Goal: Information Seeking & Learning: Learn about a topic

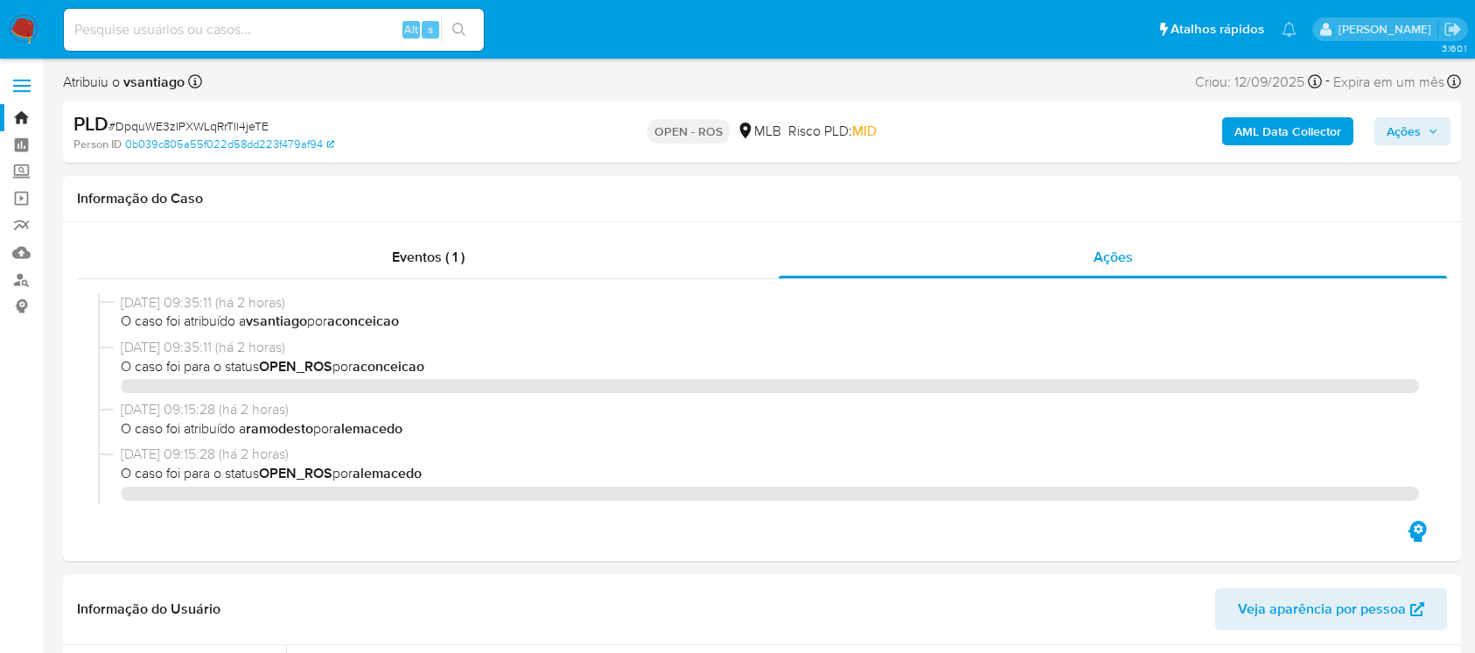
select select "10"
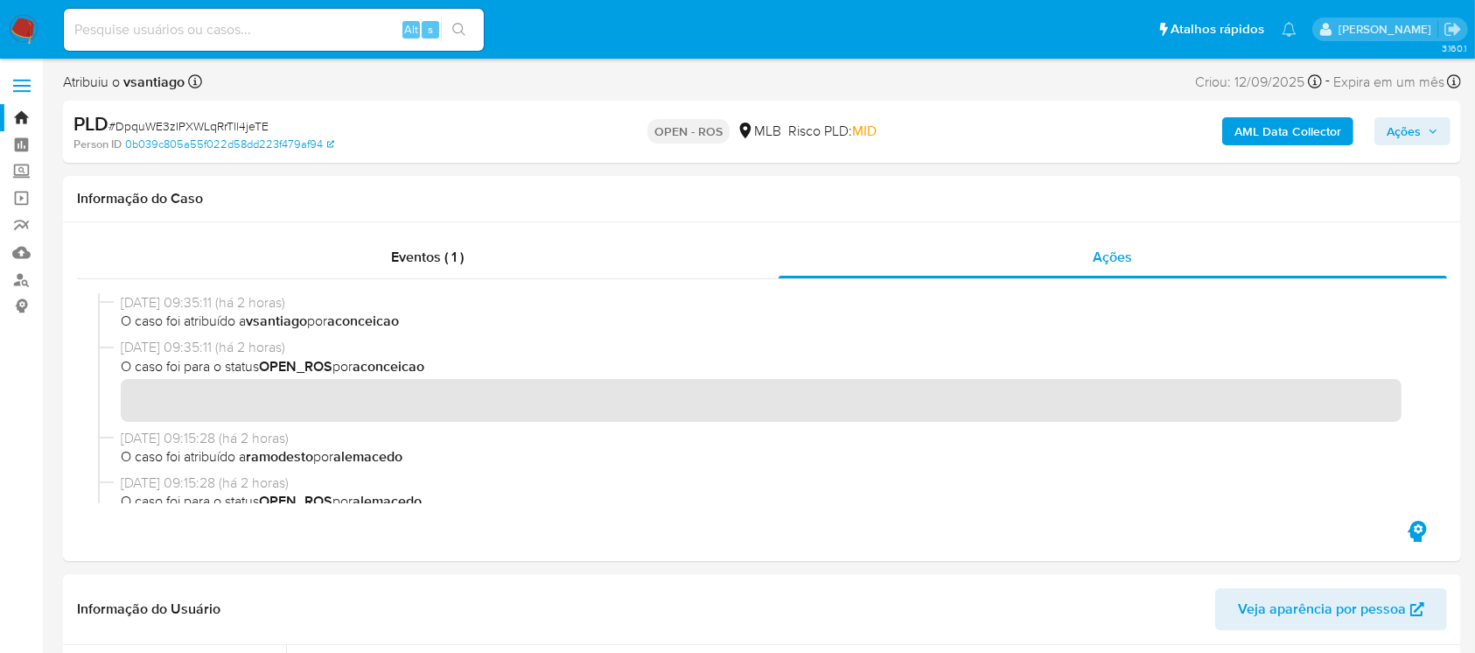
click at [13, 37] on img at bounding box center [24, 30] width 30 height 30
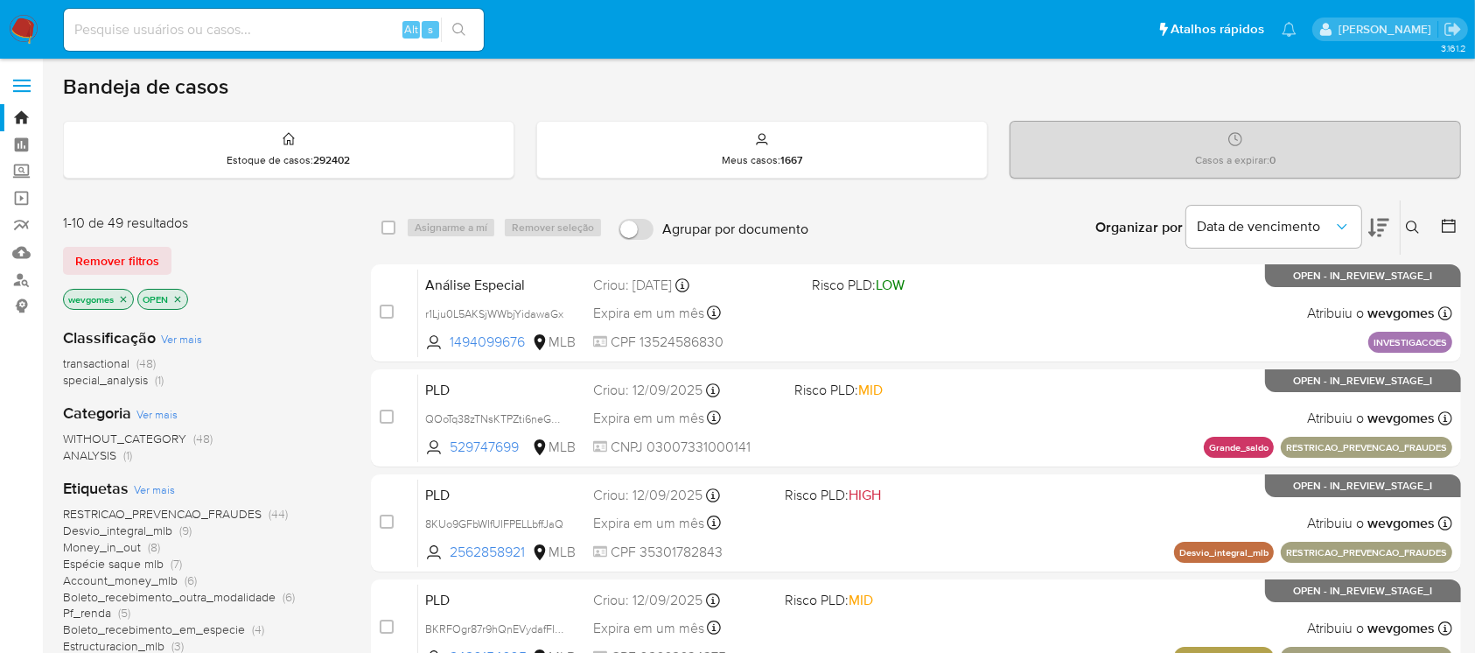
click at [152, 496] on span "Ver mais" at bounding box center [154, 489] width 41 height 16
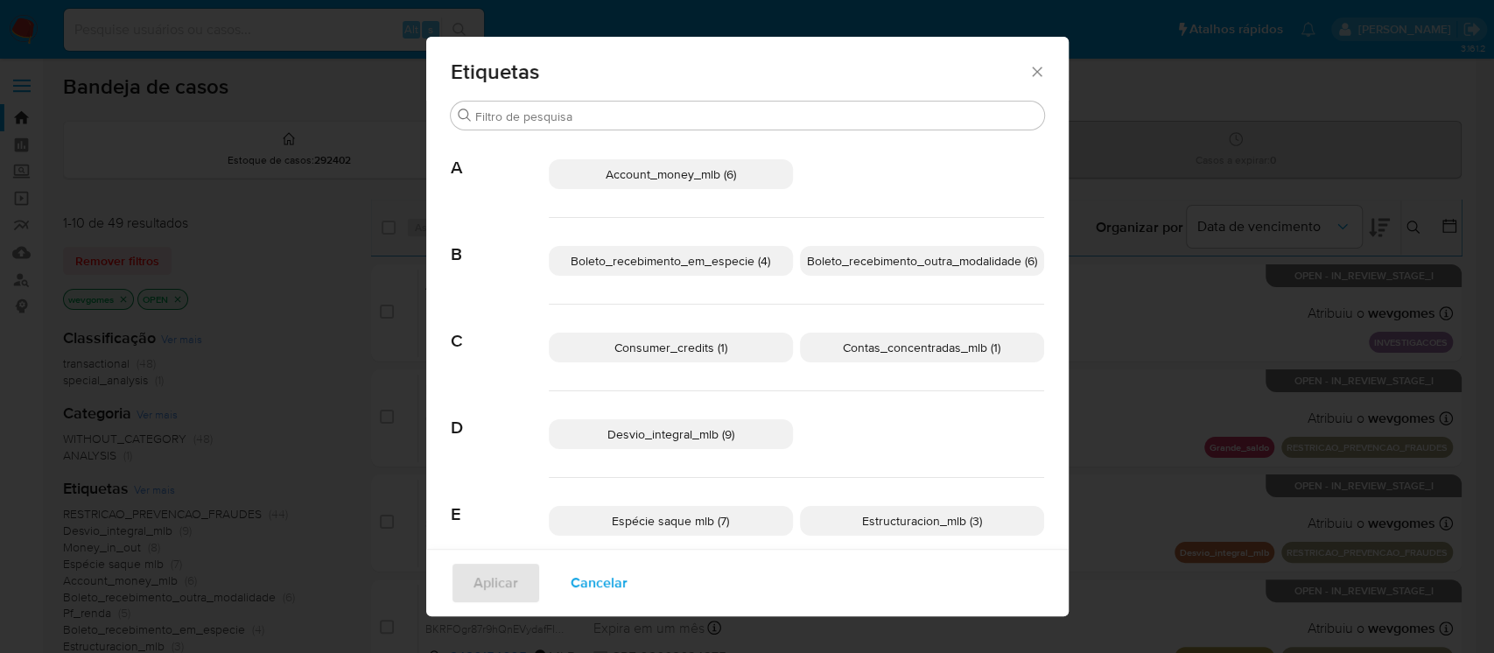
click at [246, 329] on div "Etiquetas Buscar A Account_money_mlb (6) B Boleto_recebimento_em_especie (4) Bo…" at bounding box center [747, 326] width 1494 height 653
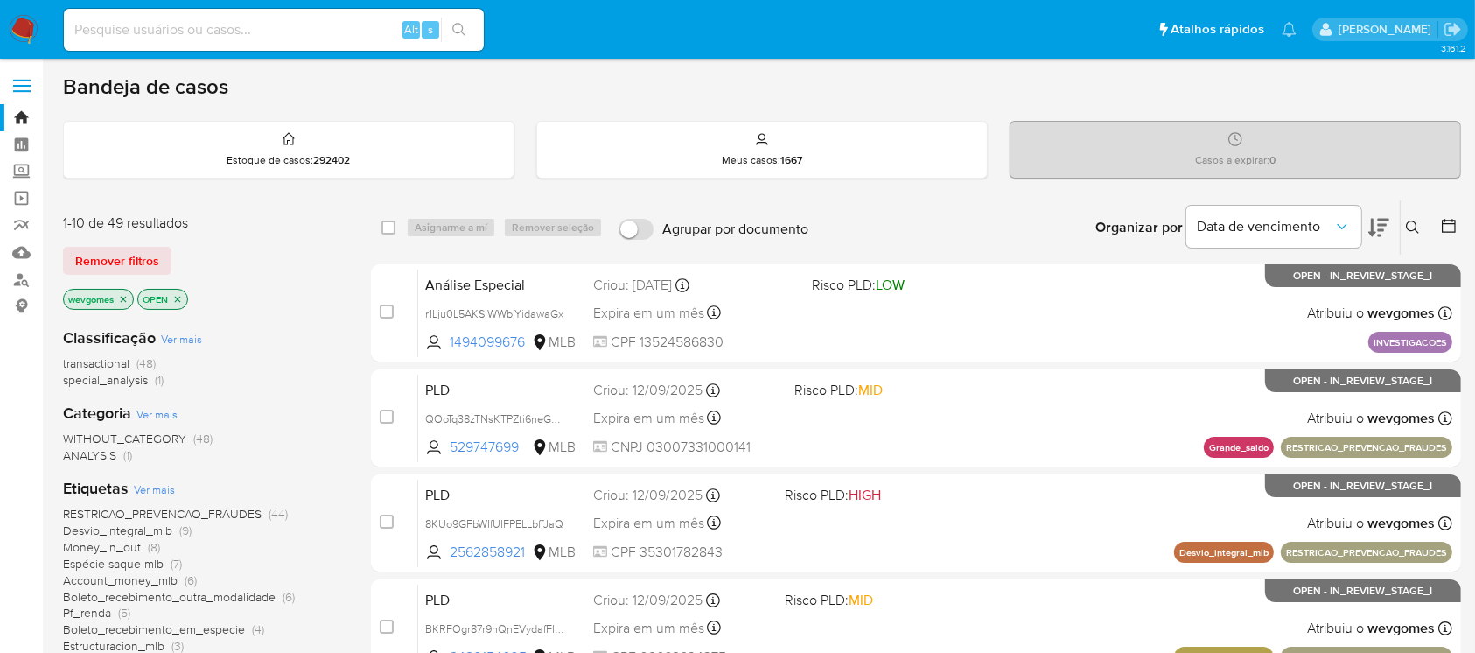
click at [24, 32] on img at bounding box center [24, 30] width 30 height 30
click at [28, 32] on img at bounding box center [24, 30] width 30 height 30
click at [21, 31] on img at bounding box center [24, 30] width 30 height 30
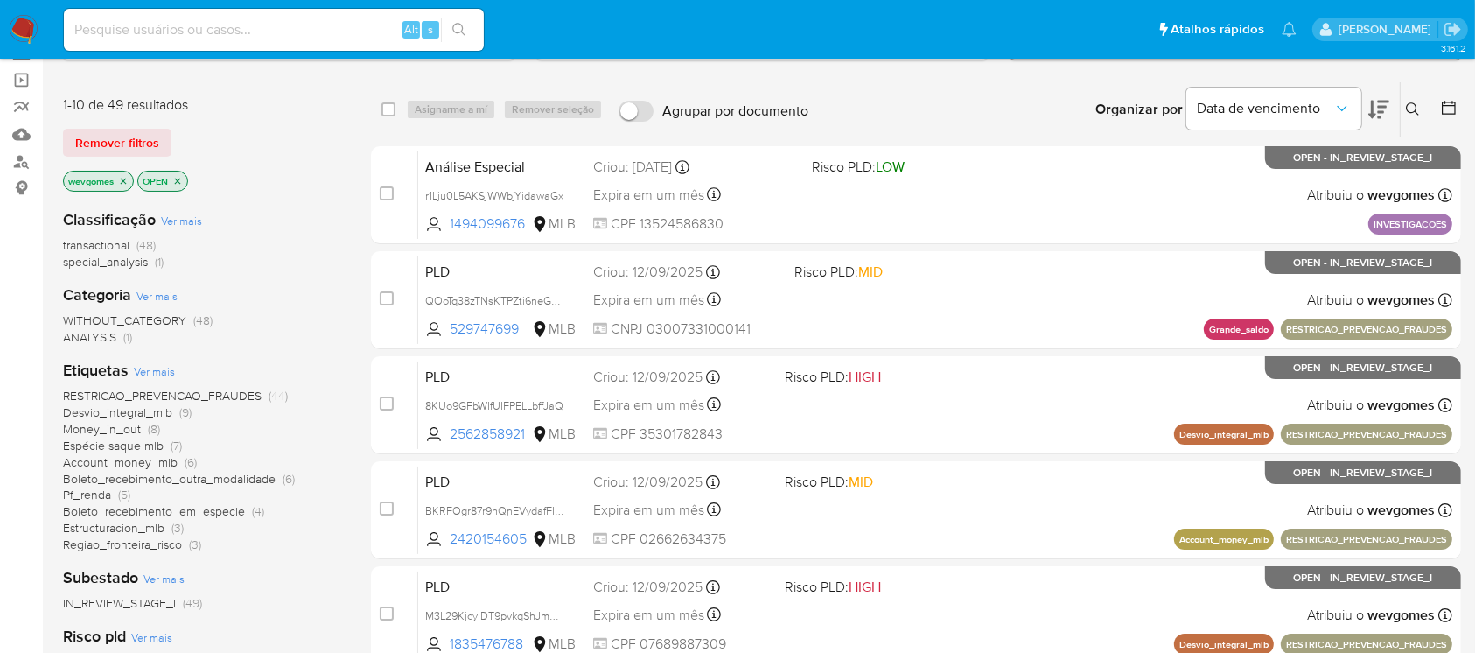
scroll to position [155, 0]
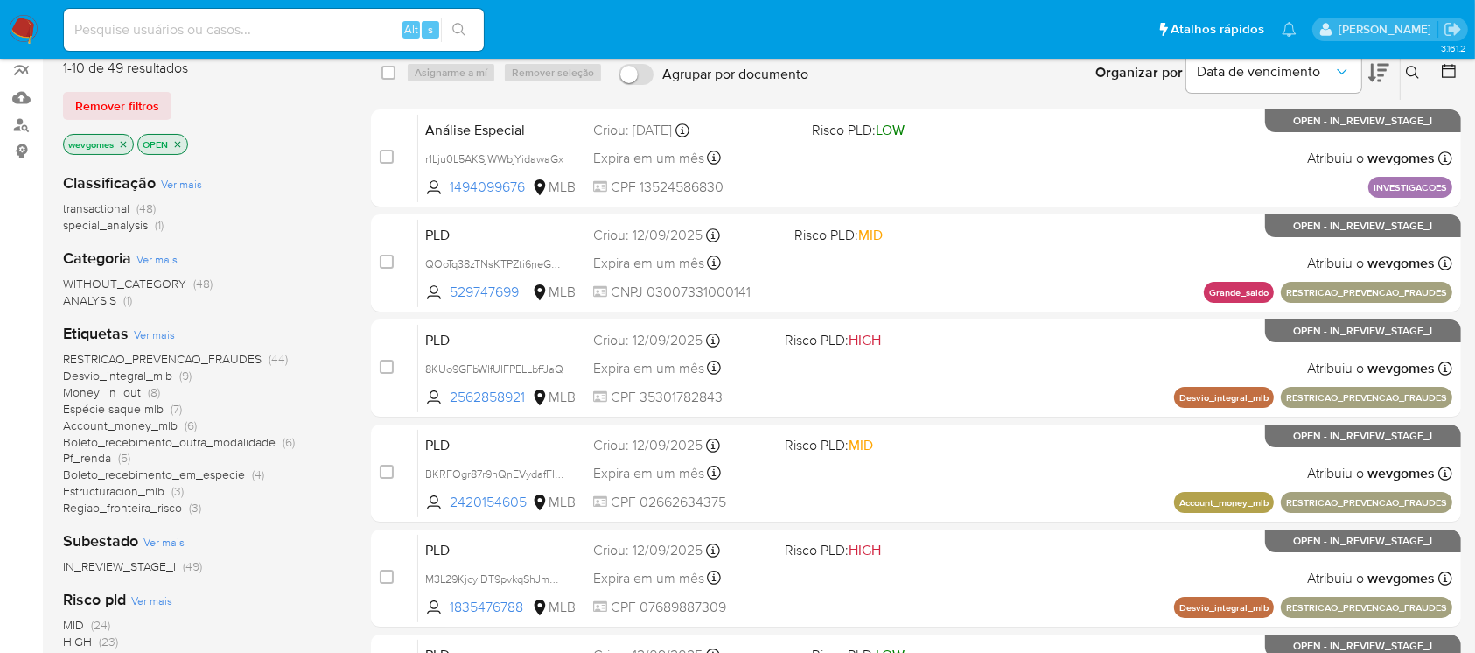
click at [107, 406] on span "Espécie saque mlb" at bounding box center [113, 409] width 101 height 18
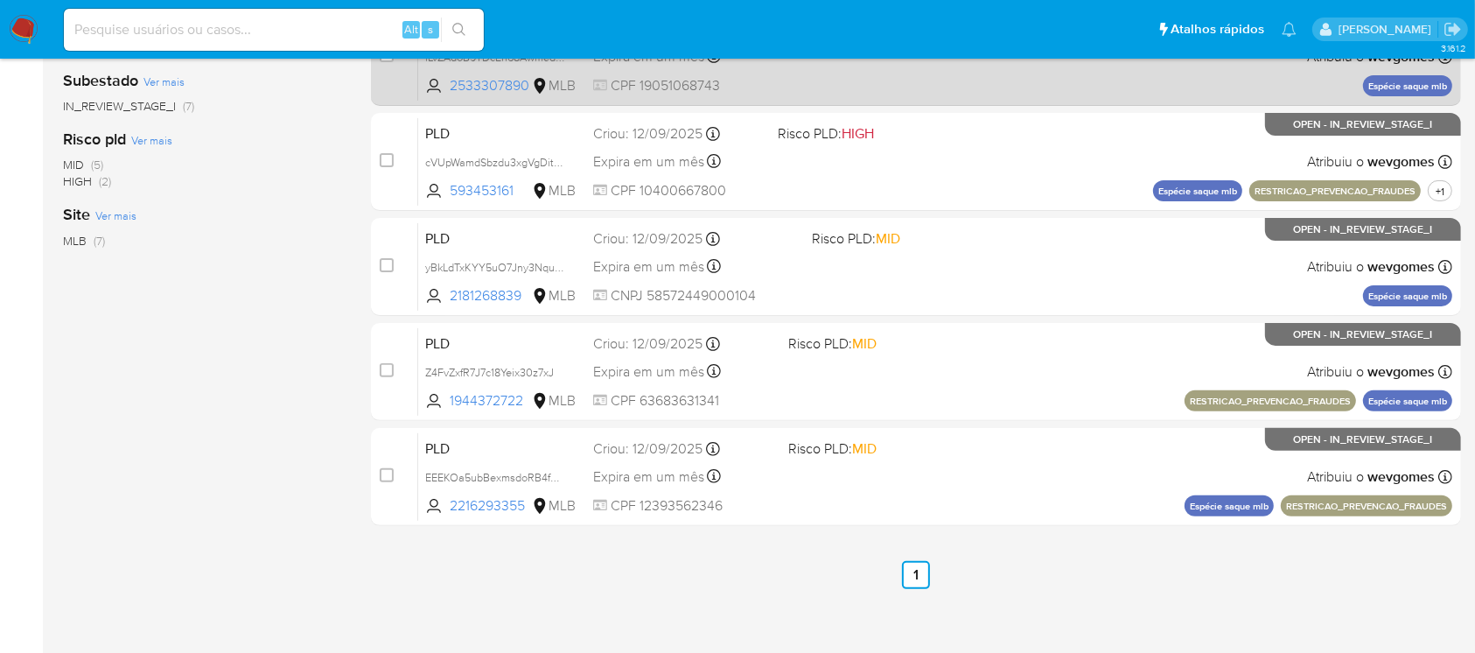
scroll to position [311, 0]
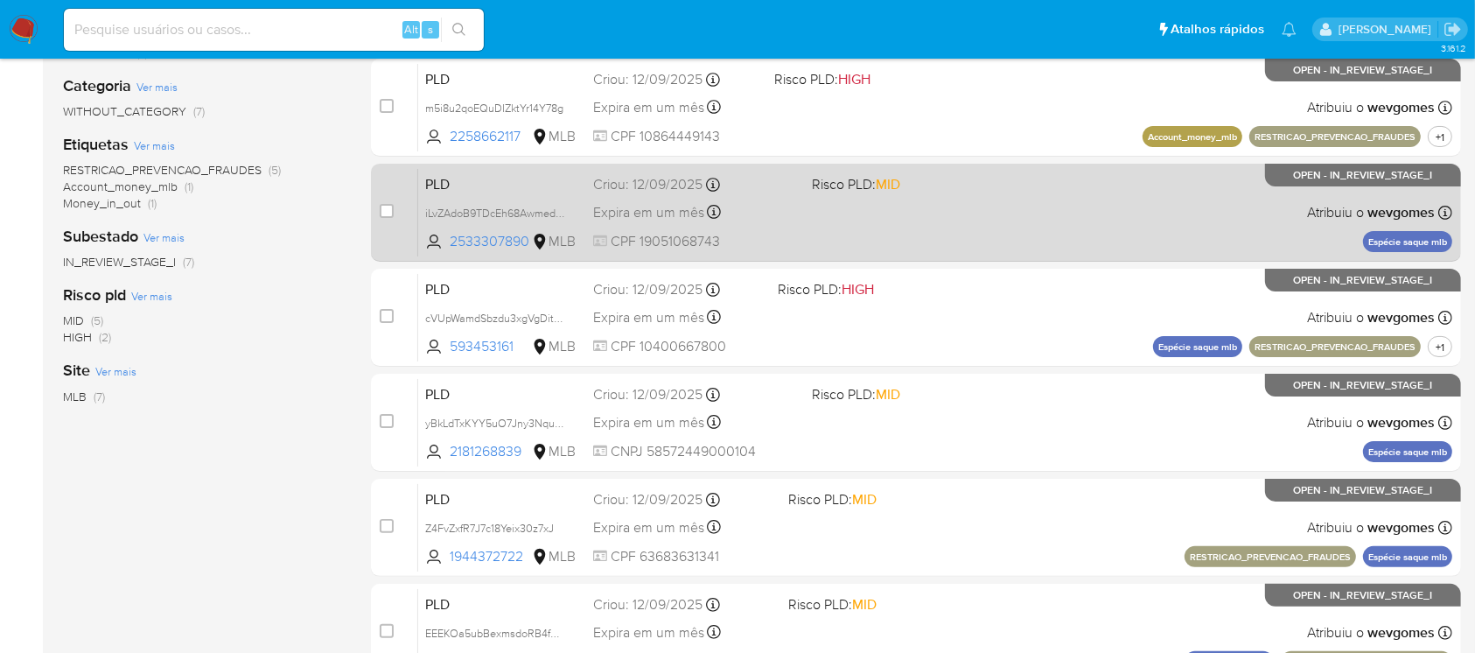
click at [951, 239] on div "PLD iLvZAdoB9TDcEh68AwmeddxY 2533307890 MLB Risco PLD: MID Criou: 12/09/2025 Cr…" at bounding box center [935, 212] width 1034 height 88
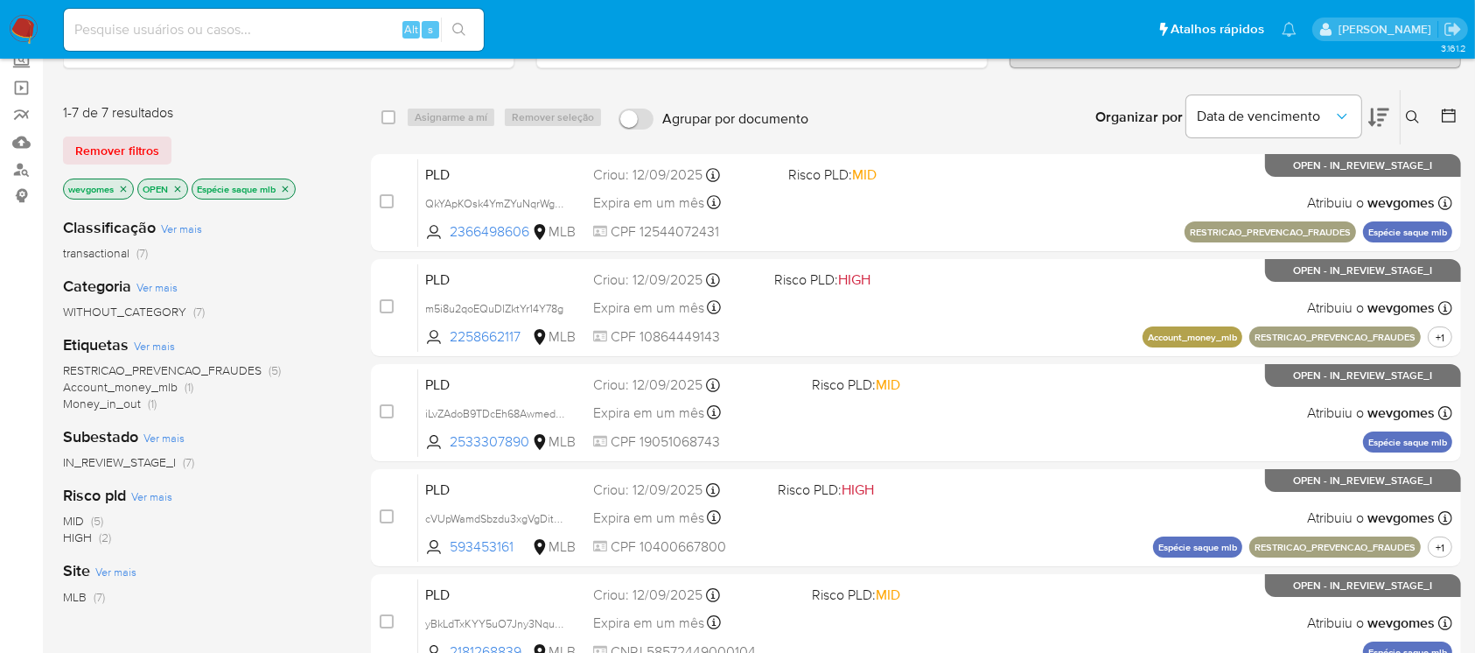
scroll to position [0, 0]
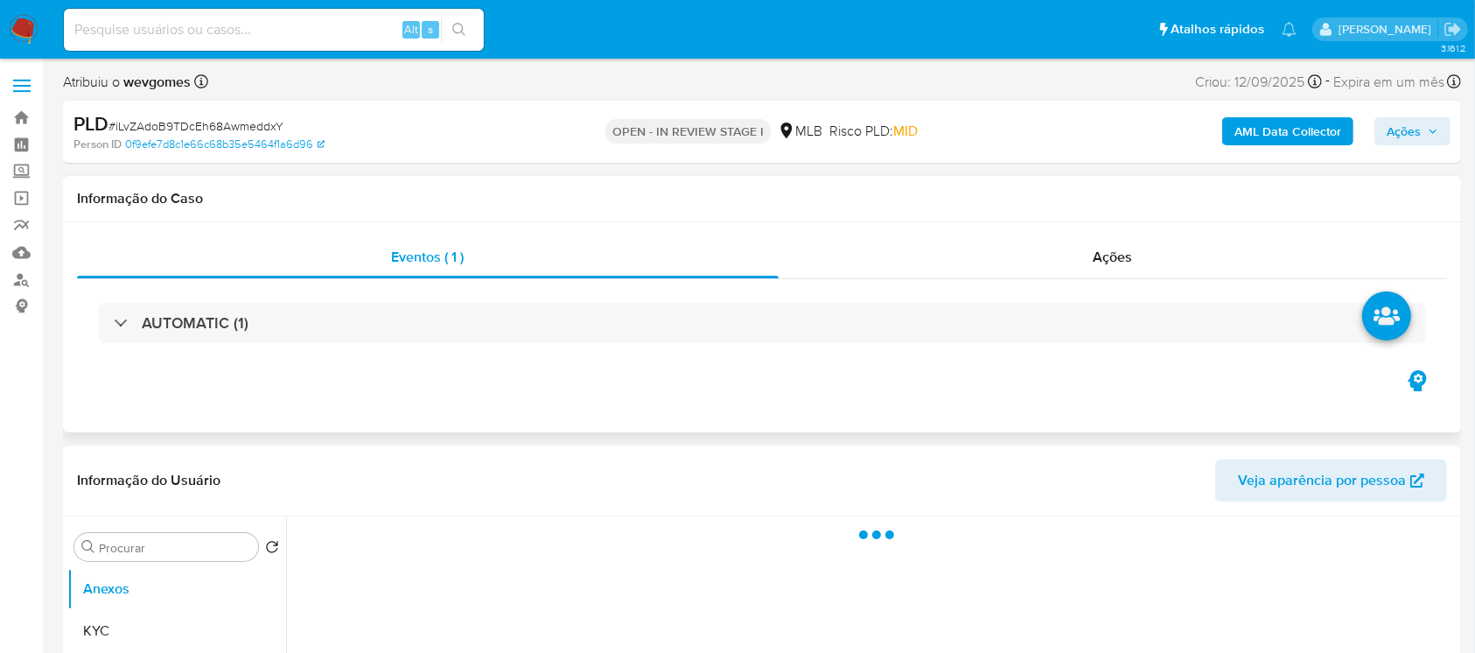
select select "10"
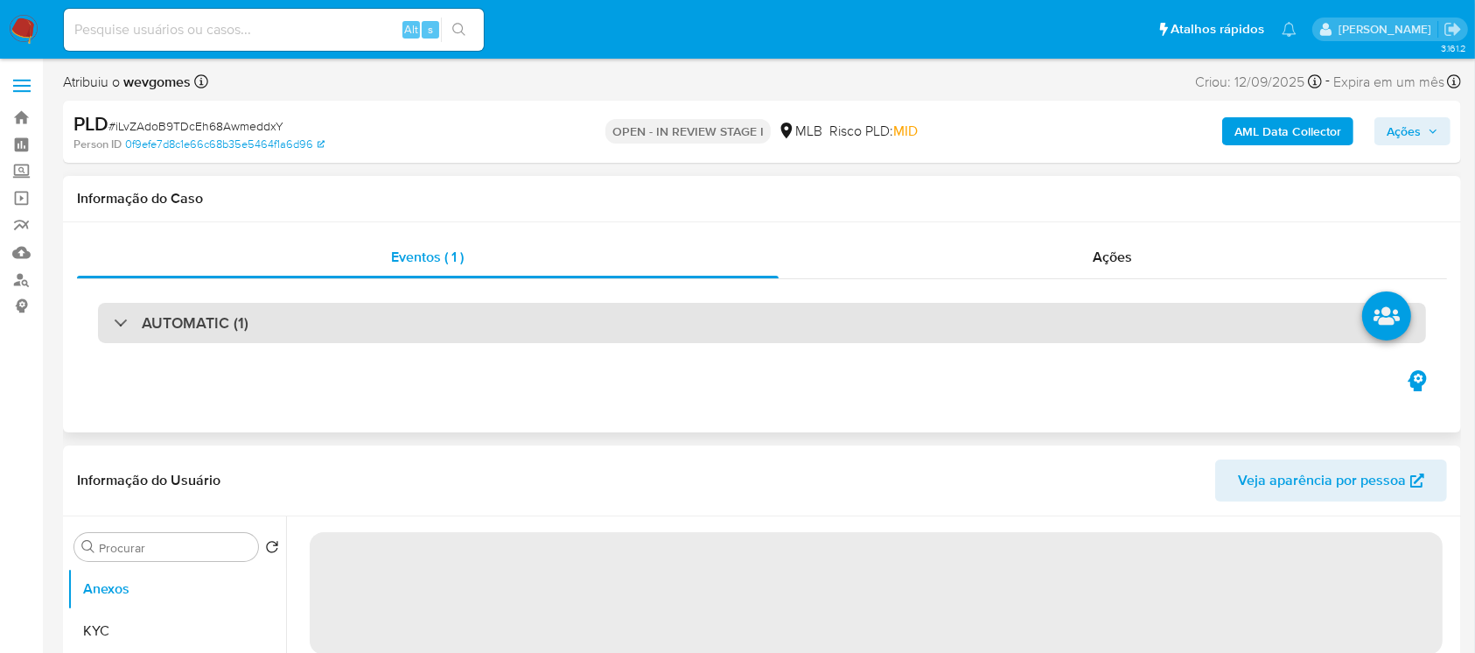
click at [336, 310] on div "AUTOMATIC (1)" at bounding box center [762, 323] width 1328 height 40
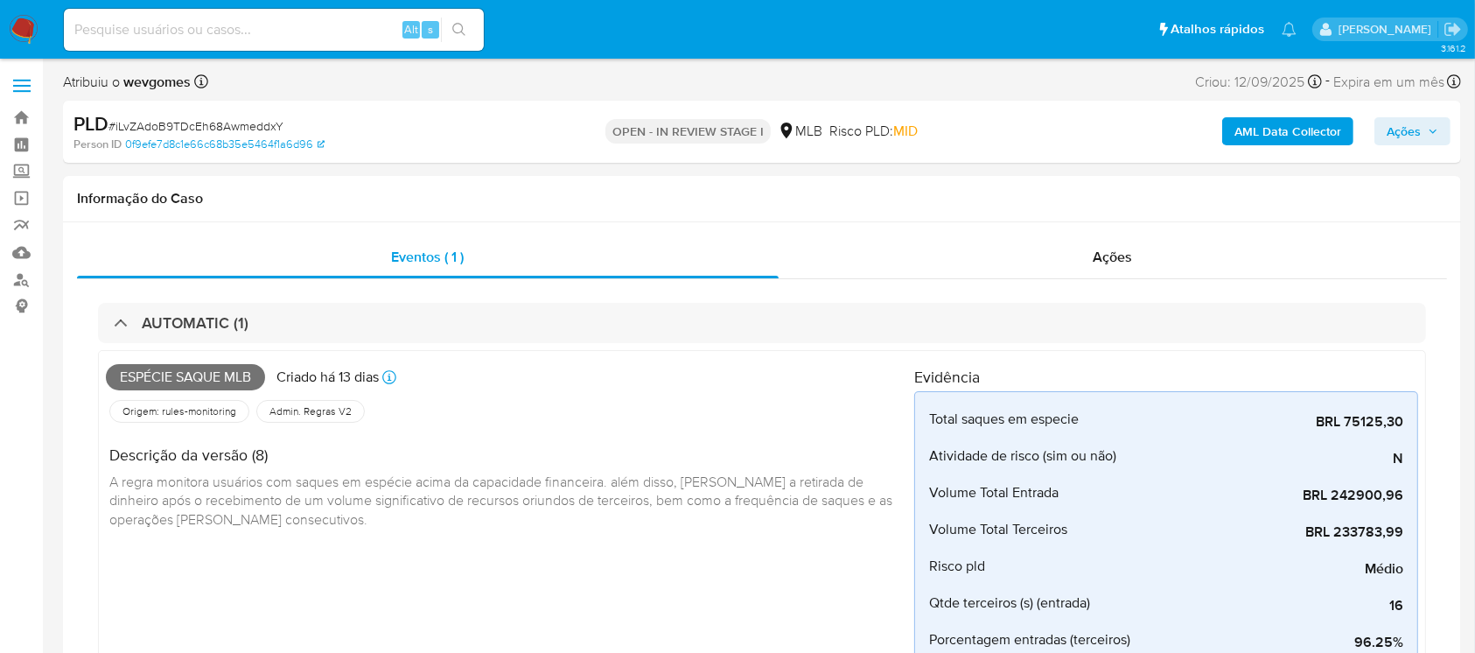
click at [1248, 137] on b "AML Data Collector" at bounding box center [1288, 131] width 107 height 28
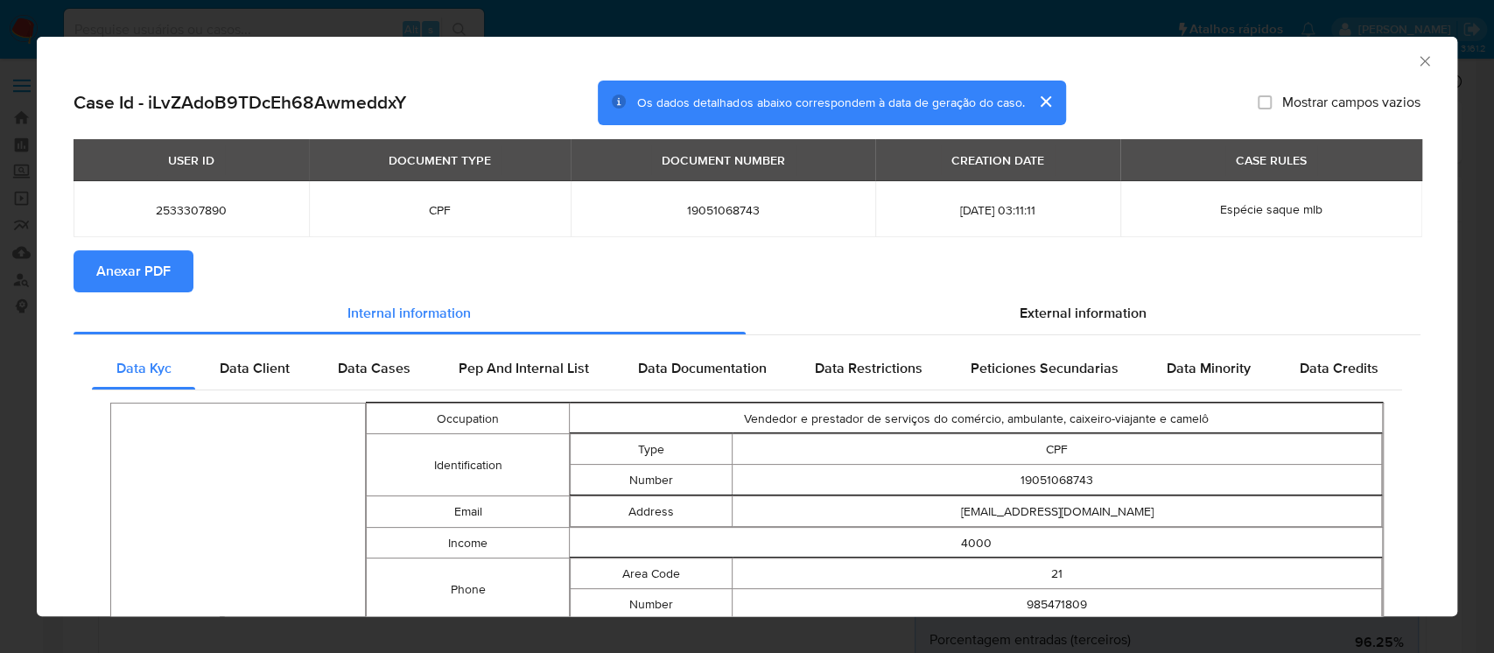
click at [147, 283] on span "Anexar PDF" at bounding box center [133, 271] width 74 height 39
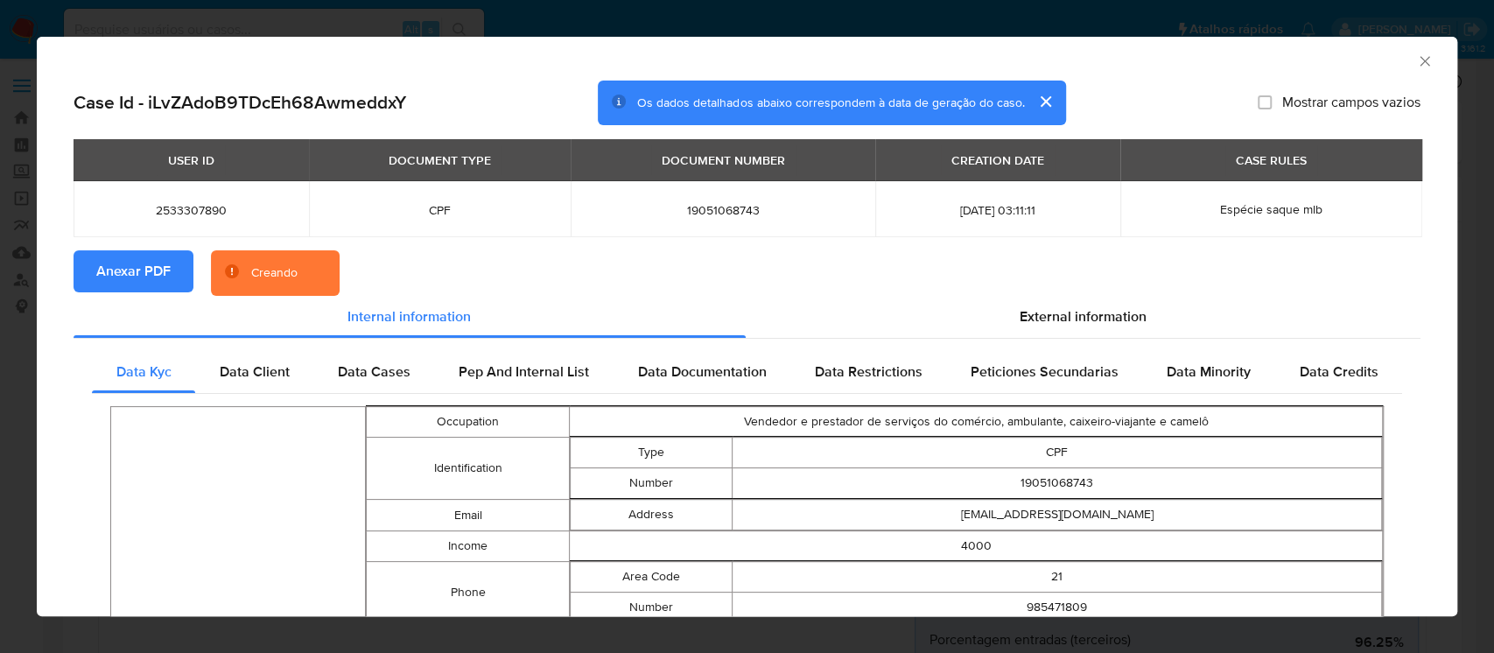
click at [1419, 60] on icon "Fechar a janela" at bounding box center [1424, 61] width 10 height 10
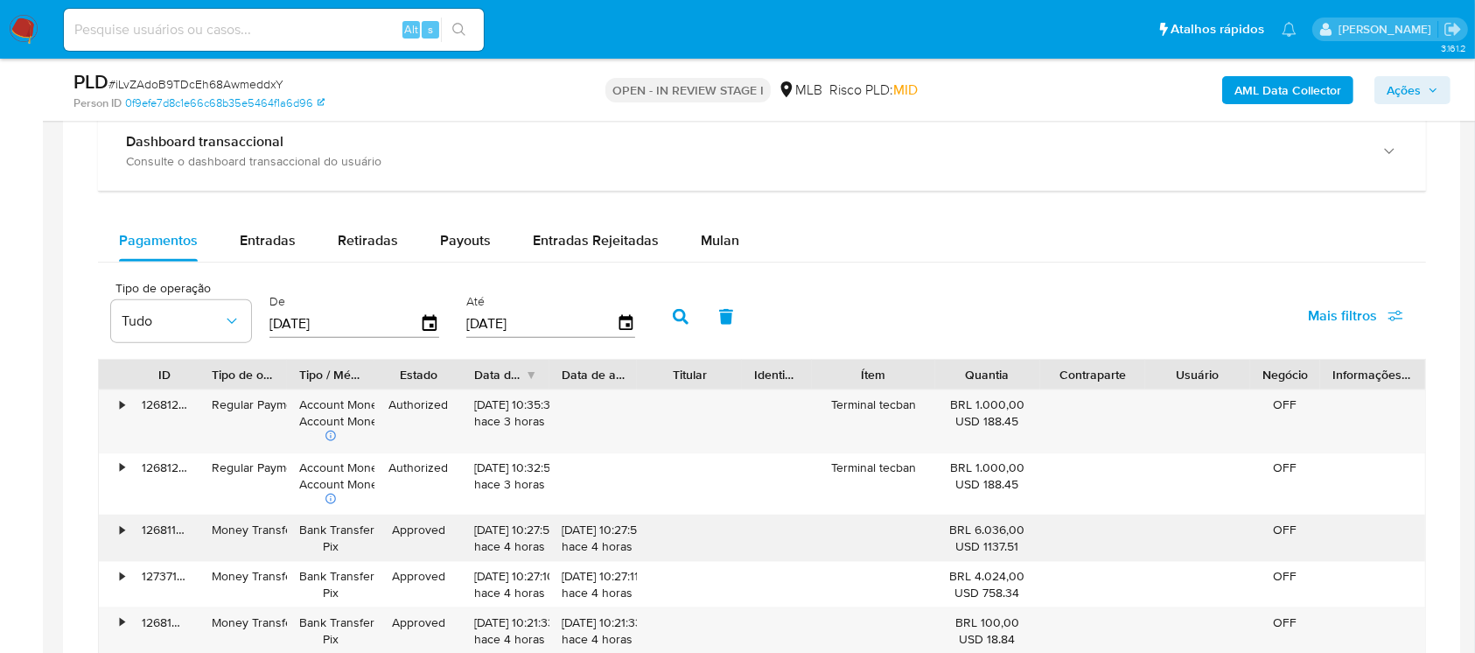
scroll to position [2022, 0]
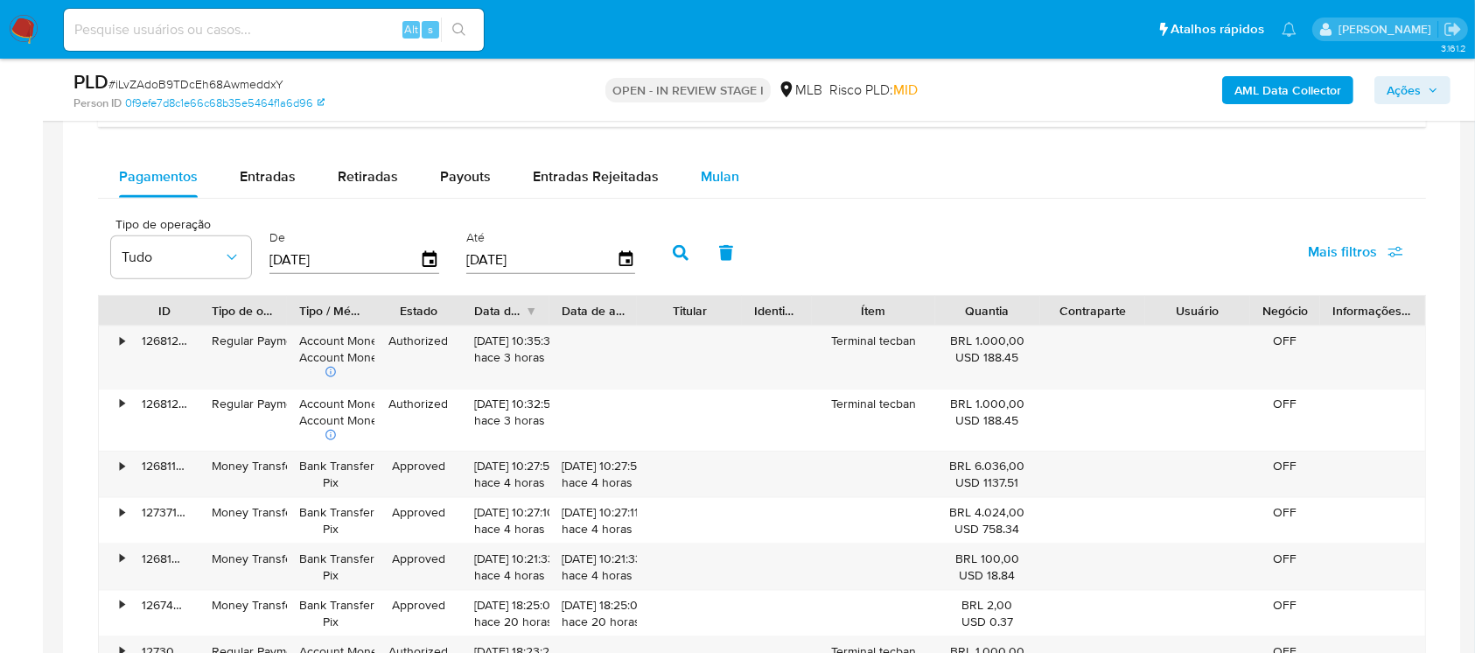
click at [722, 179] on span "Mulan" at bounding box center [720, 176] width 39 height 20
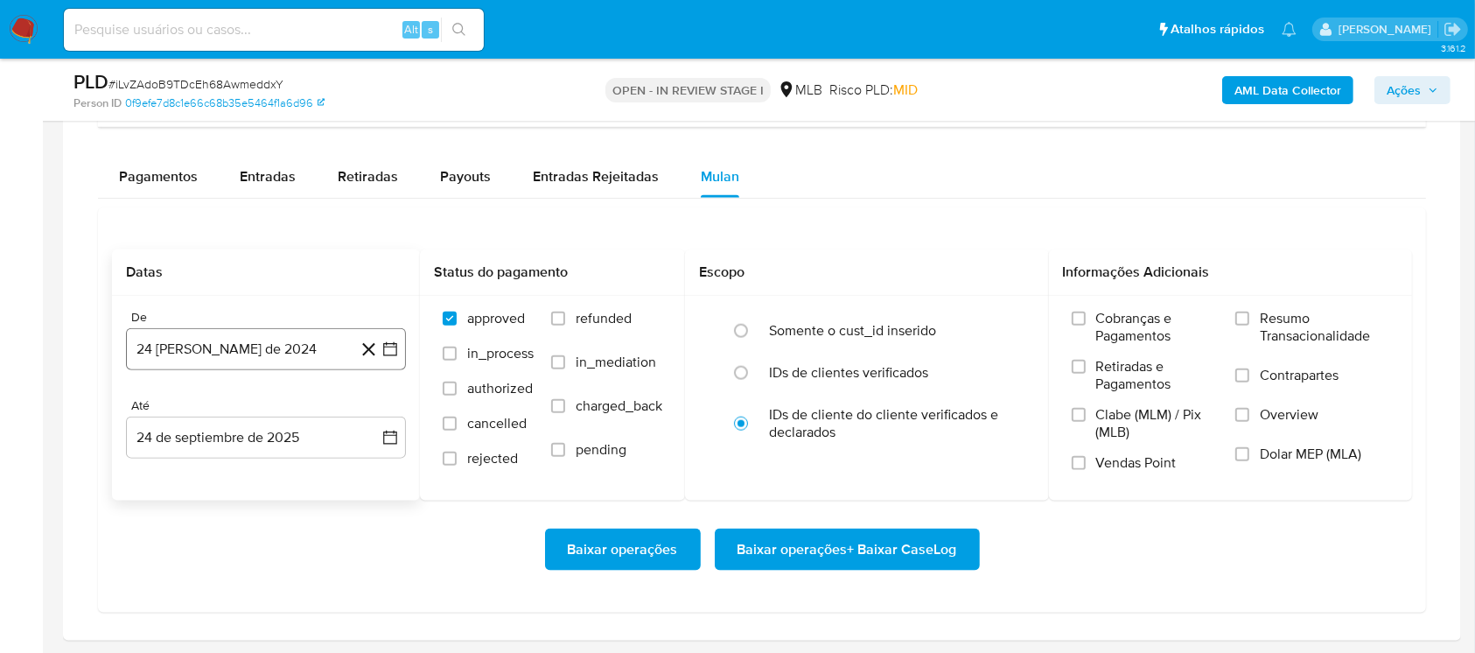
click at [233, 350] on button "24 de agosto de 2024" at bounding box center [266, 349] width 280 height 42
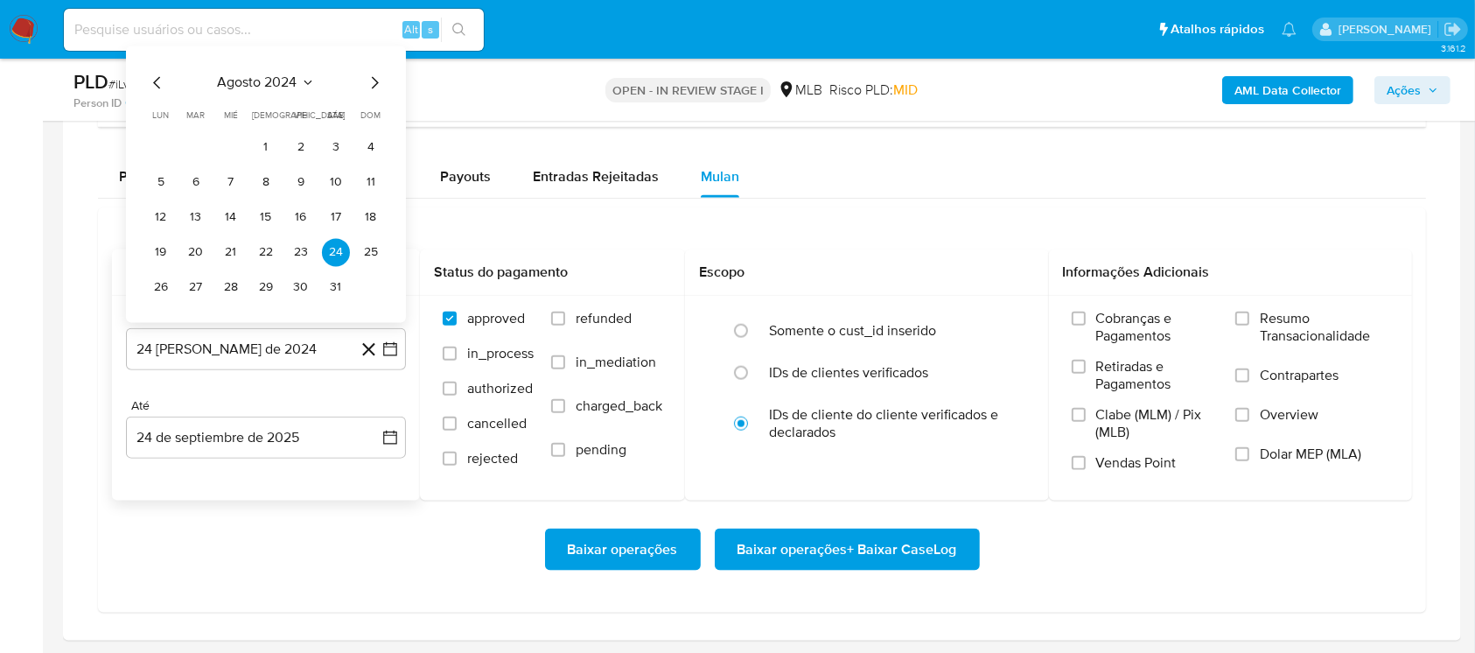
click at [243, 86] on span "agosto 2024" at bounding box center [258, 83] width 80 height 18
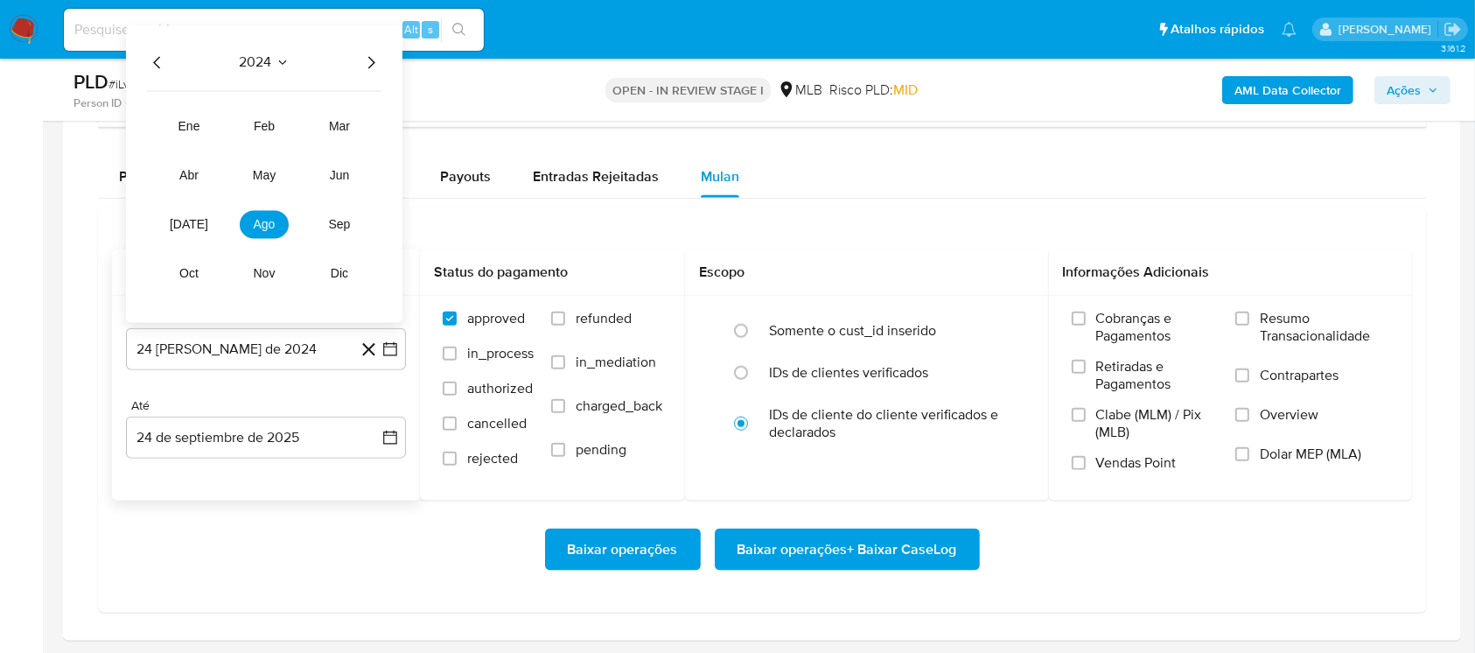
click at [375, 56] on icon "Año siguiente" at bounding box center [371, 63] width 21 height 21
click at [259, 235] on button "ago" at bounding box center [264, 225] width 49 height 28
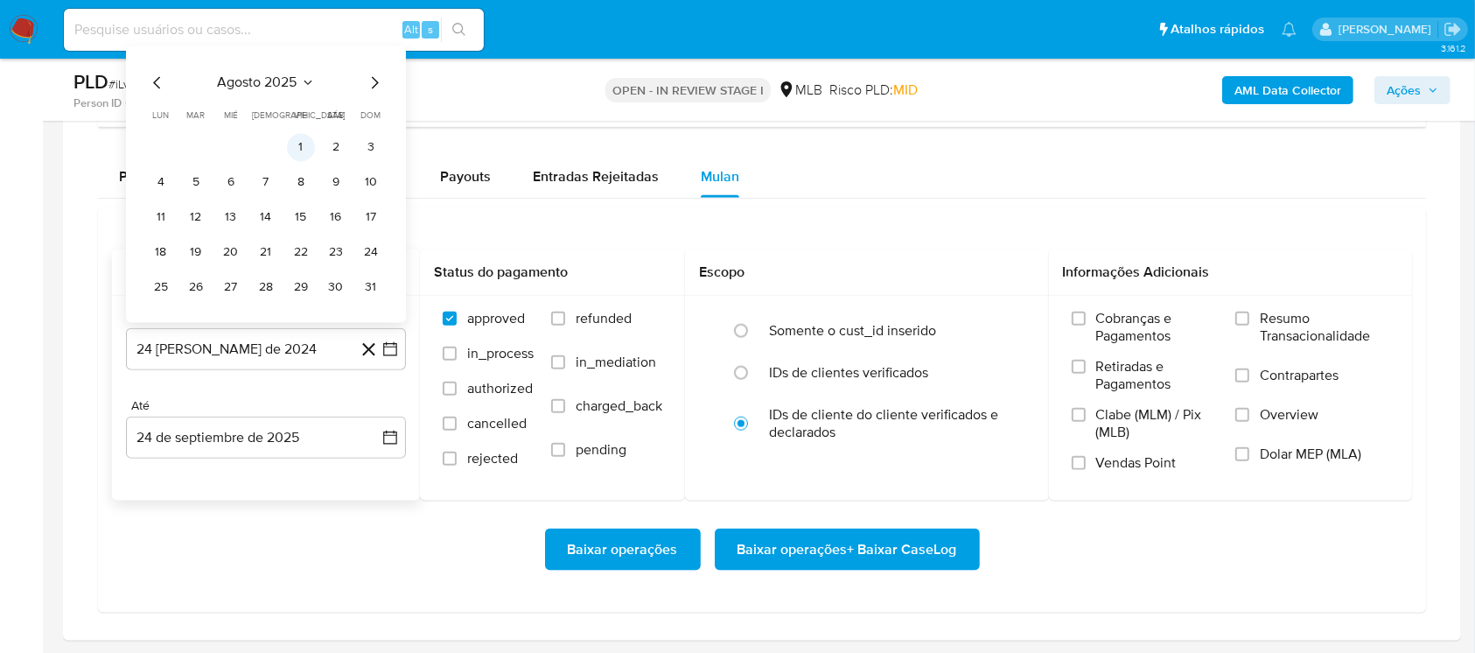
click at [297, 151] on button "1" at bounding box center [301, 148] width 28 height 28
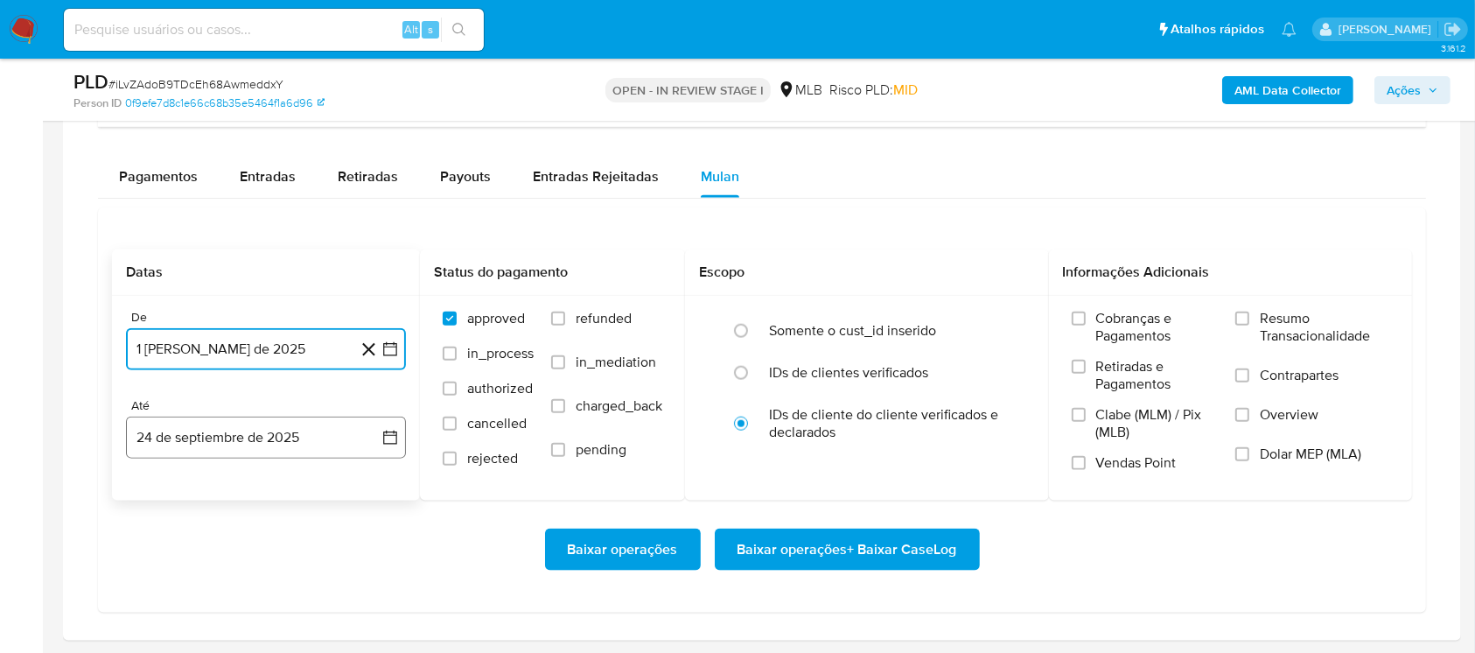
click at [215, 427] on button "24 de septiembre de 2025" at bounding box center [266, 438] width 280 height 42
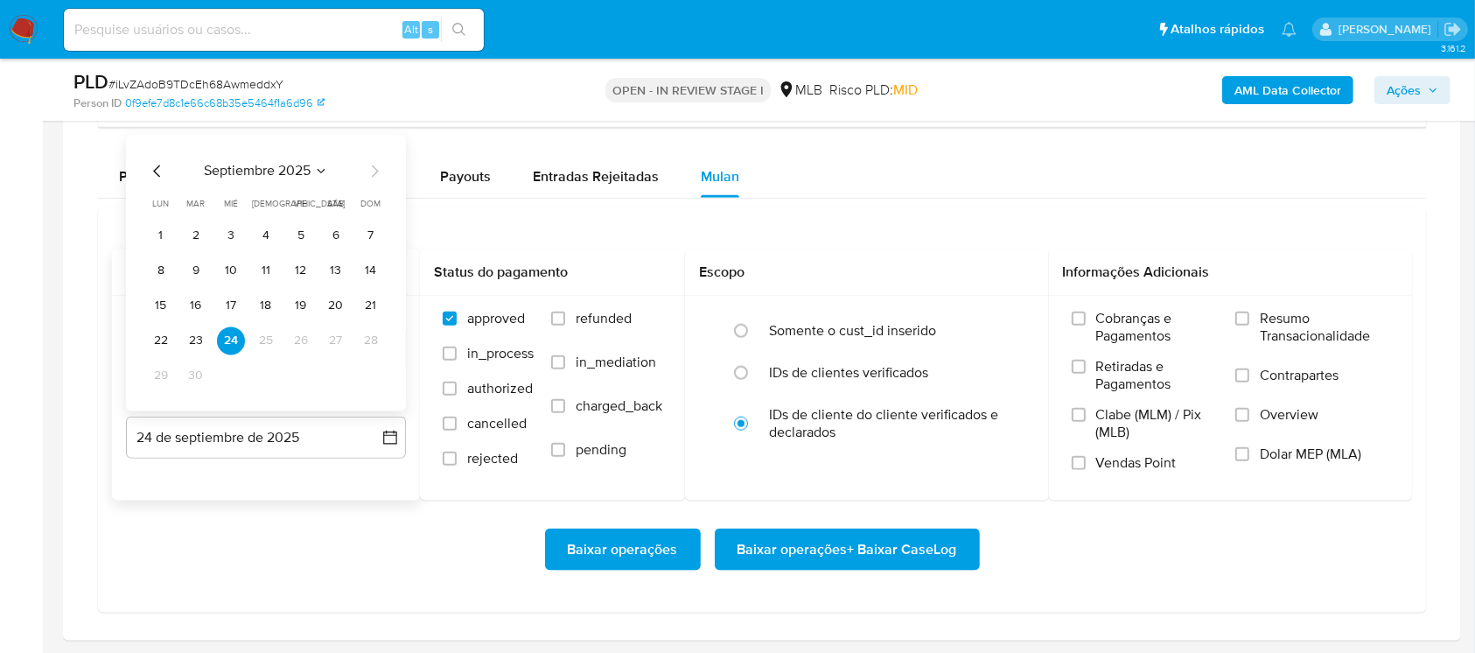
click at [155, 173] on icon "Mes anterior" at bounding box center [157, 171] width 21 height 21
click at [371, 375] on button "31" at bounding box center [371, 376] width 28 height 28
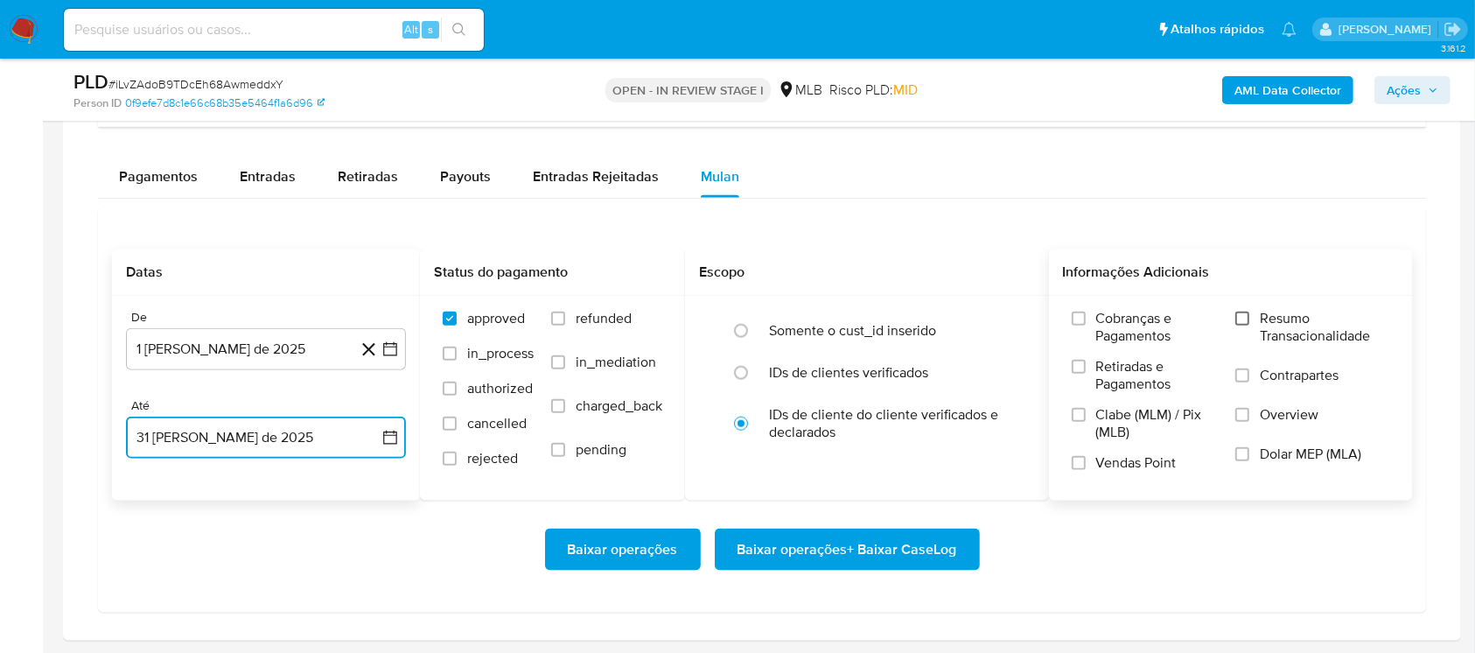
click at [1242, 319] on input "Resumo Transacionalidade" at bounding box center [1243, 319] width 14 height 14
click at [807, 552] on span "Baixar operações + Baixar CaseLog" at bounding box center [848, 549] width 220 height 39
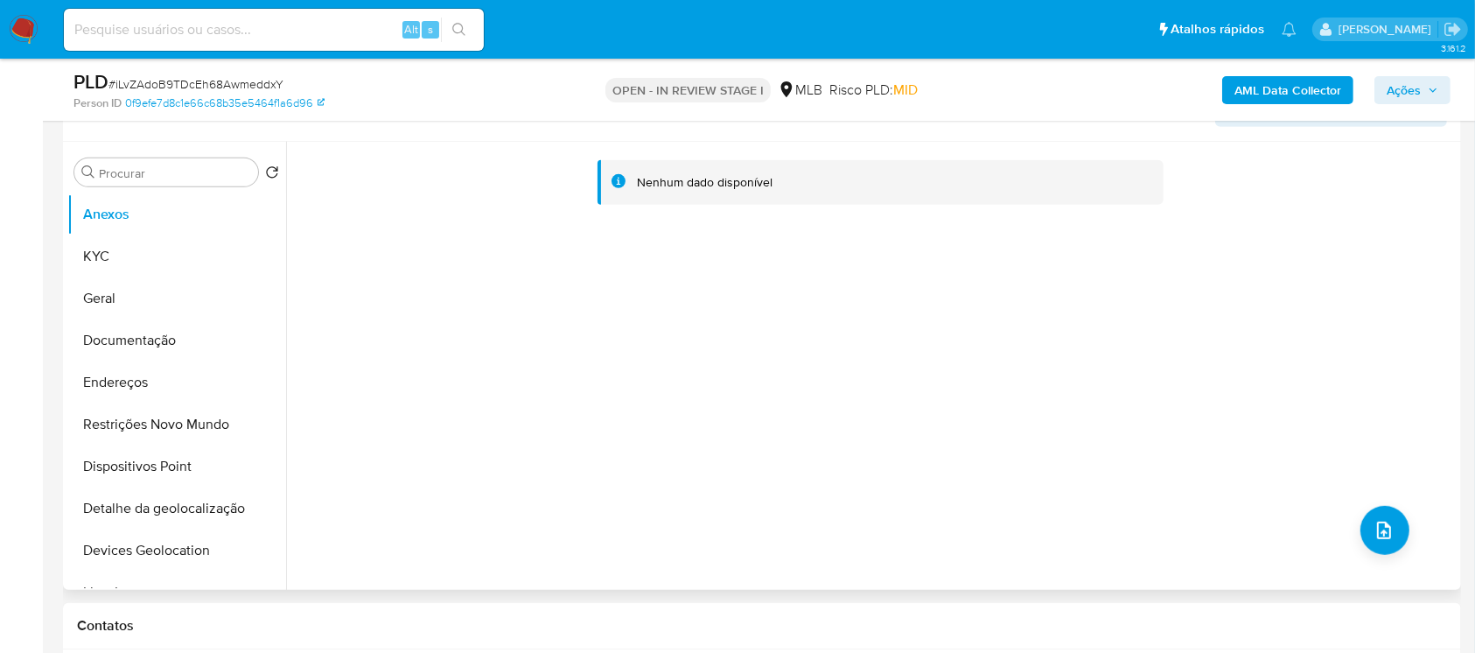
scroll to position [933, 0]
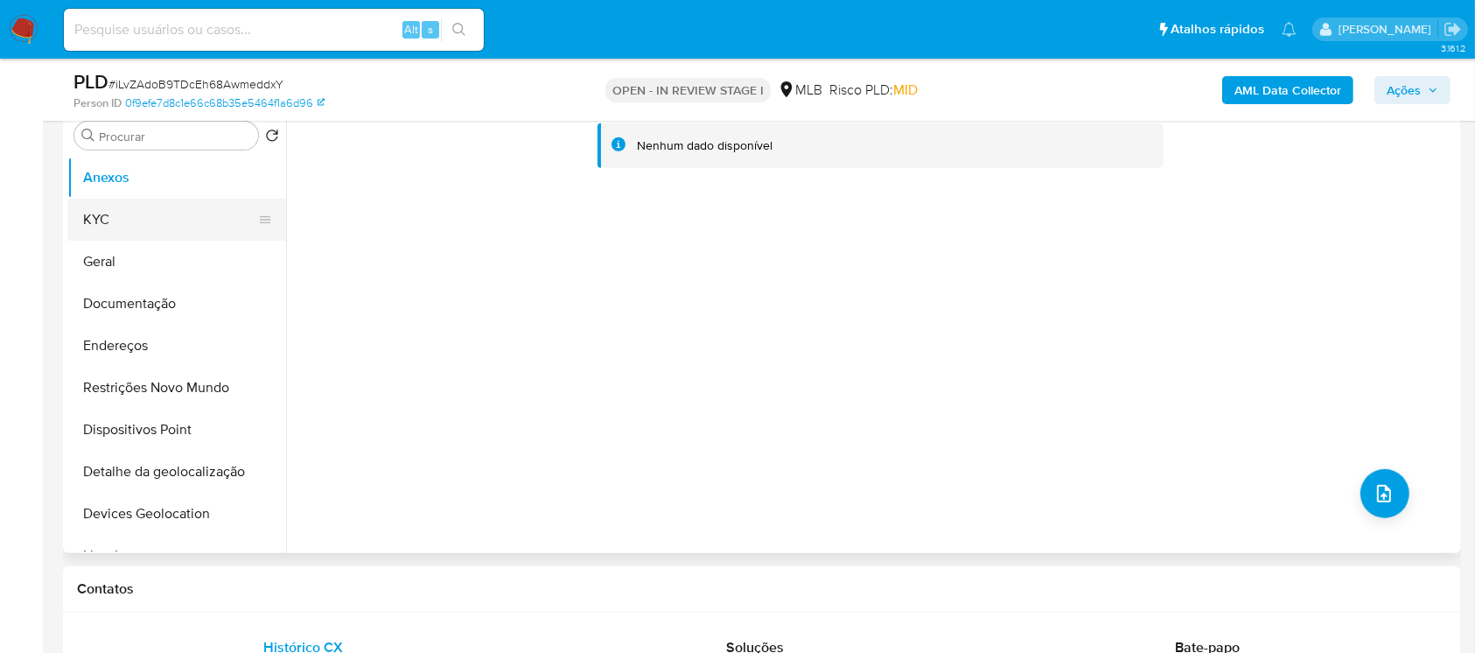
click at [130, 222] on button "KYC" at bounding box center [169, 220] width 205 height 42
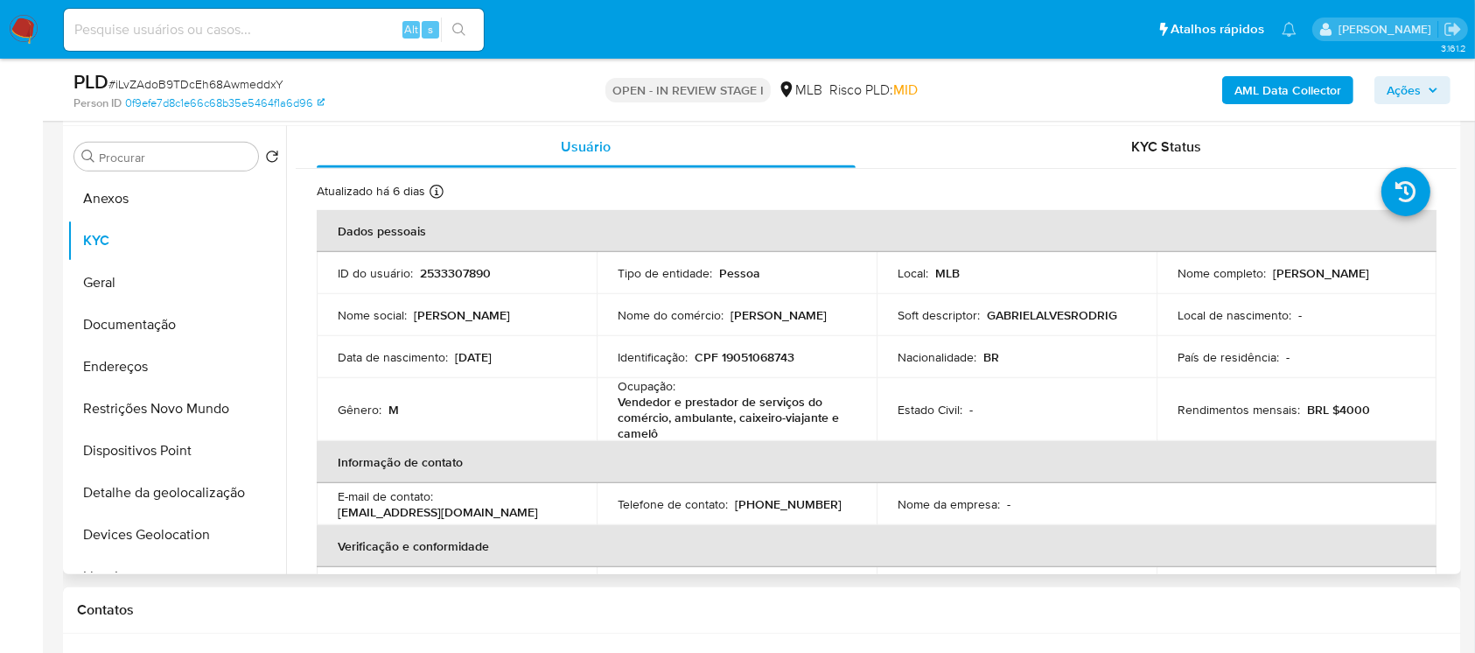
click at [742, 354] on p "CPF 19051068743" at bounding box center [745, 357] width 100 height 16
copy p "19051068743"
click at [146, 289] on button "Geral" at bounding box center [169, 283] width 205 height 42
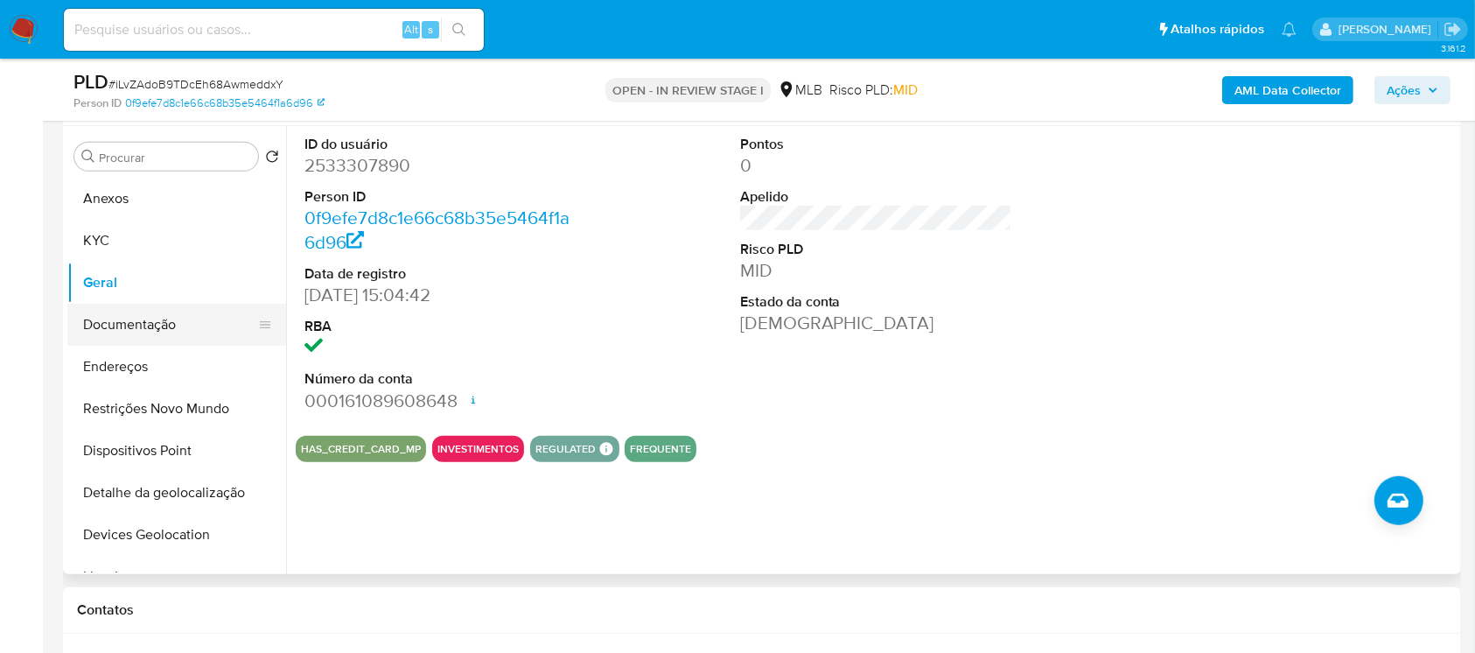
click at [112, 326] on button "Documentação" at bounding box center [169, 325] width 205 height 42
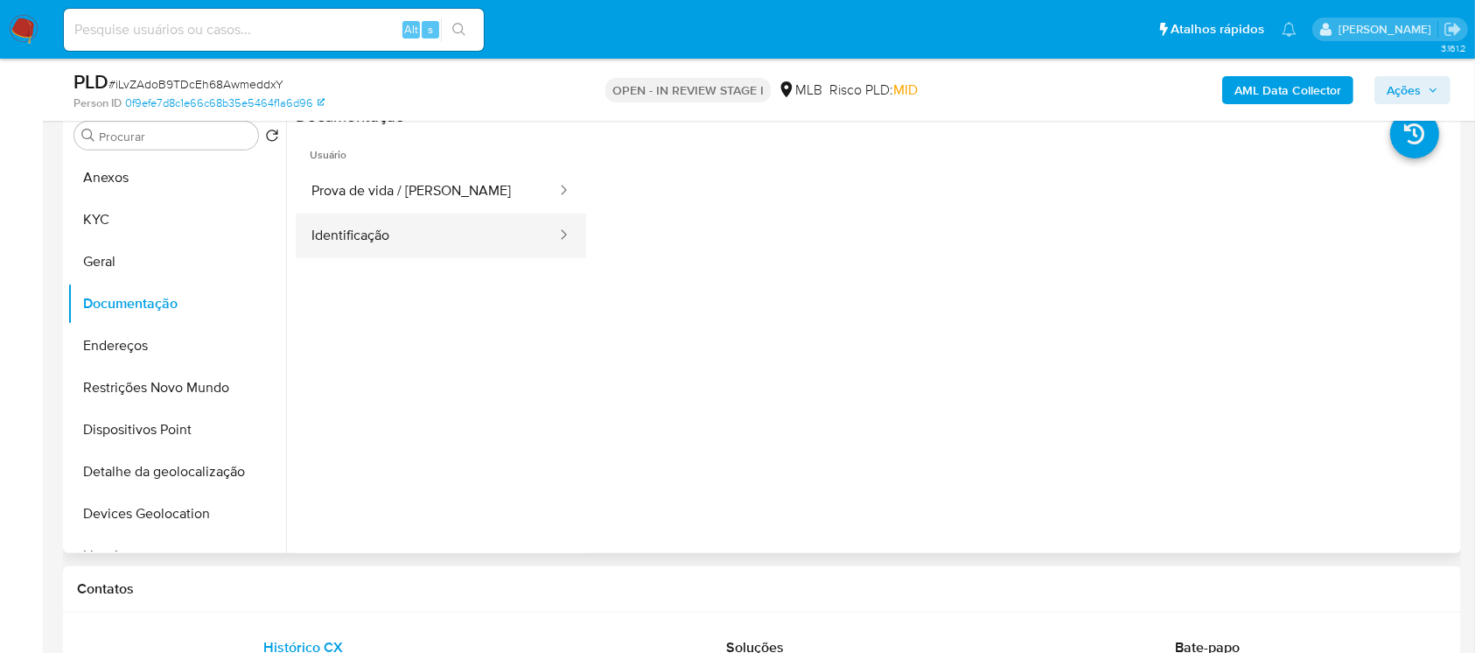
click at [356, 252] on button "Identificação" at bounding box center [427, 236] width 263 height 45
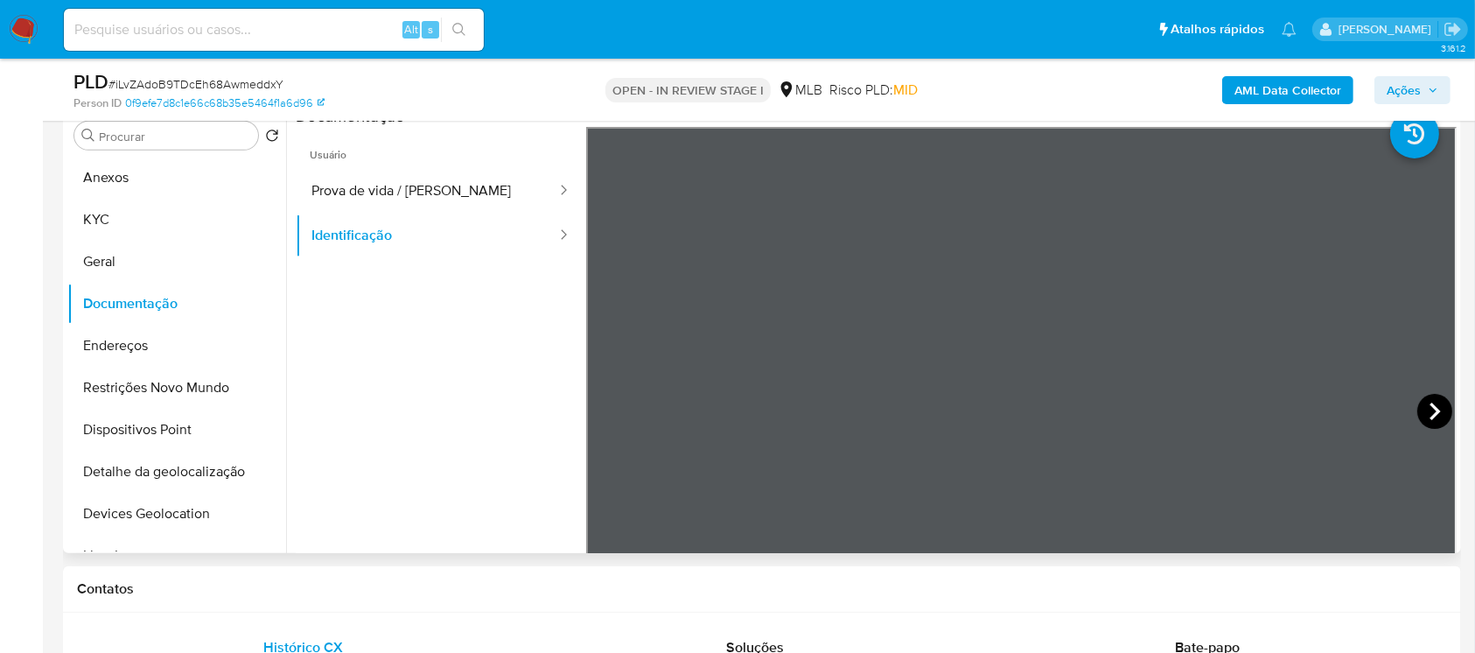
click at [1419, 413] on icon at bounding box center [1435, 411] width 35 height 35
click at [614, 403] on icon at bounding box center [608, 411] width 35 height 35
click at [374, 202] on button "Prova de vida / Selfie" at bounding box center [427, 191] width 263 height 45
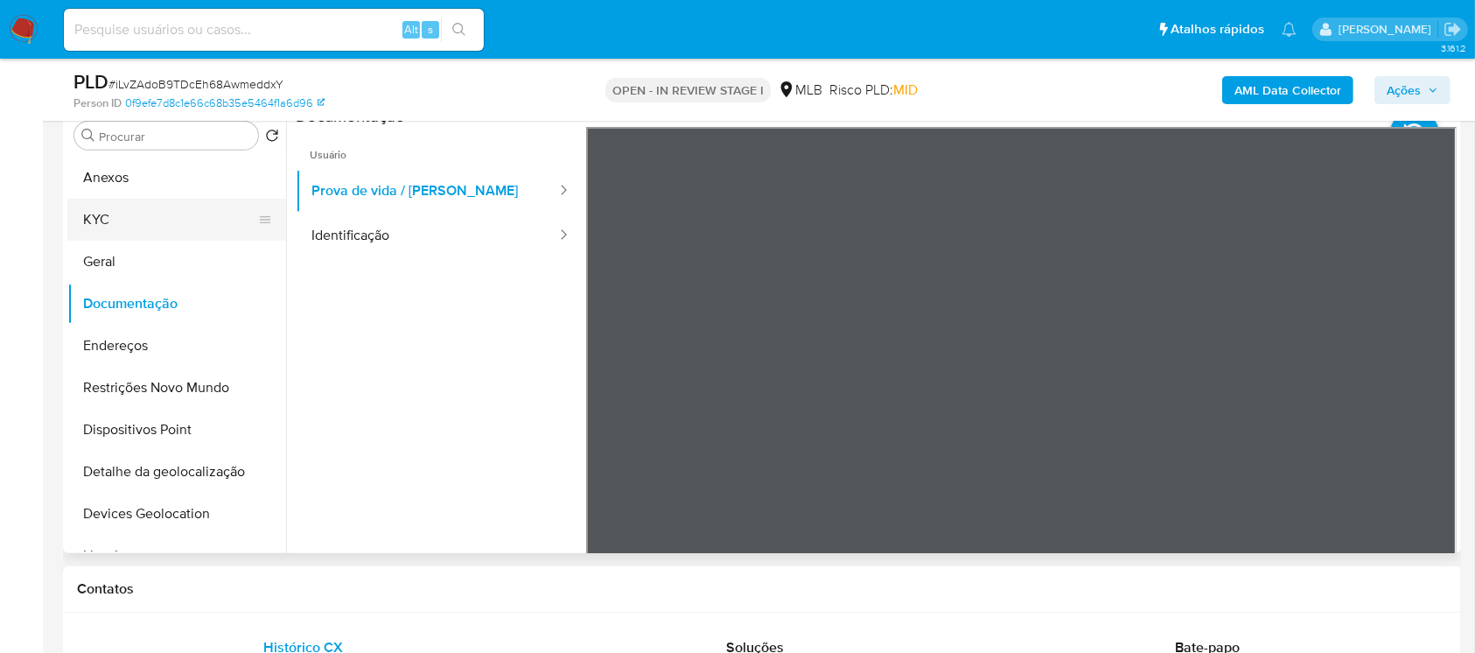
click at [129, 213] on button "KYC" at bounding box center [169, 220] width 205 height 42
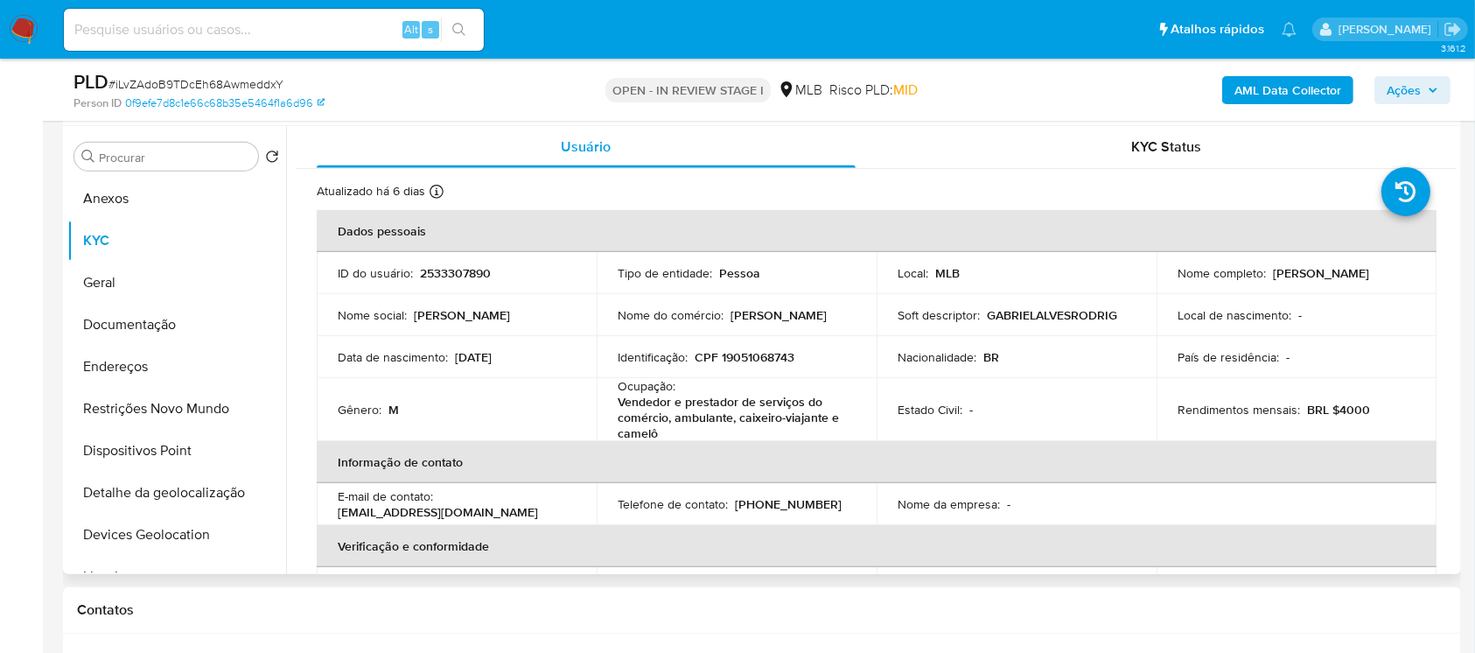
drag, startPoint x: 1270, startPoint y: 272, endPoint x: 1400, endPoint y: 270, distance: 130.4
click at [1400, 270] on div "Nome completo : Gabriel Alves Rodrigues" at bounding box center [1297, 273] width 238 height 16
copy p "Gabriel Alves Rodrigues"
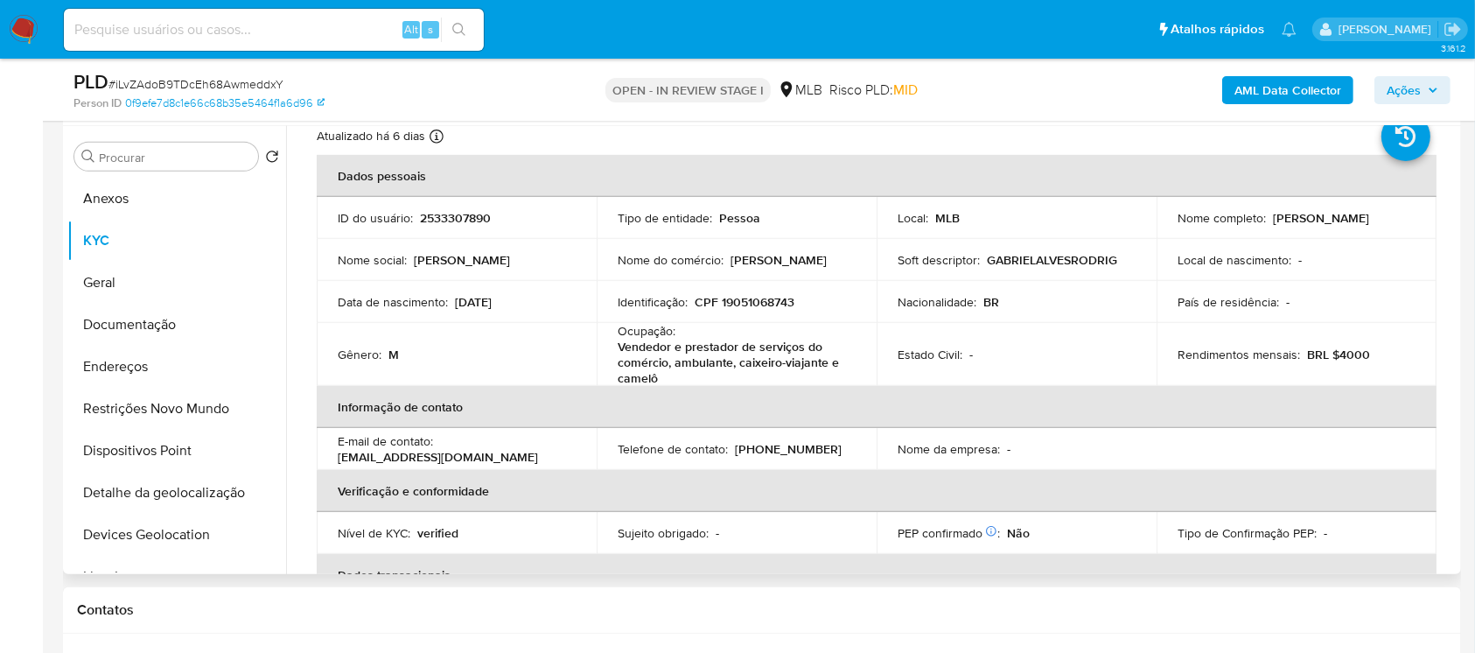
scroll to position [0, 0]
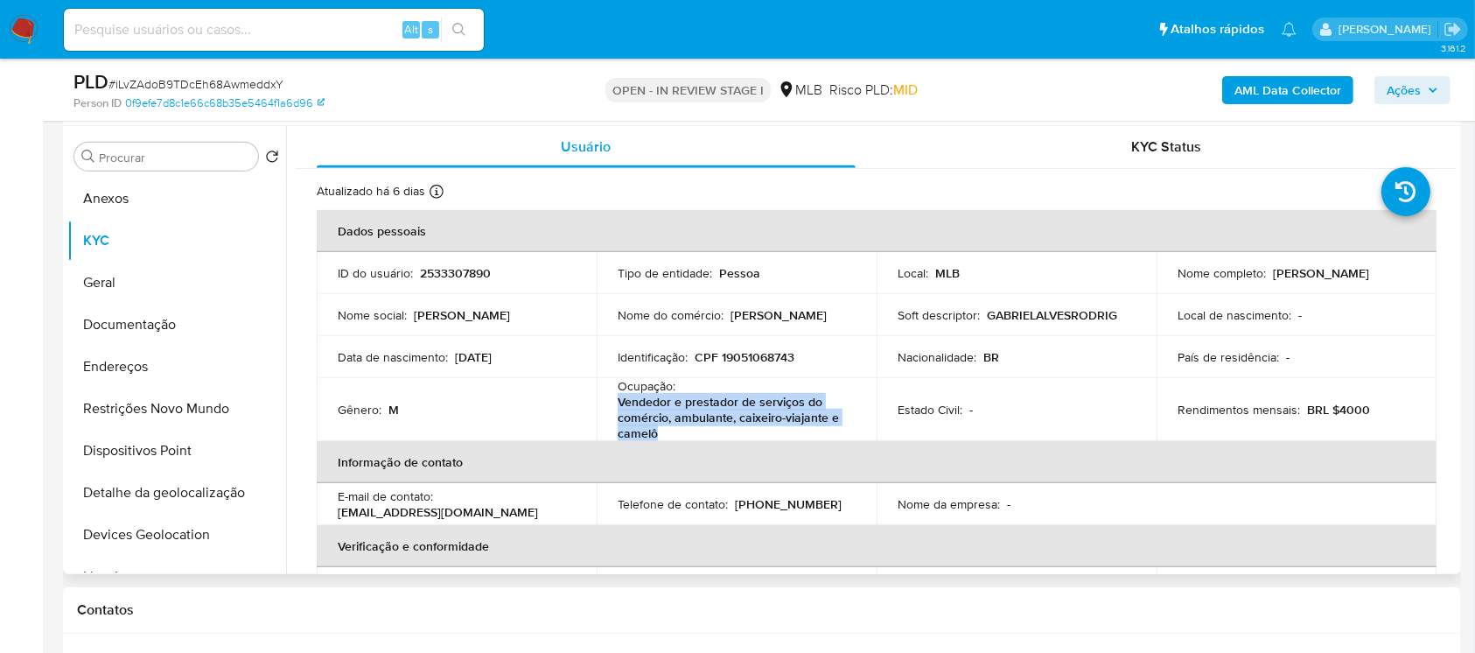
drag, startPoint x: 669, startPoint y: 431, endPoint x: 614, endPoint y: 405, distance: 59.9
click at [614, 405] on td "Ocupação : Vendedor e prestador de serviços do comércio, ambulante, caixeiro-vi…" at bounding box center [737, 409] width 280 height 63
copy p "Vendedor e prestador de serviços do comércio, ambulante, caixeiro-viajante e ca…"
click at [116, 283] on button "Geral" at bounding box center [169, 283] width 205 height 42
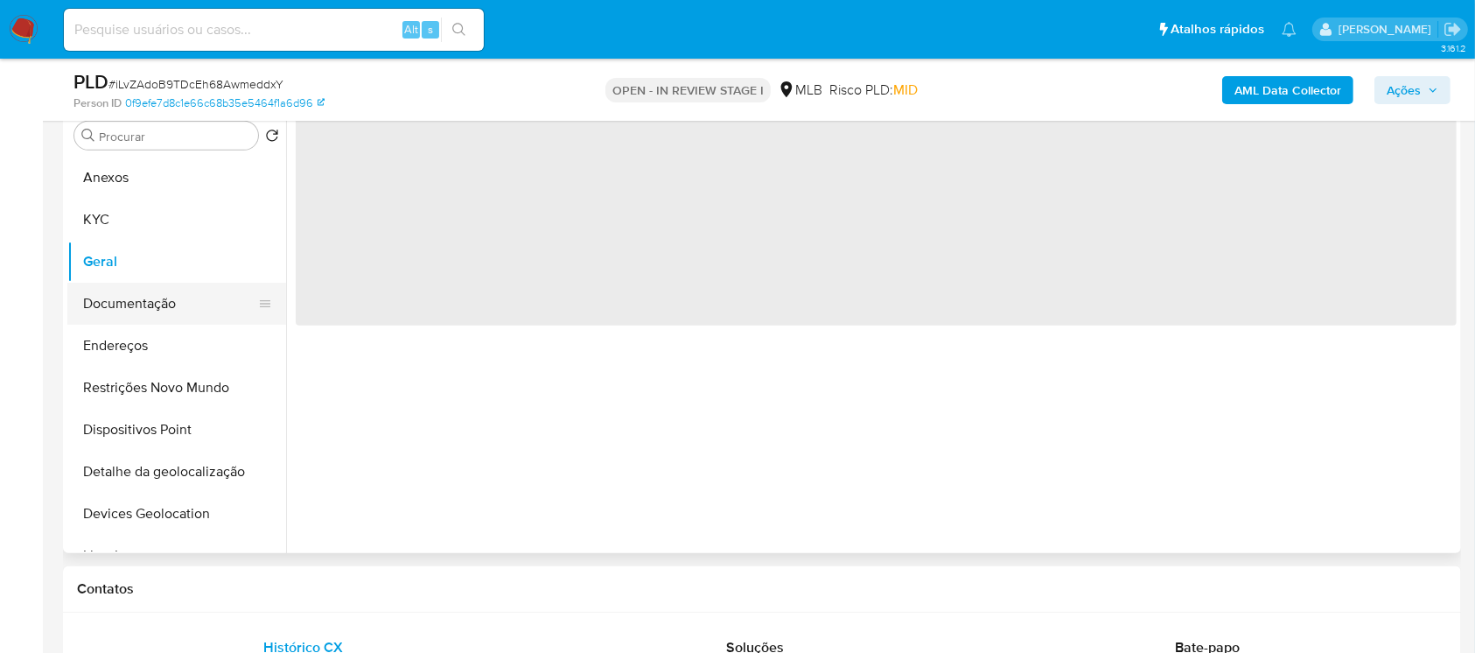
click at [134, 307] on button "Documentação" at bounding box center [169, 304] width 205 height 42
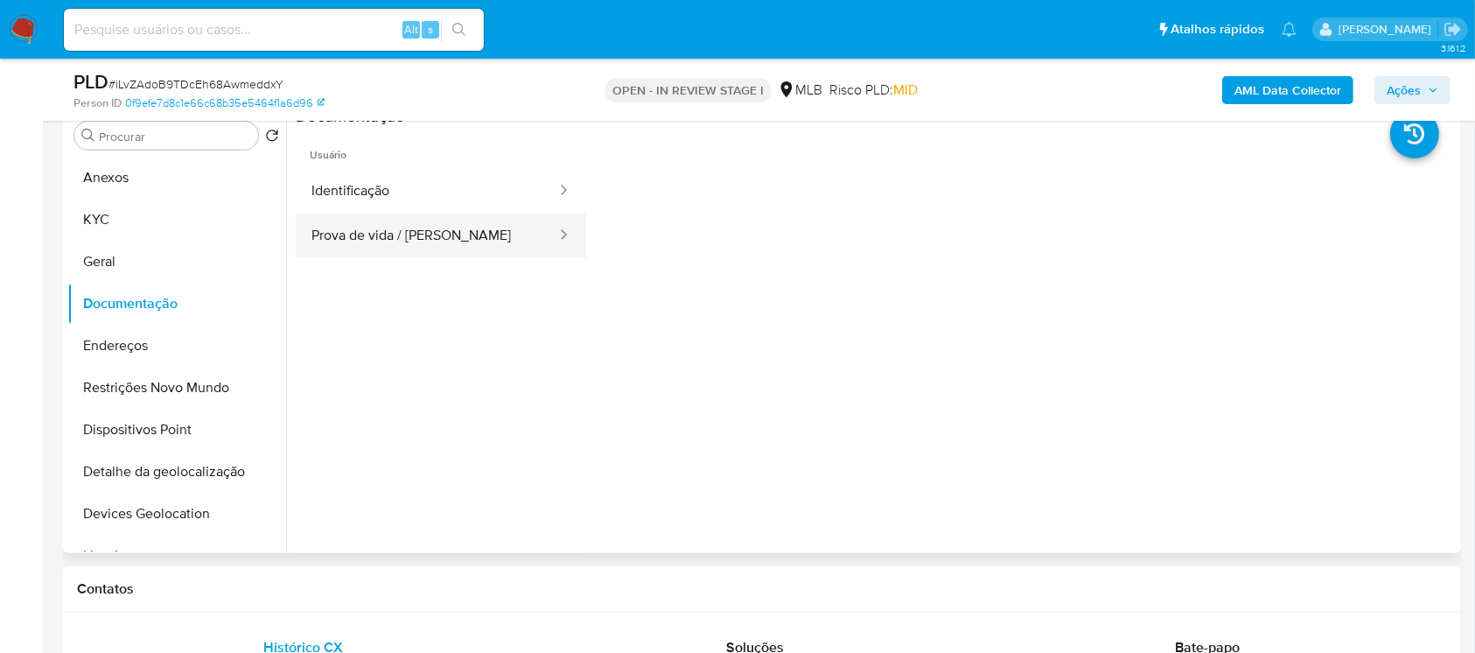
click at [370, 244] on button "Prova de vida / Selfie" at bounding box center [427, 236] width 263 height 45
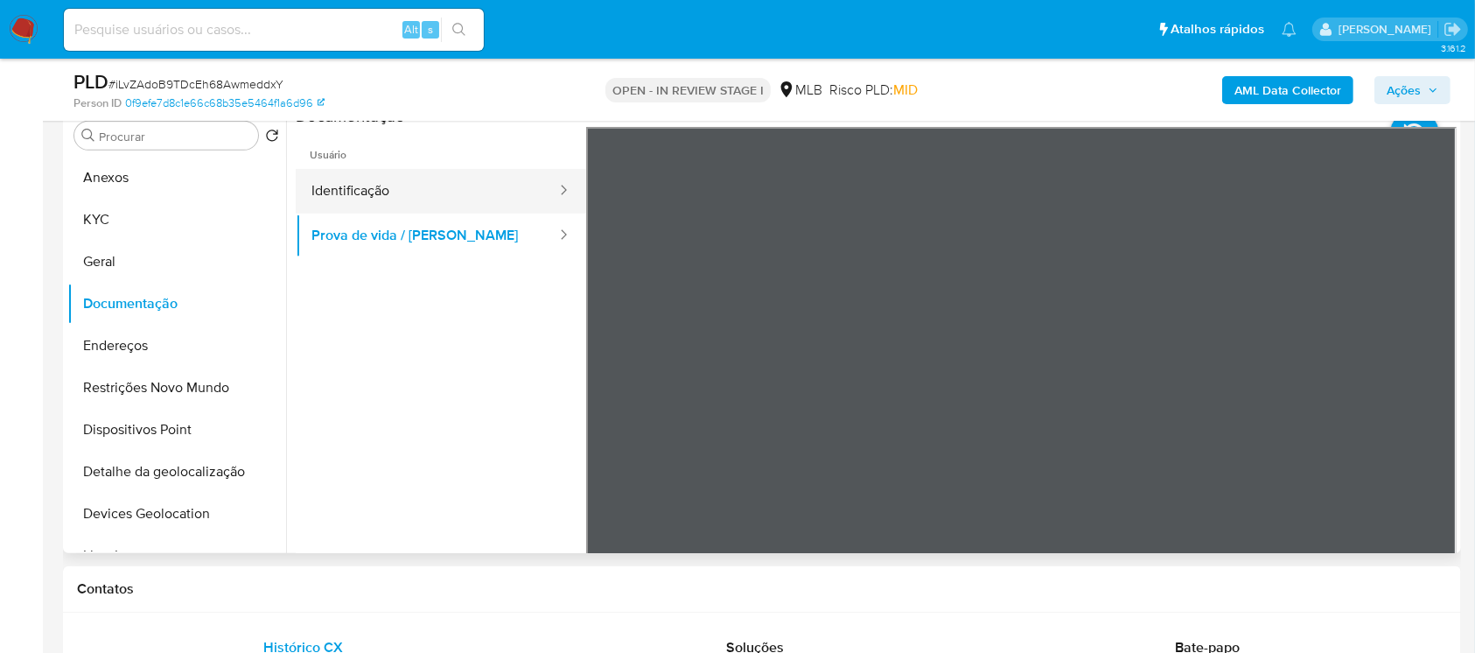
click at [364, 205] on button "Identificação" at bounding box center [427, 191] width 263 height 45
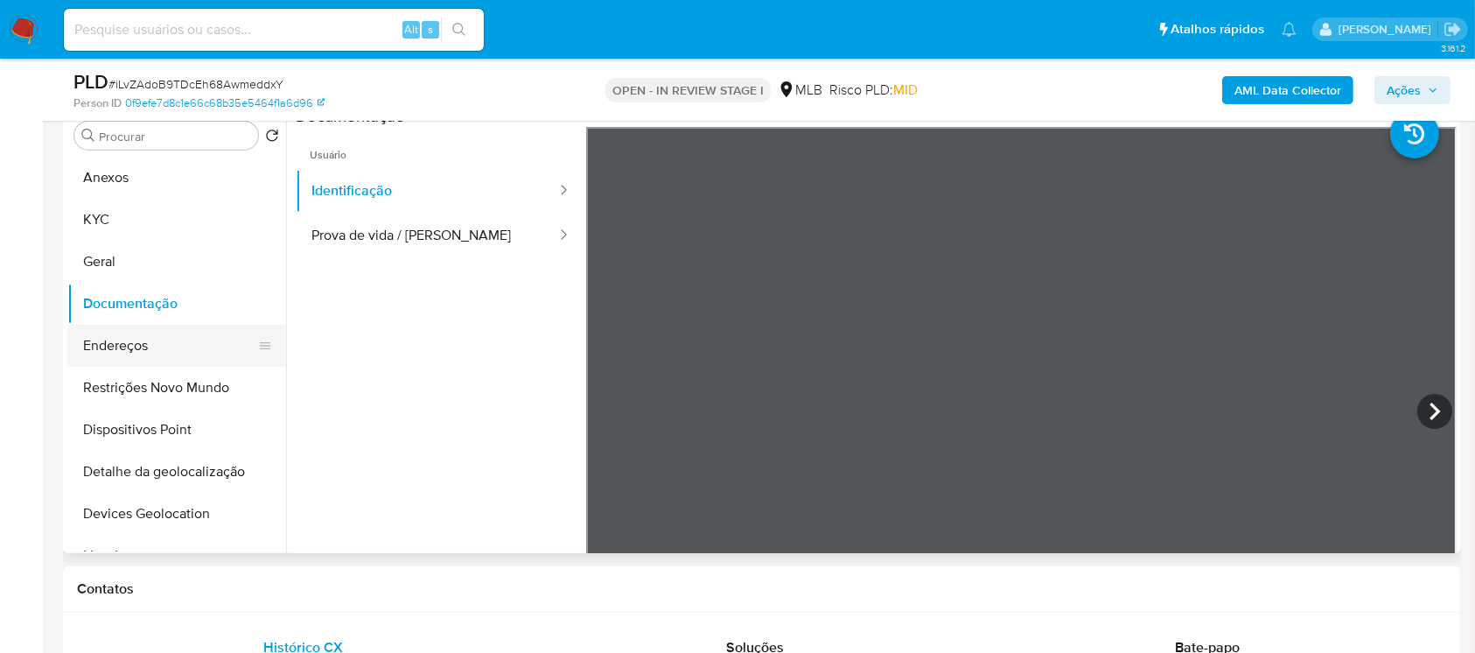
click at [119, 351] on button "Endereços" at bounding box center [169, 346] width 205 height 42
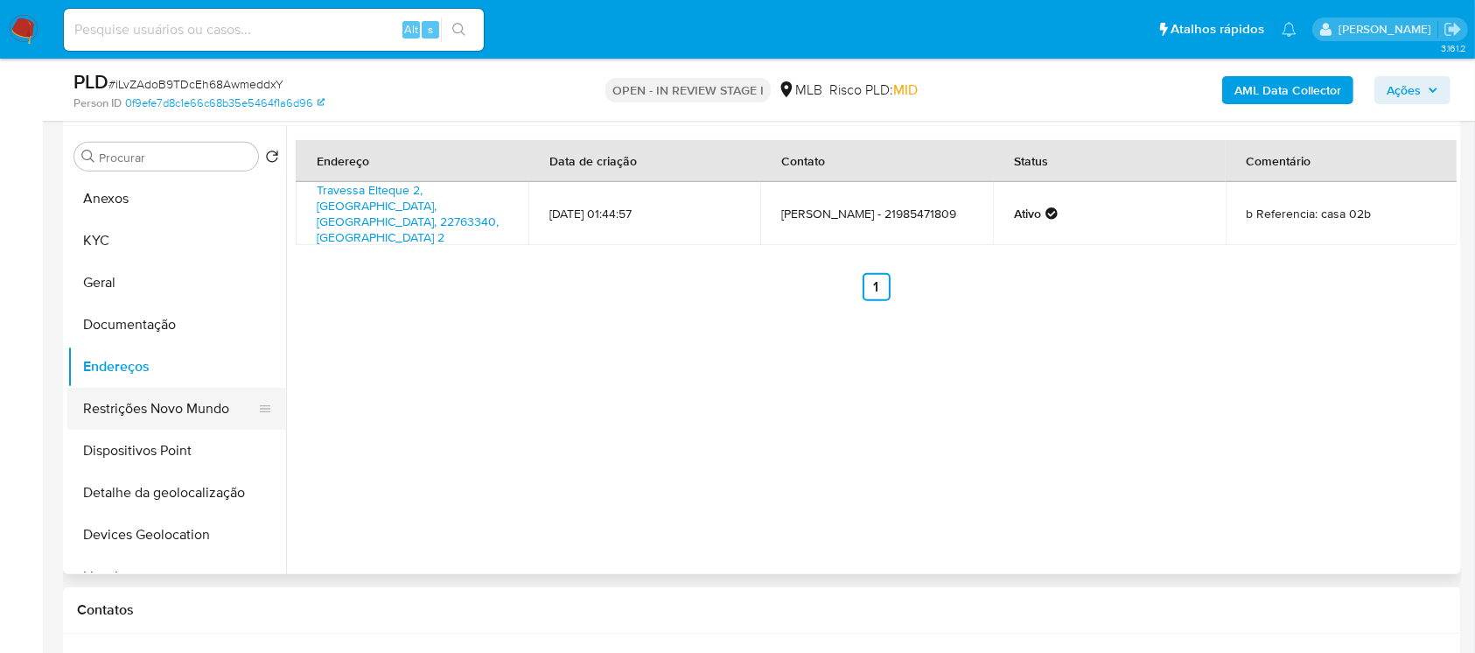
click at [116, 391] on button "Restrições Novo Mundo" at bounding box center [169, 409] width 205 height 42
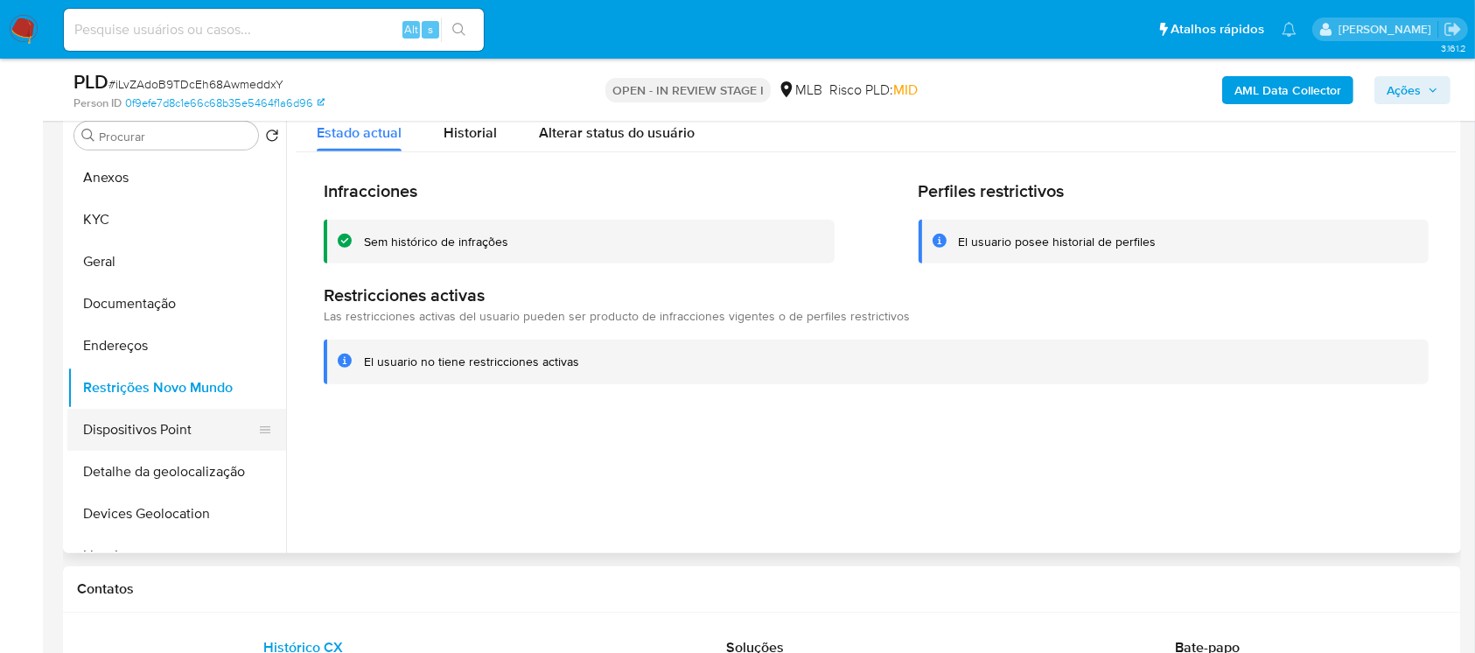
click at [109, 424] on button "Dispositivos Point" at bounding box center [169, 430] width 205 height 42
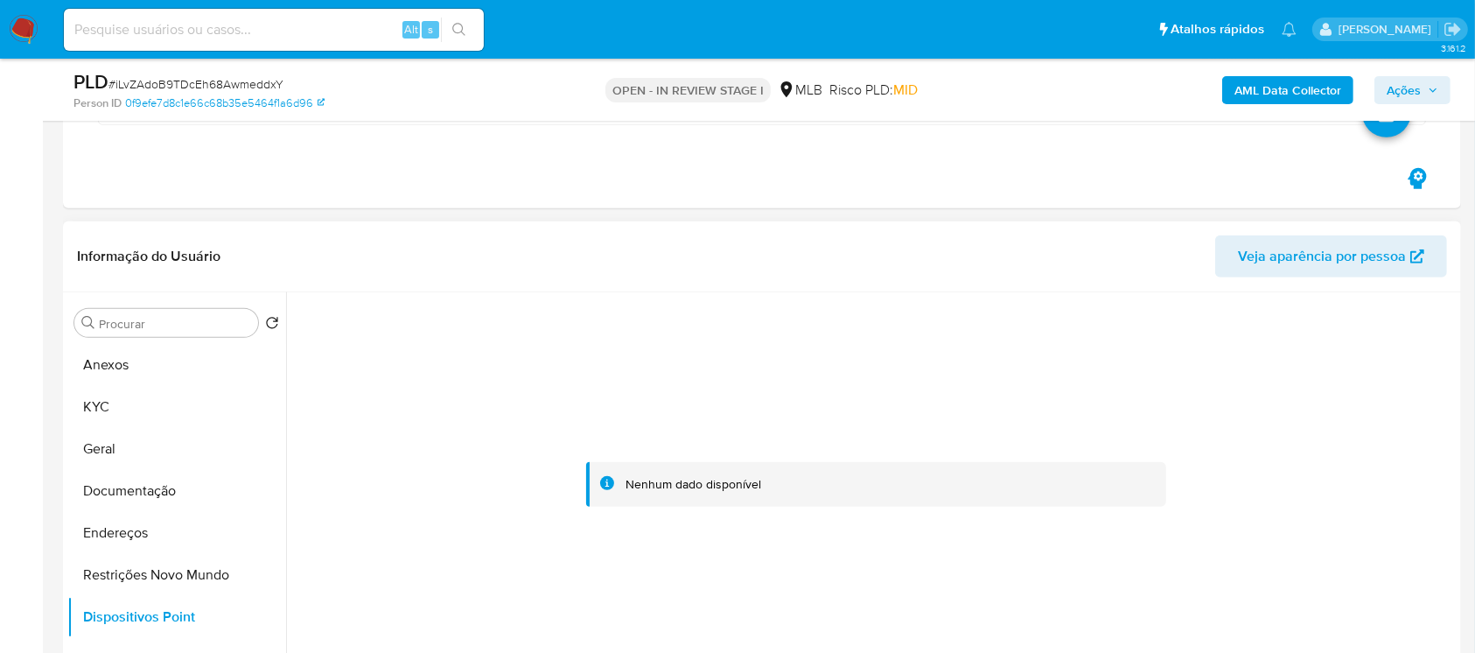
scroll to position [777, 0]
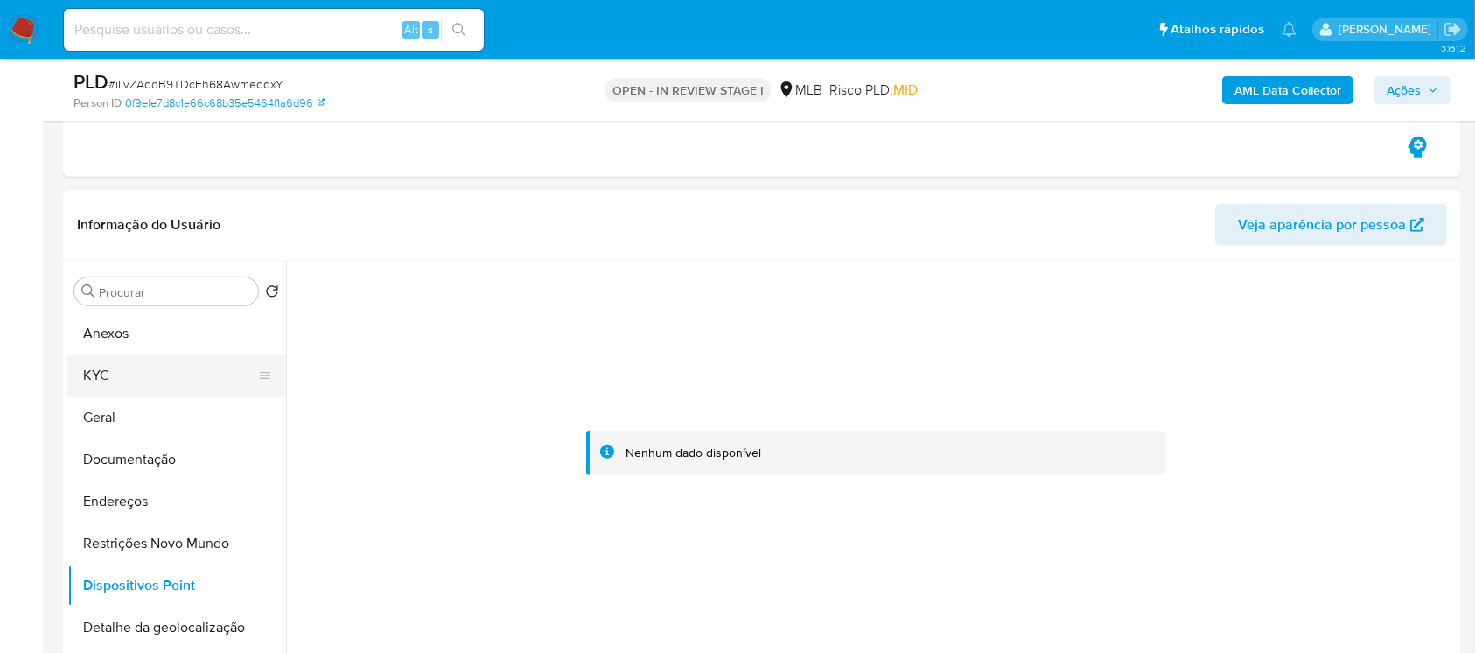
click at [137, 361] on button "KYC" at bounding box center [169, 375] width 205 height 42
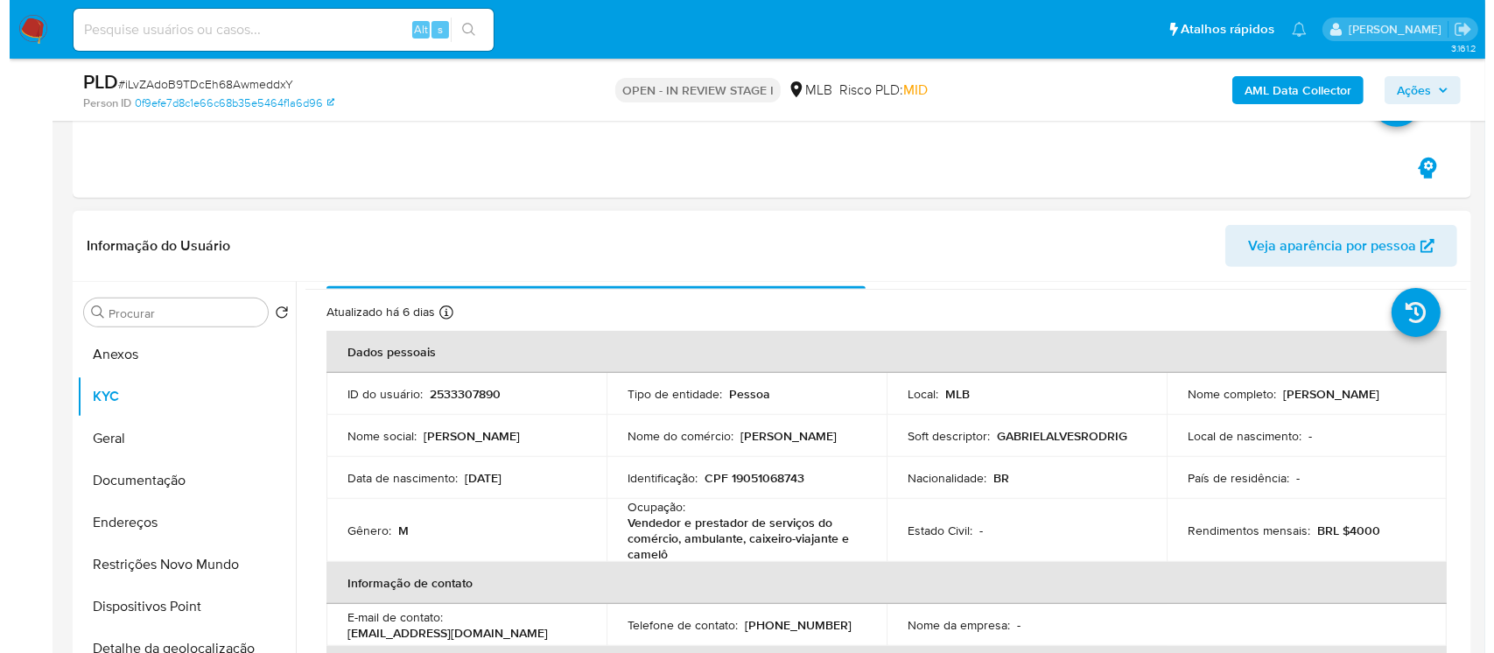
scroll to position [0, 0]
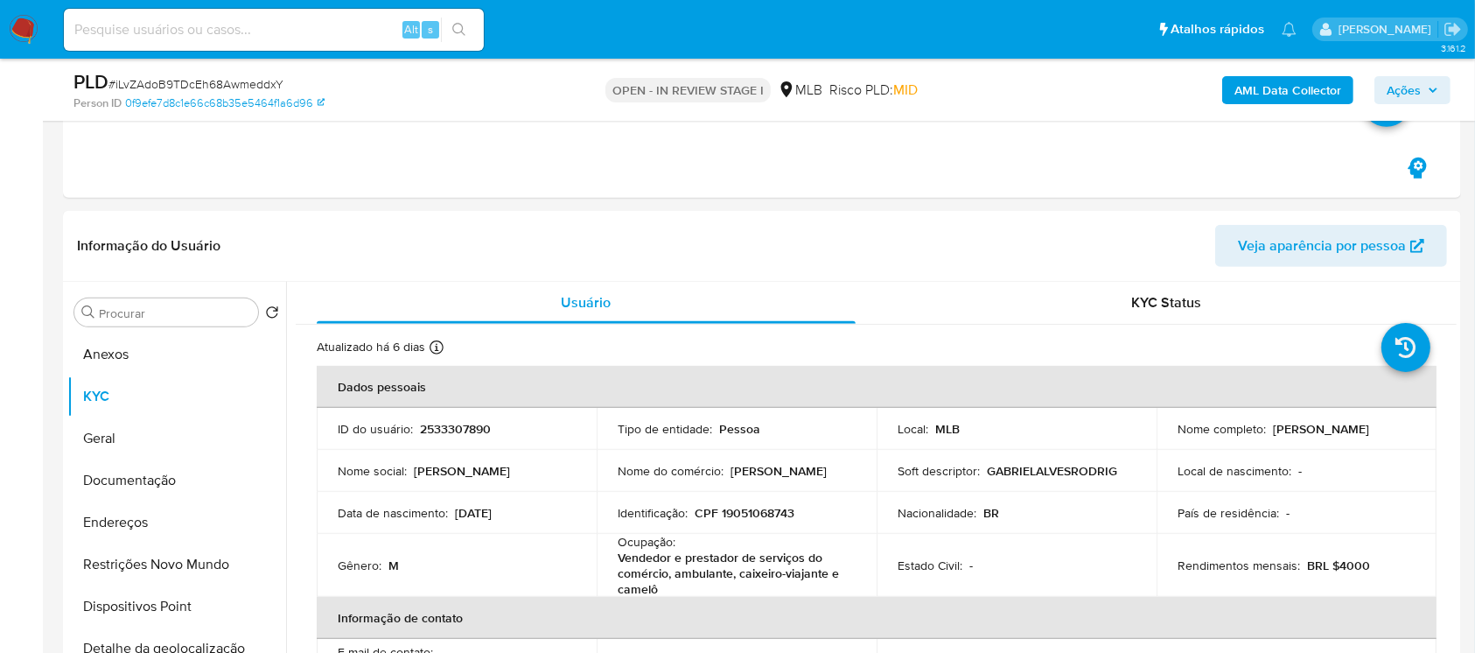
click at [1246, 91] on b "AML Data Collector" at bounding box center [1288, 90] width 107 height 28
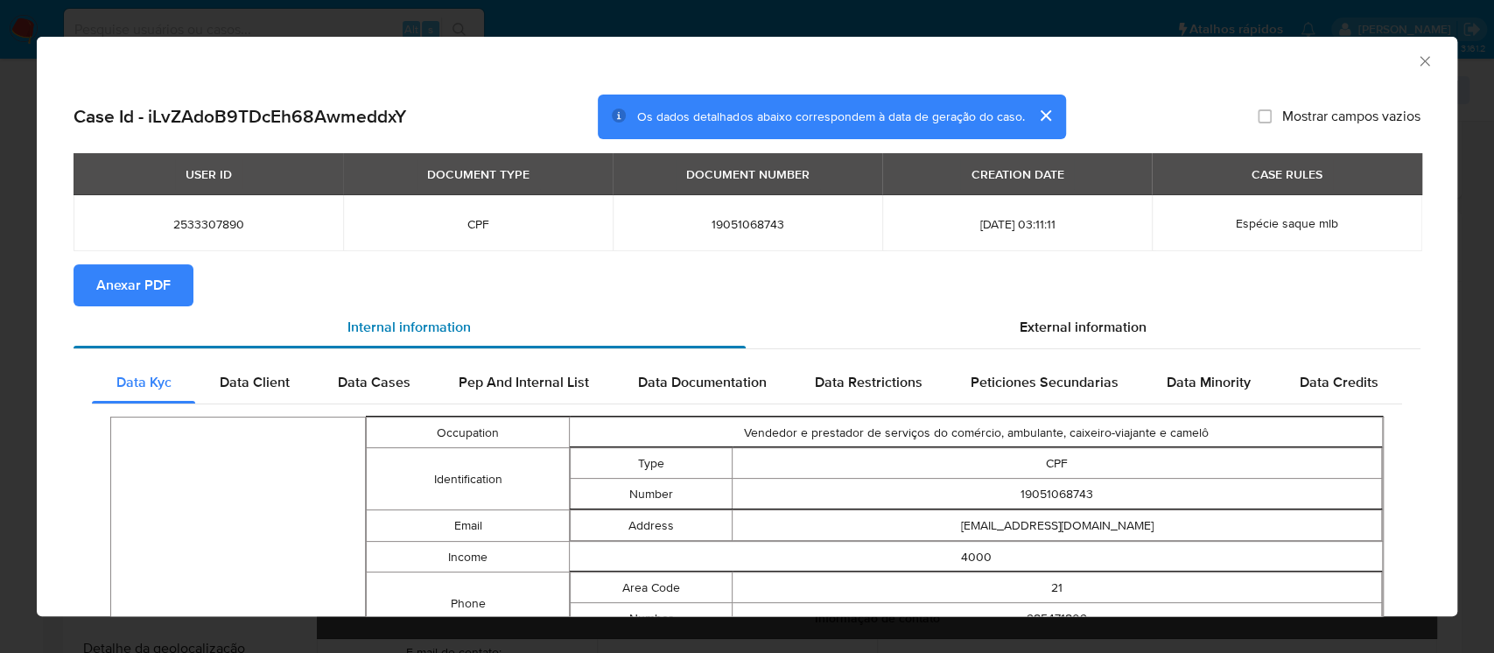
click at [408, 319] on span "Internal information" at bounding box center [408, 327] width 123 height 20
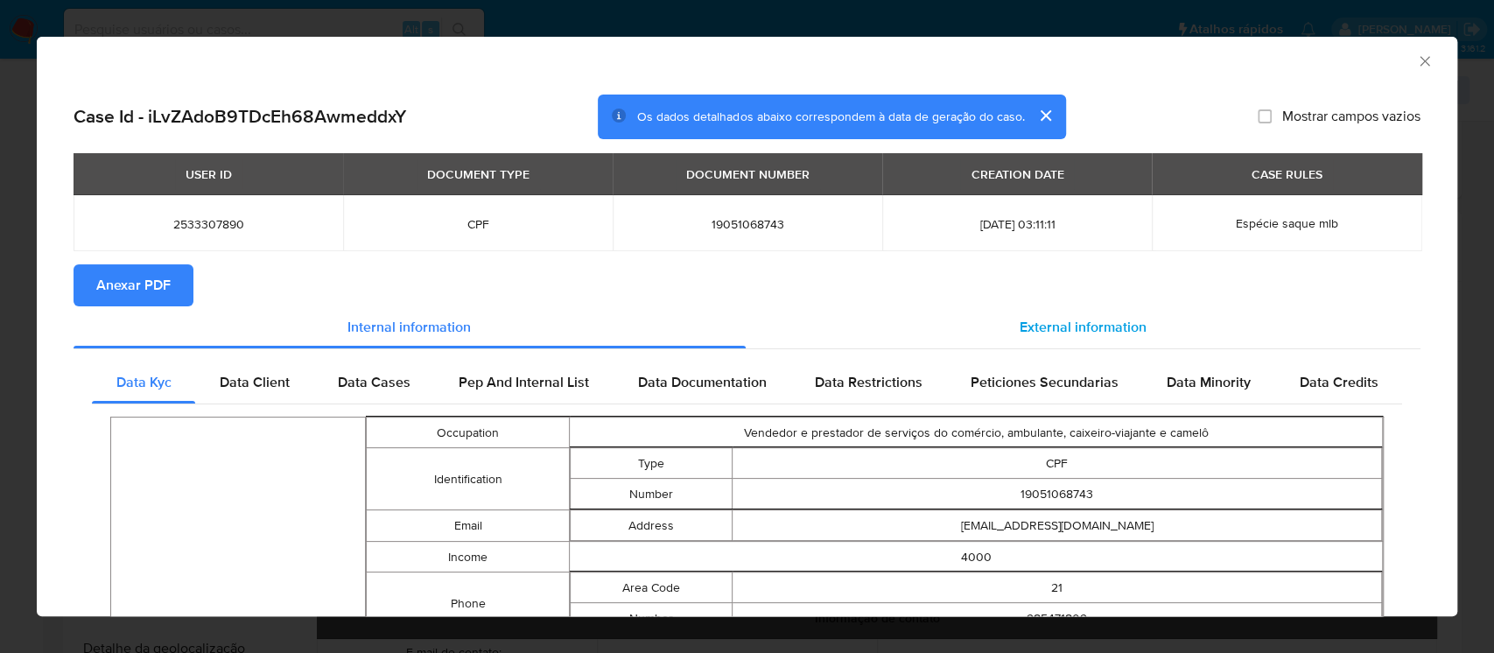
click at [1060, 329] on span "External information" at bounding box center [1082, 327] width 127 height 20
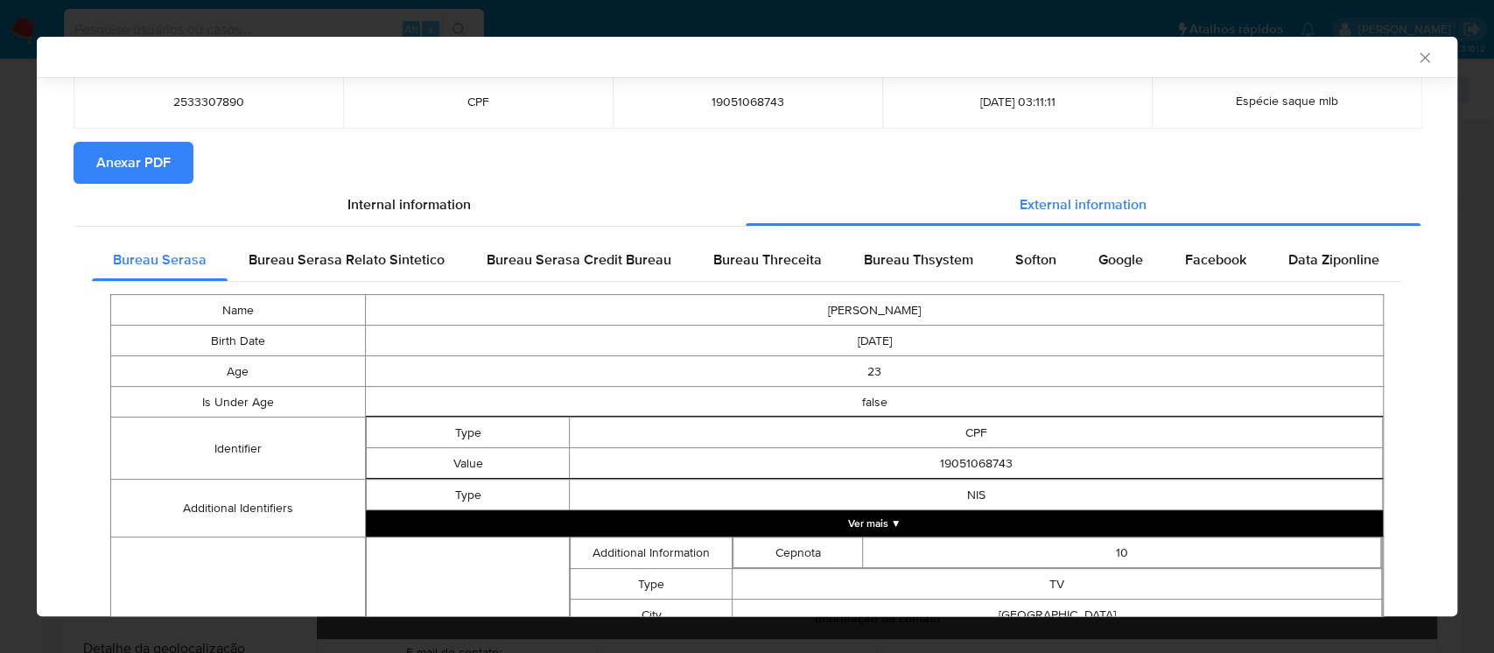
scroll to position [119, 0]
click at [367, 263] on span "Bureau Serasa Relato Sintetico" at bounding box center [347, 259] width 196 height 20
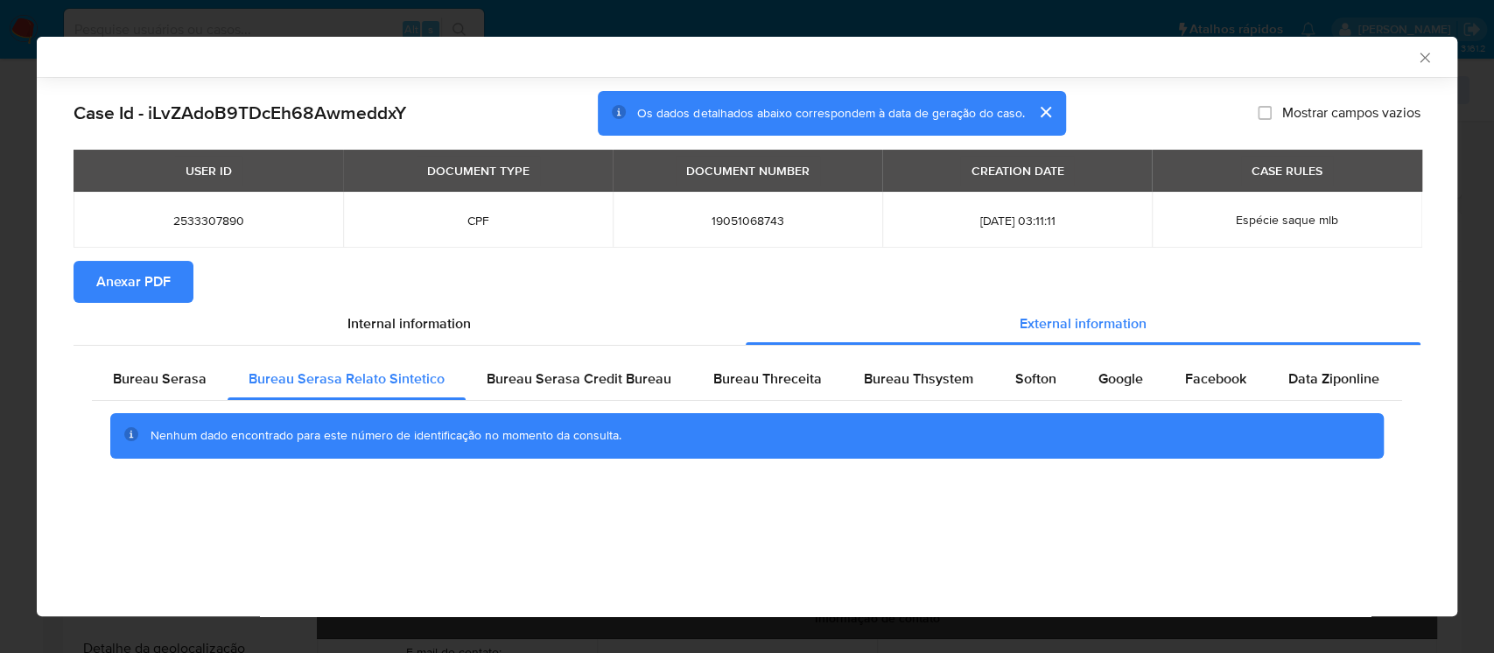
scroll to position [0, 0]
click at [549, 396] on div "Bureau Serasa Credit Bureau" at bounding box center [579, 379] width 227 height 42
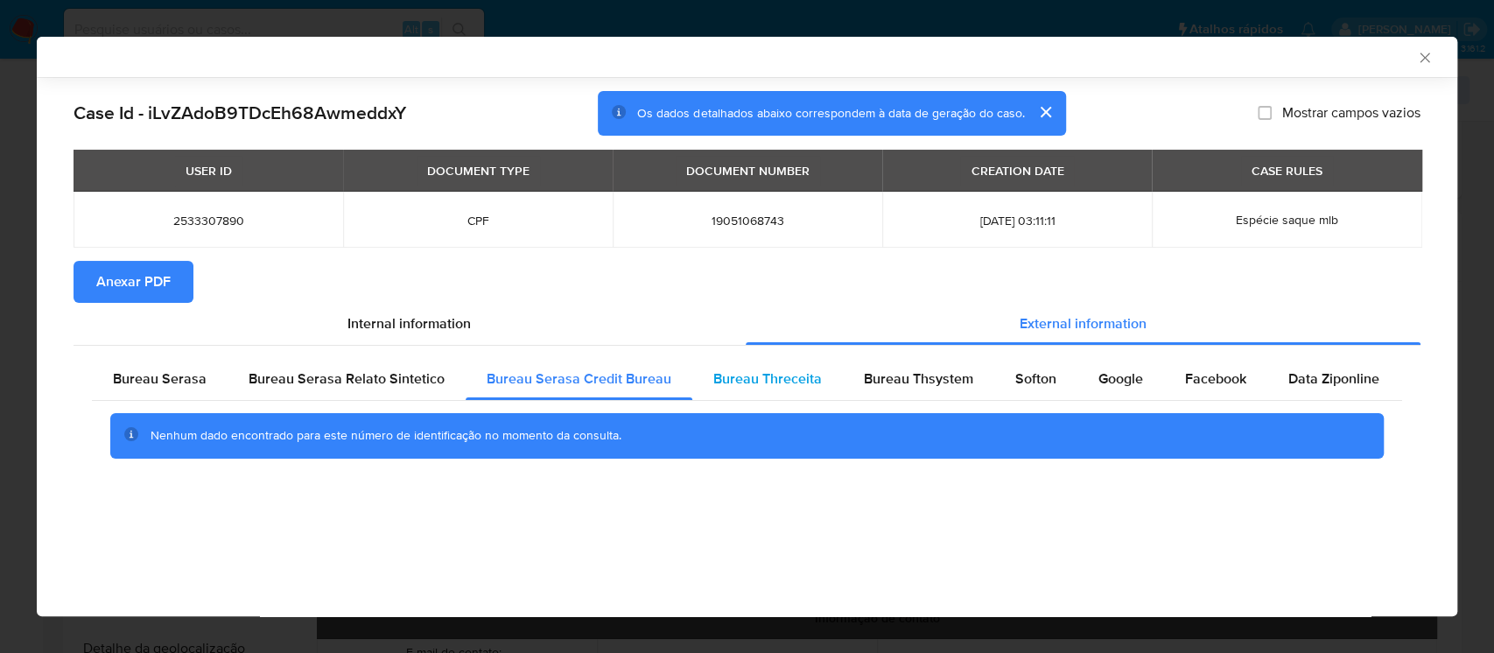
click at [761, 378] on span "Bureau Threceita" at bounding box center [767, 378] width 109 height 20
click at [882, 386] on span "Bureau Thsystem" at bounding box center [918, 378] width 109 height 20
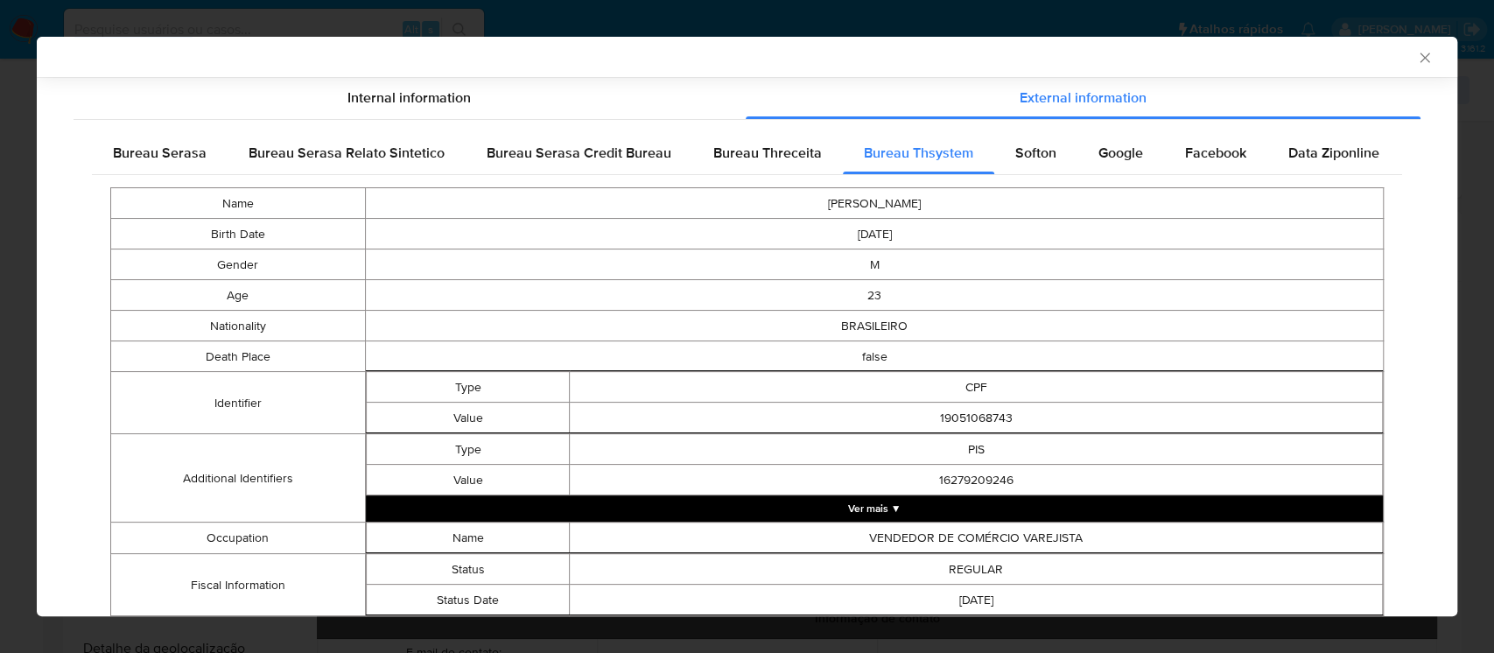
scroll to position [221, 0]
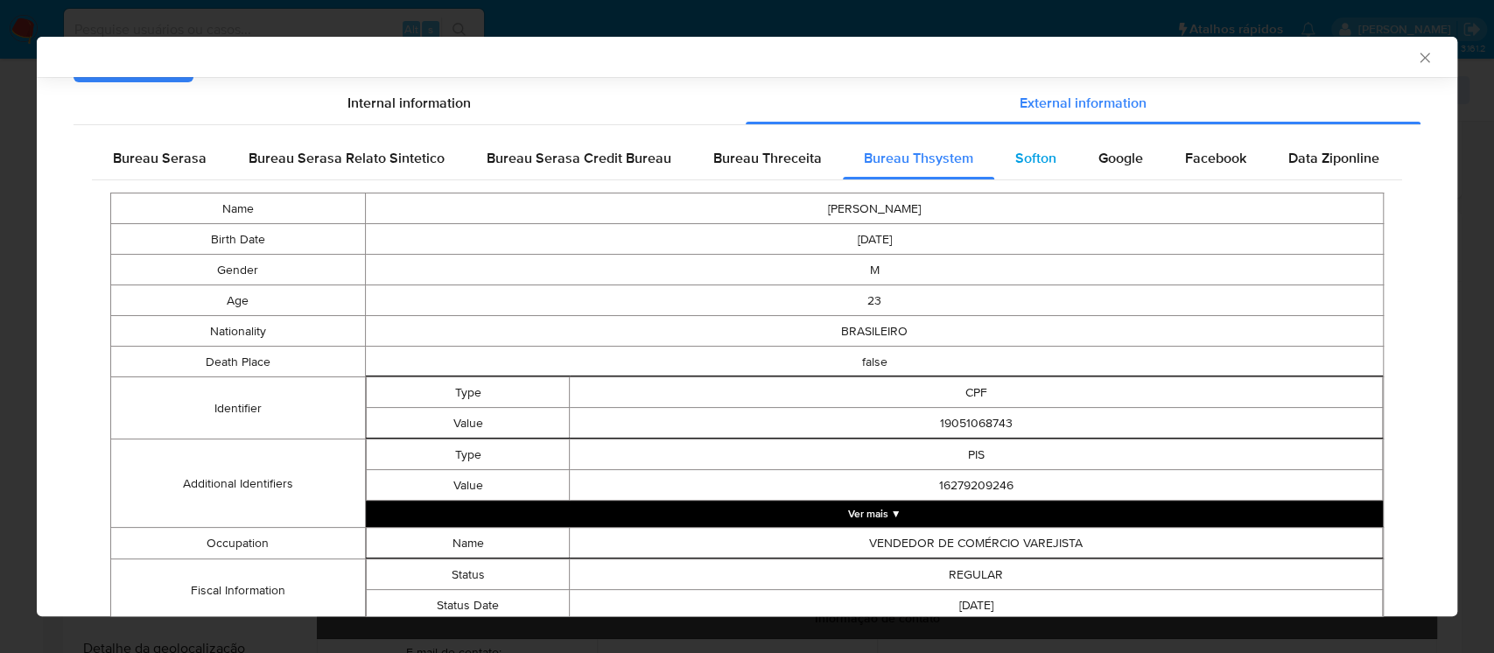
click at [1027, 174] on div "Softon" at bounding box center [1035, 158] width 83 height 42
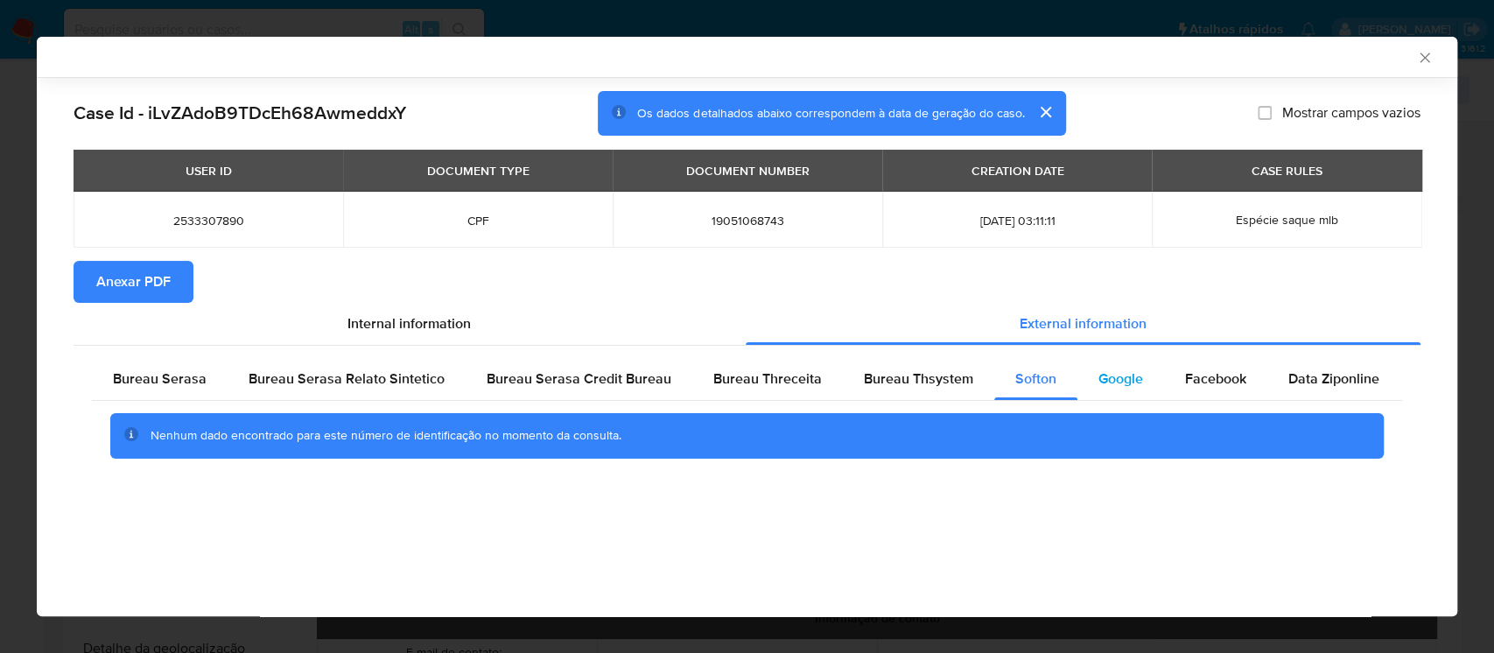
click at [1098, 376] on span "Google" at bounding box center [1120, 378] width 45 height 20
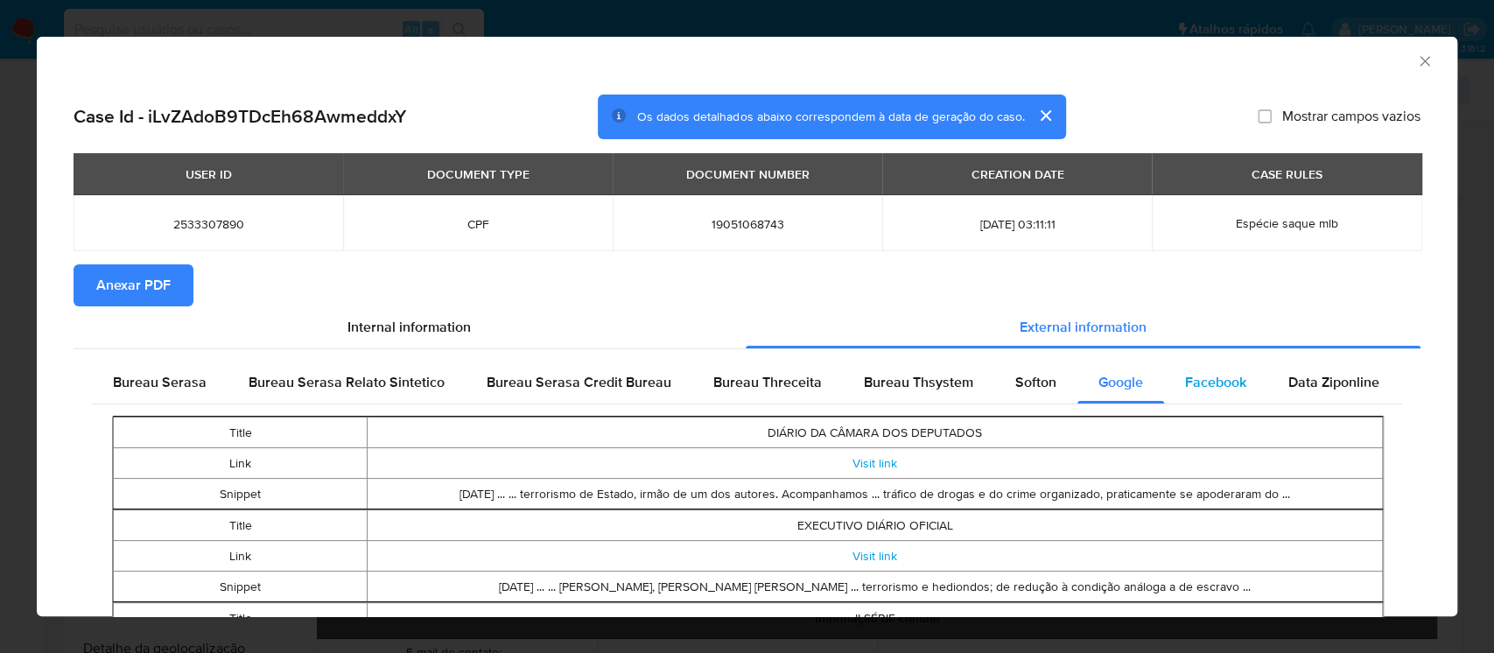
click at [1224, 373] on span "Facebook" at bounding box center [1215, 382] width 61 height 20
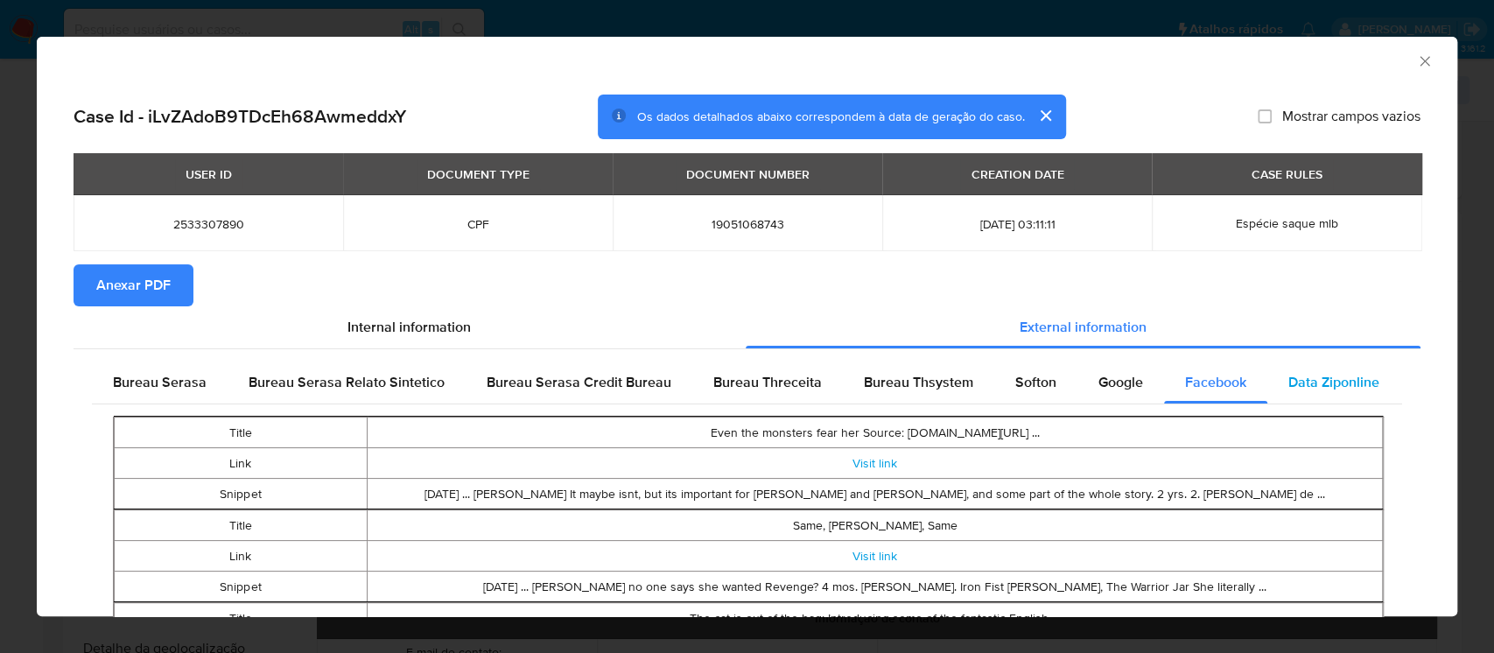
click at [1316, 383] on span "Data Ziponline" at bounding box center [1333, 382] width 91 height 20
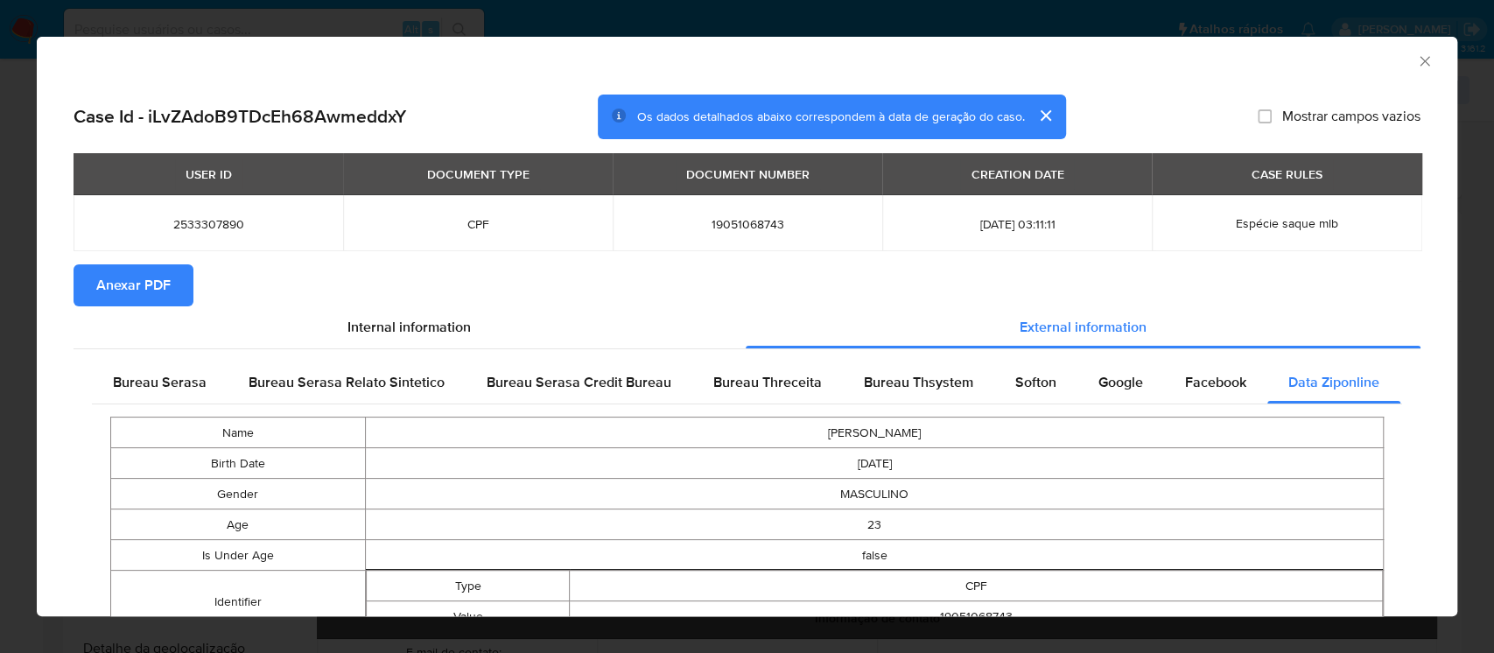
click at [1419, 58] on icon "Fechar a janela" at bounding box center [1424, 61] width 10 height 10
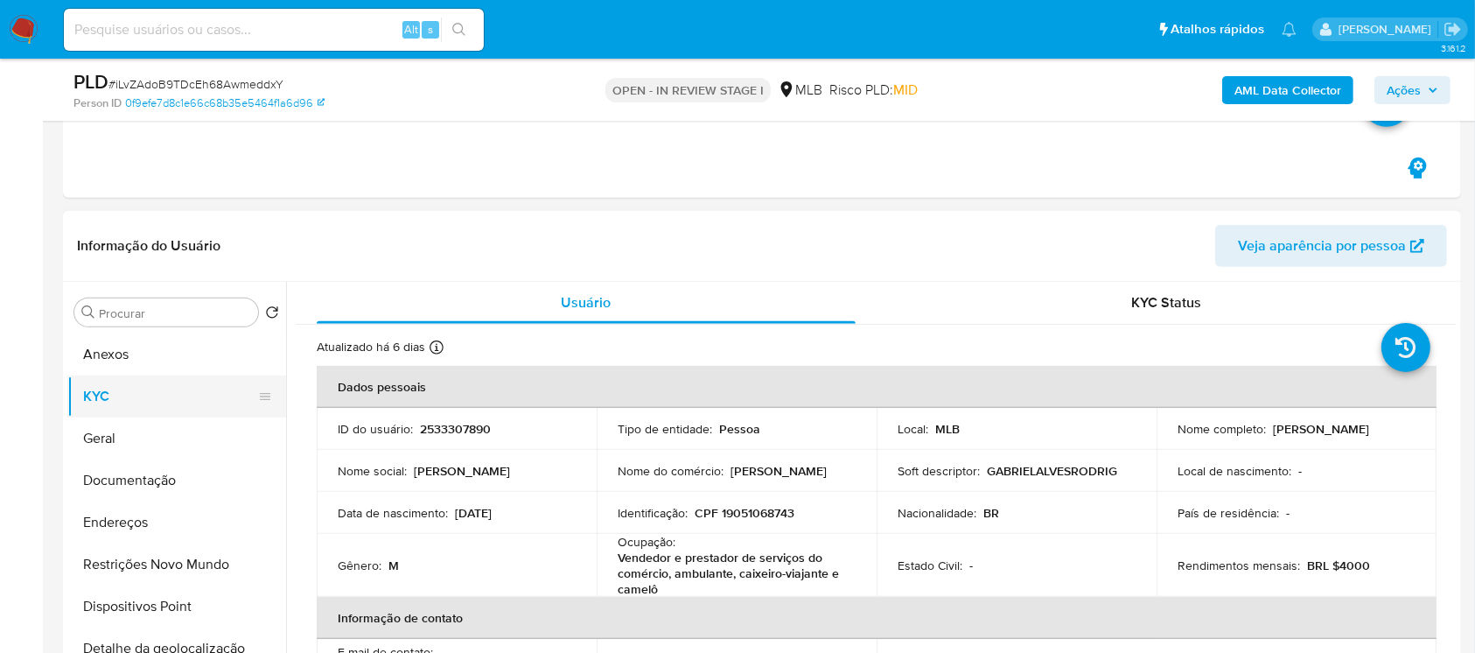
click at [109, 403] on button "KYC" at bounding box center [169, 396] width 205 height 42
click at [754, 508] on p "CPF 19051068743" at bounding box center [745, 513] width 100 height 16
copy p "19051068743"
click at [750, 517] on p "CPF 19051068743" at bounding box center [745, 513] width 100 height 16
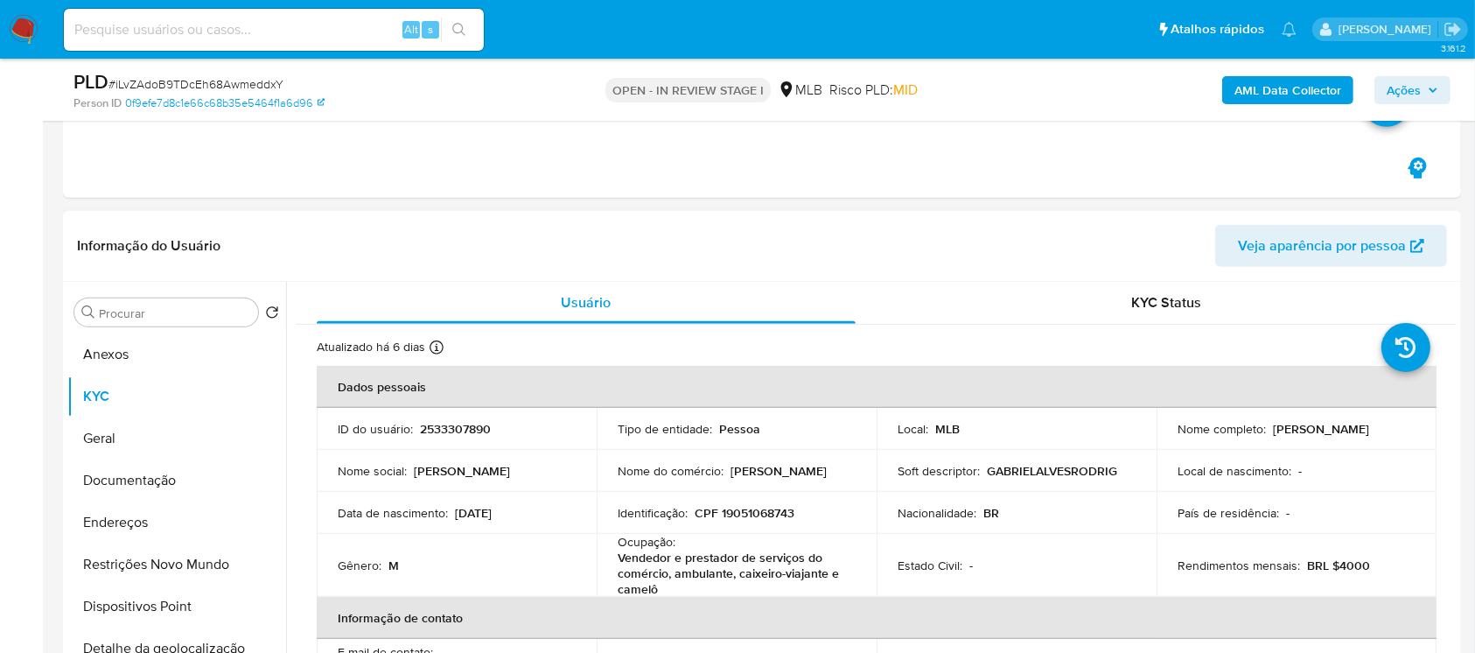
click at [739, 511] on p "CPF 19051068743" at bounding box center [745, 513] width 100 height 16
copy p "19051068743"
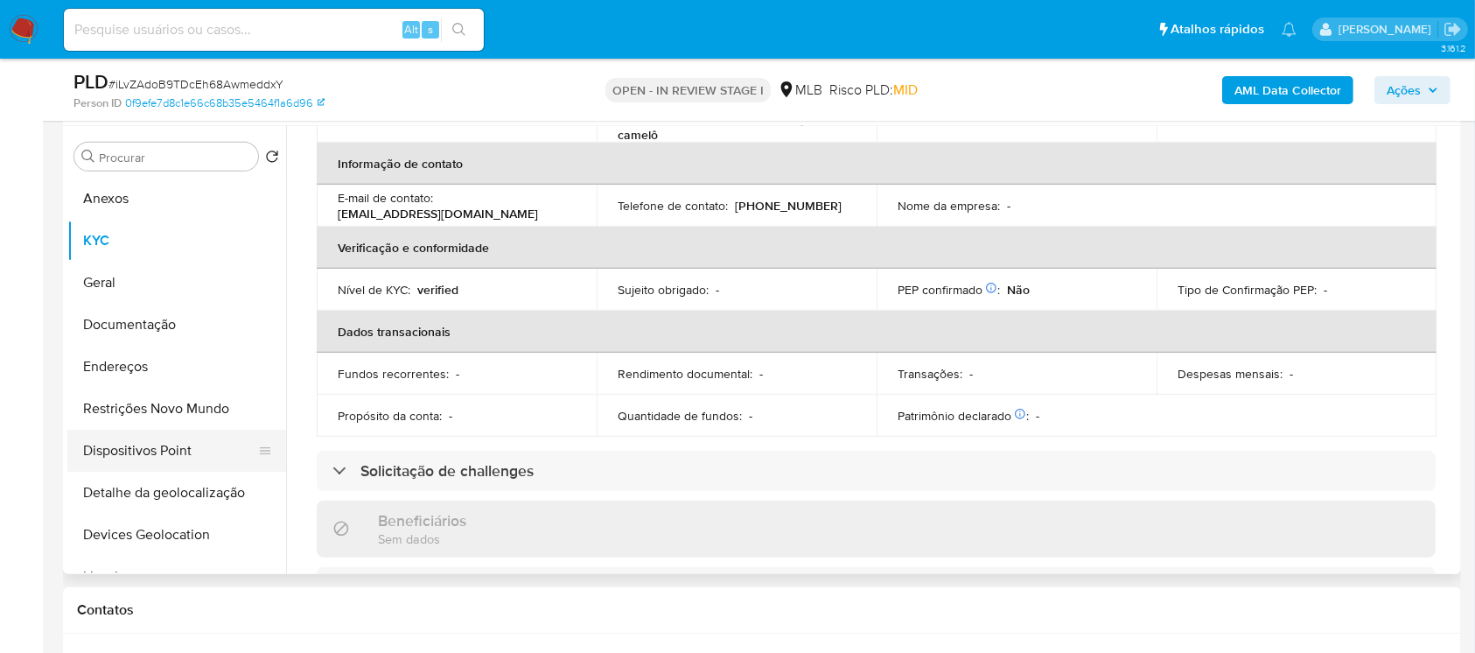
scroll to position [155, 0]
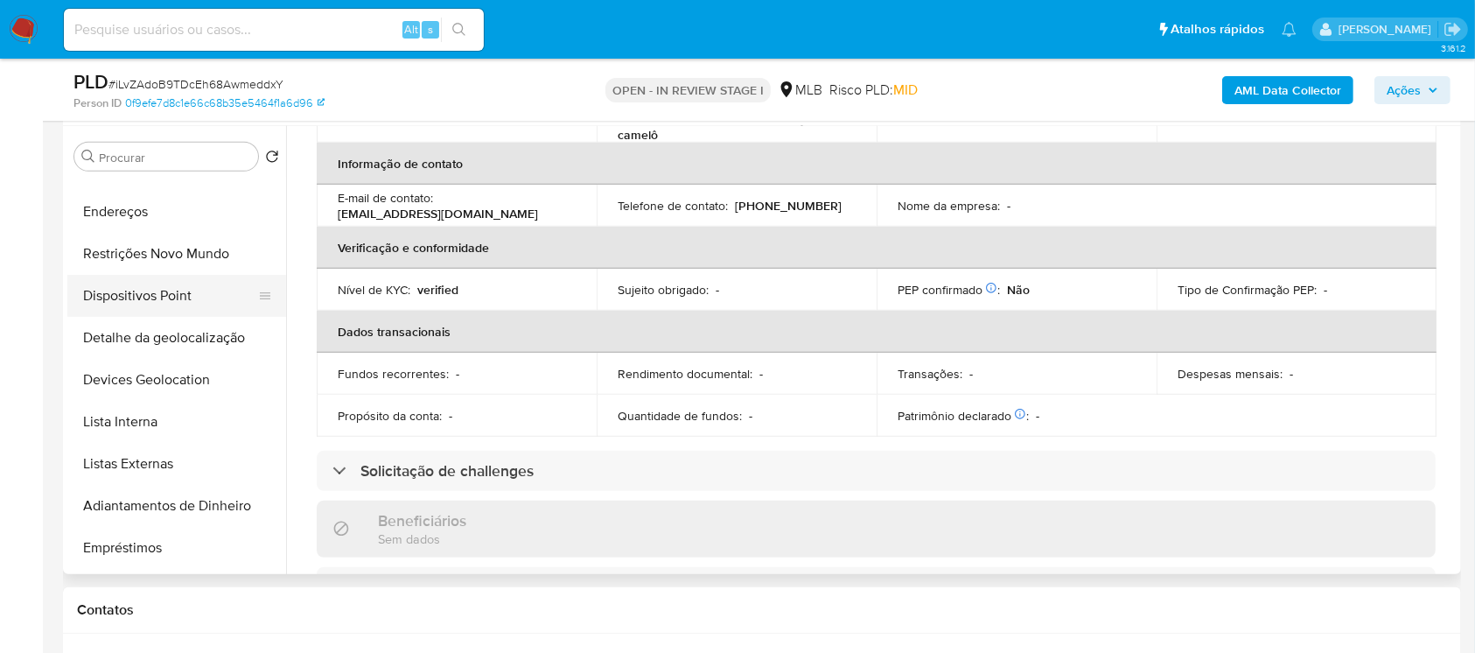
click at [98, 294] on button "Dispositivos Point" at bounding box center [169, 296] width 205 height 42
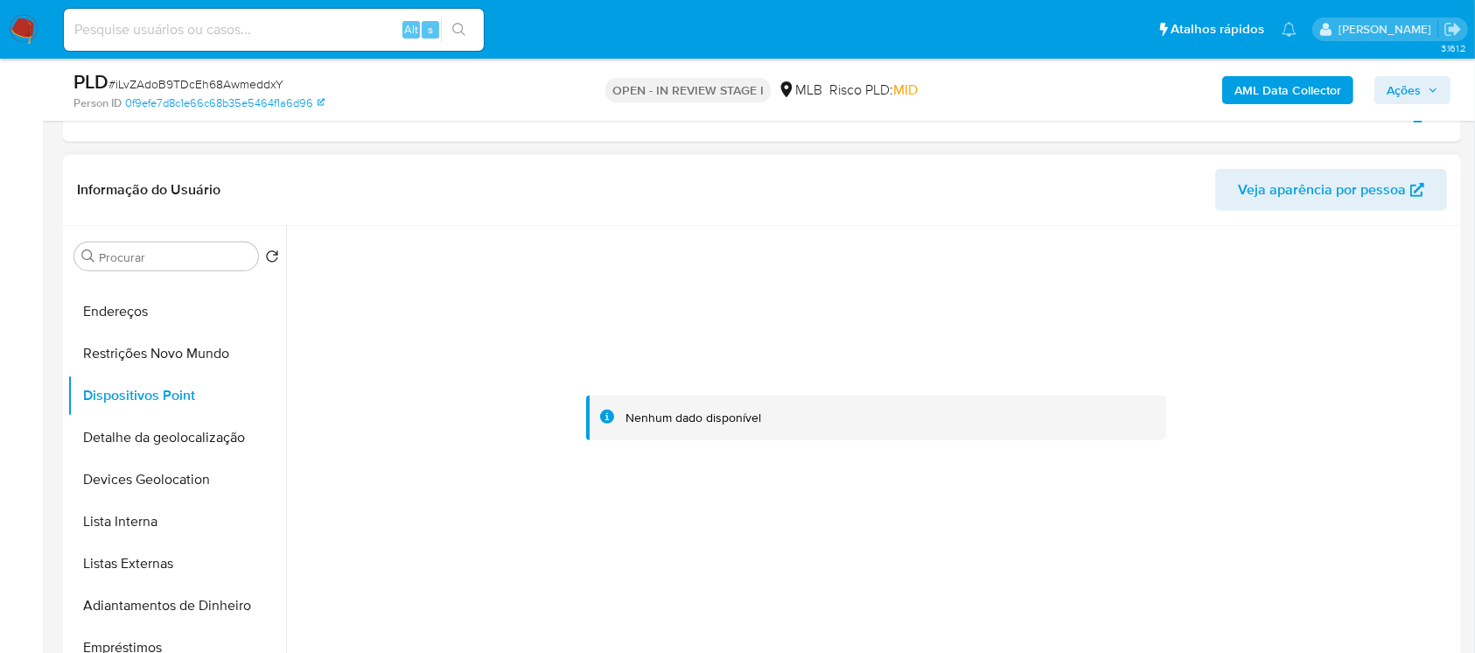
scroll to position [777, 0]
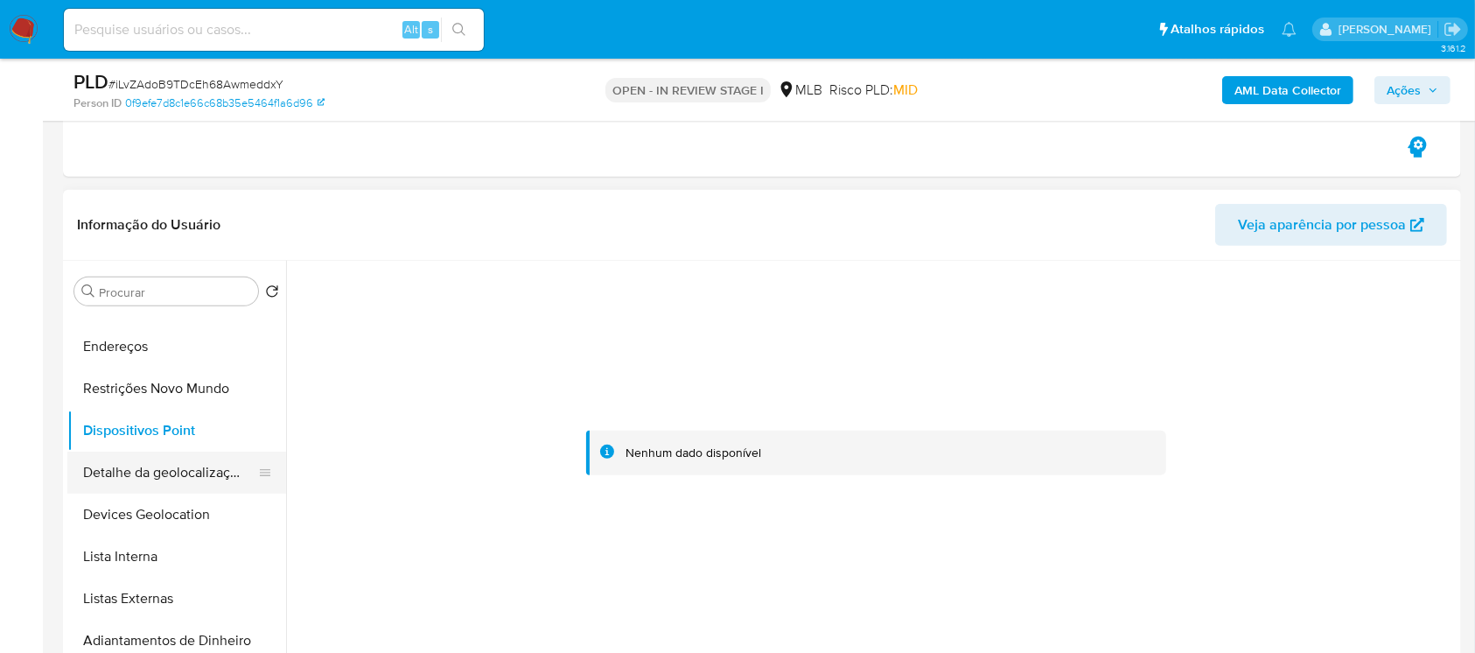
click at [132, 474] on button "Detalhe da geolocalização" at bounding box center [169, 473] width 205 height 42
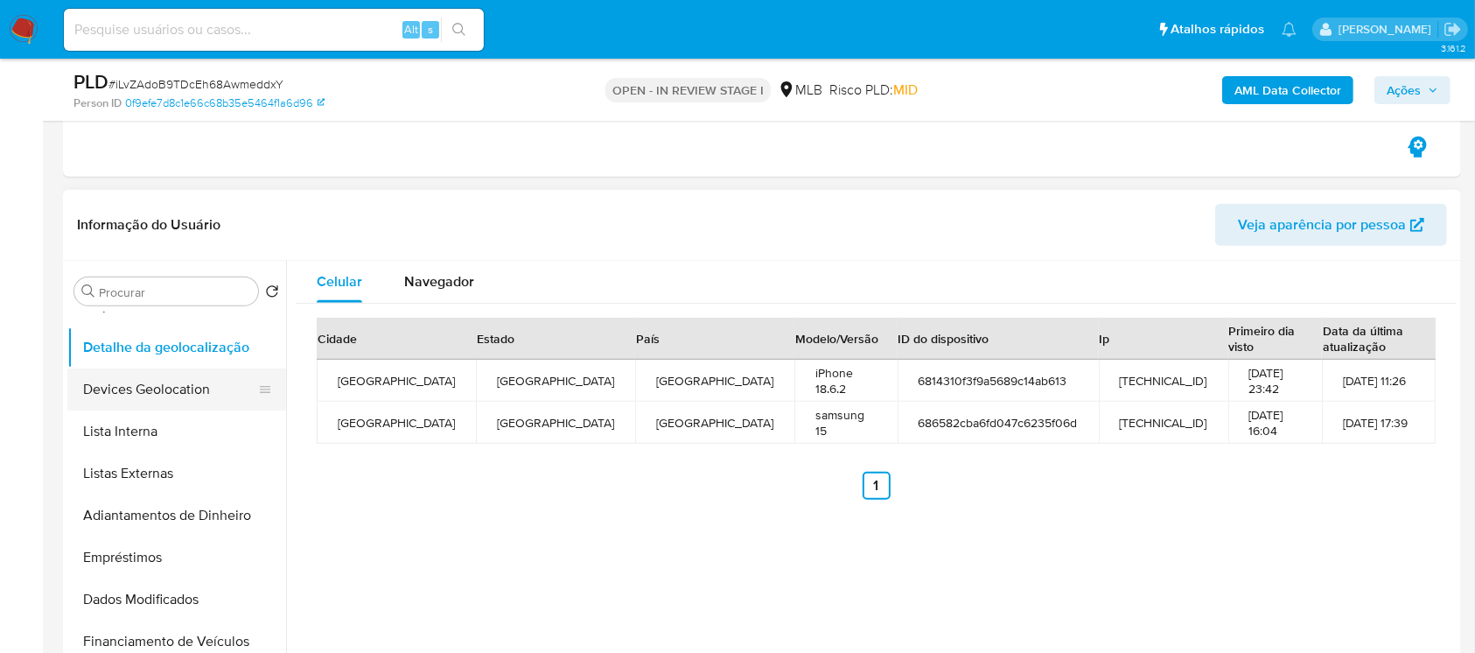
scroll to position [311, 0]
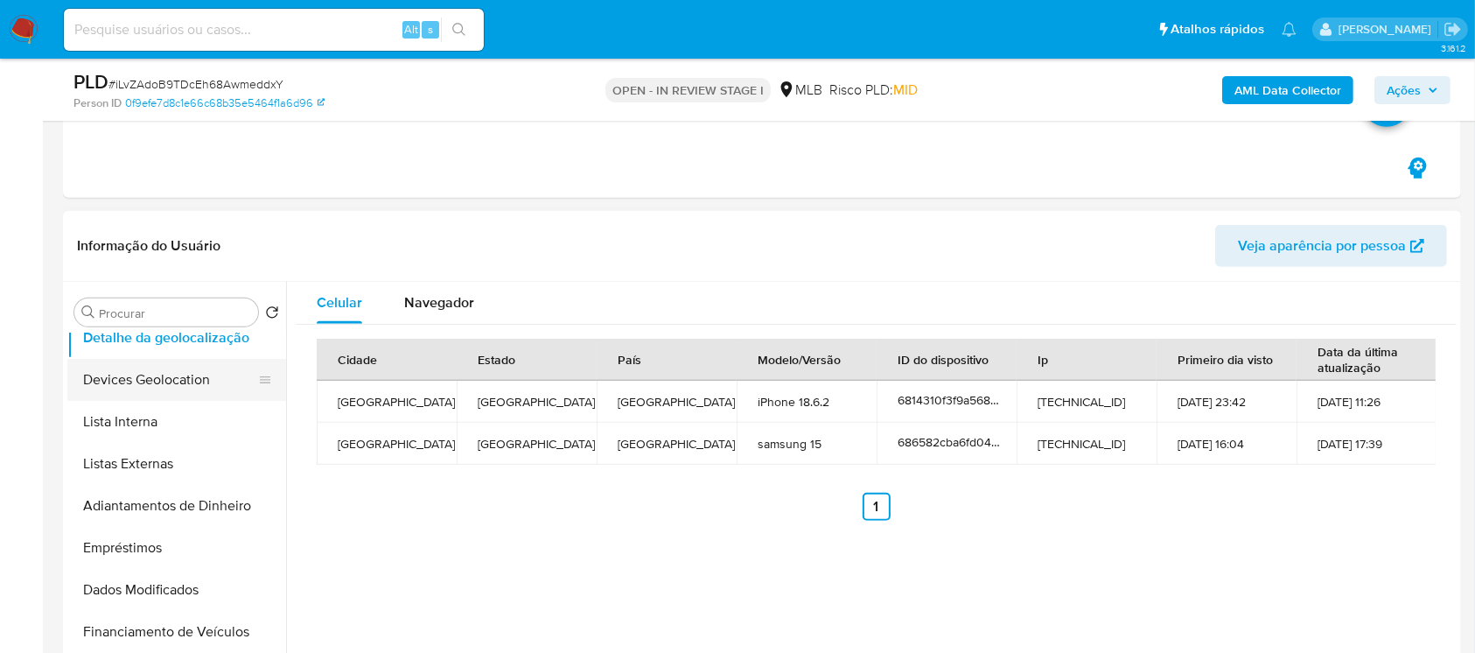
click at [112, 384] on button "Devices Geolocation" at bounding box center [169, 380] width 205 height 42
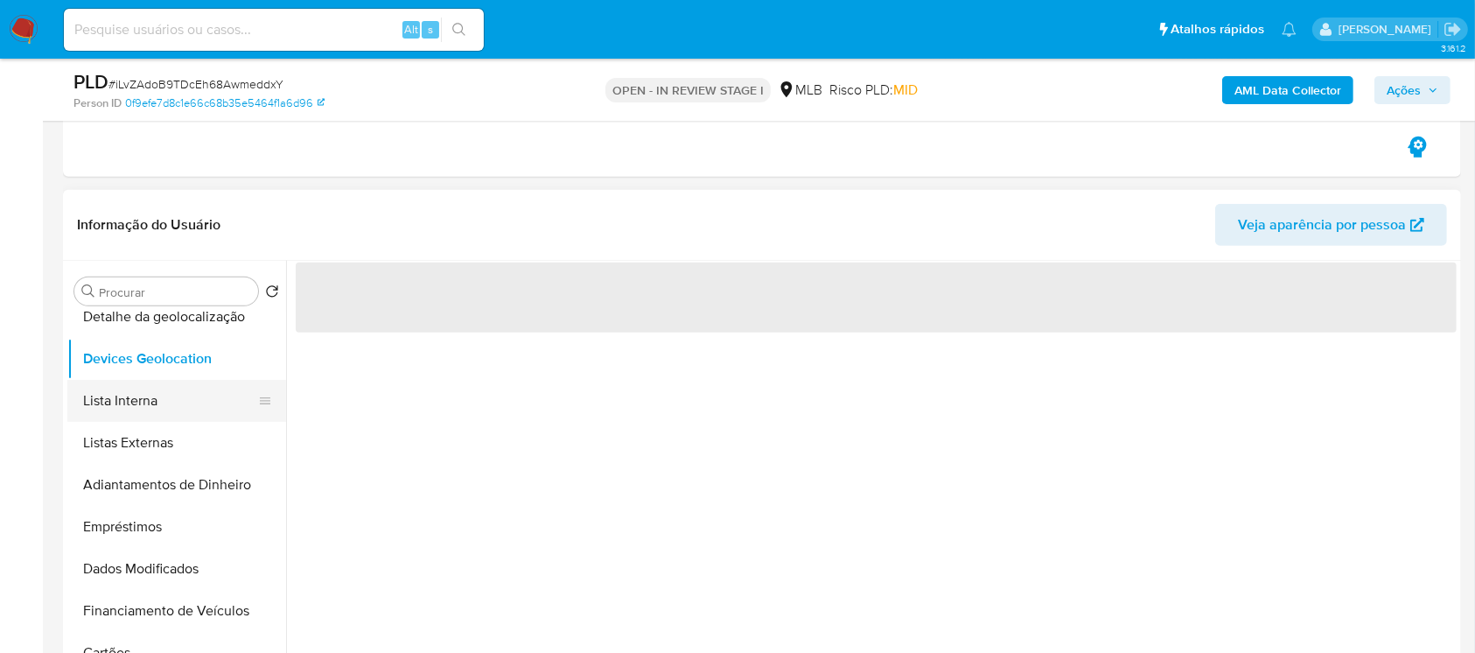
click at [109, 403] on button "Lista Interna" at bounding box center [169, 401] width 205 height 42
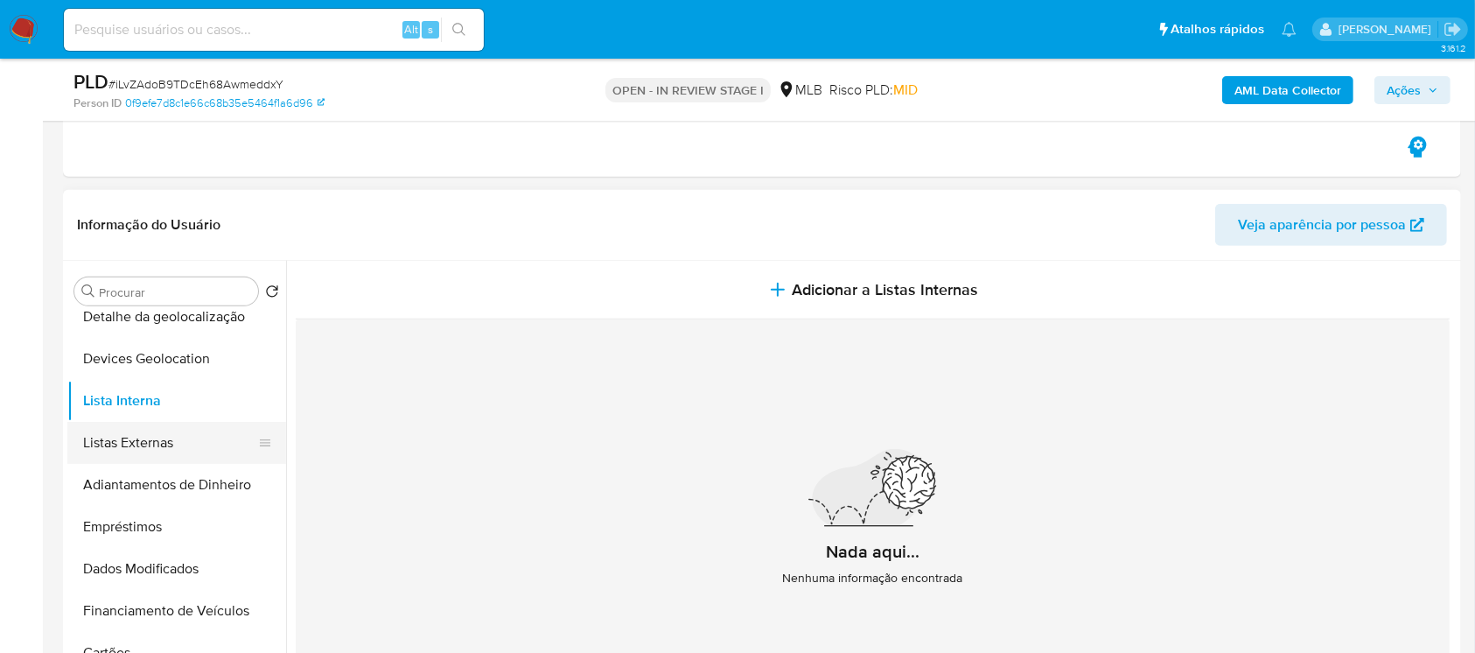
click at [129, 441] on button "Listas Externas" at bounding box center [169, 443] width 205 height 42
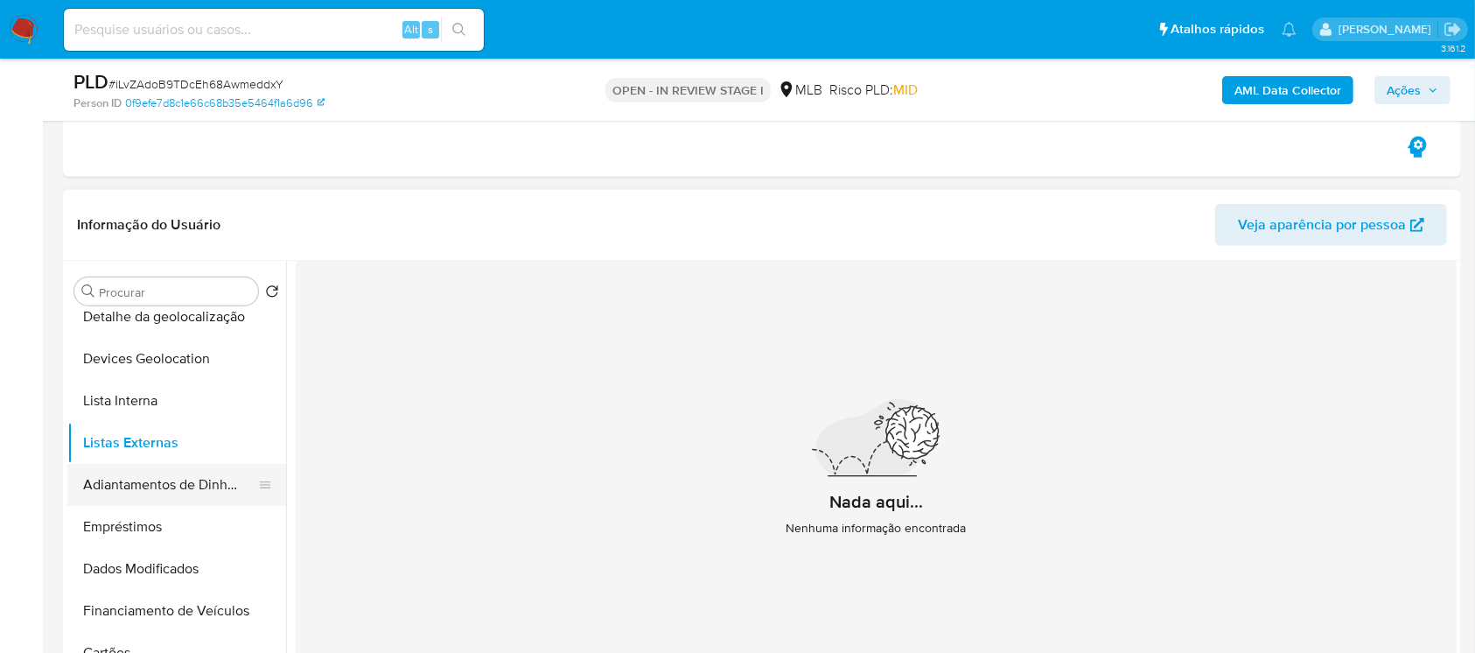
click at [126, 480] on button "Adiantamentos de Dinheiro" at bounding box center [169, 485] width 205 height 42
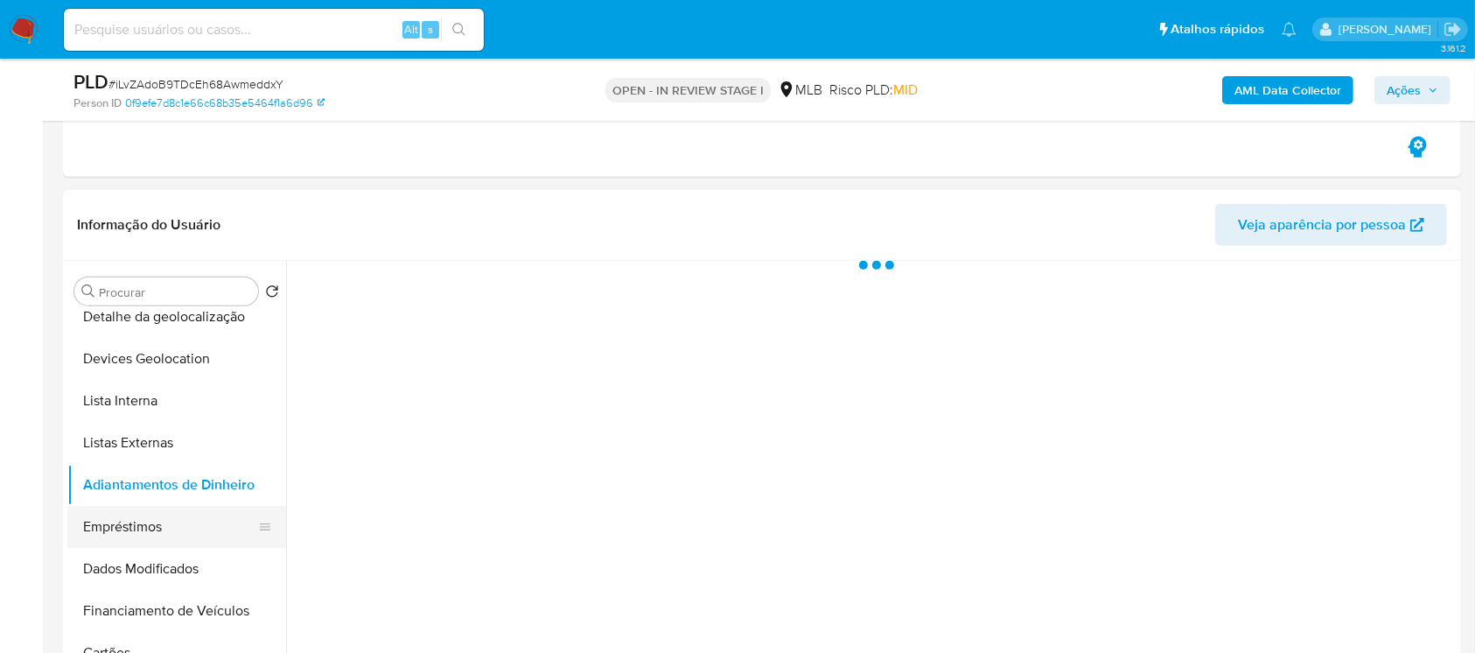
click at [126, 536] on button "Empréstimos" at bounding box center [169, 527] width 205 height 42
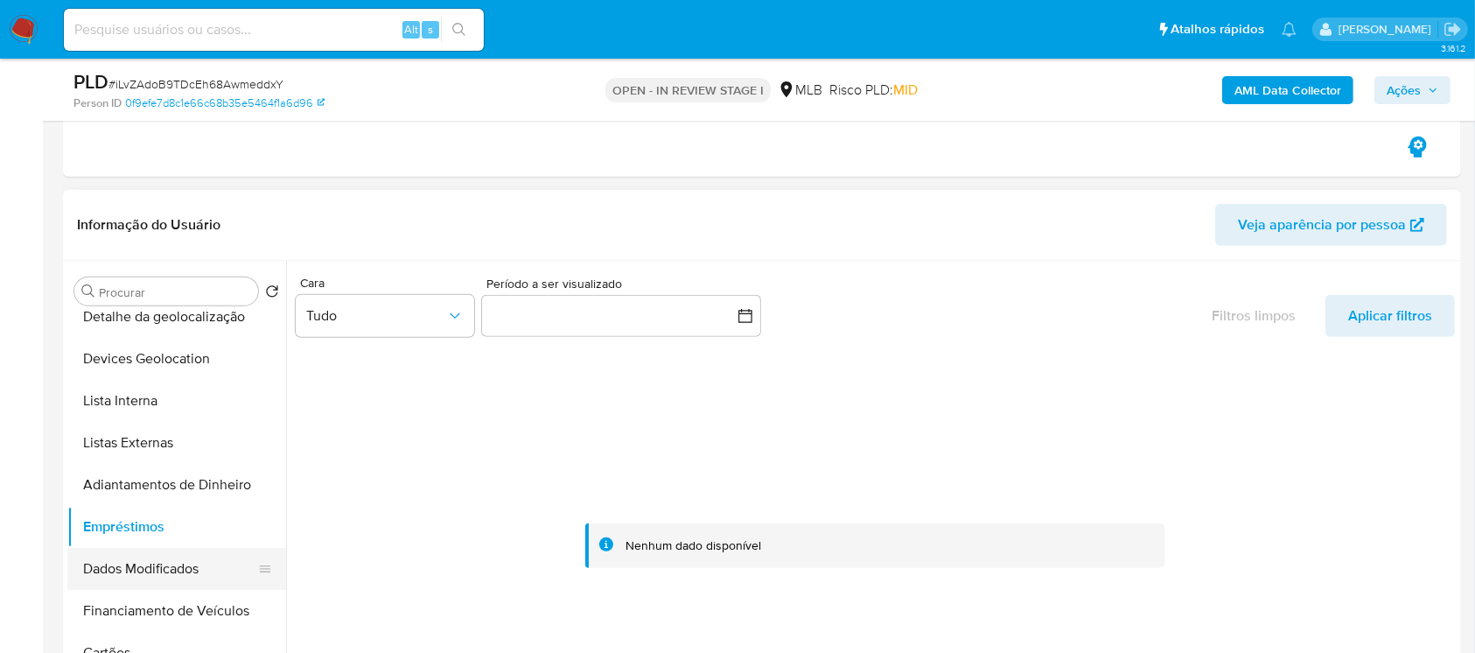
click at [130, 571] on button "Dados Modificados" at bounding box center [169, 569] width 205 height 42
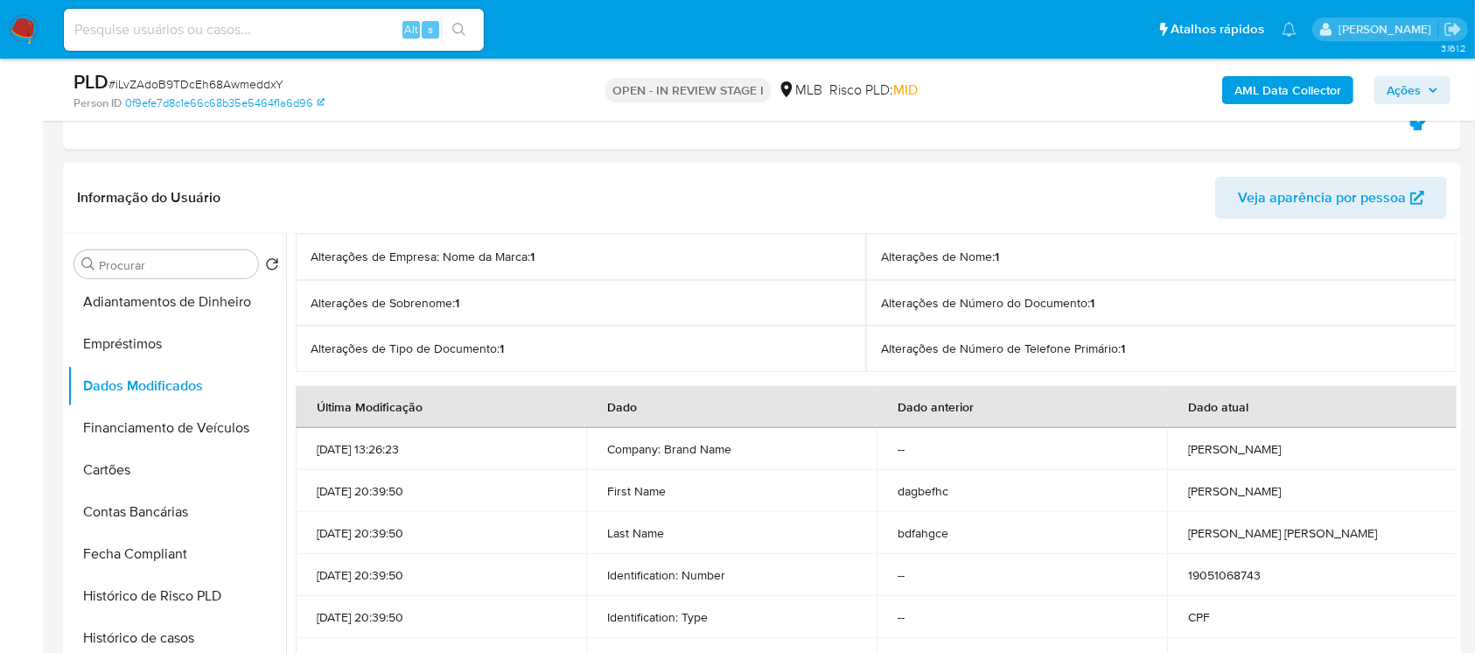
scroll to position [933, 0]
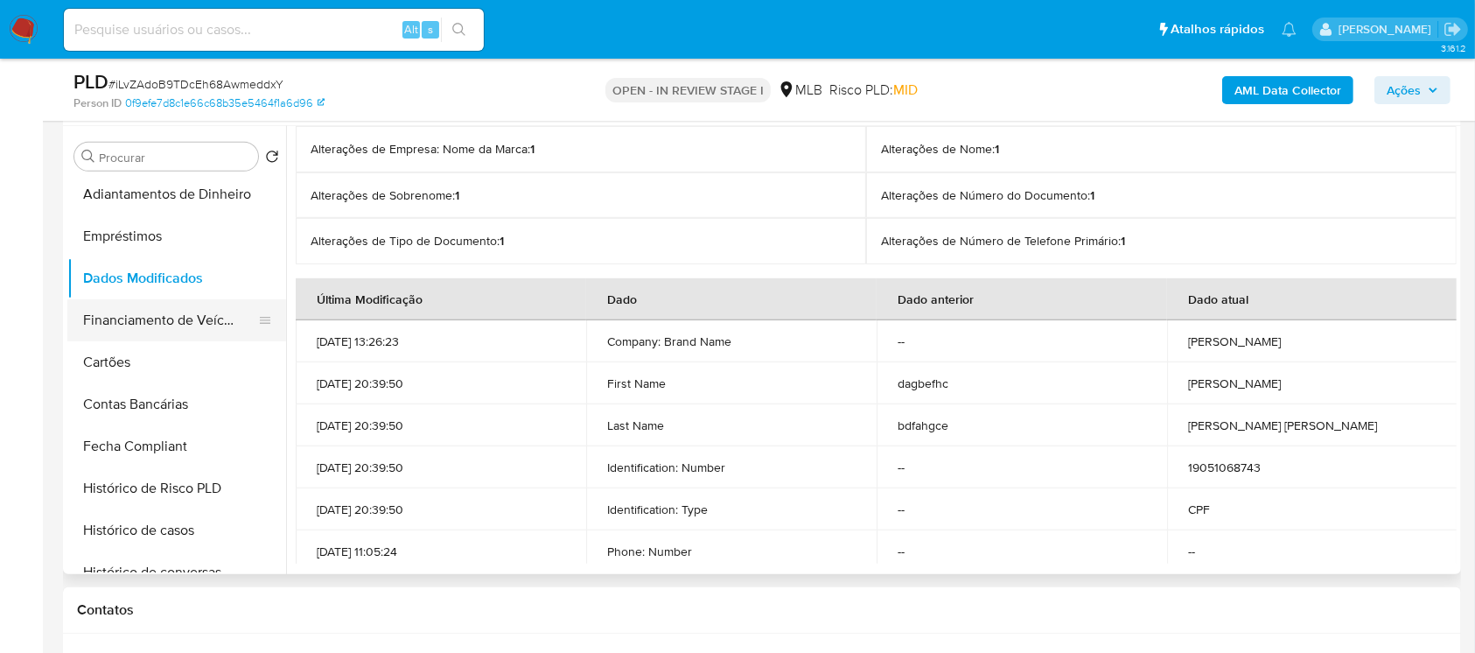
click at [133, 322] on button "Financiamento de Veículos" at bounding box center [169, 320] width 205 height 42
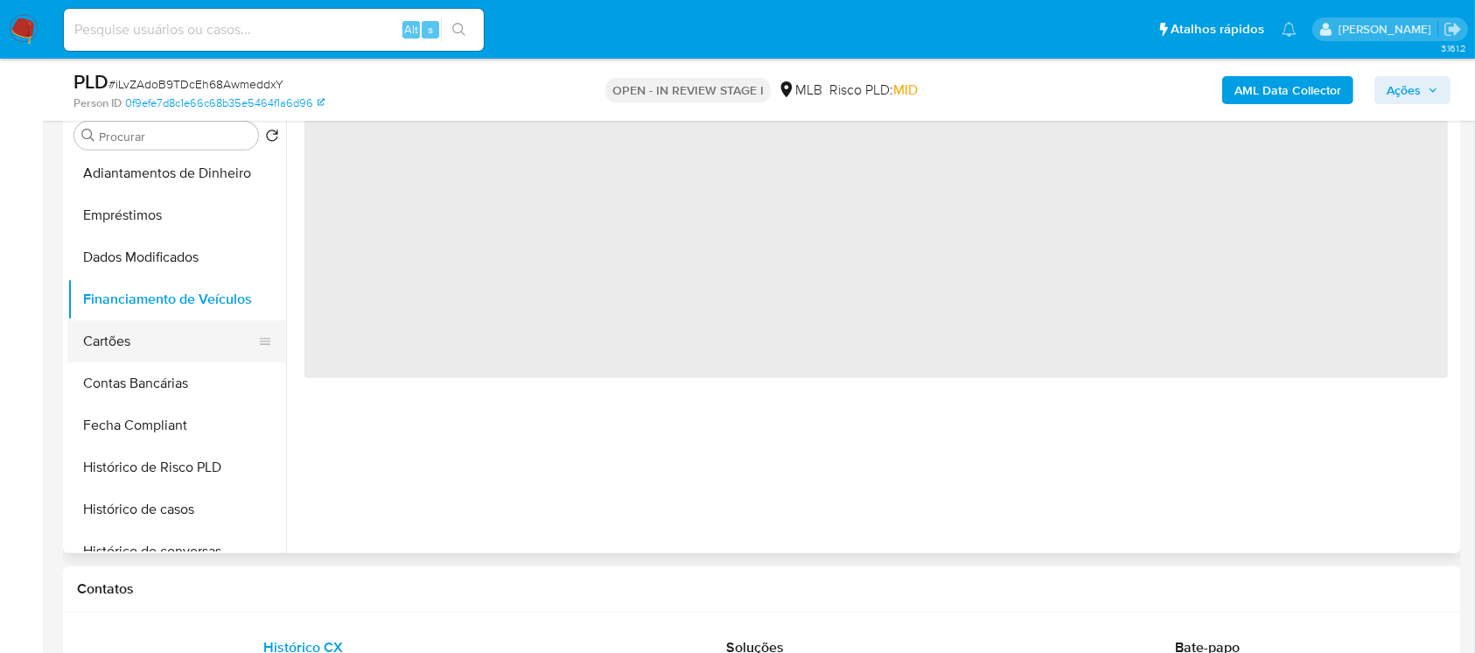
click at [111, 345] on button "Cartões" at bounding box center [169, 341] width 205 height 42
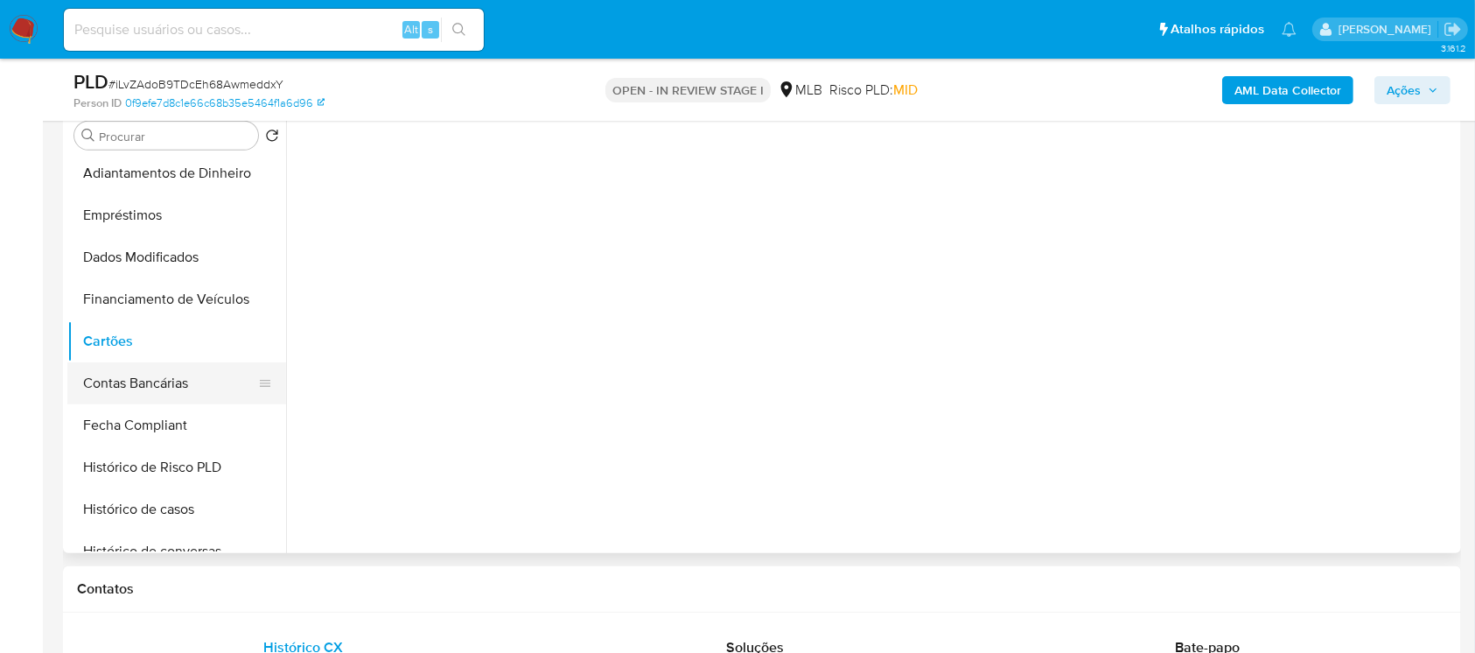
click at [112, 382] on button "Contas Bancárias" at bounding box center [169, 383] width 205 height 42
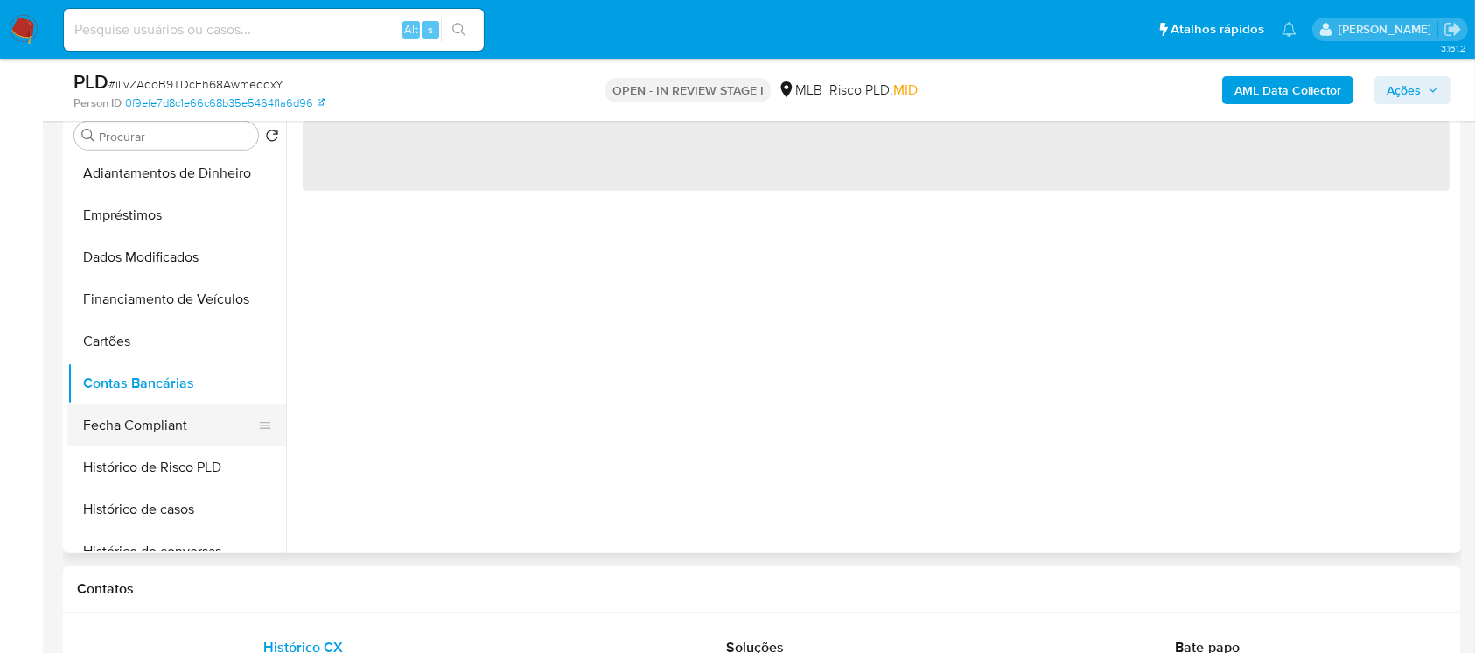
click at [123, 430] on button "Fecha Compliant" at bounding box center [169, 425] width 205 height 42
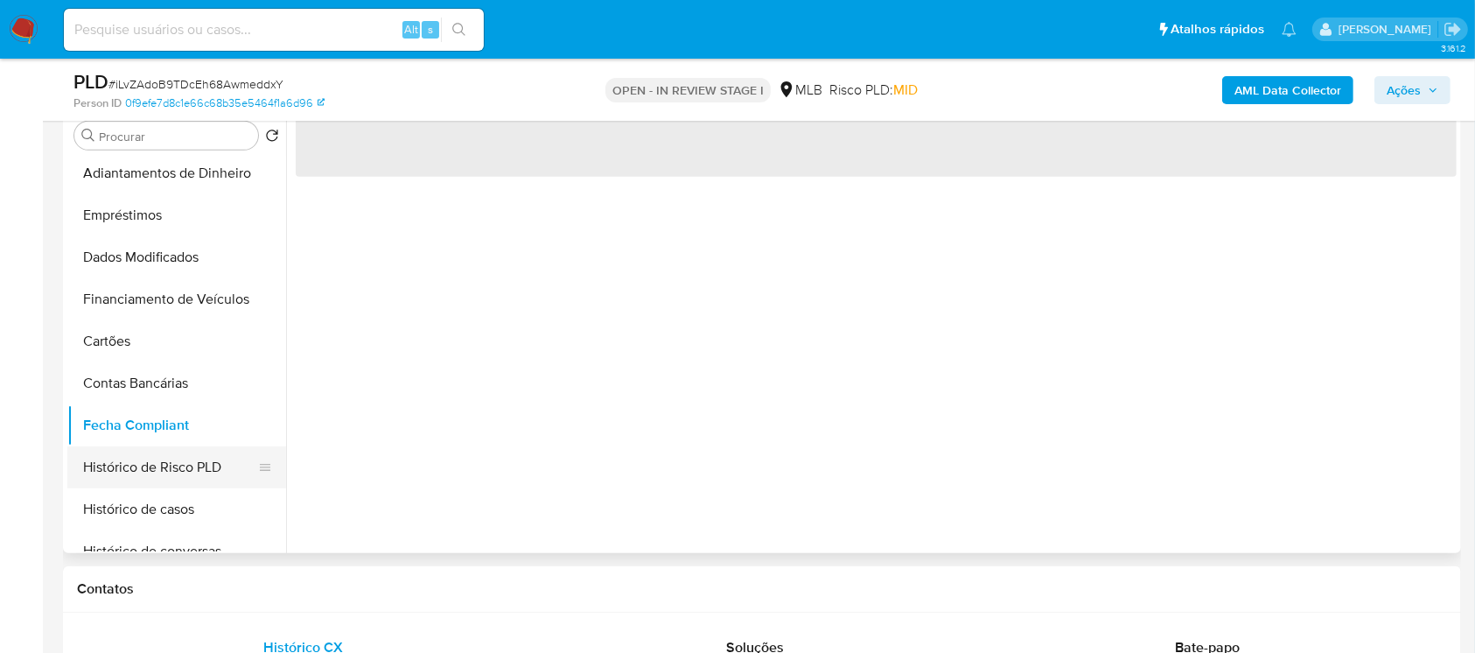
scroll to position [622, 0]
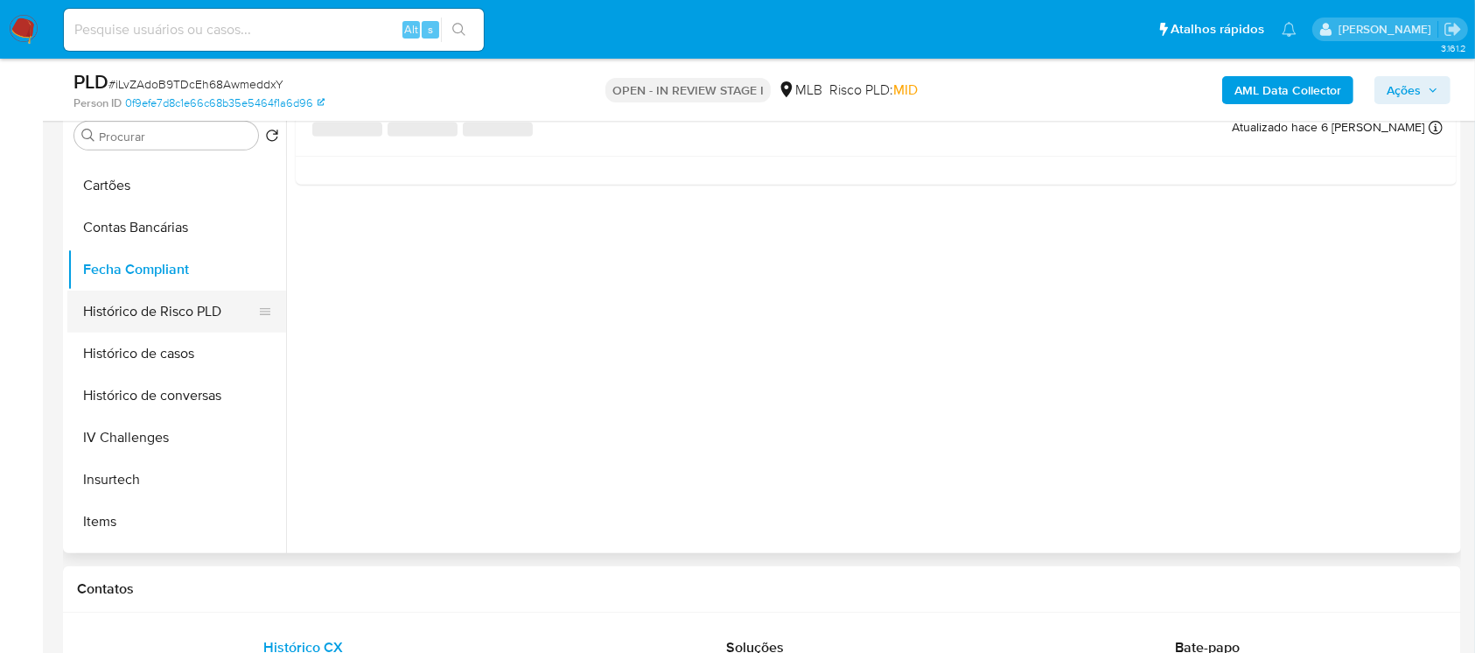
click at [131, 319] on button "Histórico de Risco PLD" at bounding box center [169, 312] width 205 height 42
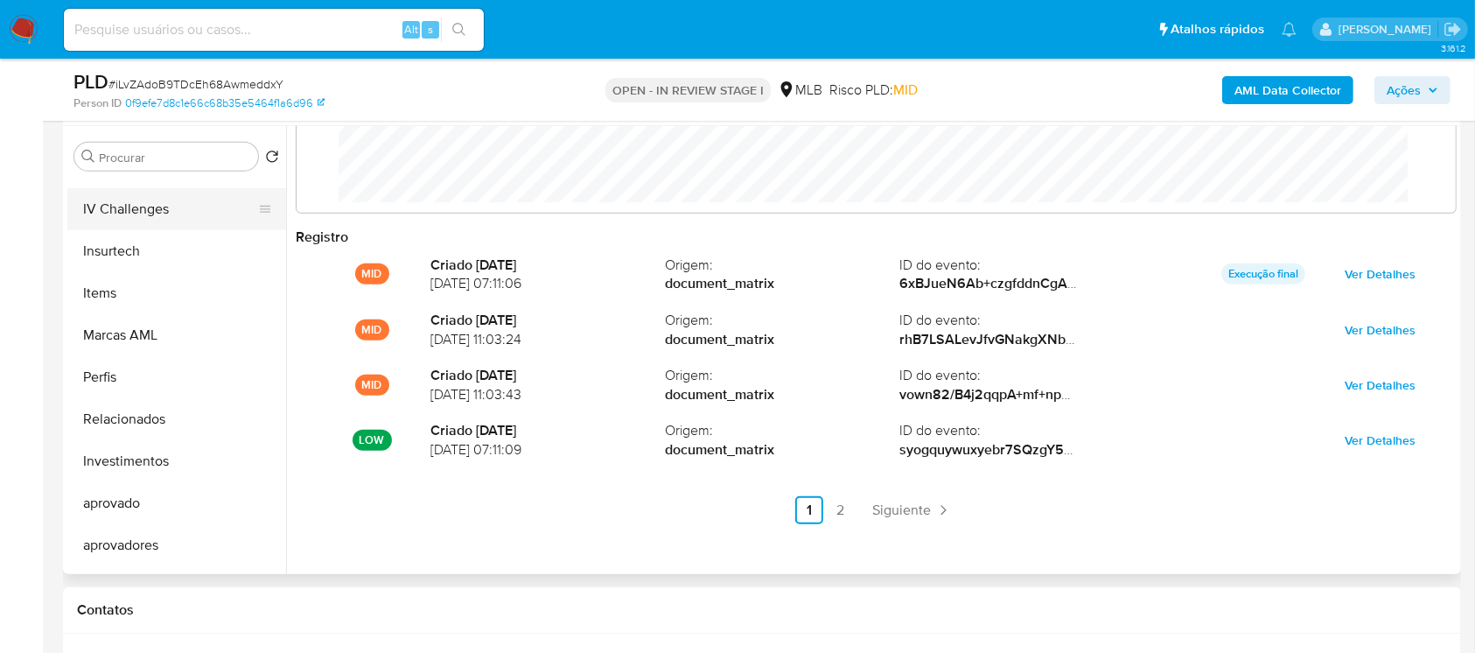
scroll to position [907, 0]
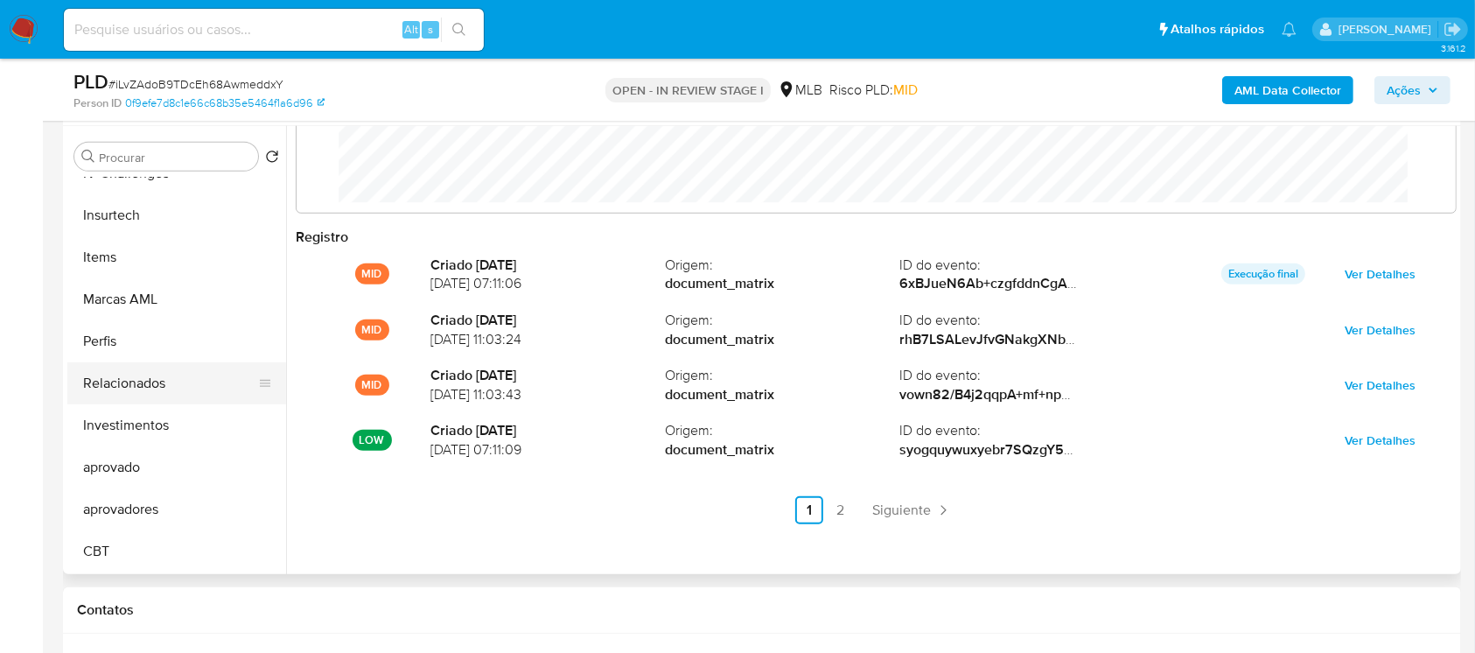
click at [114, 395] on button "Relacionados" at bounding box center [169, 383] width 205 height 42
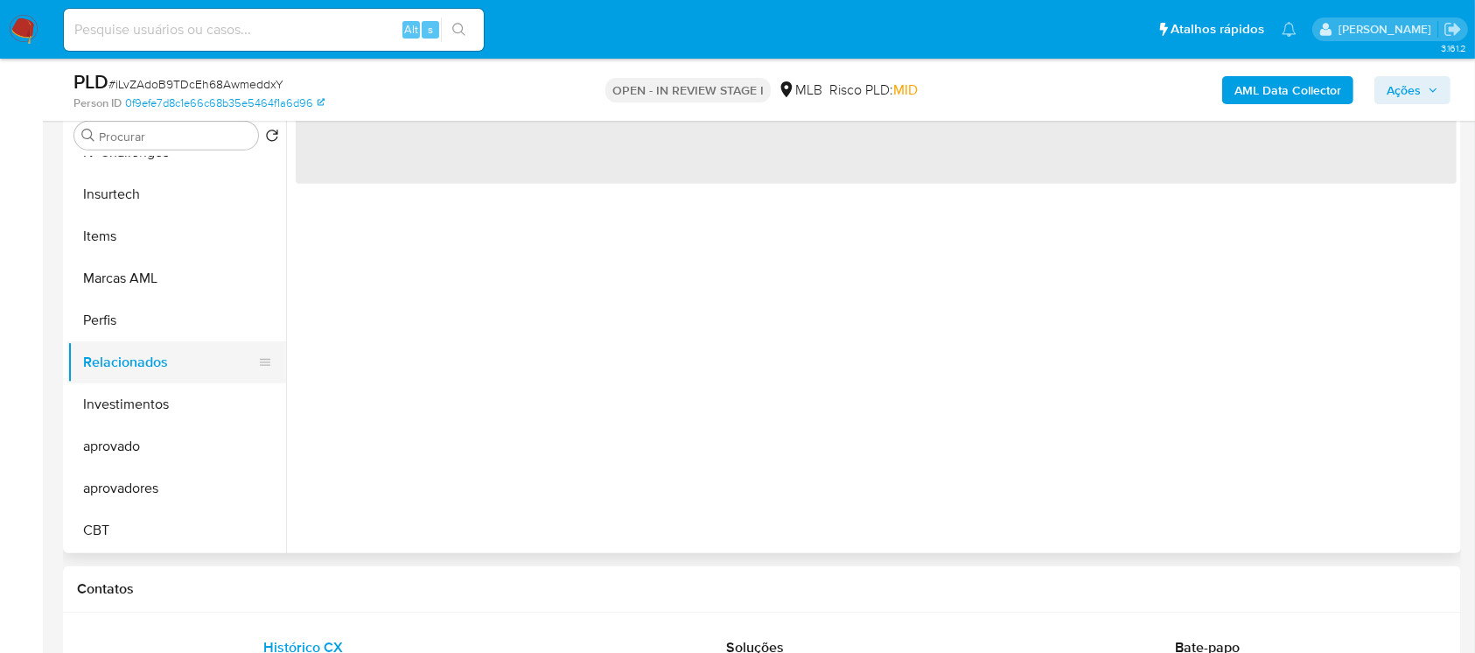
scroll to position [0, 0]
click at [109, 287] on button "Marcas AML" at bounding box center [169, 278] width 205 height 42
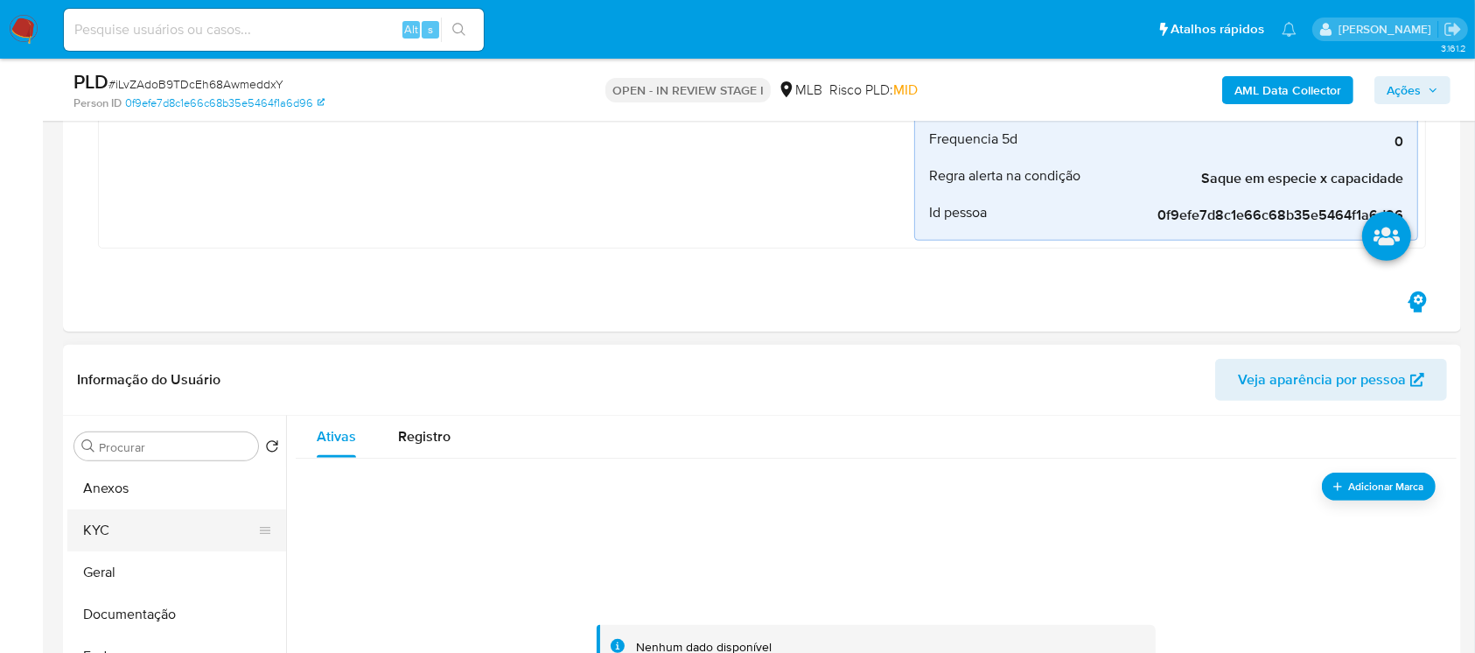
click at [110, 534] on button "KYC" at bounding box center [169, 530] width 205 height 42
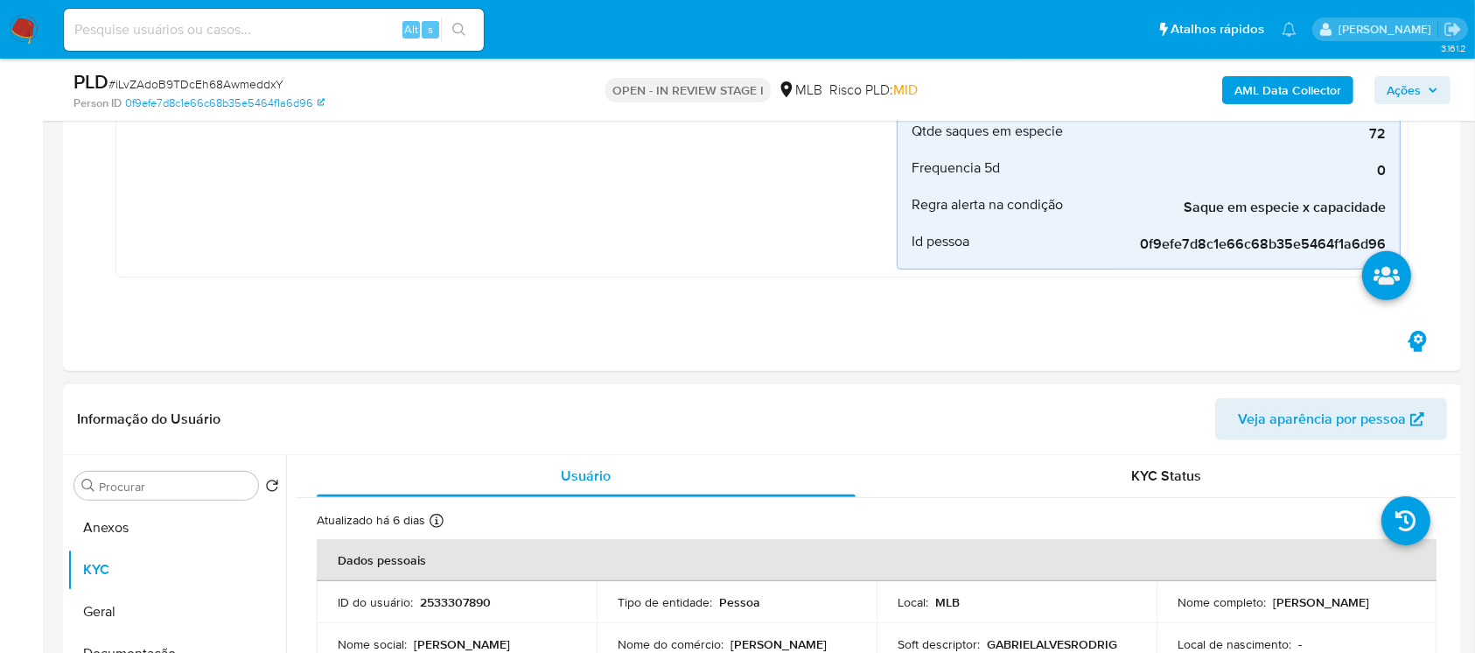
scroll to position [852, 0]
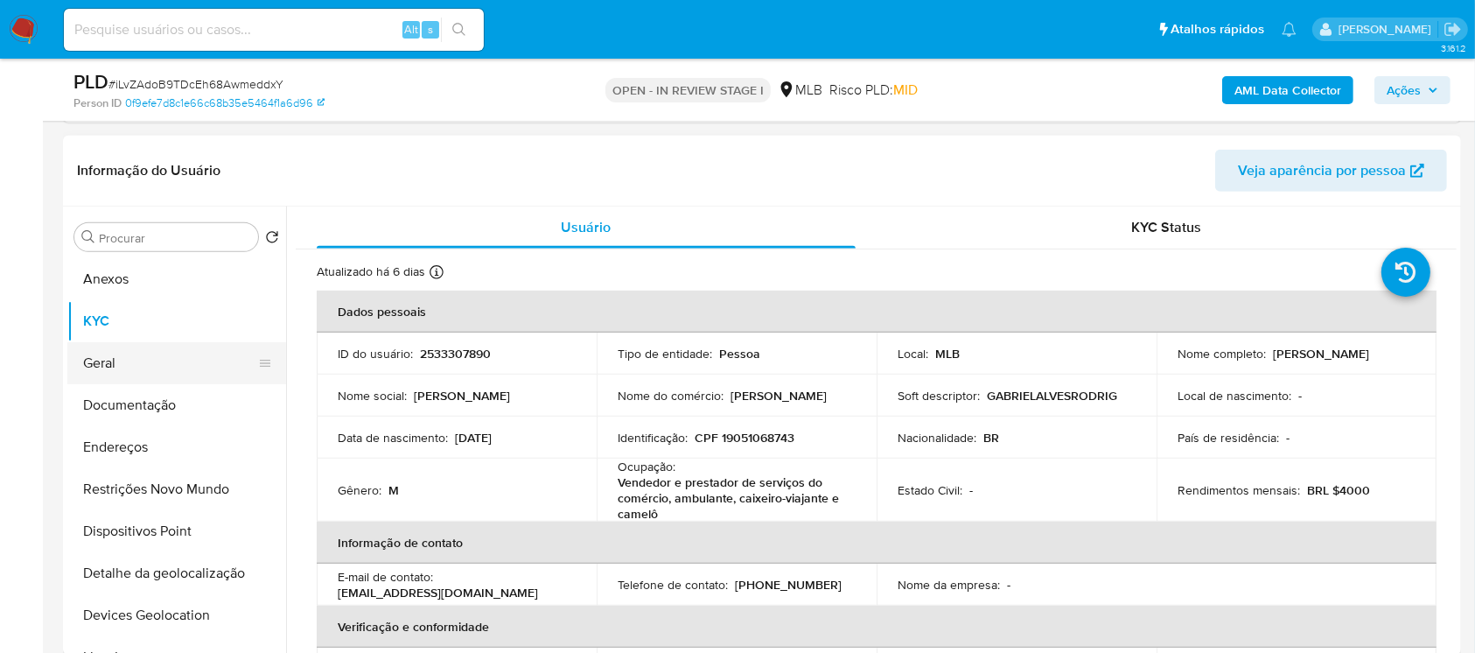
click at [110, 350] on button "Geral" at bounding box center [169, 363] width 205 height 42
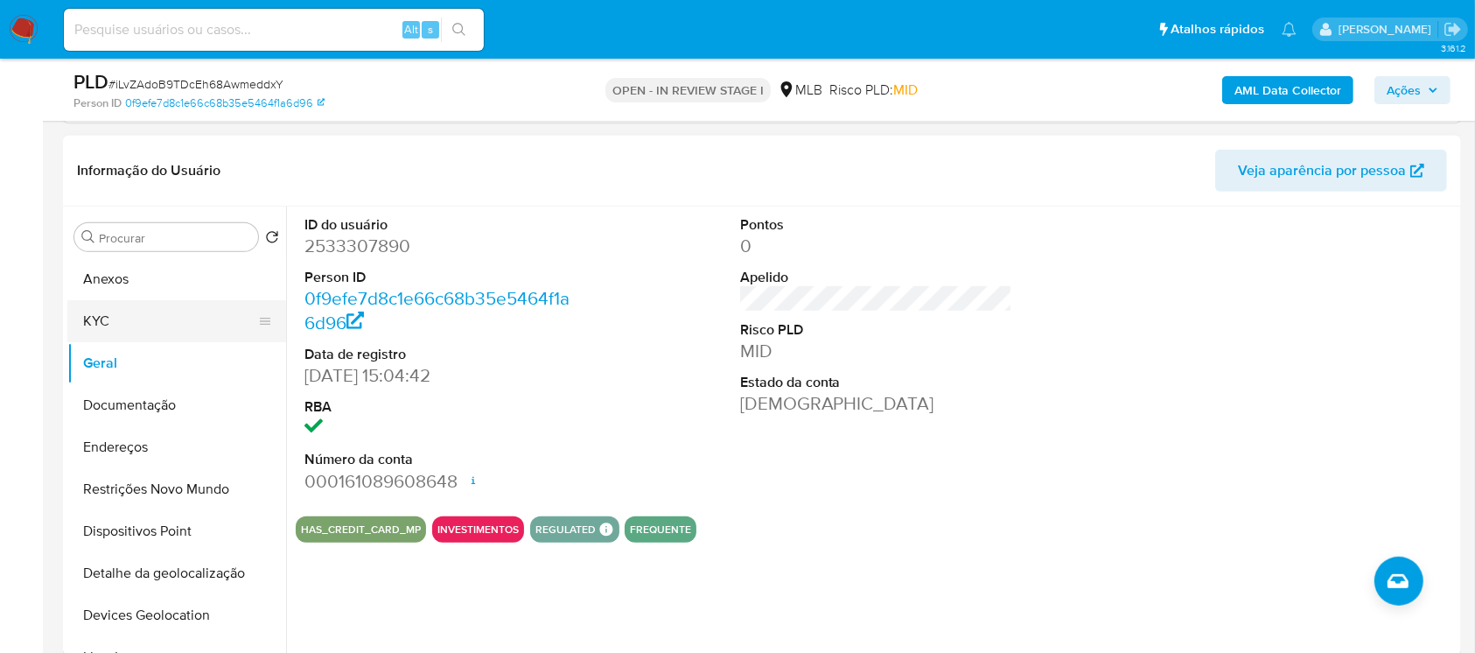
click at [142, 333] on button "KYC" at bounding box center [169, 321] width 205 height 42
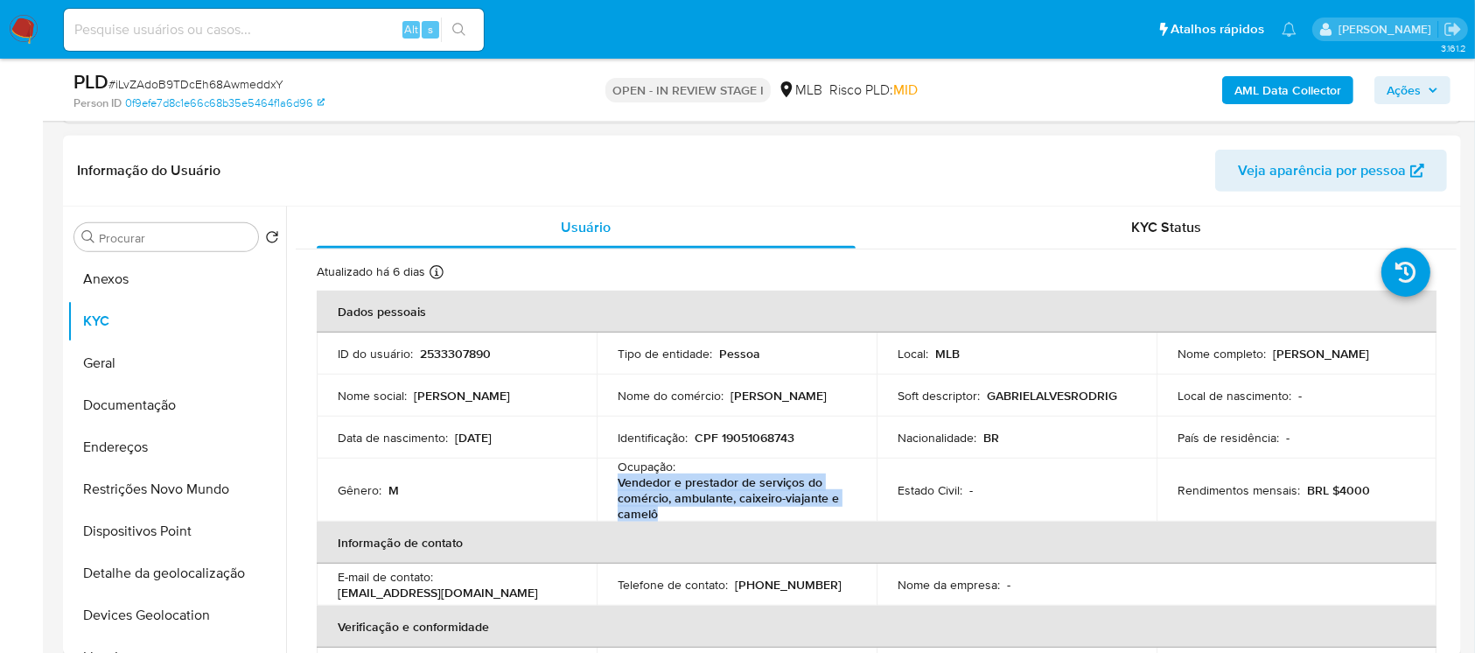
drag, startPoint x: 615, startPoint y: 480, endPoint x: 671, endPoint y: 511, distance: 63.8
click at [671, 511] on td "Ocupação : Vendedor e prestador de serviços do comércio, ambulante, caixeiro-vi…" at bounding box center [737, 490] width 280 height 63
copy p "Vendedor e prestador de serviços do comércio, ambulante, caixeiro-viajante e ca…"
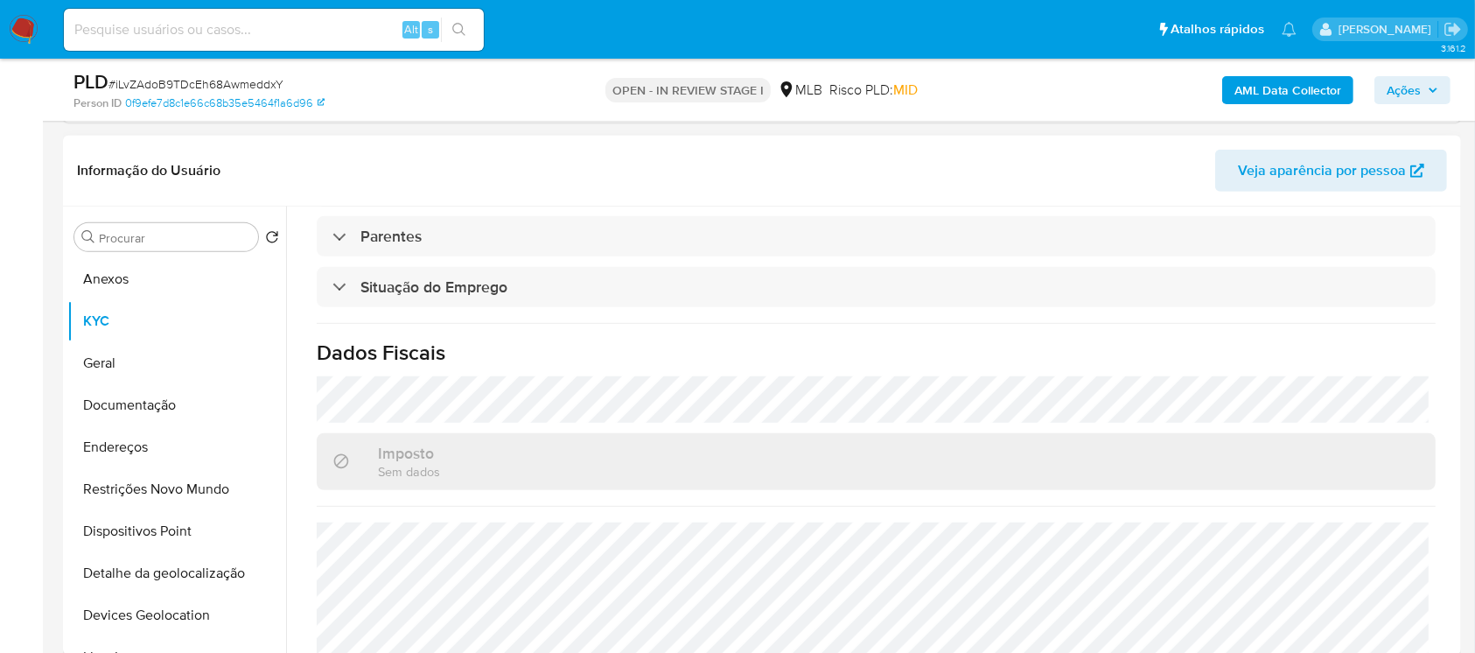
scroll to position [765, 0]
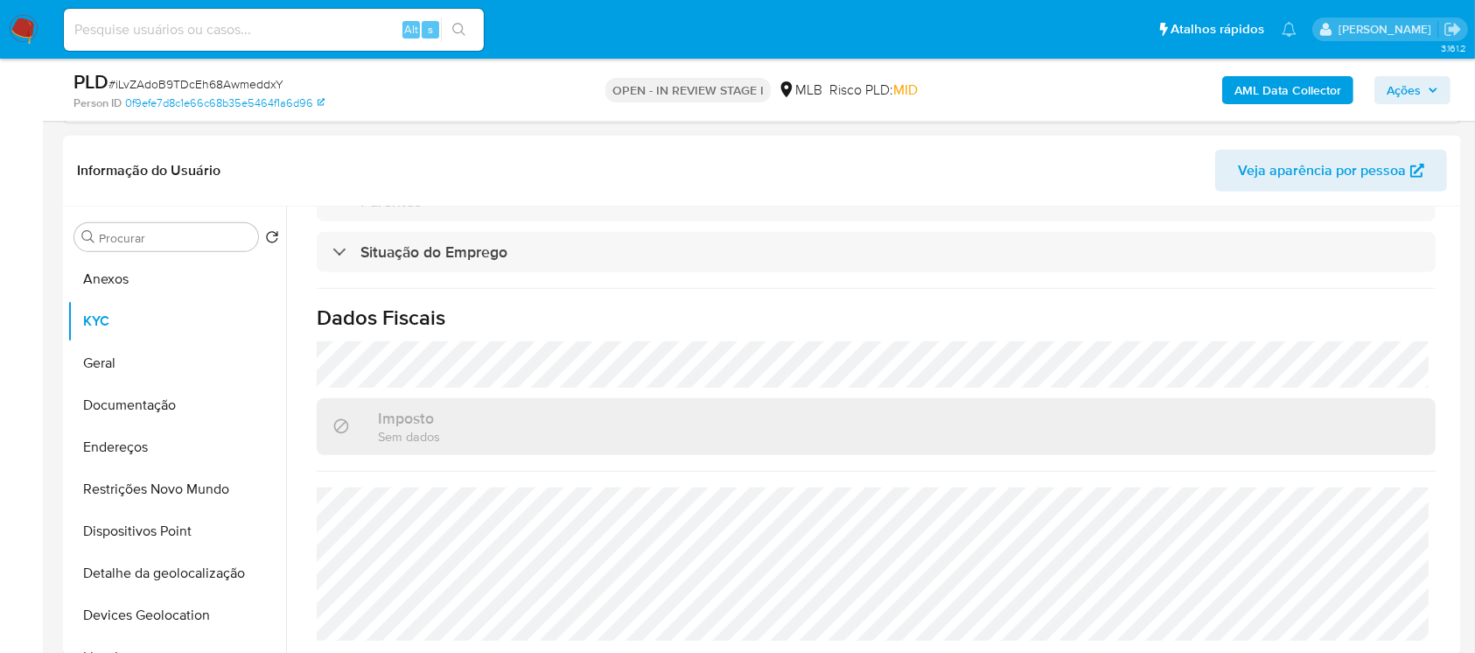
drag, startPoint x: 110, startPoint y: 329, endPoint x: 285, endPoint y: 370, distance: 179.8
click at [110, 329] on button "KYC" at bounding box center [176, 321] width 219 height 42
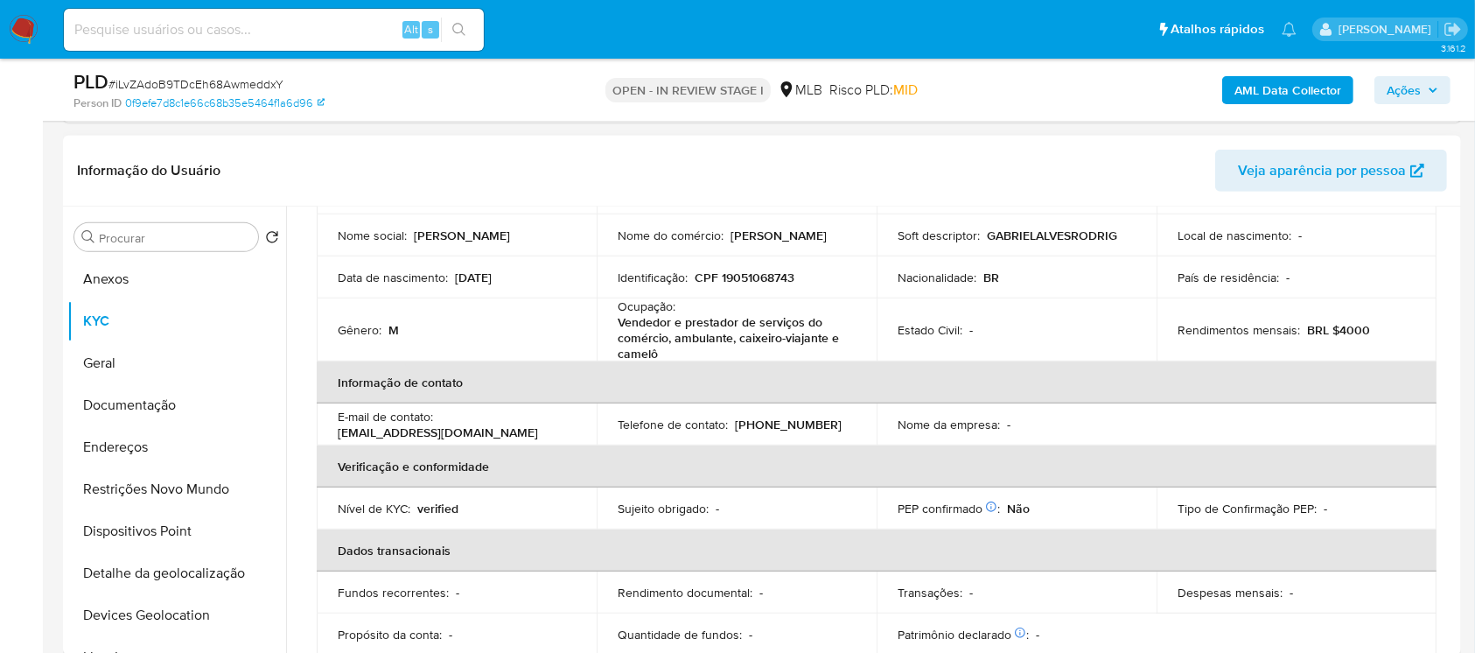
scroll to position [0, 0]
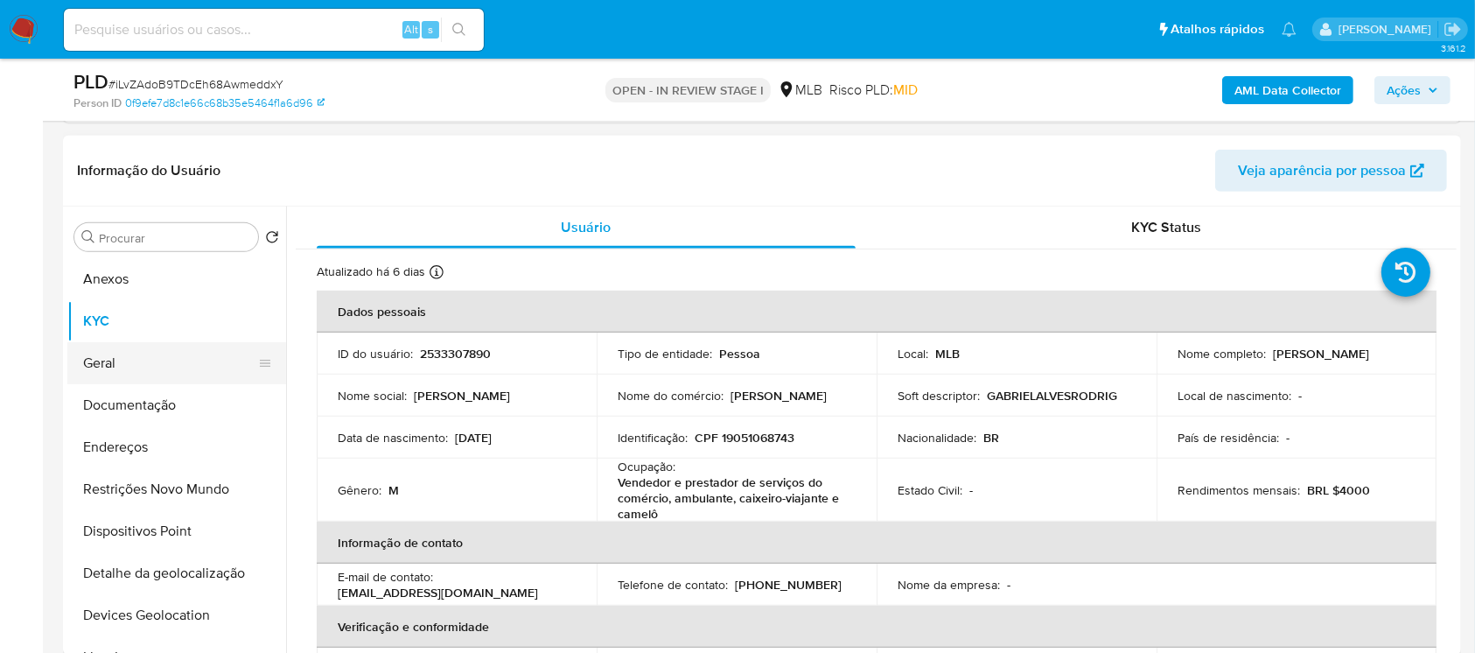
click at [102, 369] on button "Geral" at bounding box center [169, 363] width 205 height 42
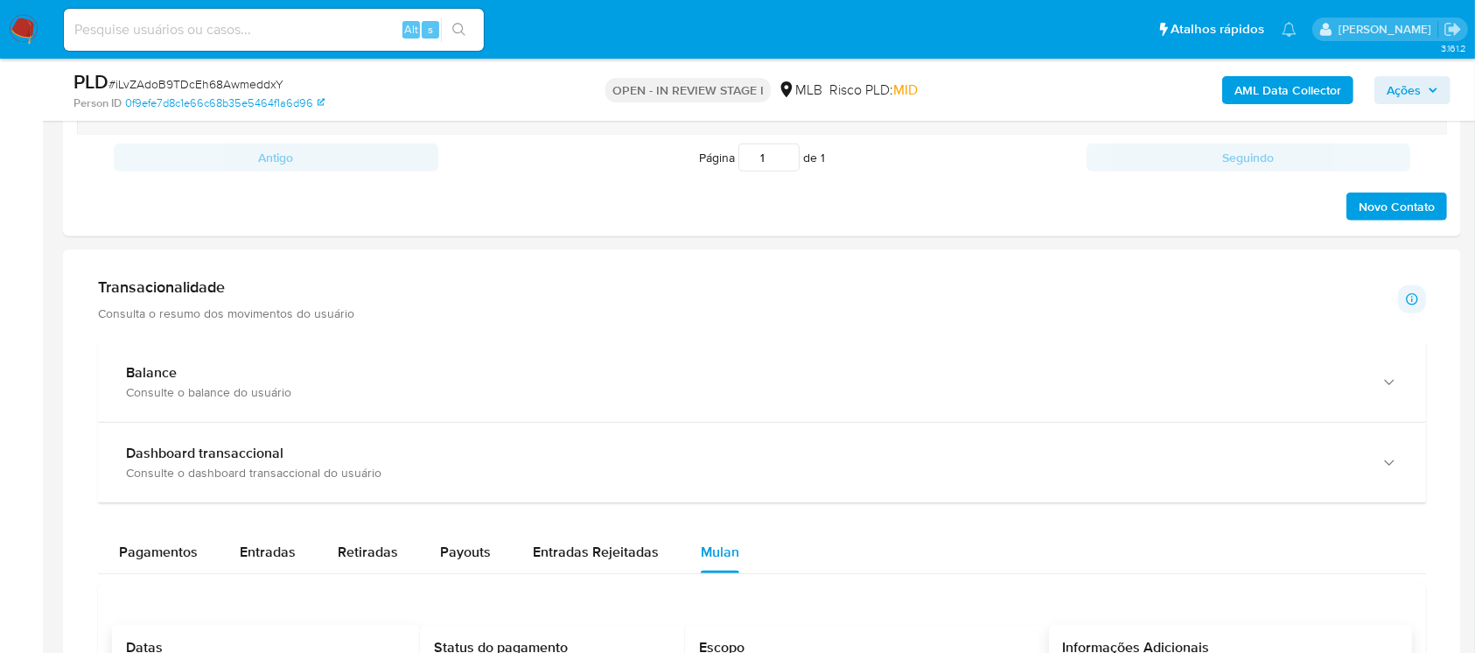
scroll to position [1630, 0]
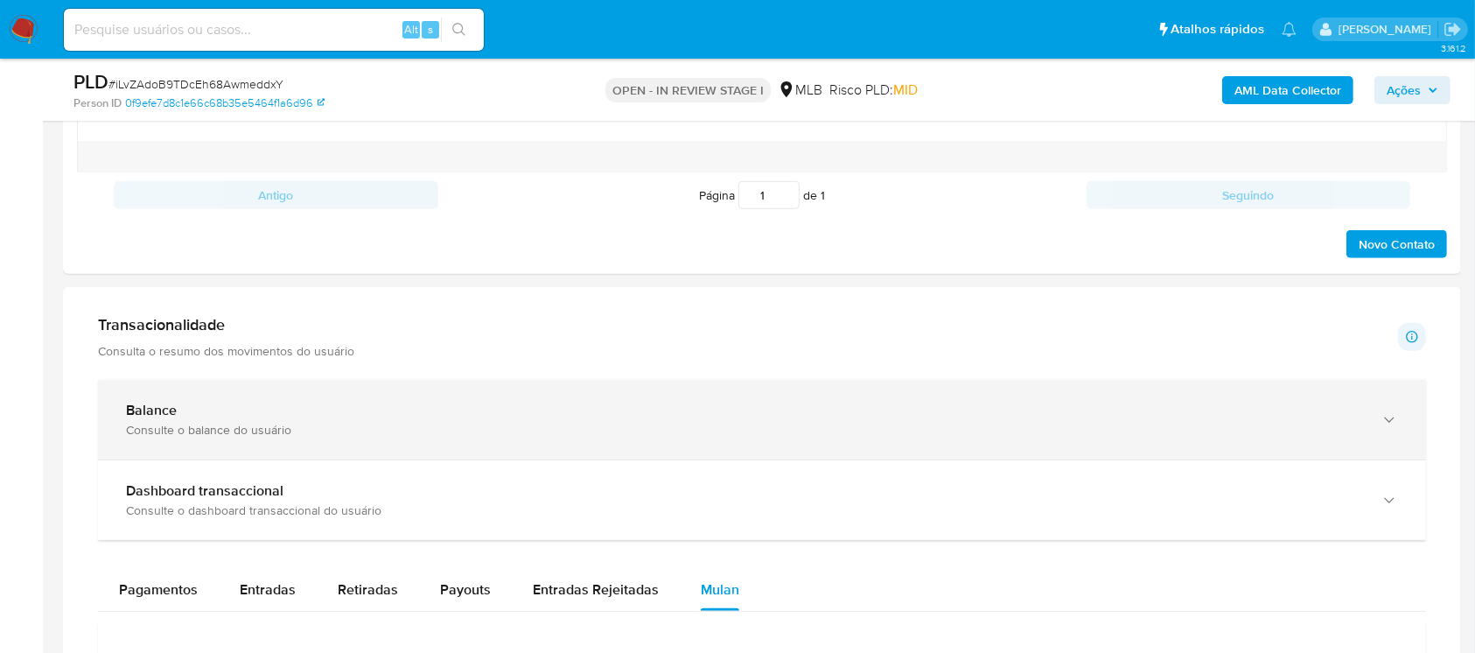
click at [203, 426] on div "Consulte o balance do usuário" at bounding box center [744, 430] width 1237 height 16
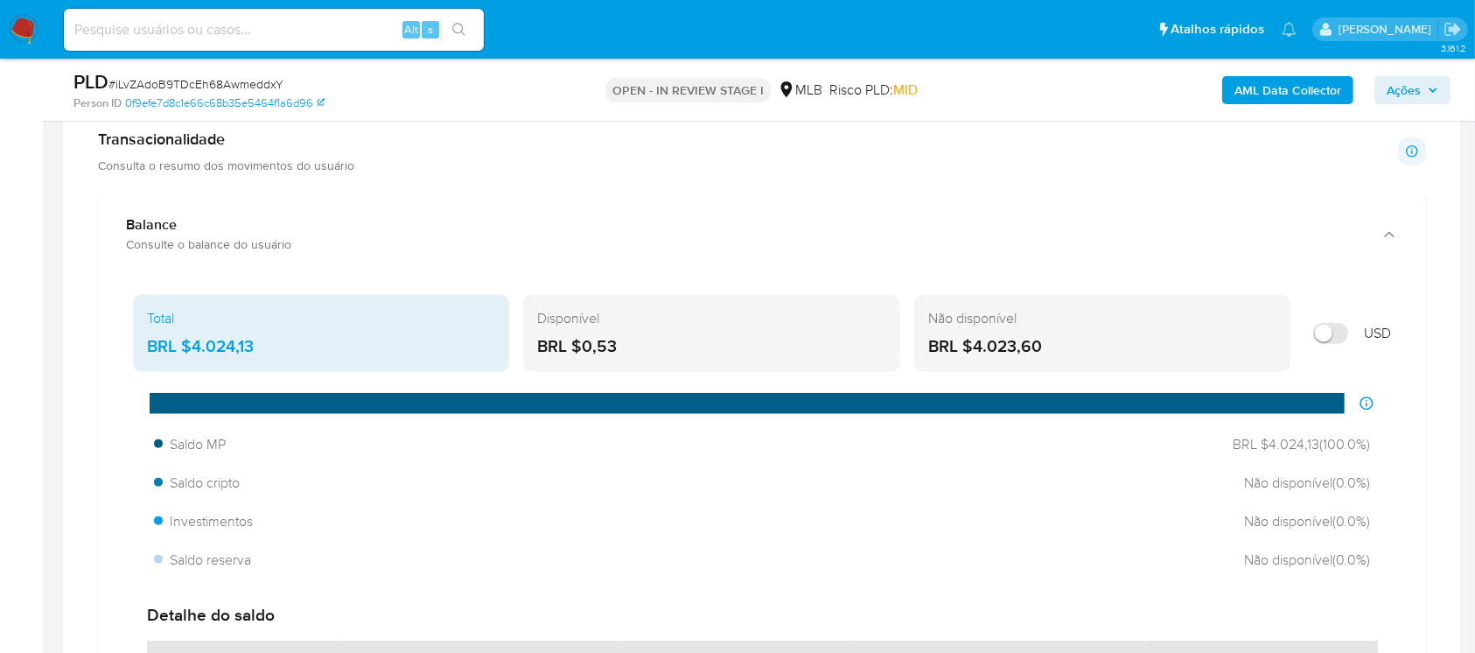
scroll to position [1785, 0]
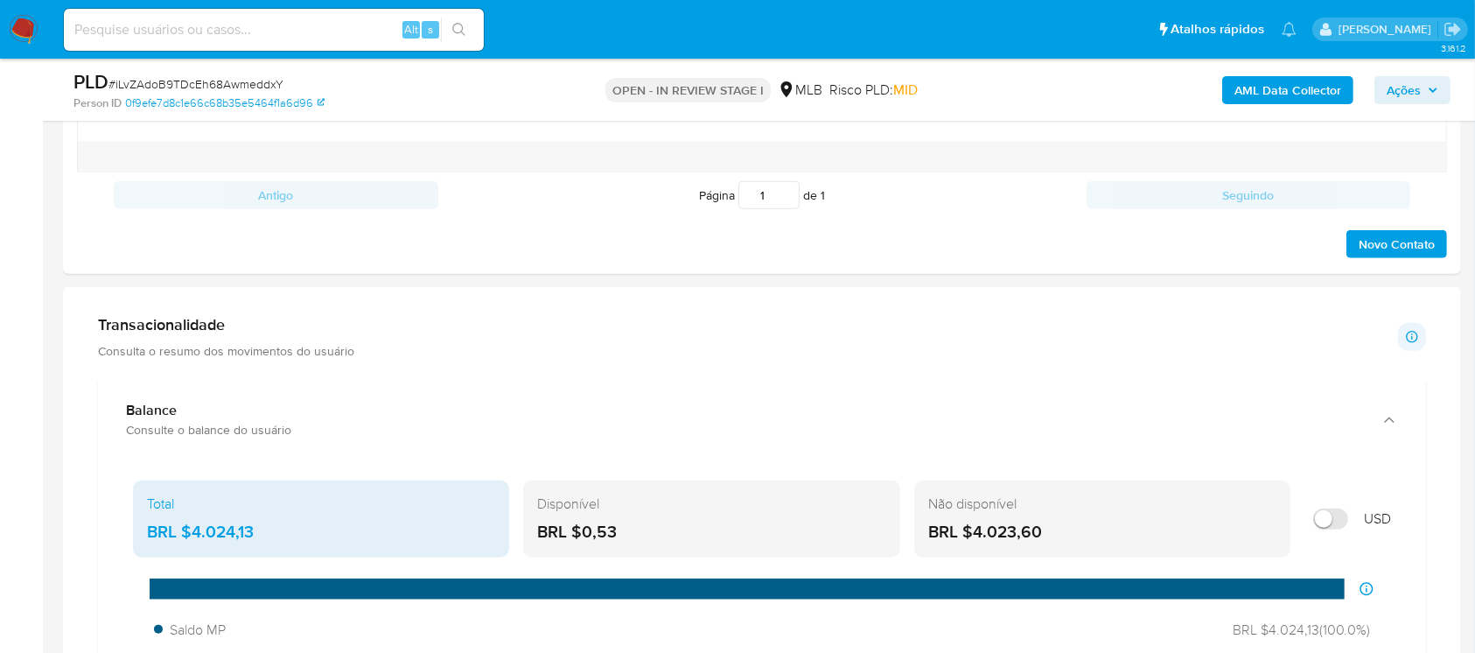
click at [308, 340] on div "Transacionalidade Consulta o resumo dos movimentos do usuário" at bounding box center [226, 337] width 256 height 44
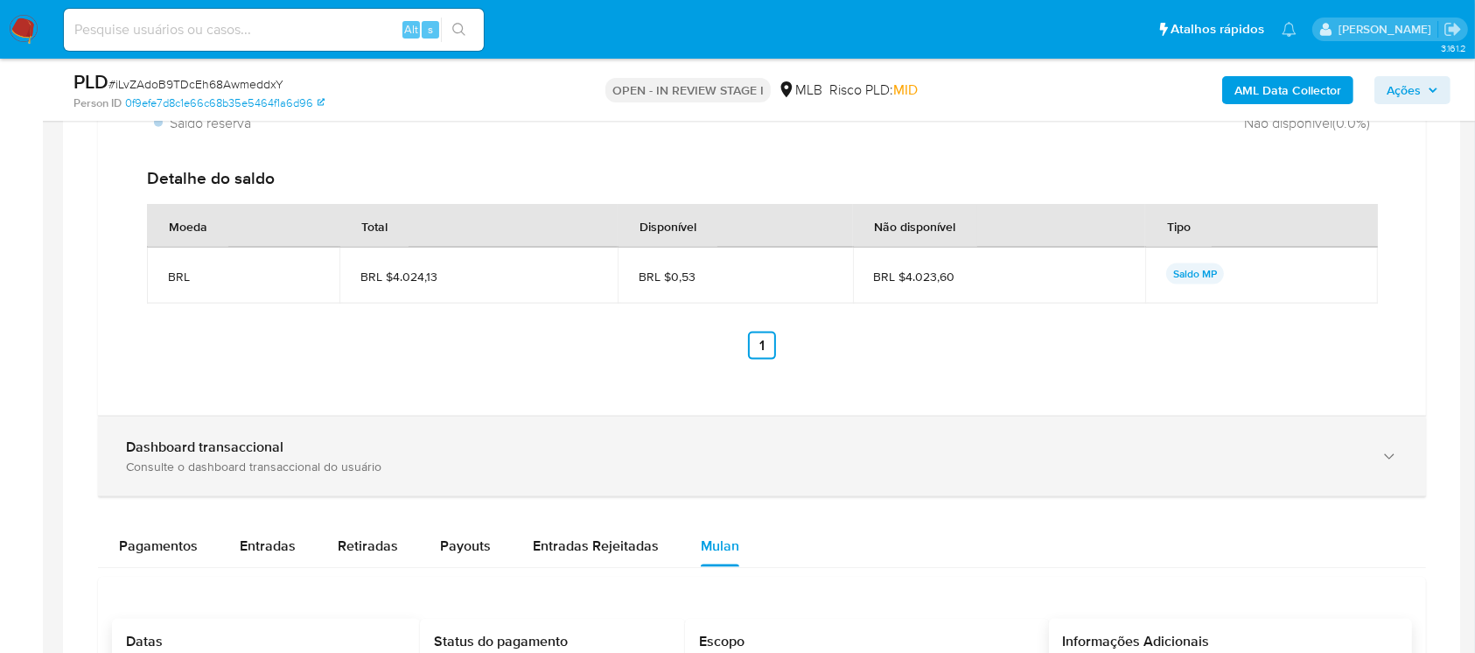
scroll to position [2408, 0]
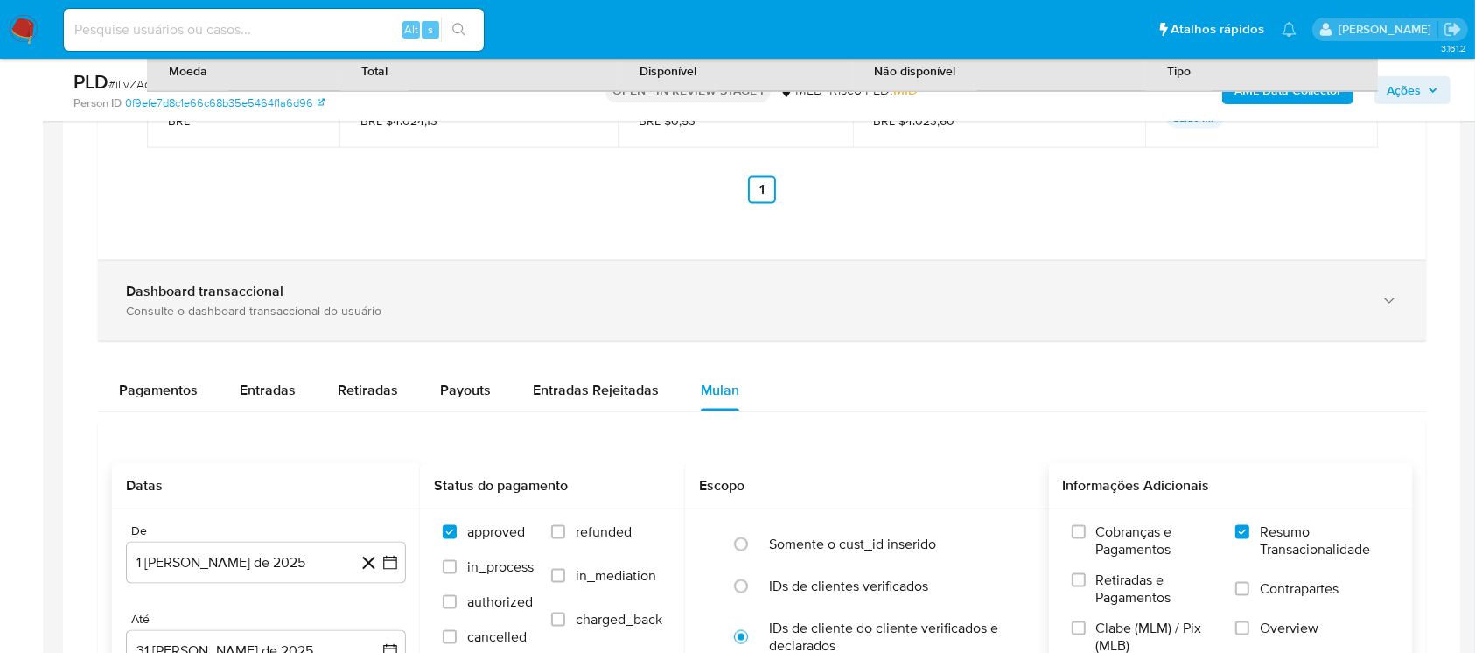
click at [379, 312] on div "Consulte o dashboard transaccional do usuário" at bounding box center [744, 311] width 1237 height 16
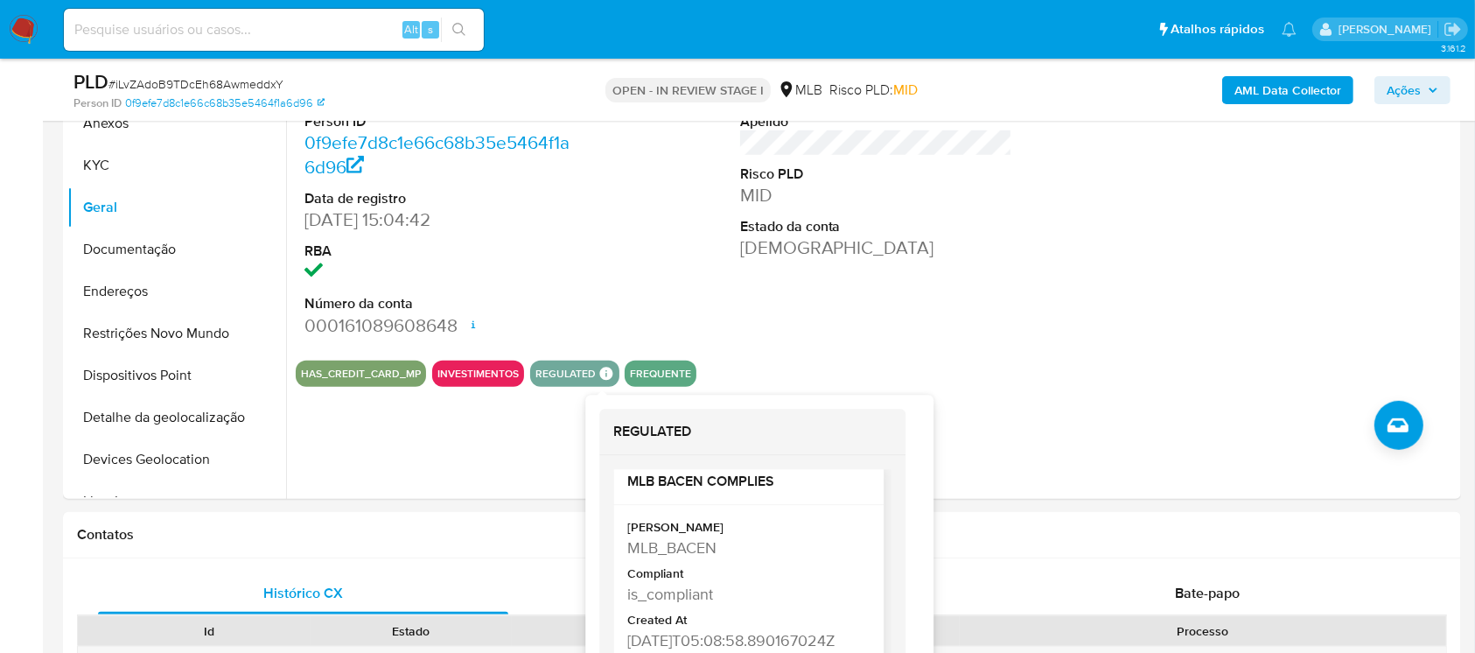
scroll to position [1163, 0]
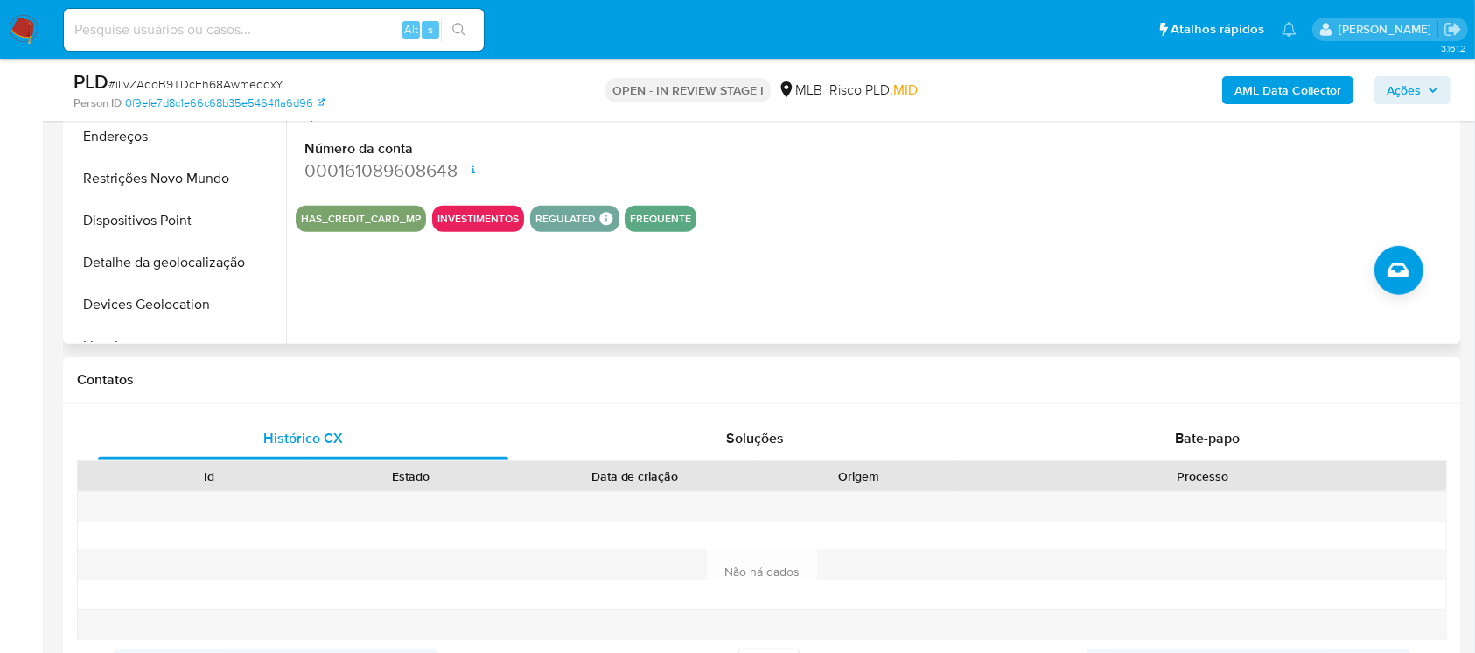
click at [1001, 253] on div "ID do usuário 2533307890 Person ID 0f9efe7d8c1e66c68b35e5464f1a6d96 Data de reg…" at bounding box center [871, 120] width 1171 height 448
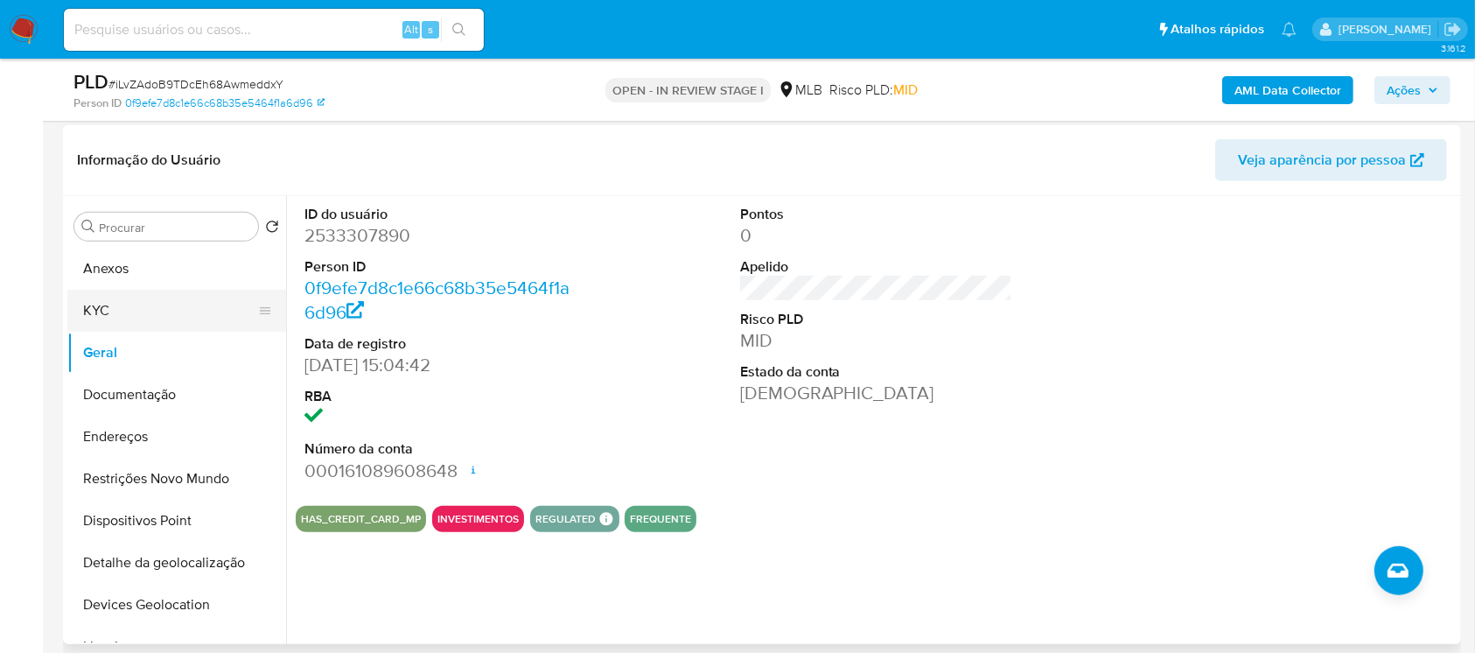
scroll to position [852, 0]
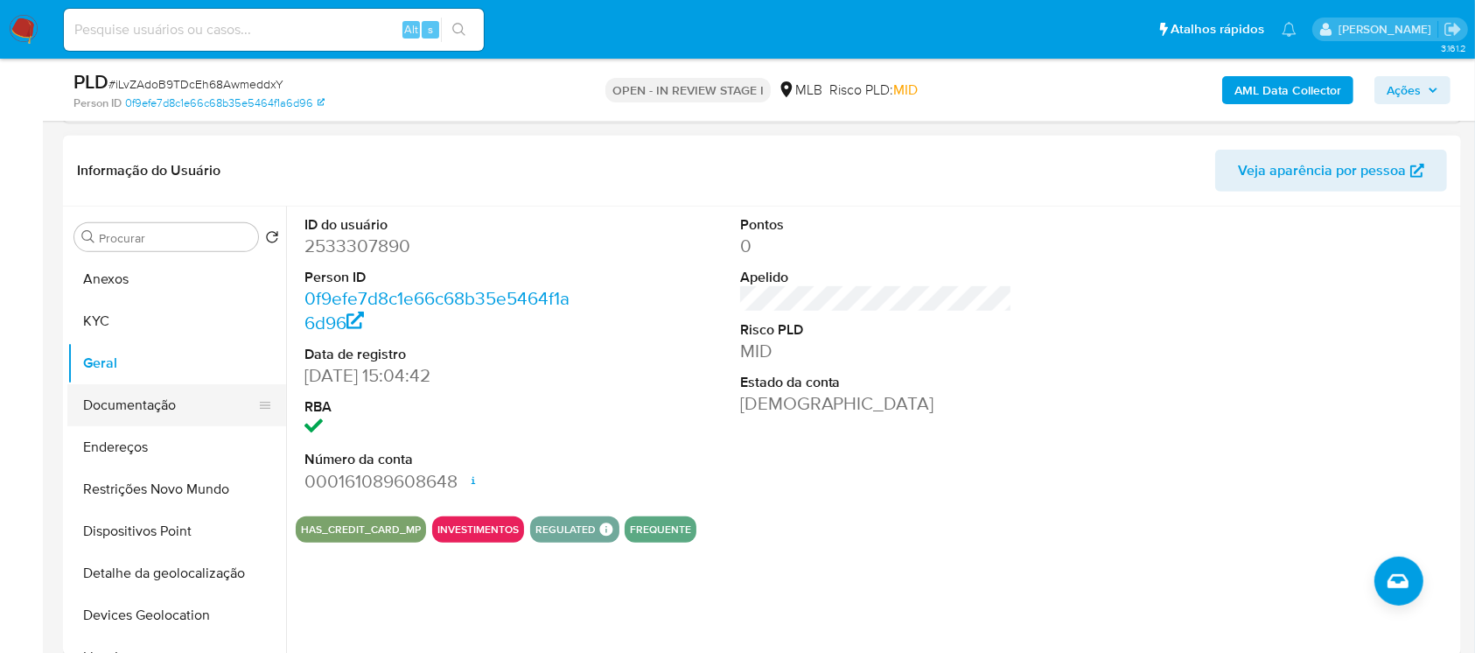
click at [121, 398] on button "Documentação" at bounding box center [169, 405] width 205 height 42
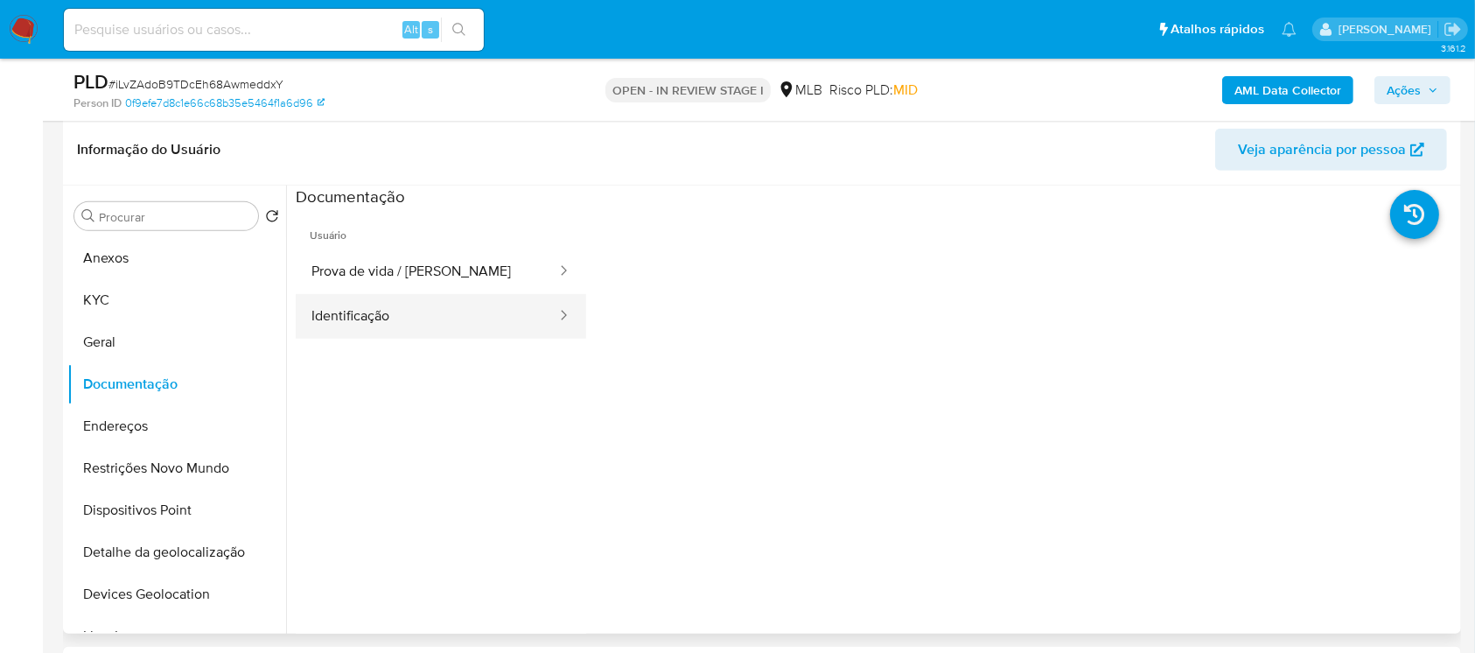
click at [359, 312] on button "Identificação" at bounding box center [427, 316] width 263 height 45
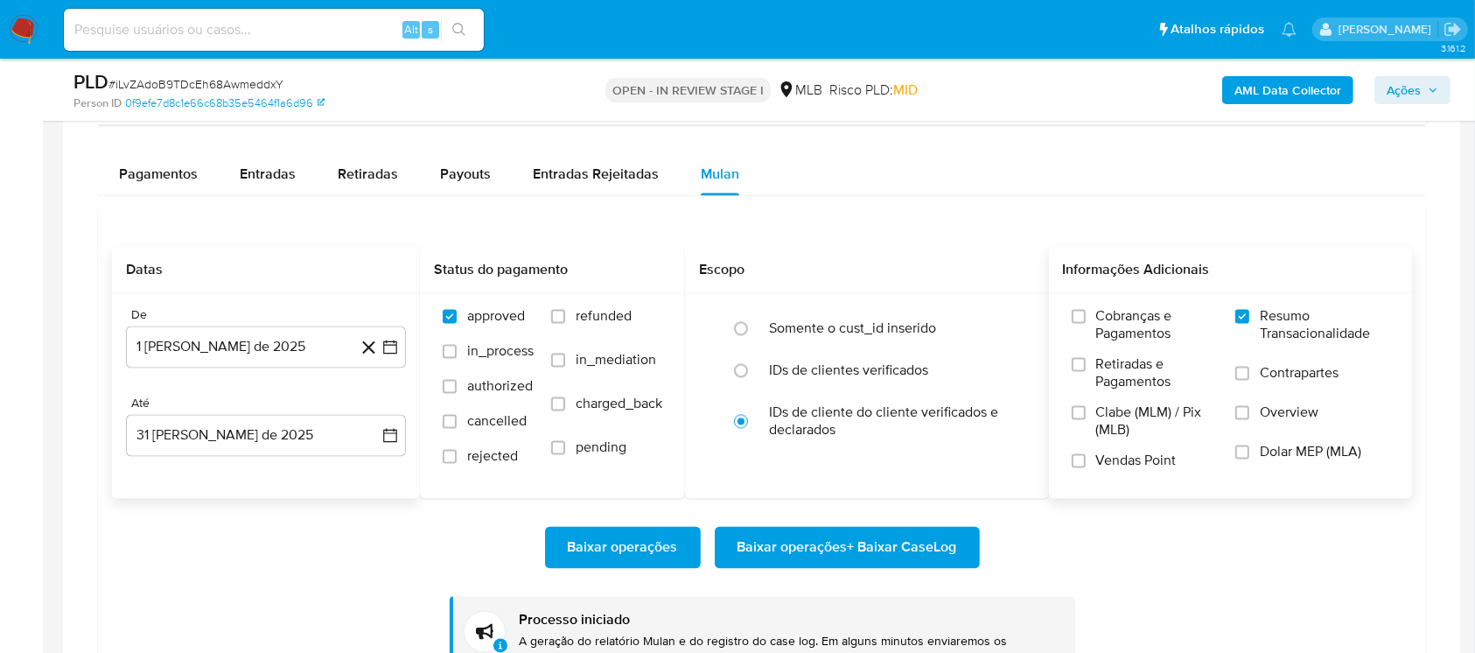
scroll to position [3353, 0]
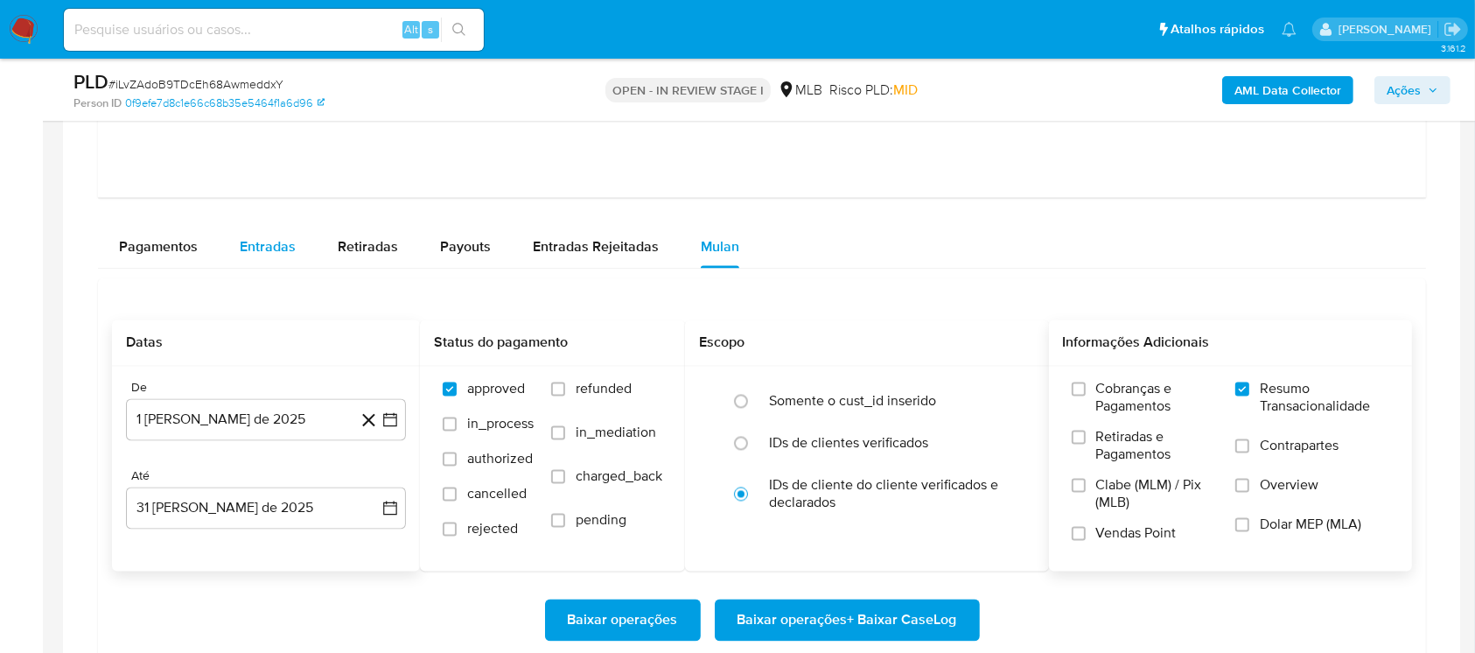
click at [252, 250] on span "Entradas" at bounding box center [268, 246] width 56 height 20
select select "10"
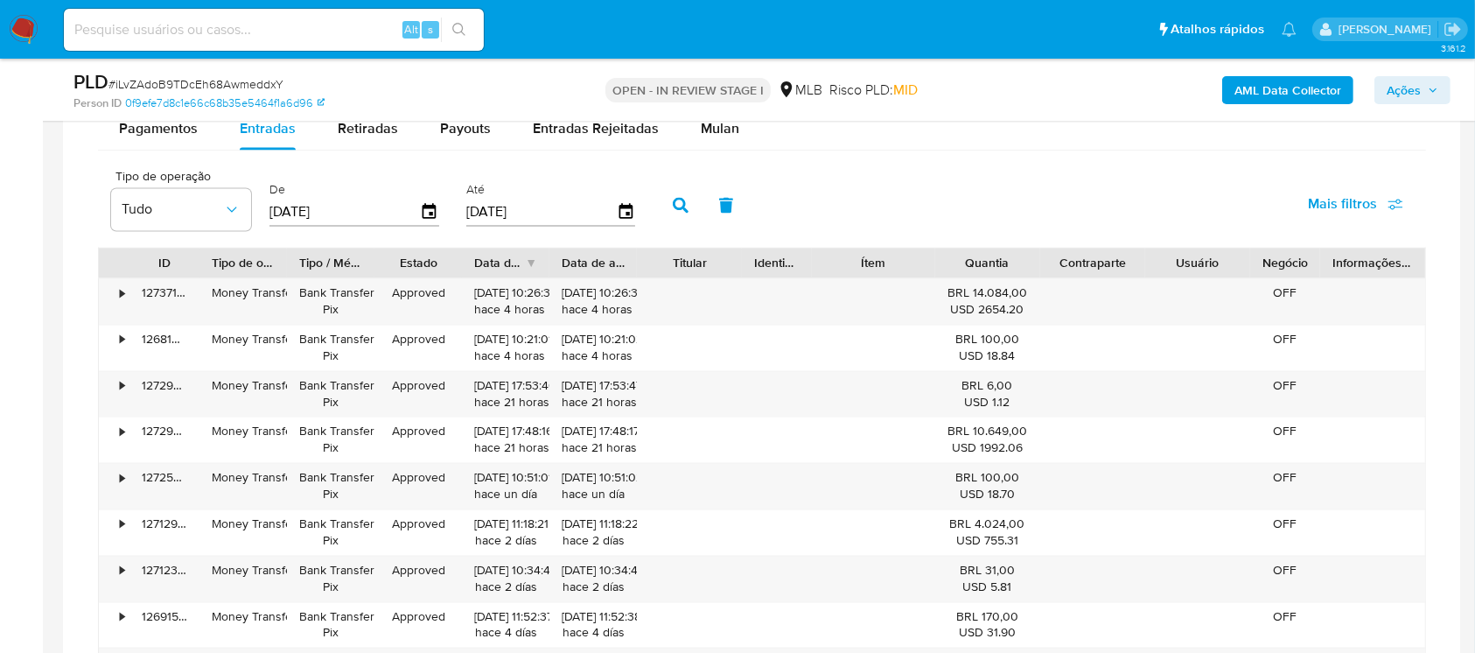
scroll to position [3508, 0]
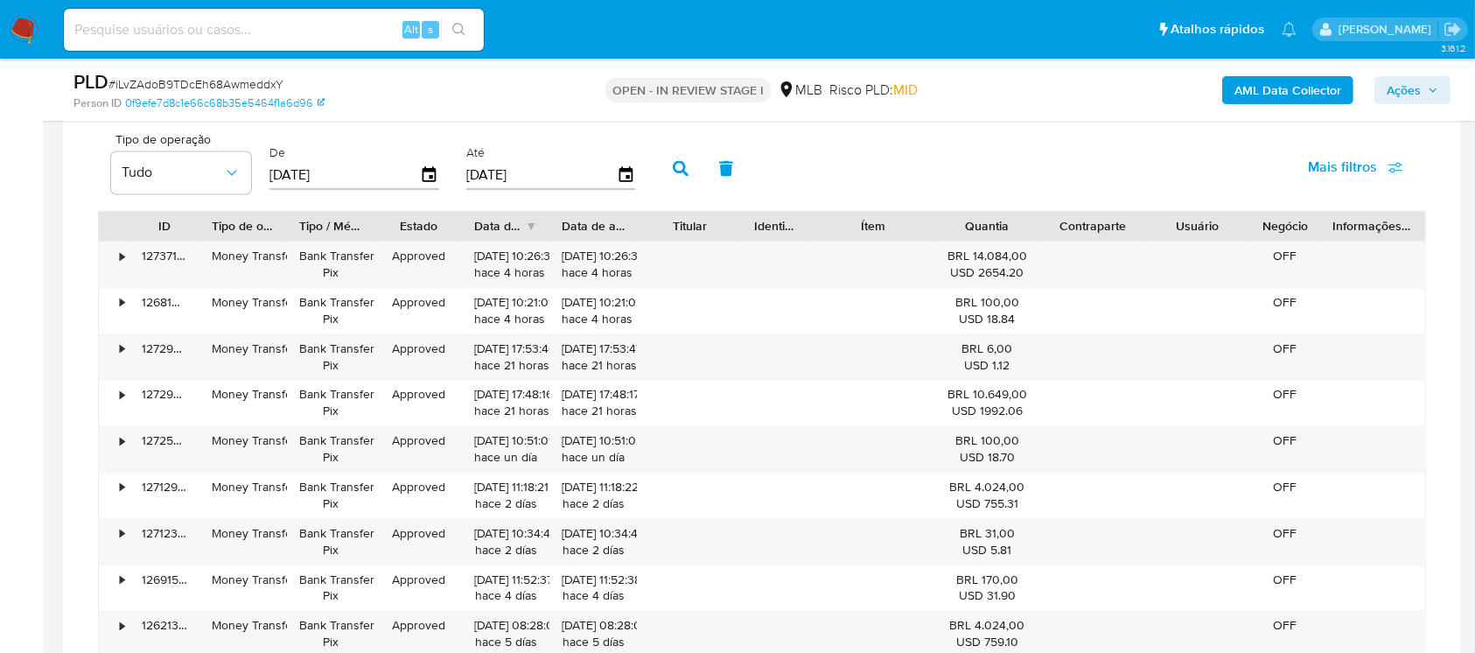
click at [318, 179] on input "[DATE]" at bounding box center [345, 174] width 151 height 28
type input "0_/__/____"
type input "01/08/2025"
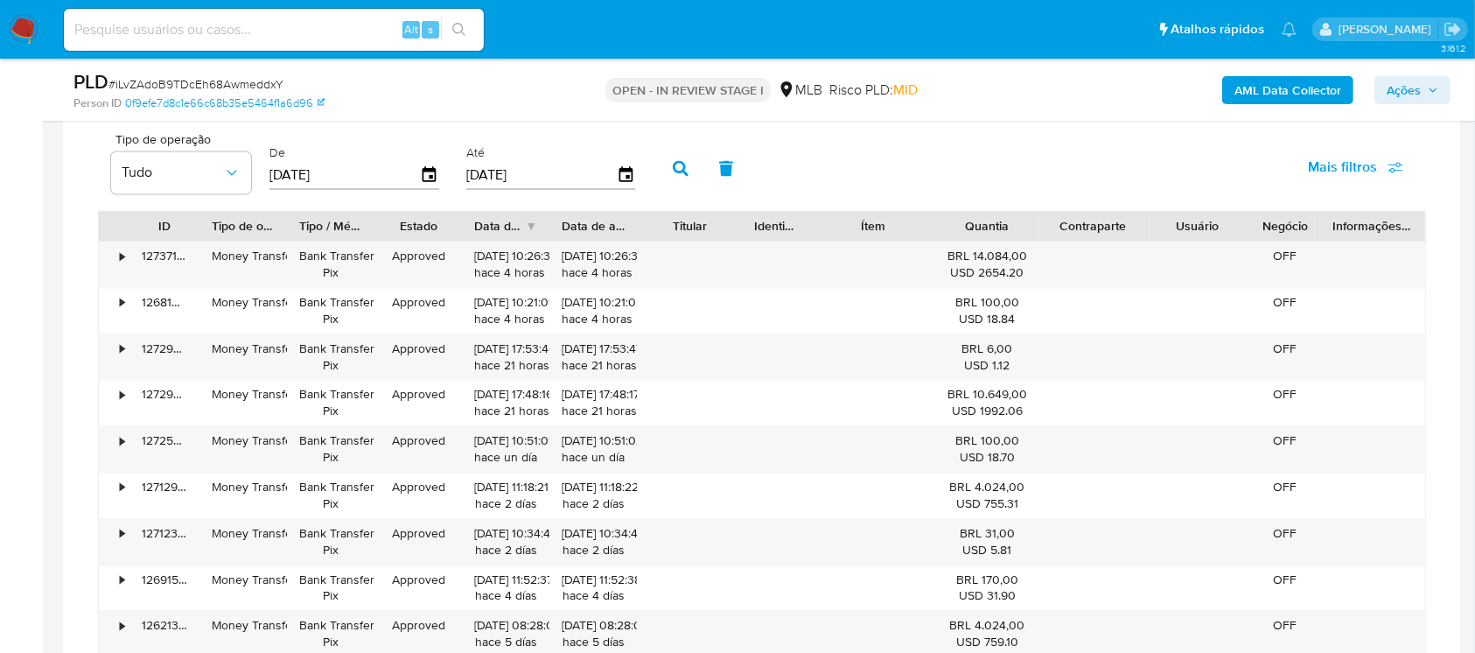
click at [482, 172] on input "[DATE]" at bounding box center [541, 174] width 151 height 28
type input "3_/__/____"
type input "[DATE]"
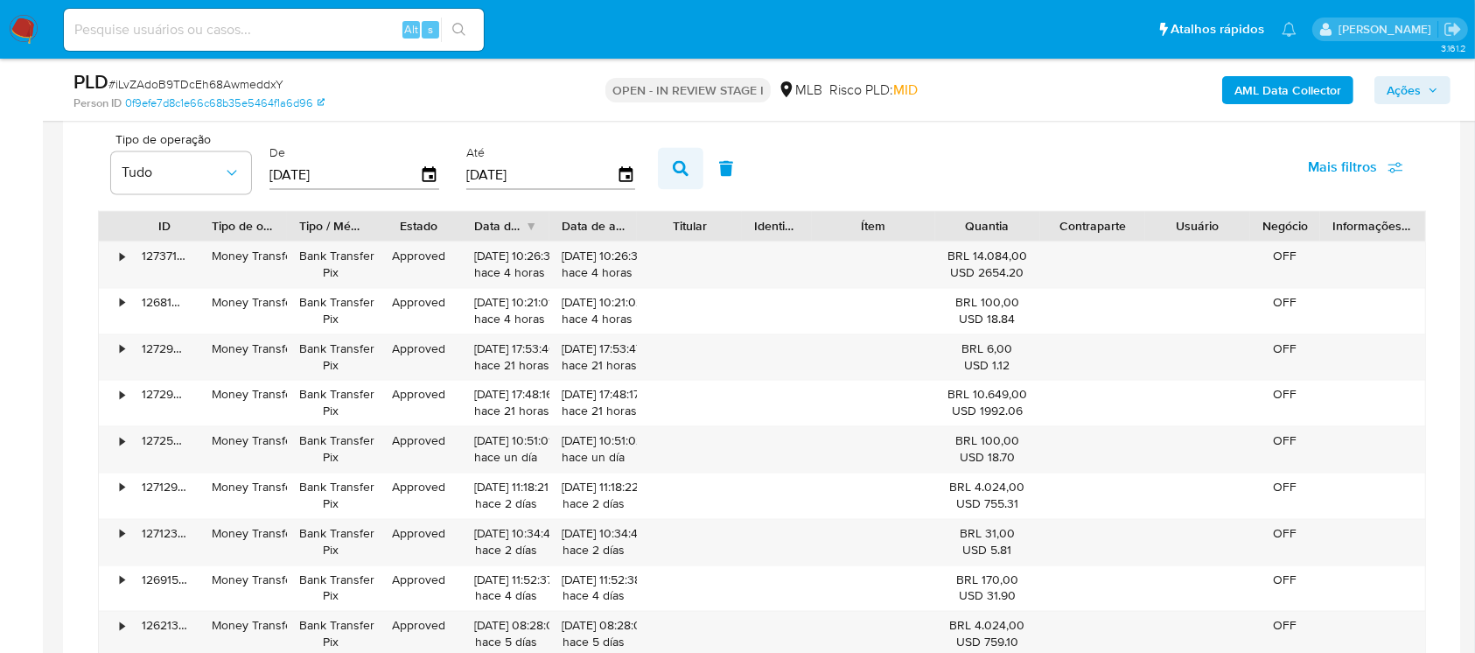
click at [686, 168] on icon "button" at bounding box center [681, 168] width 16 height 16
click at [228, 173] on icon "button" at bounding box center [232, 173] width 18 height 18
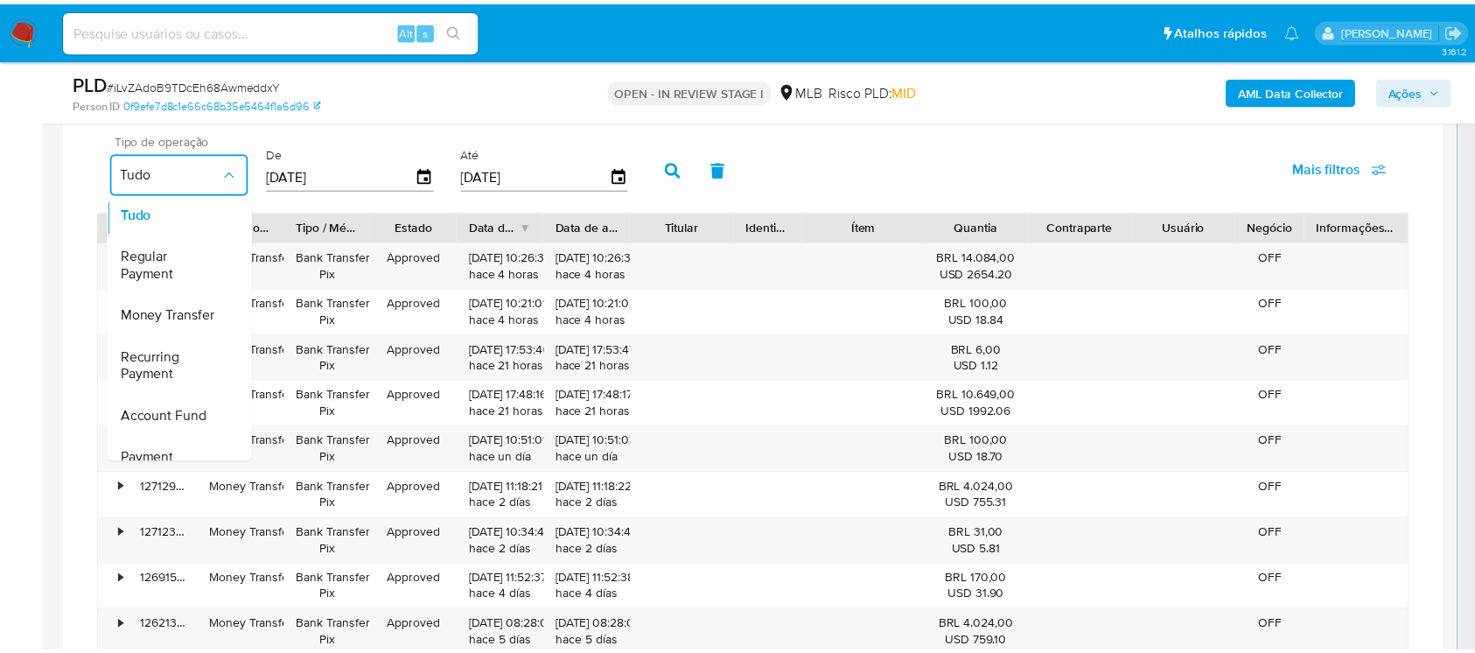
scroll to position [0, 0]
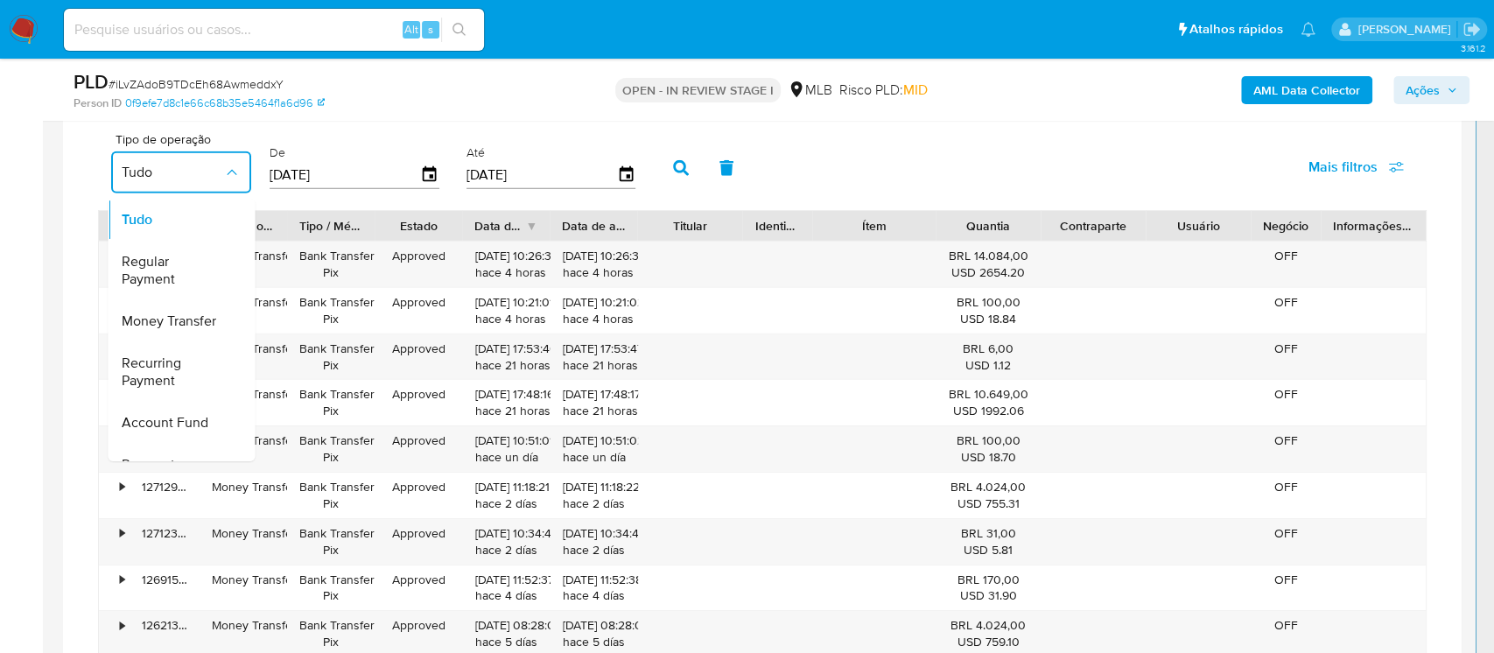
click at [864, 178] on div "Tipo de operação Tudo Tudo Regular Payment Money Transfer Recurring Payment Acc…" at bounding box center [762, 167] width 1328 height 88
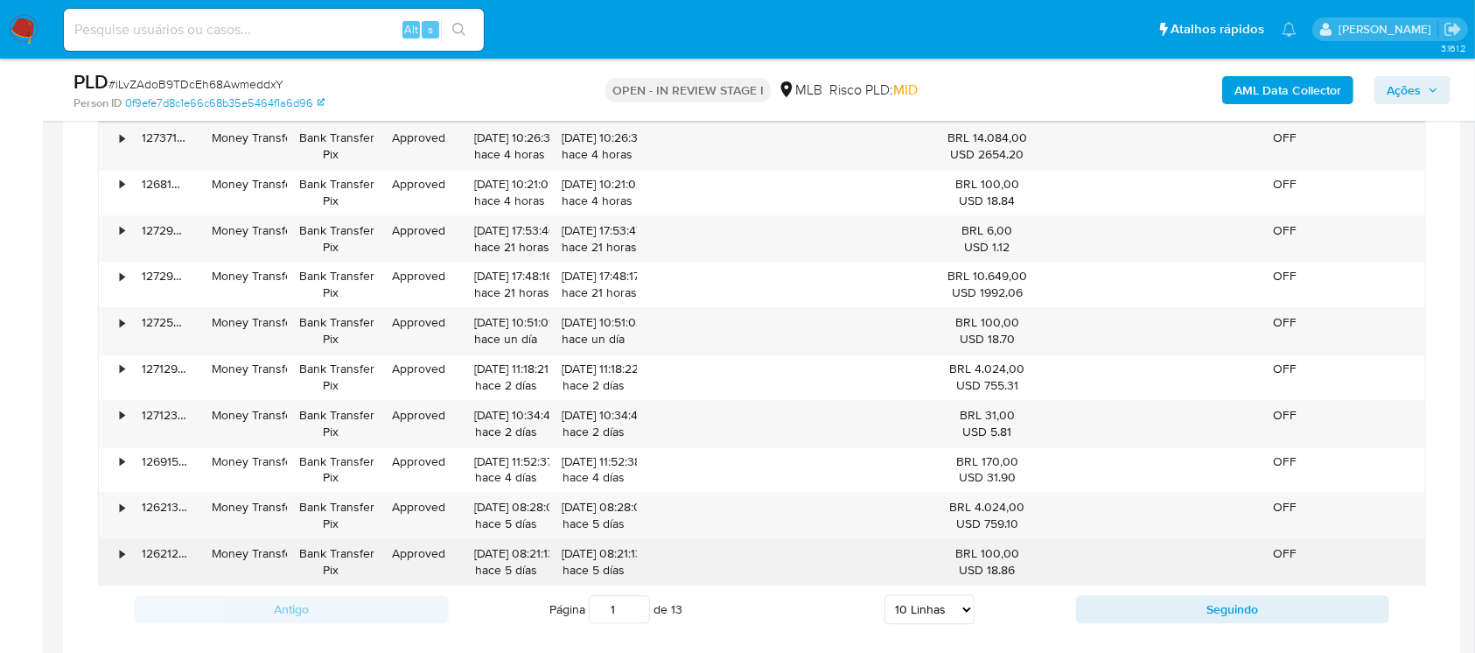
scroll to position [3664, 0]
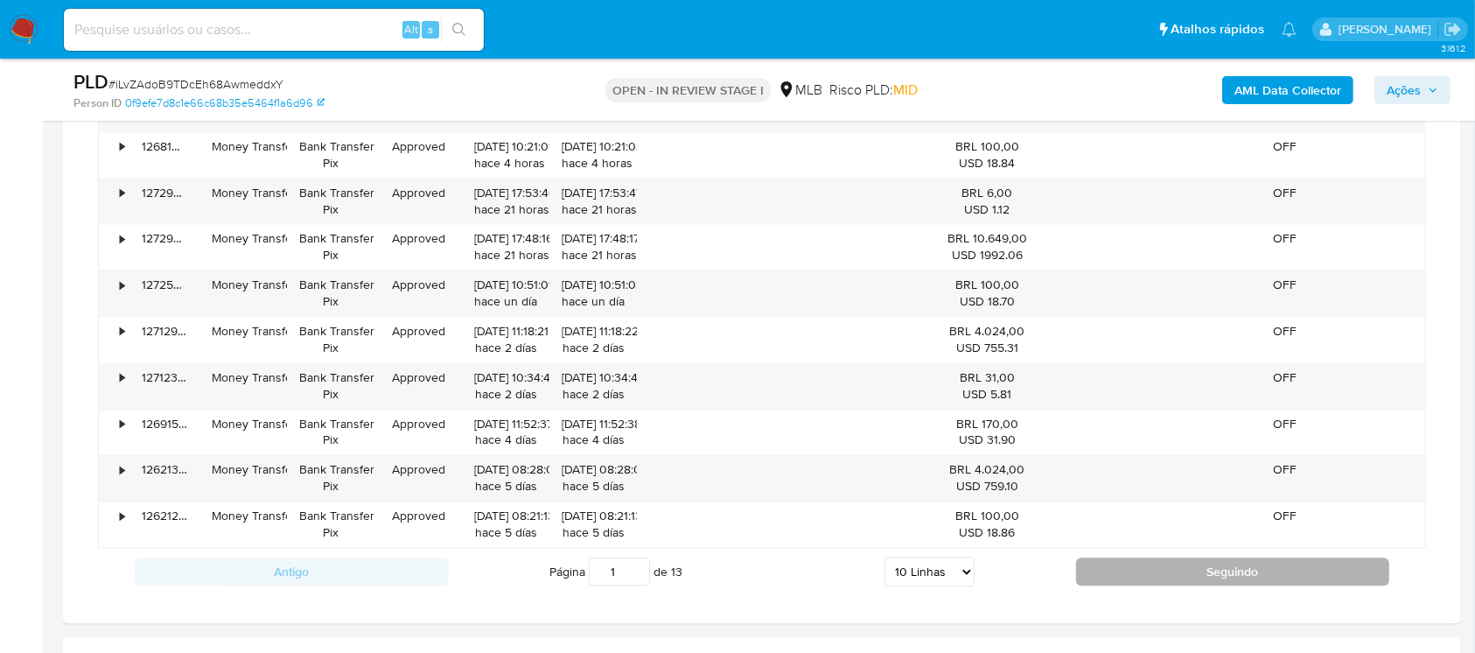
click at [1134, 575] on button "Seguindo" at bounding box center [1233, 571] width 314 height 28
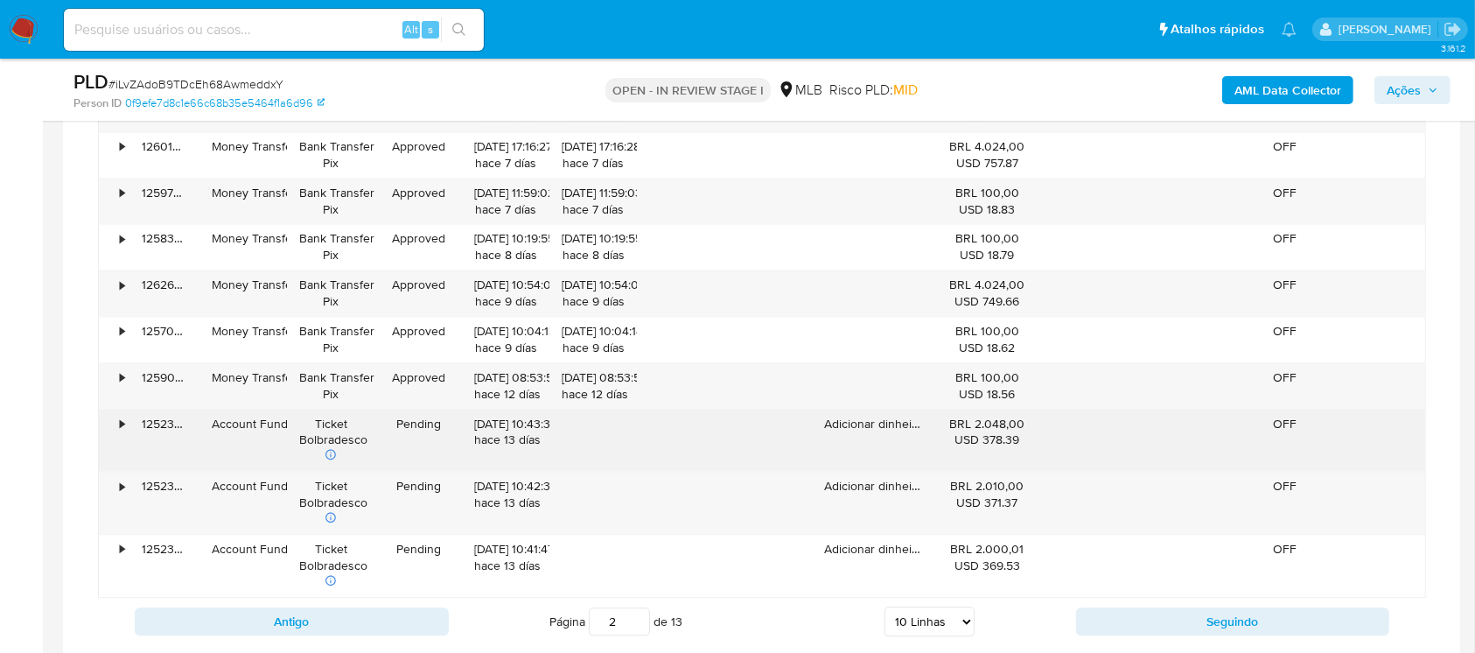
click at [121, 424] on div "•" at bounding box center [122, 424] width 4 height 17
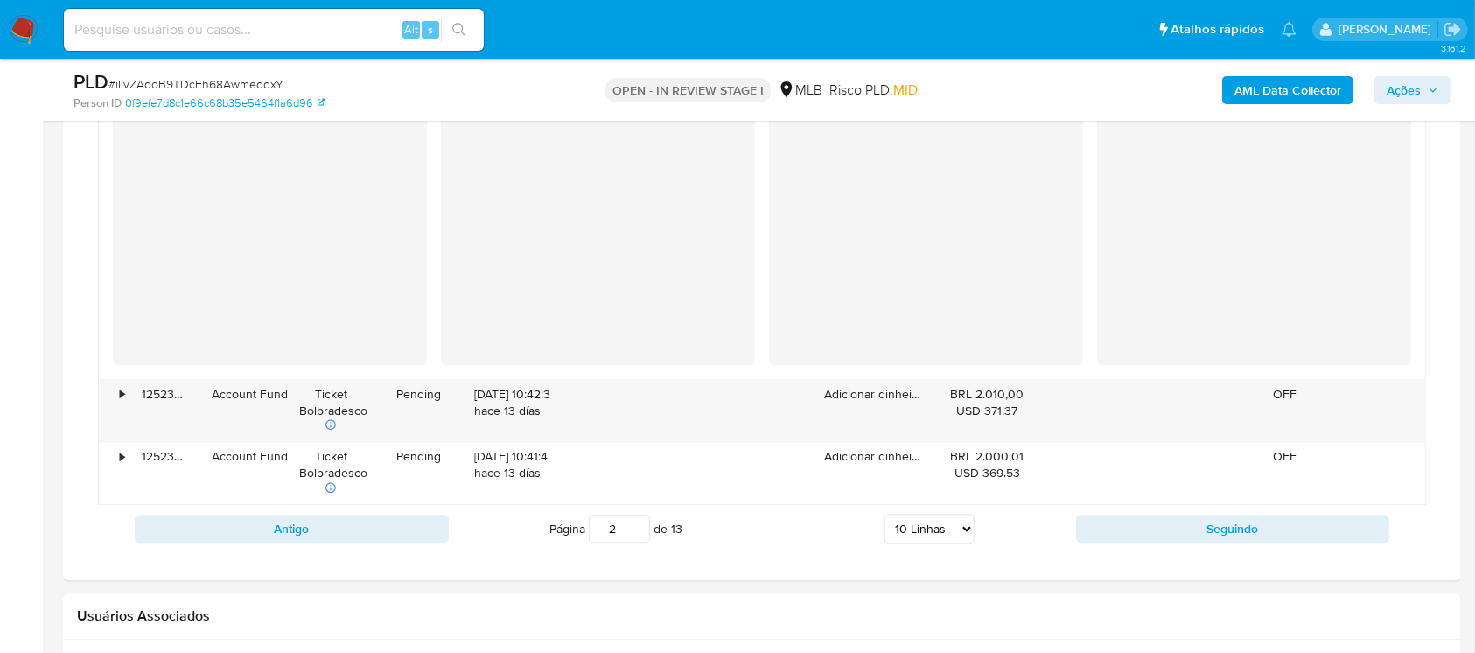
scroll to position [4130, 0]
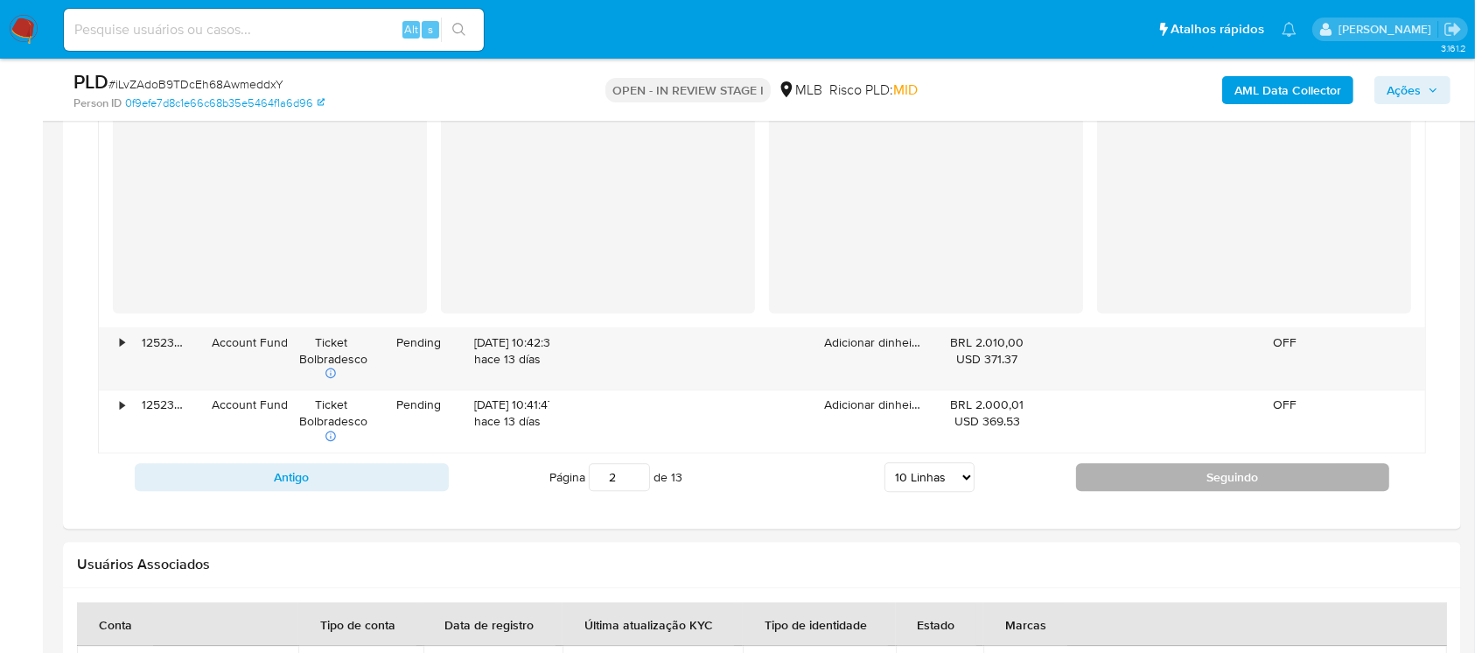
click at [1131, 473] on button "Seguindo" at bounding box center [1233, 477] width 314 height 28
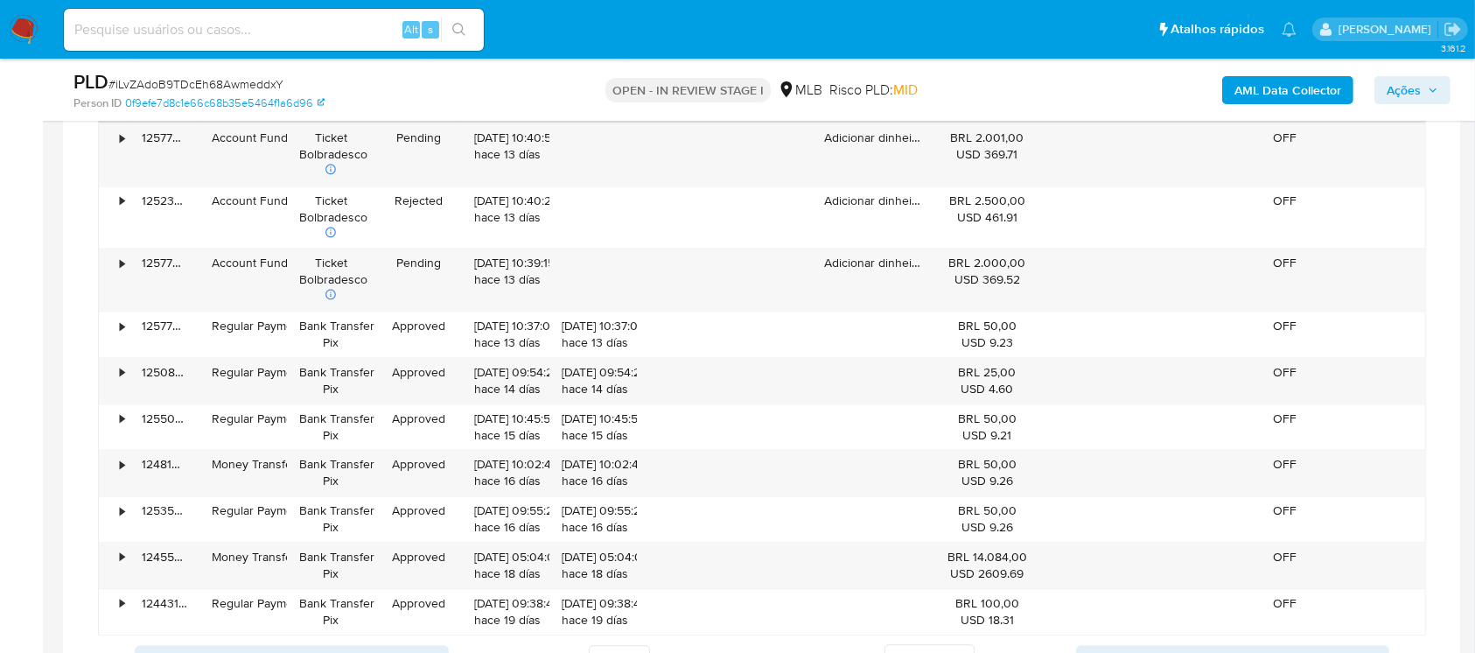
scroll to position [3664, 0]
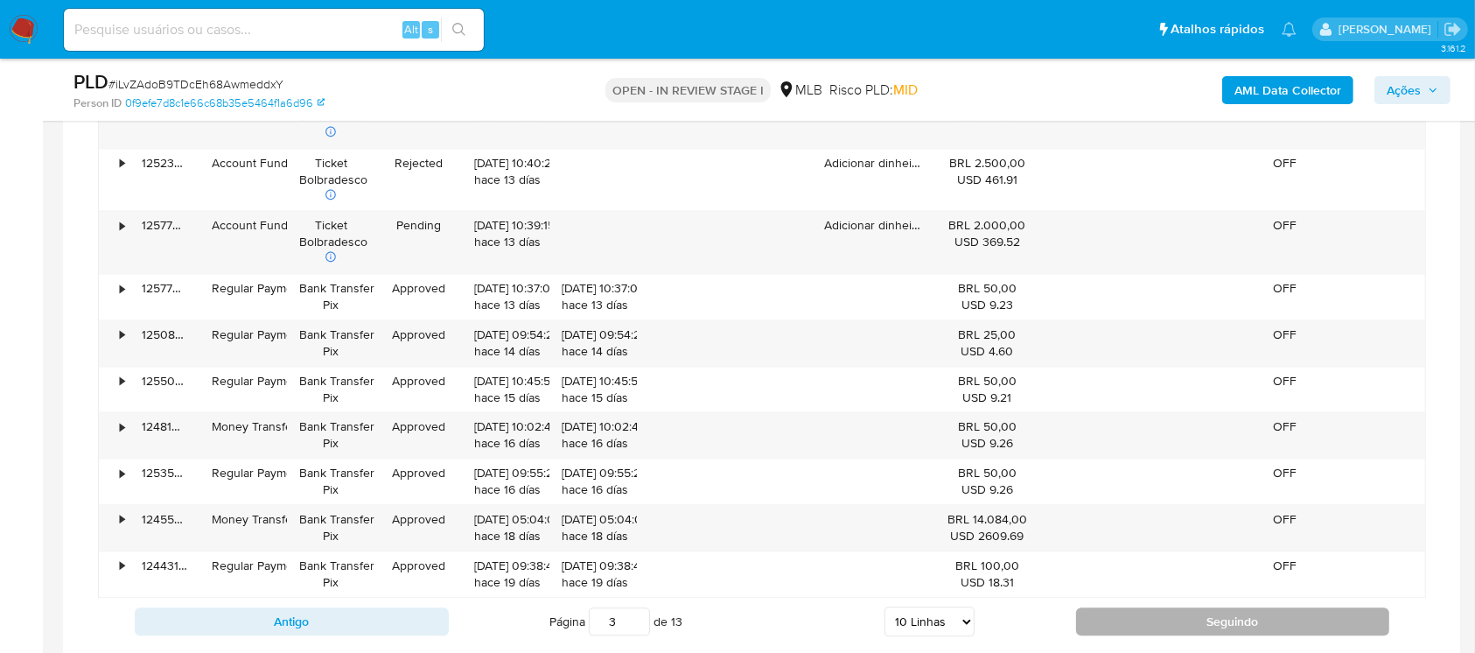
click at [1090, 620] on button "Seguindo" at bounding box center [1233, 621] width 314 height 28
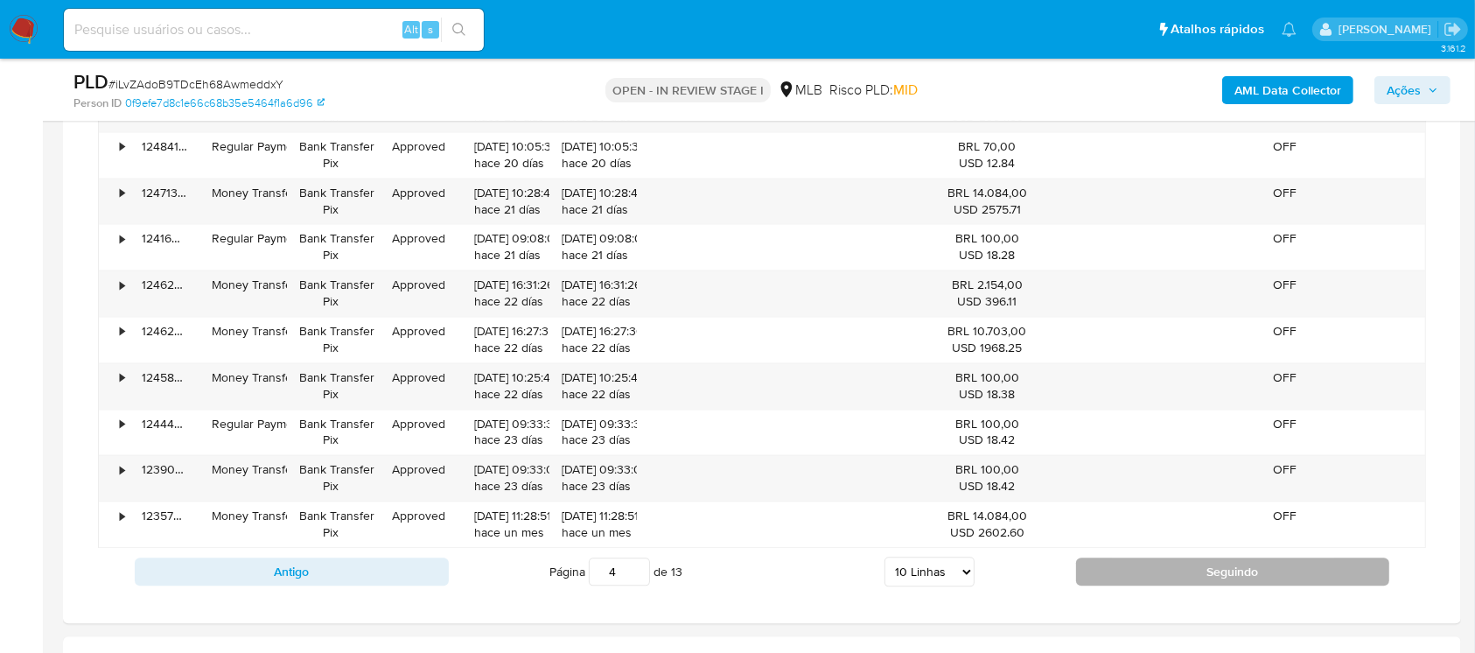
click at [1085, 569] on button "Seguindo" at bounding box center [1233, 571] width 314 height 28
click at [1108, 565] on button "Seguindo" at bounding box center [1233, 571] width 314 height 28
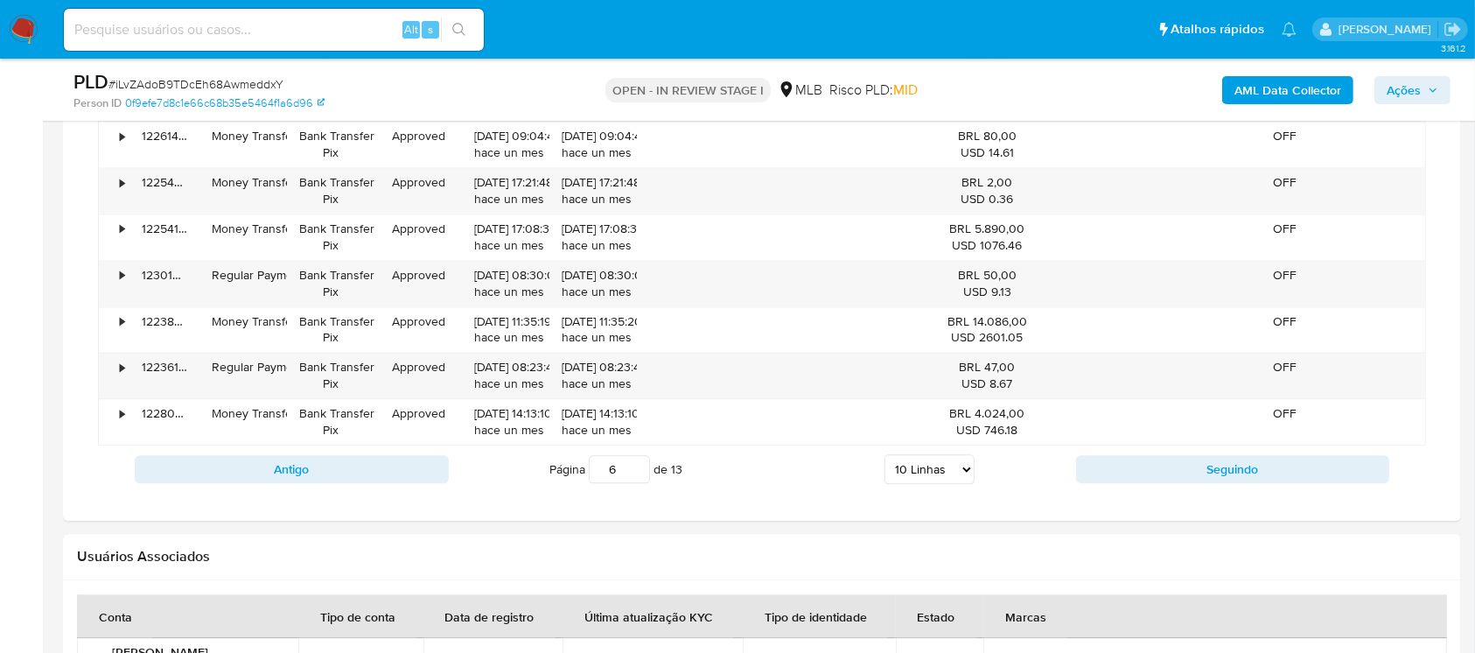
scroll to position [3820, 0]
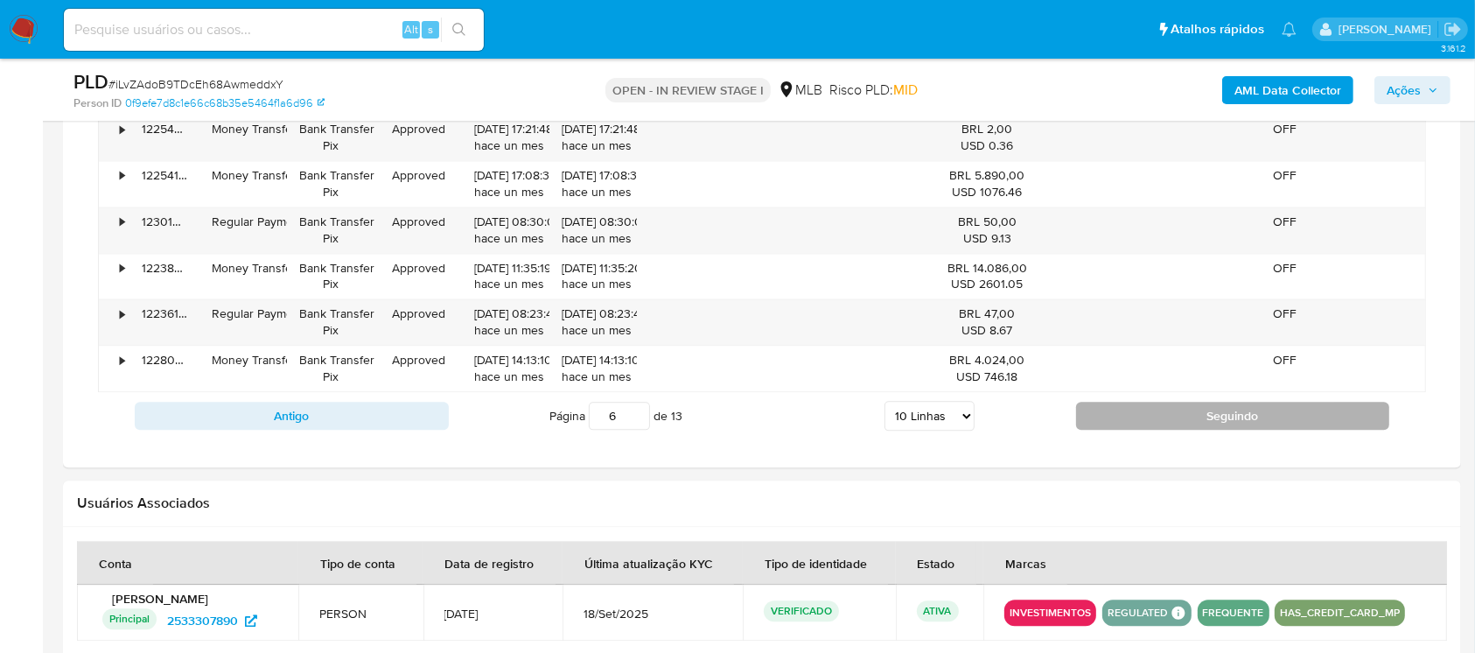
click at [1120, 411] on button "Seguindo" at bounding box center [1233, 416] width 314 height 28
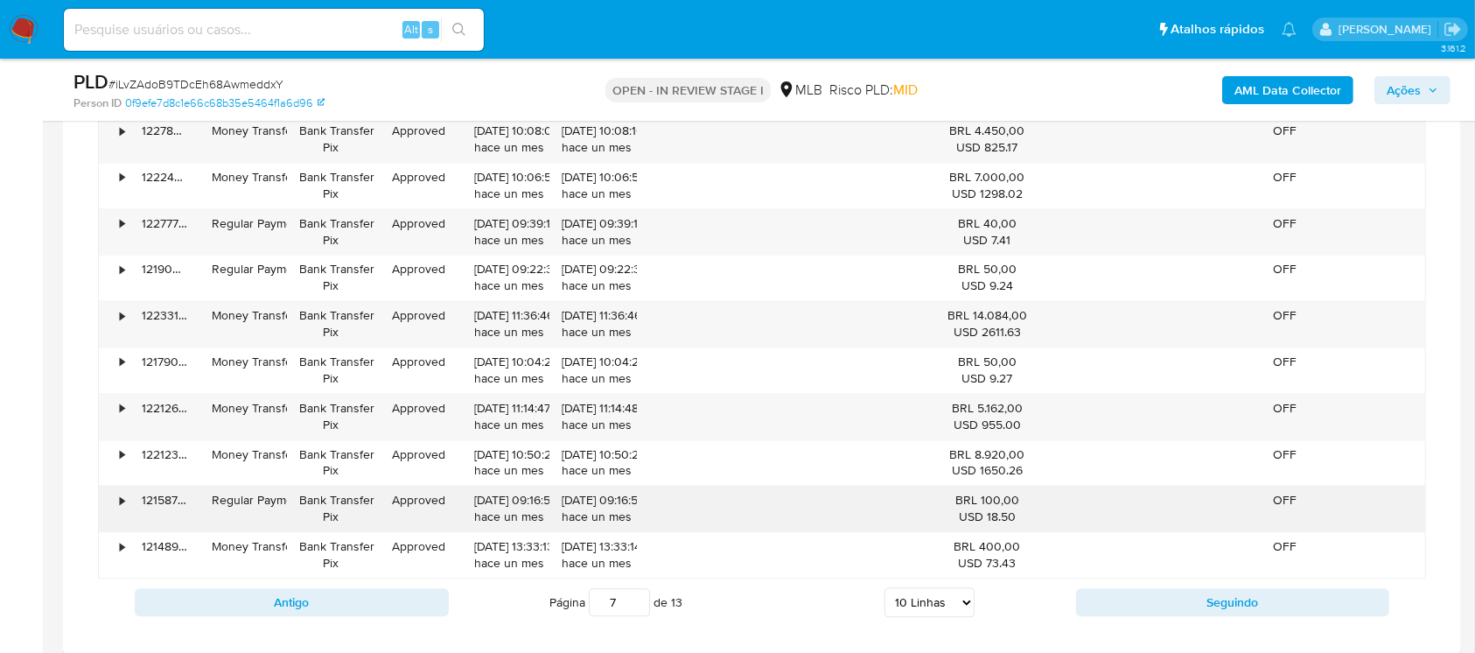
scroll to position [3664, 0]
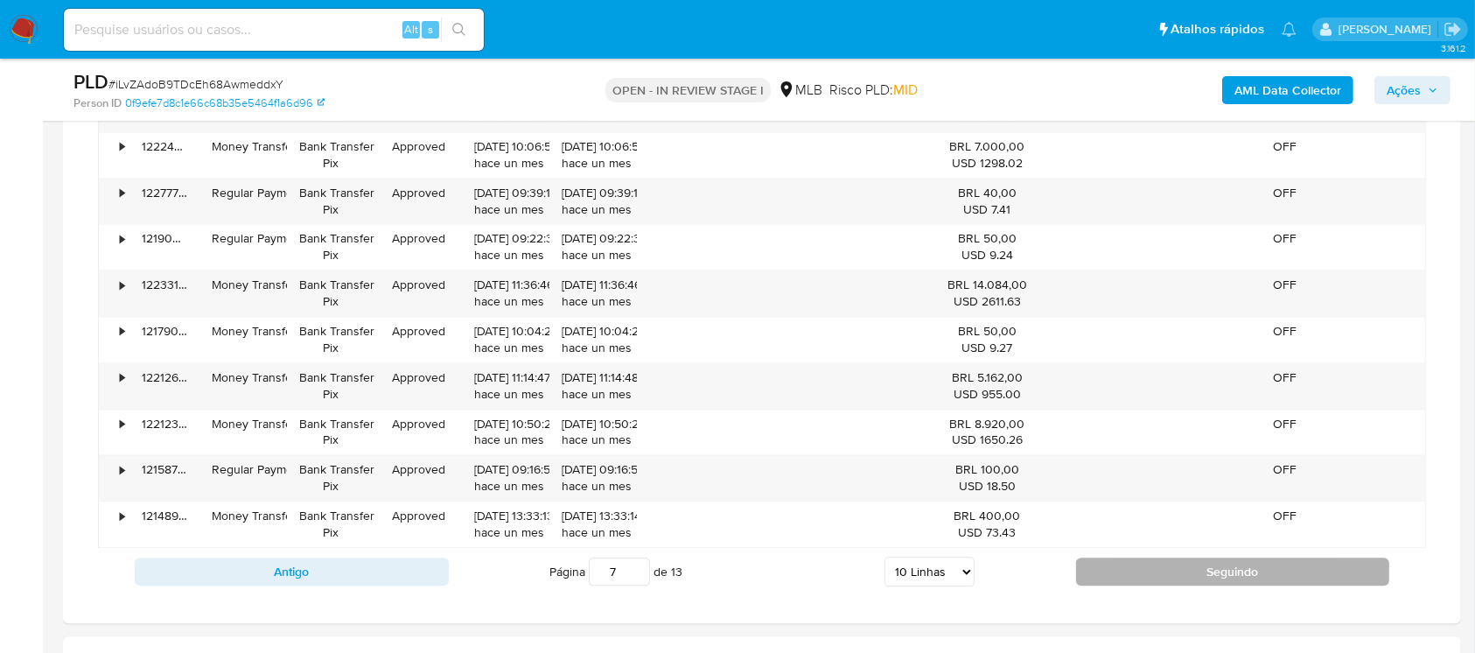
click at [1110, 573] on button "Seguindo" at bounding box center [1233, 571] width 314 height 28
click at [1085, 567] on button "Seguindo" at bounding box center [1233, 571] width 314 height 28
click at [1139, 565] on button "Seguindo" at bounding box center [1233, 571] width 314 height 28
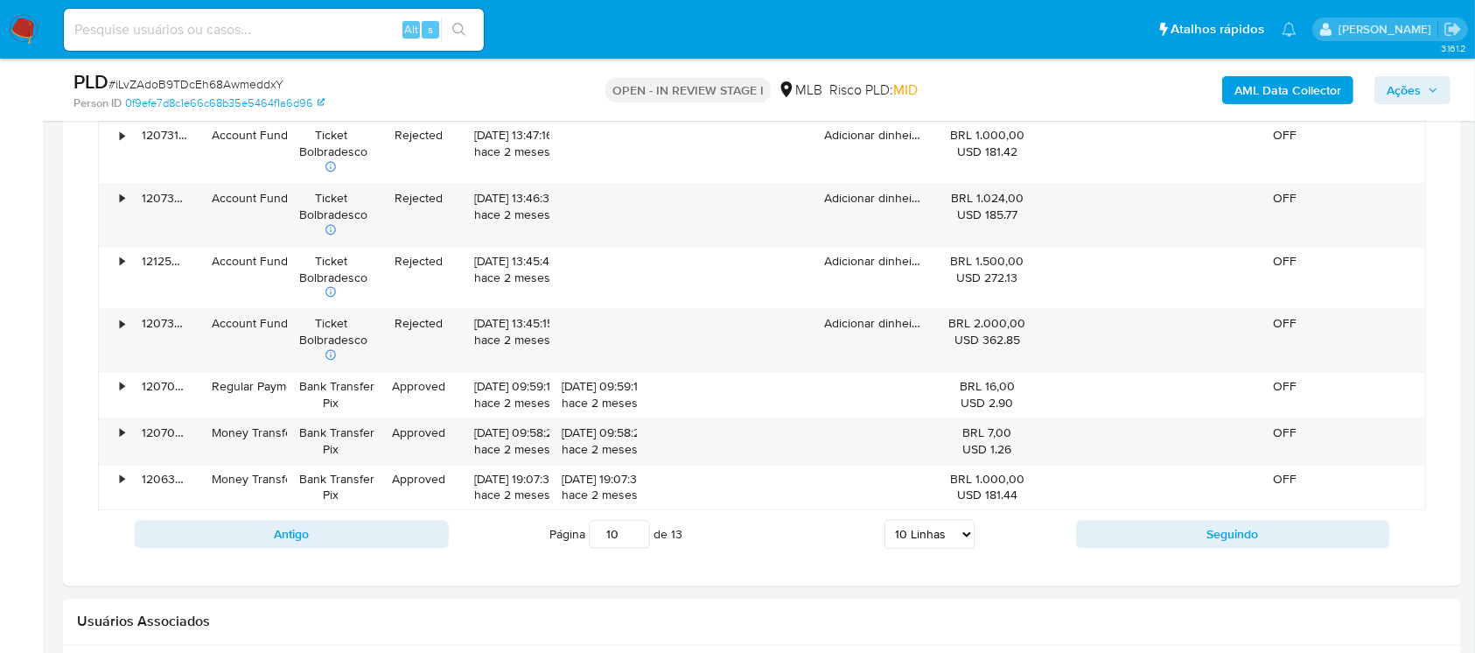
scroll to position [3820, 0]
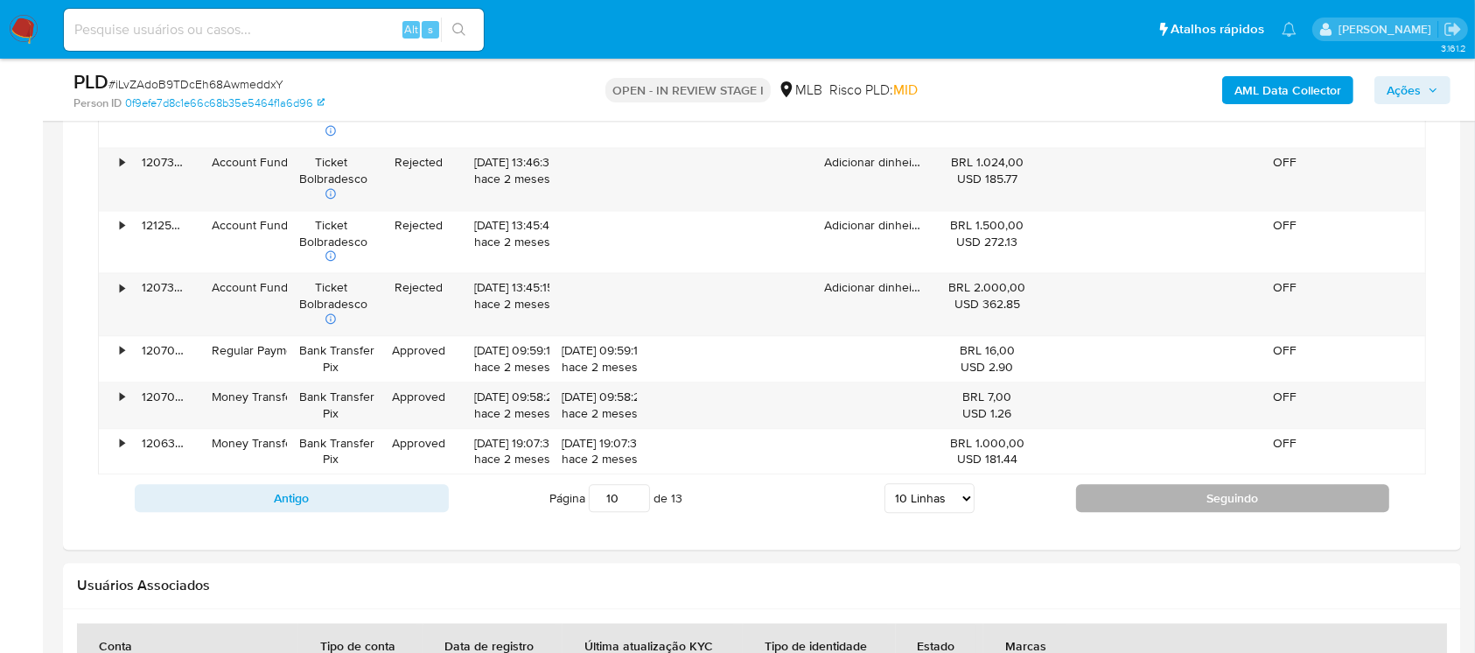
click at [1101, 494] on button "Seguindo" at bounding box center [1233, 498] width 314 height 28
type input "11"
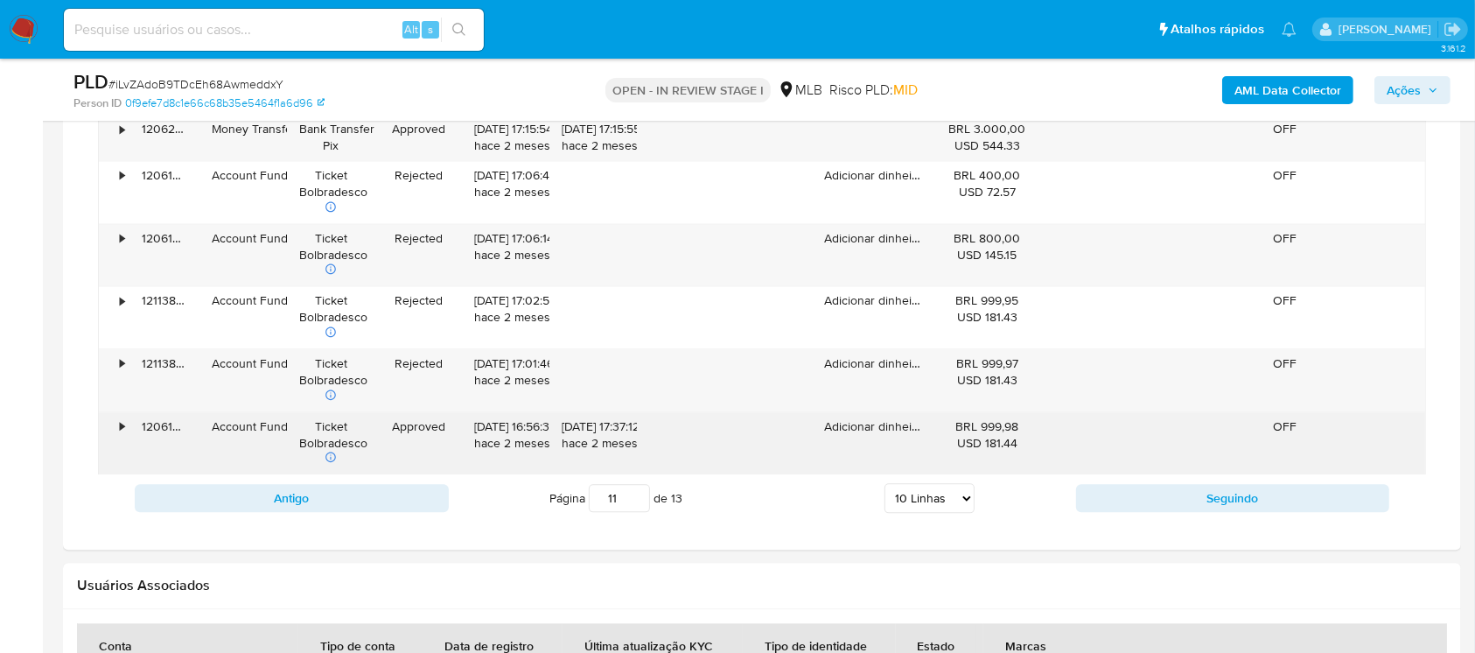
click at [117, 424] on div "•" at bounding box center [114, 443] width 31 height 62
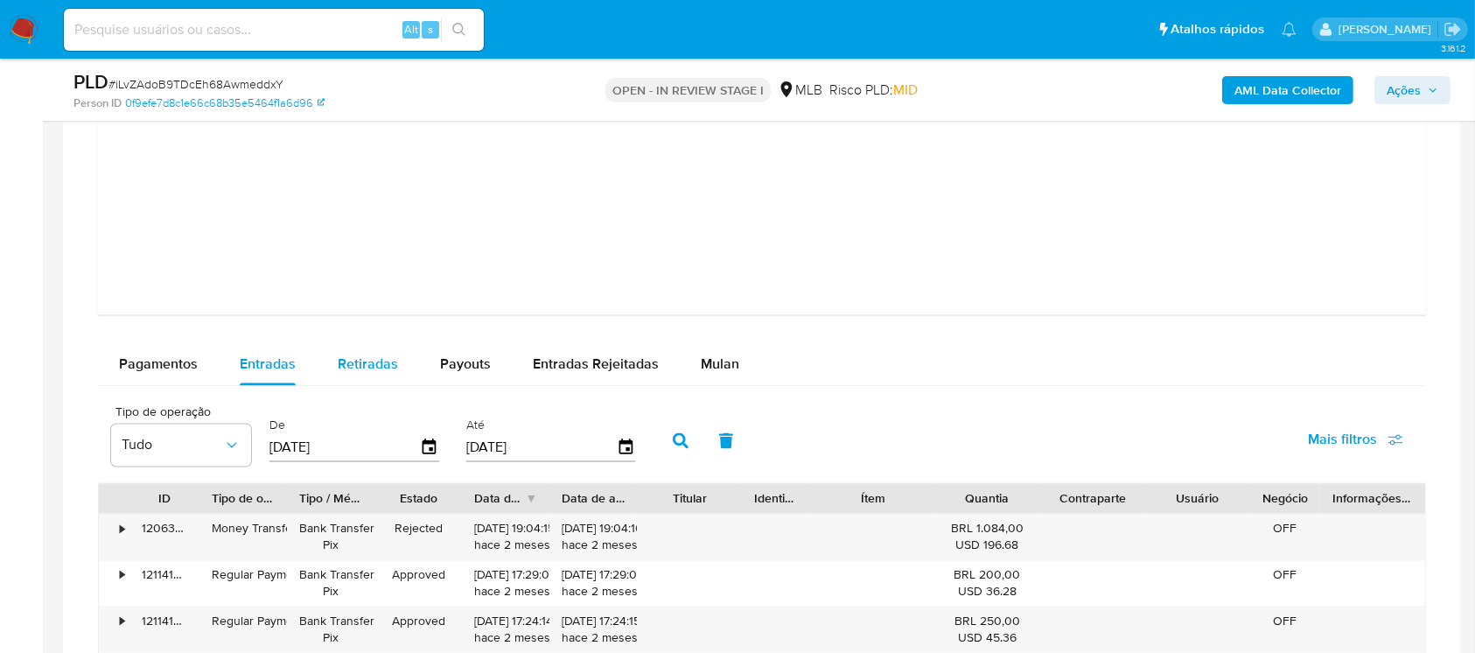
scroll to position [3197, 0]
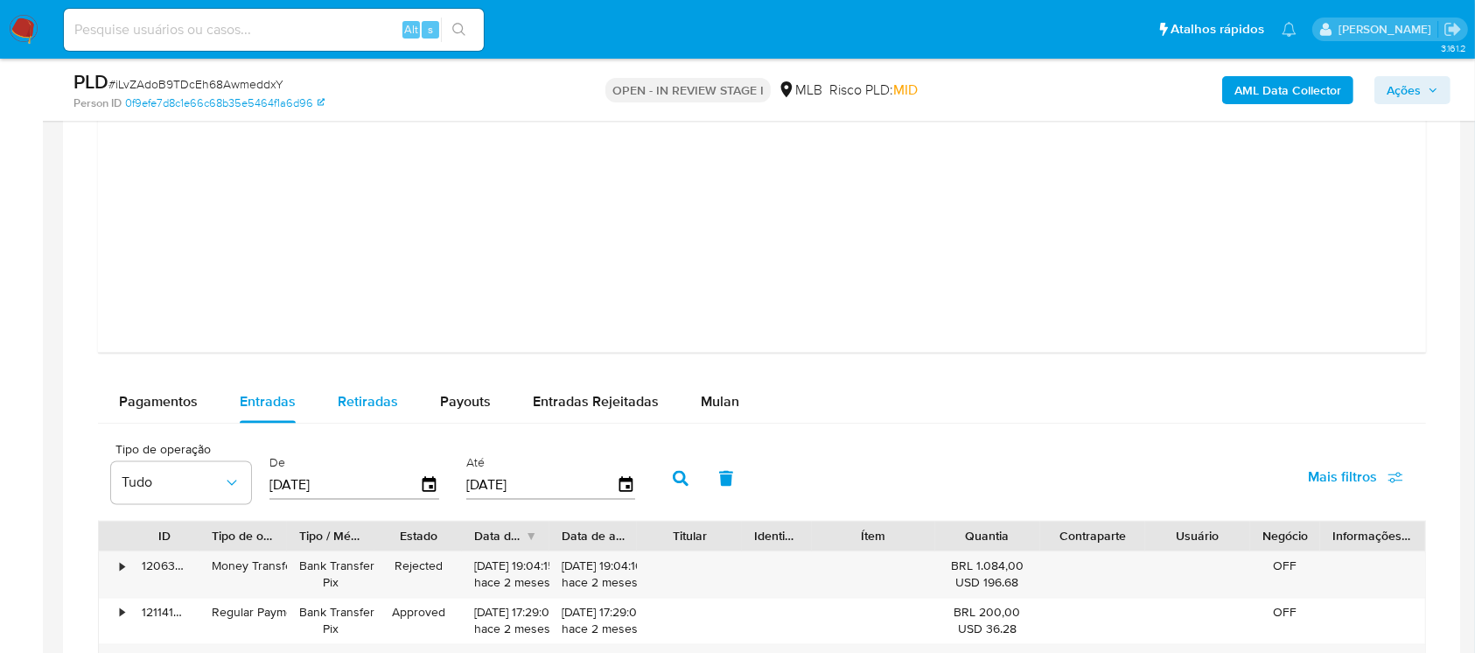
click at [354, 410] on span "Retiradas" at bounding box center [368, 402] width 60 height 20
select select "10"
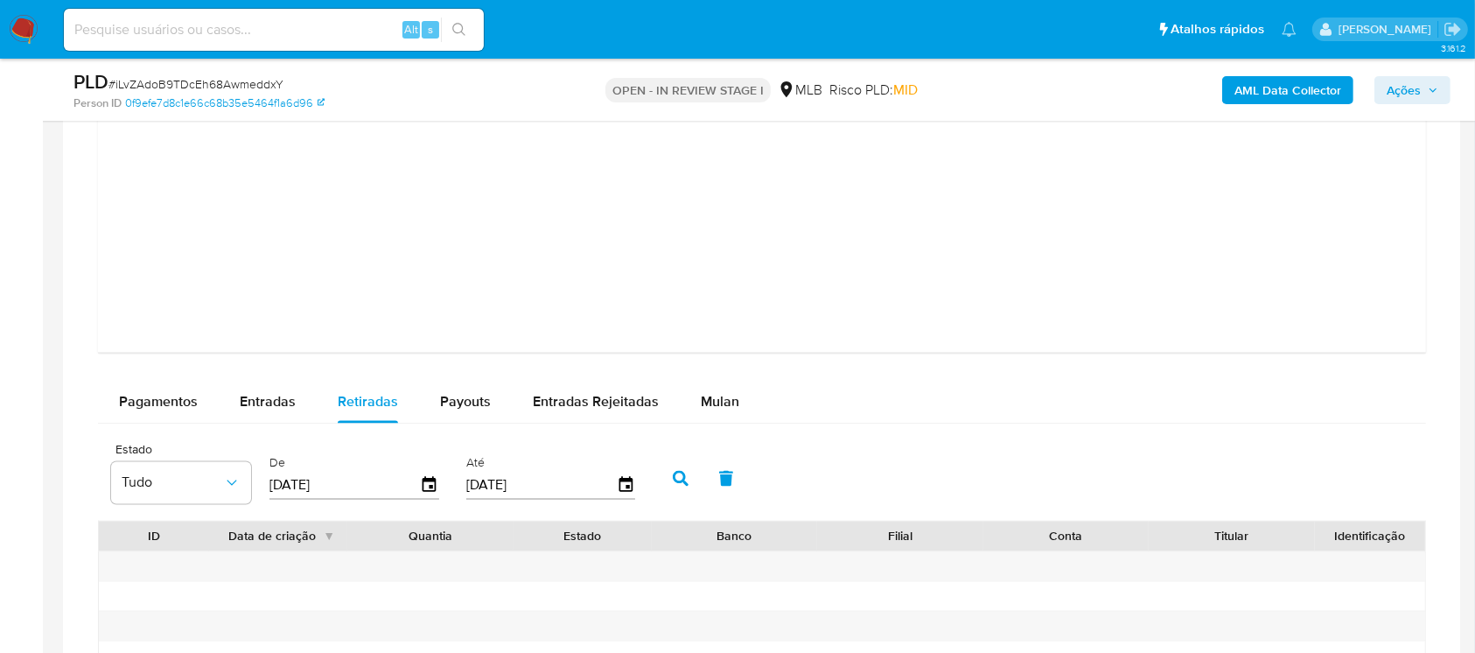
scroll to position [3353, 0]
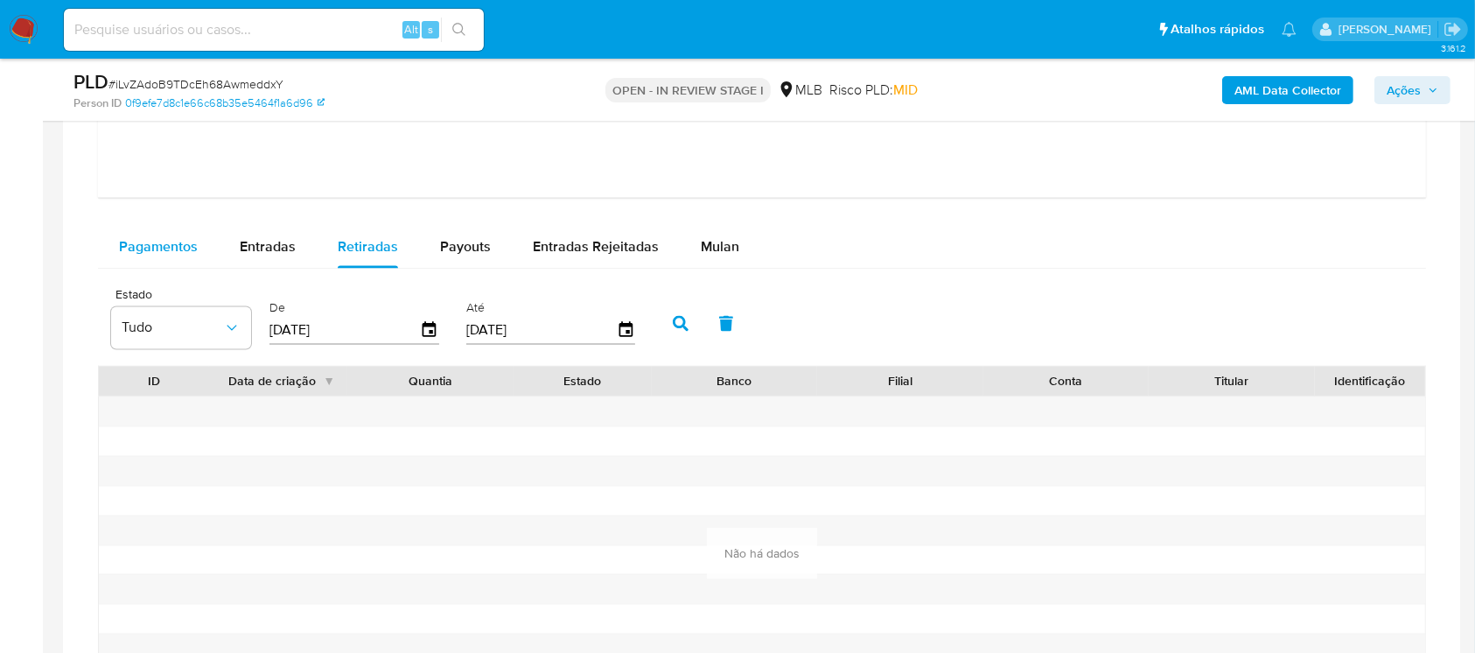
click at [154, 249] on span "Pagamentos" at bounding box center [158, 246] width 79 height 20
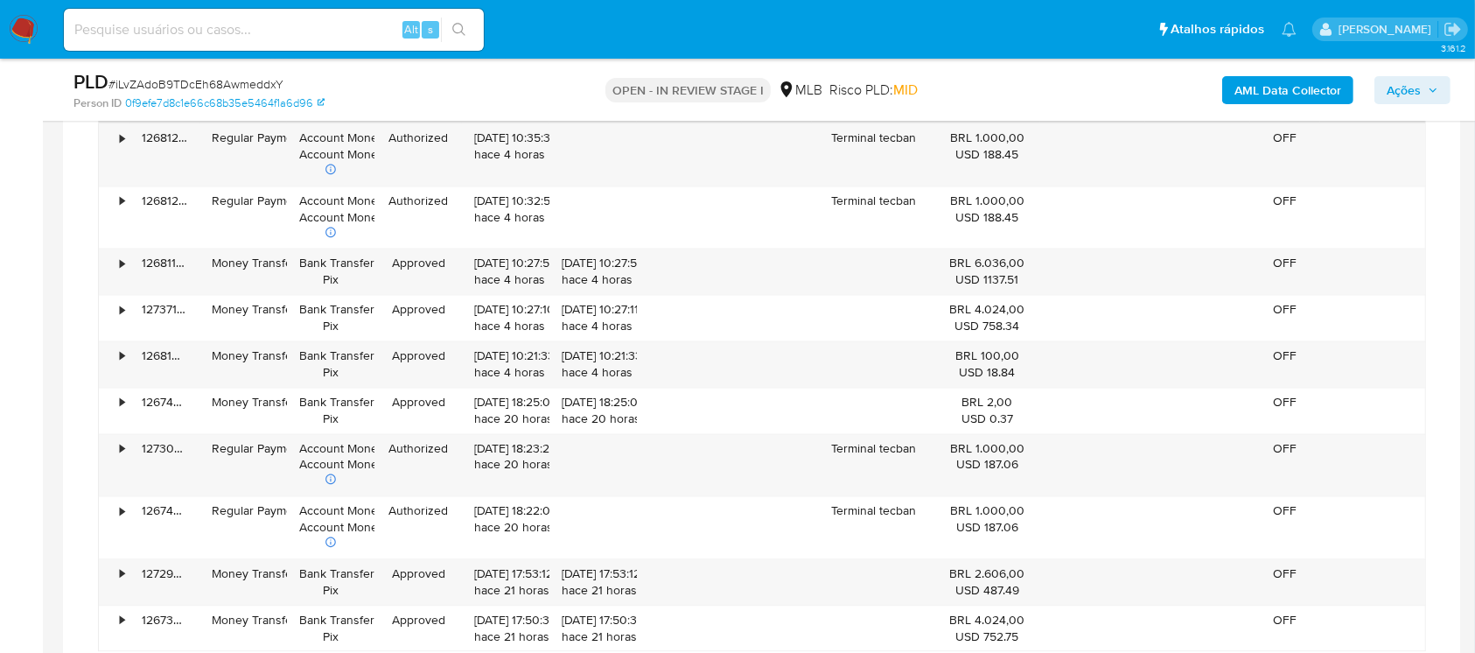
scroll to position [3664, 0]
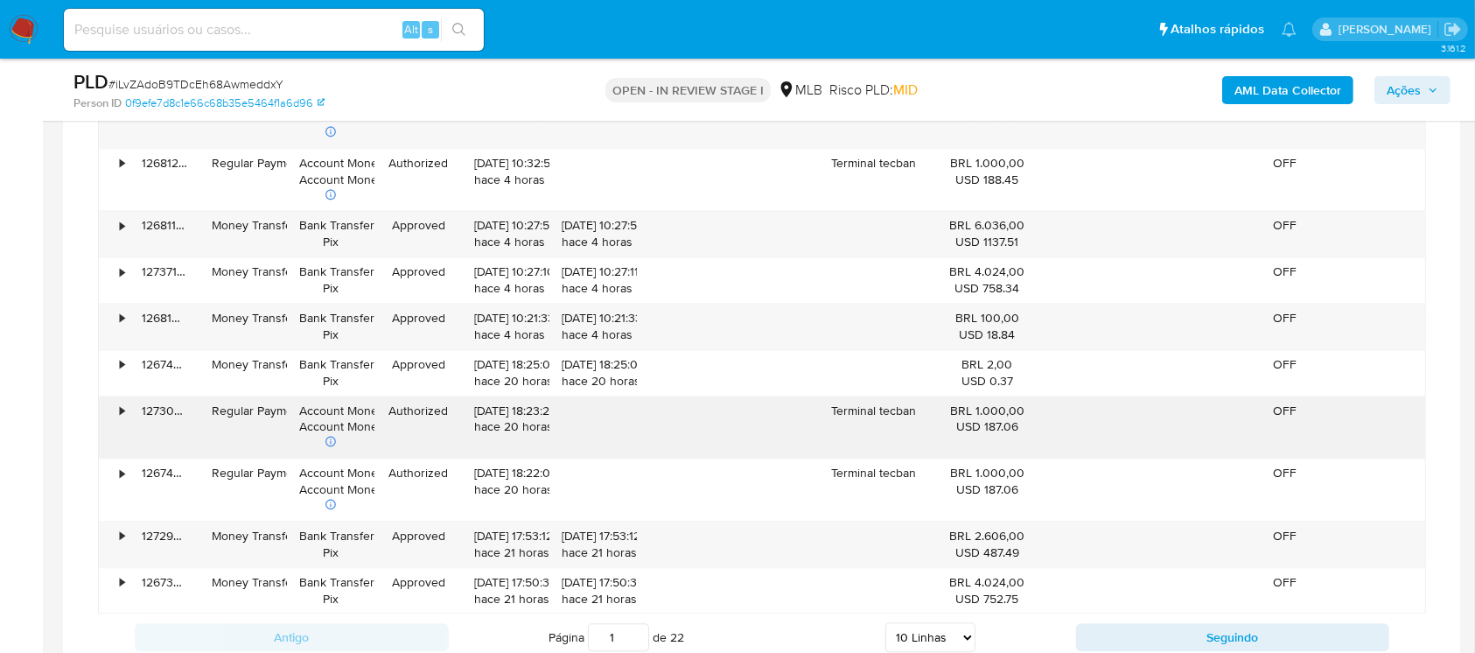
click at [120, 411] on div "•" at bounding box center [122, 411] width 4 height 17
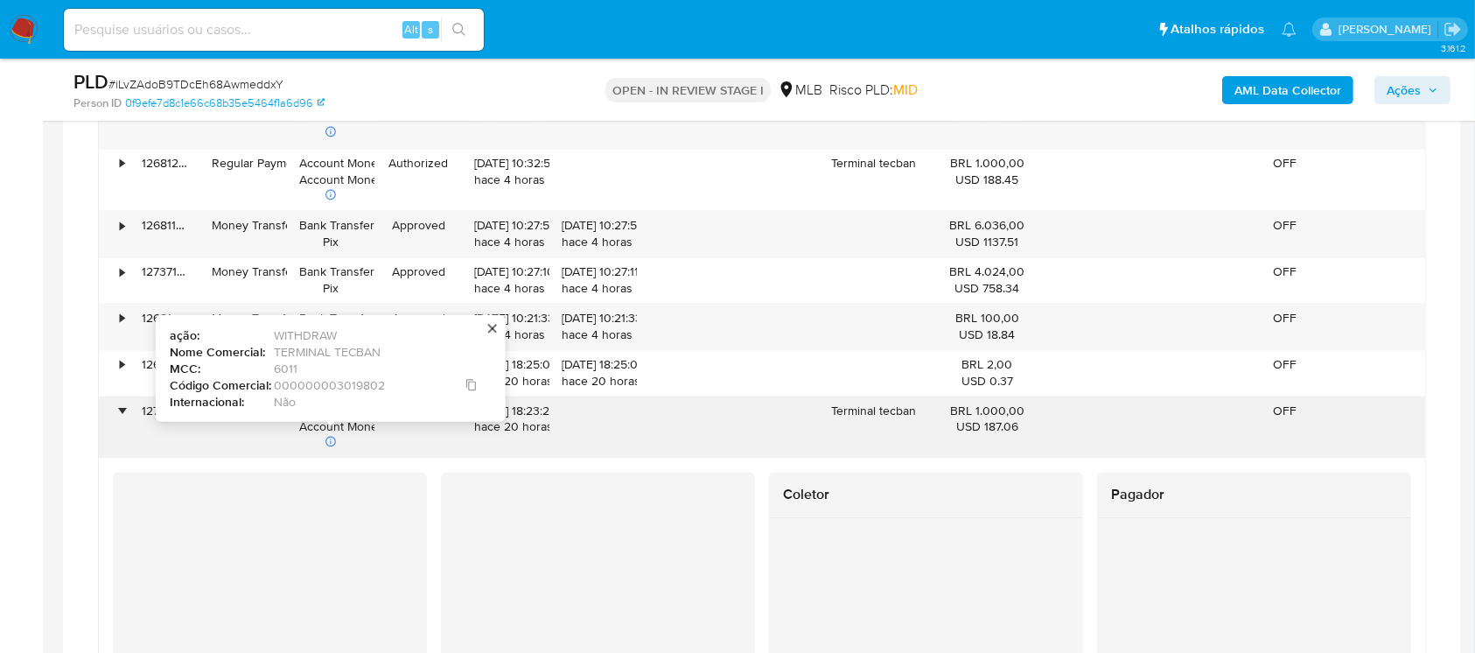
click at [308, 383] on div "000000003019802" at bounding box center [376, 384] width 204 height 12
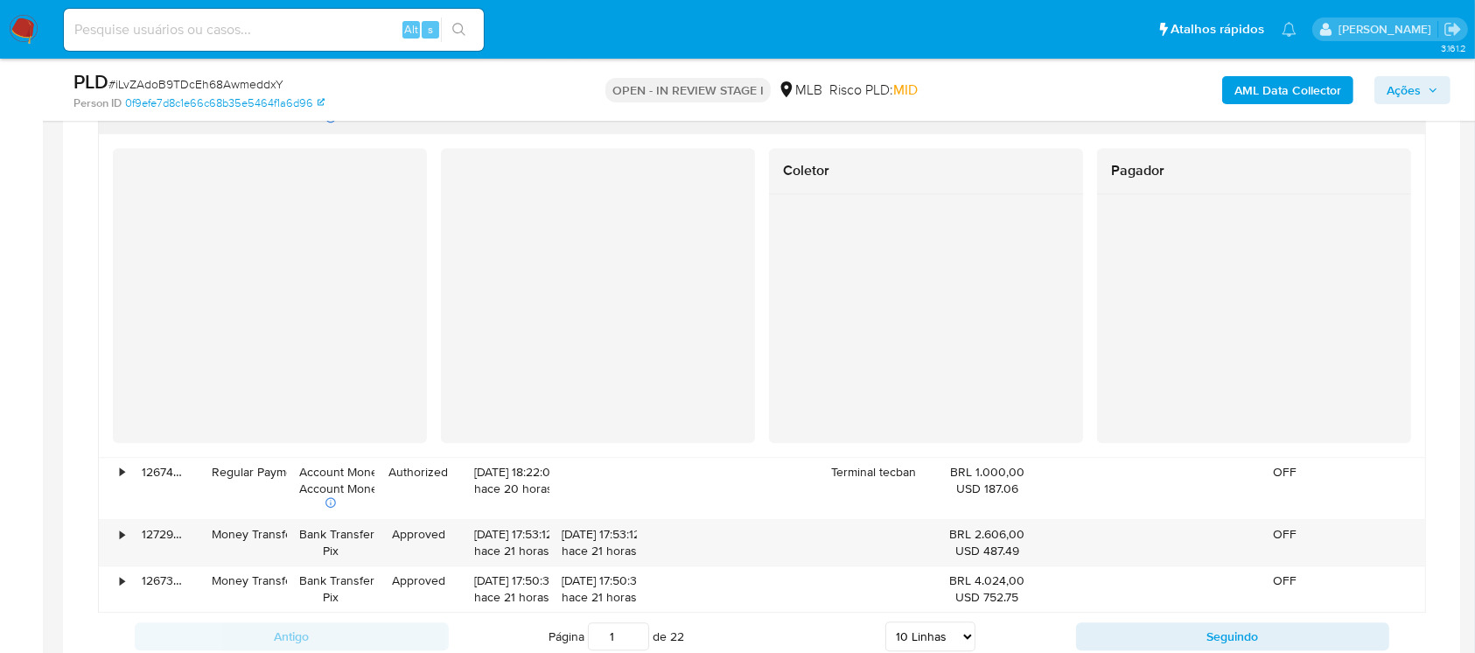
scroll to position [4130, 0]
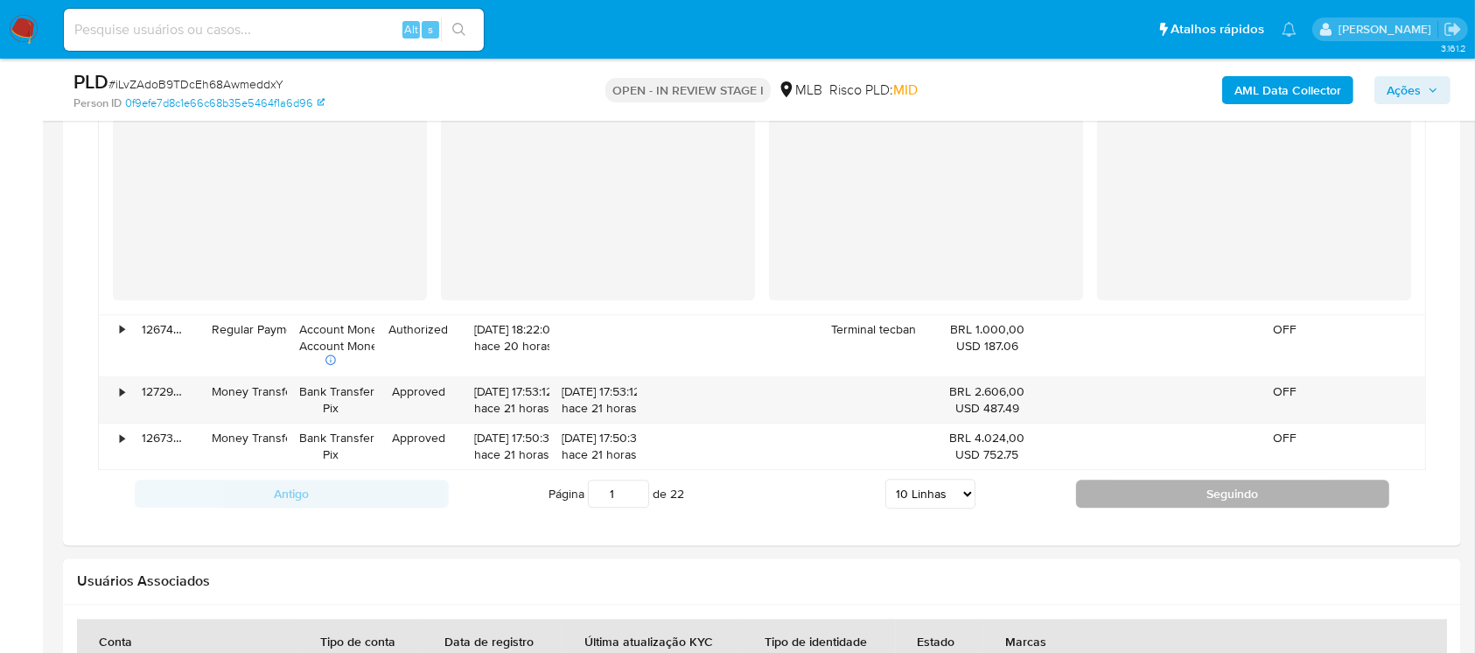
click at [1172, 494] on button "Seguindo" at bounding box center [1233, 494] width 314 height 28
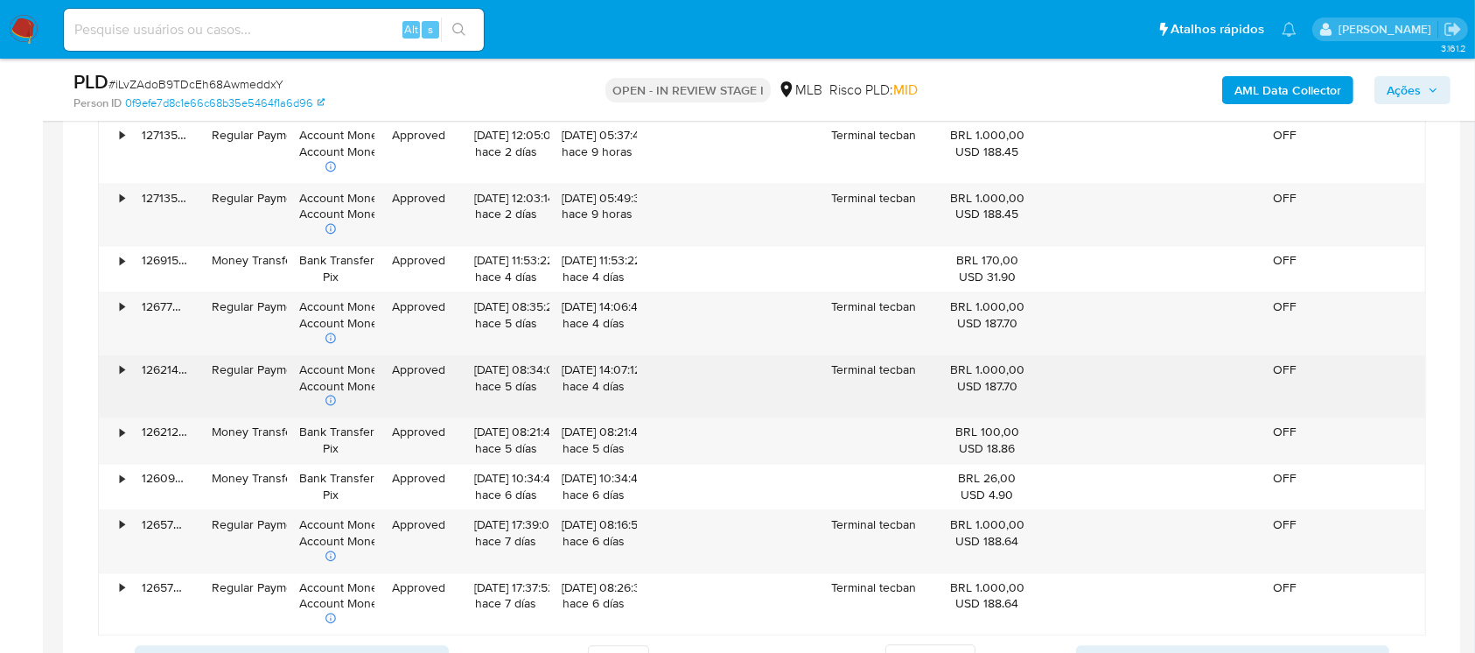
scroll to position [3820, 0]
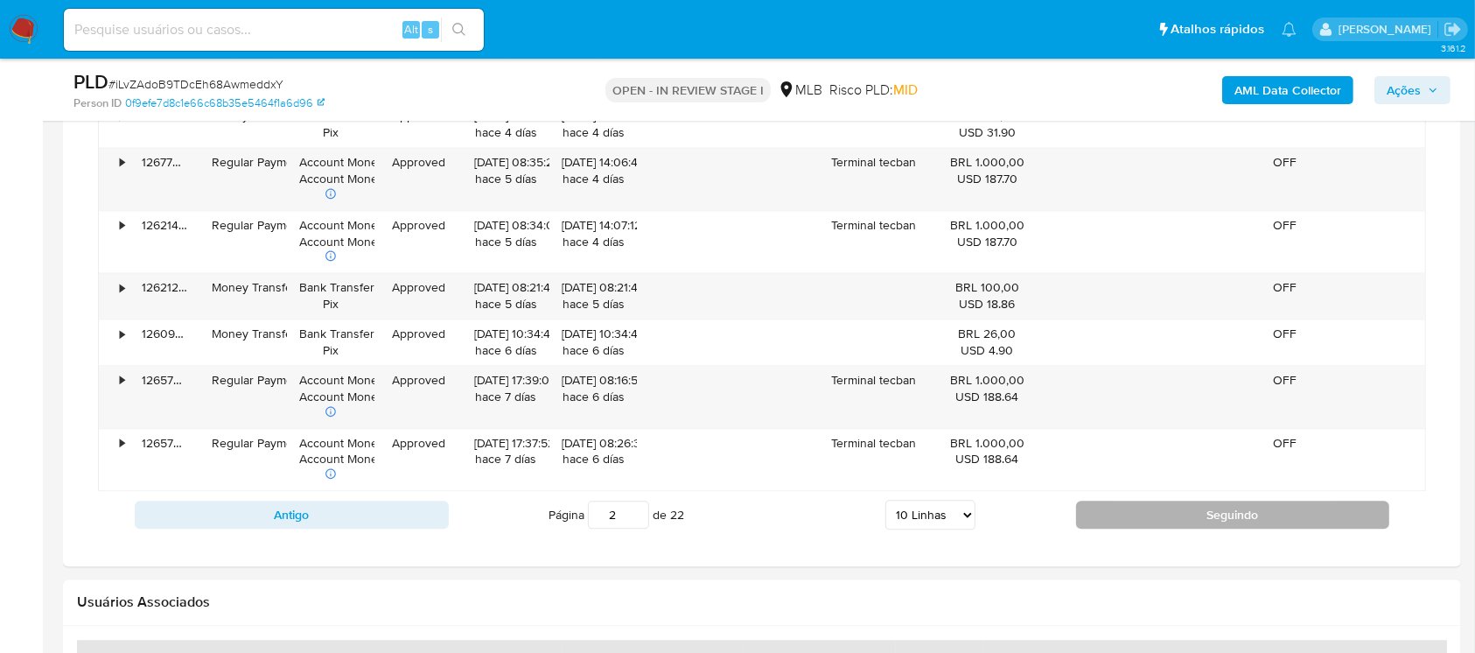
click at [1148, 517] on button "Seguindo" at bounding box center [1233, 515] width 314 height 28
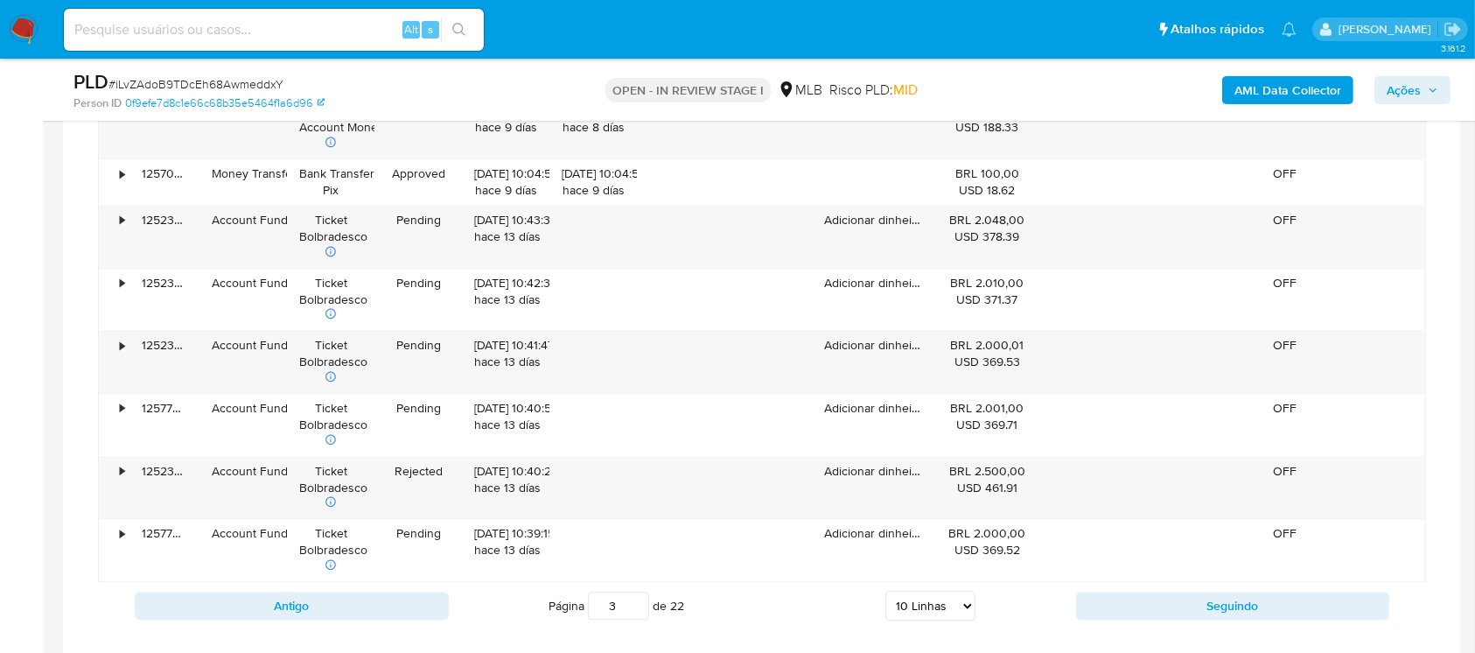
scroll to position [3975, 0]
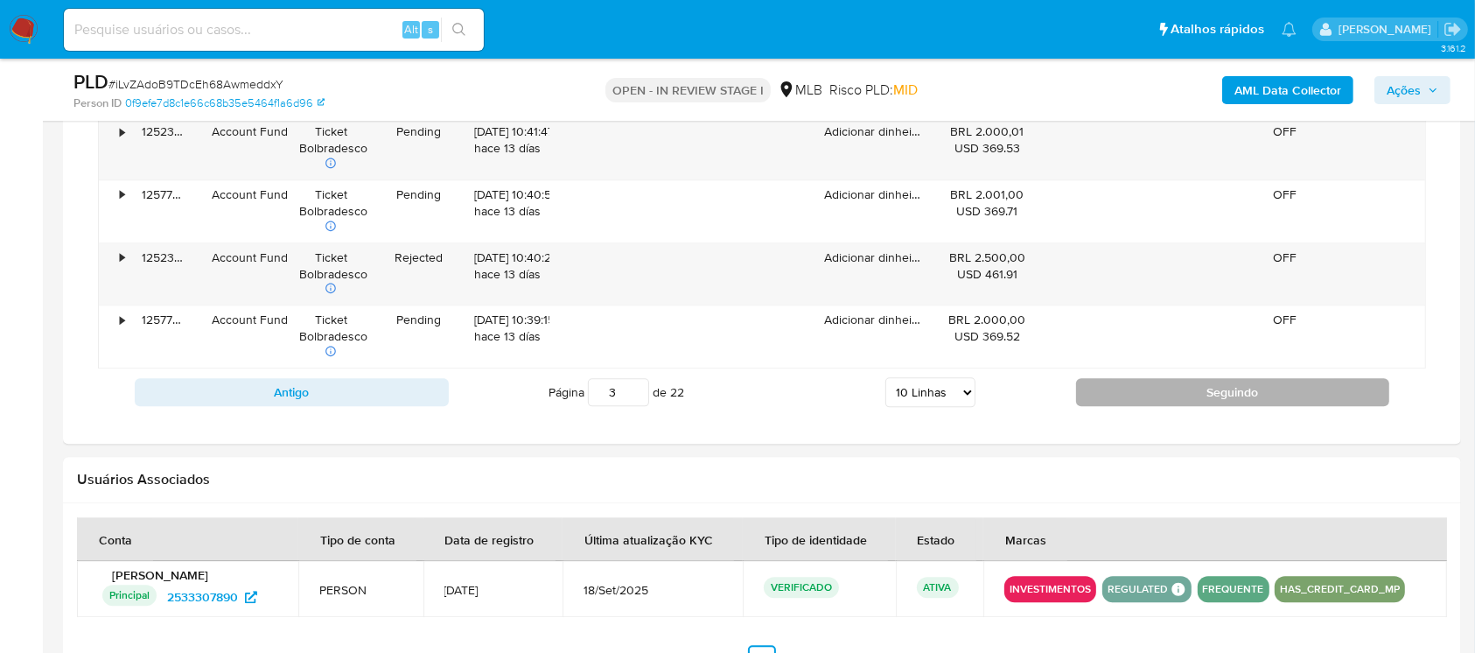
click at [1147, 401] on button "Seguindo" at bounding box center [1233, 392] width 314 height 28
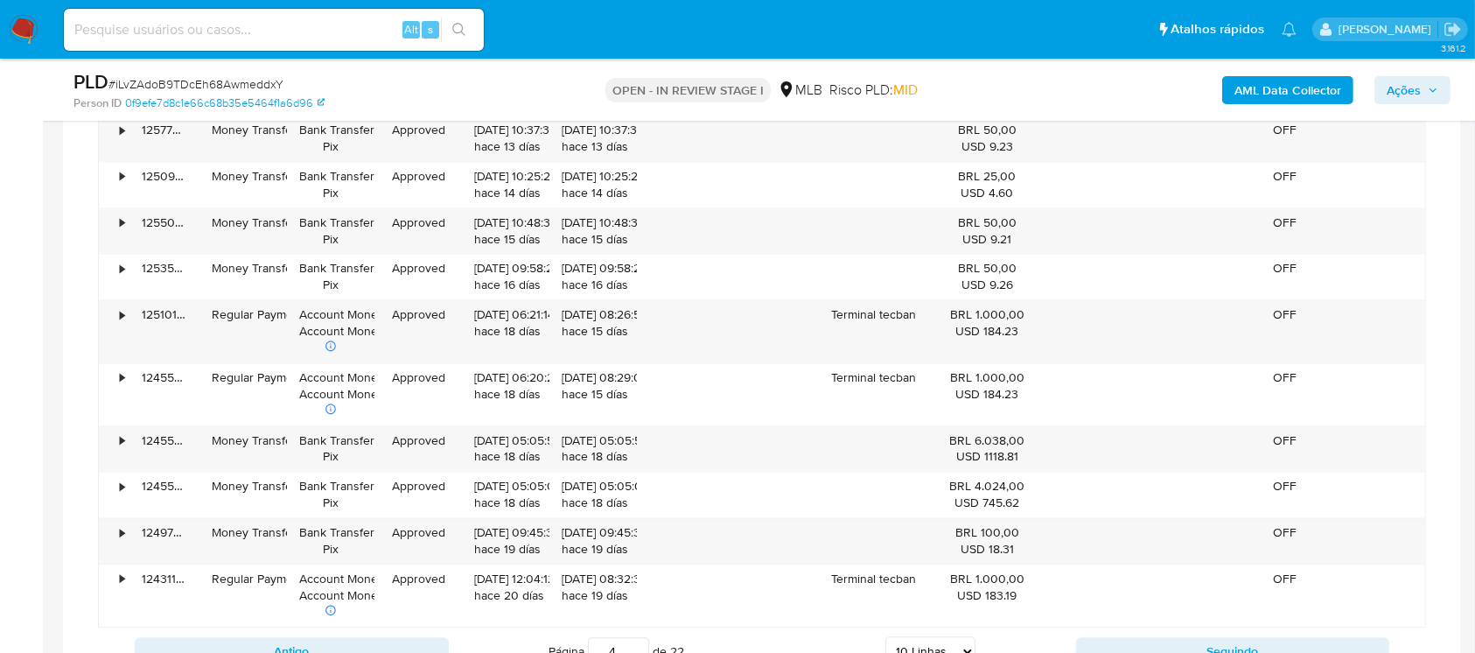
scroll to position [3664, 0]
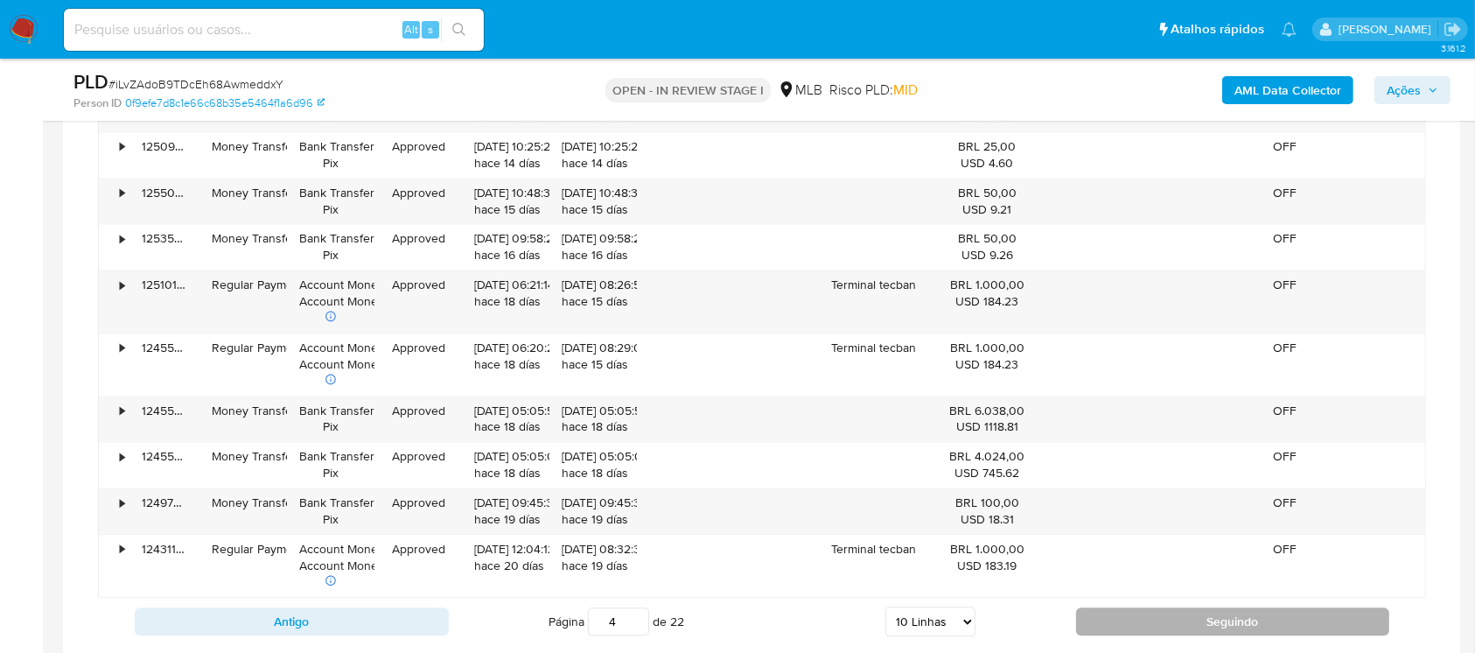
click at [1180, 613] on button "Seguindo" at bounding box center [1233, 621] width 314 height 28
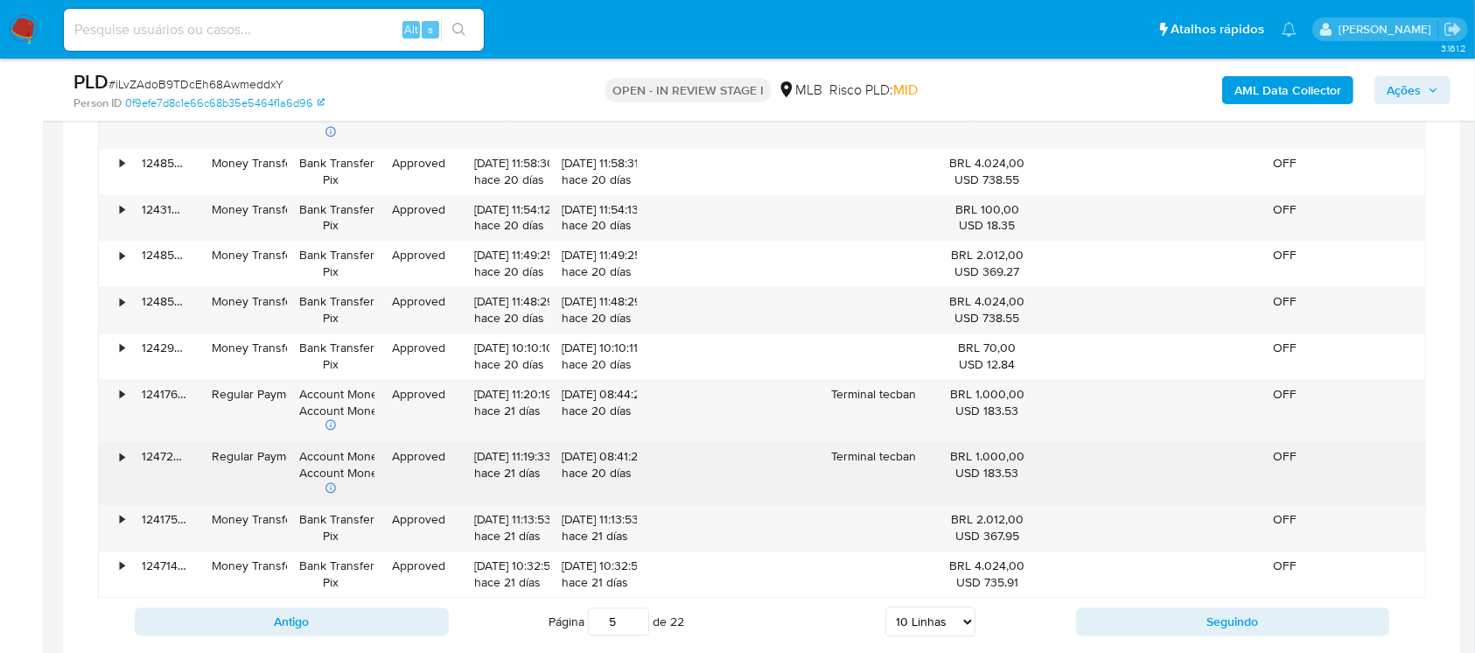
scroll to position [3820, 0]
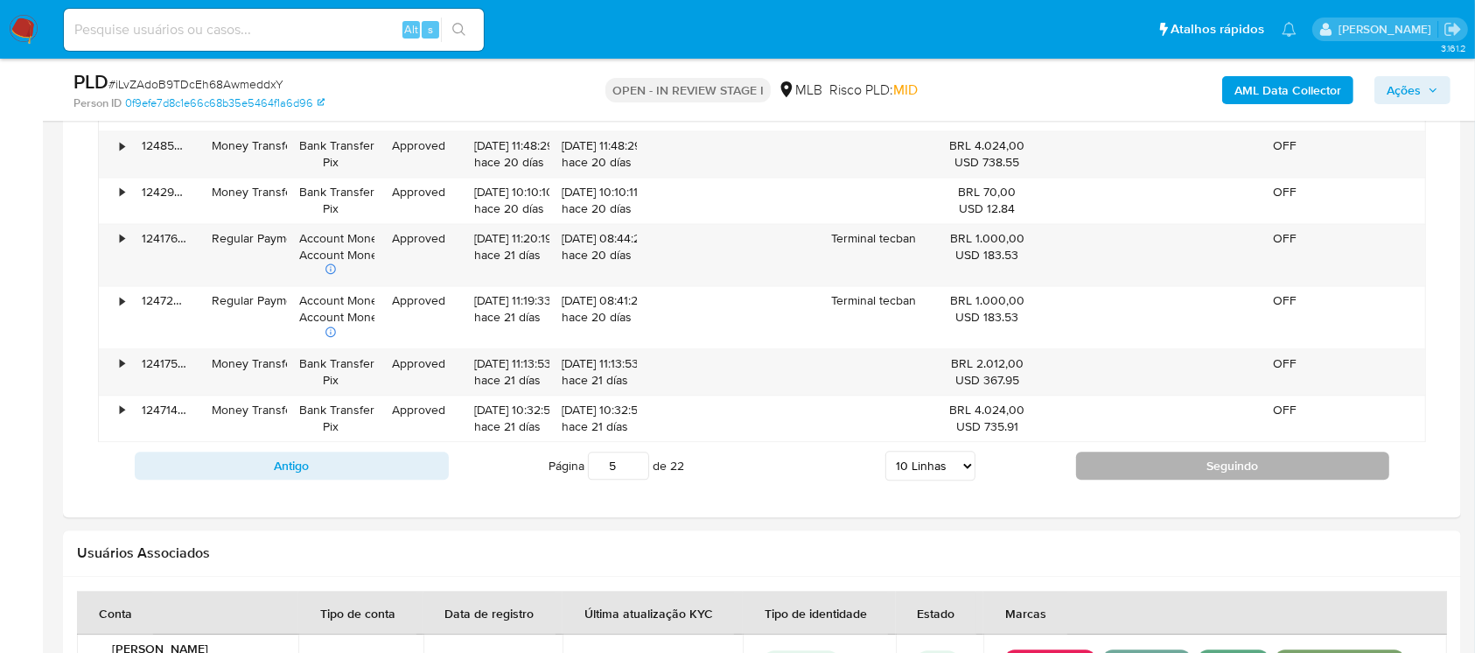
click at [1117, 465] on button "Seguindo" at bounding box center [1233, 466] width 314 height 28
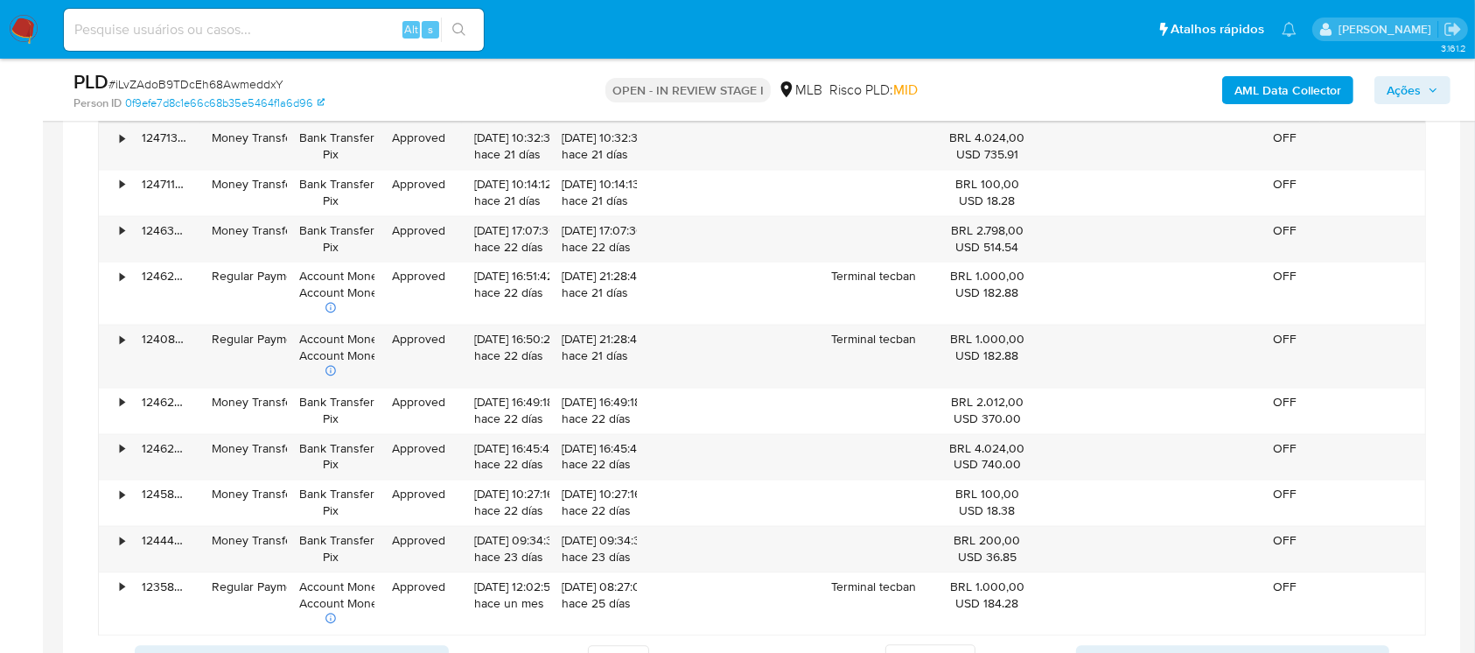
scroll to position [3664, 0]
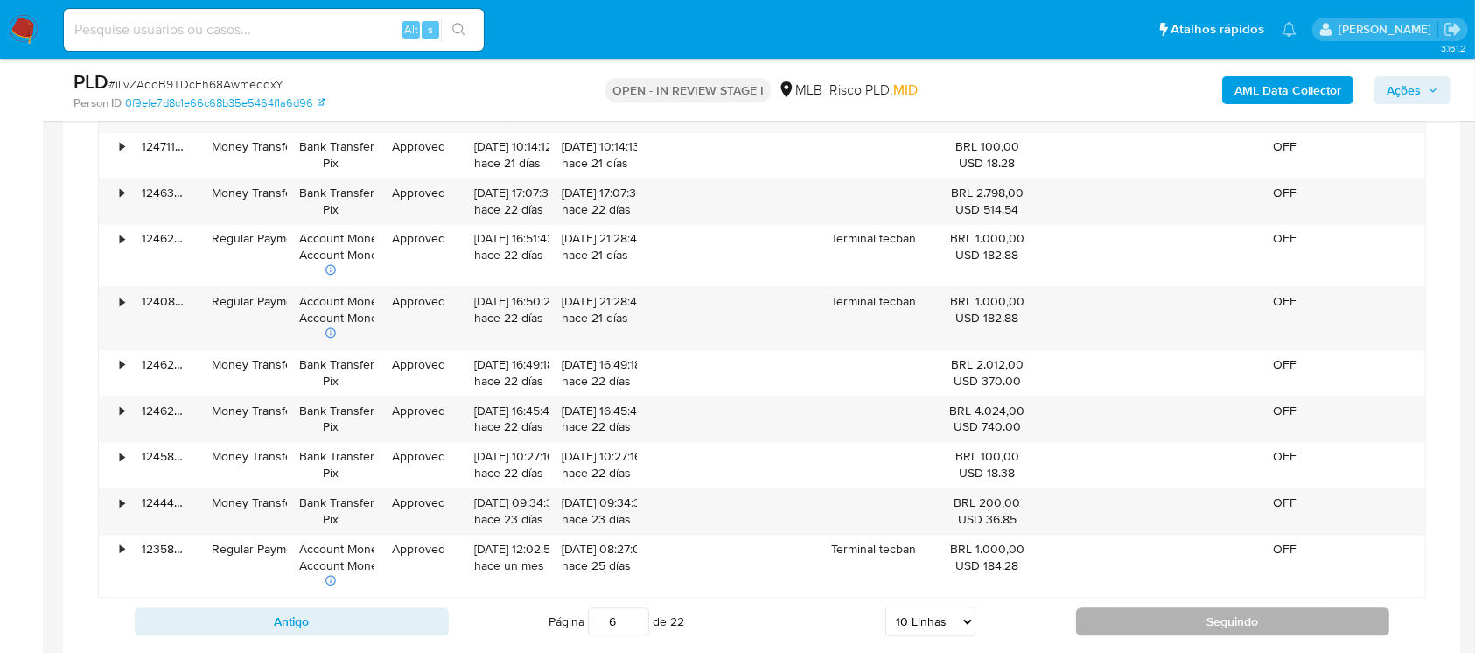
click at [1194, 616] on button "Seguindo" at bounding box center [1233, 621] width 314 height 28
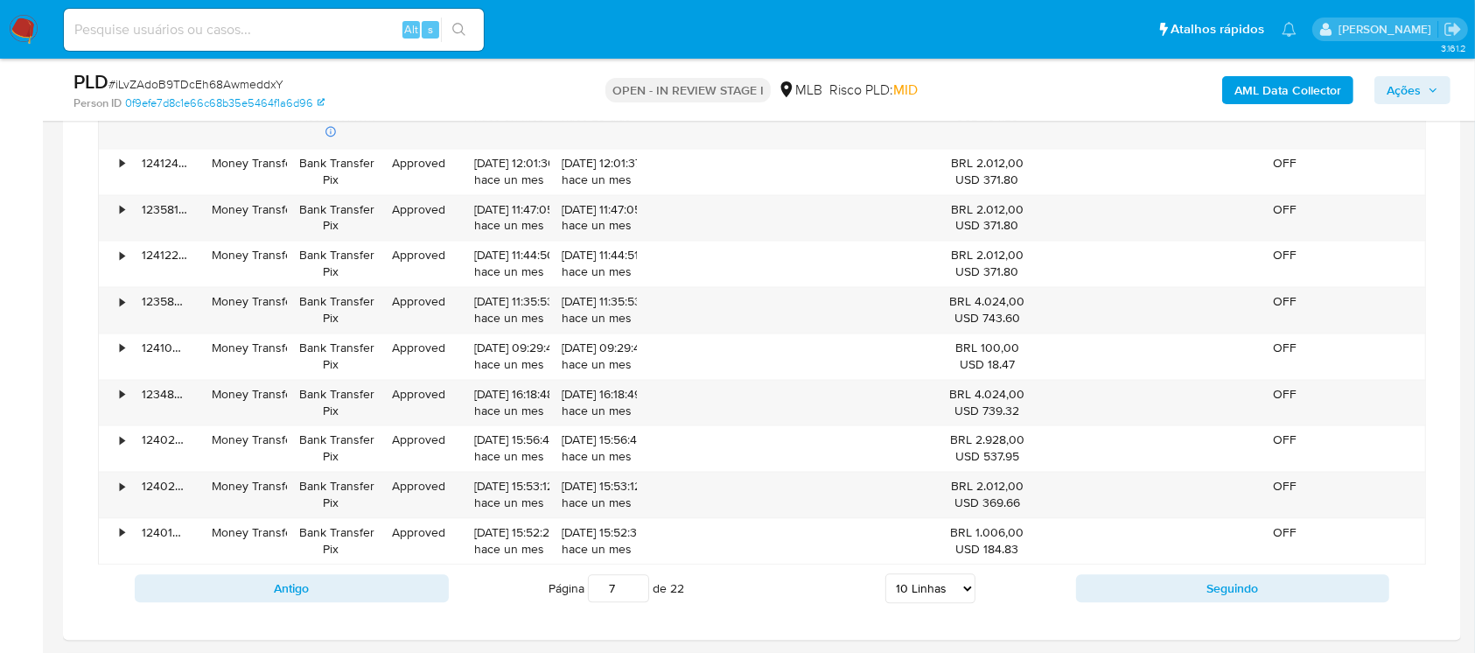
click at [1132, 606] on div "Antigo Página 7 de 22 5 Linhas 10 Linhas 20 Linhas 25 Linhas 50 Linhas 100 Linh…" at bounding box center [762, 587] width 1328 height 47
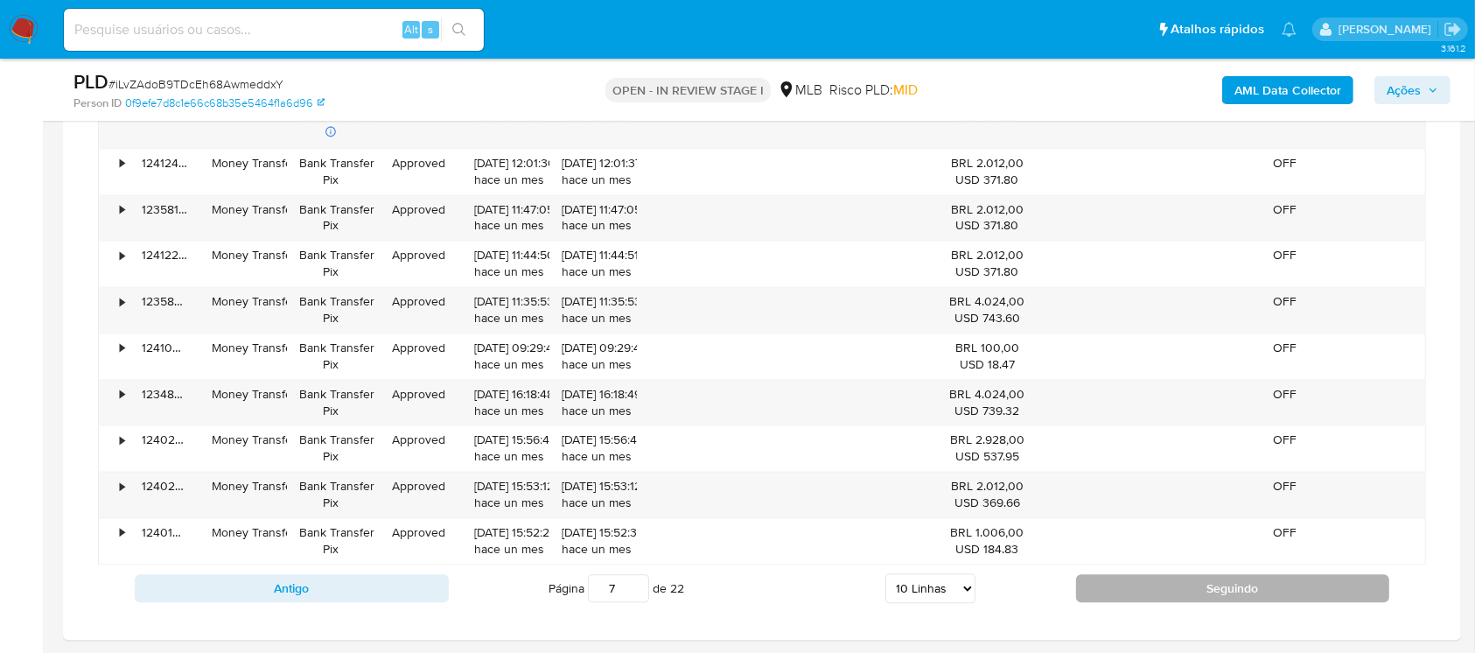
click at [1124, 593] on button "Seguindo" at bounding box center [1233, 588] width 314 height 28
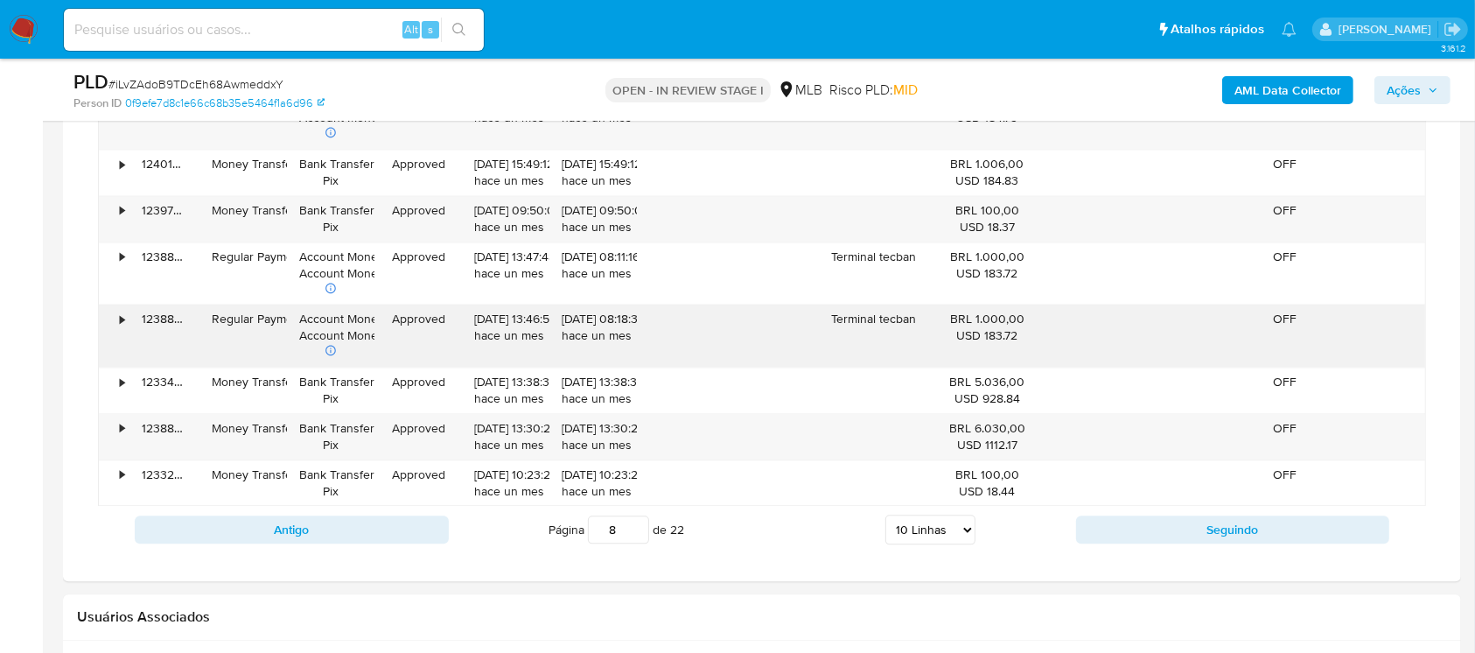
scroll to position [3820, 0]
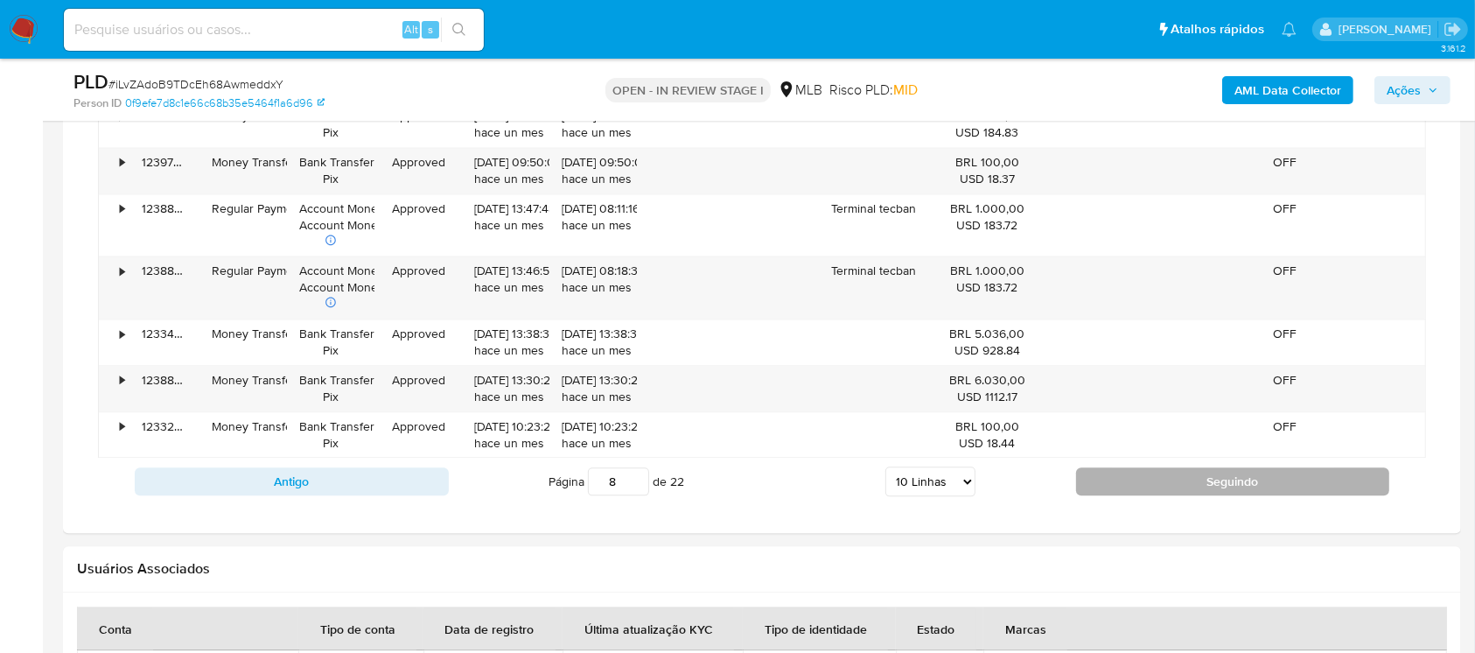
click at [1085, 486] on button "Seguindo" at bounding box center [1233, 481] width 314 height 28
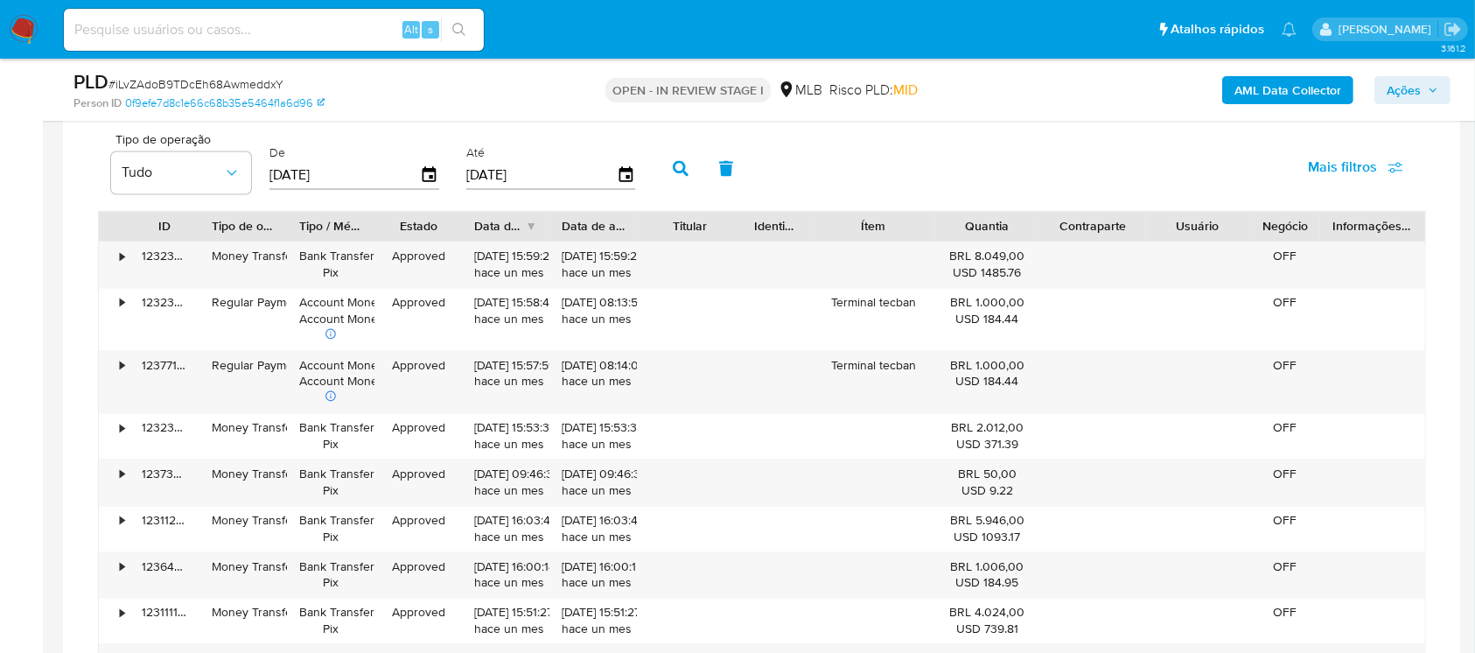
scroll to position [3664, 0]
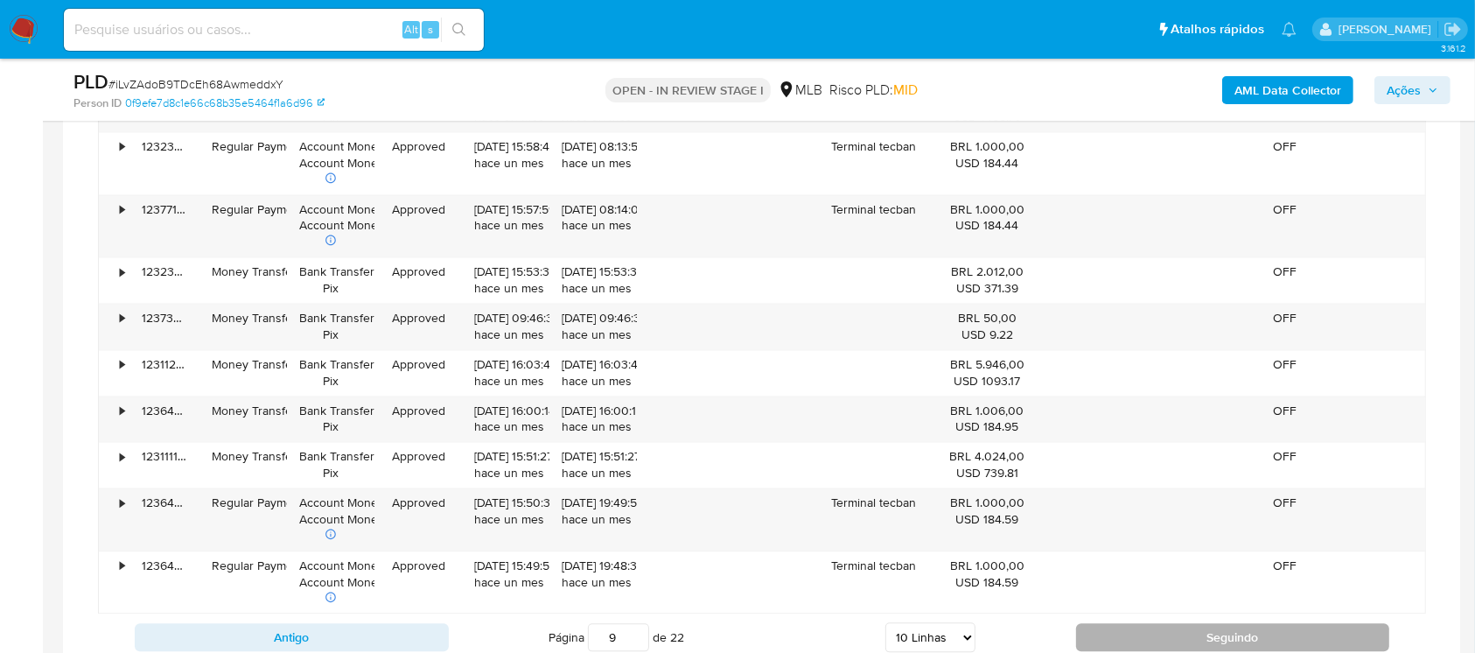
click at [1111, 628] on button "Seguindo" at bounding box center [1233, 637] width 314 height 28
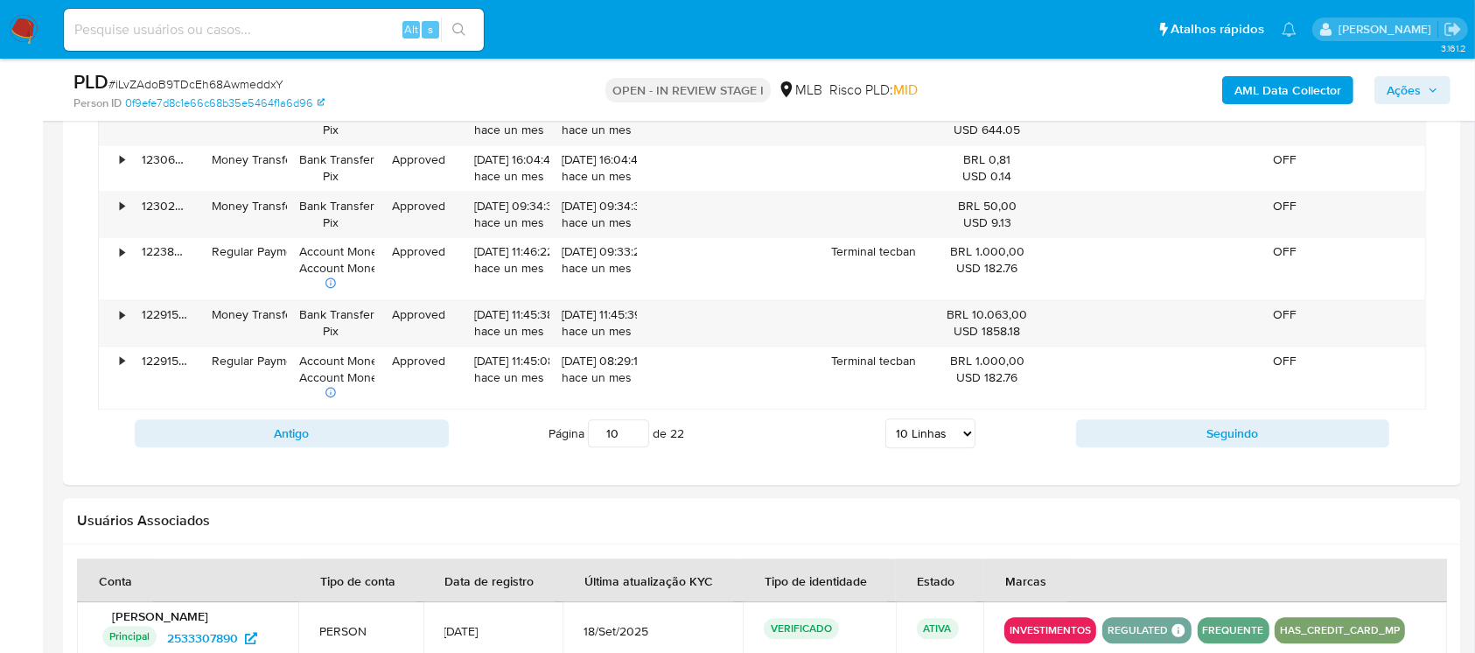
scroll to position [3820, 0]
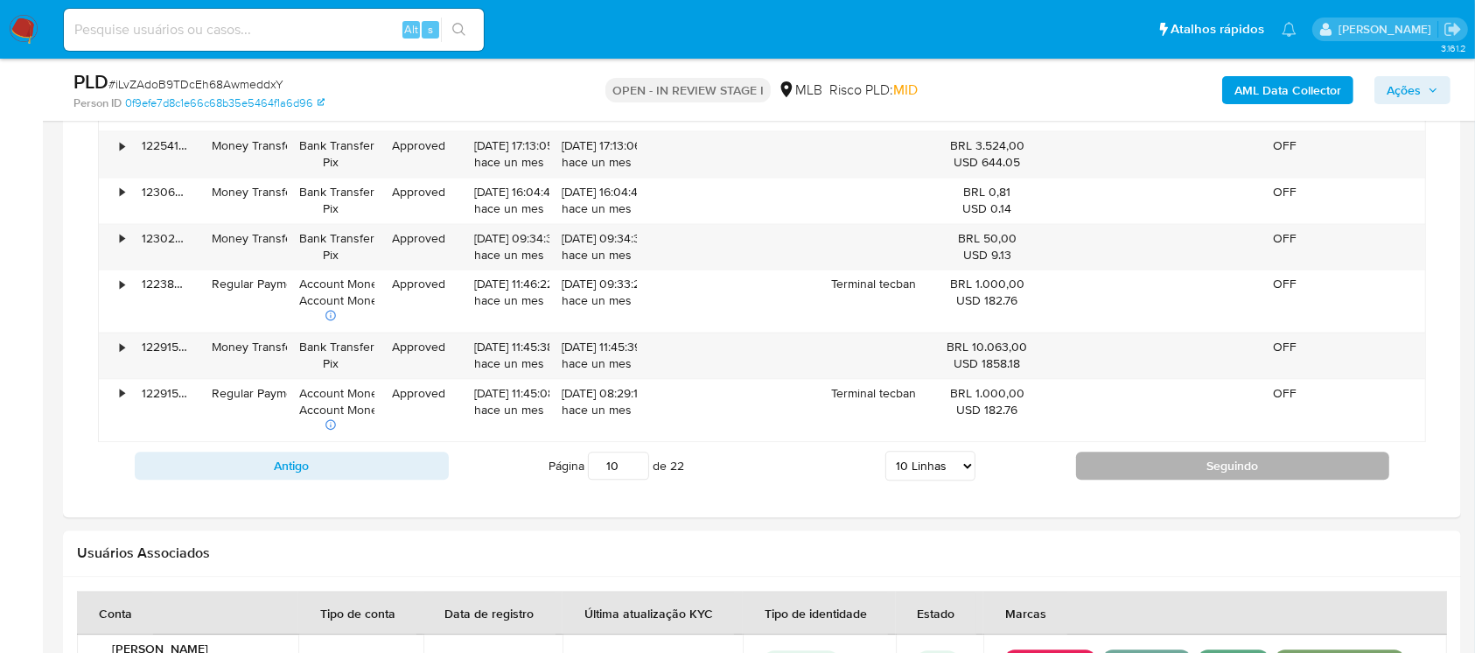
click at [1125, 465] on button "Seguindo" at bounding box center [1233, 466] width 314 height 28
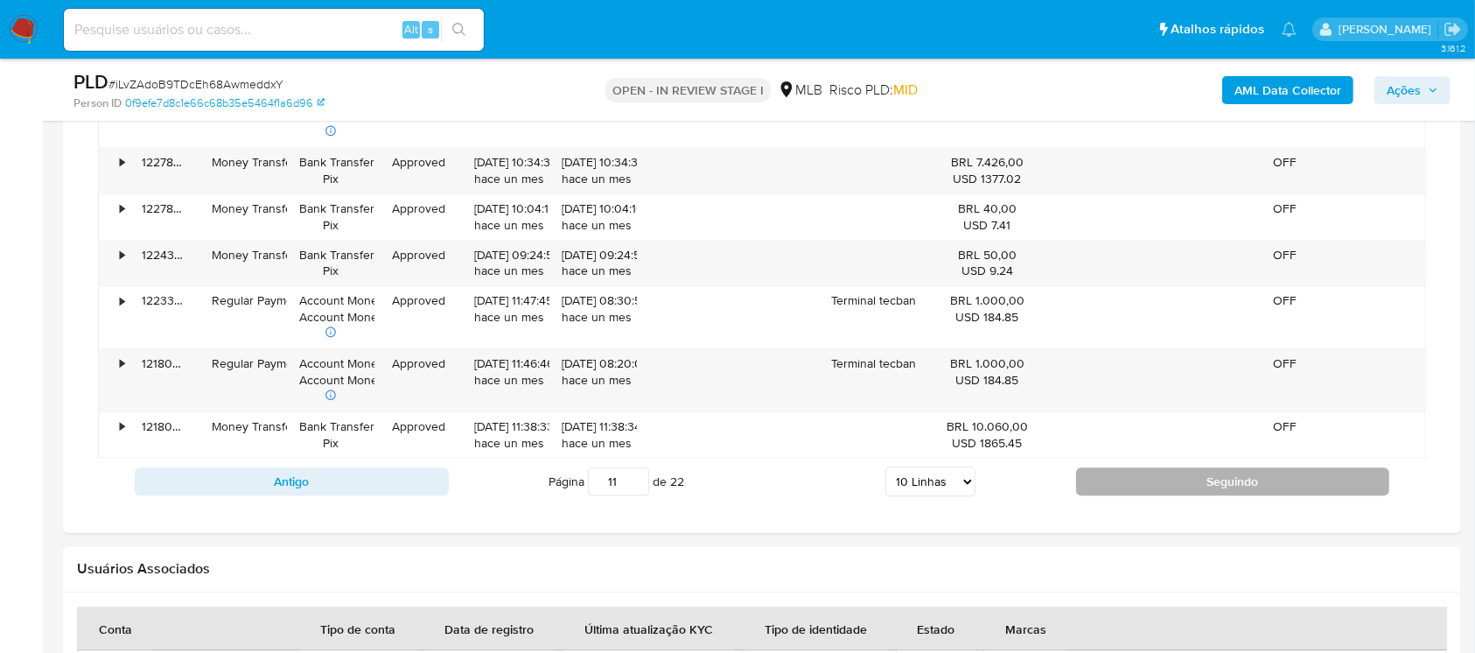
click at [1129, 480] on button "Seguindo" at bounding box center [1233, 481] width 314 height 28
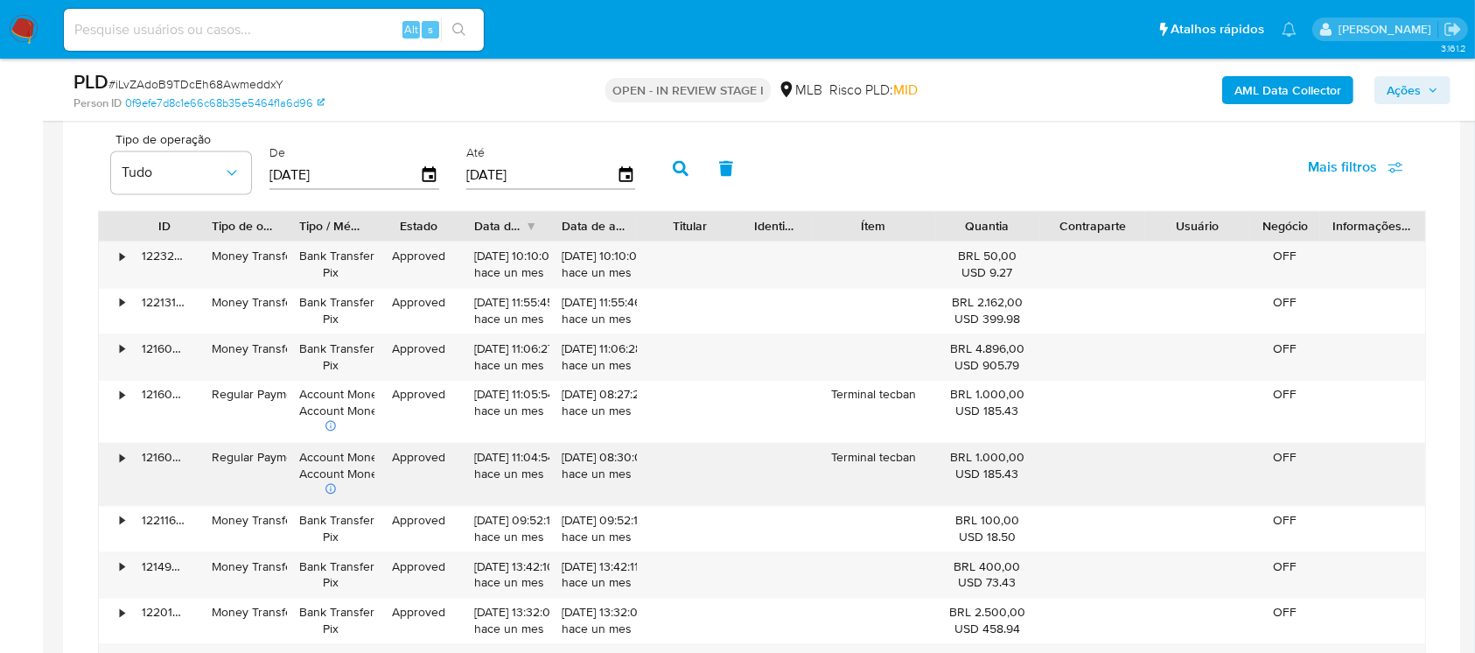
scroll to position [3664, 0]
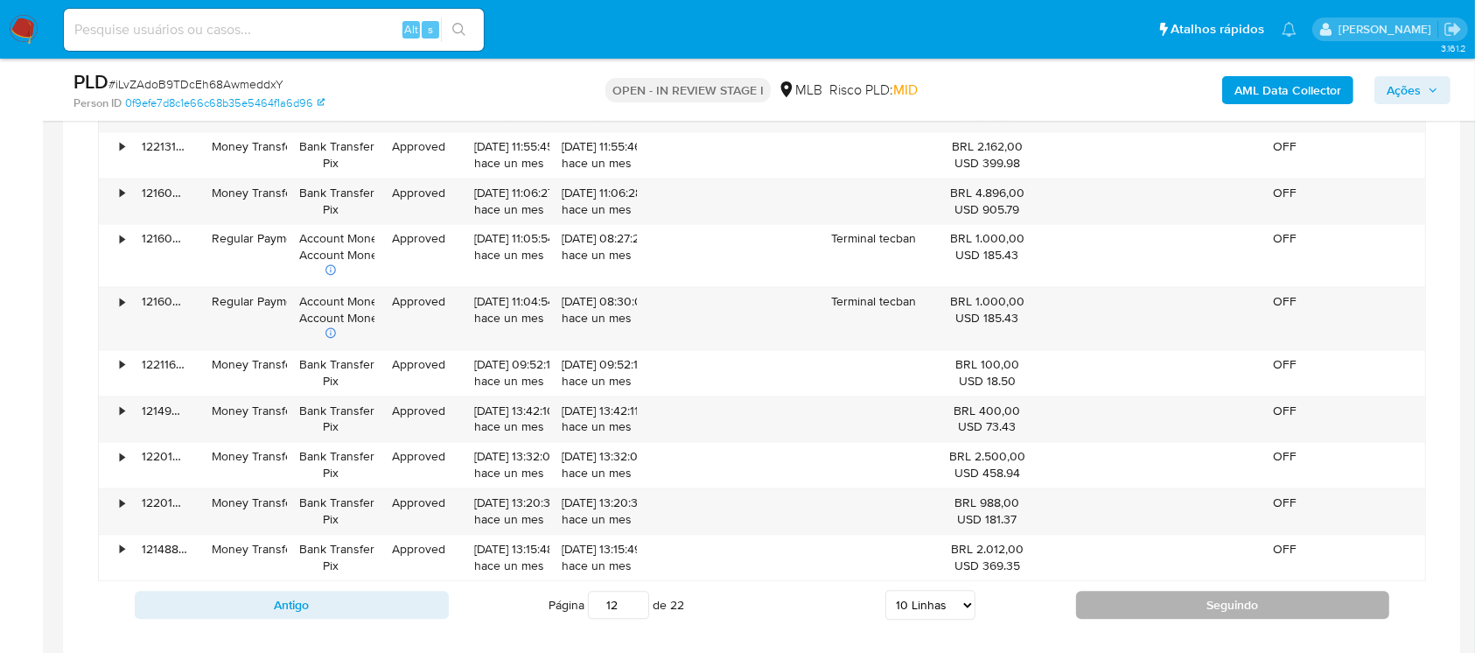
click at [1118, 592] on button "Seguindo" at bounding box center [1233, 605] width 314 height 28
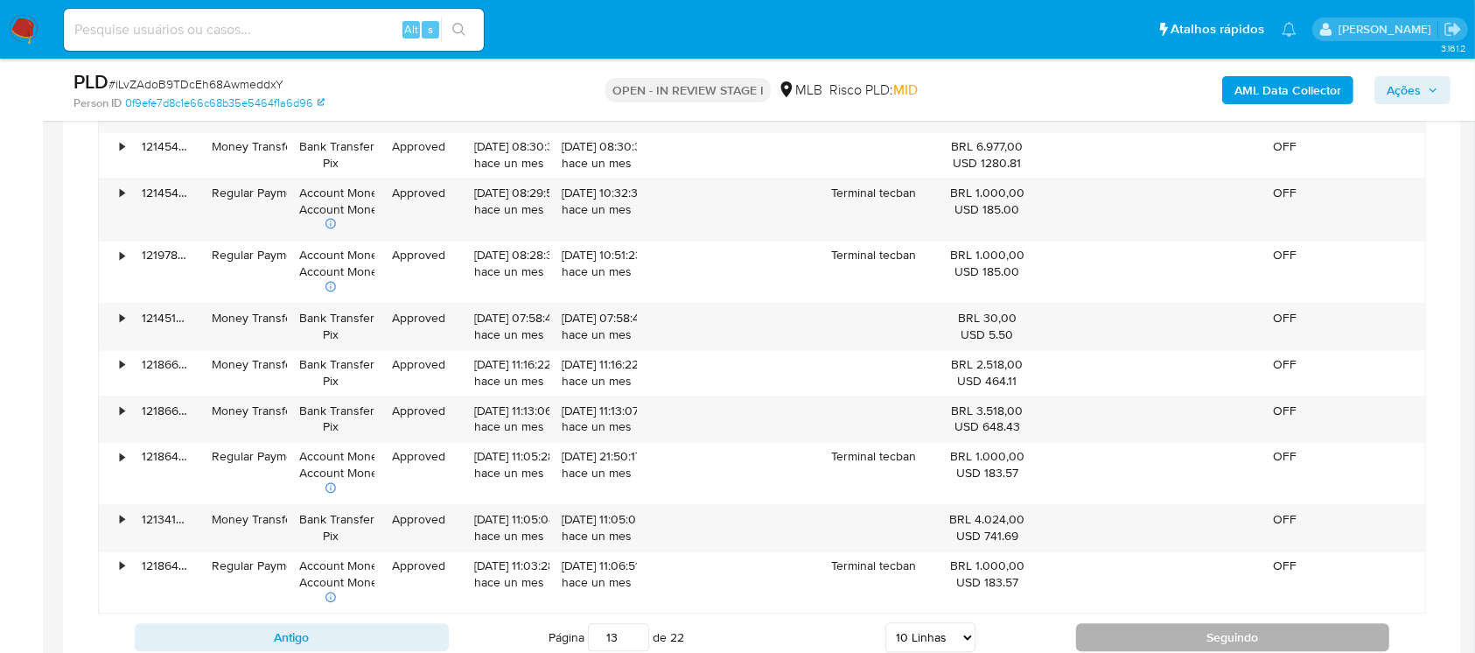
click at [1127, 626] on button "Seguindo" at bounding box center [1233, 637] width 314 height 28
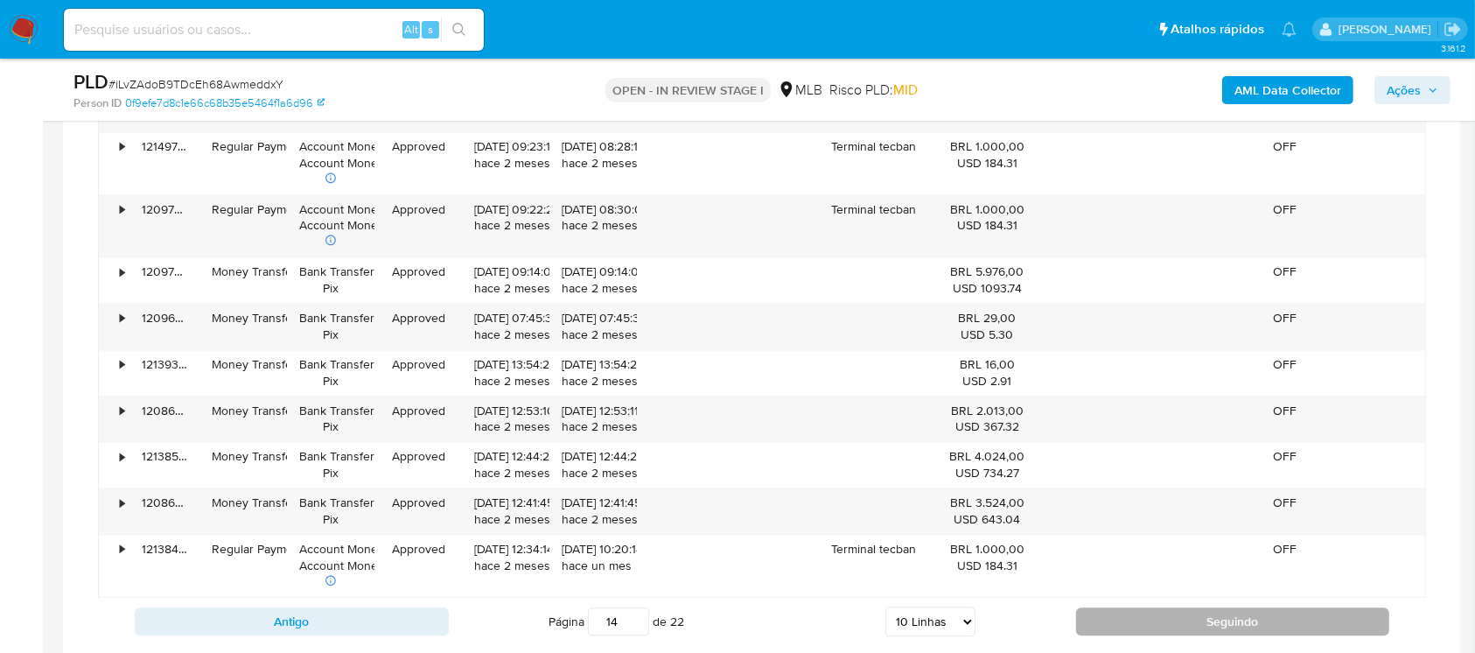
click at [1110, 611] on button "Seguindo" at bounding box center [1233, 621] width 314 height 28
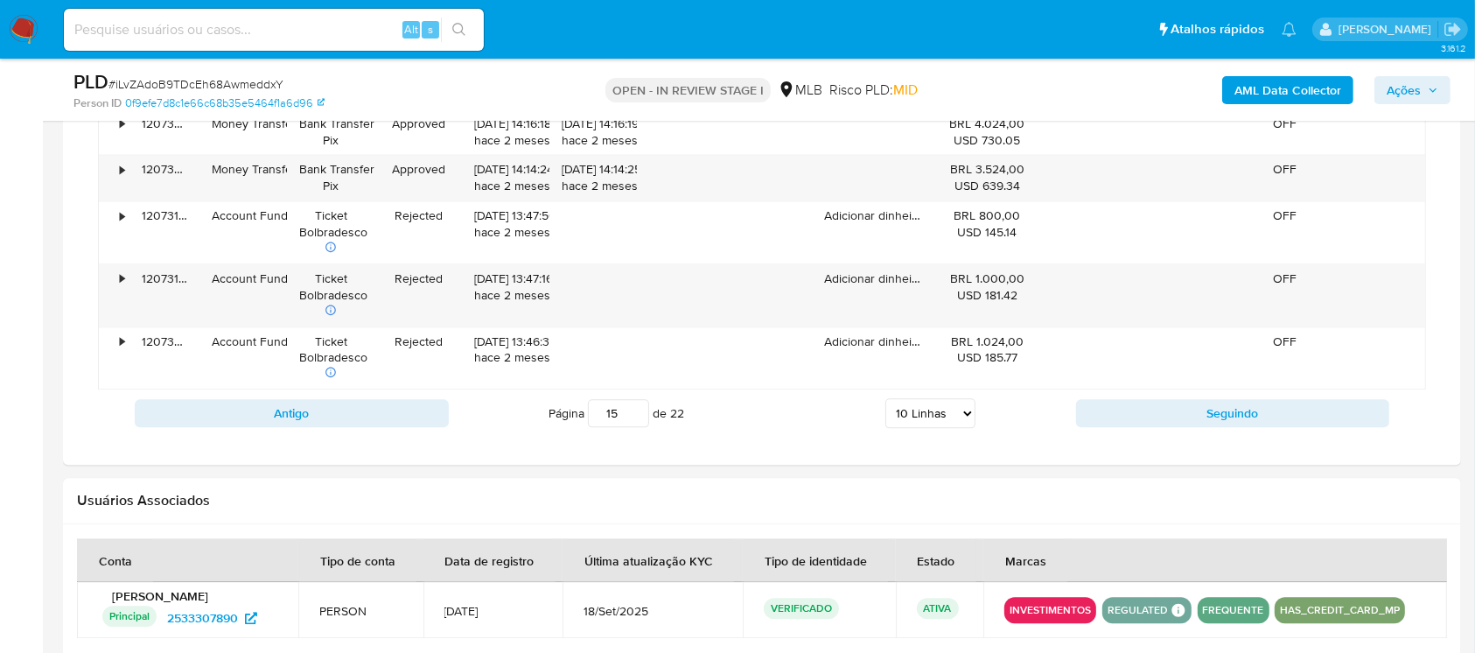
scroll to position [3975, 0]
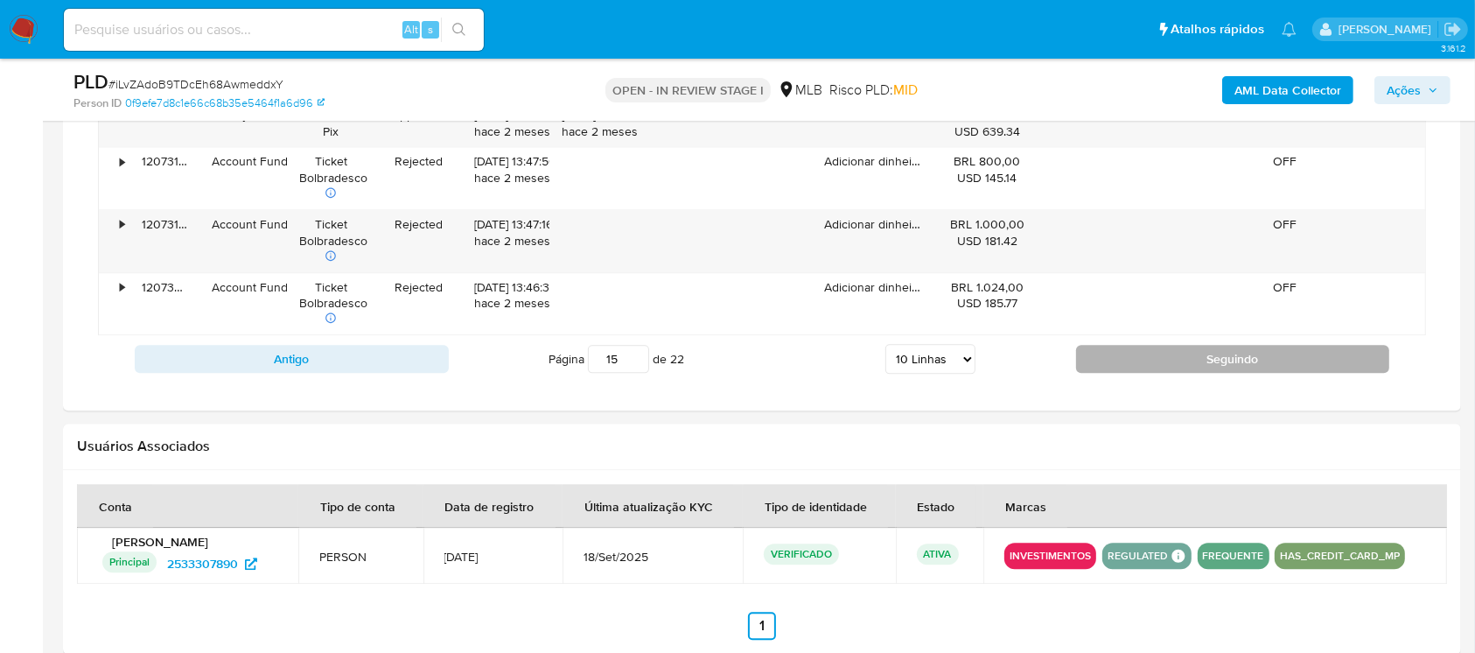
click at [1117, 362] on button "Seguindo" at bounding box center [1233, 359] width 314 height 28
type input "16"
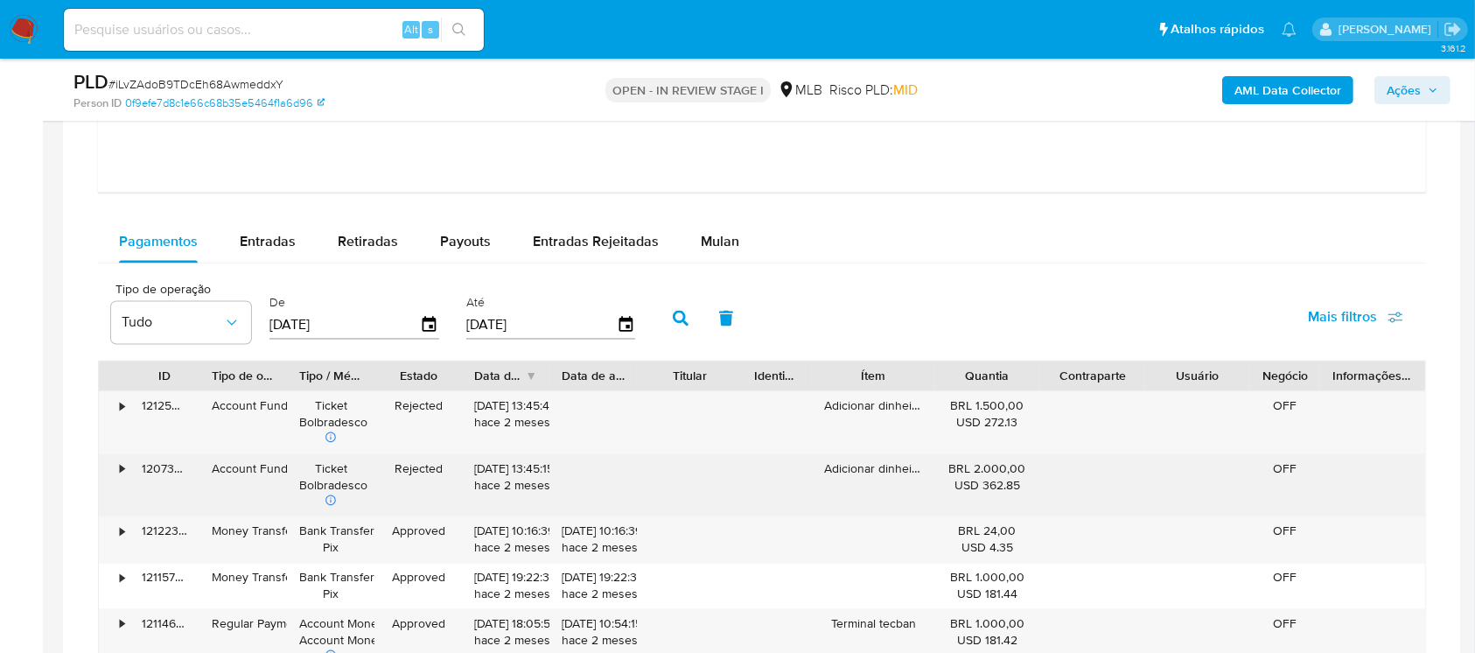
scroll to position [3353, 0]
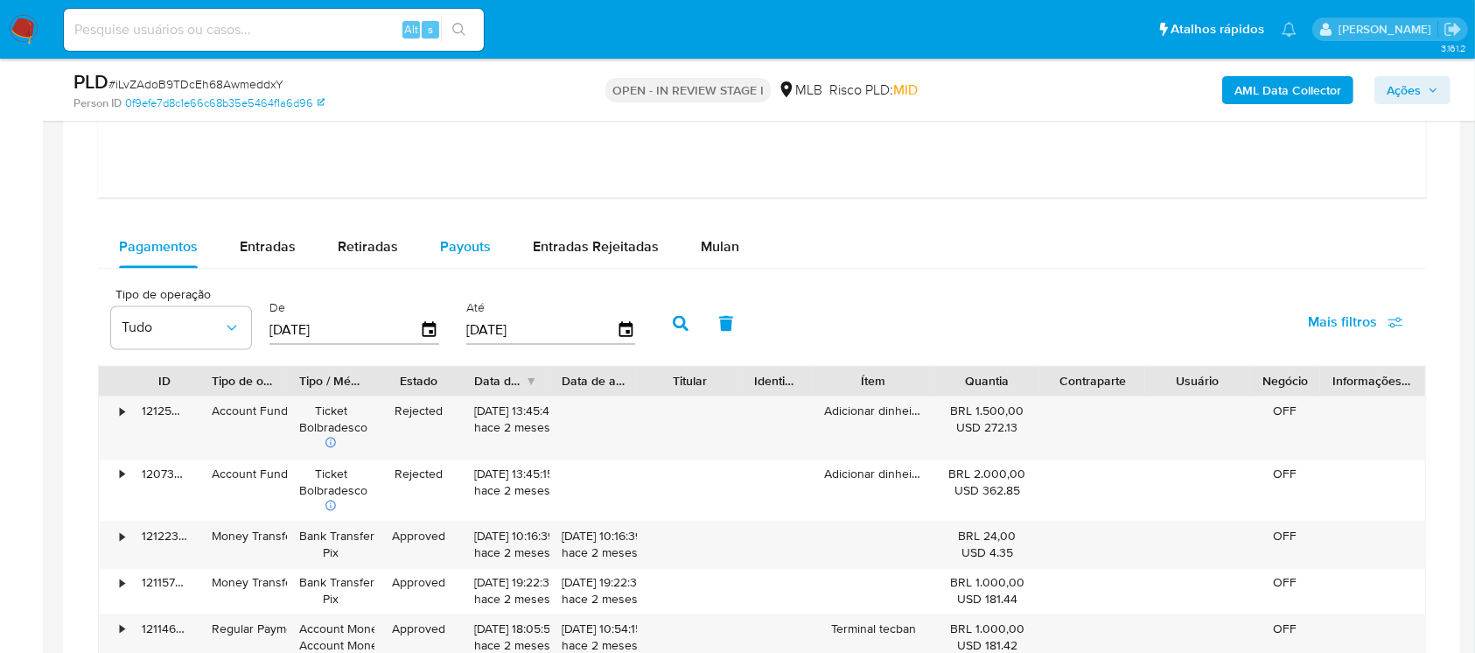
click at [460, 255] on span "Payouts" at bounding box center [465, 246] width 51 height 20
select select "10"
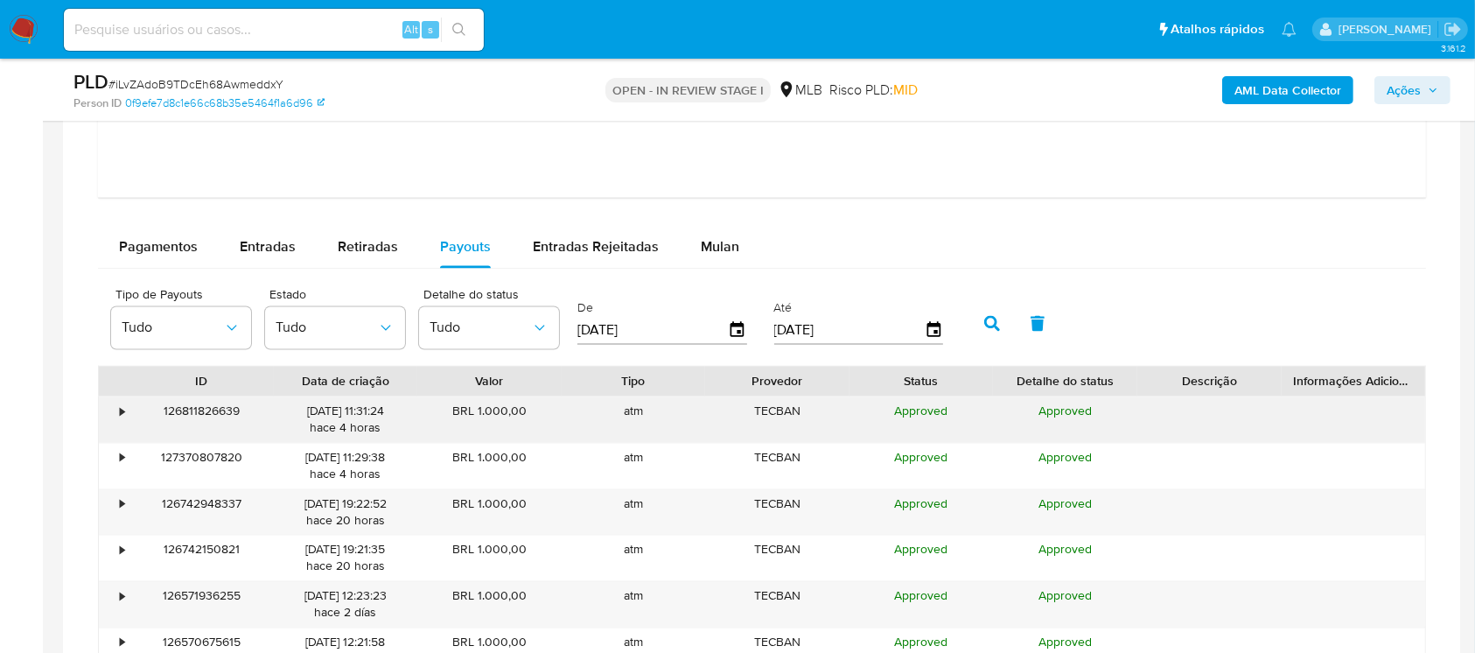
click at [113, 409] on div "•" at bounding box center [114, 419] width 31 height 46
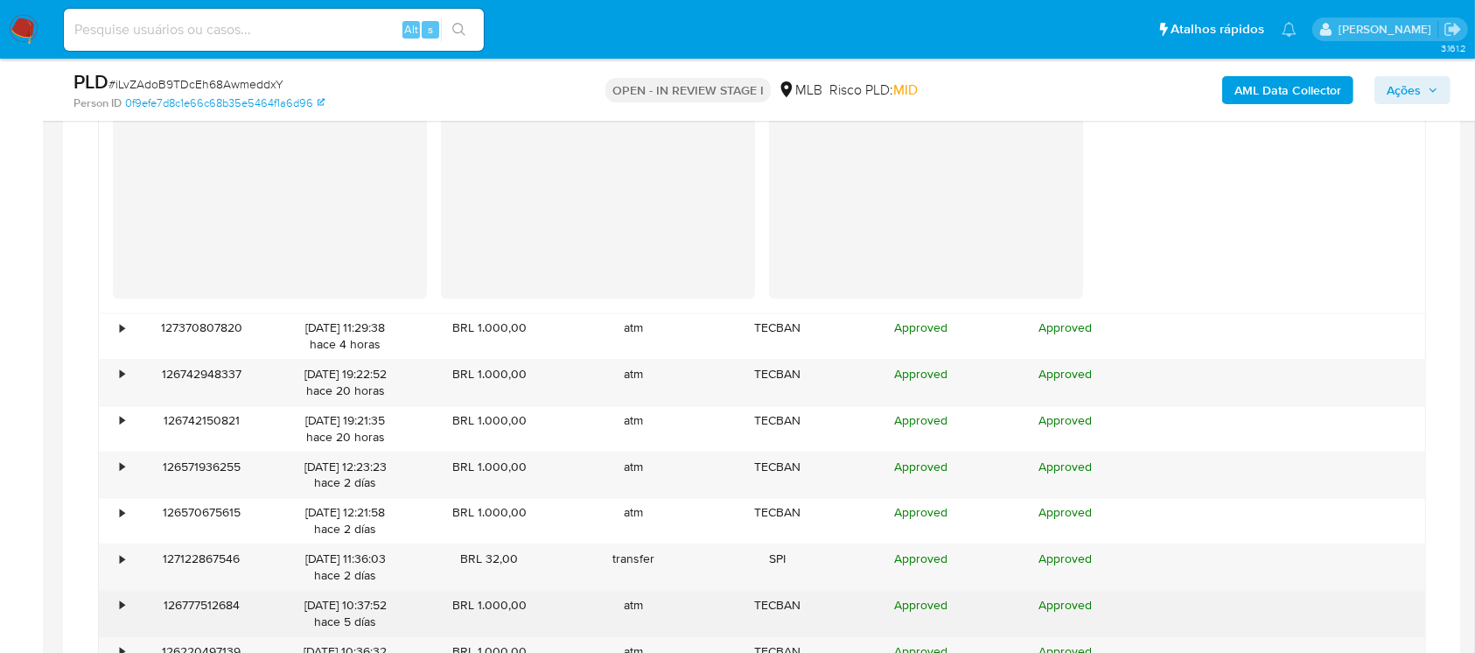
scroll to position [3975, 0]
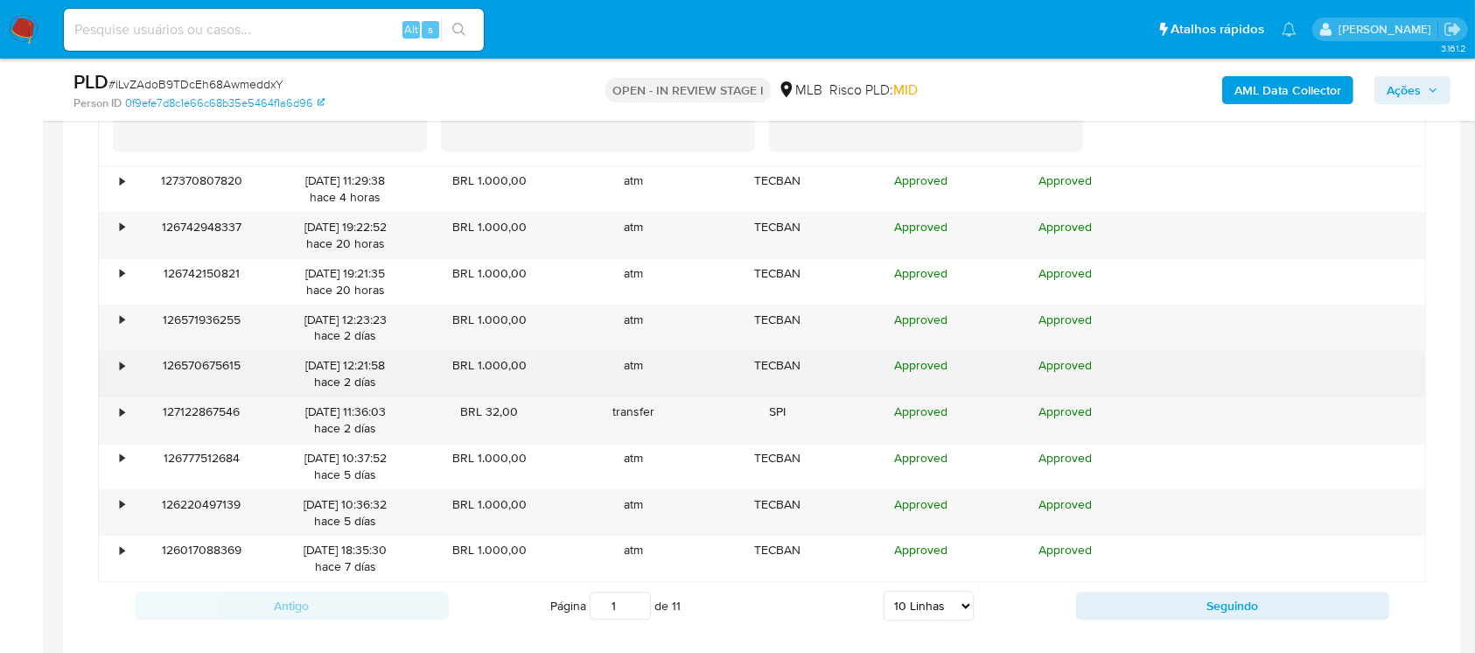
click at [124, 366] on div "•" at bounding box center [122, 365] width 4 height 17
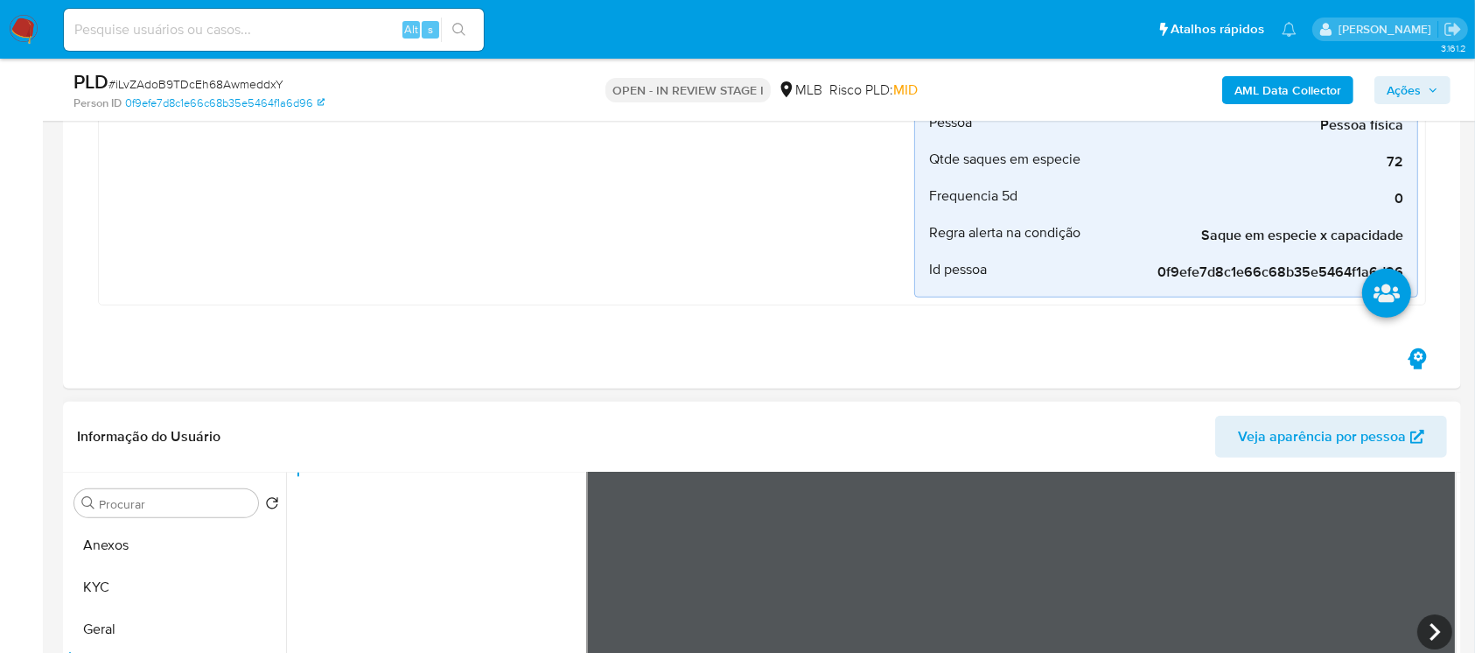
scroll to position [622, 0]
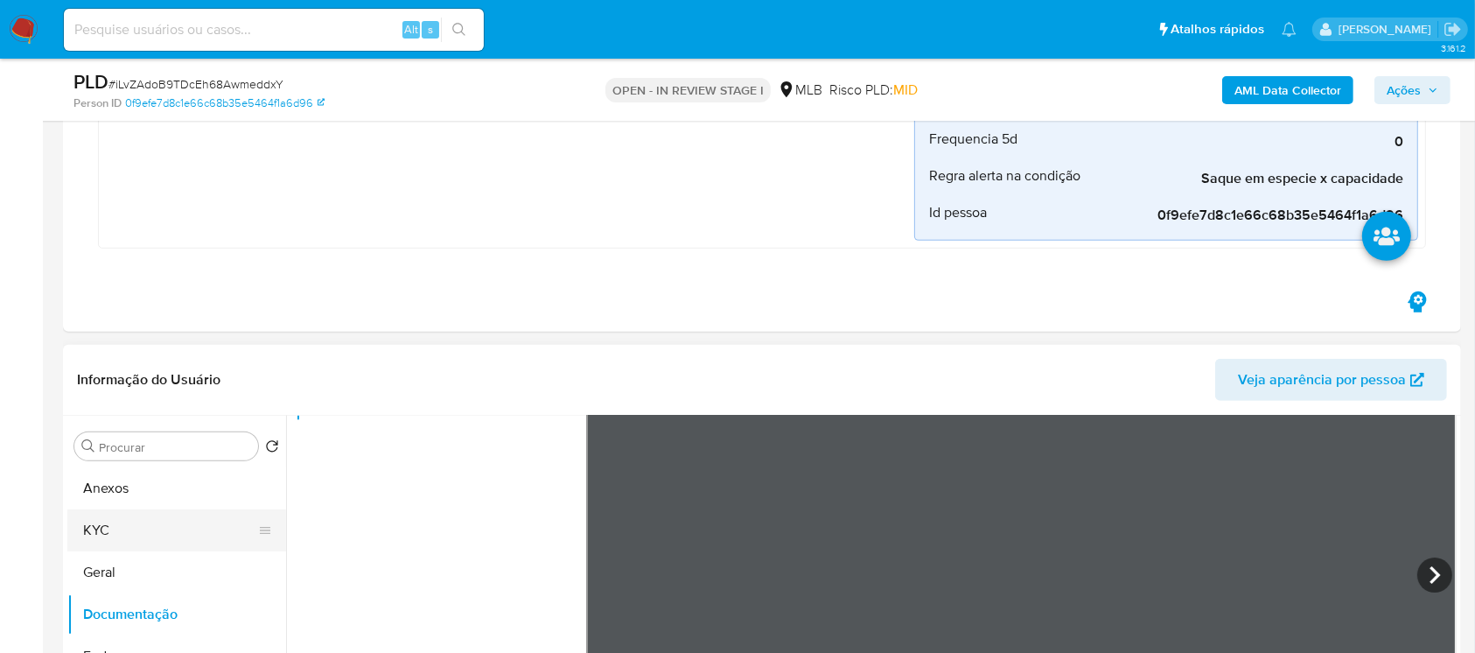
click at [135, 529] on button "KYC" at bounding box center [169, 530] width 205 height 42
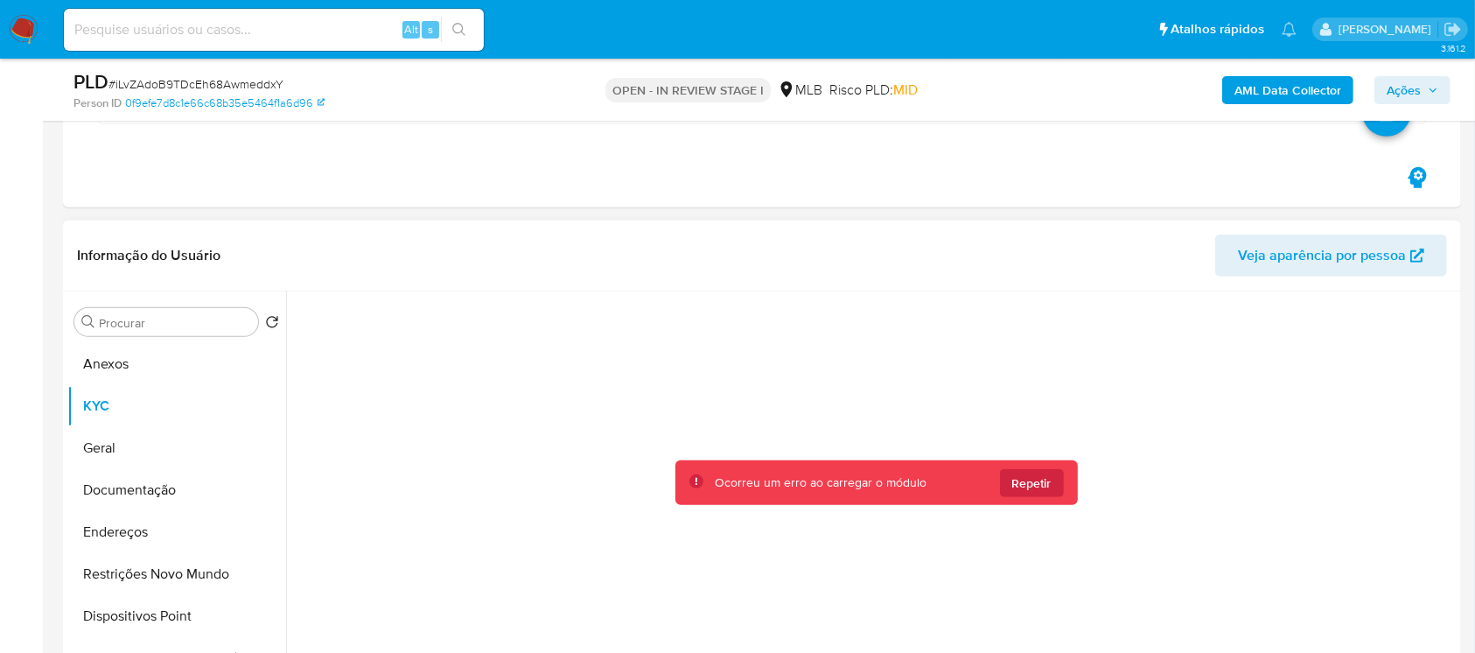
scroll to position [777, 0]
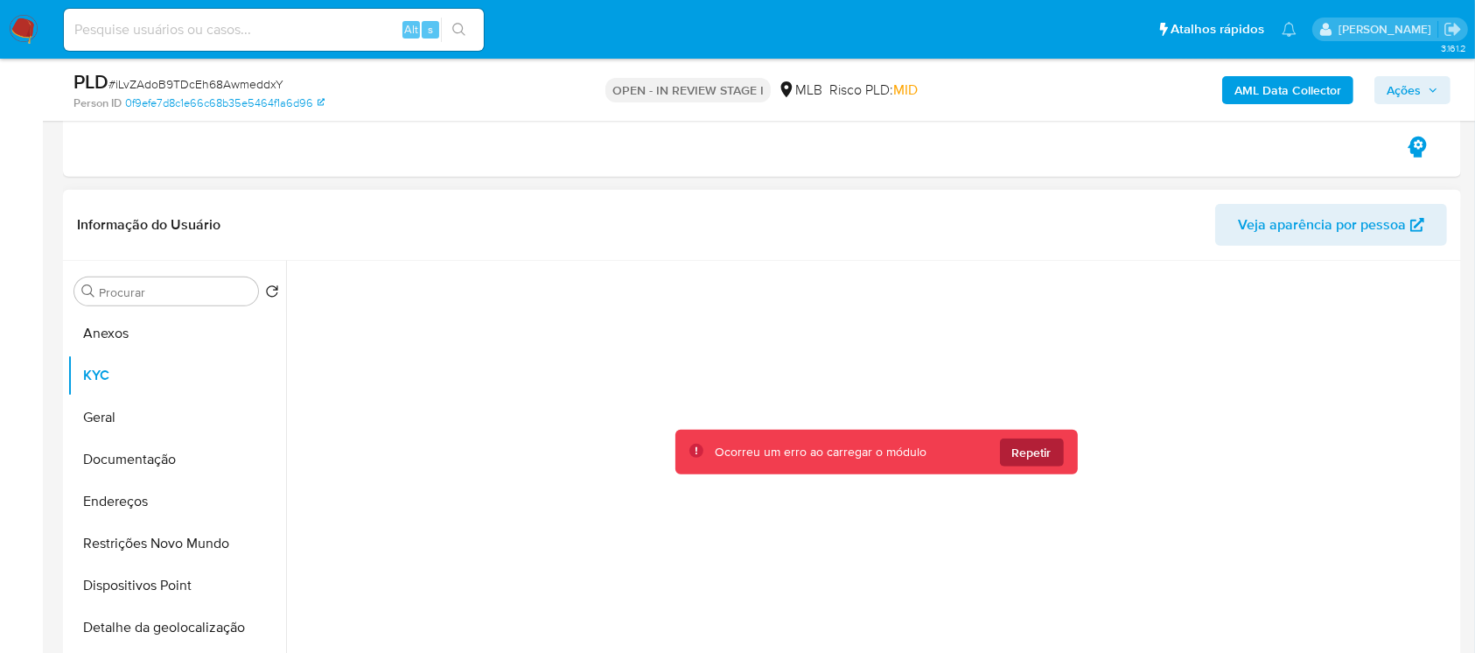
click at [1018, 454] on span "Repetir" at bounding box center [1031, 452] width 39 height 28
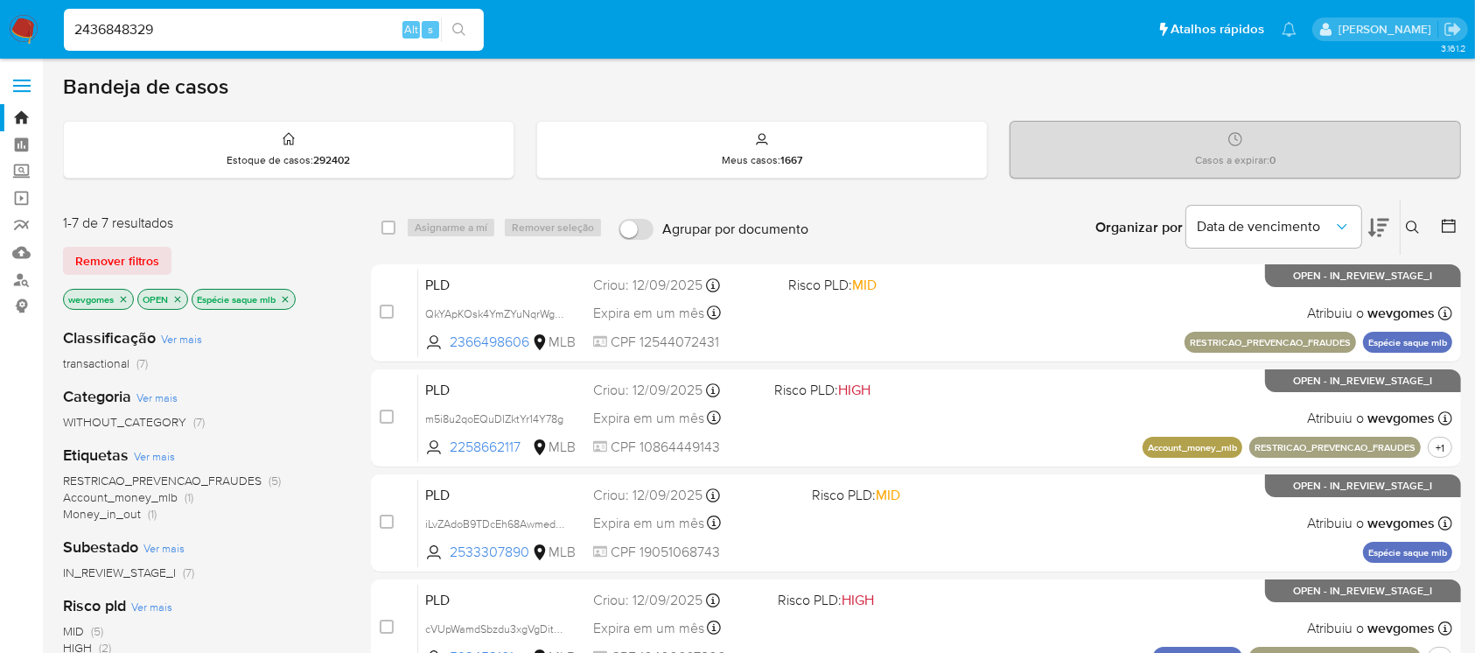
type input "2436848329"
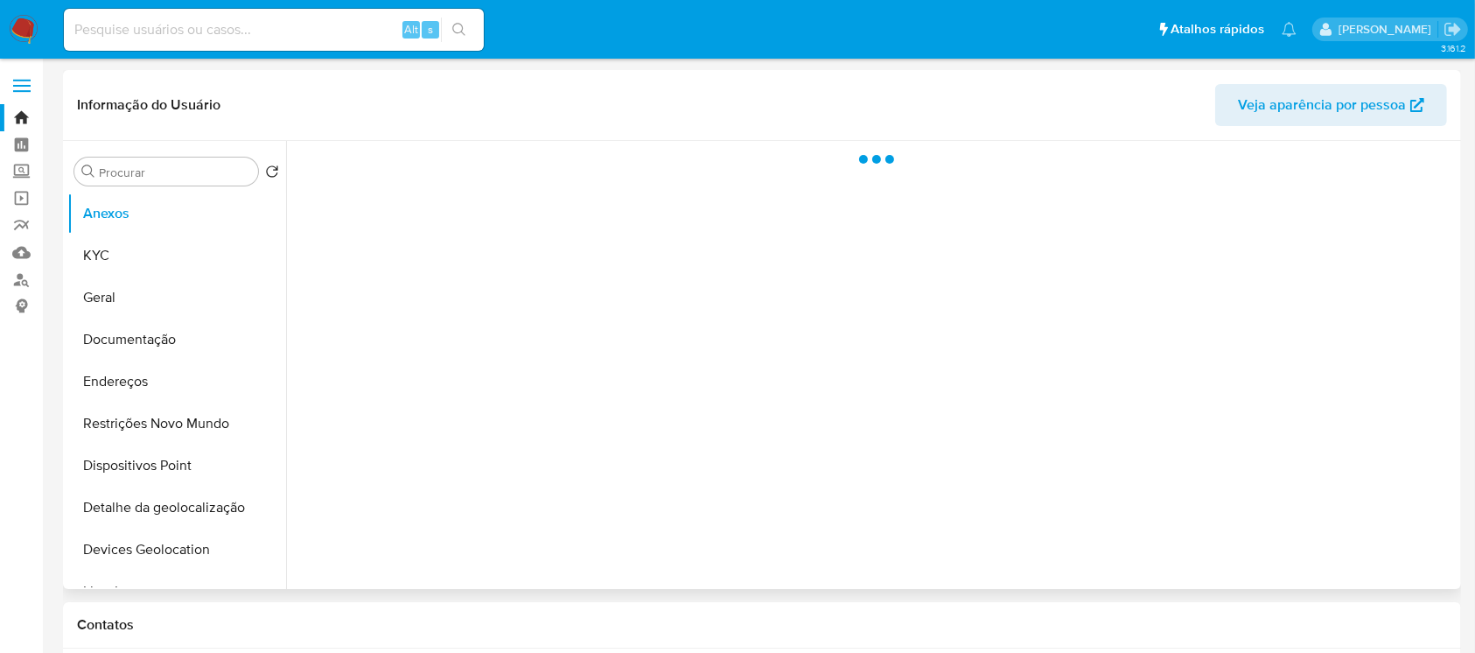
select select "10"
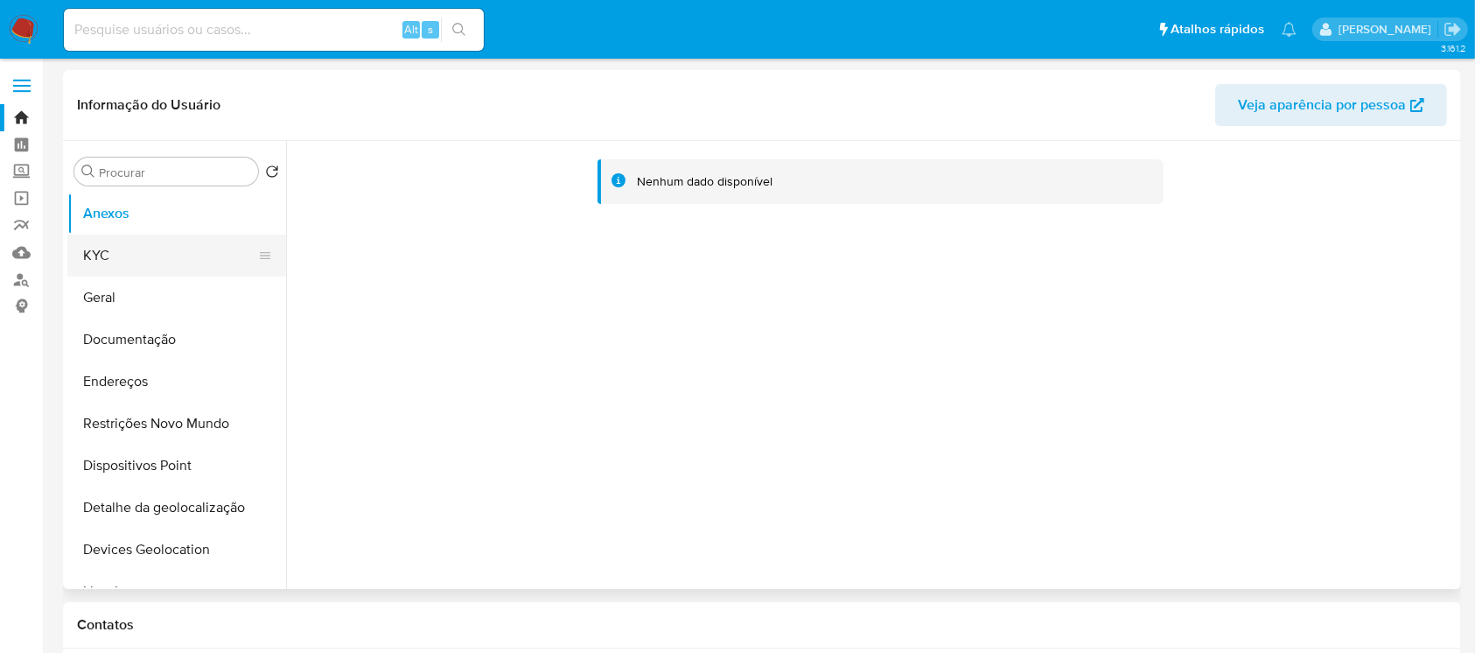
click at [129, 256] on button "KYC" at bounding box center [169, 256] width 205 height 42
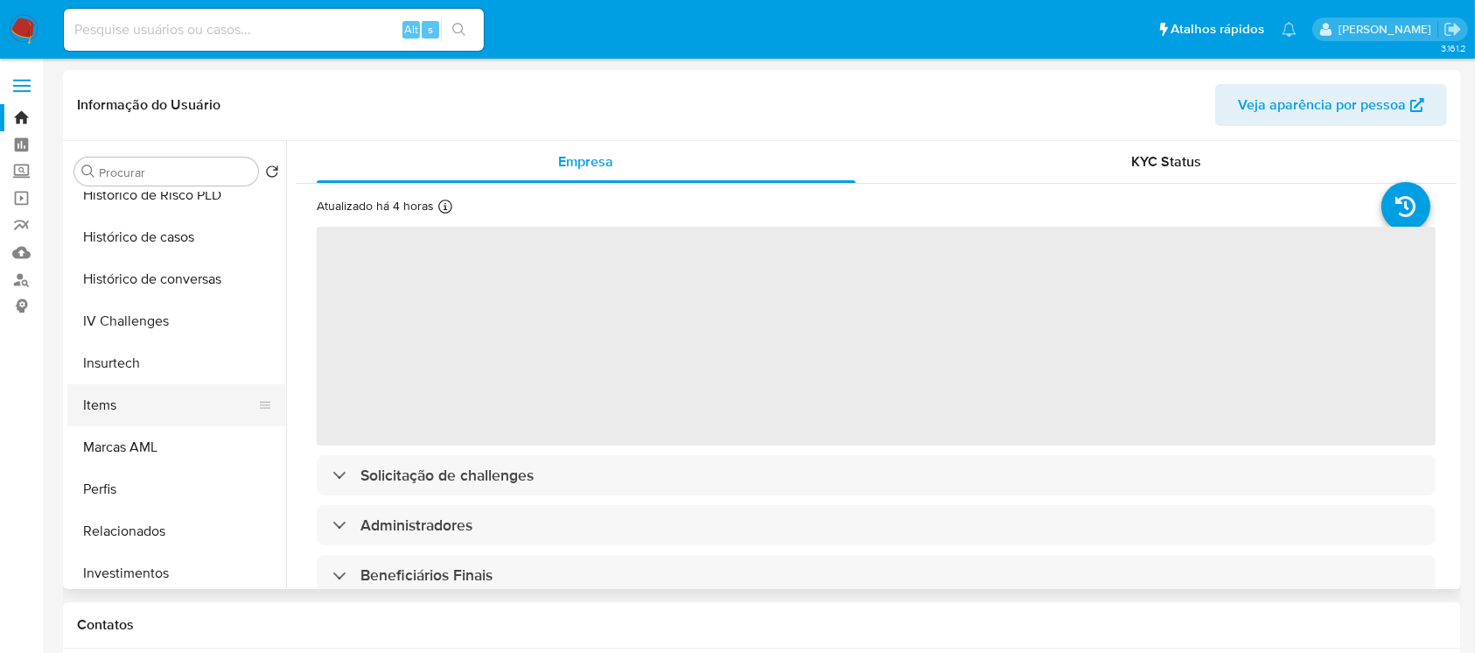
scroll to position [777, 0]
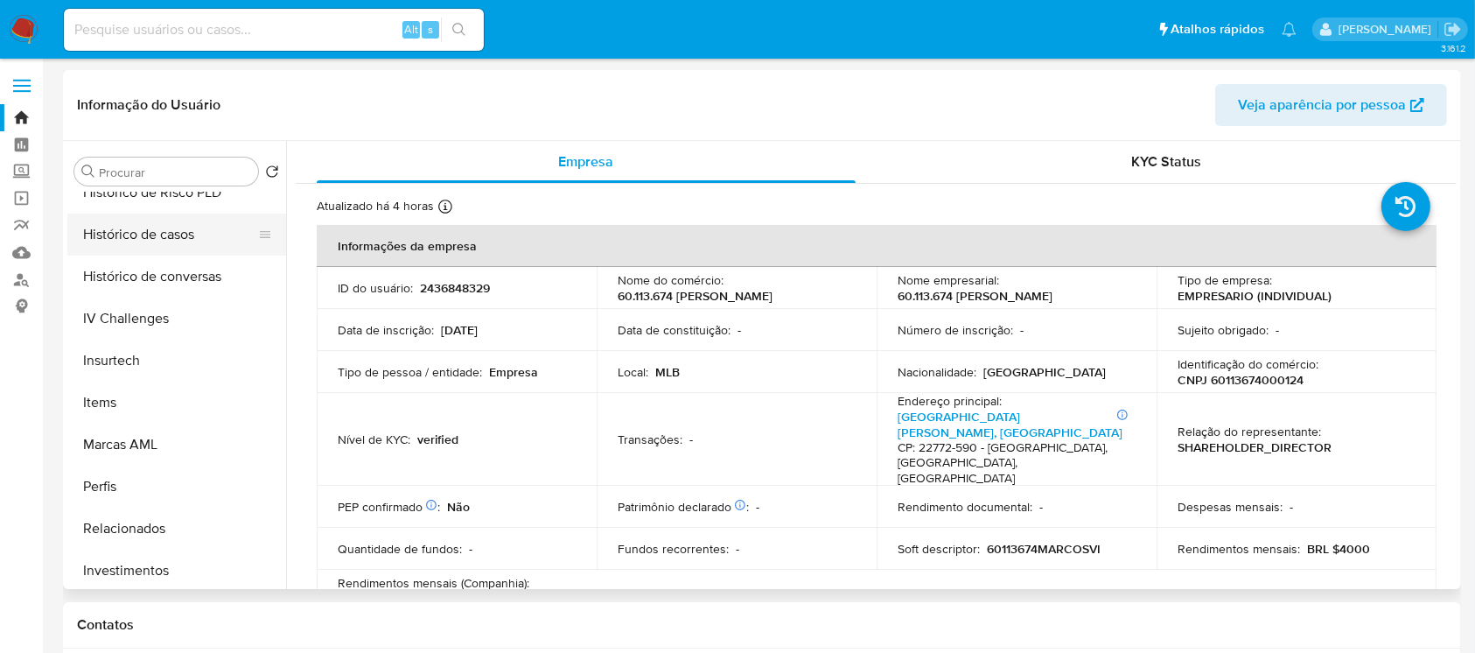
click at [123, 237] on button "Histórico de casos" at bounding box center [169, 235] width 205 height 42
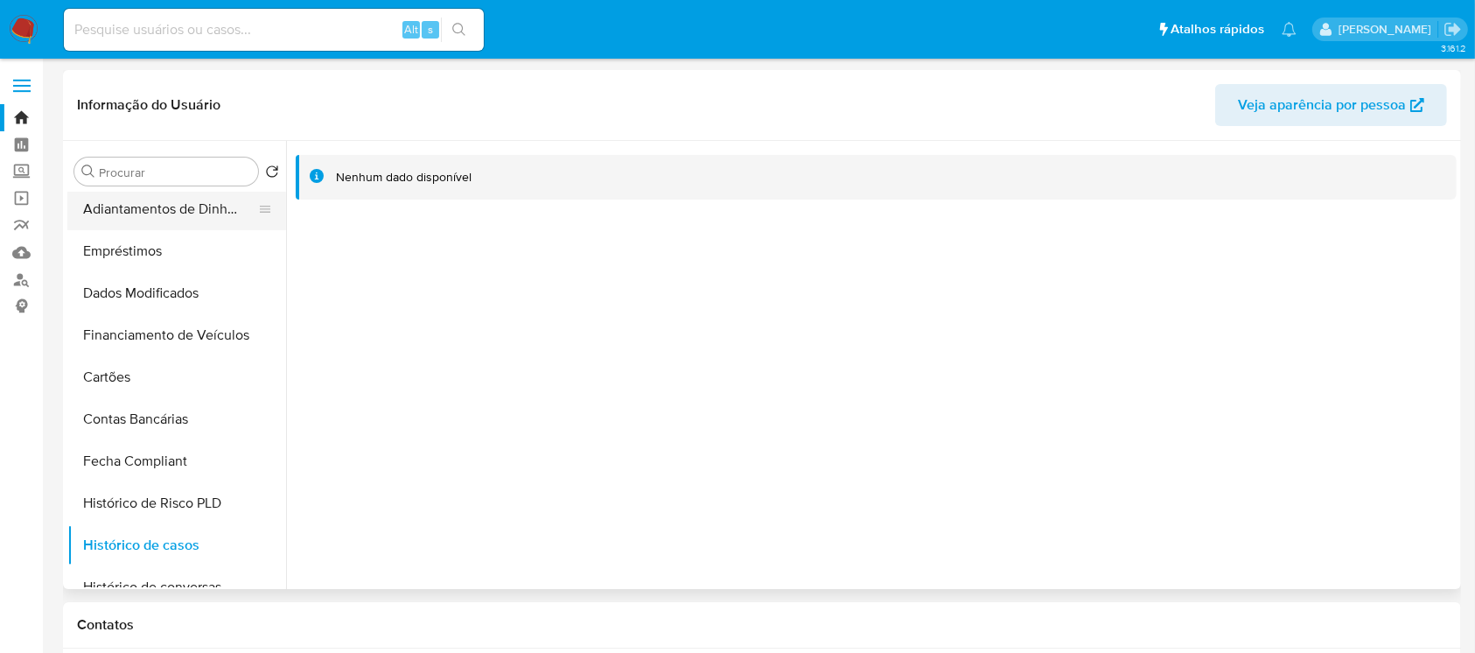
scroll to position [0, 0]
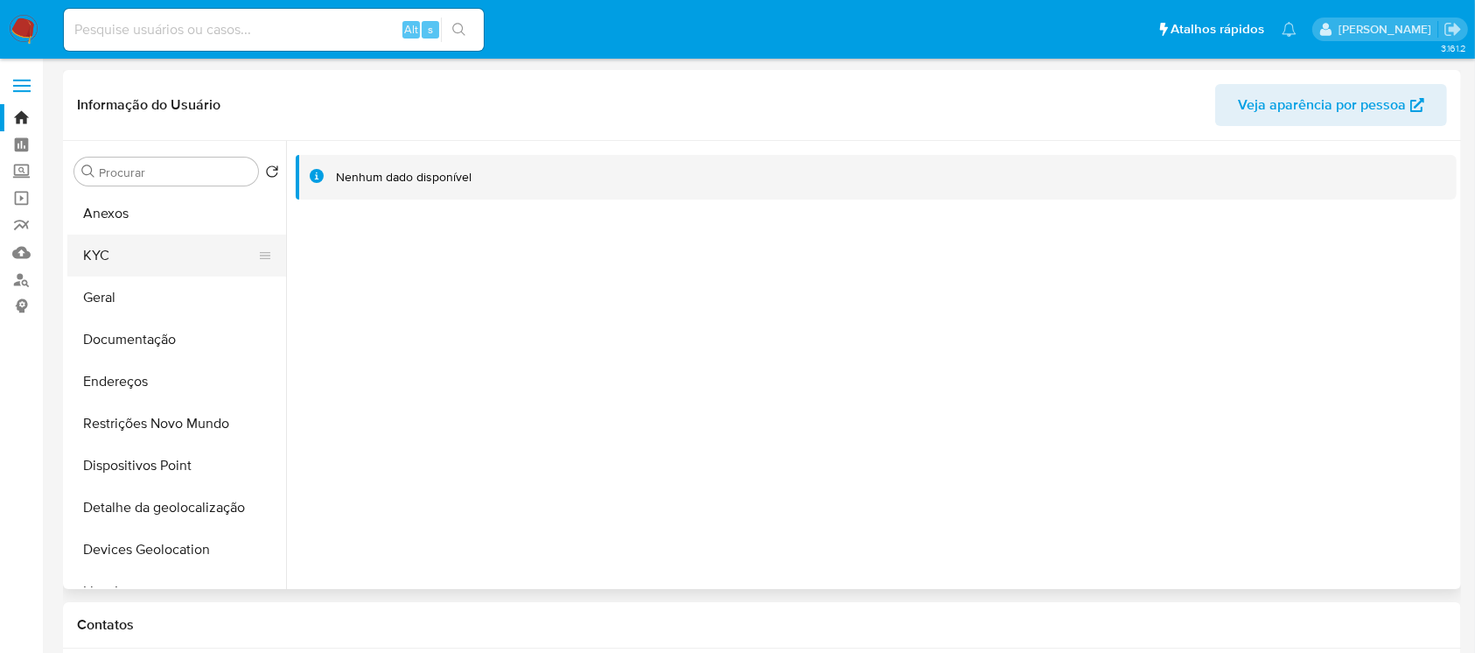
click at [113, 255] on button "KYC" at bounding box center [169, 256] width 205 height 42
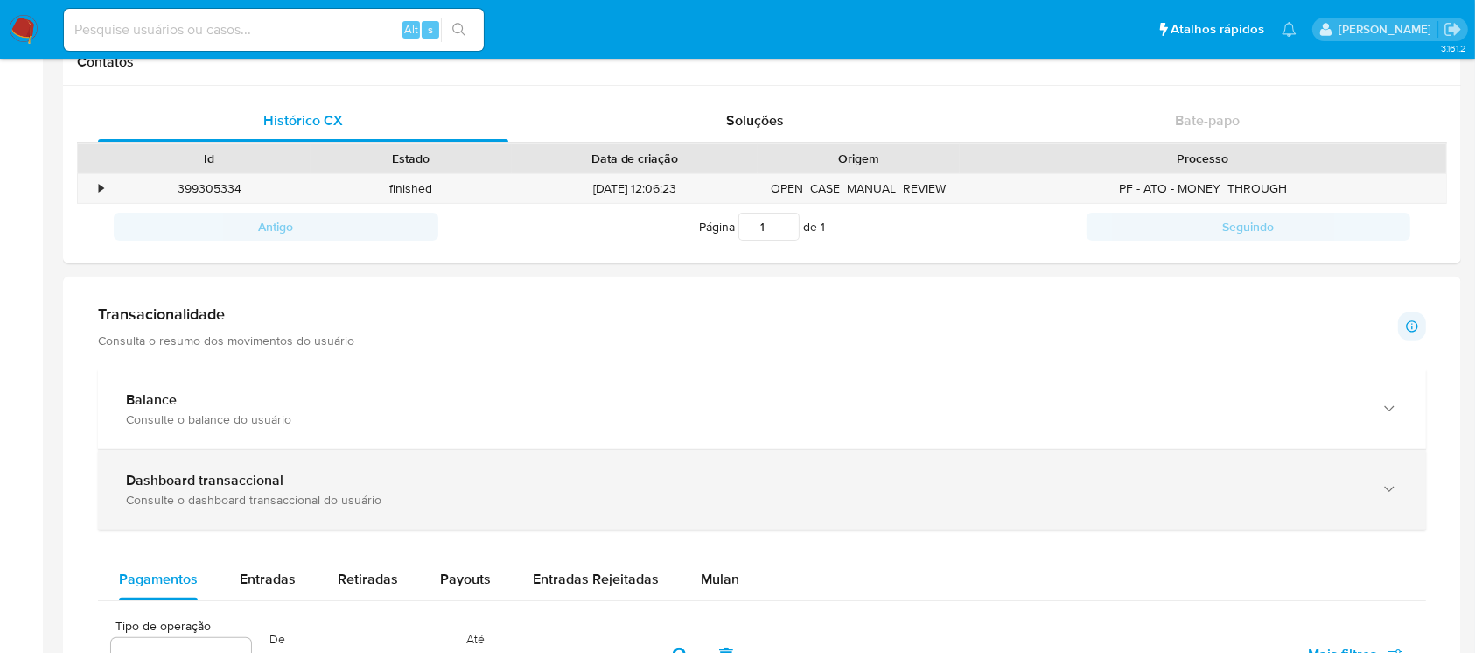
scroll to position [622, 0]
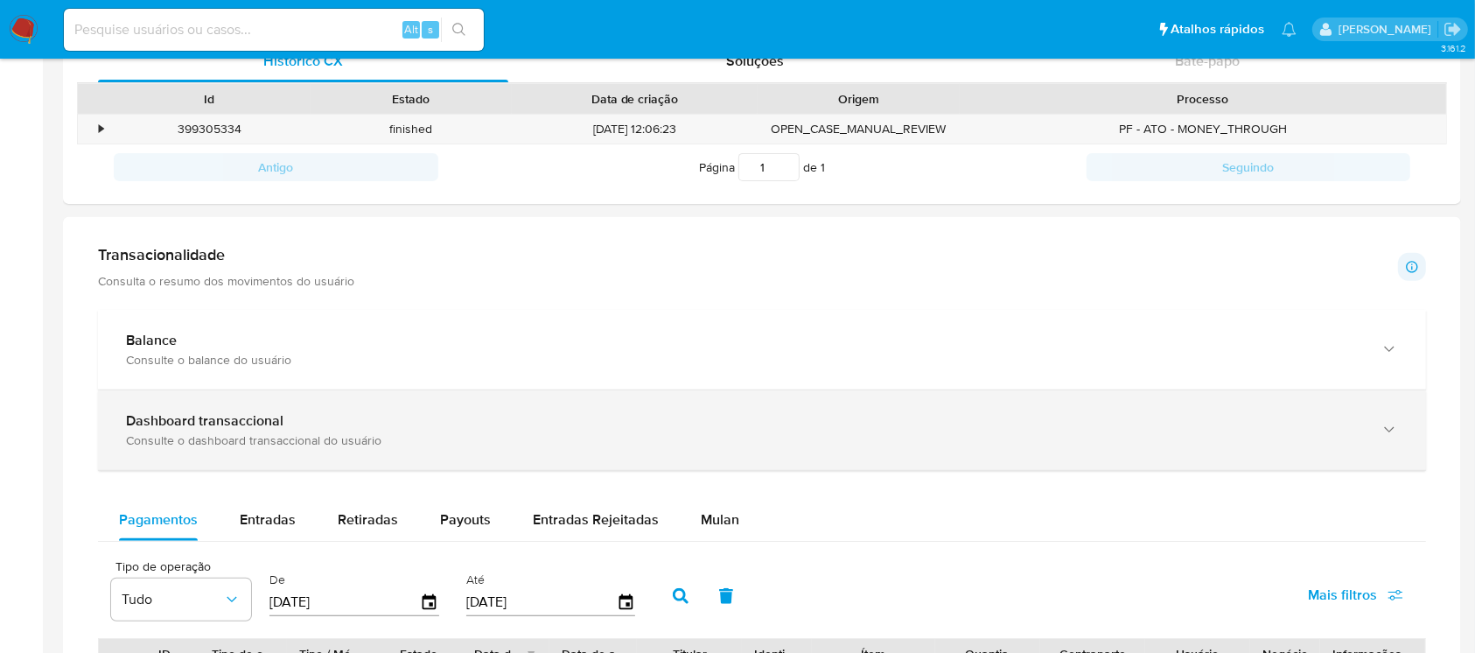
click at [382, 440] on div "Consulte o dashboard transaccional do usuário" at bounding box center [744, 440] width 1237 height 16
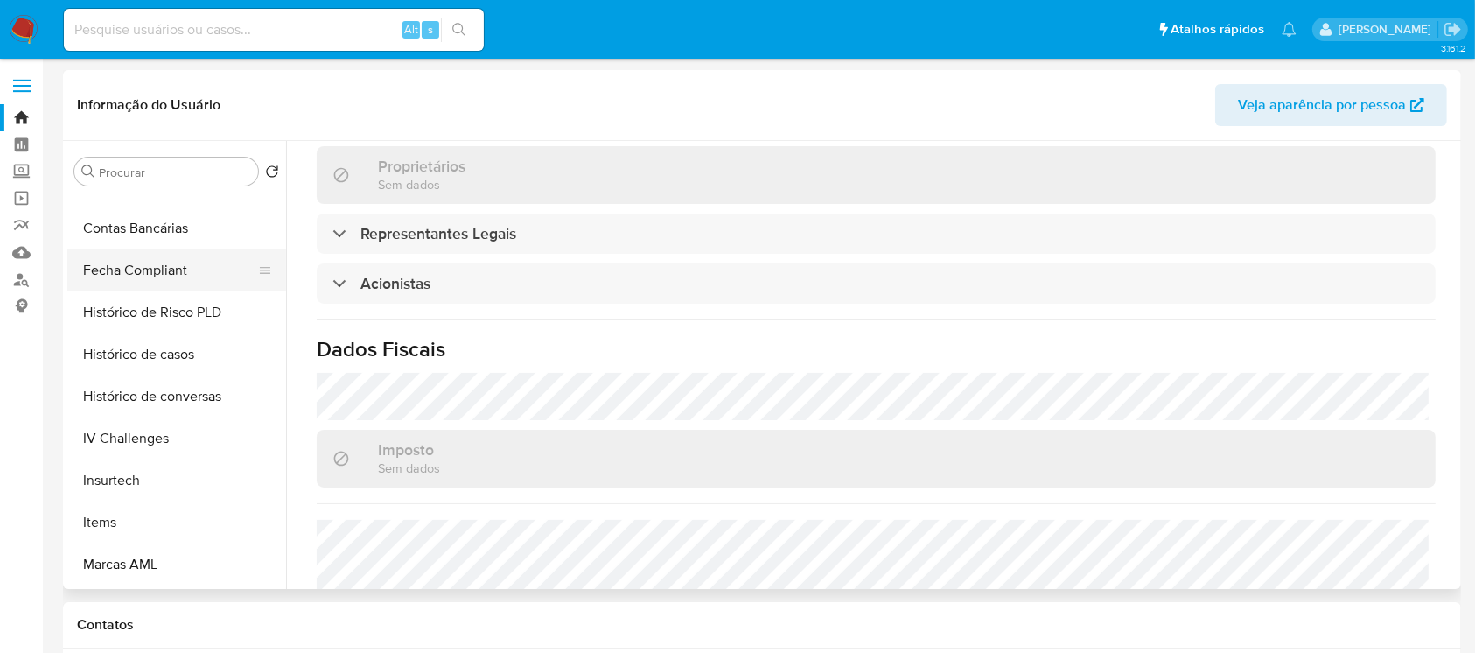
scroll to position [777, 0]
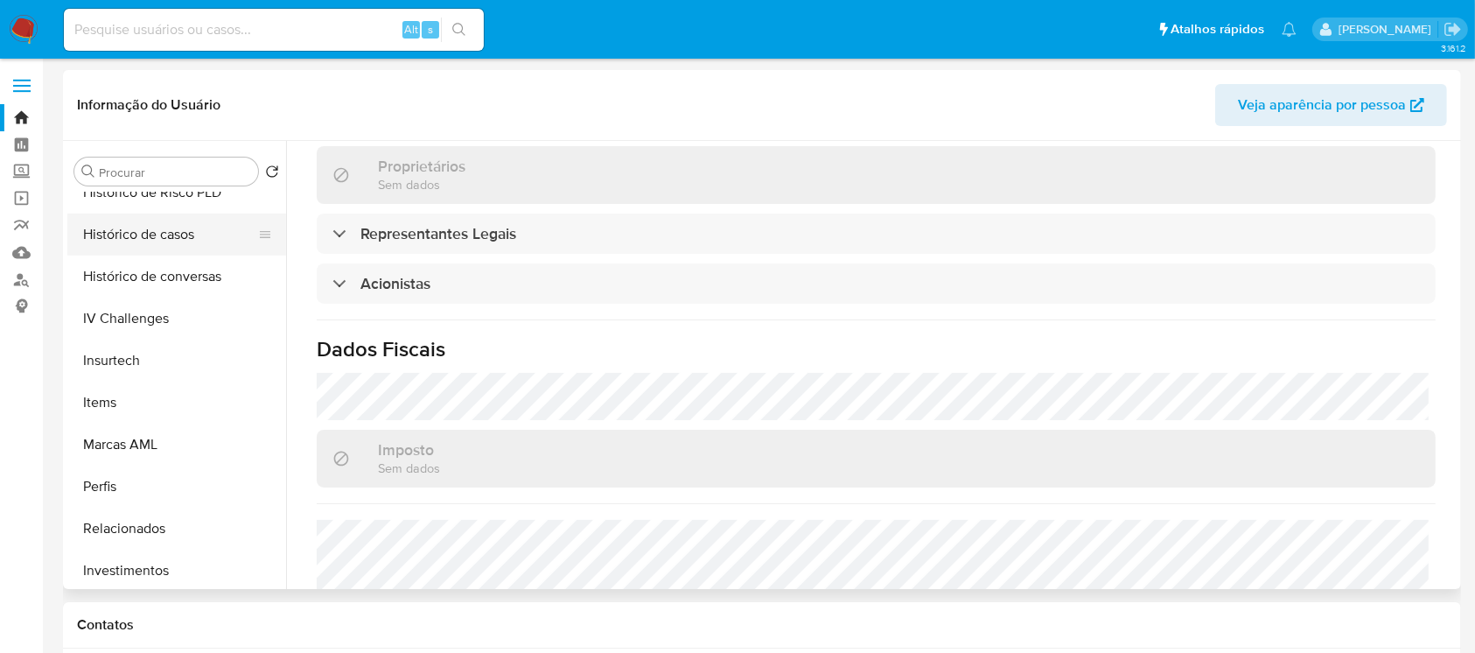
click at [120, 249] on button "Histórico de casos" at bounding box center [169, 235] width 205 height 42
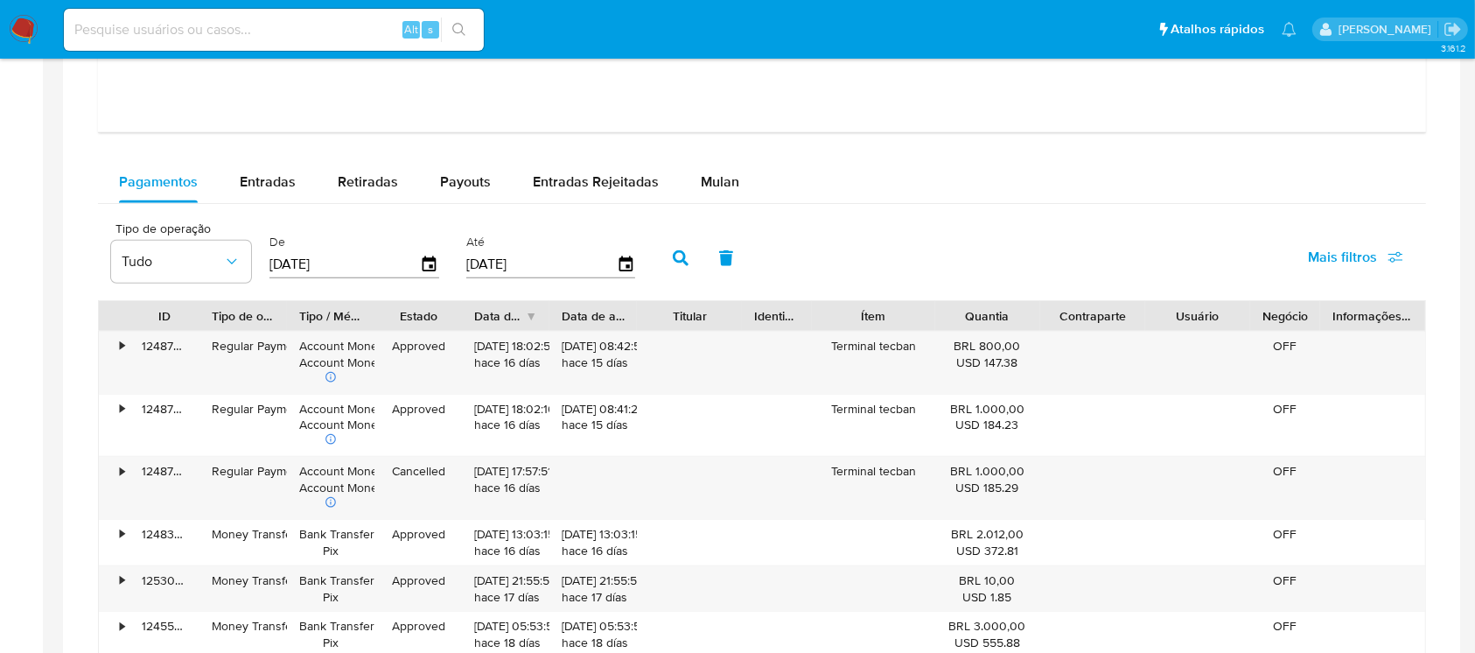
scroll to position [1711, 0]
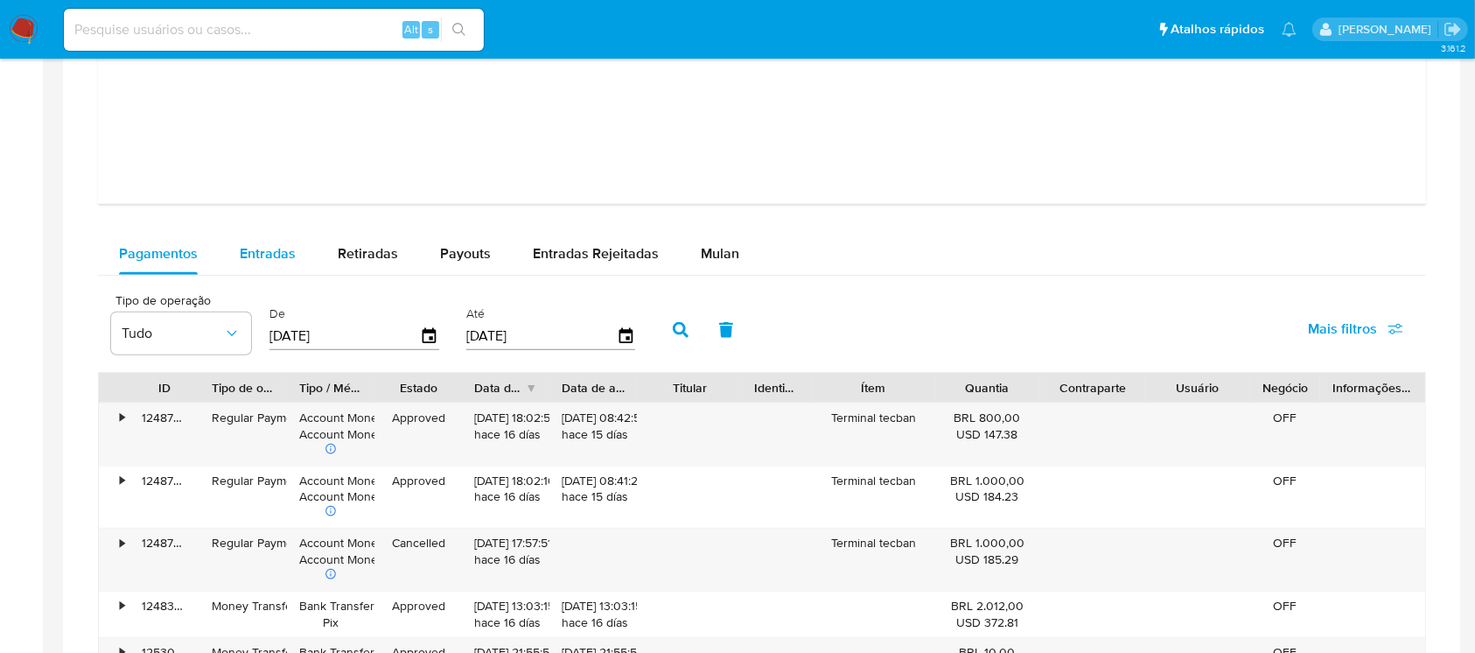
click at [256, 265] on div "Entradas" at bounding box center [268, 254] width 56 height 42
select select "10"
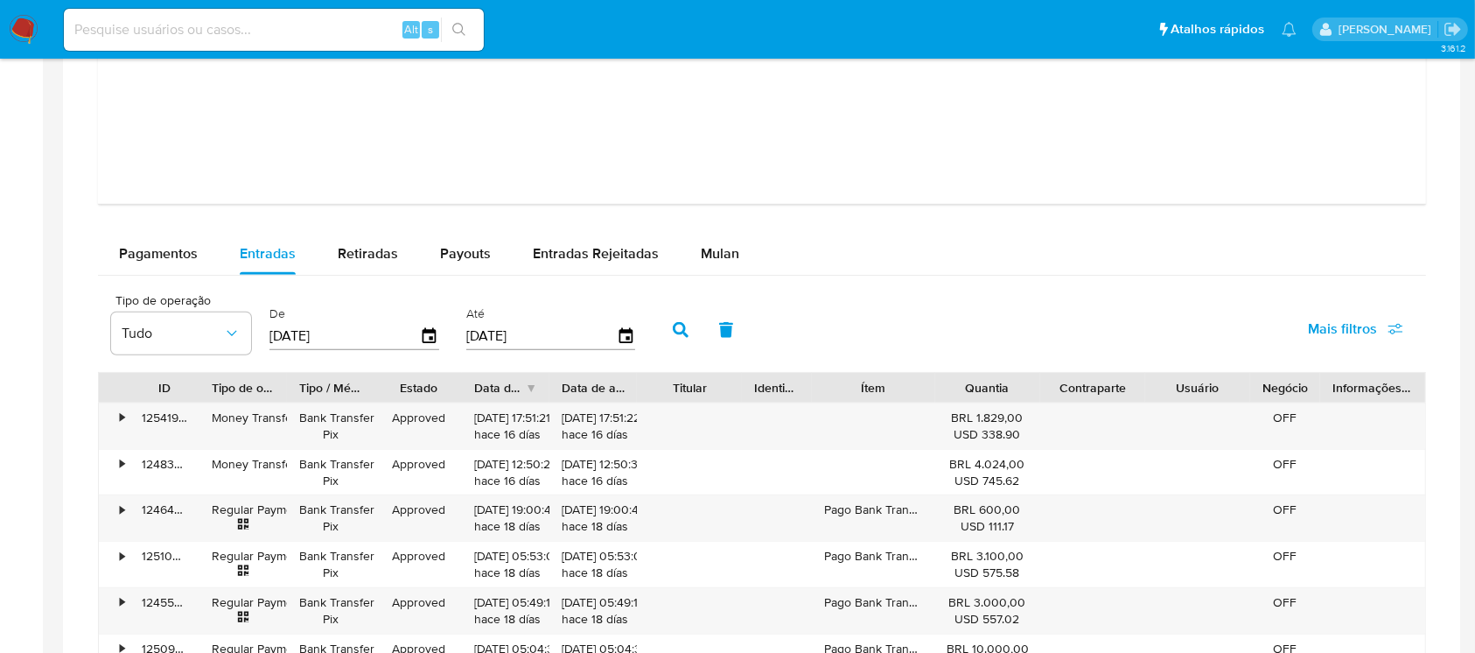
click at [369, 336] on input "[DATE]" at bounding box center [345, 336] width 151 height 28
type input "0_/__/____"
type input "01/08/2025"
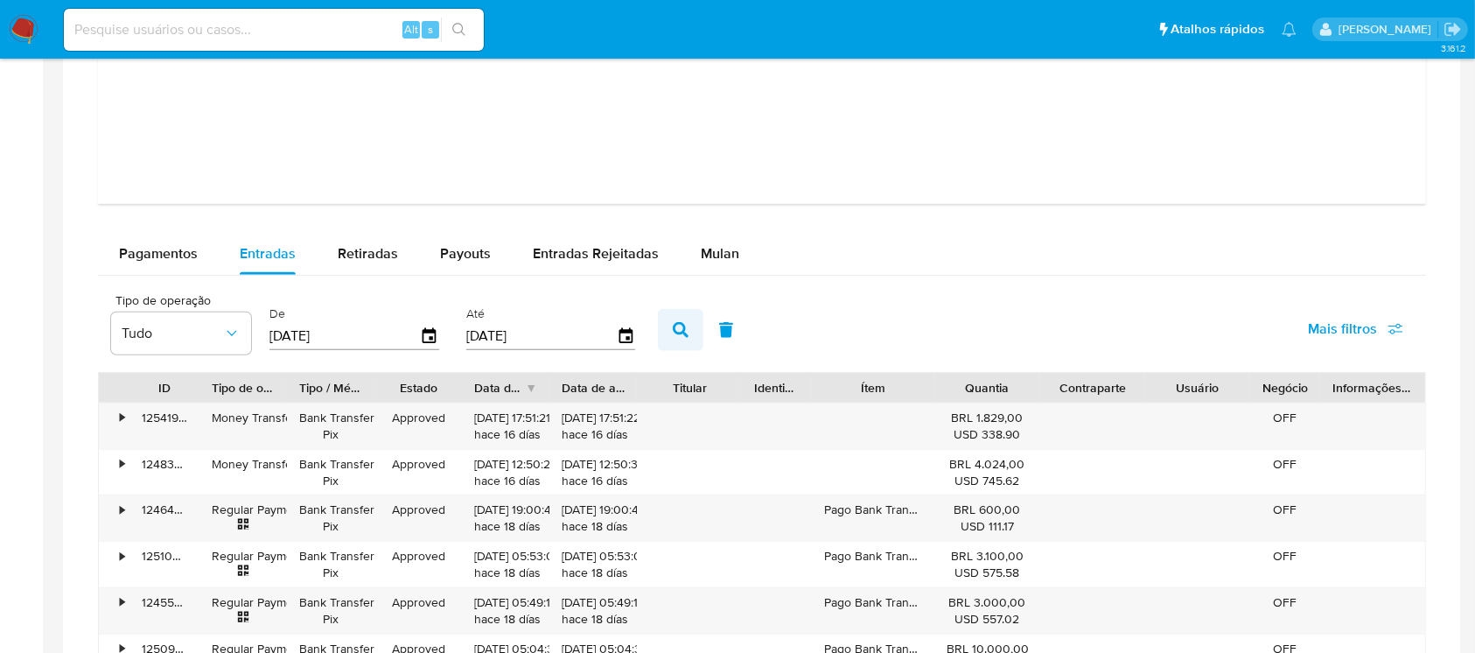
click at [686, 323] on icon "button" at bounding box center [681, 330] width 16 height 16
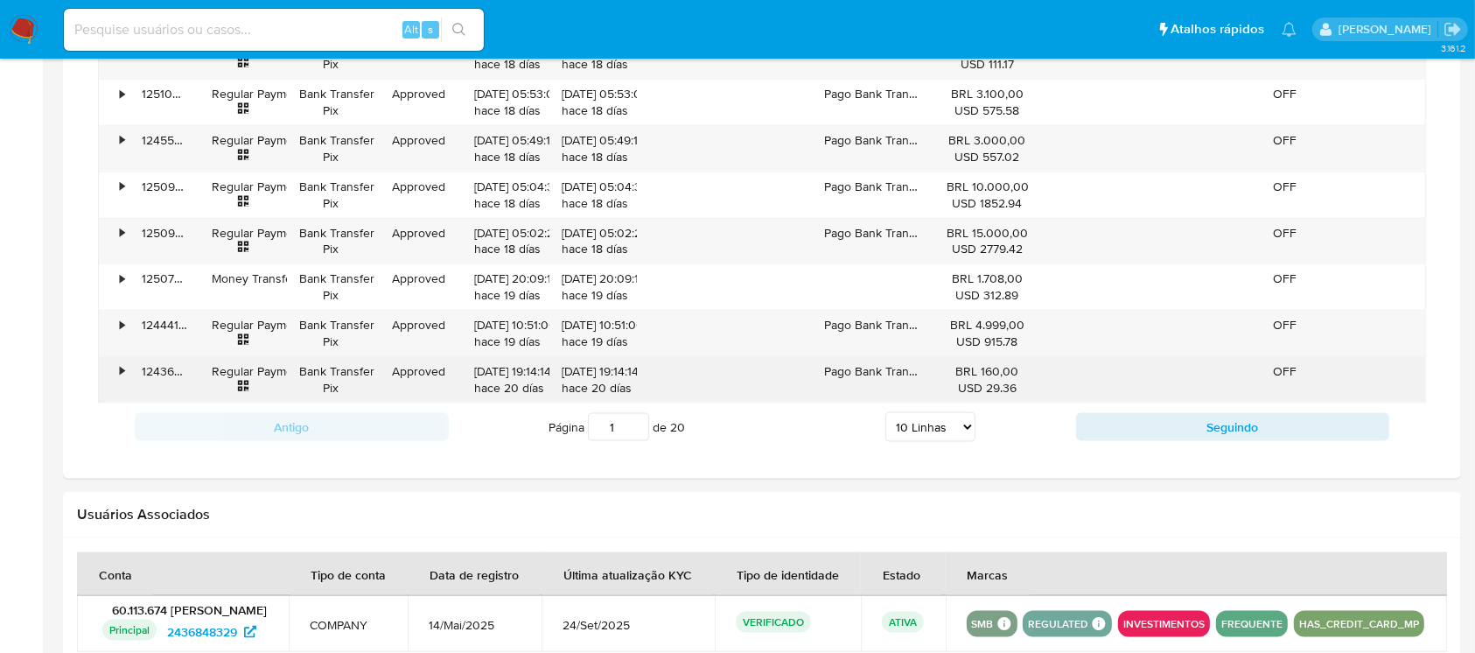
scroll to position [2177, 0]
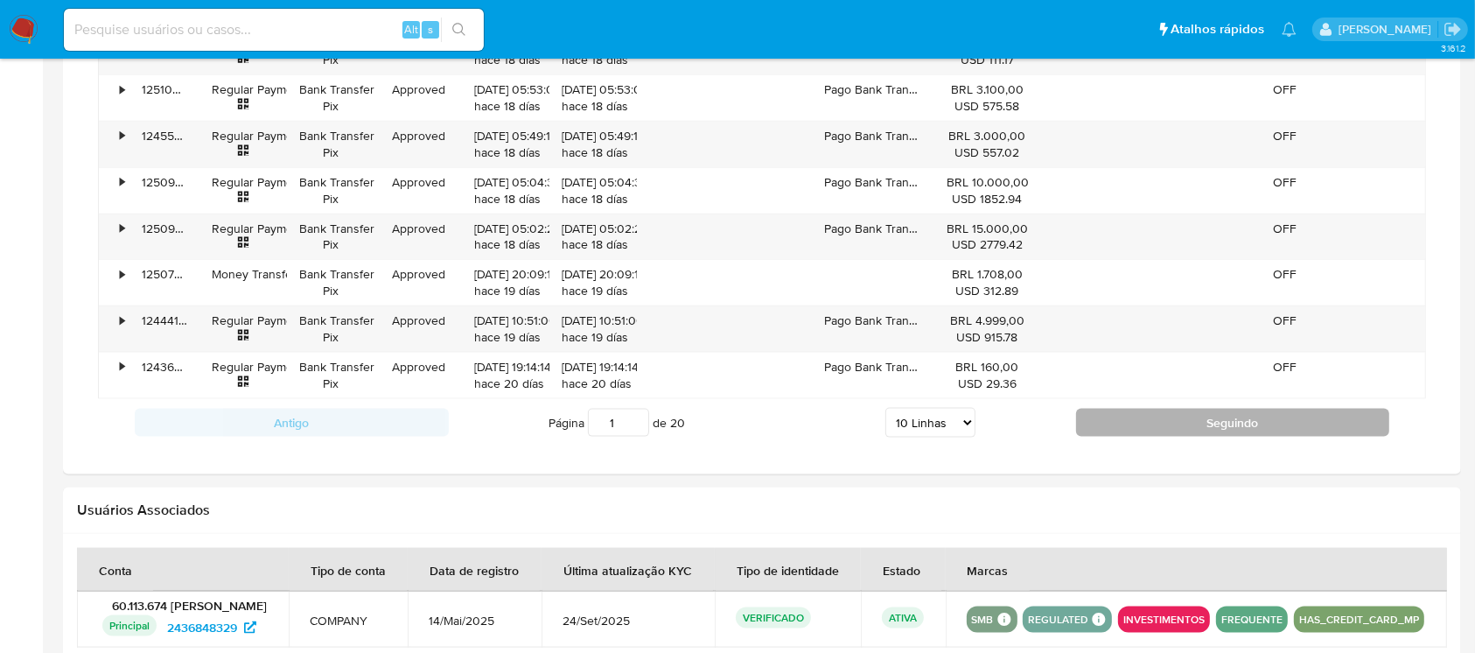
click at [1160, 422] on button "Seguindo" at bounding box center [1233, 423] width 314 height 28
type input "2"
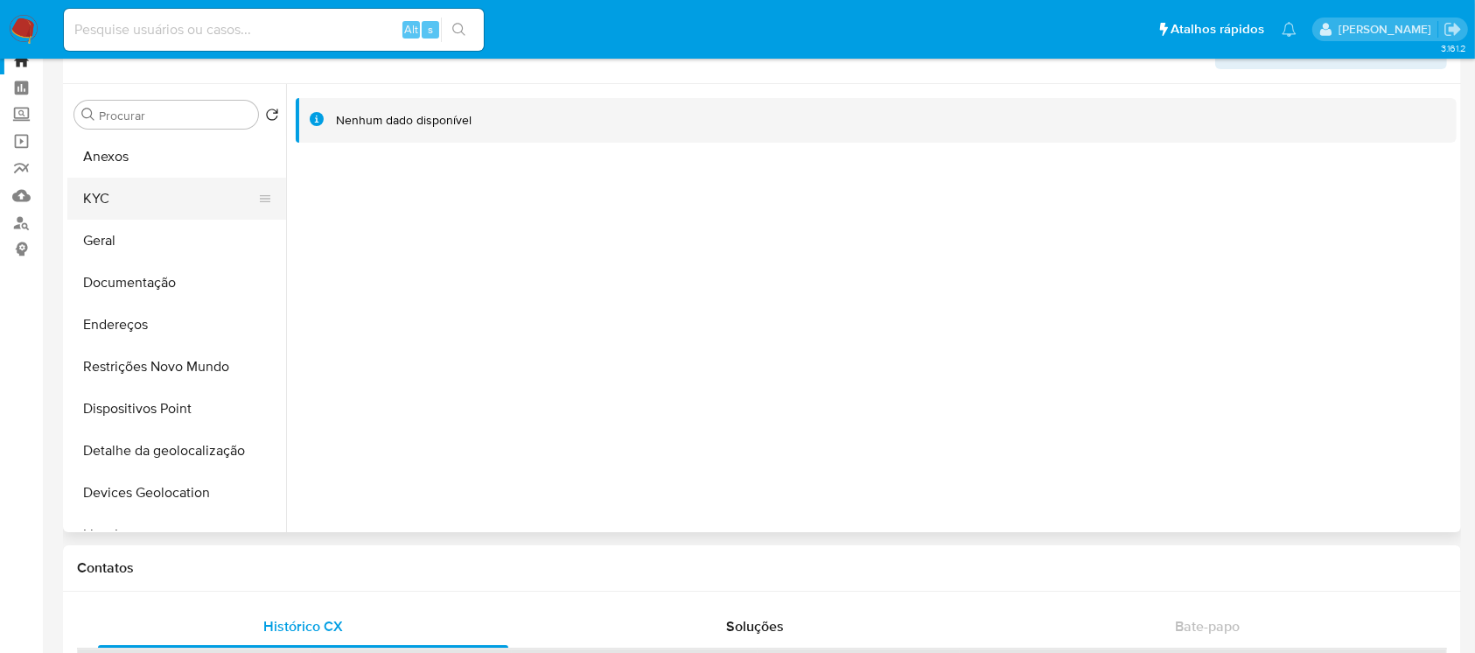
scroll to position [0, 0]
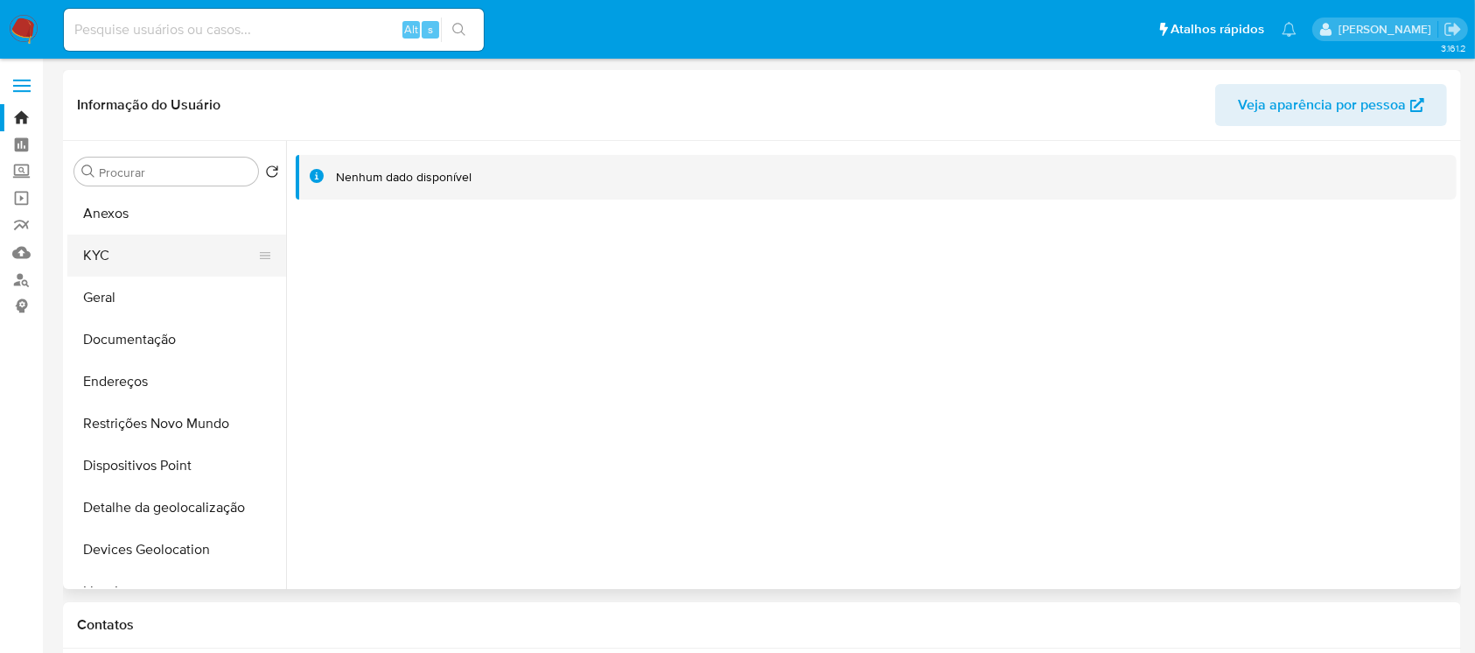
click at [109, 239] on button "KYC" at bounding box center [169, 256] width 205 height 42
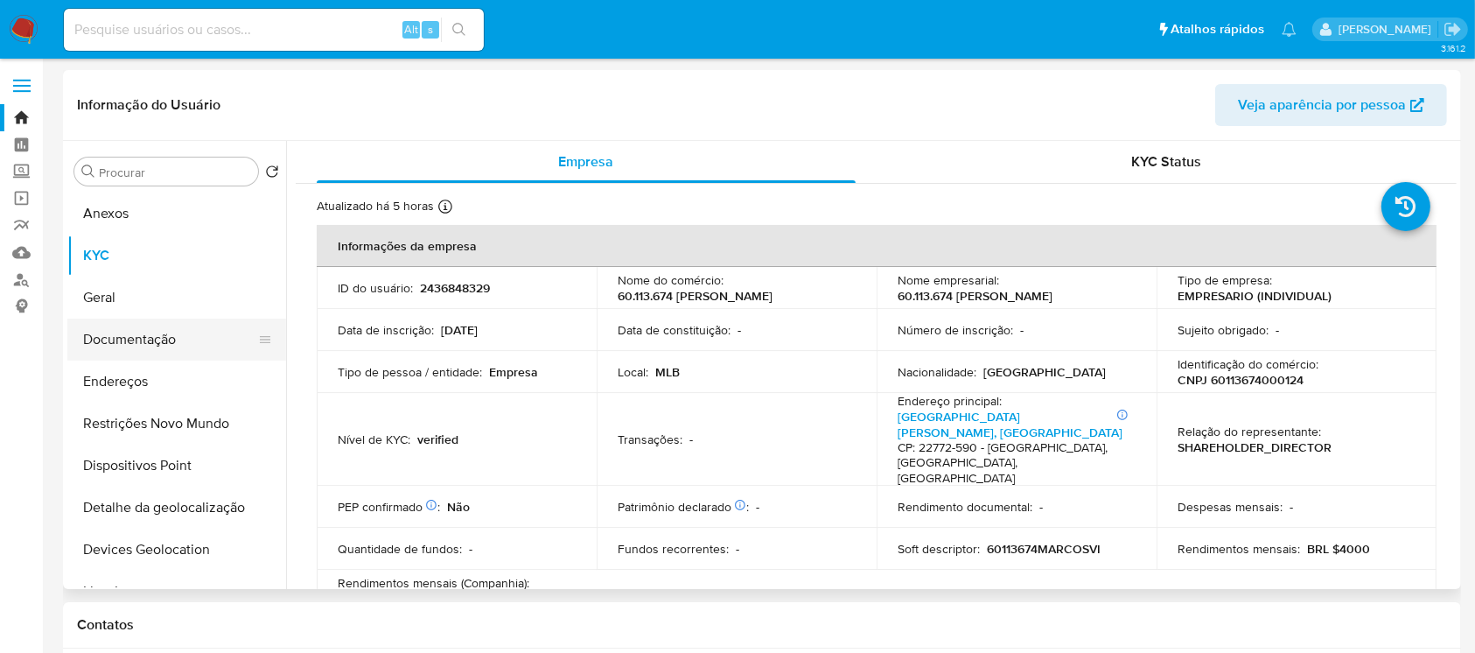
click at [108, 333] on button "Documentação" at bounding box center [169, 340] width 205 height 42
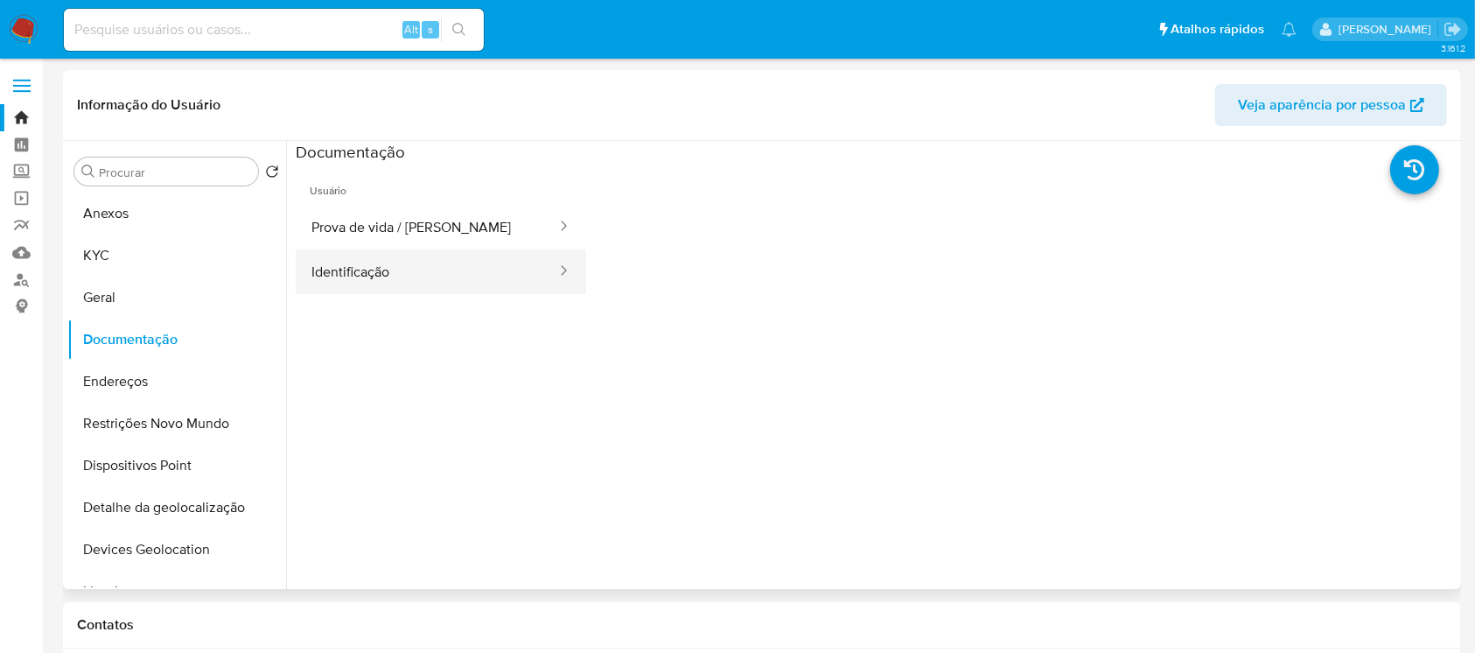
click at [352, 279] on button "Identificação" at bounding box center [427, 271] width 263 height 45
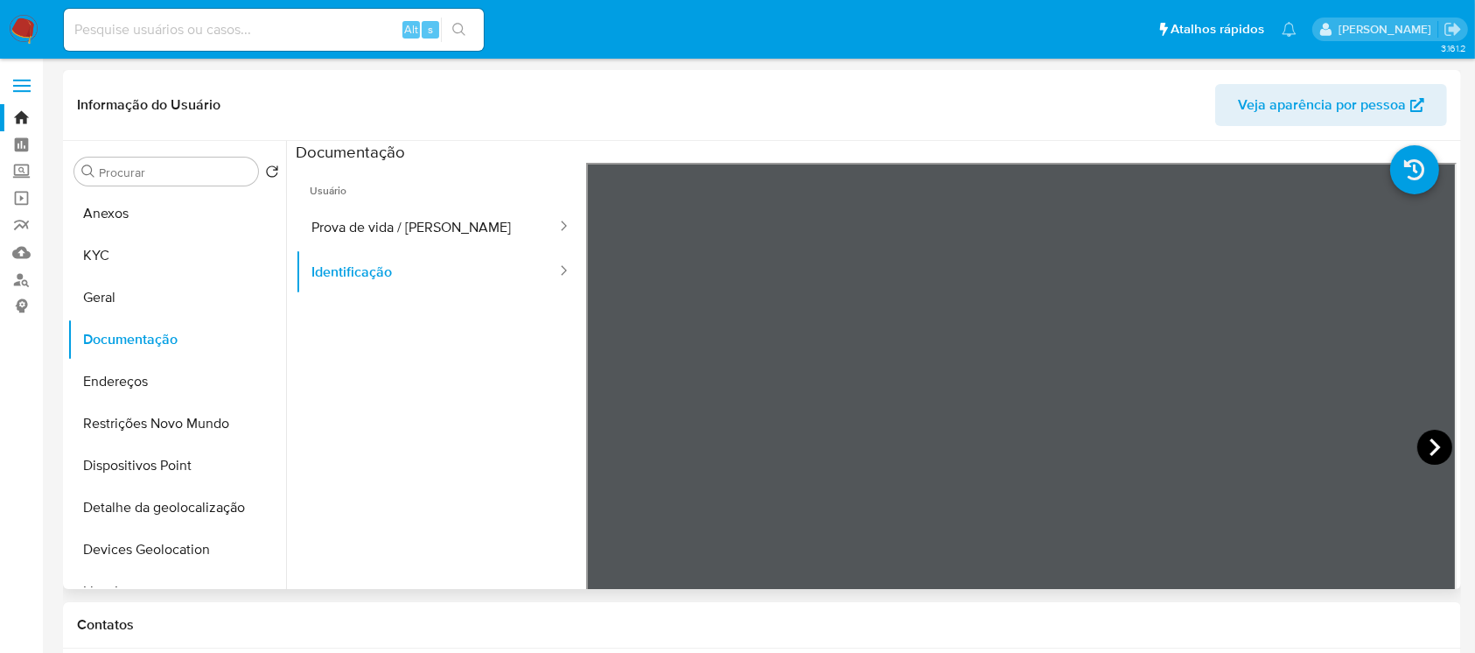
click at [1418, 449] on icon at bounding box center [1435, 447] width 35 height 35
click at [378, 241] on button "Prova de vida / Selfie" at bounding box center [427, 227] width 263 height 45
click at [128, 247] on button "KYC" at bounding box center [169, 256] width 205 height 42
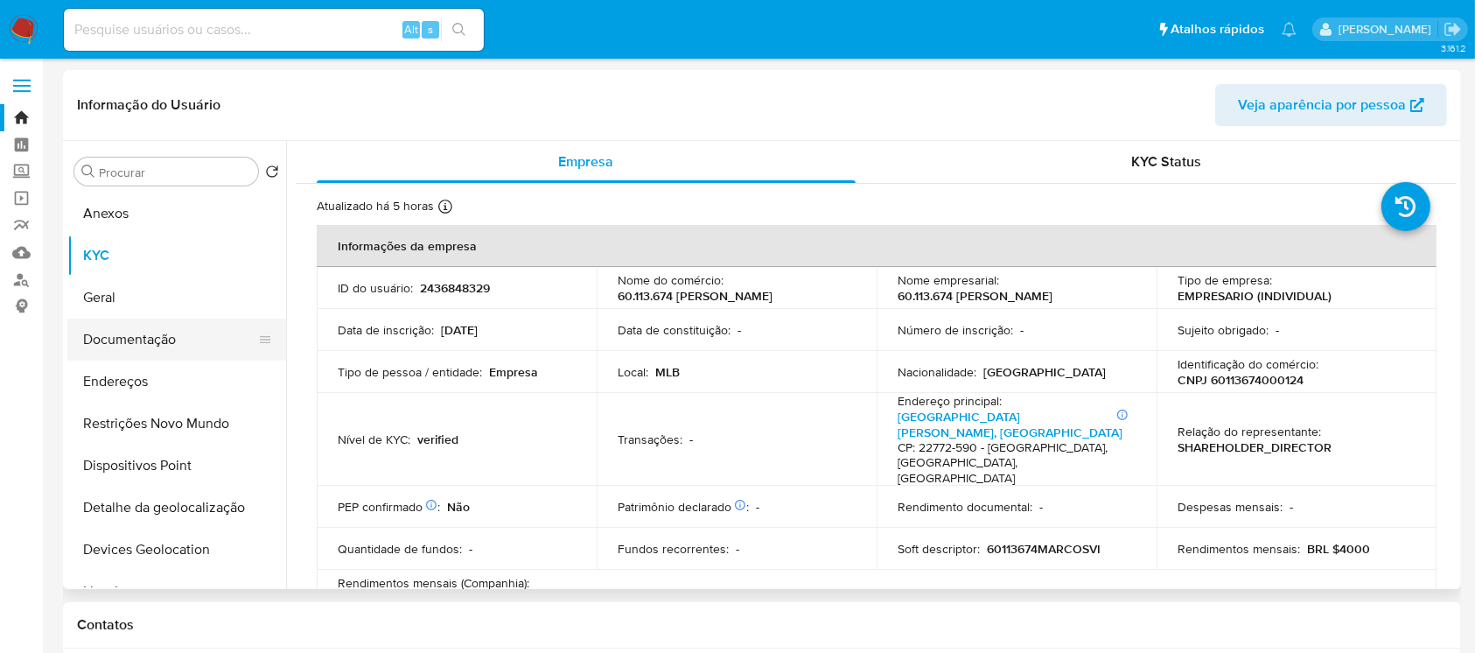
click at [113, 340] on button "Documentação" at bounding box center [169, 340] width 205 height 42
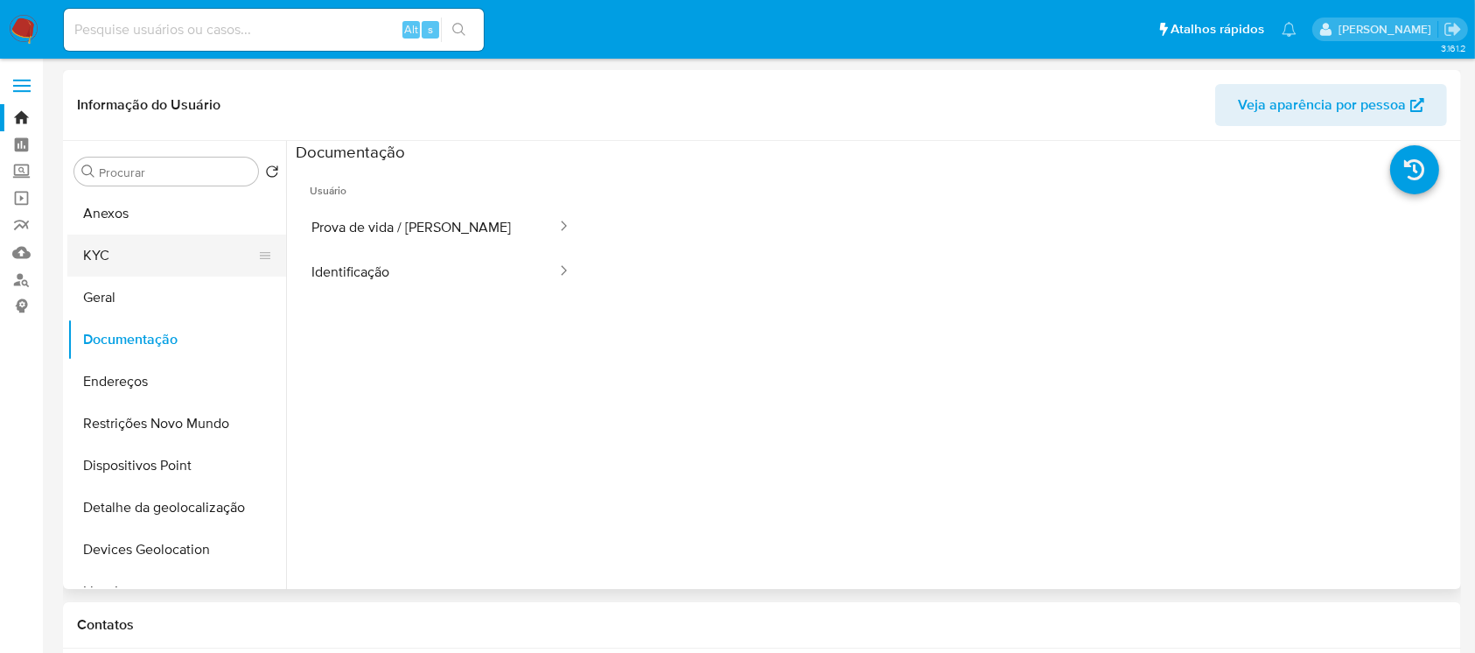
click at [95, 255] on button "KYC" at bounding box center [169, 256] width 205 height 42
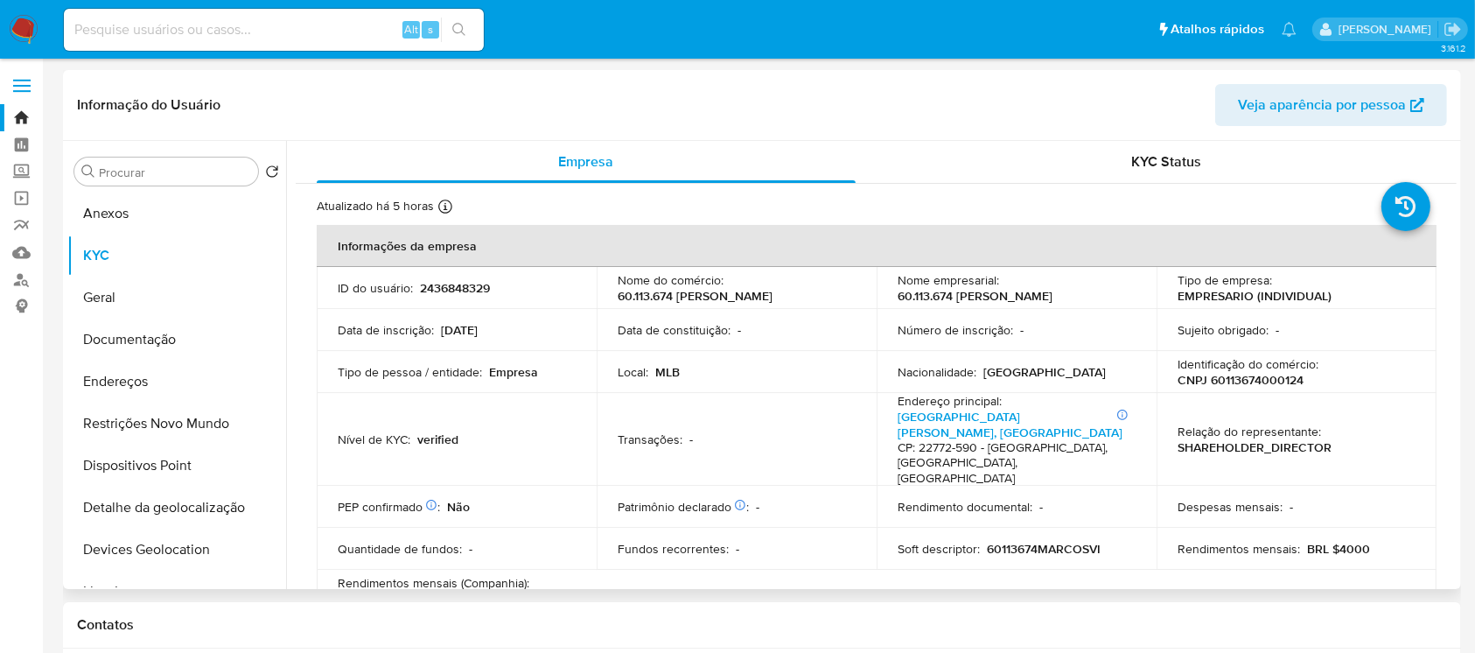
click at [1232, 388] on p "CNPJ 60113674000124" at bounding box center [1241, 380] width 126 height 16
copy p "60113674000124"
click at [137, 34] on input at bounding box center [274, 29] width 420 height 23
paste input "1962838453"
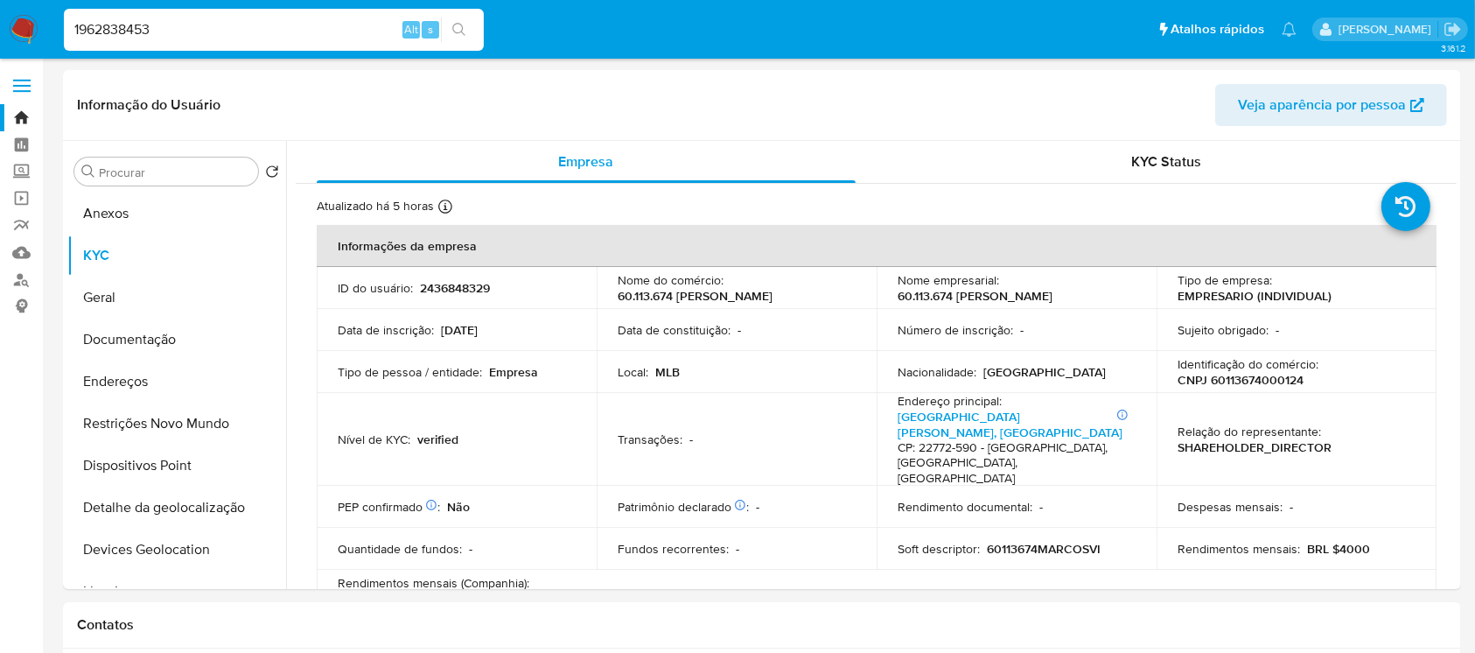
type input "1962838453"
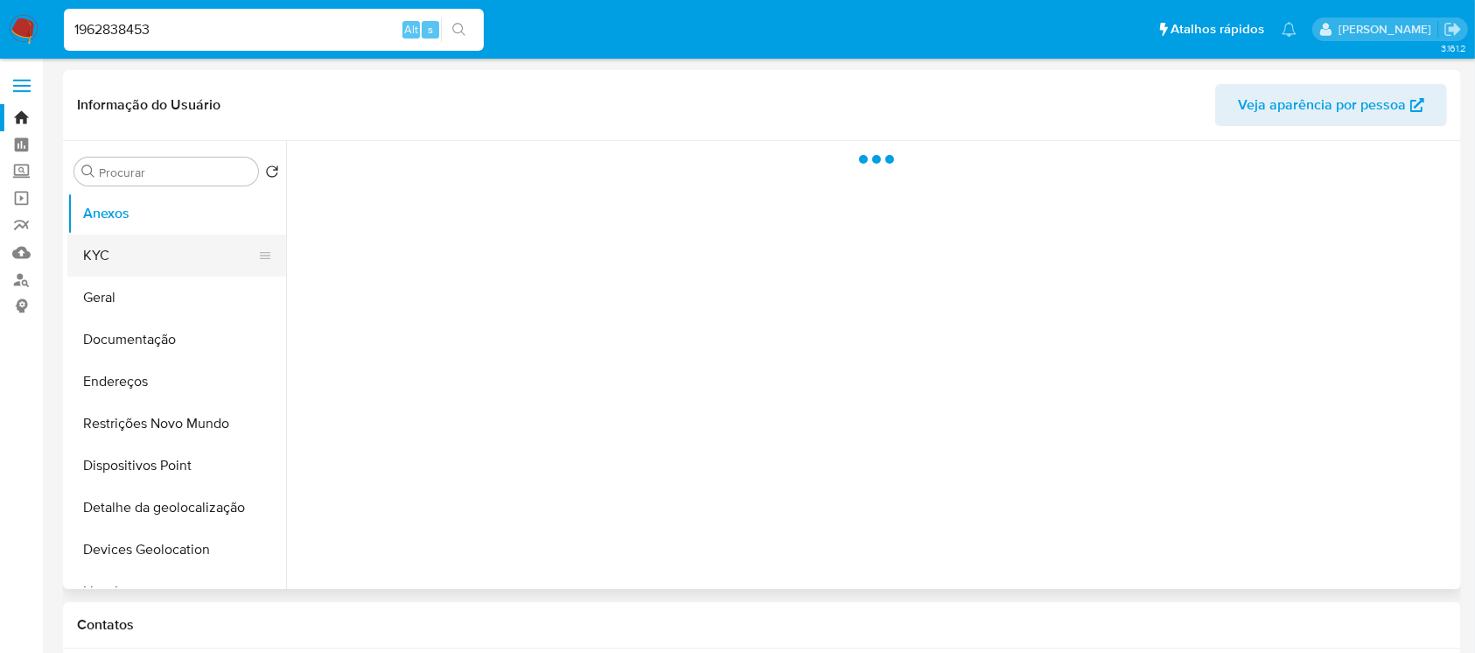
click at [118, 255] on button "KYC" at bounding box center [169, 256] width 205 height 42
select select "10"
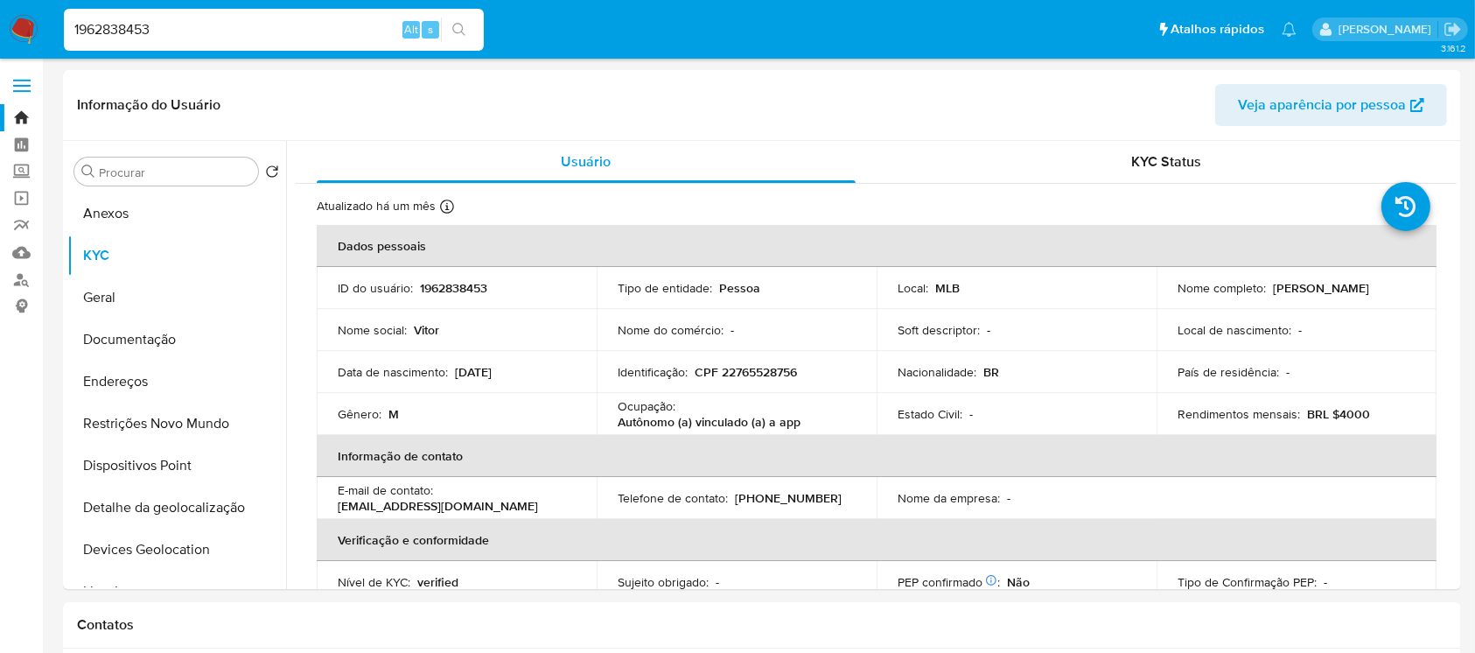
click at [177, 39] on input "1962838453" at bounding box center [274, 29] width 420 height 23
paste input "064107146"
type input "1064107146"
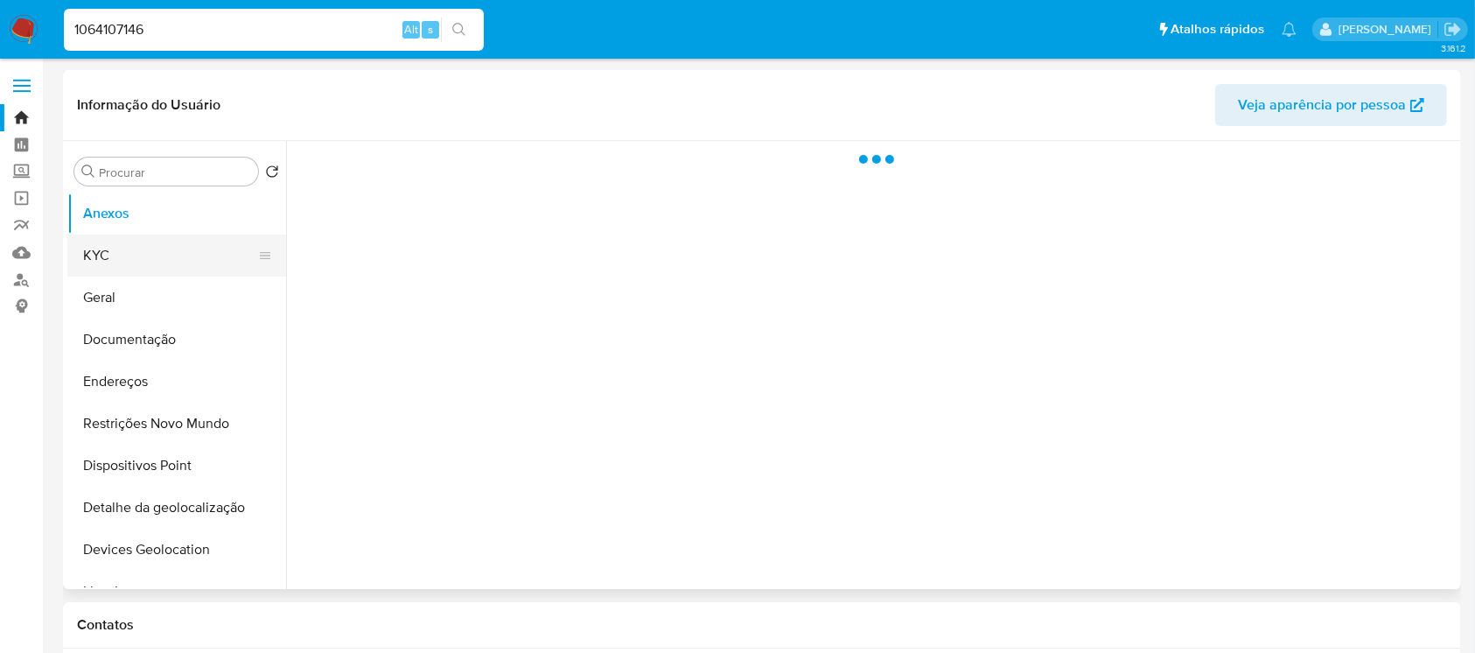
click at [95, 263] on button "KYC" at bounding box center [169, 256] width 205 height 42
select select "10"
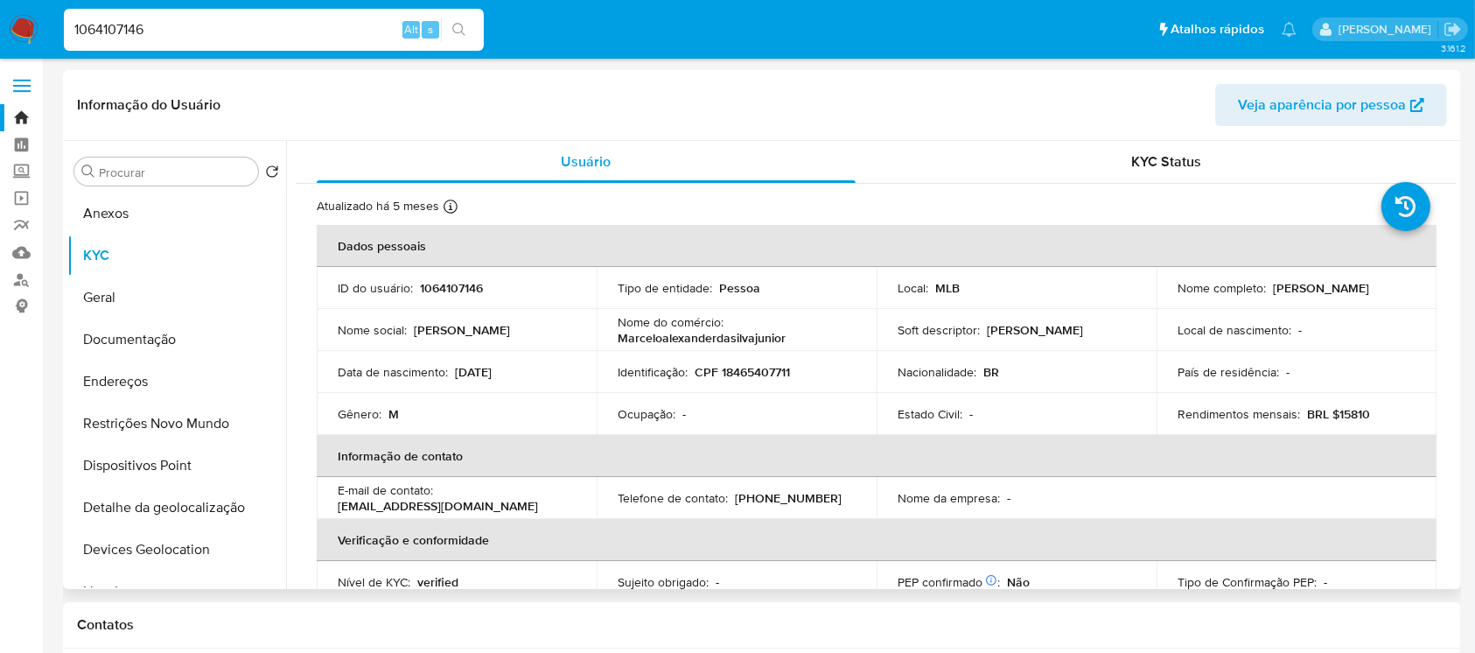
drag, startPoint x: 455, startPoint y: 371, endPoint x: 525, endPoint y: 372, distance: 70.0
click at [525, 372] on div "Data de nascimento : 14/12/2002" at bounding box center [457, 372] width 238 height 16
copy p "14/12/2002"
click at [154, 348] on button "Documentação" at bounding box center [169, 340] width 205 height 42
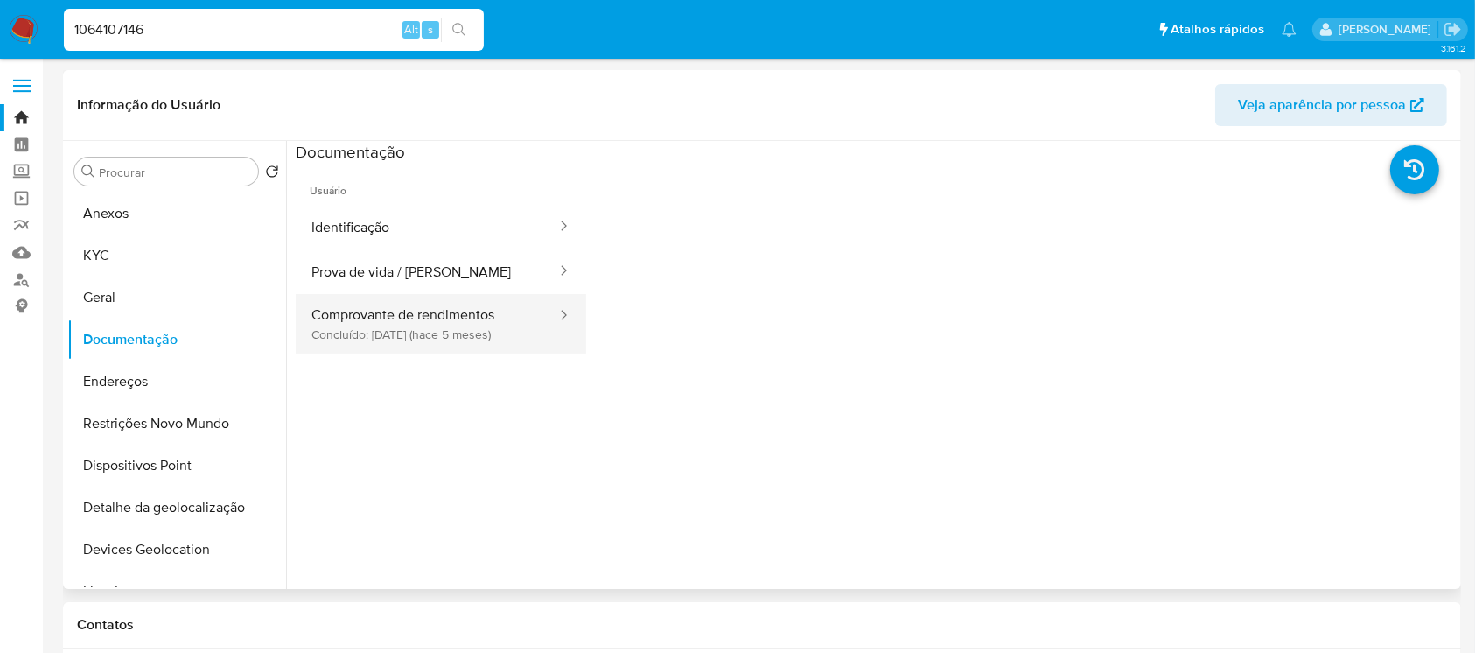
click at [354, 330] on button "Comprovante de rendimentos Concluído: 28/04/2025 (hace 5 meses)" at bounding box center [427, 324] width 263 height 60
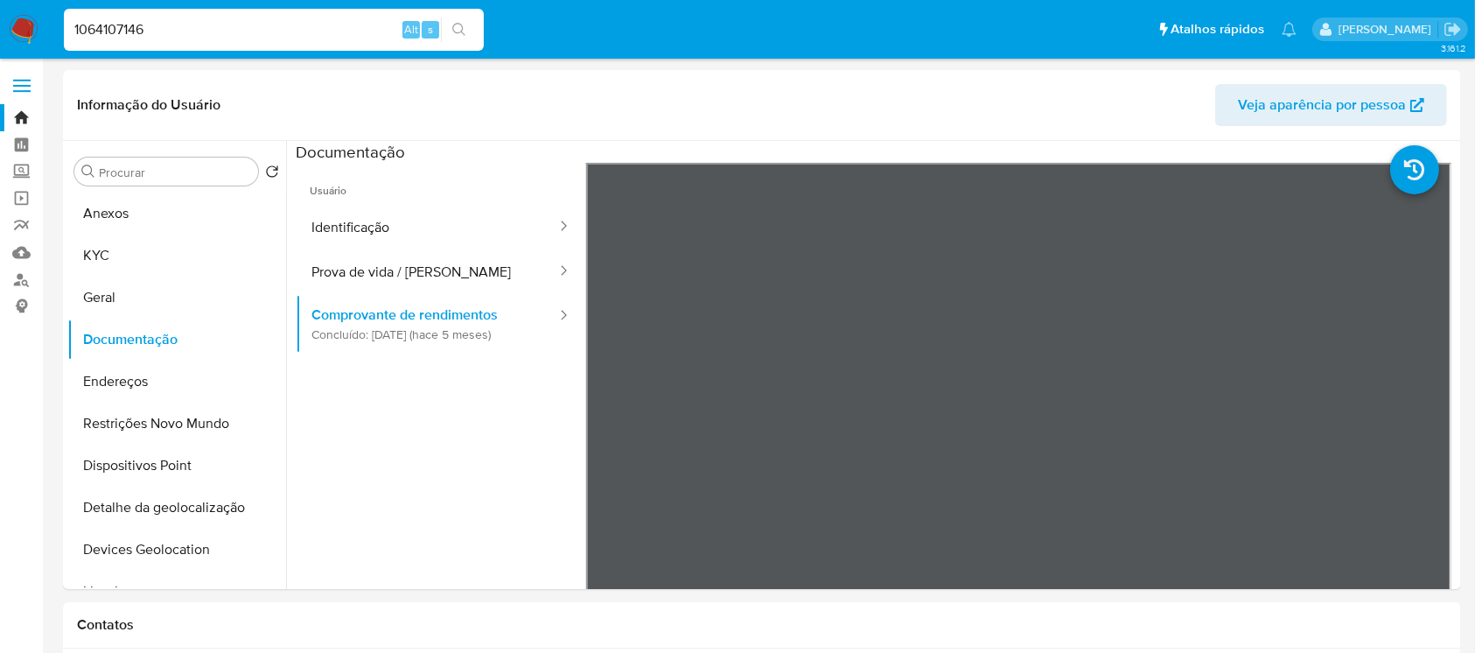
click at [206, 35] on input "1064107146" at bounding box center [274, 29] width 420 height 23
paste input "962838453"
type input "1962838453"
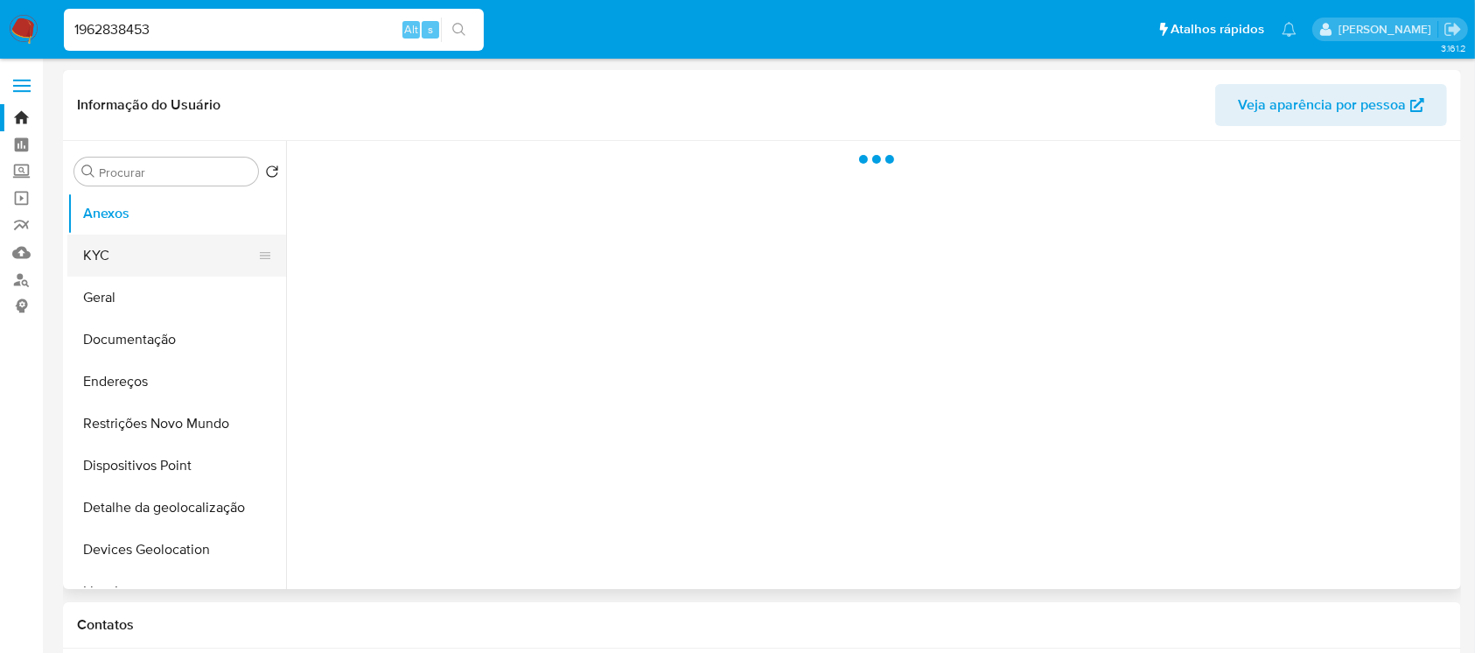
click at [99, 258] on button "KYC" at bounding box center [169, 256] width 205 height 42
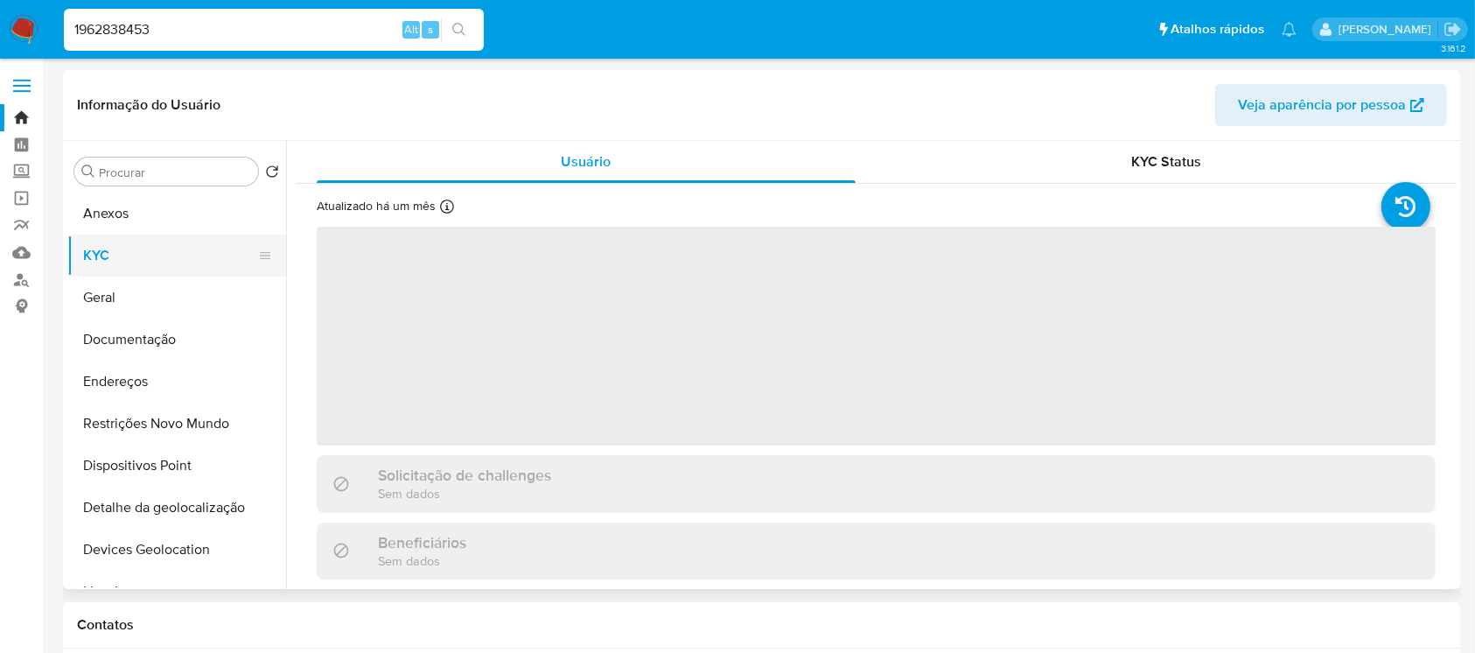
select select "10"
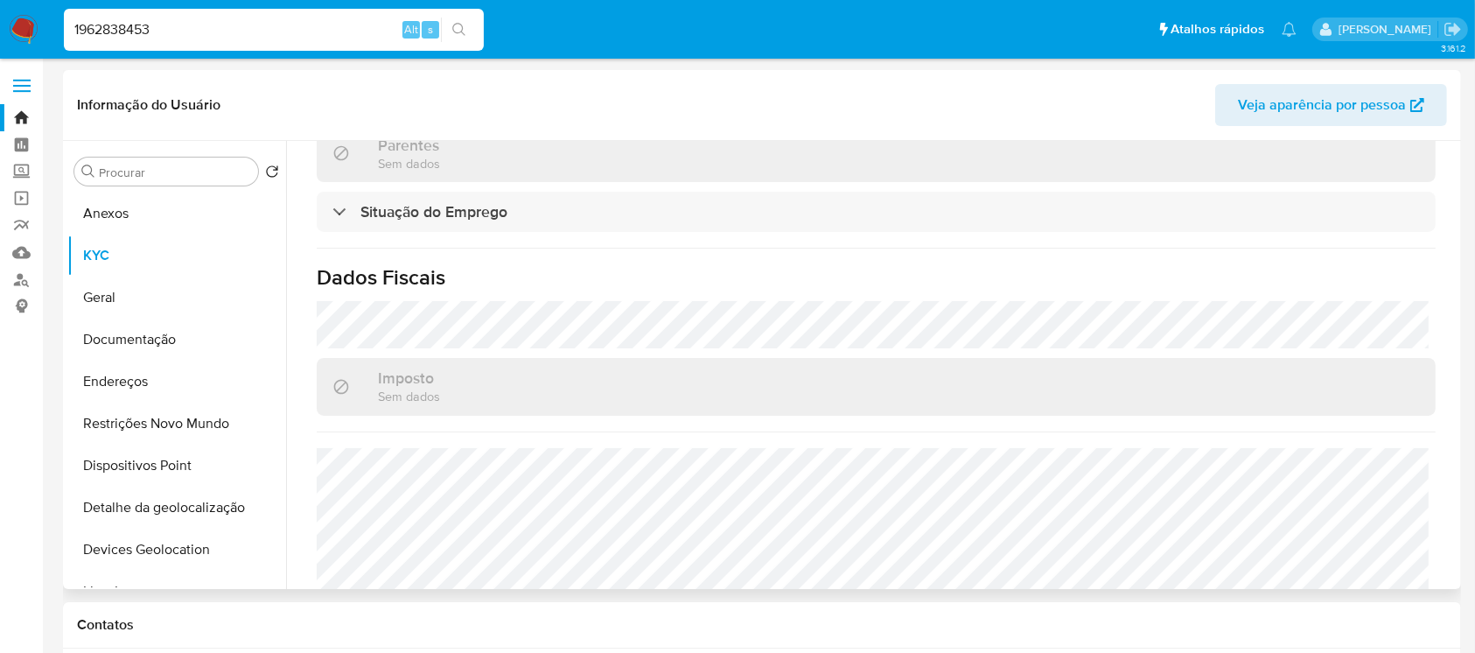
scroll to position [761, 0]
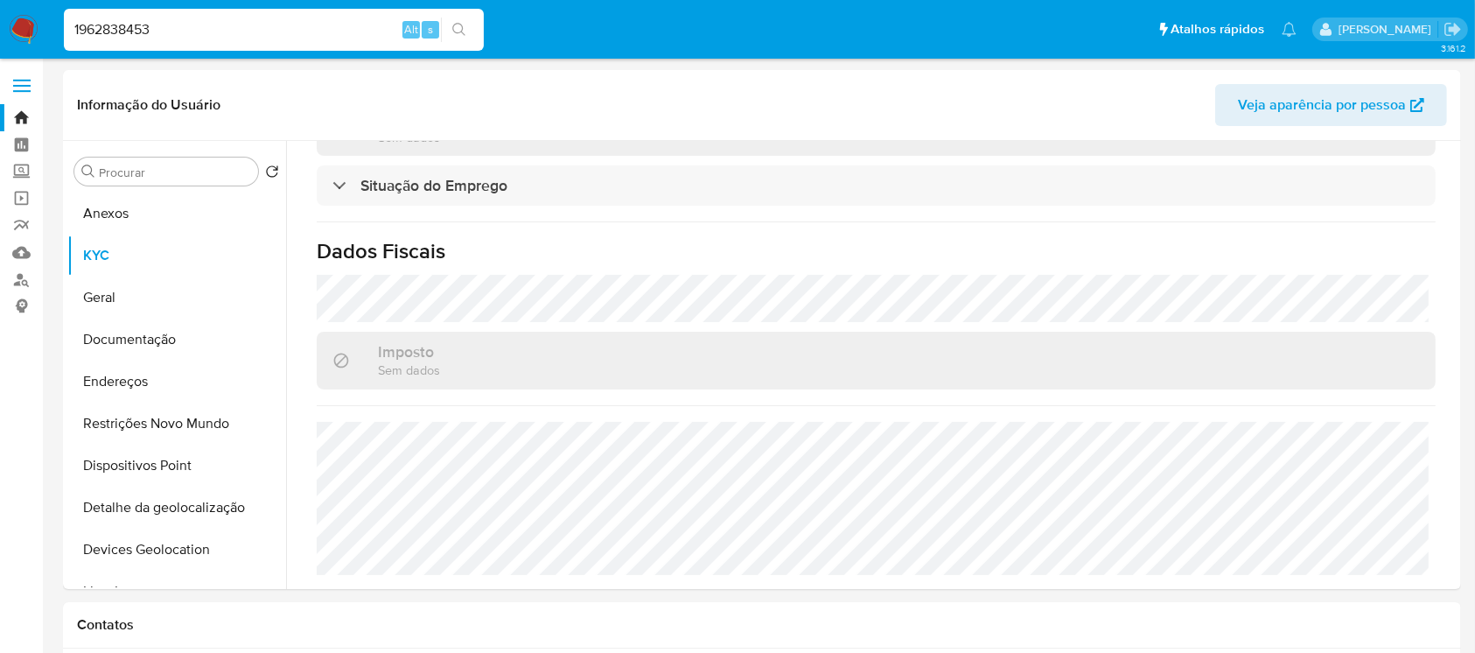
click at [198, 25] on input "1962838453" at bounding box center [274, 29] width 420 height 23
paste input "899297452"
type input "1899297452"
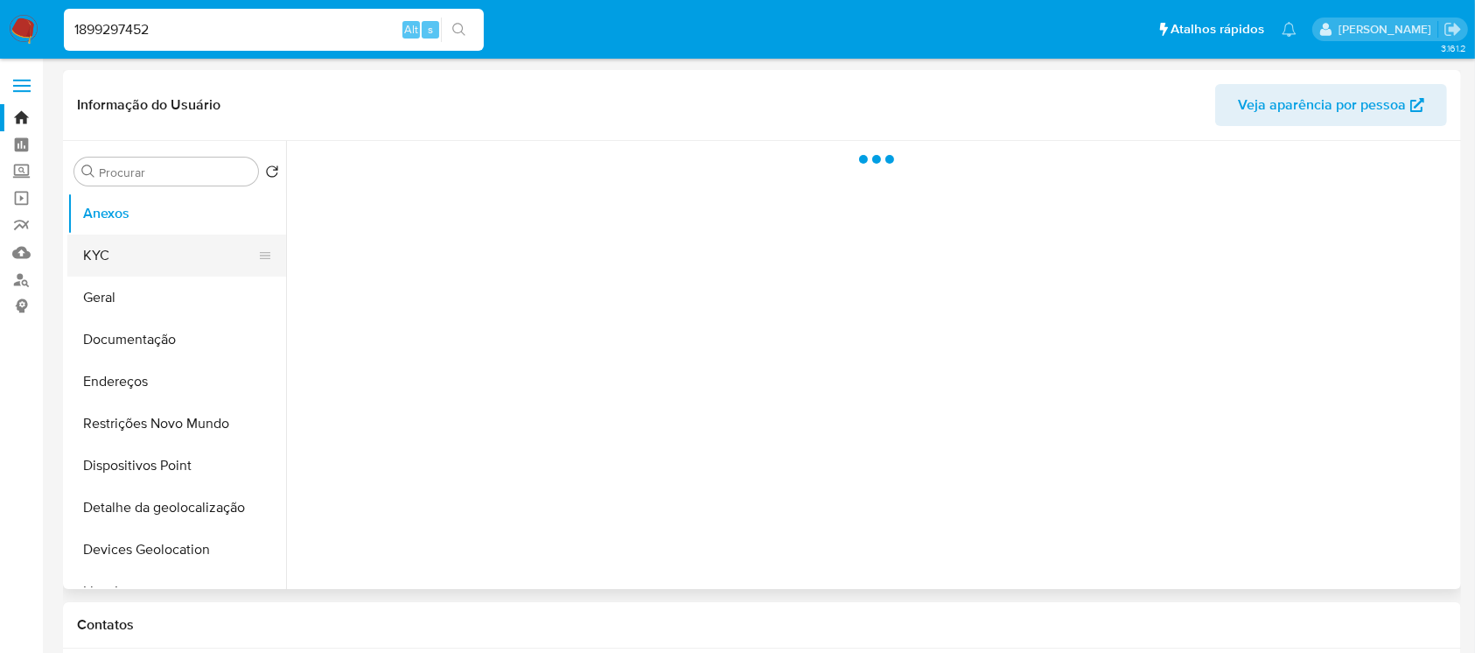
click at [108, 256] on button "KYC" at bounding box center [169, 256] width 205 height 42
select select "10"
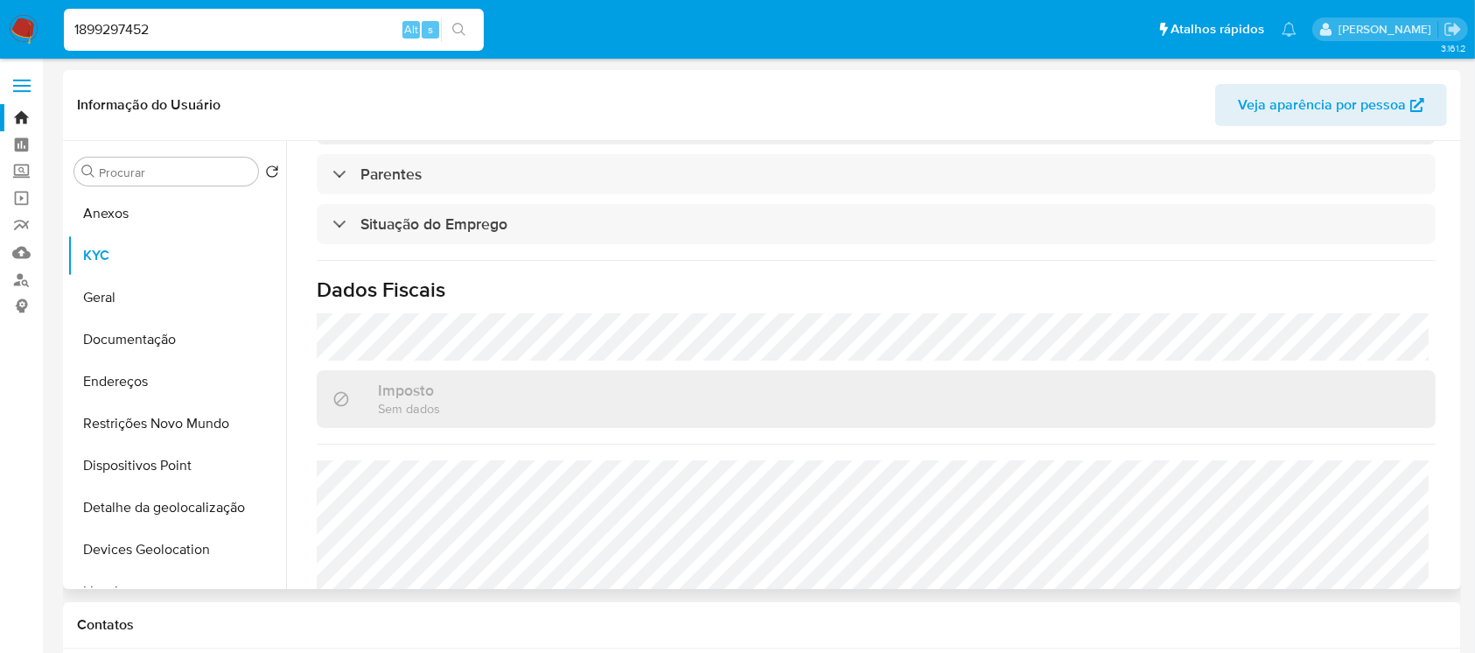
scroll to position [761, 0]
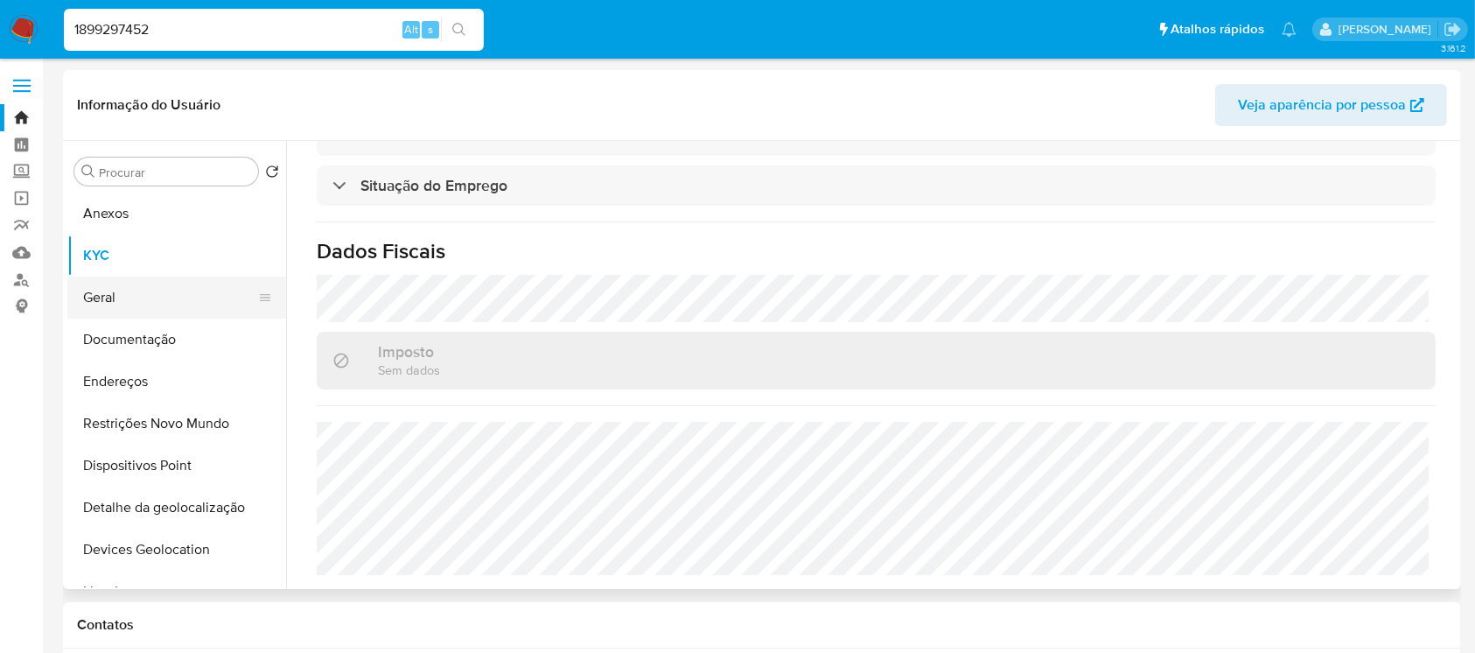
click at [107, 308] on button "Geral" at bounding box center [169, 298] width 205 height 42
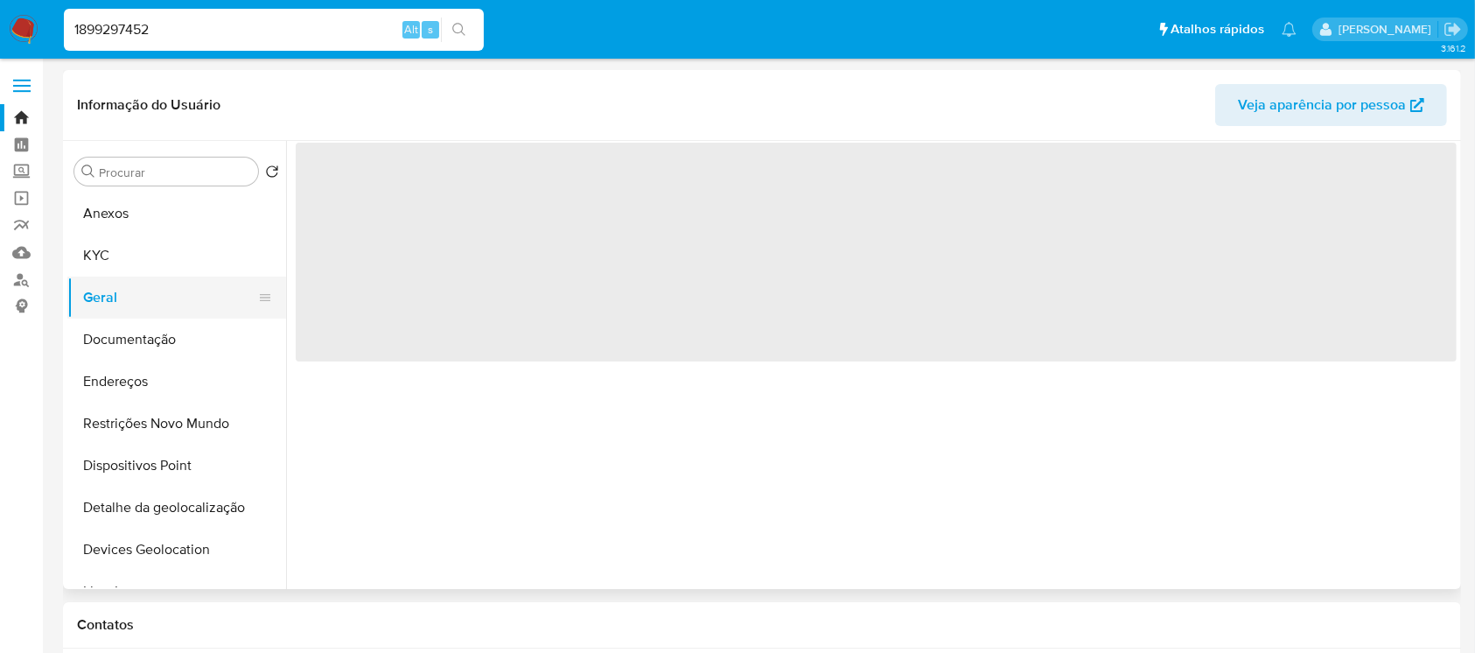
scroll to position [0, 0]
click at [114, 342] on button "Documentação" at bounding box center [169, 340] width 205 height 42
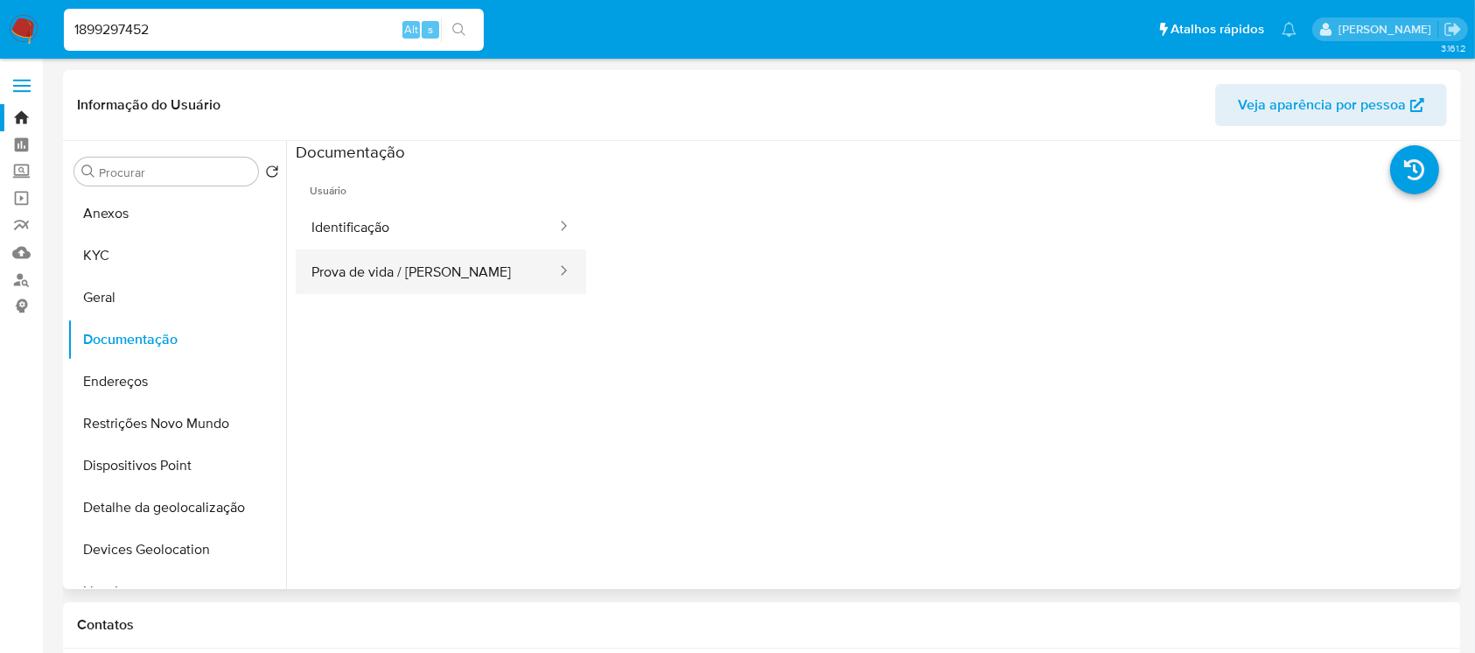
click at [348, 278] on button "Prova de vida / Selfie" at bounding box center [427, 271] width 263 height 45
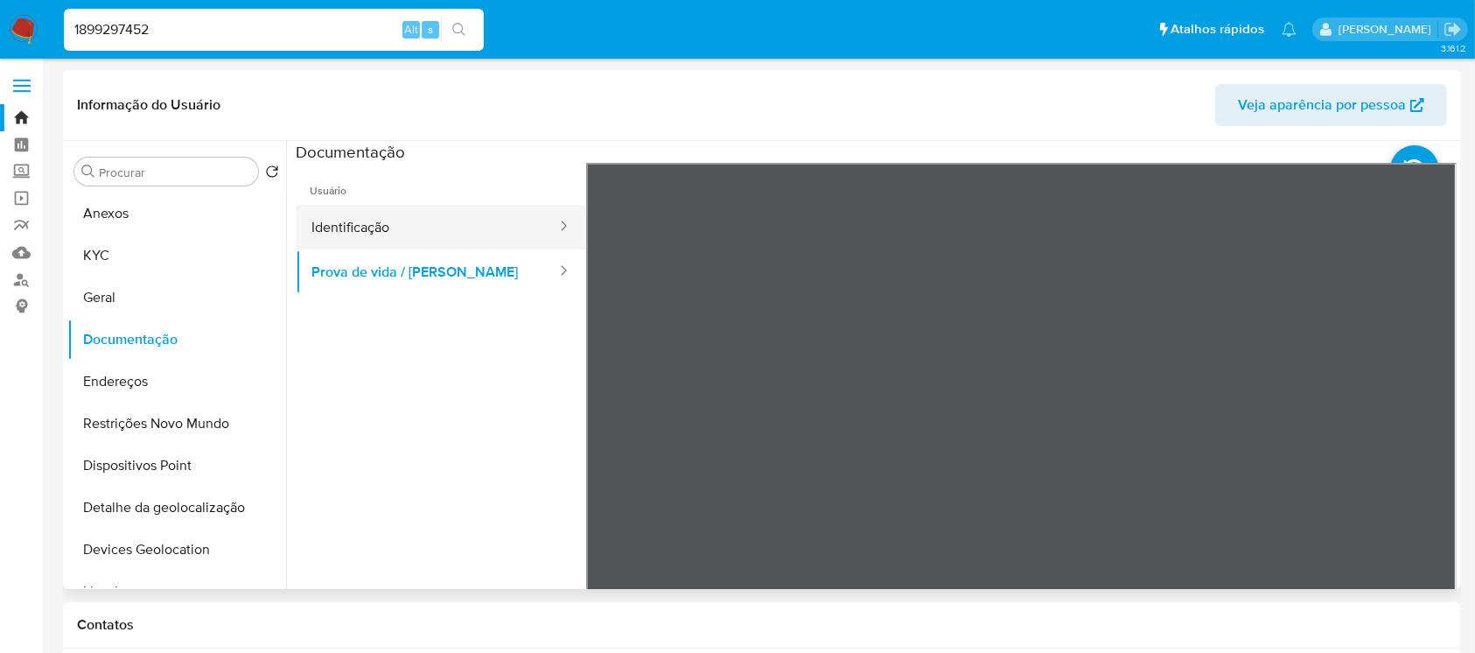
click at [352, 227] on button "Identificação" at bounding box center [427, 227] width 263 height 45
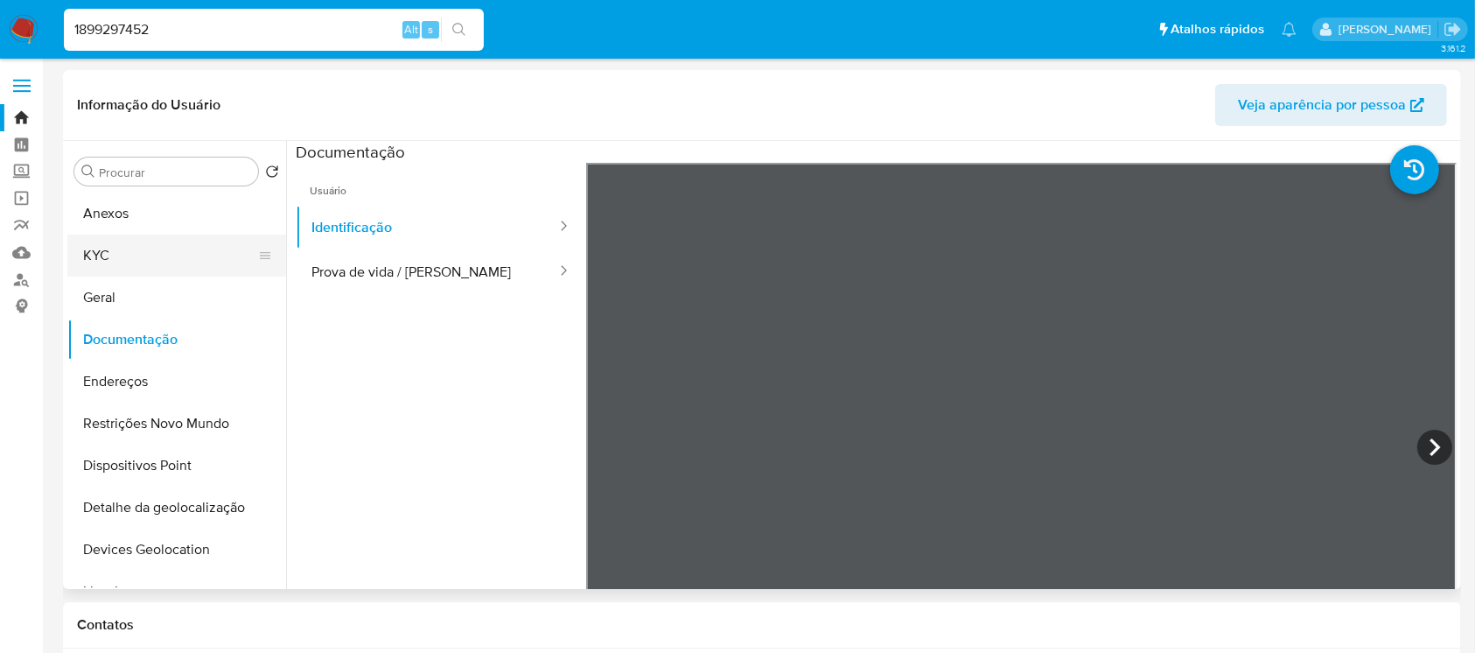
click at [109, 262] on button "KYC" at bounding box center [169, 256] width 205 height 42
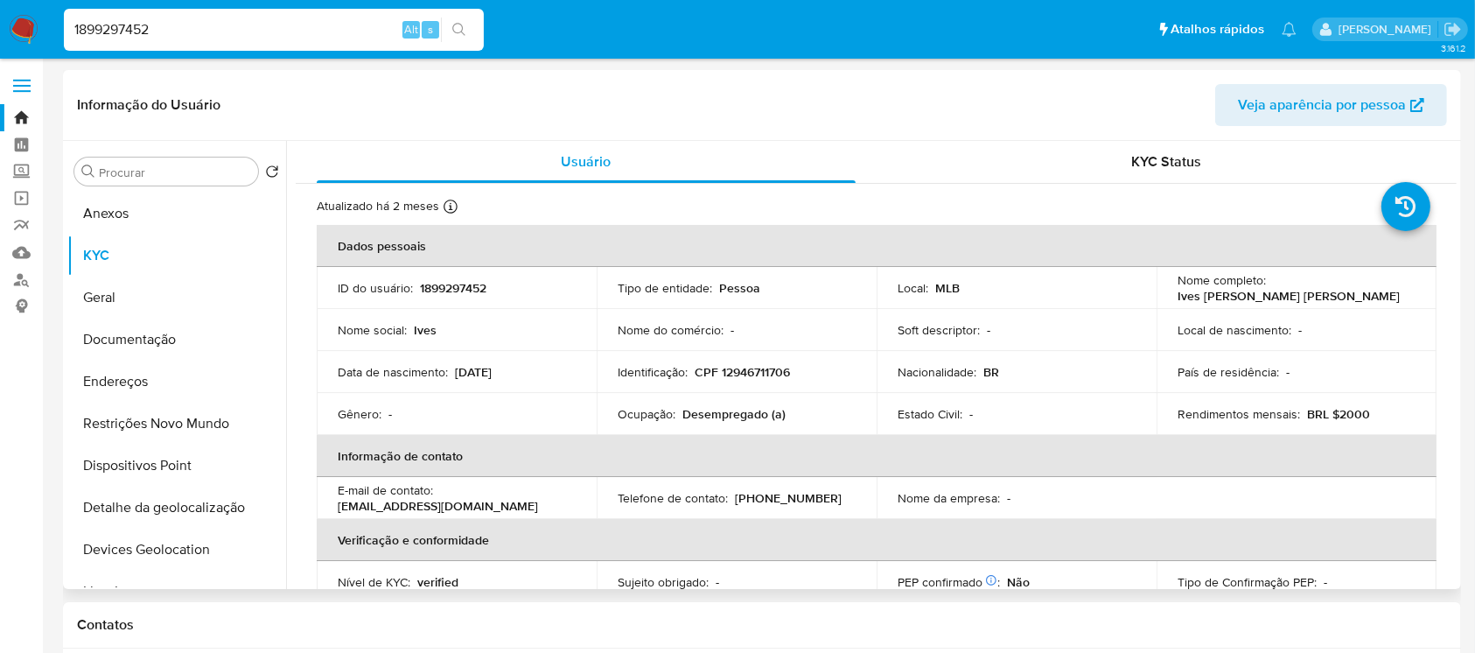
drag, startPoint x: 536, startPoint y: 377, endPoint x: 455, endPoint y: 377, distance: 80.5
click at [455, 377] on div "Data de nascimento : 04/01/2004" at bounding box center [457, 372] width 238 height 16
copy p "04/01/2004"
click at [165, 32] on input "1899297452" at bounding box center [274, 29] width 420 height 23
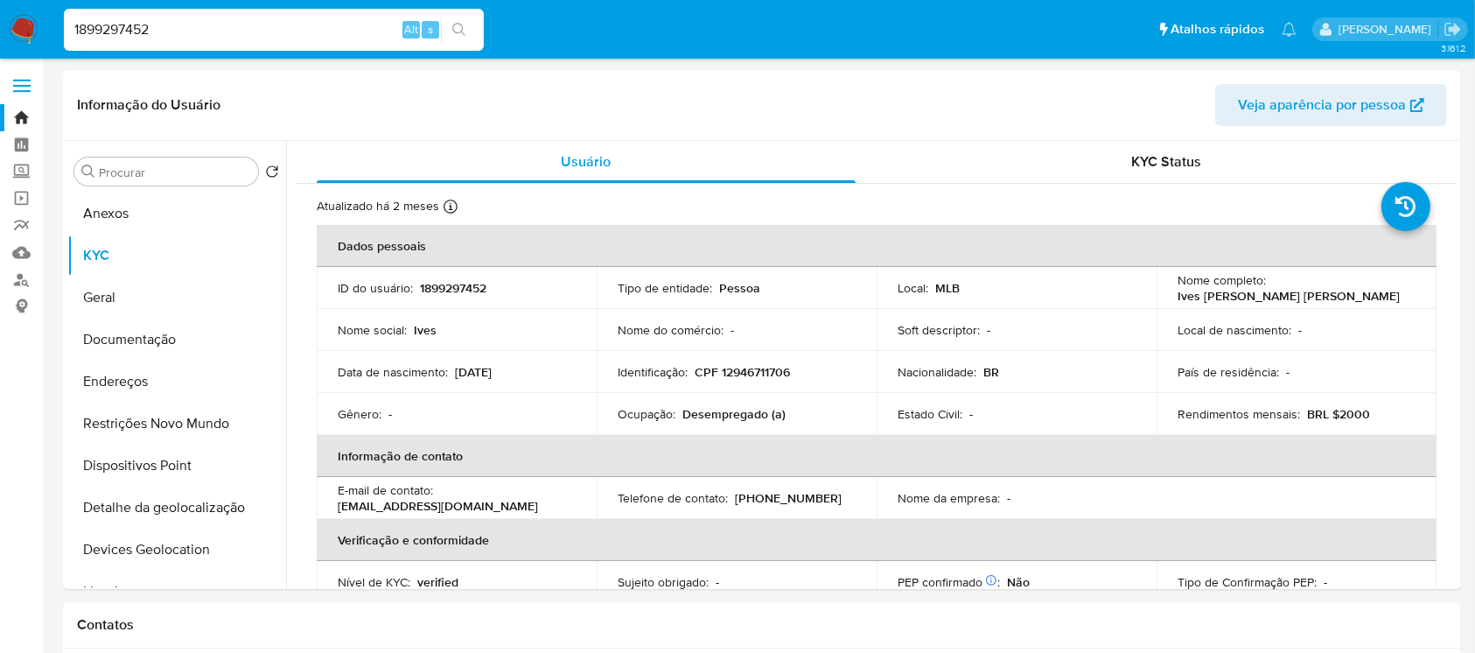
click at [165, 32] on input "1899297452" at bounding box center [274, 29] width 420 height 23
paste input "326309033"
type input "1326309033"
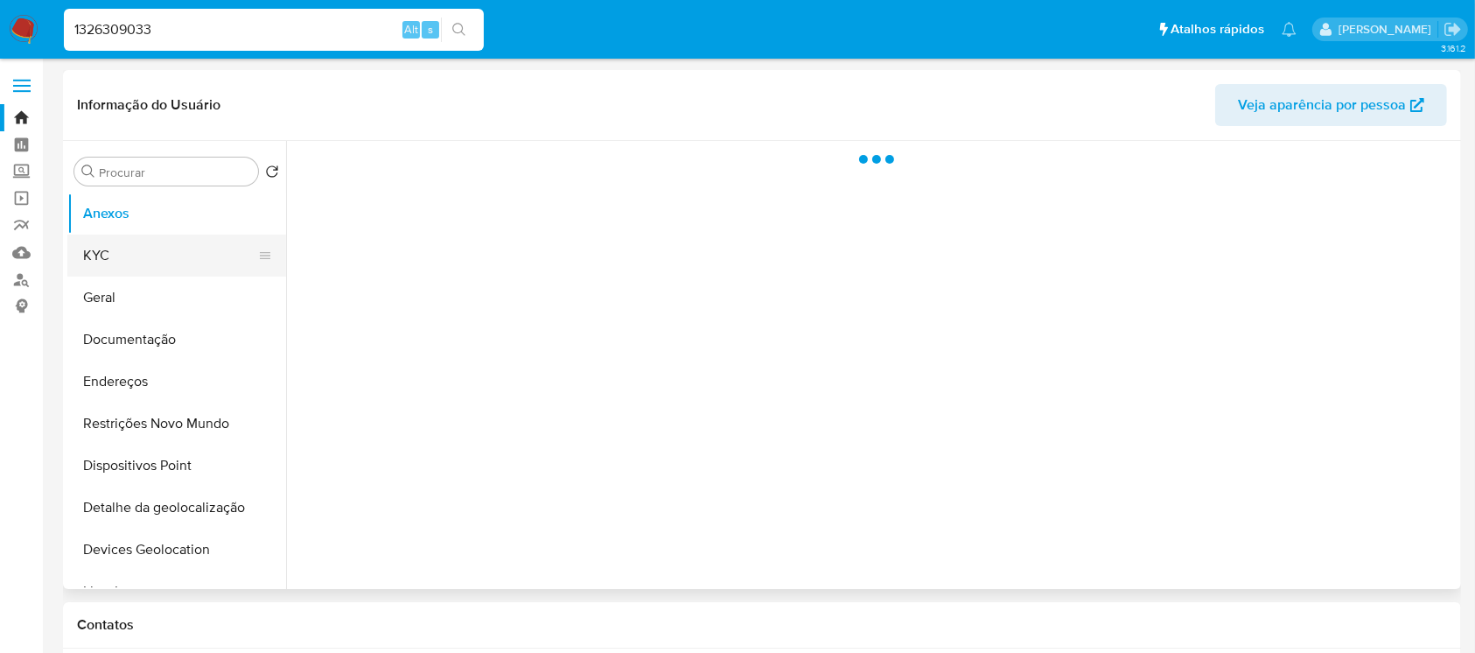
click at [105, 270] on button "KYC" at bounding box center [169, 256] width 205 height 42
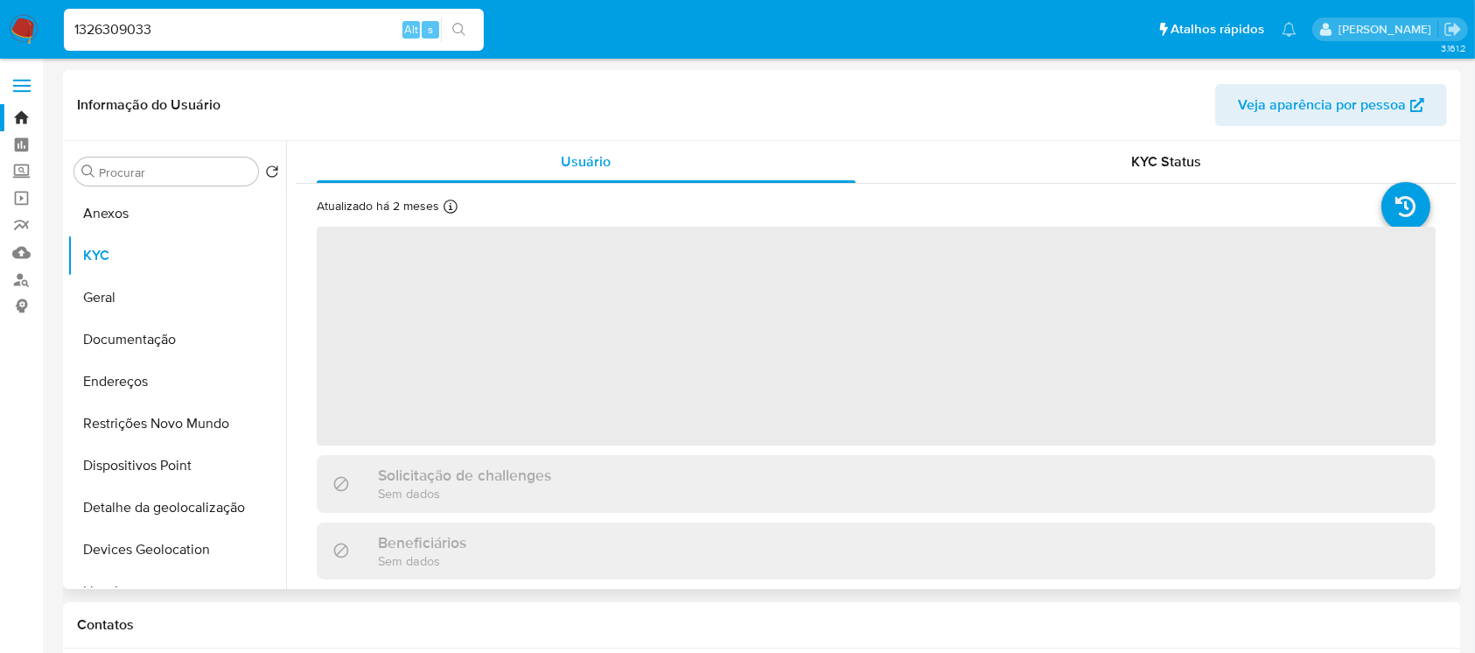
select select "10"
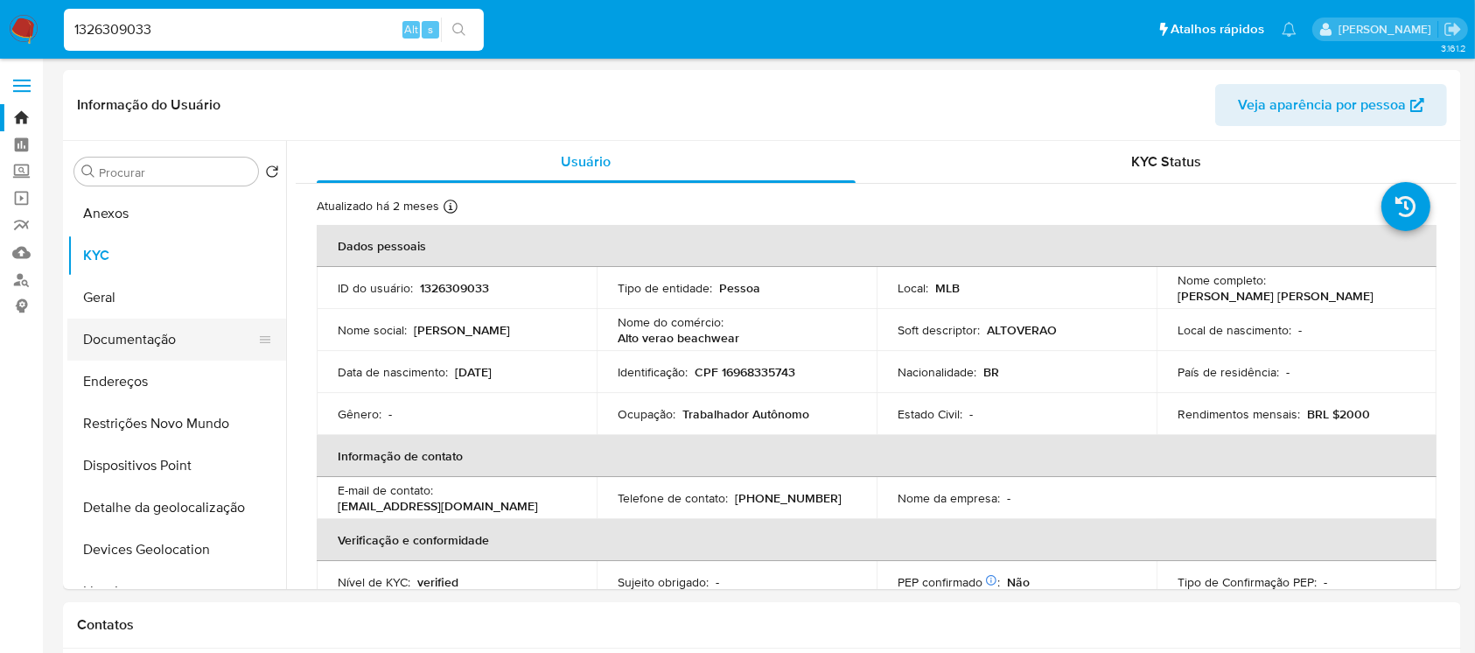
click at [118, 346] on button "Documentação" at bounding box center [169, 340] width 205 height 42
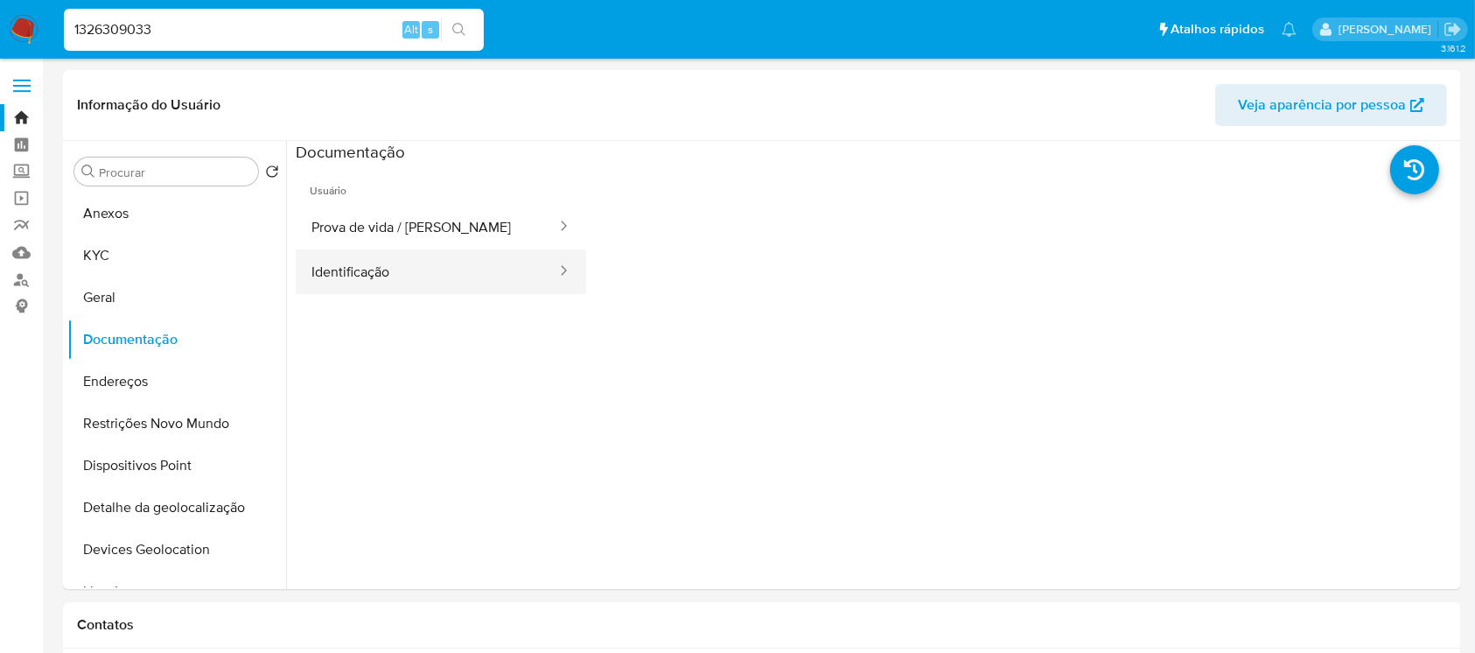
click at [407, 254] on button "Identificação" at bounding box center [427, 271] width 263 height 45
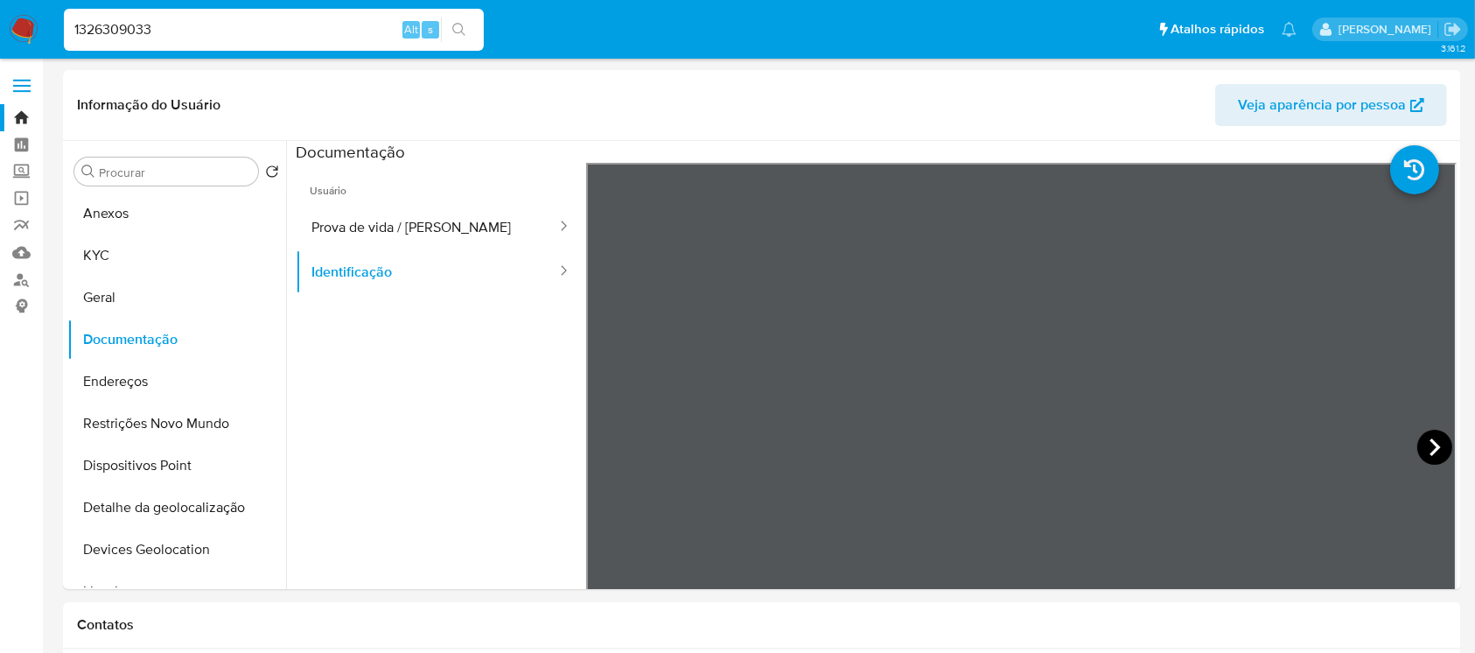
click at [1430, 439] on icon at bounding box center [1435, 447] width 11 height 18
click at [380, 229] on button "Prova de vida / [PERSON_NAME]" at bounding box center [427, 227] width 263 height 45
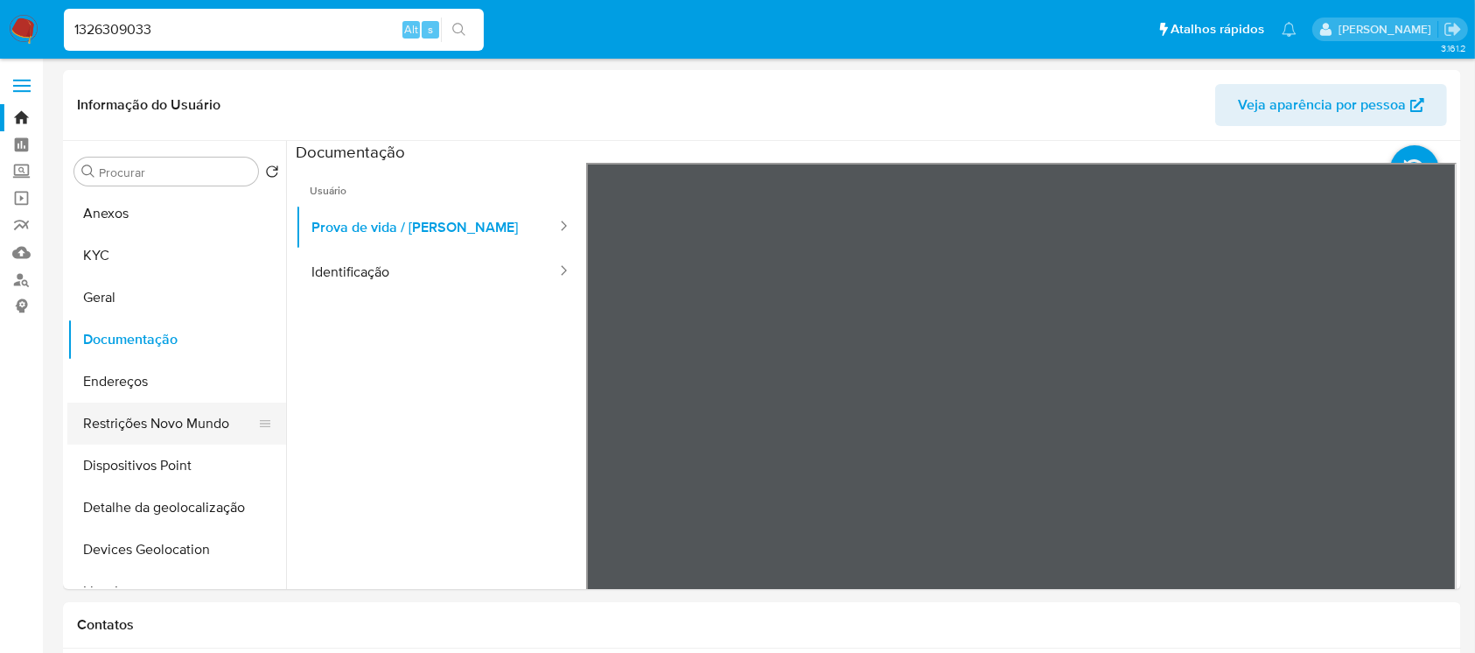
click at [133, 417] on button "Restrições Novo Mundo" at bounding box center [169, 424] width 205 height 42
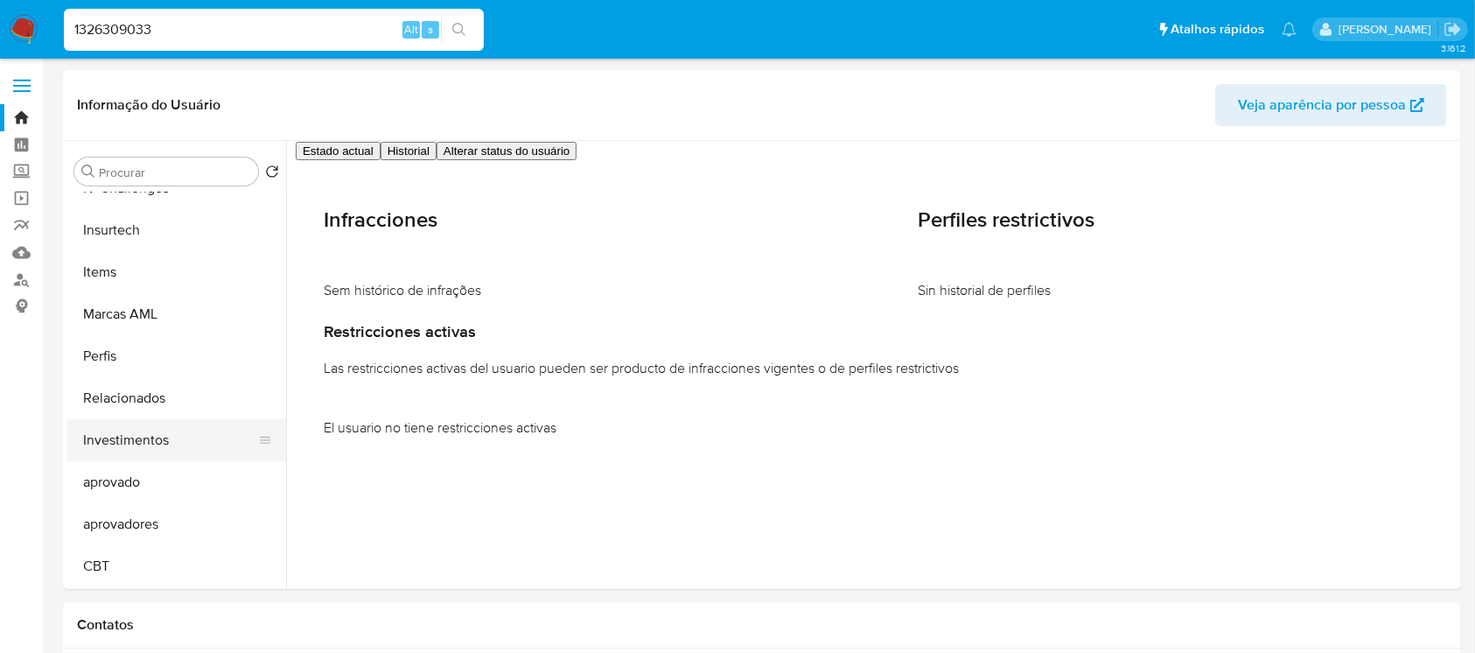
scroll to position [752, 0]
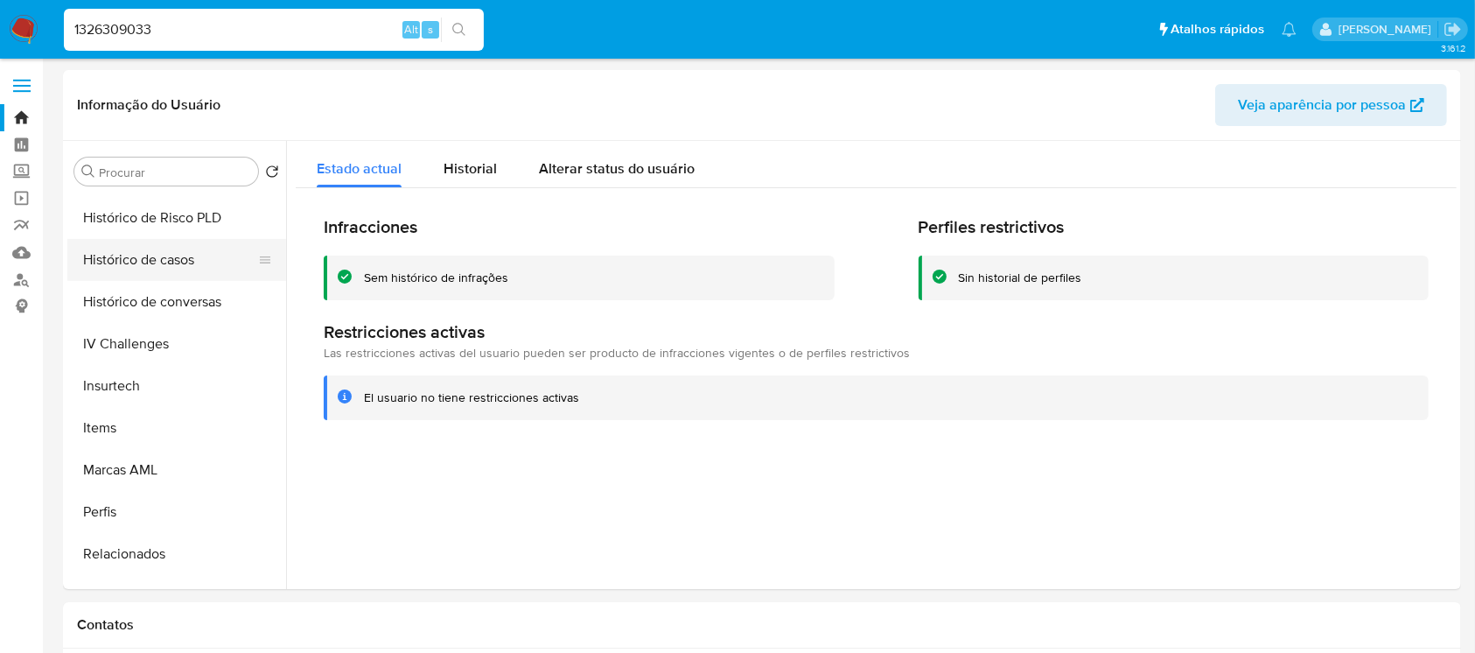
click at [130, 272] on button "Histórico de casos" at bounding box center [169, 260] width 205 height 42
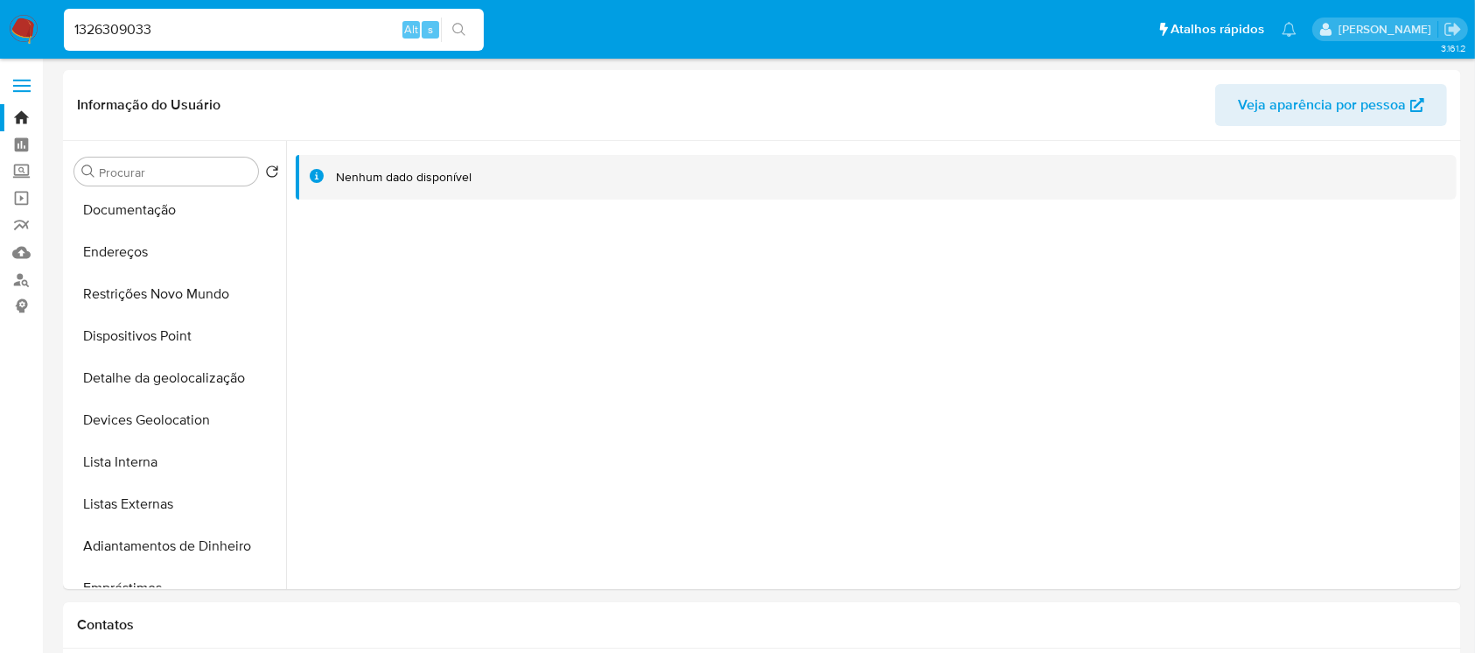
scroll to position [0, 0]
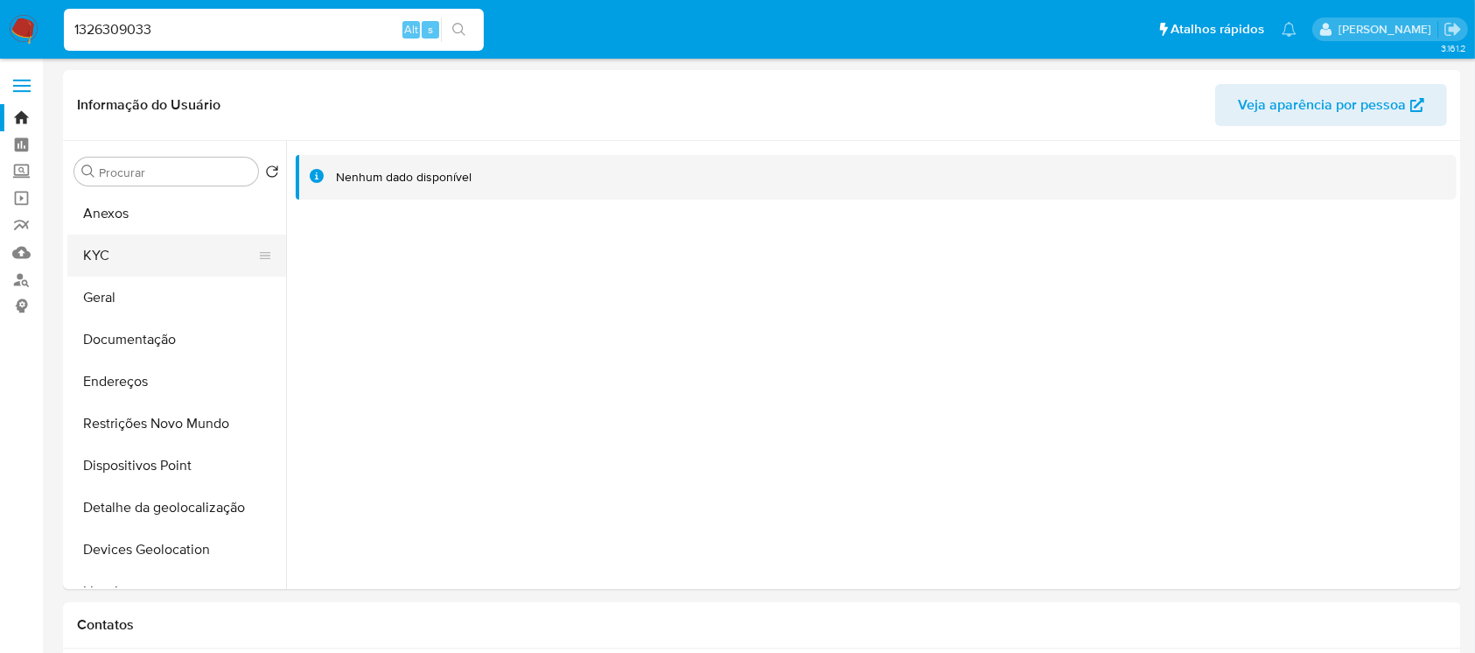
click at [96, 269] on button "KYC" at bounding box center [169, 256] width 205 height 42
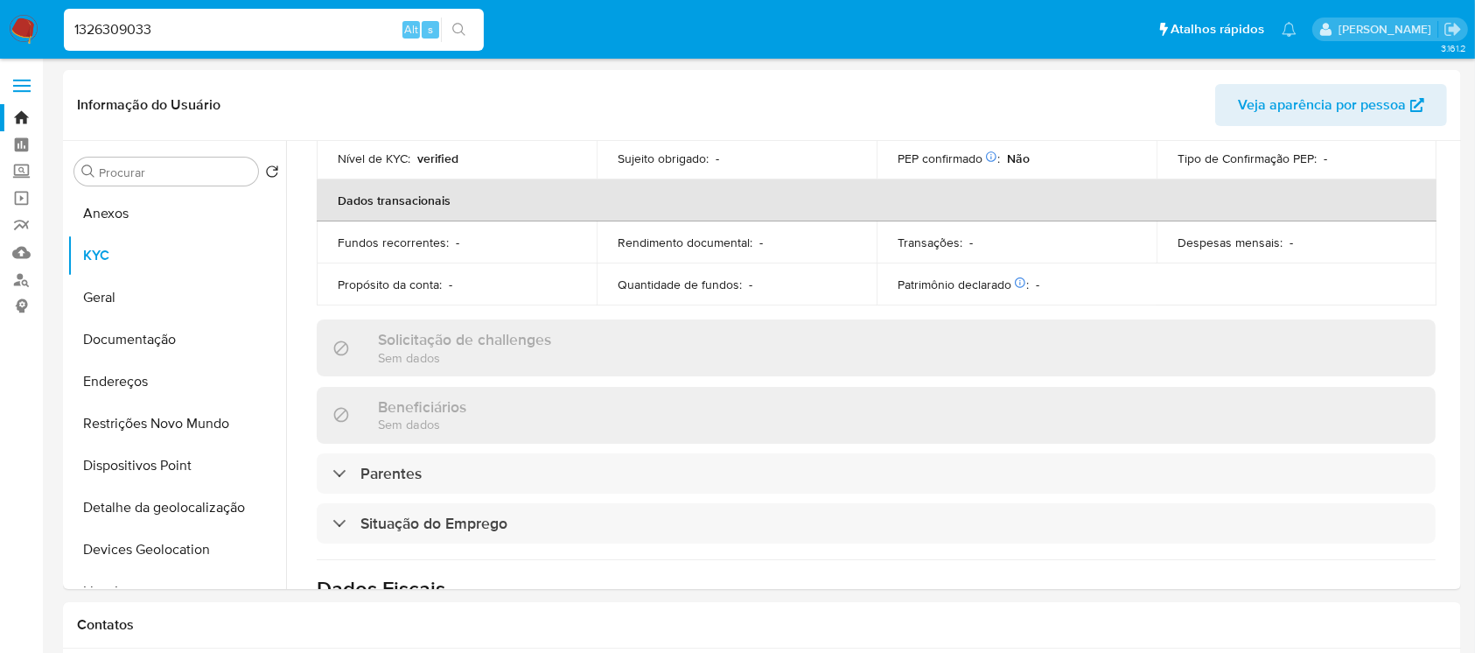
scroll to position [466, 0]
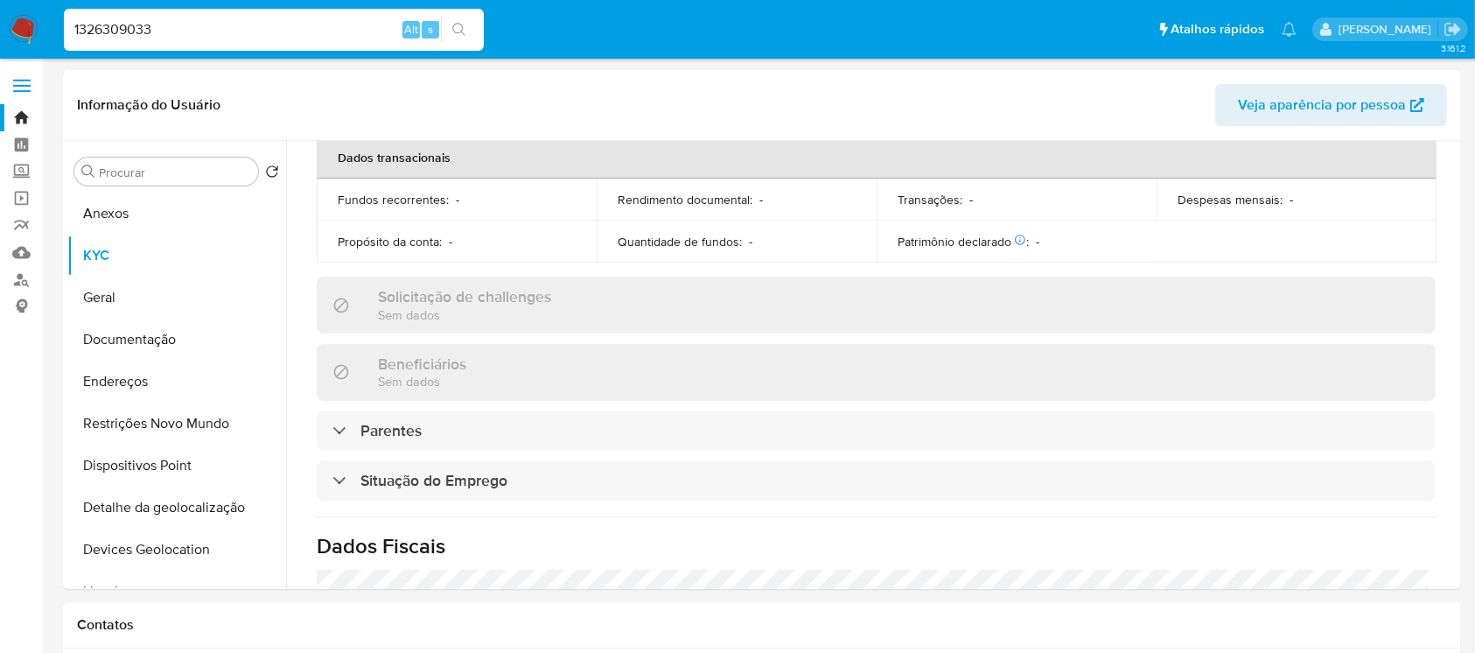
drag, startPoint x: 221, startPoint y: 44, endPoint x: 205, endPoint y: 40, distance: 16.1
click at [221, 44] on div "1326309033 Alt s" at bounding box center [274, 30] width 420 height 42
click at [187, 36] on input "1326309033" at bounding box center [274, 29] width 420 height 23
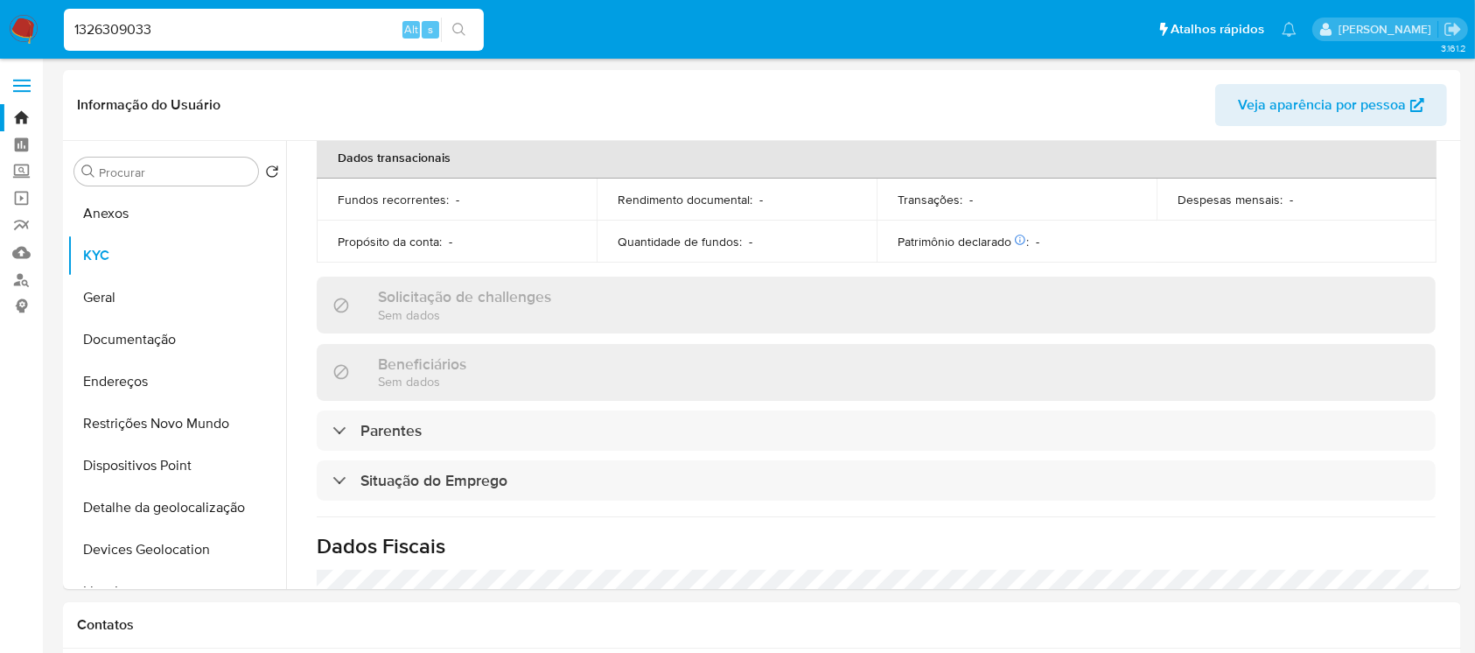
paste input "025780091"
type input "1025780091"
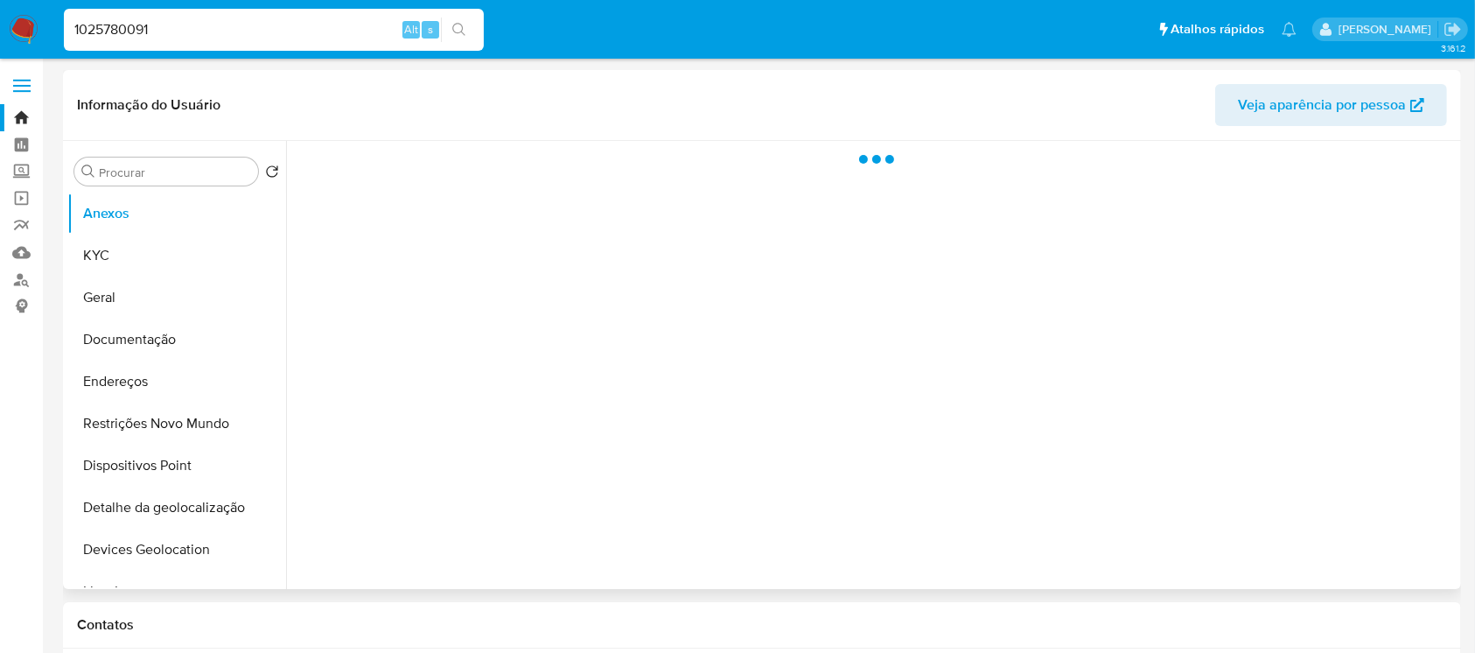
select select "10"
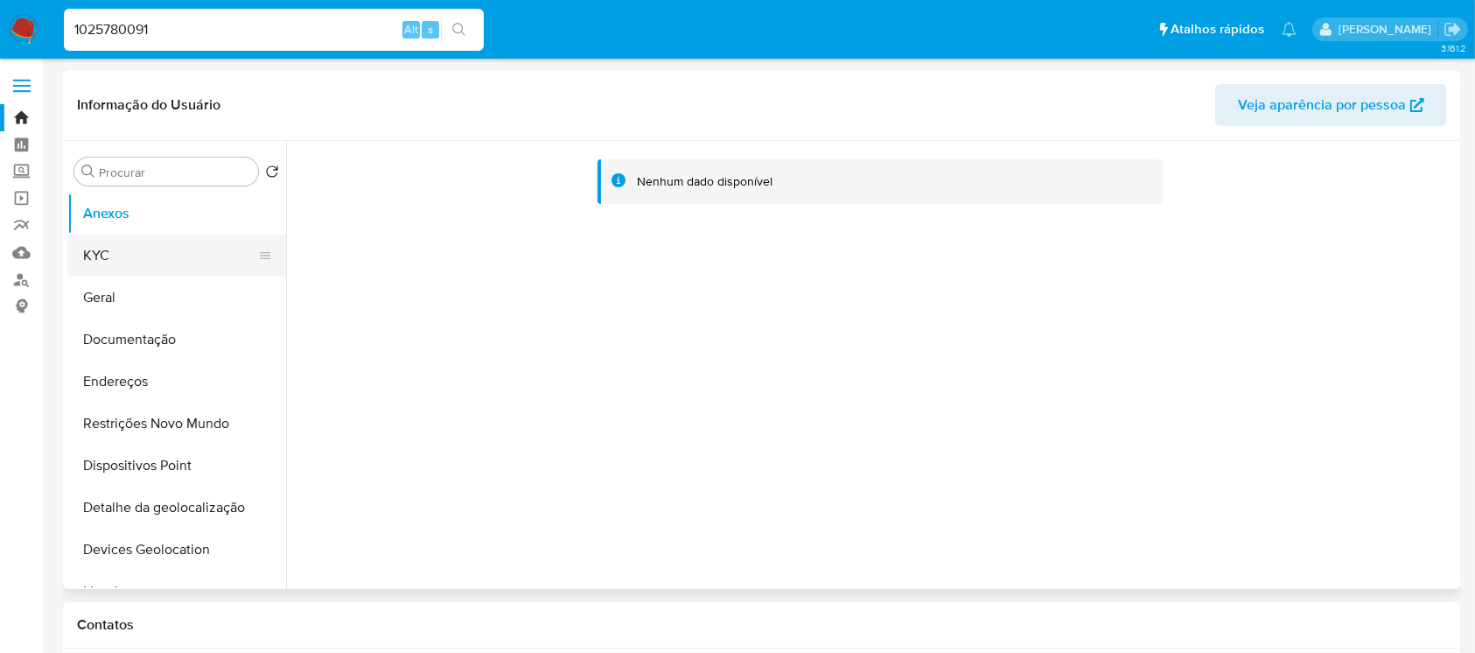
click at [133, 261] on button "KYC" at bounding box center [169, 256] width 205 height 42
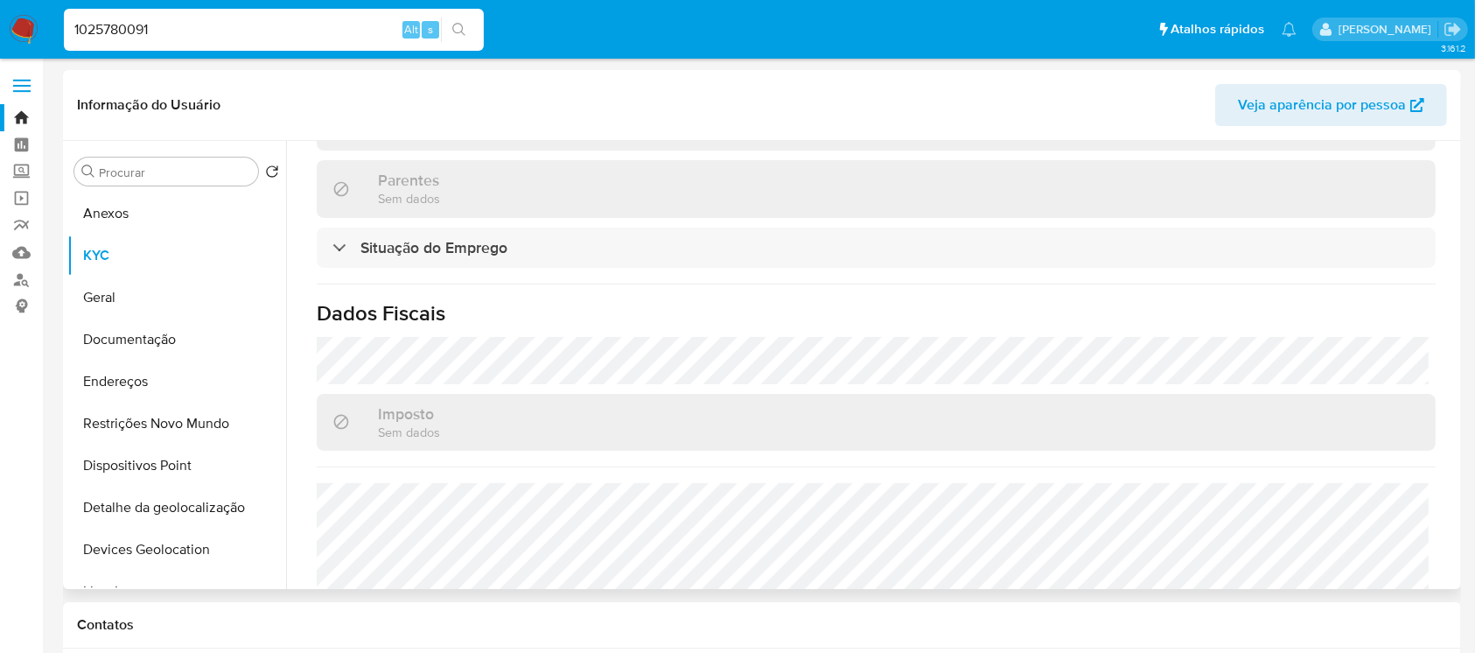
scroll to position [778, 0]
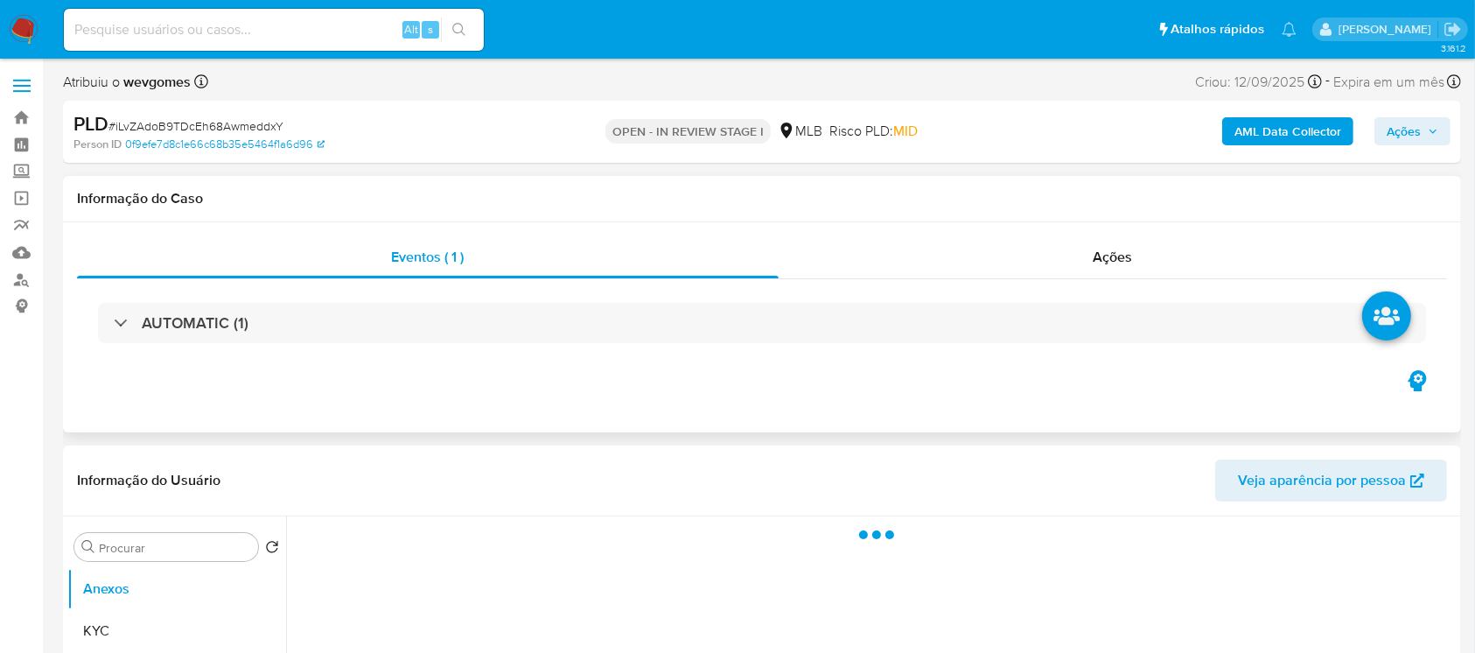
select select "10"
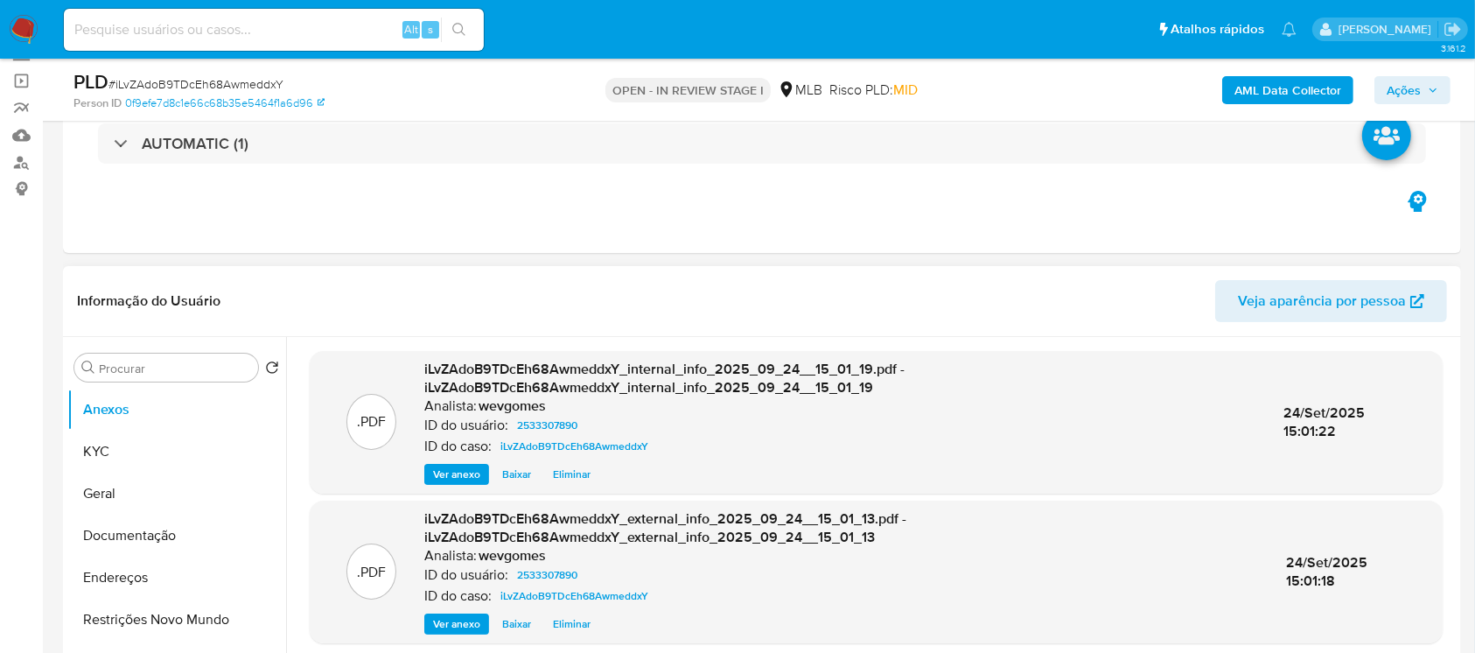
scroll to position [155, 0]
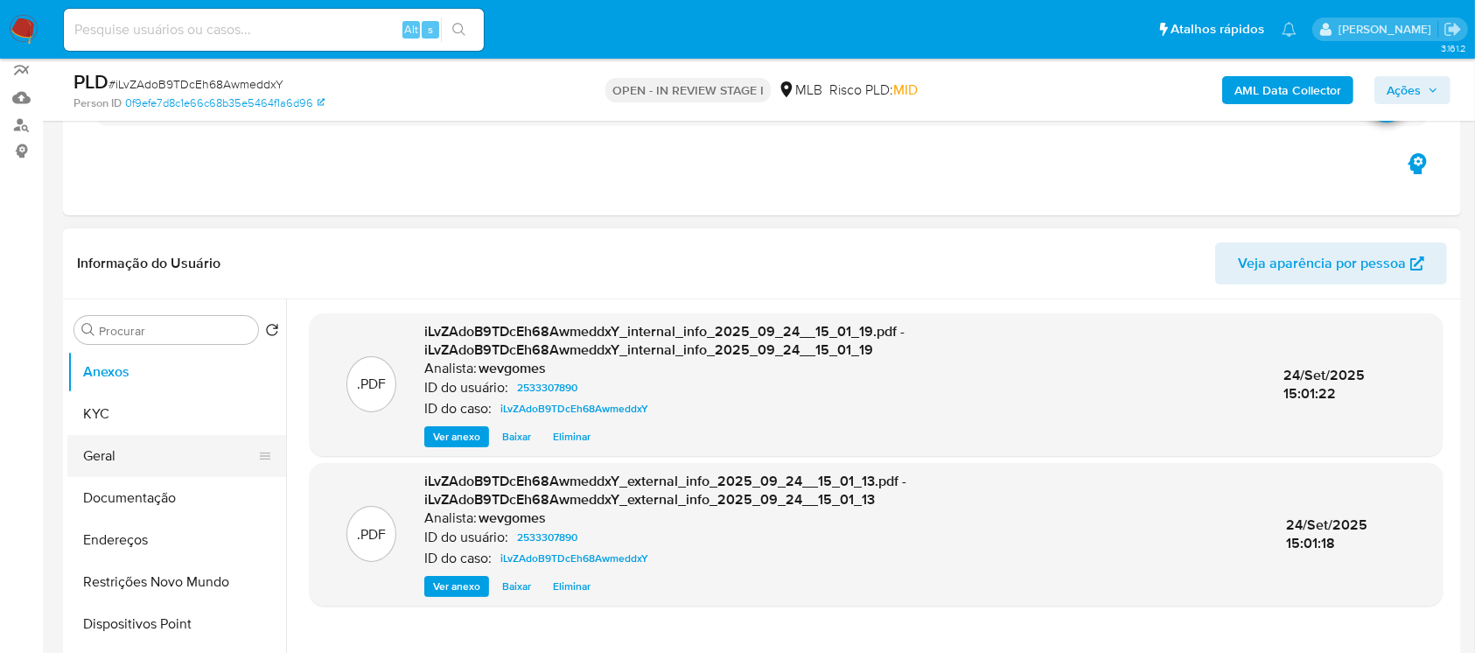
click at [141, 459] on button "Geral" at bounding box center [169, 456] width 205 height 42
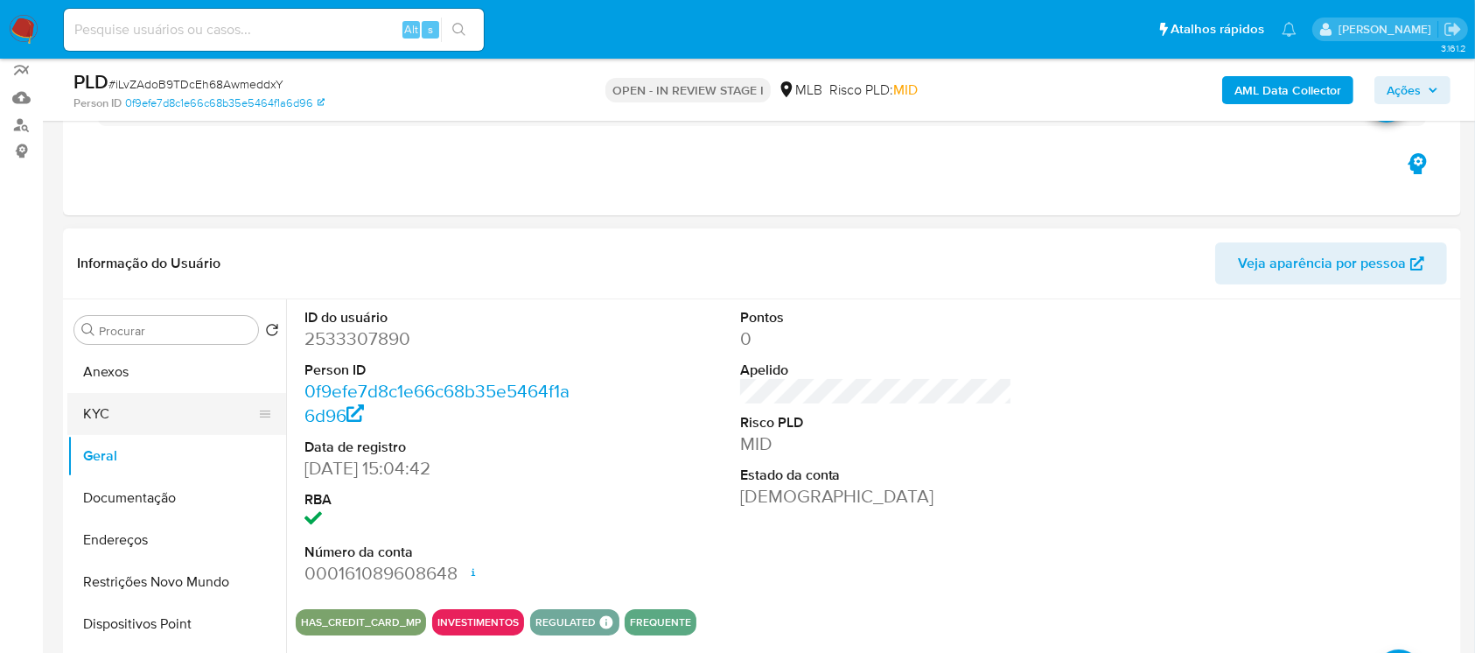
click at [87, 411] on button "KYC" at bounding box center [169, 414] width 205 height 42
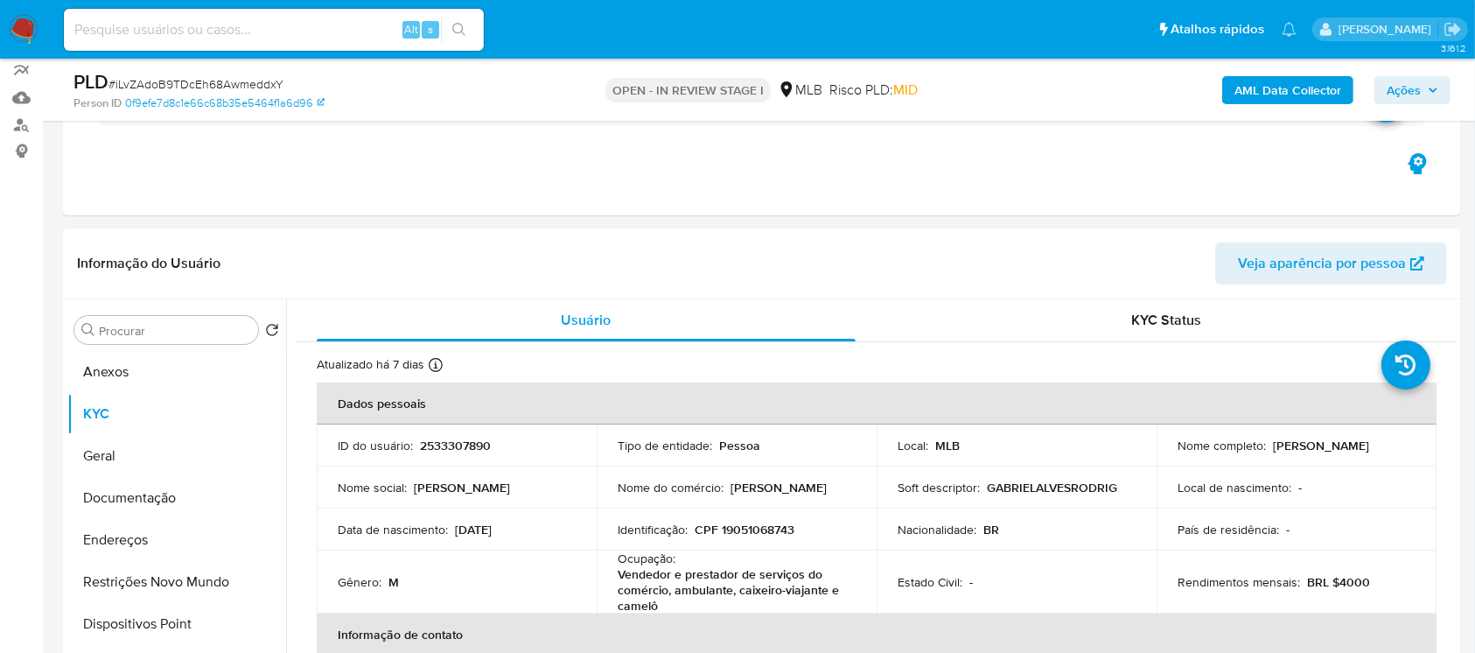
scroll to position [311, 0]
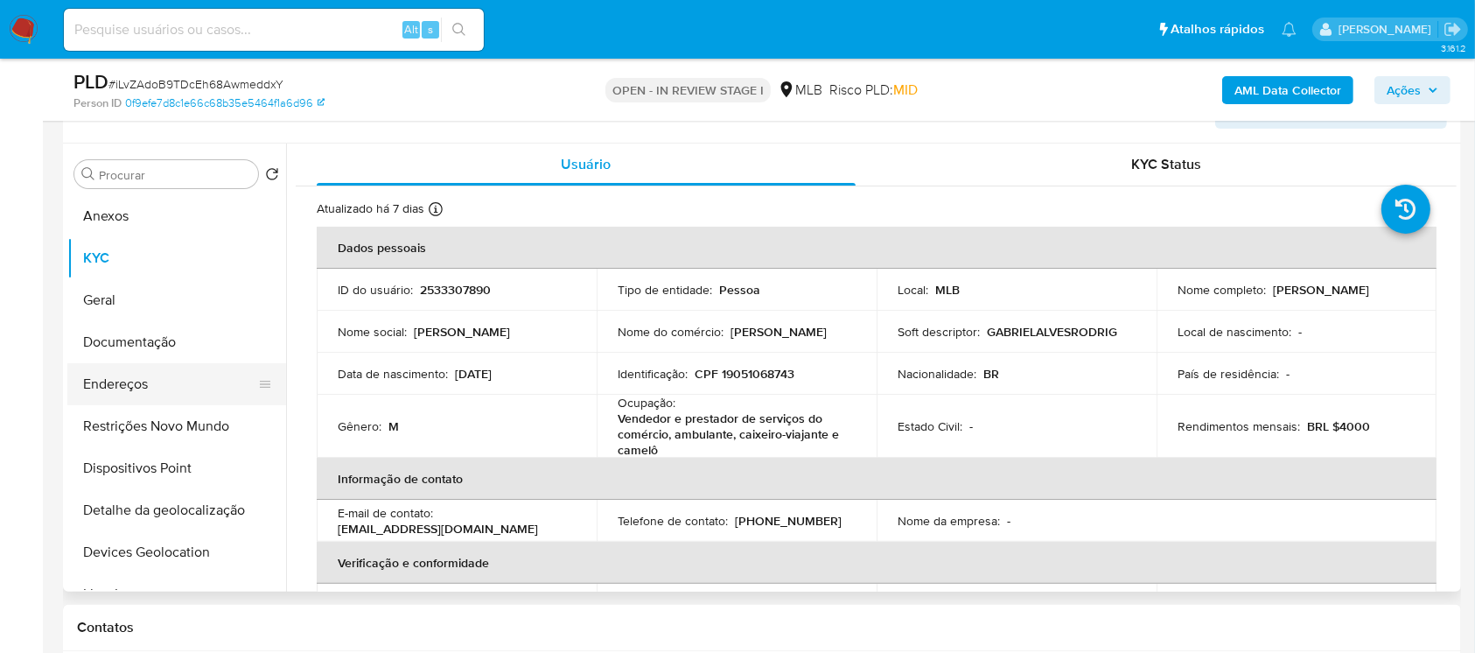
click at [109, 387] on button "Endereços" at bounding box center [169, 384] width 205 height 42
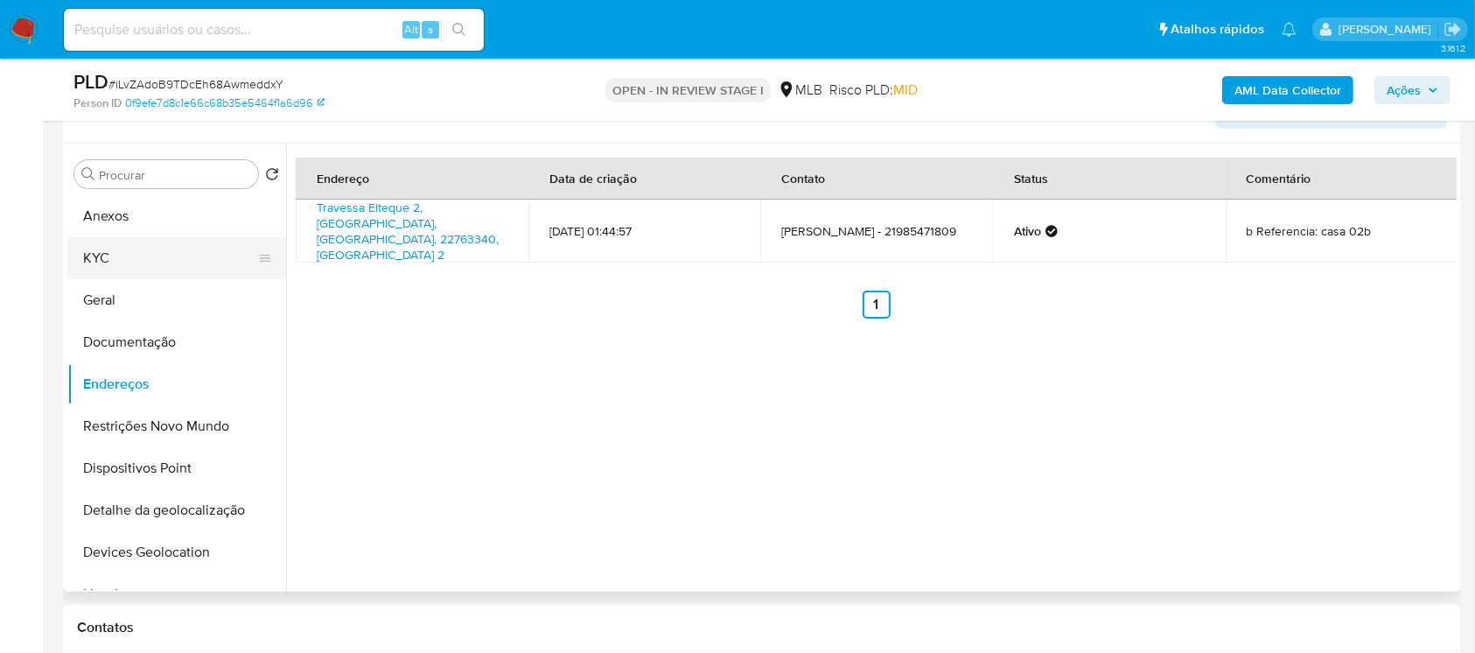
click at [107, 259] on button "KYC" at bounding box center [169, 258] width 205 height 42
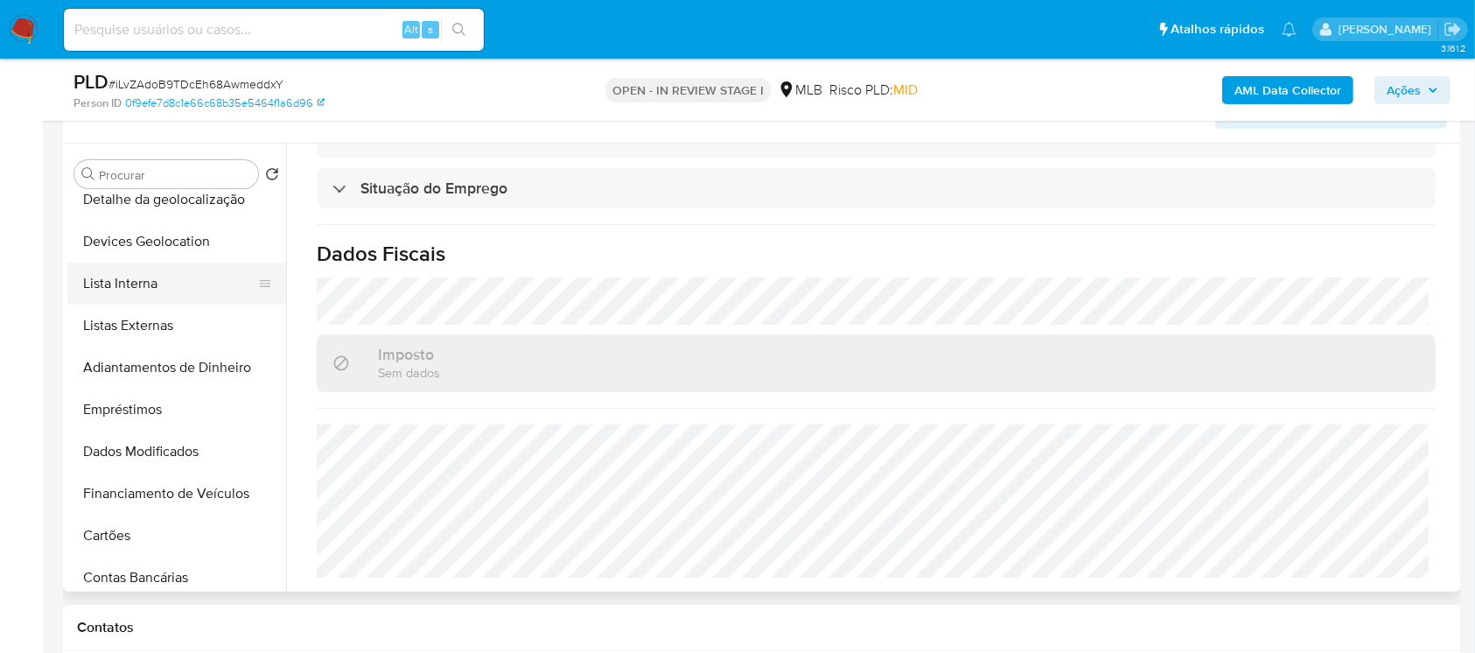
scroll to position [155, 0]
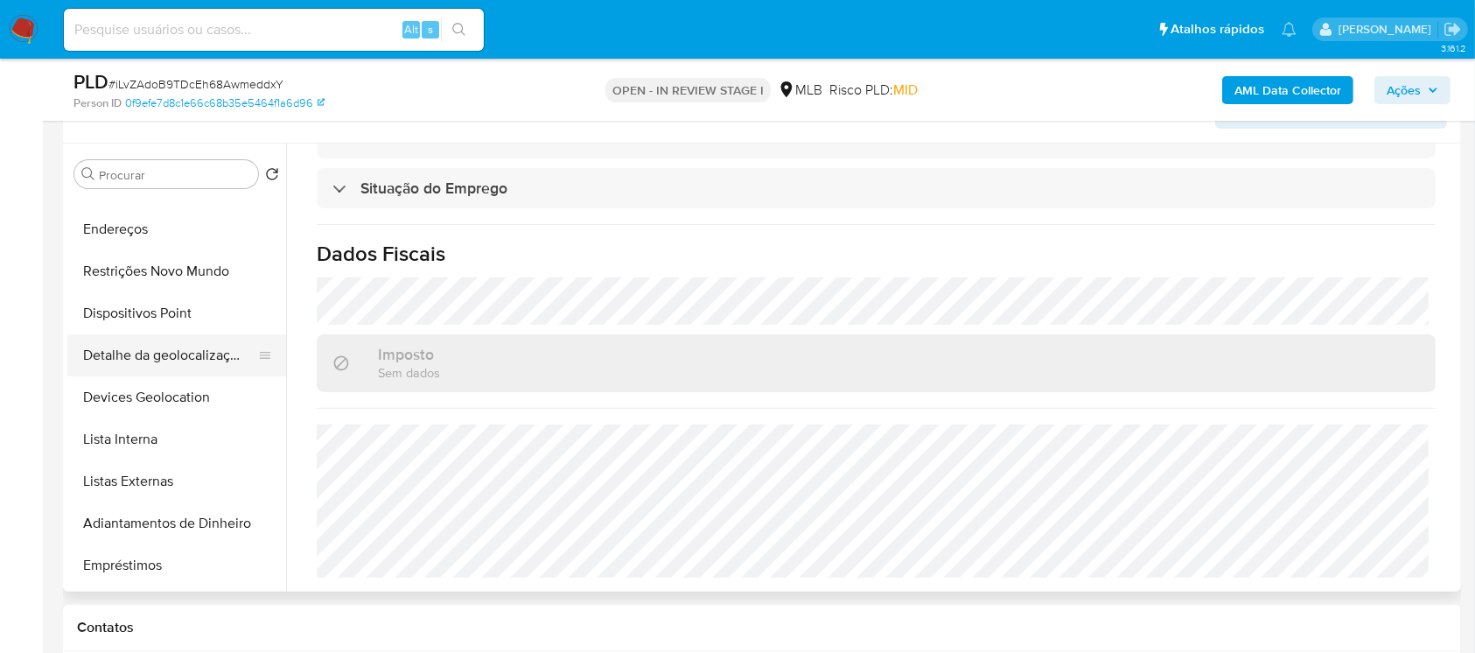
click at [137, 366] on button "Detalhe da geolocalização" at bounding box center [169, 355] width 205 height 42
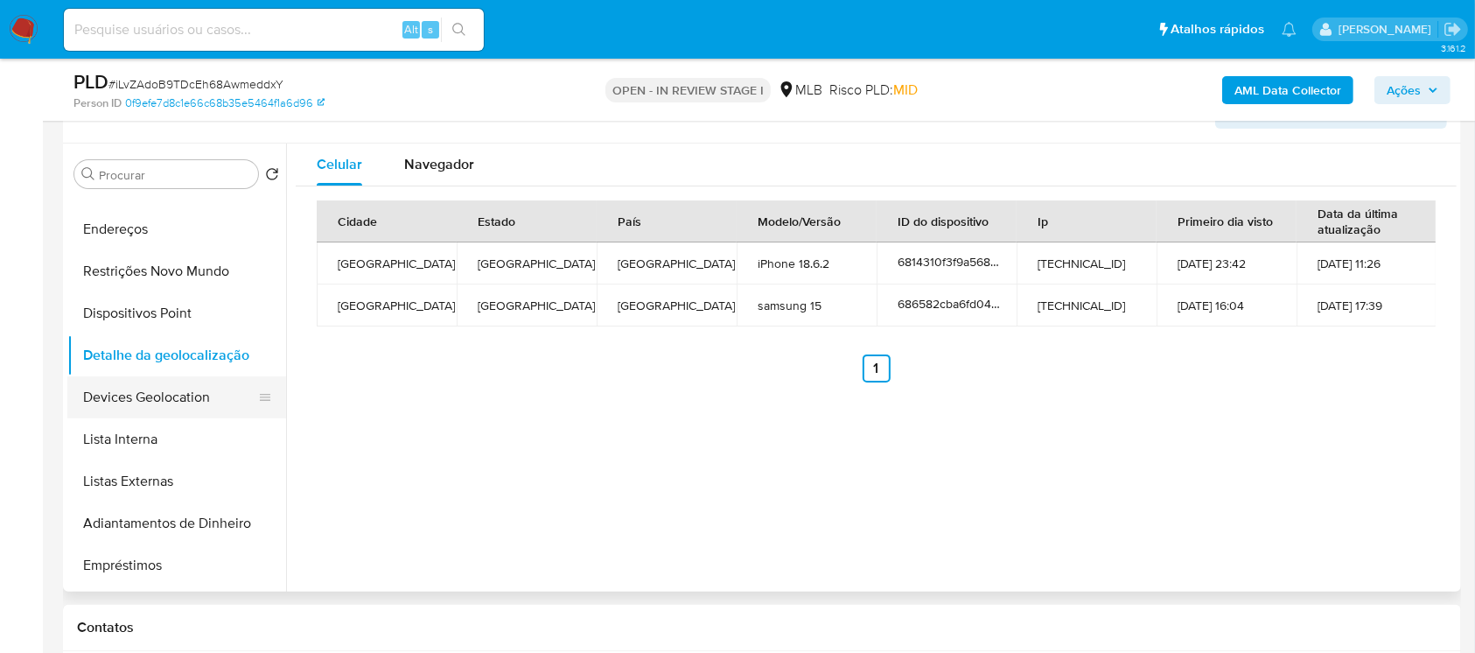
click at [161, 400] on button "Devices Geolocation" at bounding box center [169, 397] width 205 height 42
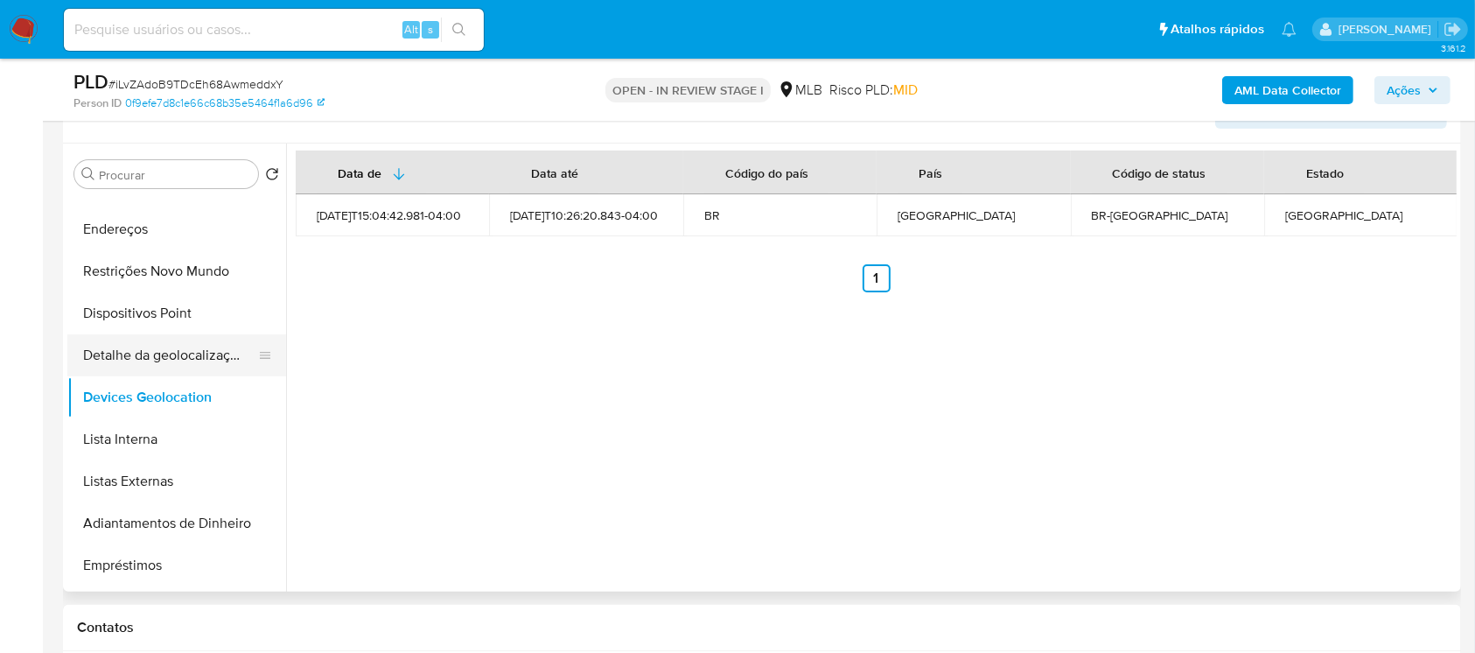
click at [136, 360] on button "Detalhe da geolocalização" at bounding box center [169, 355] width 205 height 42
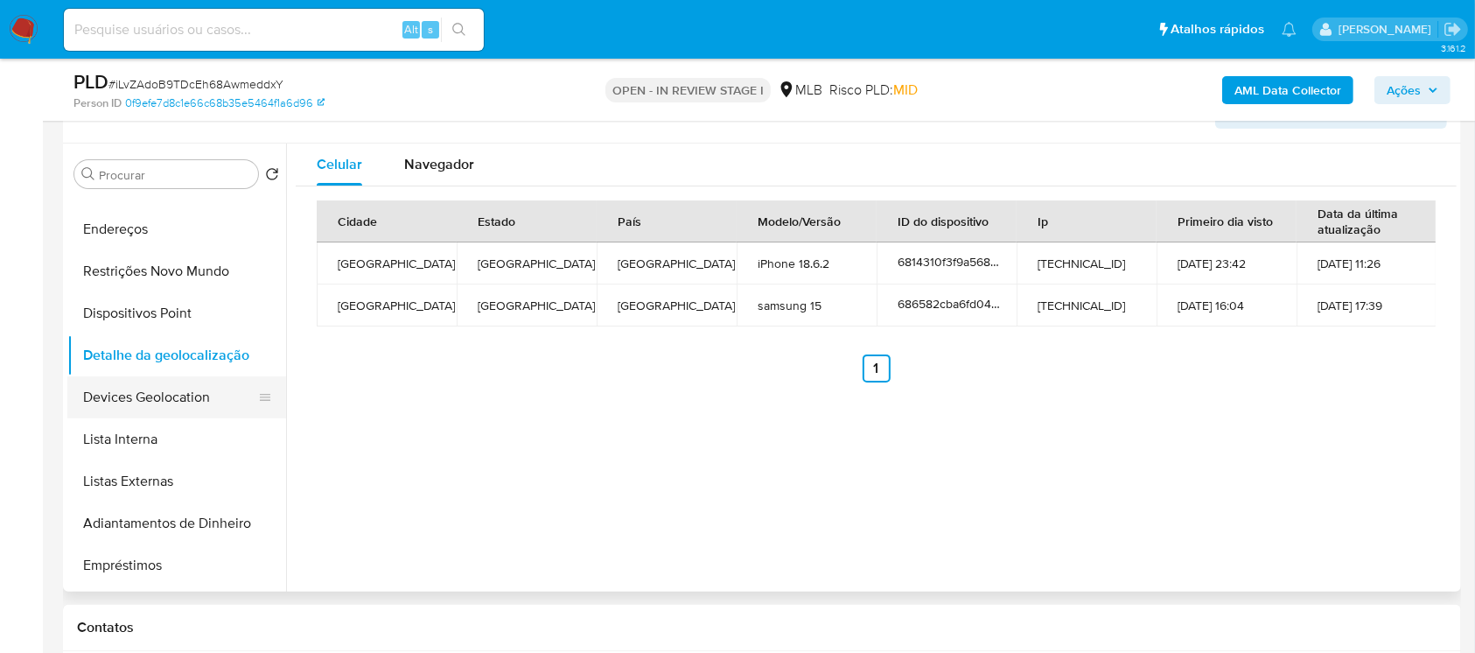
click at [135, 403] on button "Devices Geolocation" at bounding box center [169, 397] width 205 height 42
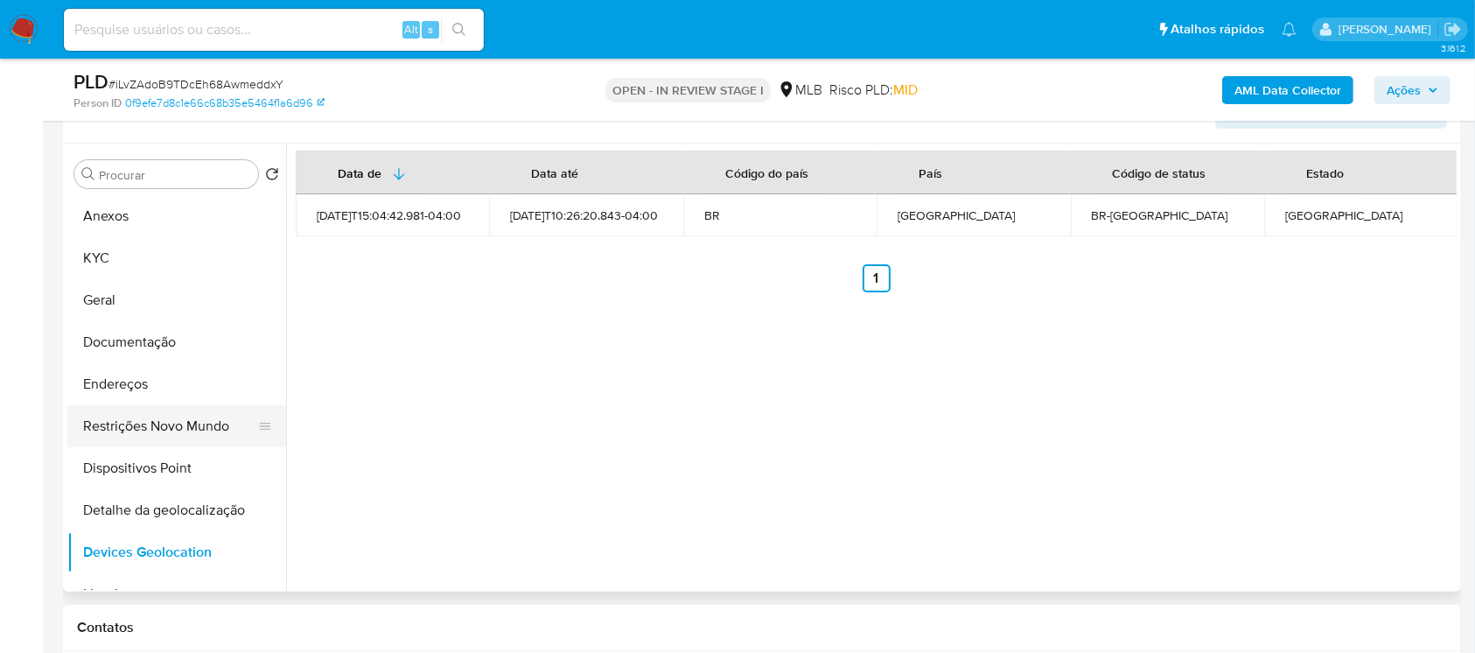
click at [140, 438] on button "Restrições Novo Mundo" at bounding box center [169, 426] width 205 height 42
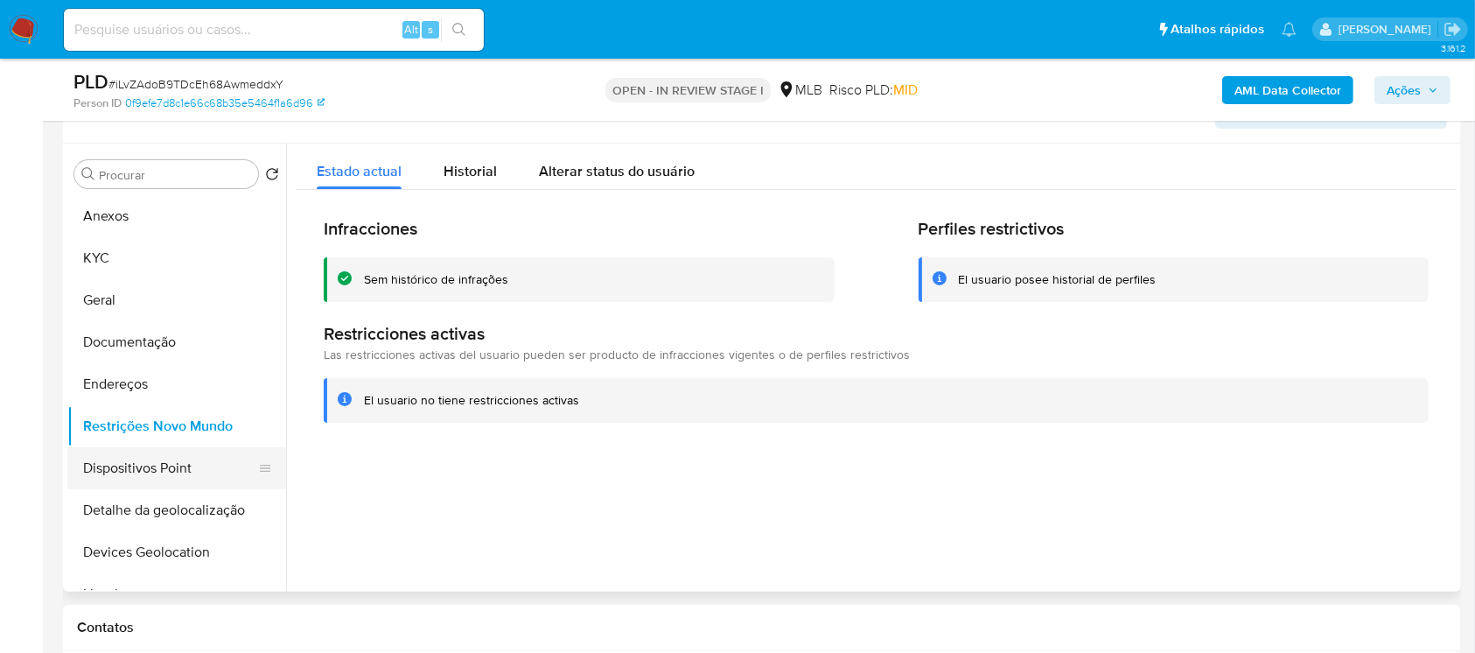
click at [142, 466] on button "Dispositivos Point" at bounding box center [169, 468] width 205 height 42
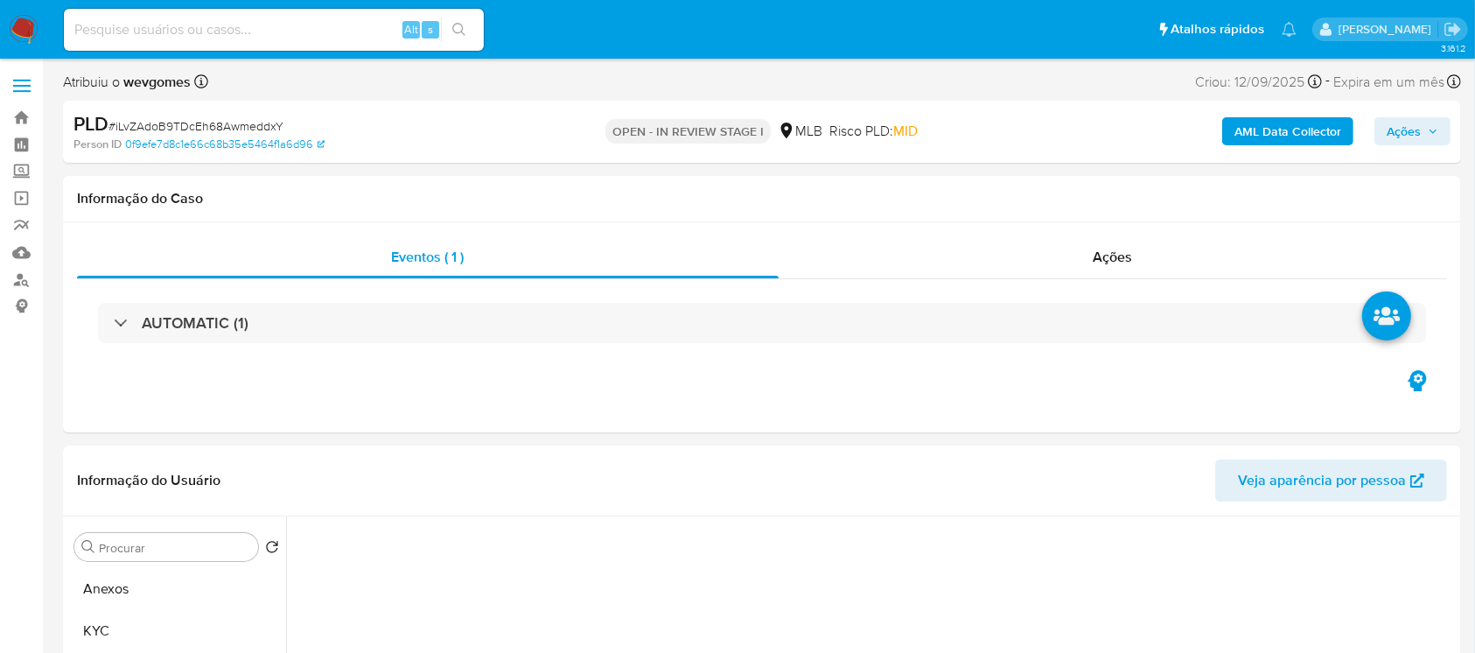
click at [1236, 137] on b "AML Data Collector" at bounding box center [1288, 131] width 107 height 28
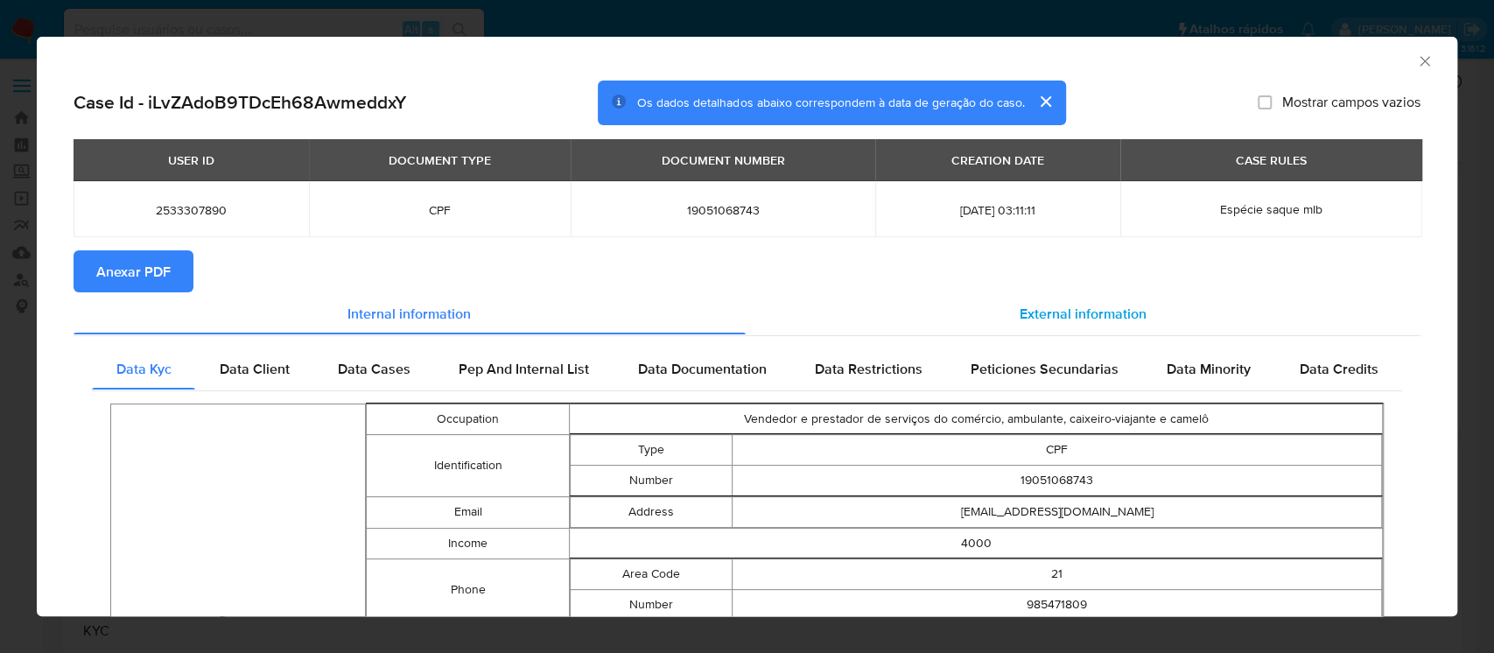
click at [1036, 305] on span "External information" at bounding box center [1082, 313] width 127 height 20
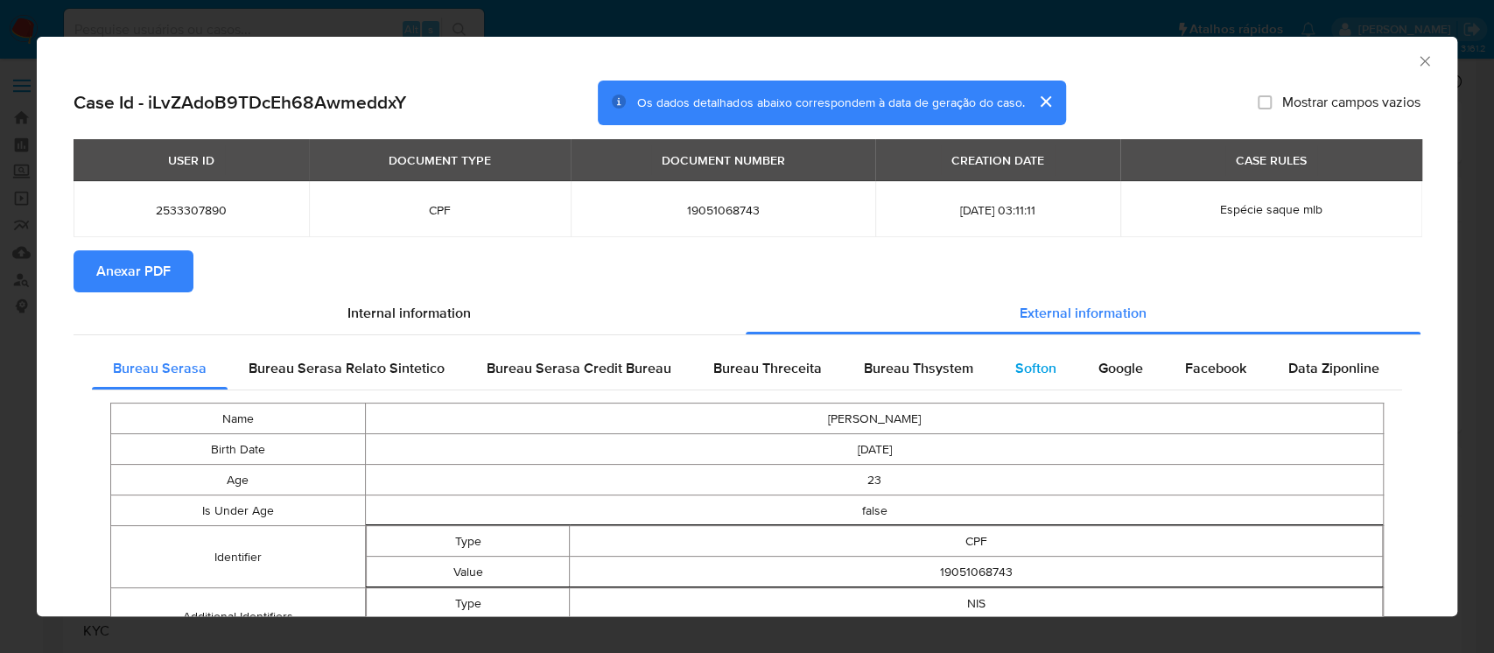
click at [1024, 371] on span "Softon" at bounding box center [1035, 368] width 41 height 20
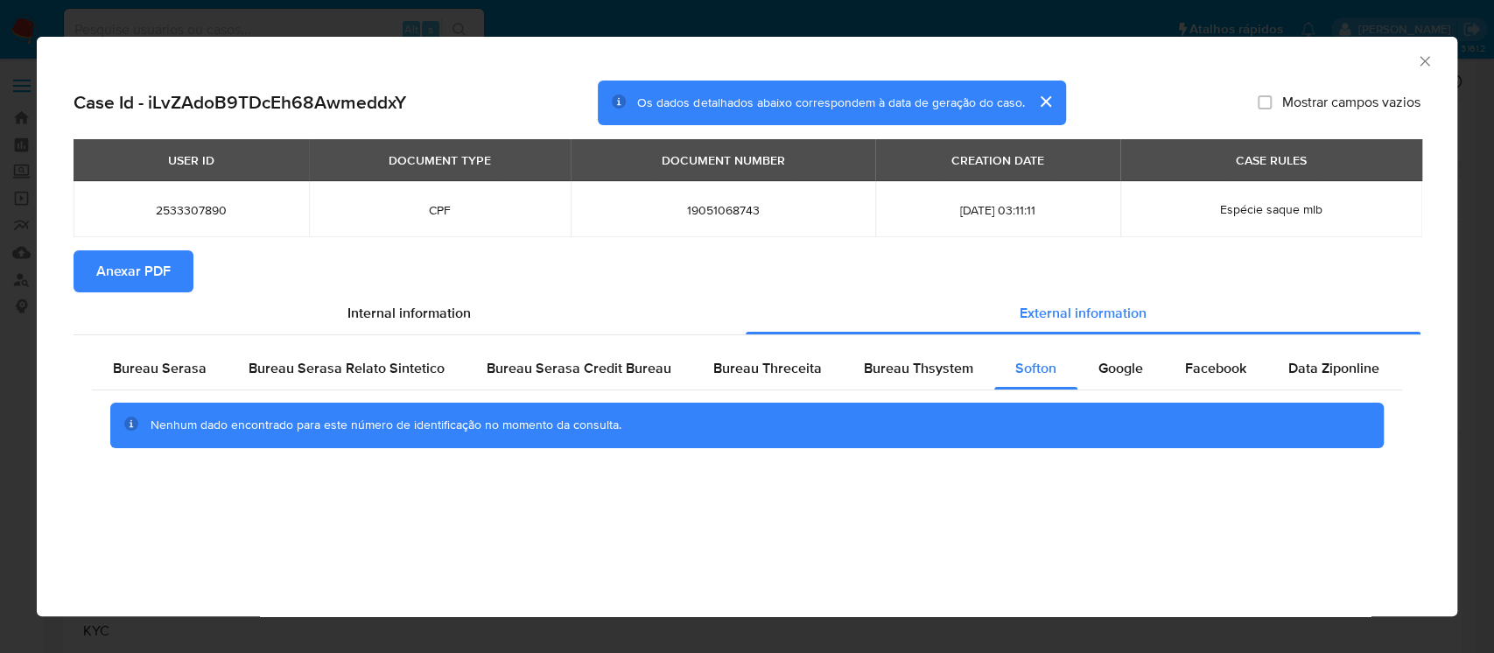
click at [1428, 63] on icon "Fechar a janela" at bounding box center [1425, 62] width 18 height 18
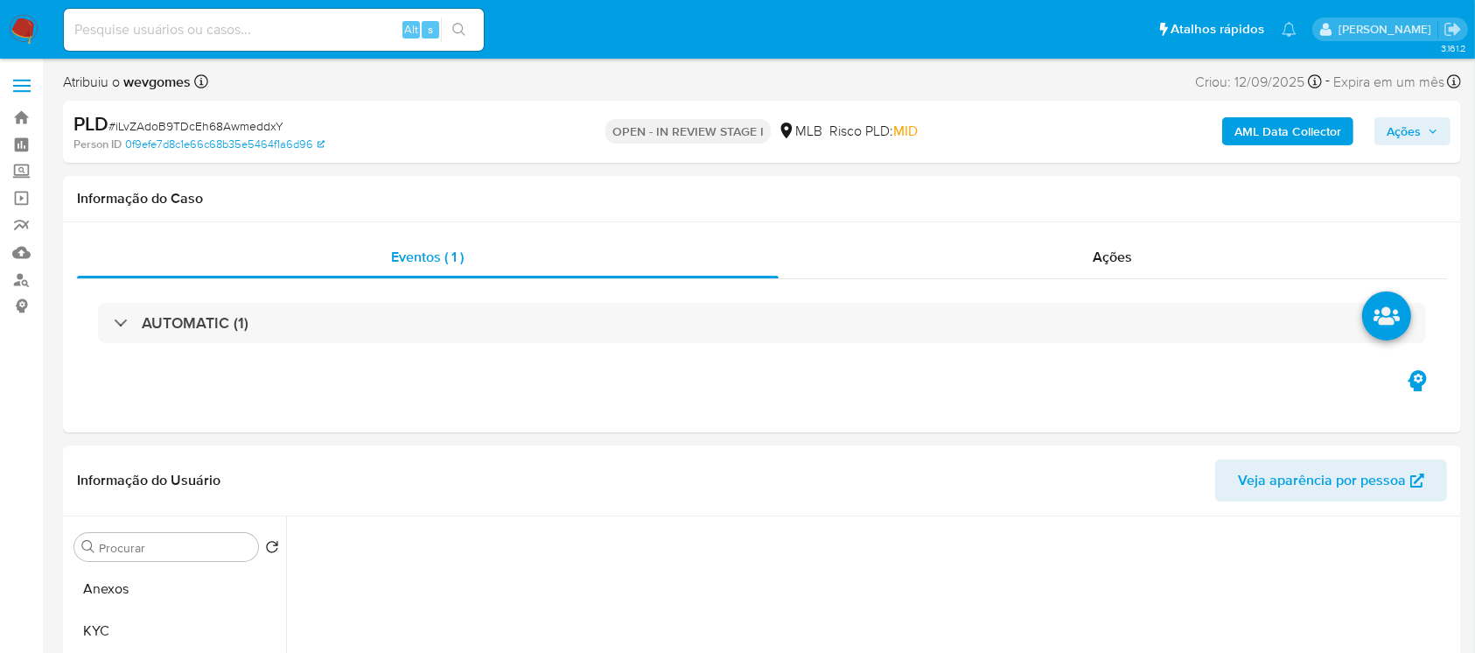
click at [182, 119] on span "# iLvZAdoB9TDcEh68AwmeddxY" at bounding box center [196, 126] width 175 height 18
copy span "iLvZAdoB9TDcEh68AwmeddxY"
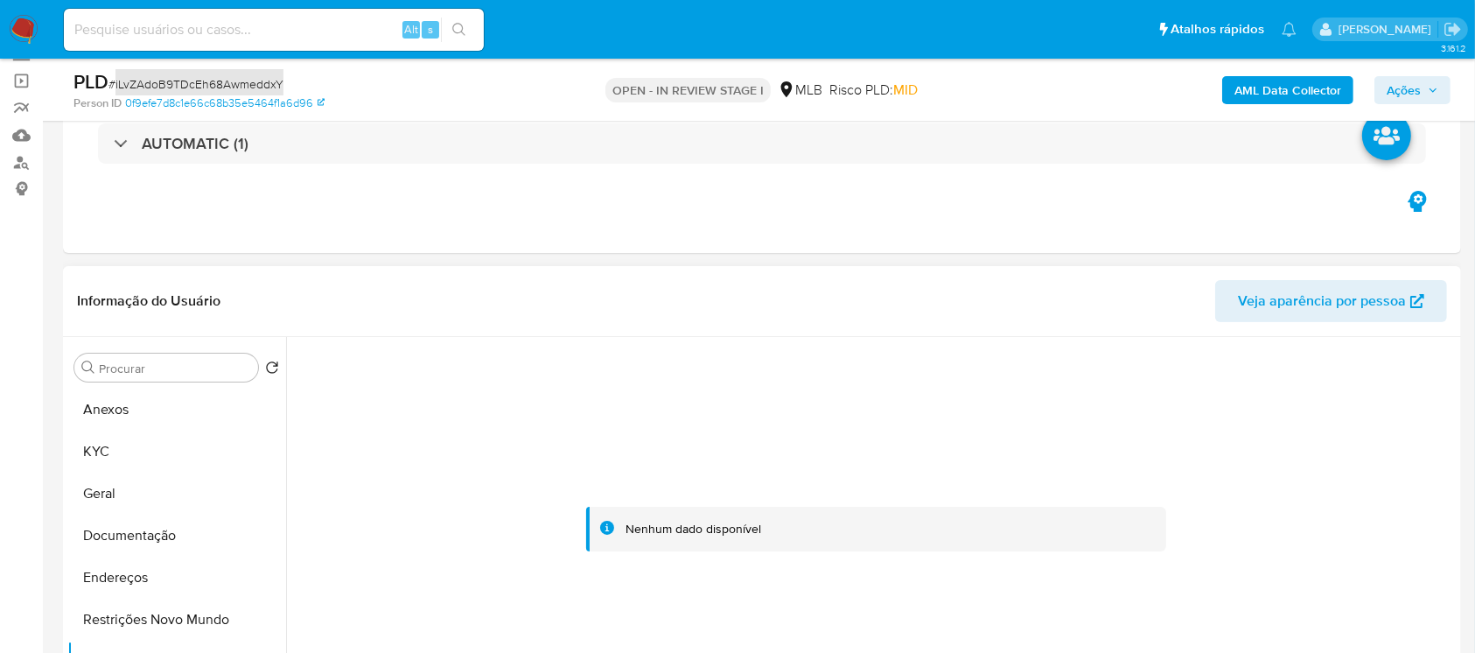
scroll to position [155, 0]
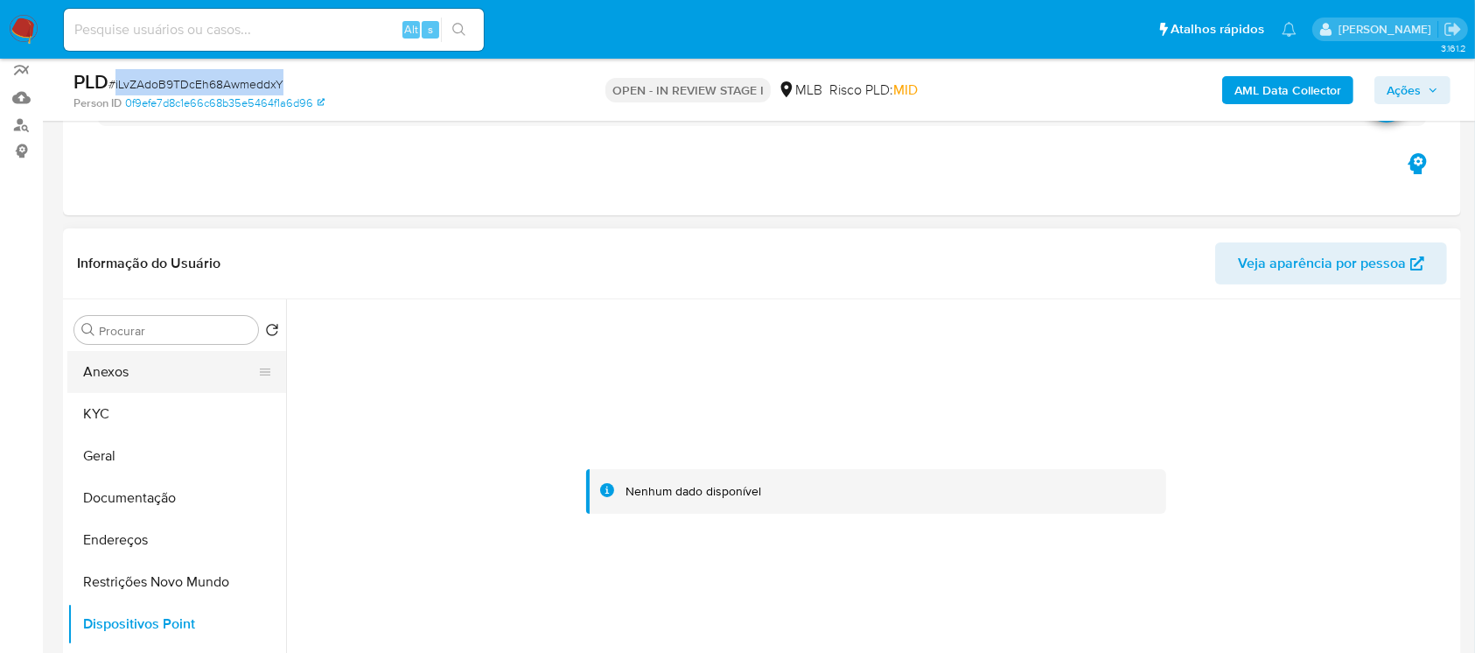
click at [134, 368] on button "Anexos" at bounding box center [169, 372] width 205 height 42
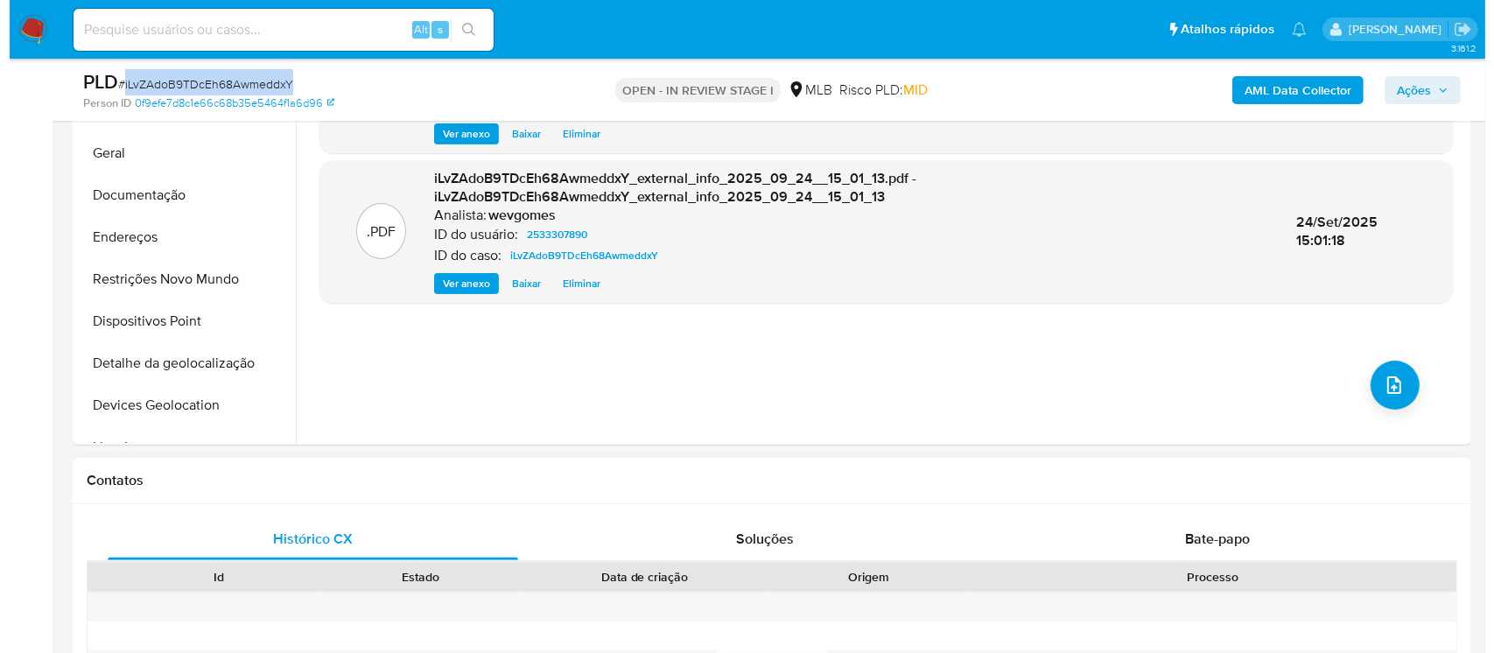
scroll to position [466, 0]
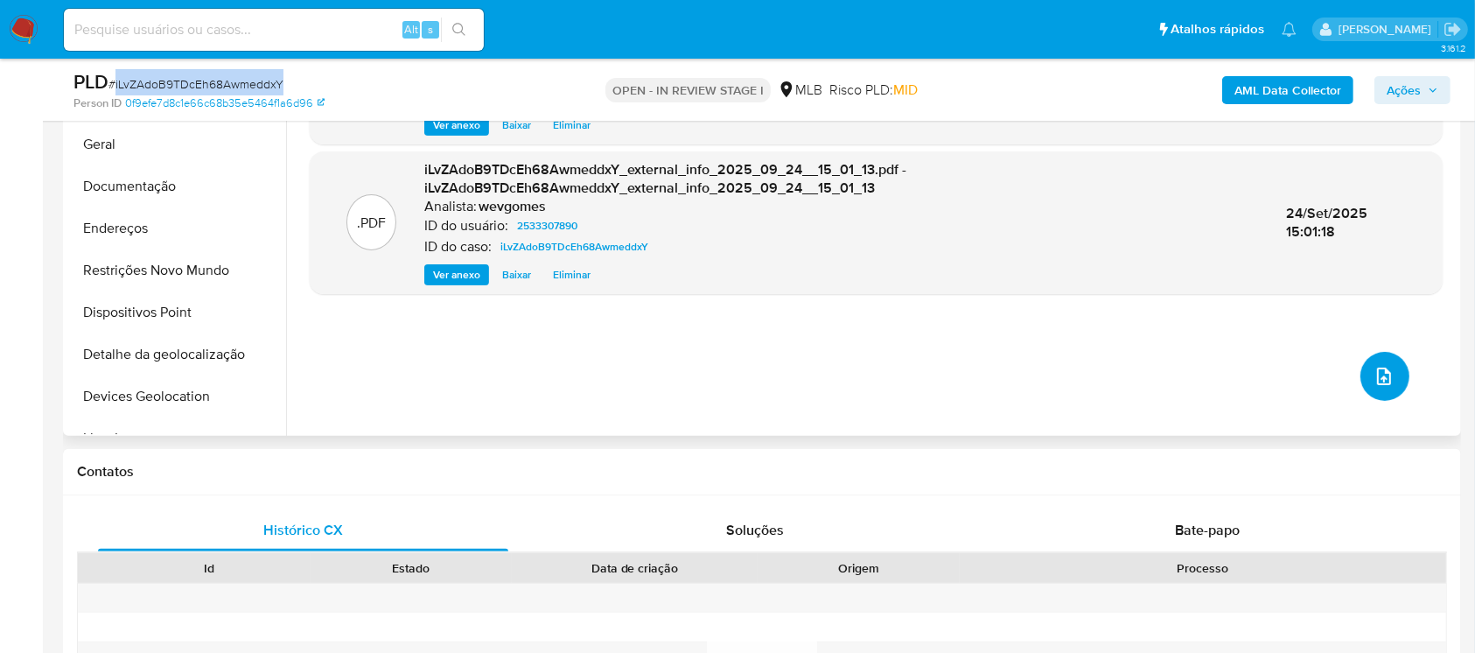
click at [1362, 385] on button "upload-file" at bounding box center [1385, 376] width 49 height 49
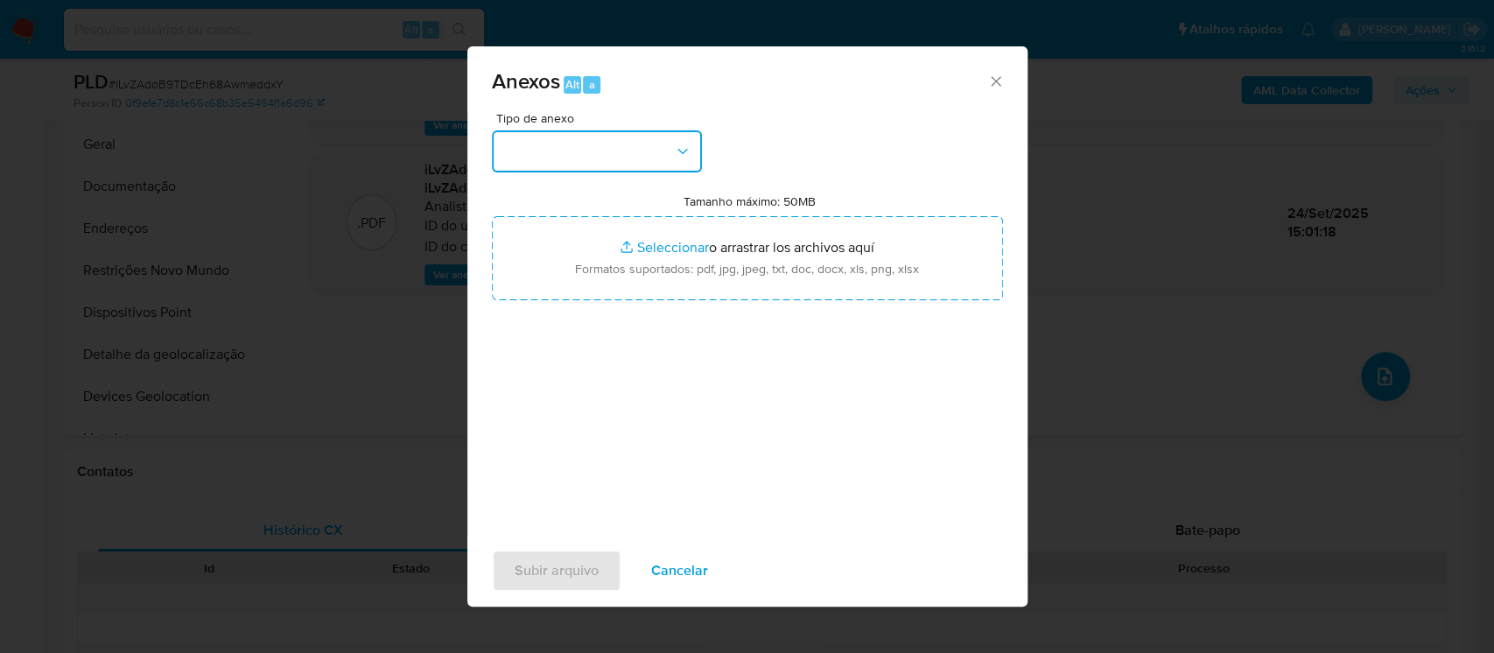
click at [693, 142] on button "button" at bounding box center [597, 151] width 210 height 42
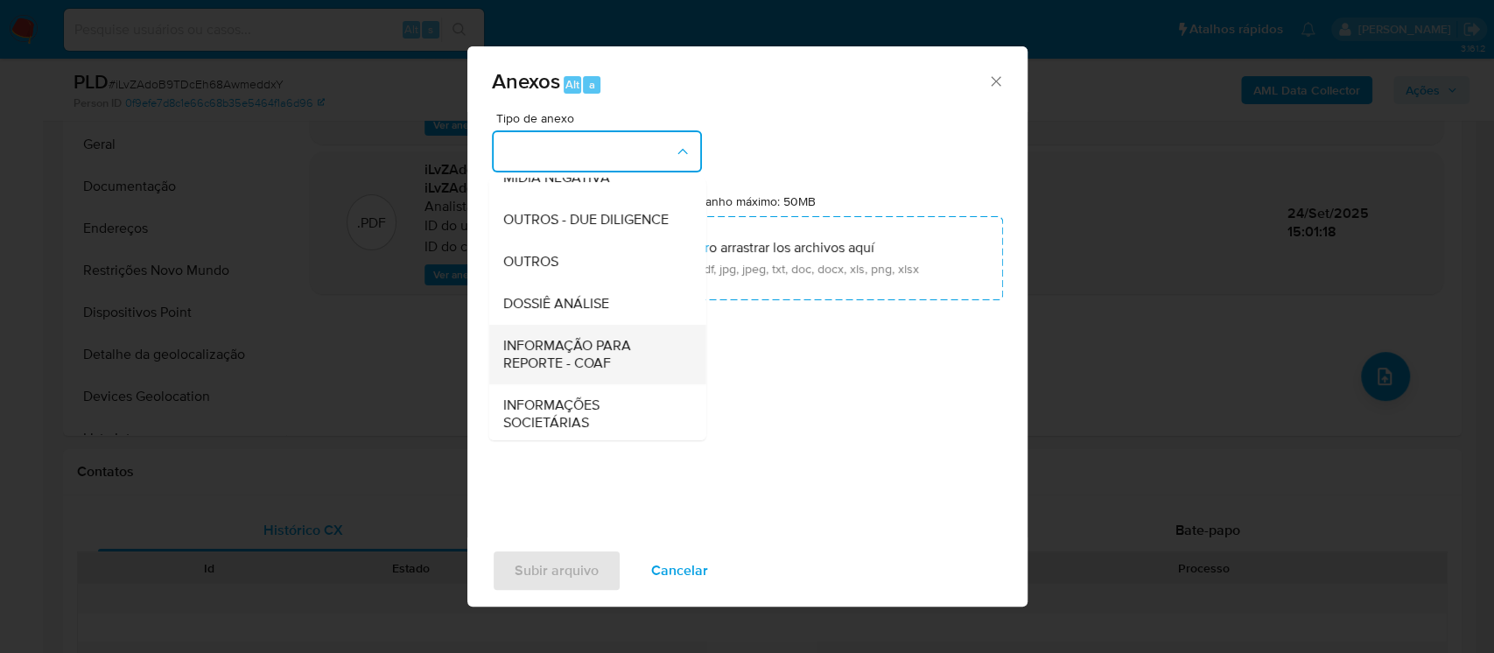
scroll to position [269, 0]
click at [548, 269] on div "OUTROS" at bounding box center [591, 258] width 179 height 42
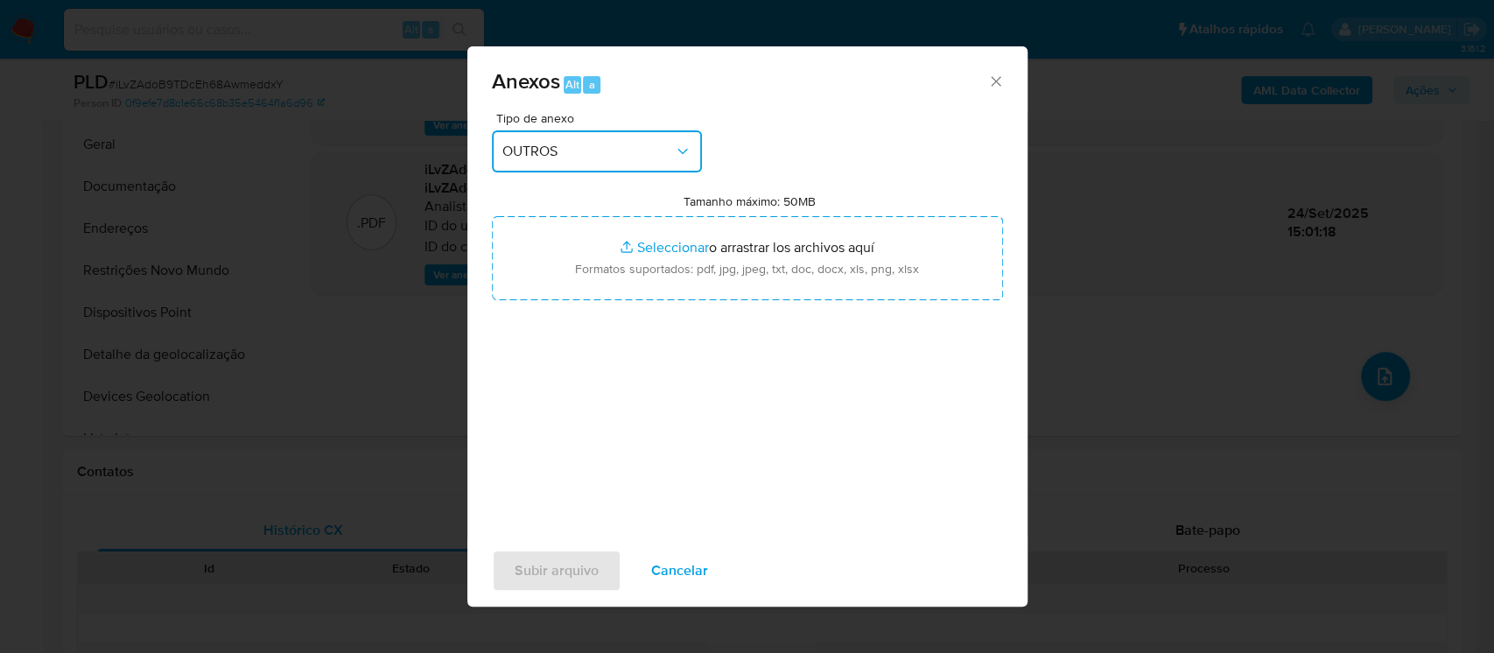
click at [684, 146] on icon "button" at bounding box center [683, 152] width 18 height 18
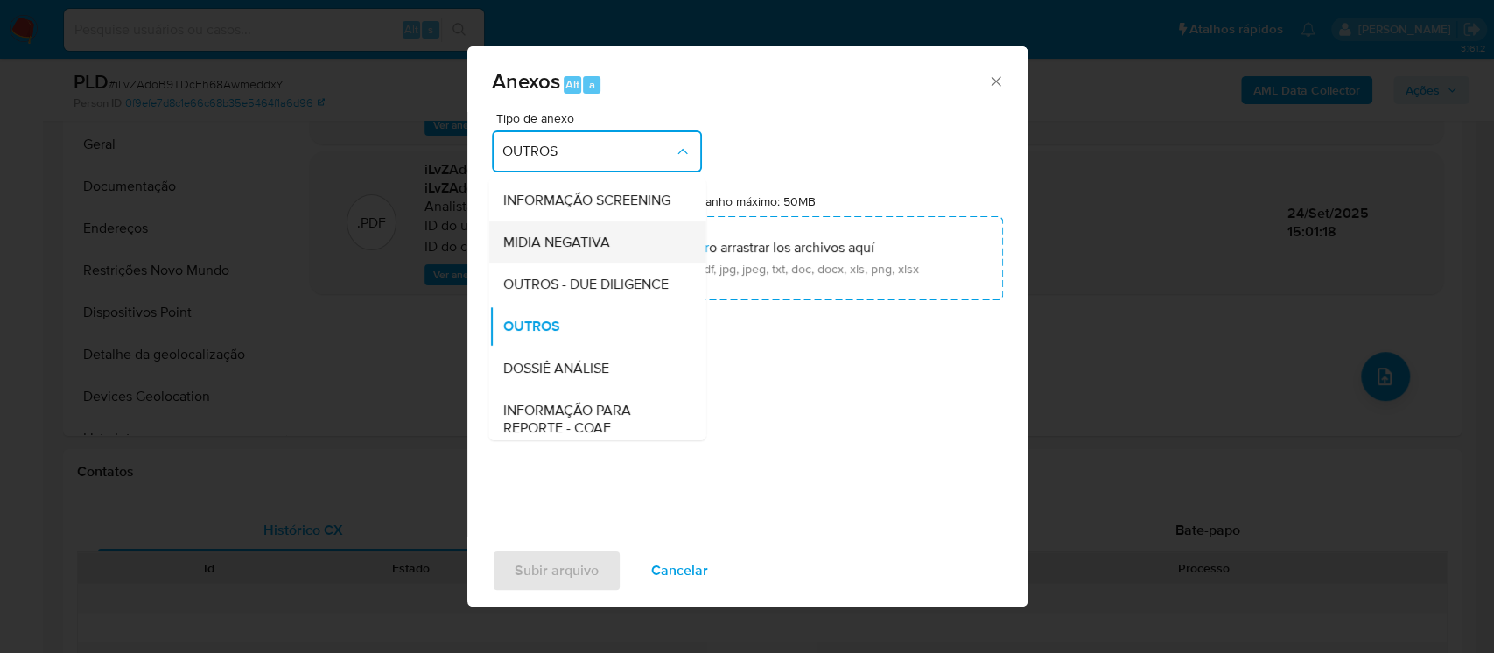
scroll to position [113, 0]
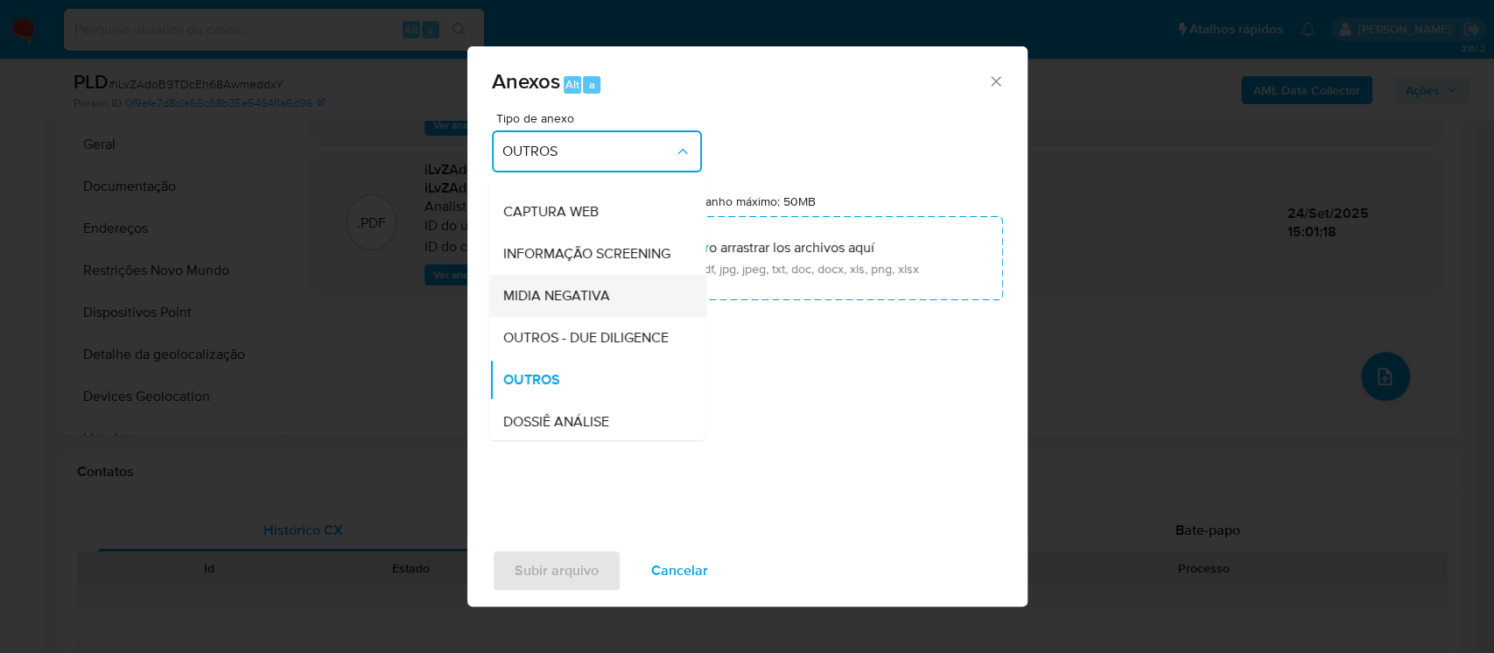
click at [532, 263] on span "INFORMAÇÃO SCREENING" at bounding box center [585, 254] width 167 height 18
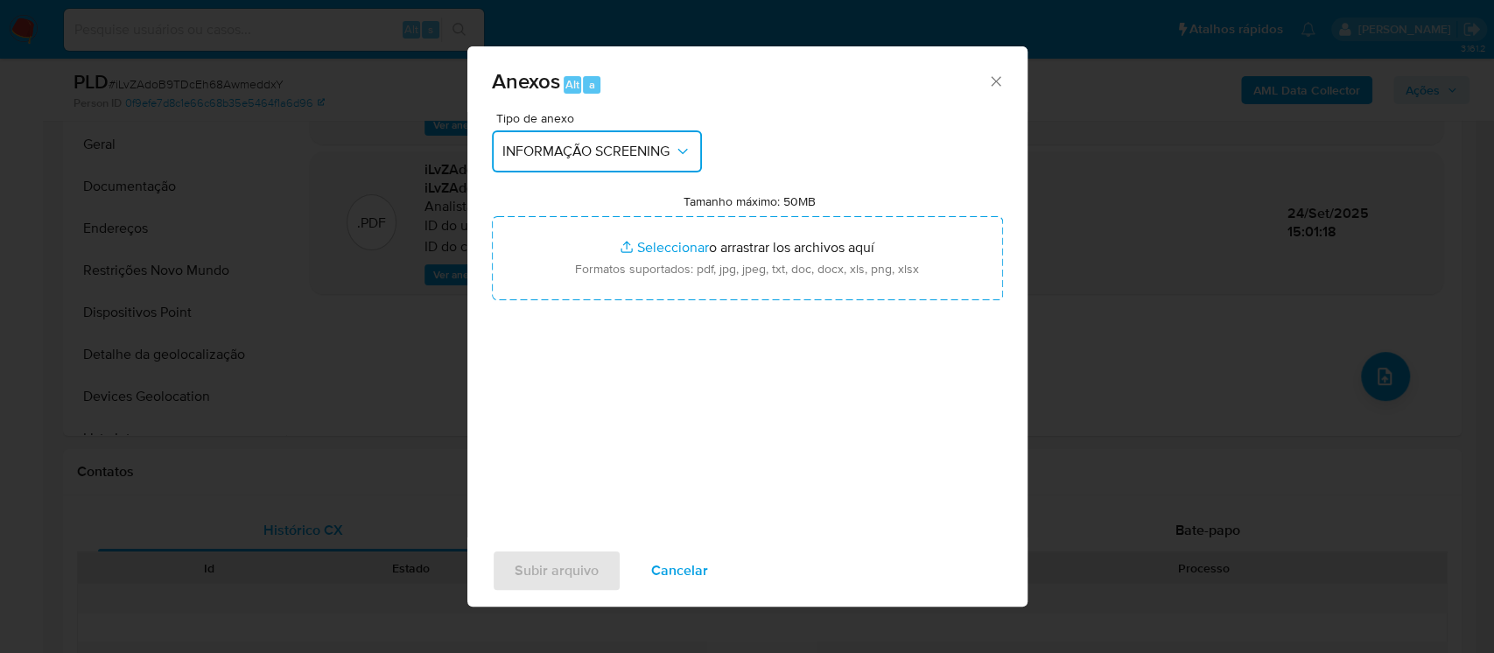
click at [685, 151] on icon "button" at bounding box center [683, 152] width 18 height 18
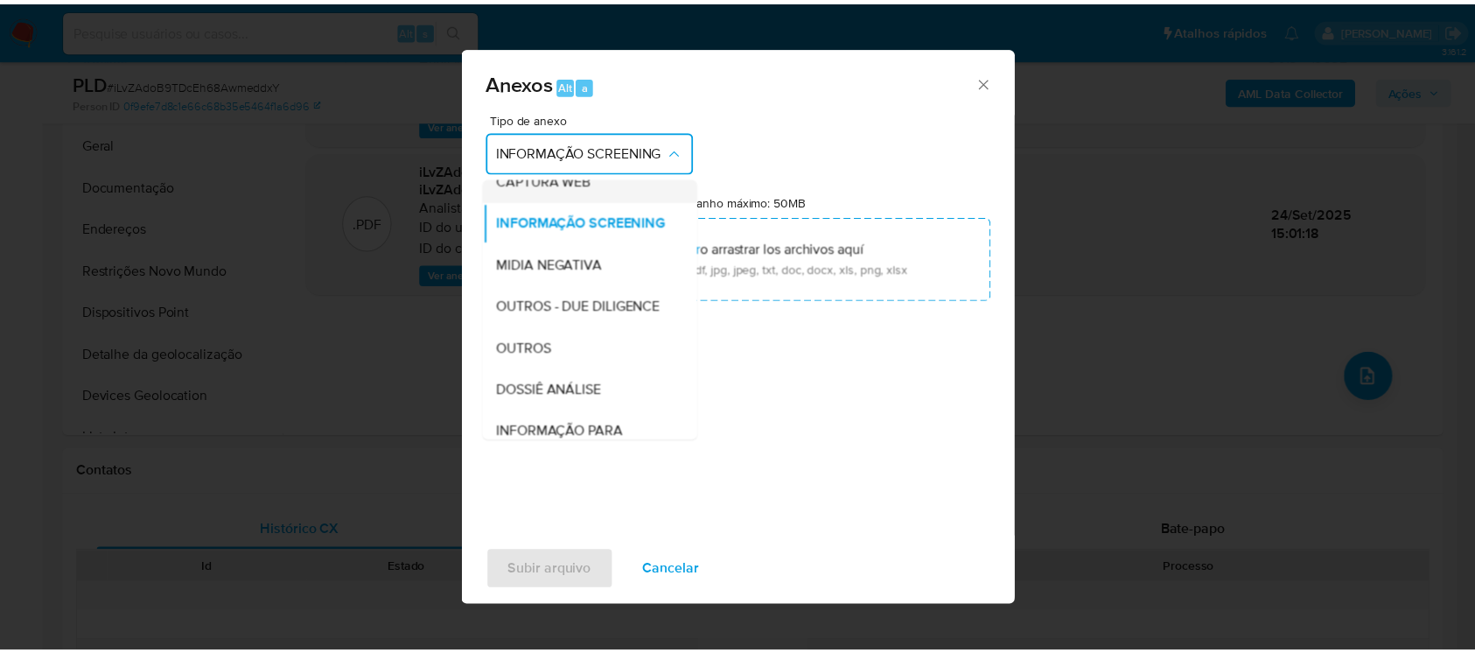
scroll to position [269, 0]
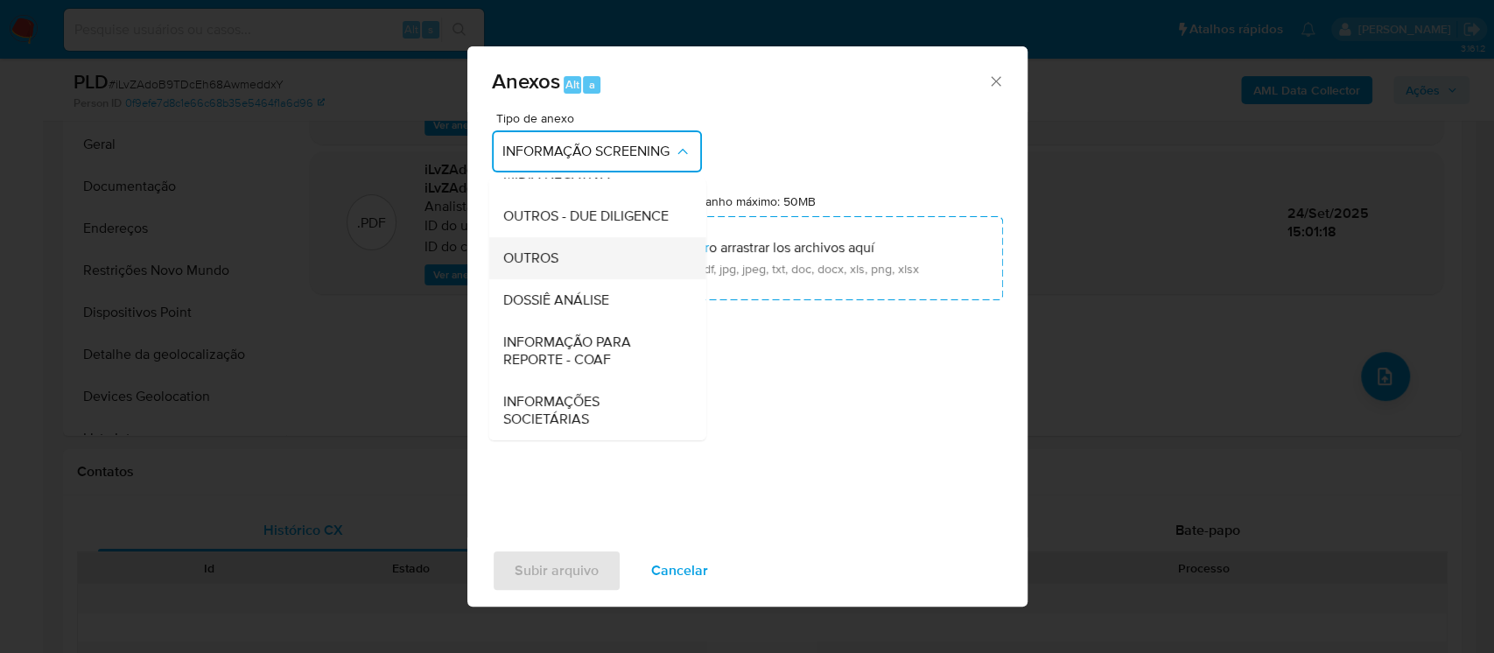
click at [539, 257] on span "OUTROS" at bounding box center [529, 258] width 55 height 18
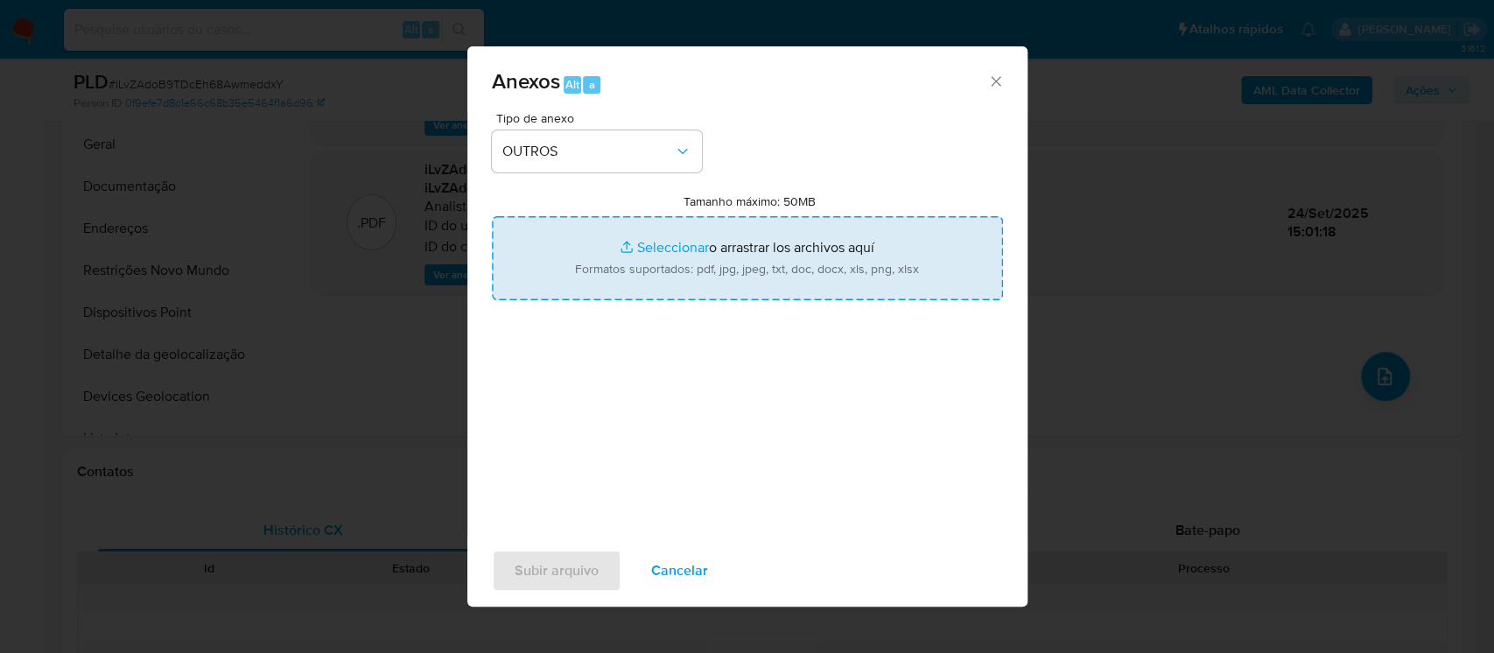
click at [655, 256] on input "Tamanho máximo: 50MB Seleccionar archivos" at bounding box center [747, 258] width 511 height 84
type input "C:\fakepath\SAR - xxxx - CPF 19051068743 - GABRIEL ALVES RODRIGUES.pdf"
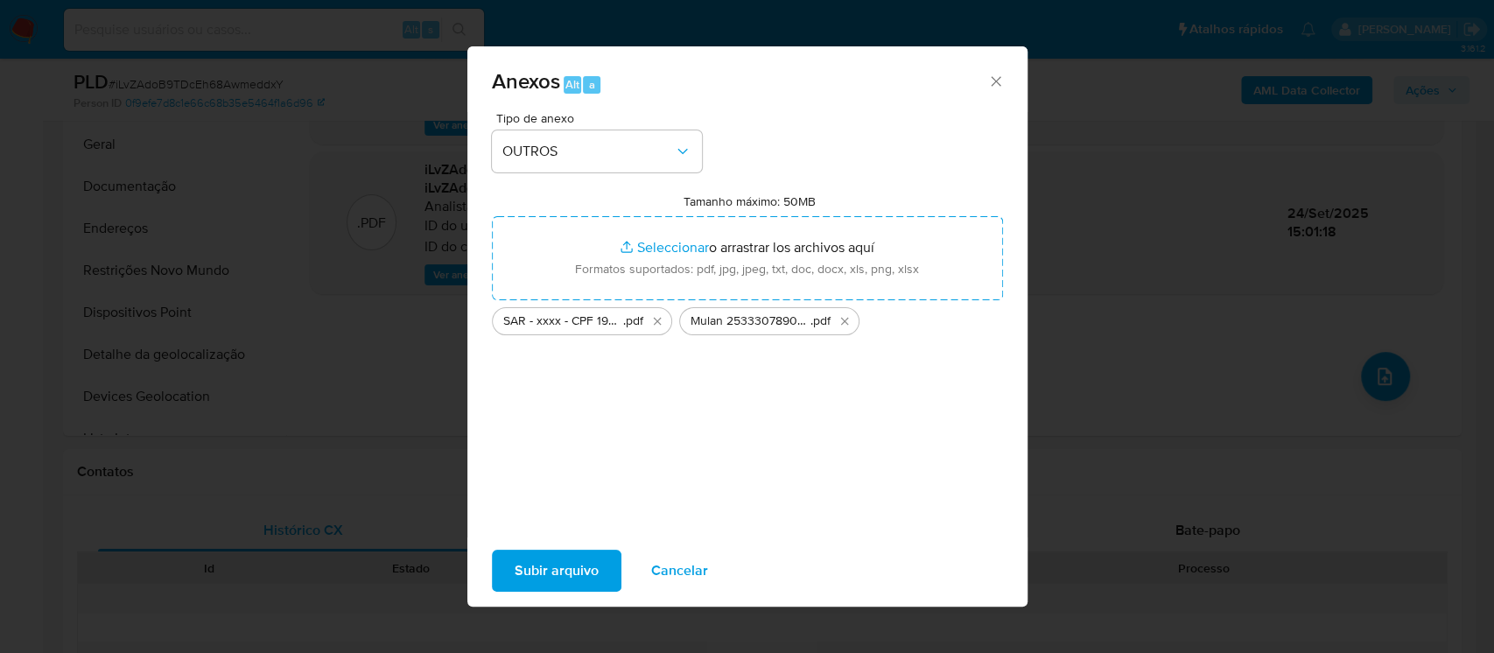
click at [550, 571] on span "Subir arquivo" at bounding box center [557, 570] width 84 height 39
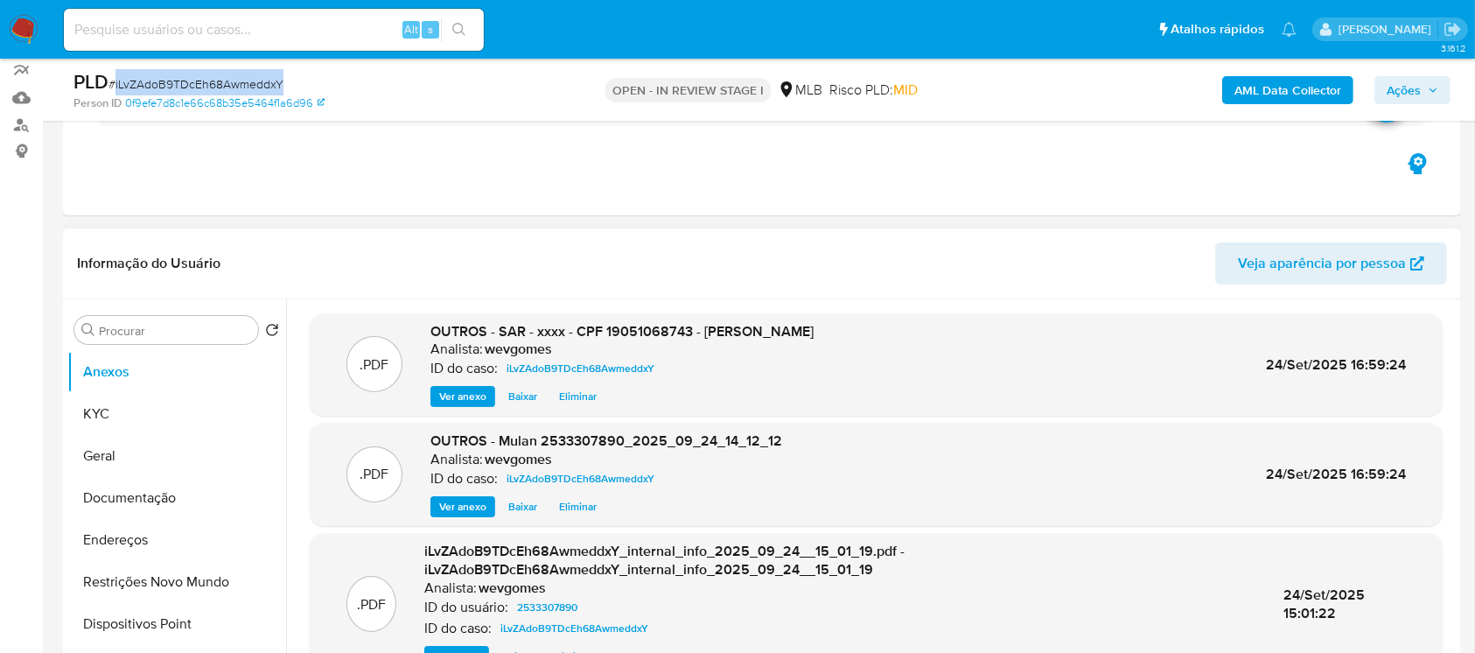
scroll to position [0, 0]
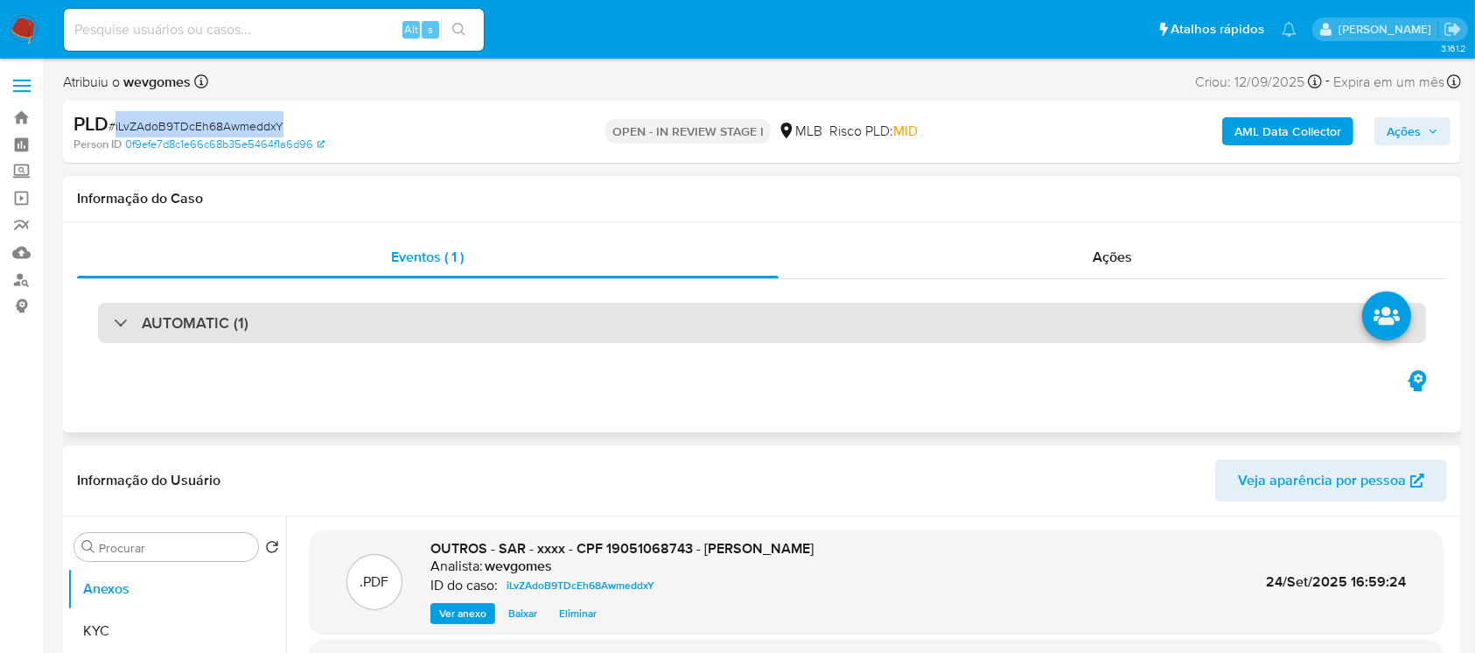
click at [471, 319] on div "AUTOMATIC (1)" at bounding box center [762, 323] width 1328 height 40
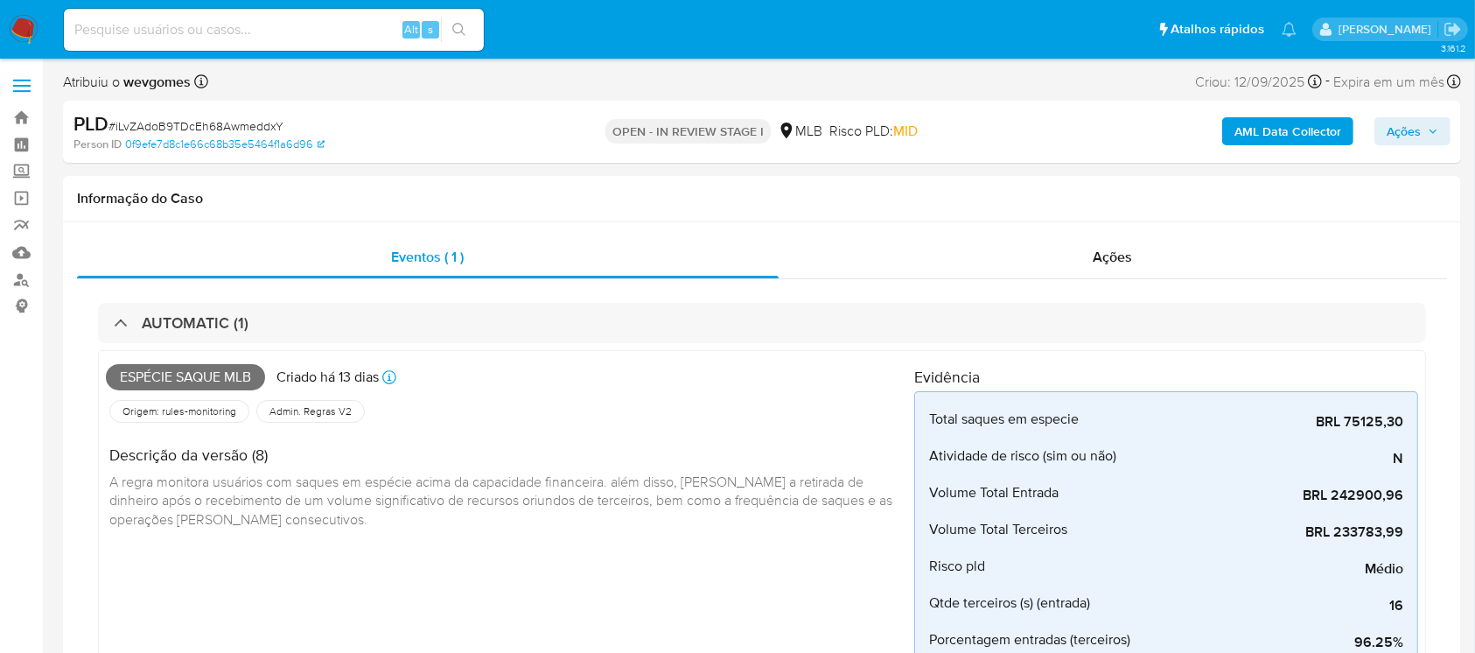
click at [1401, 133] on span "Ações" at bounding box center [1404, 131] width 34 height 28
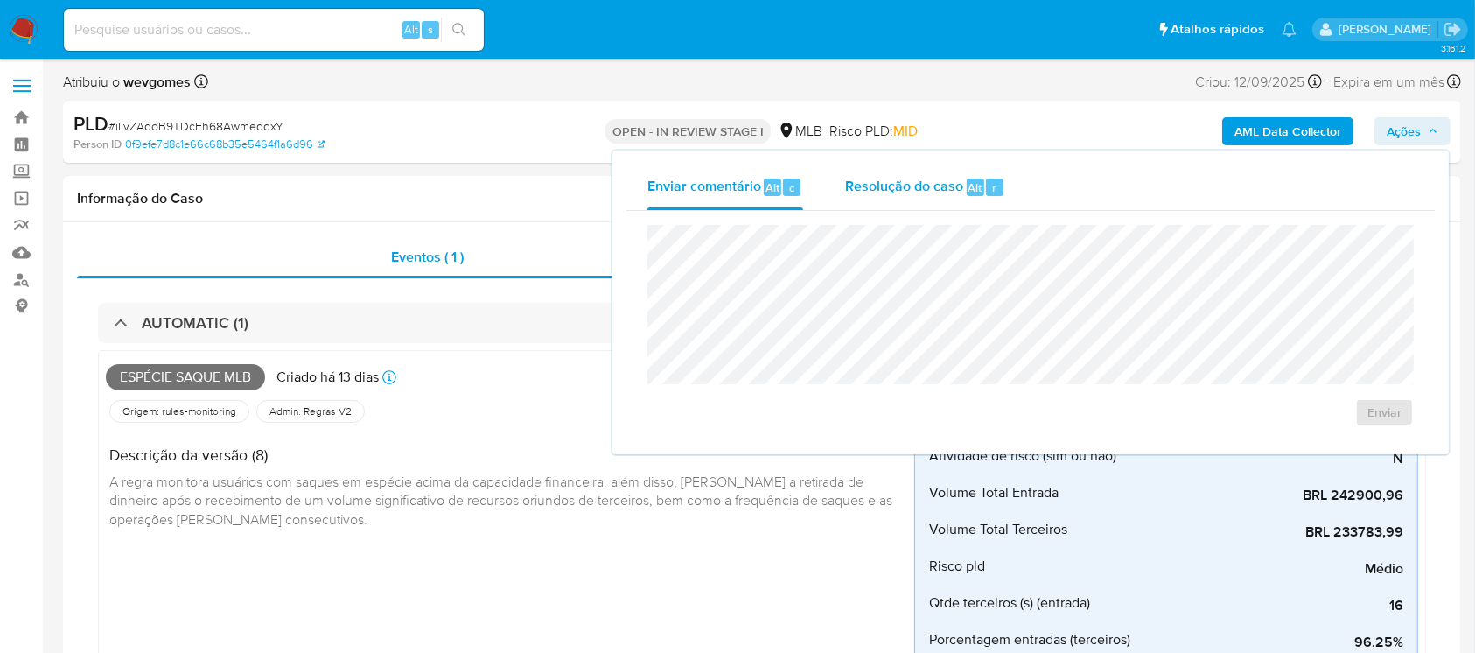
click at [875, 193] on span "Resolução do caso" at bounding box center [904, 187] width 118 height 20
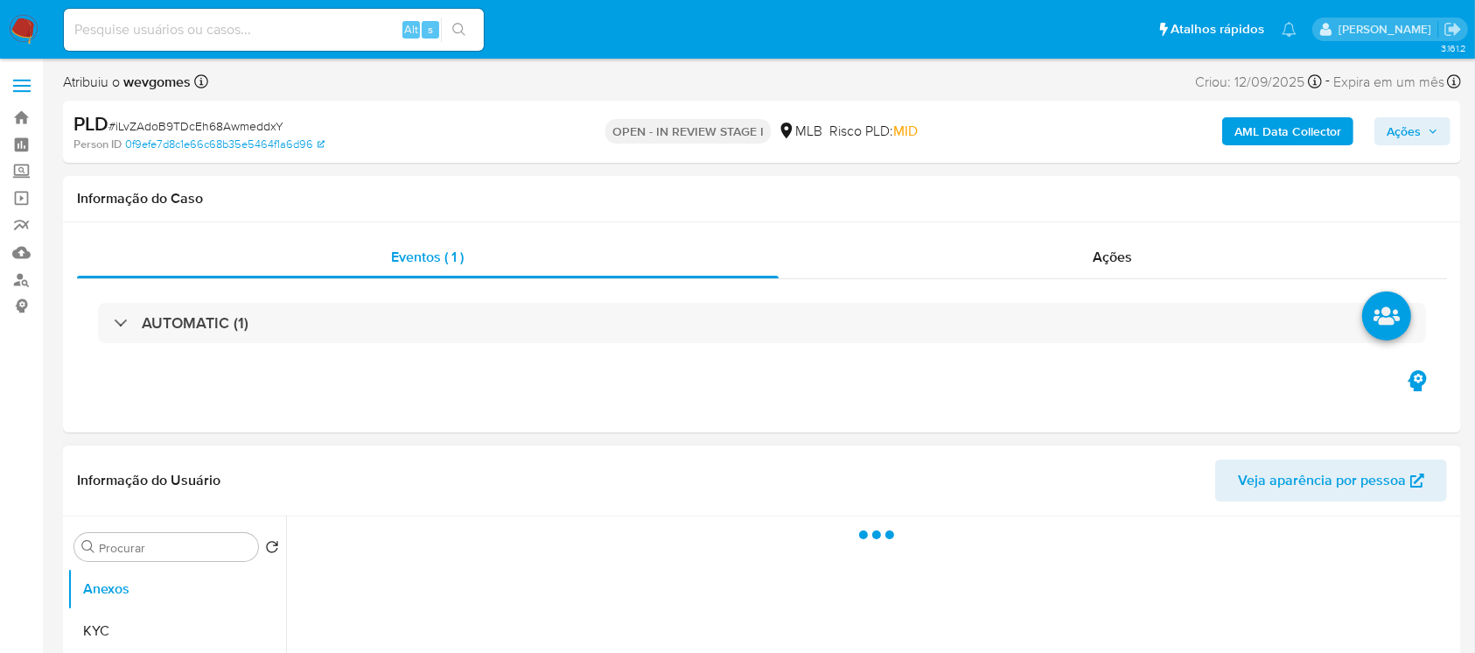
select select "10"
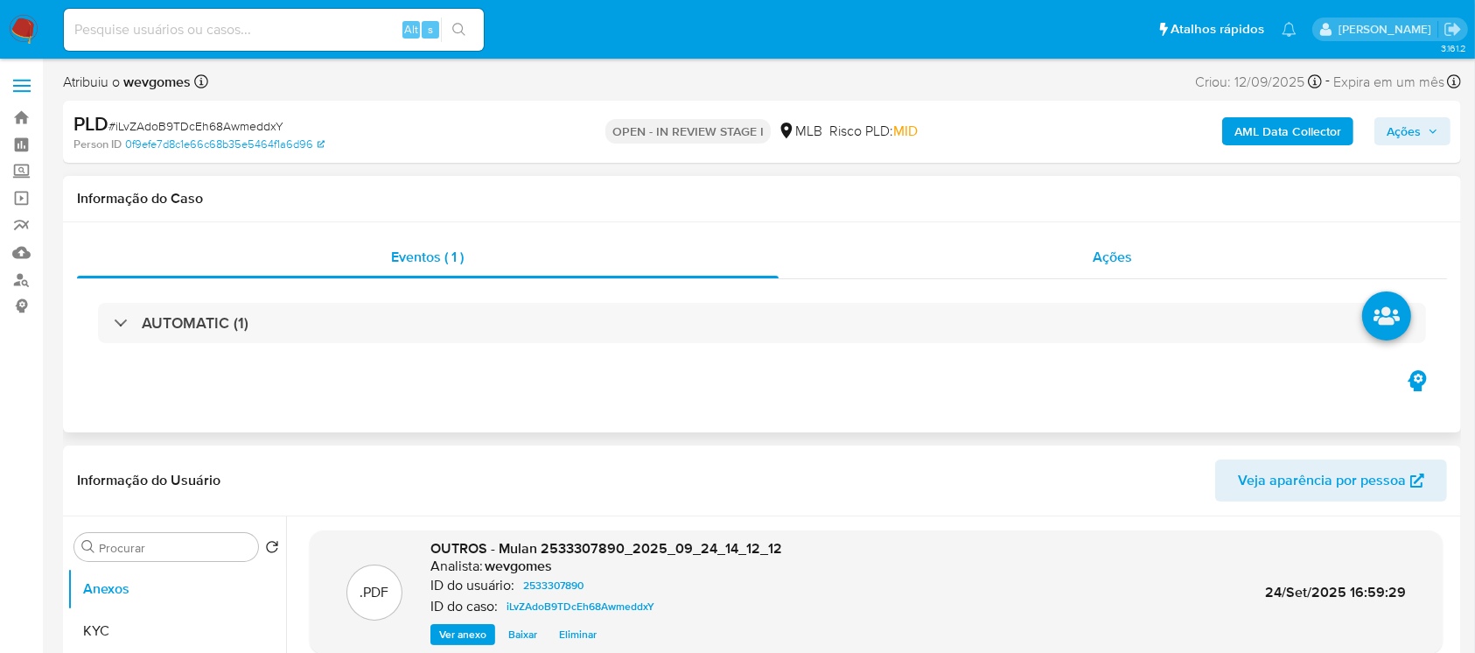
click at [957, 265] on div "Ações" at bounding box center [1113, 257] width 669 height 42
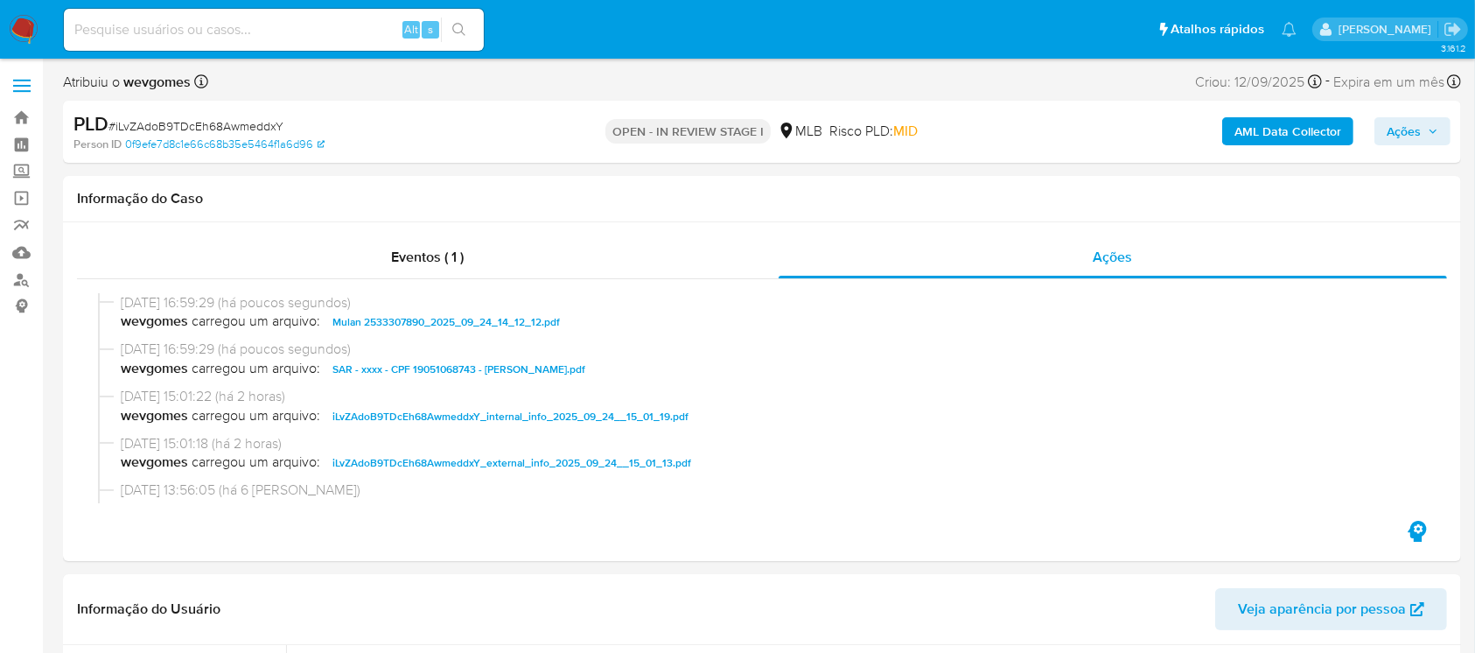
click at [1425, 136] on span "Ações" at bounding box center [1413, 131] width 52 height 25
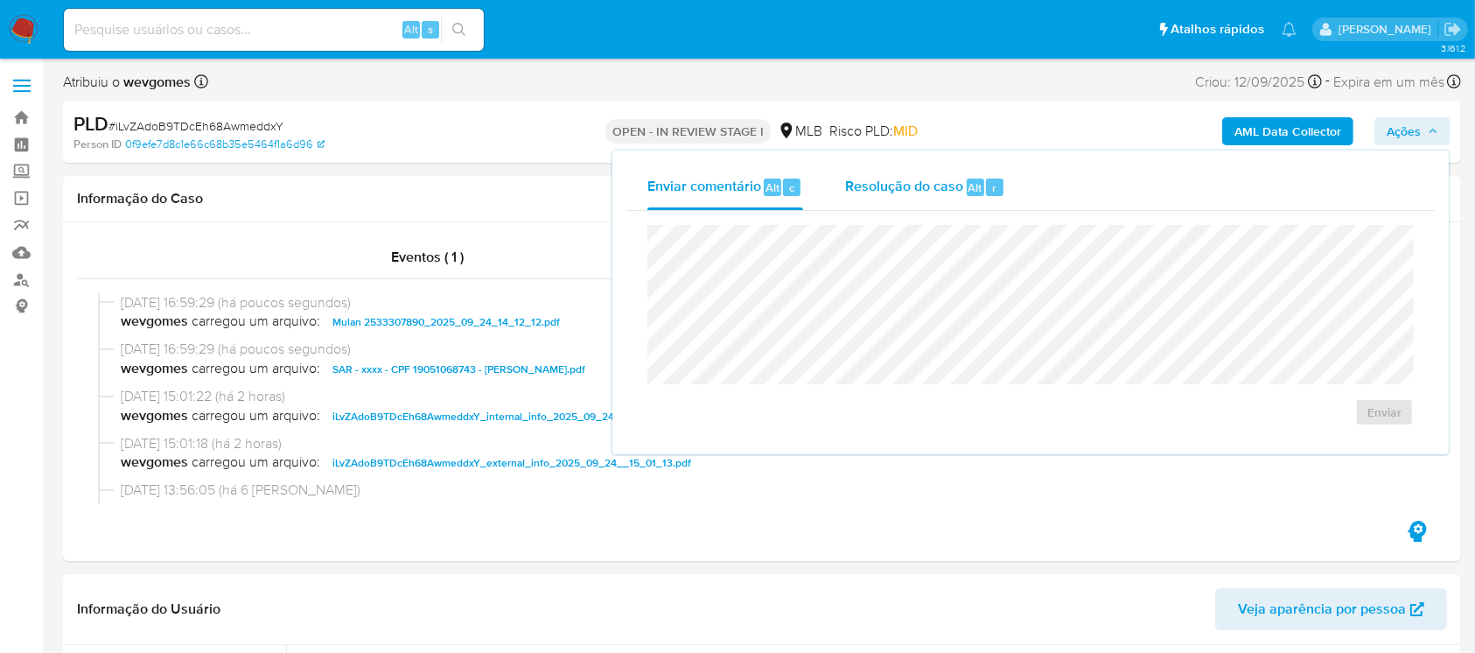
click at [910, 182] on span "Resolução do caso" at bounding box center [904, 187] width 118 height 20
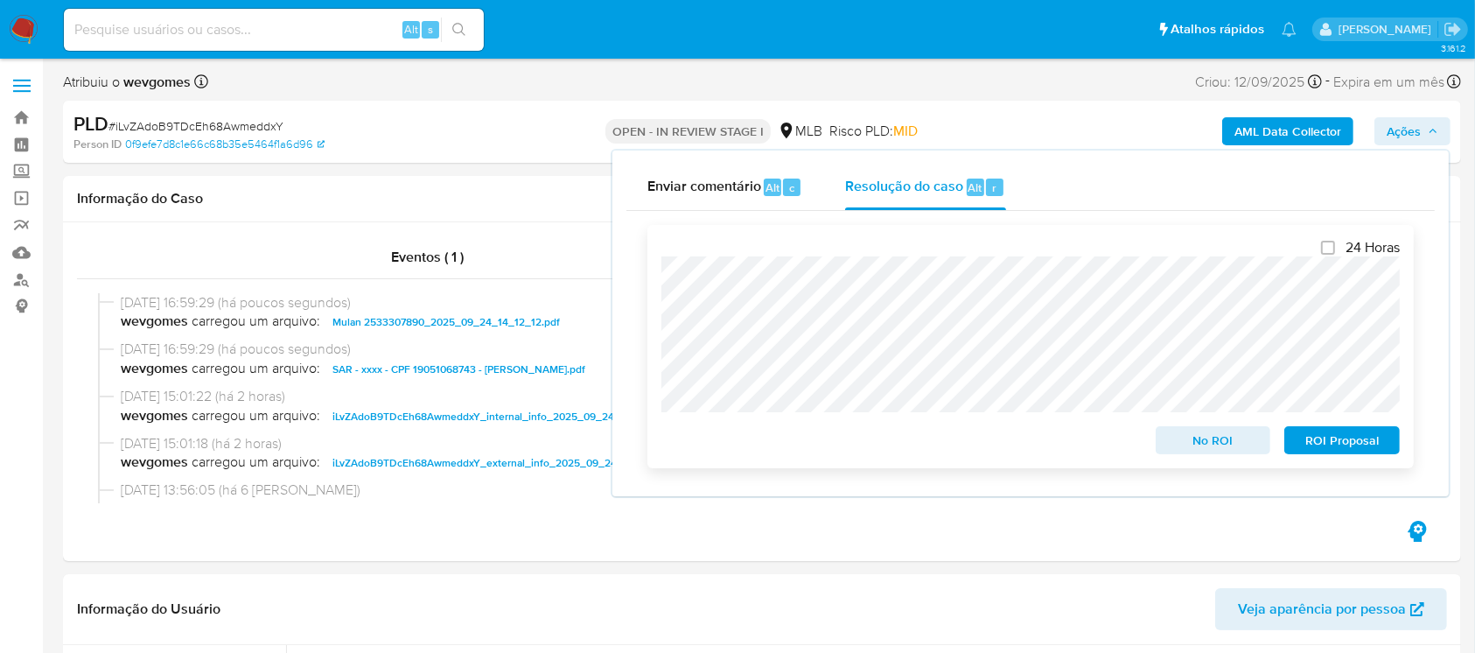
click at [1355, 442] on span "ROI Proposal" at bounding box center [1342, 440] width 91 height 25
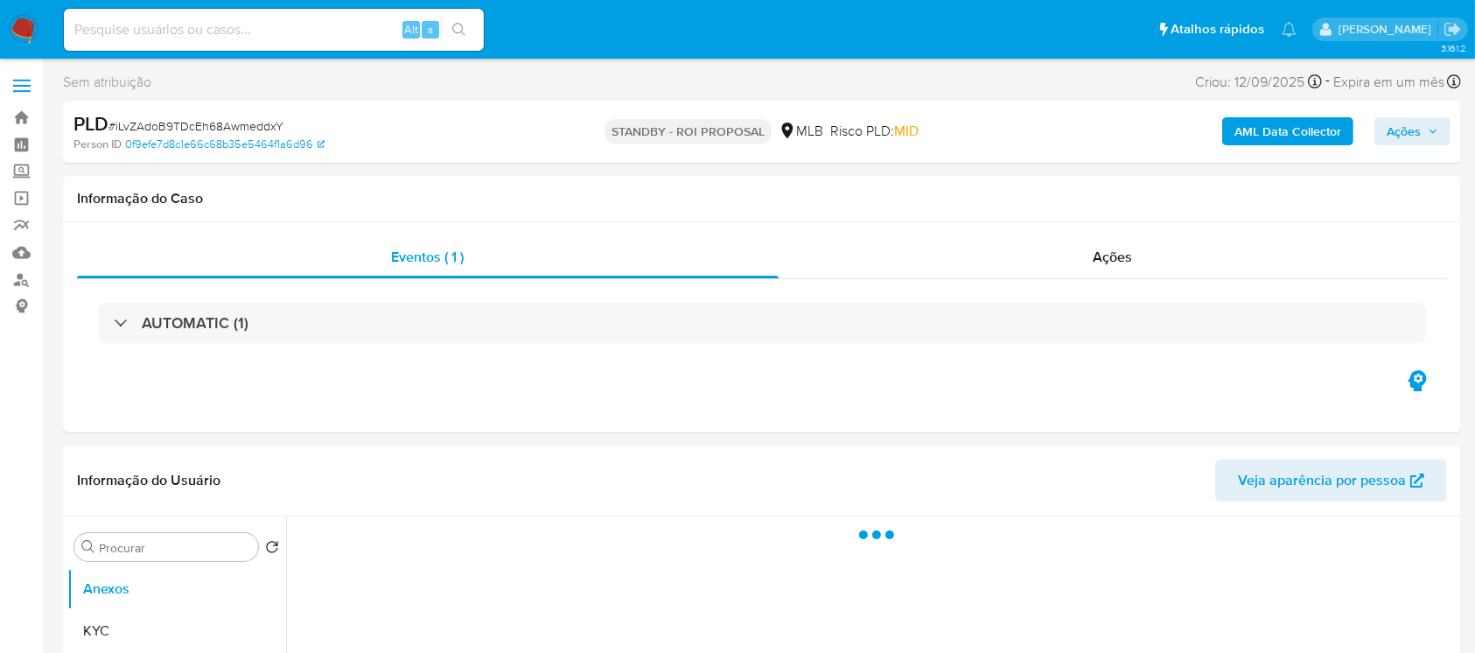
select select "10"
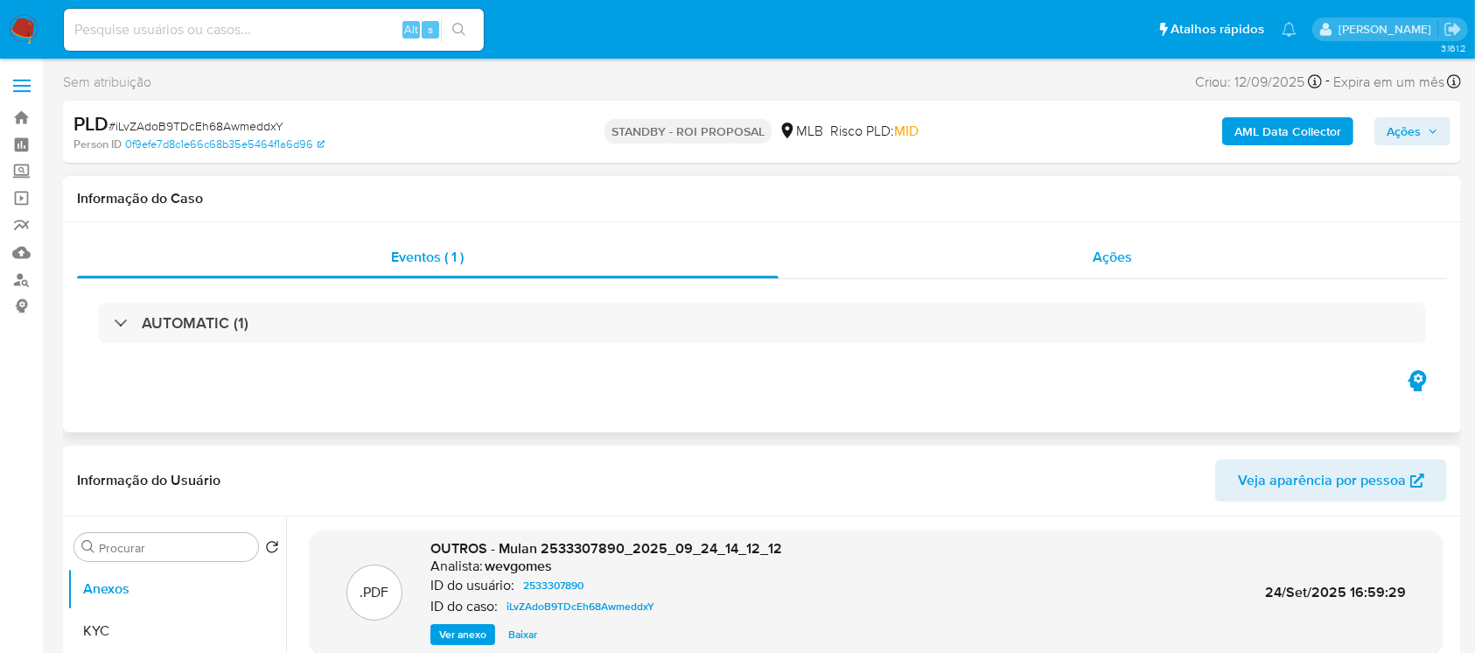
click at [819, 269] on div "Ações" at bounding box center [1113, 257] width 669 height 42
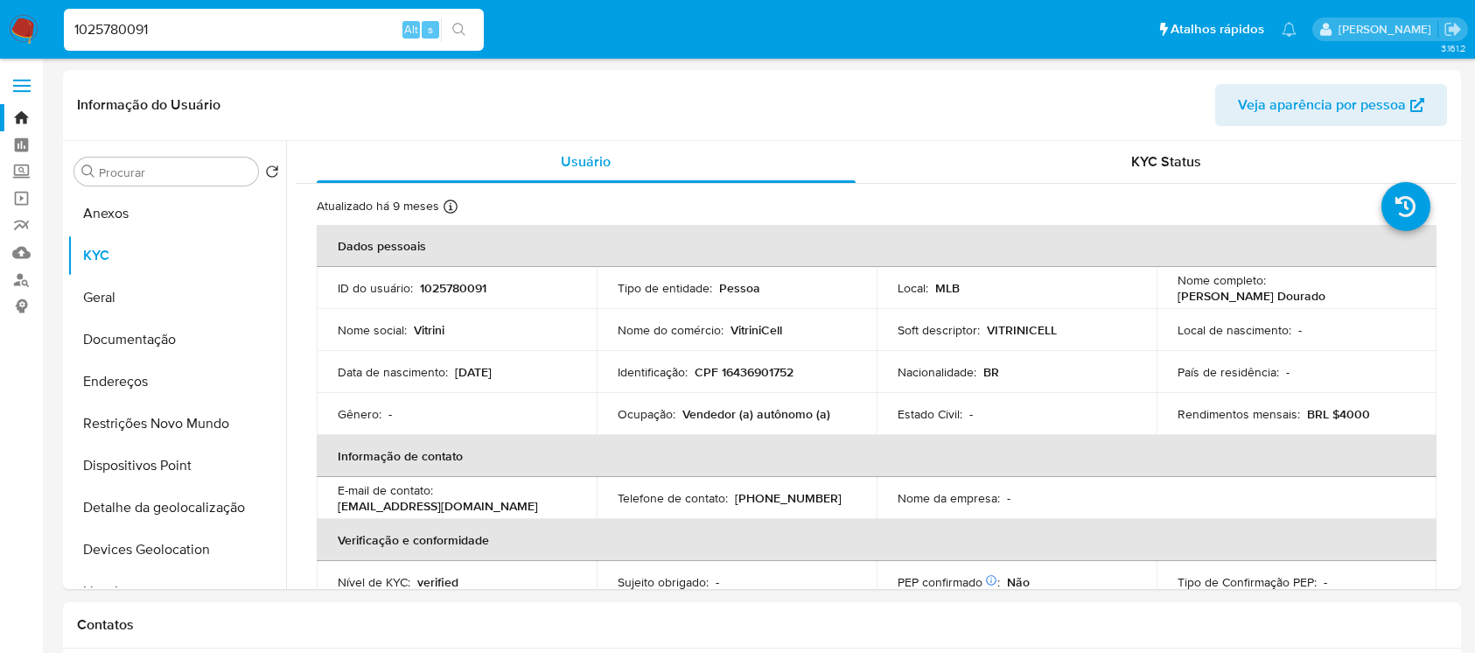
select select "10"
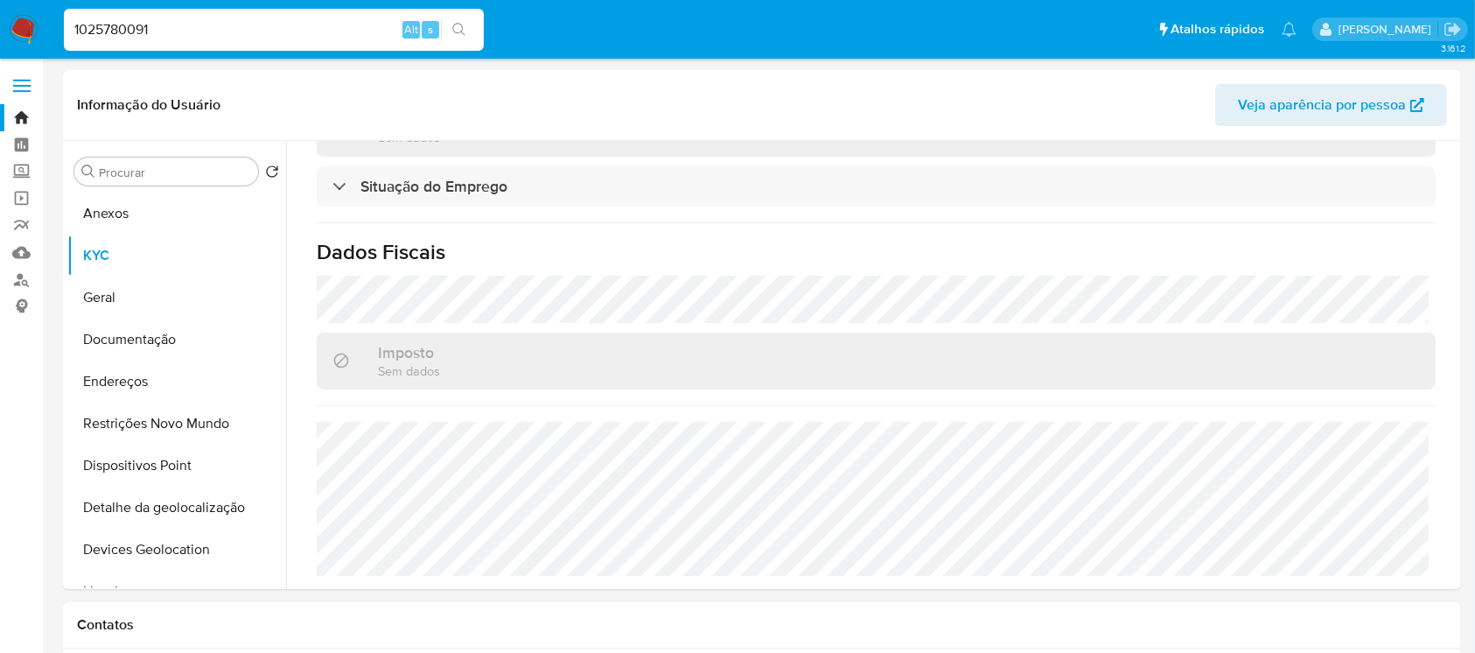
click at [17, 20] on img at bounding box center [24, 30] width 30 height 30
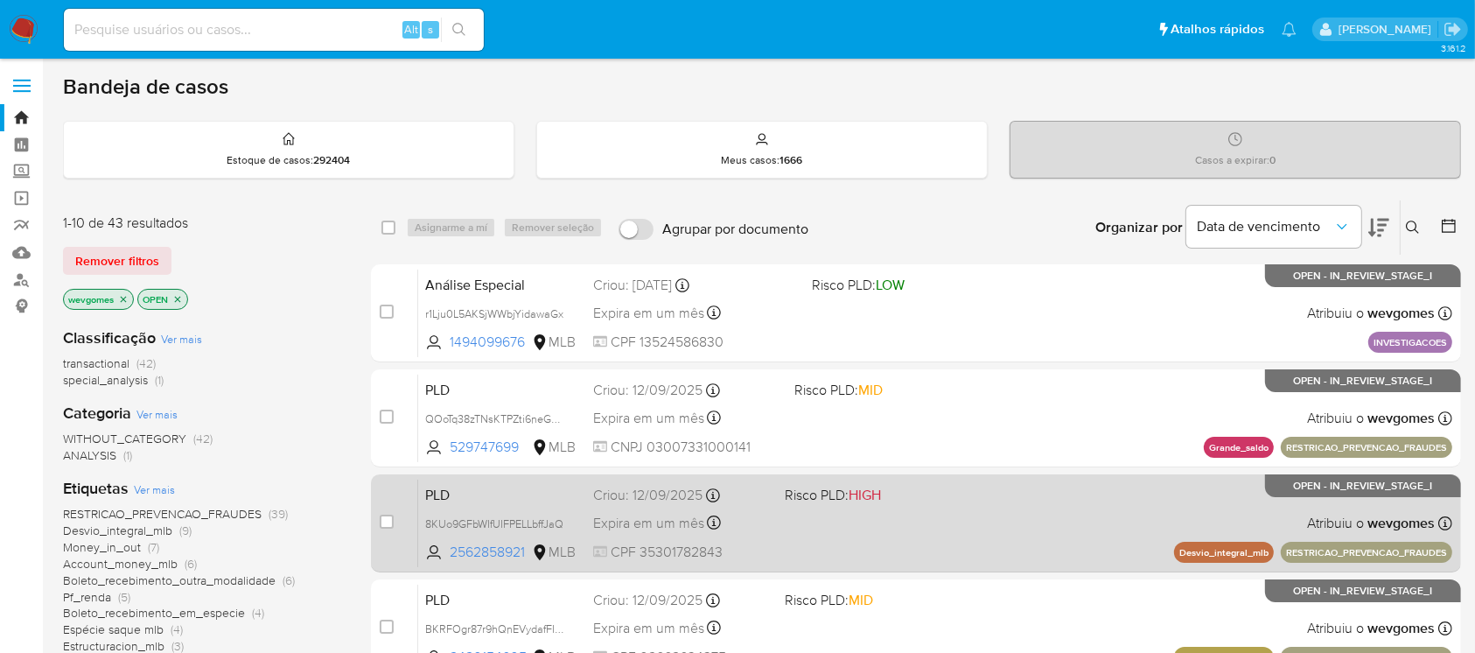
scroll to position [155, 0]
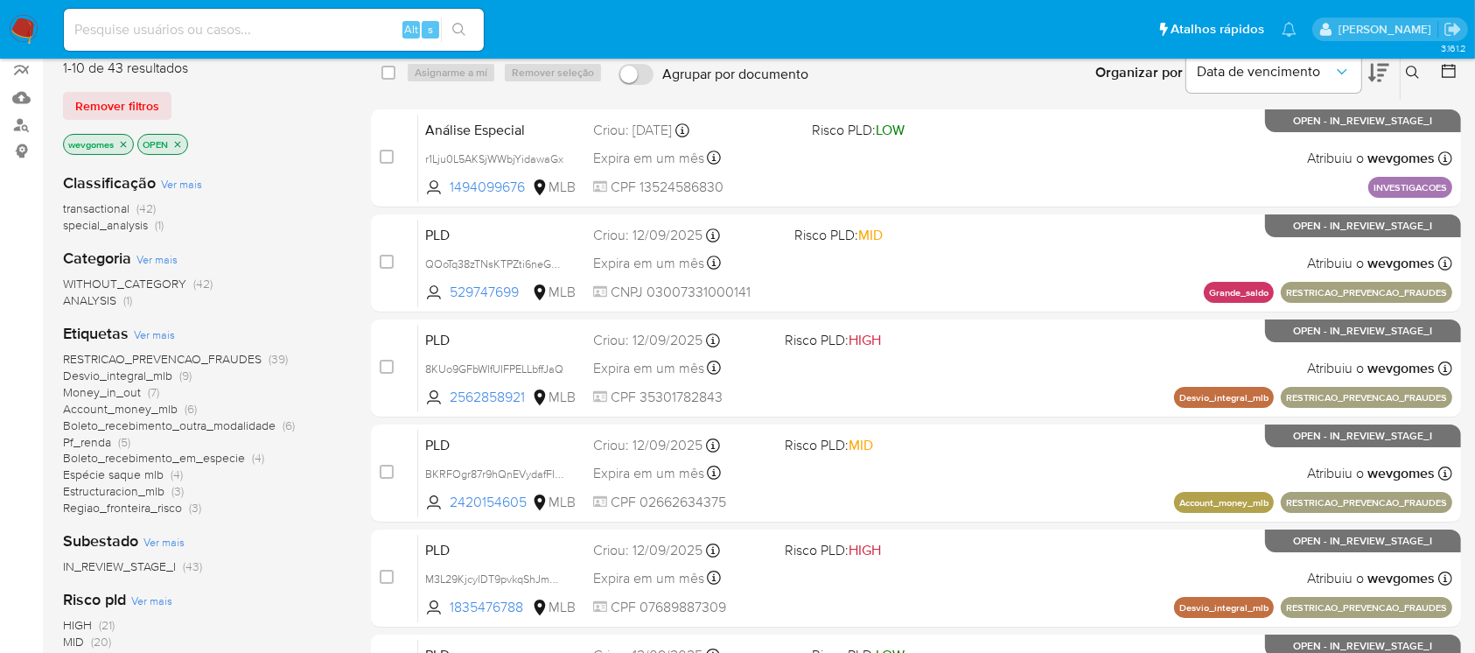
click at [85, 445] on span "Pf_renda" at bounding box center [87, 442] width 48 height 18
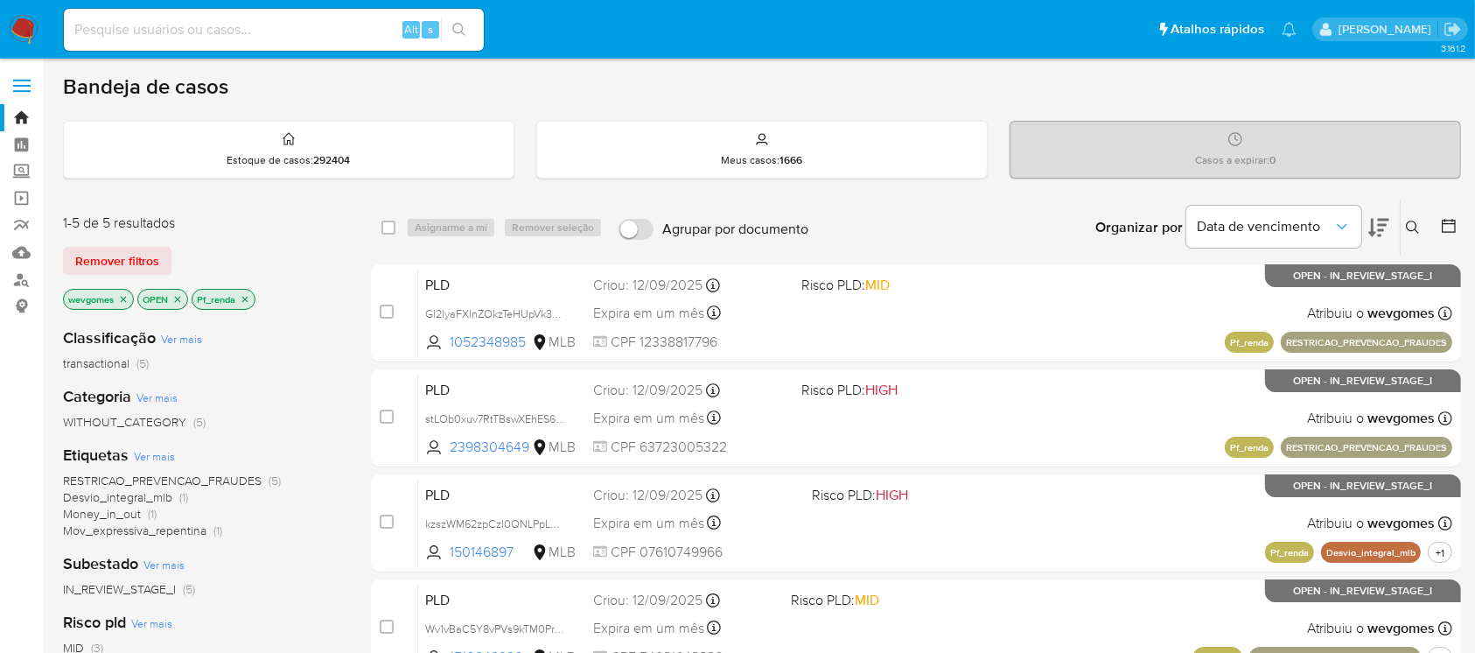
click at [21, 25] on img at bounding box center [24, 30] width 30 height 30
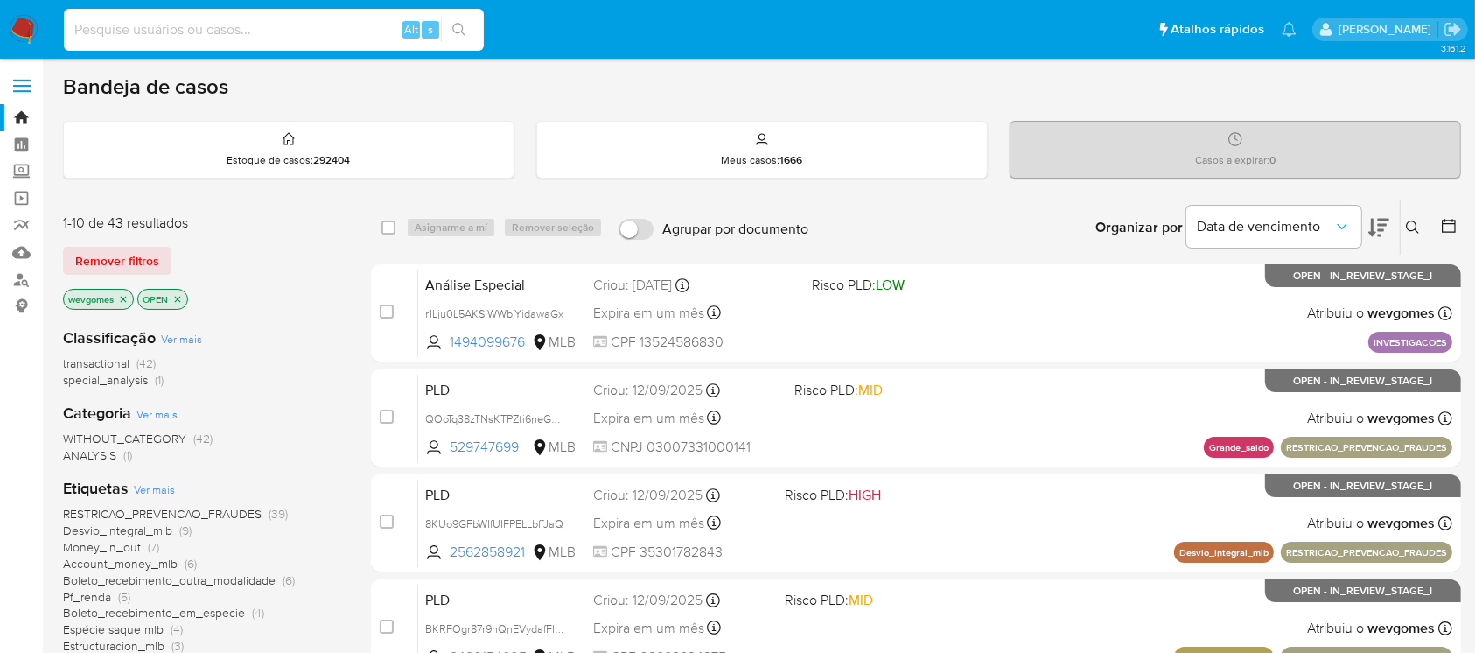
click at [175, 31] on input at bounding box center [274, 29] width 420 height 23
paste input "dMM7wuzaZeIbDBwKoxnlAYfC"
type input "dMM7wuzaZeIbDBwKoxnlAYfC"
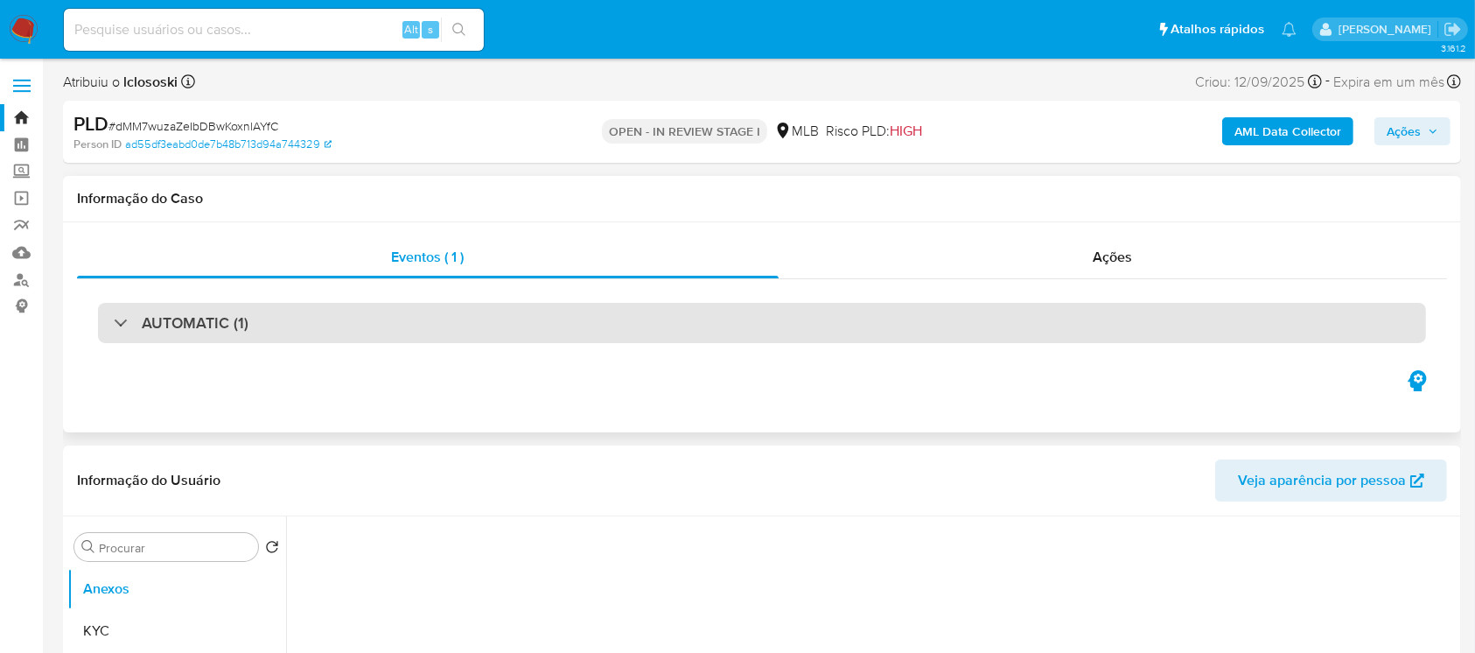
select select "10"
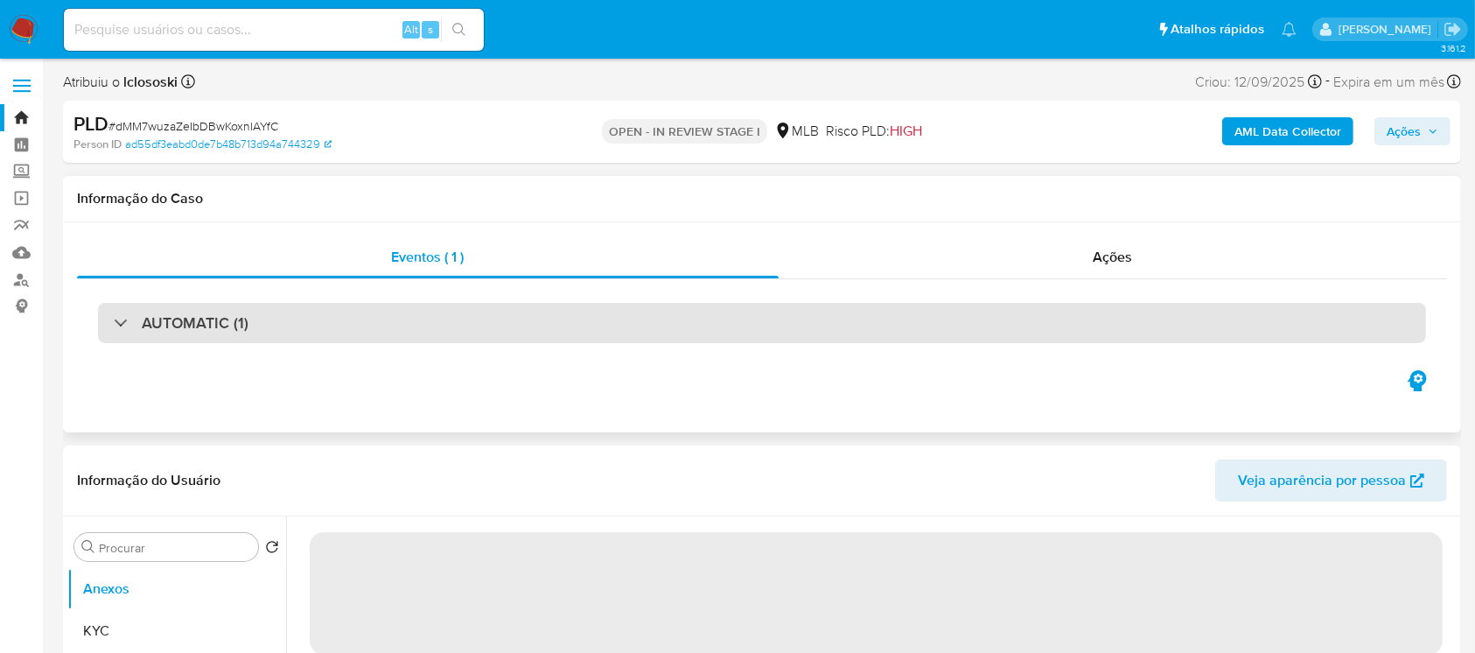
click at [315, 326] on div "AUTOMATIC (1)" at bounding box center [762, 323] width 1328 height 40
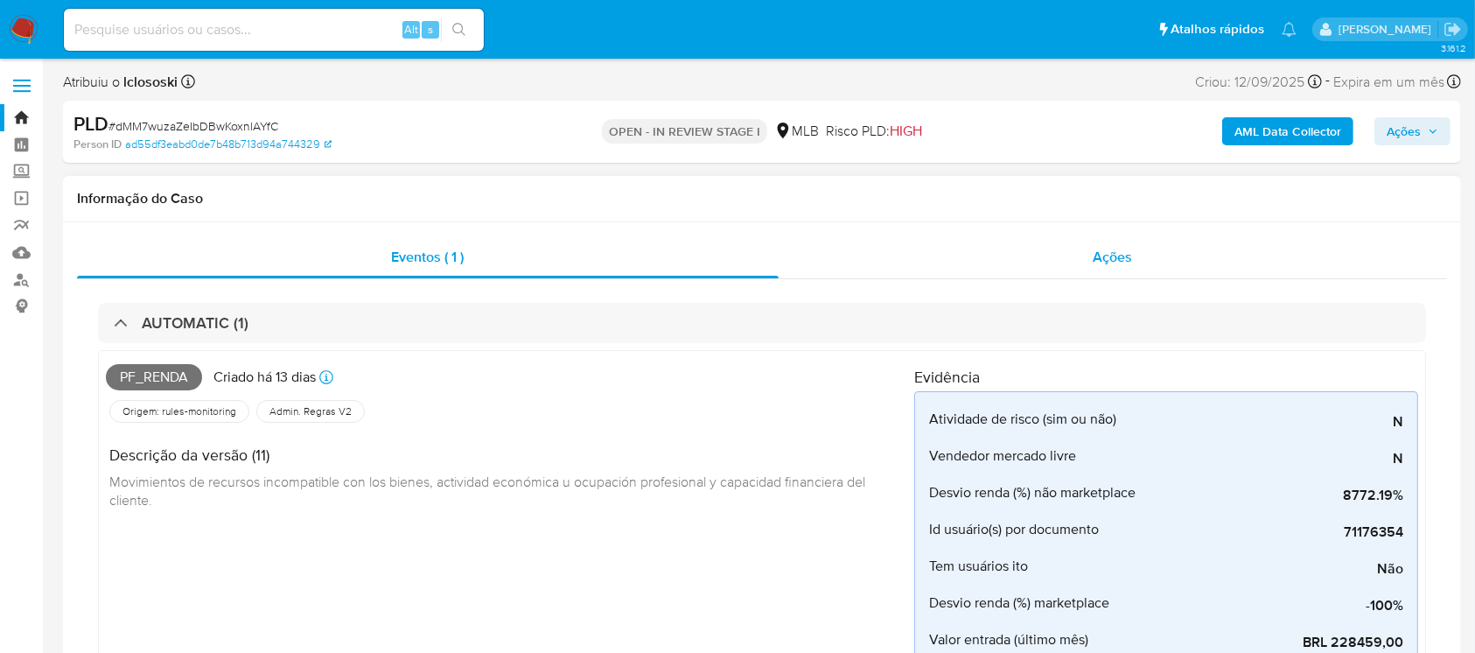
click at [878, 272] on div "Ações" at bounding box center [1113, 257] width 669 height 42
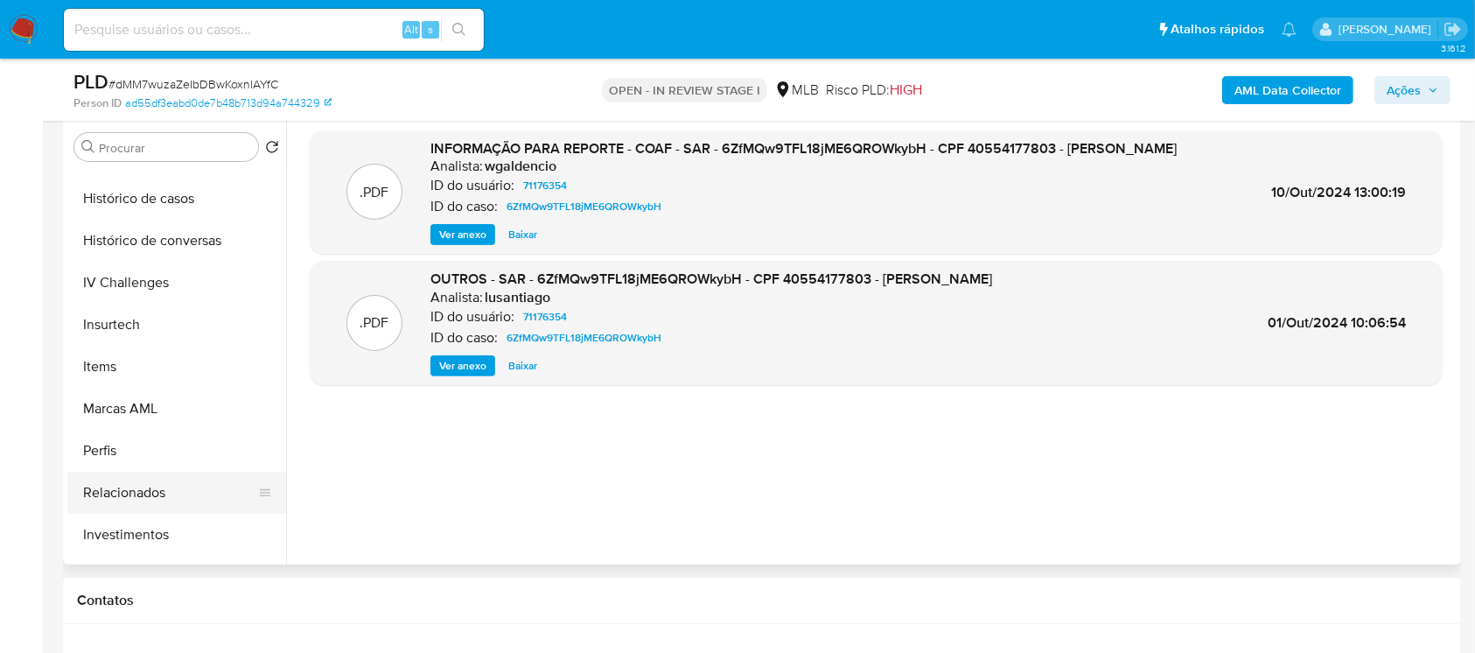
scroll to position [752, 0]
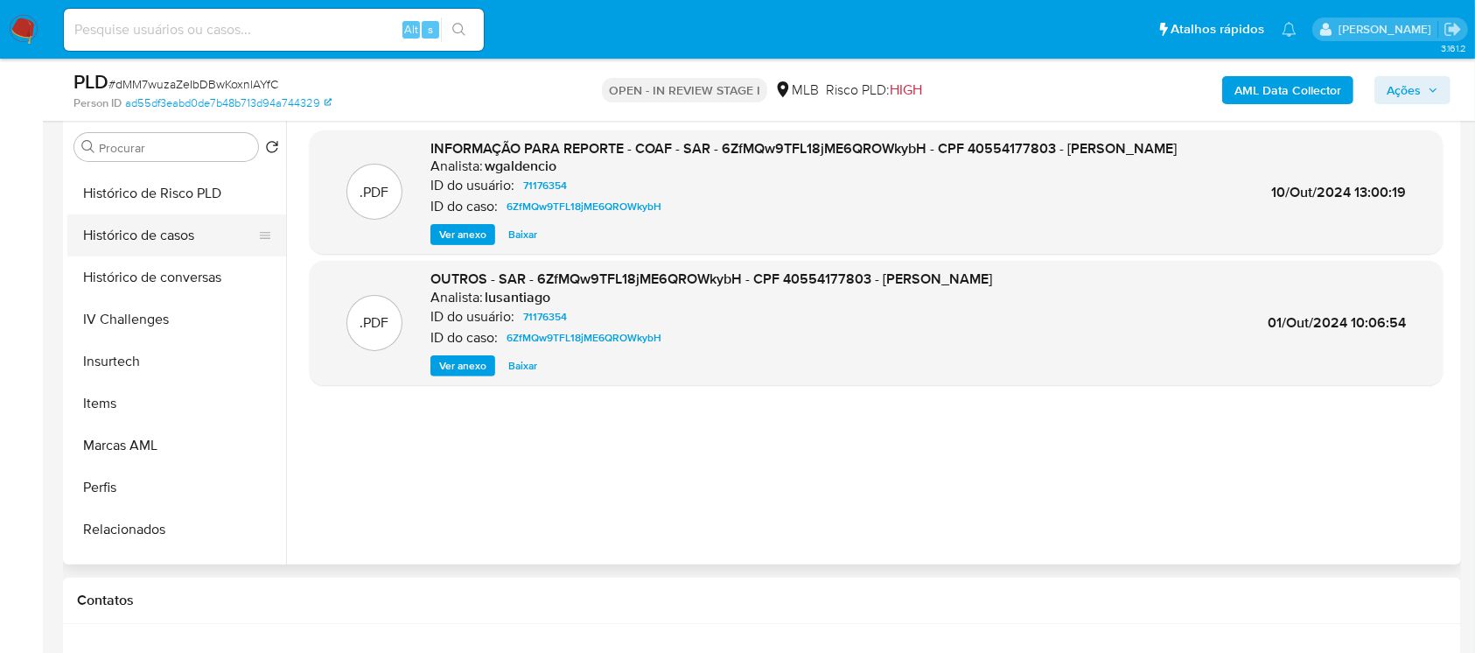
click at [109, 249] on button "Histórico de casos" at bounding box center [169, 235] width 205 height 42
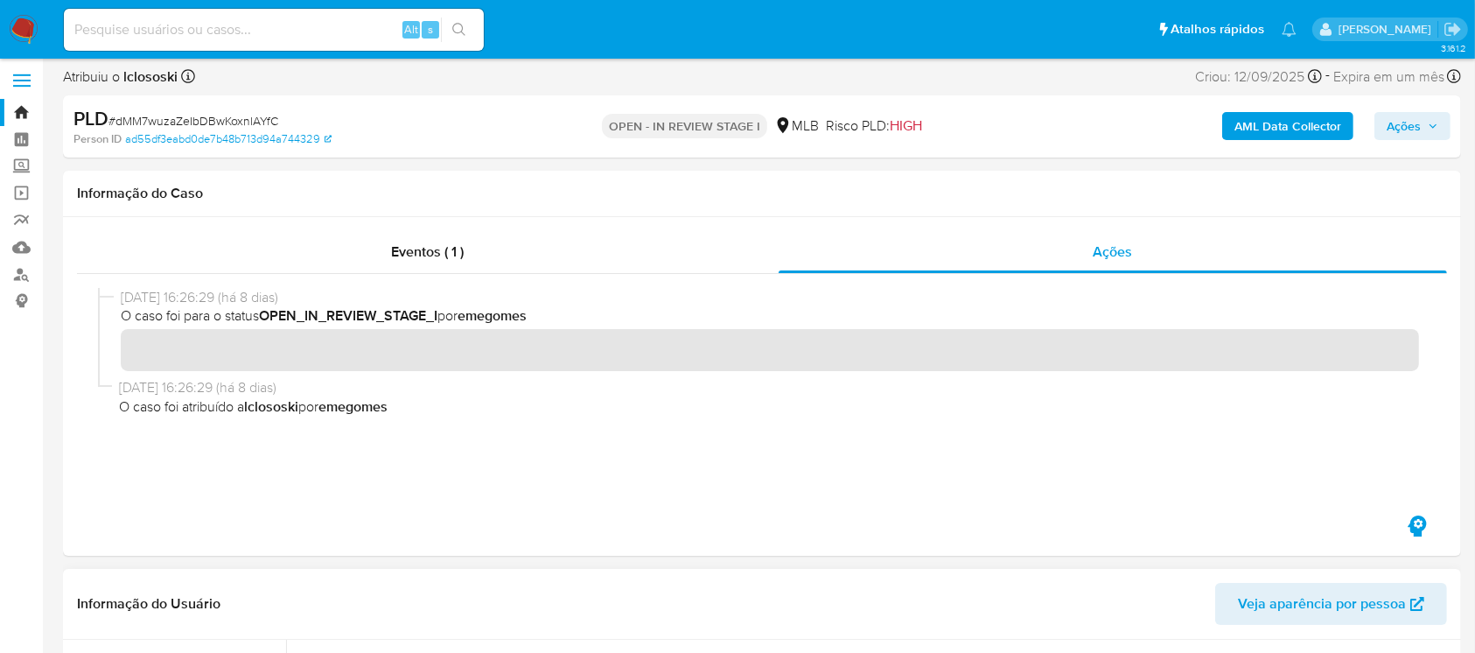
scroll to position [0, 0]
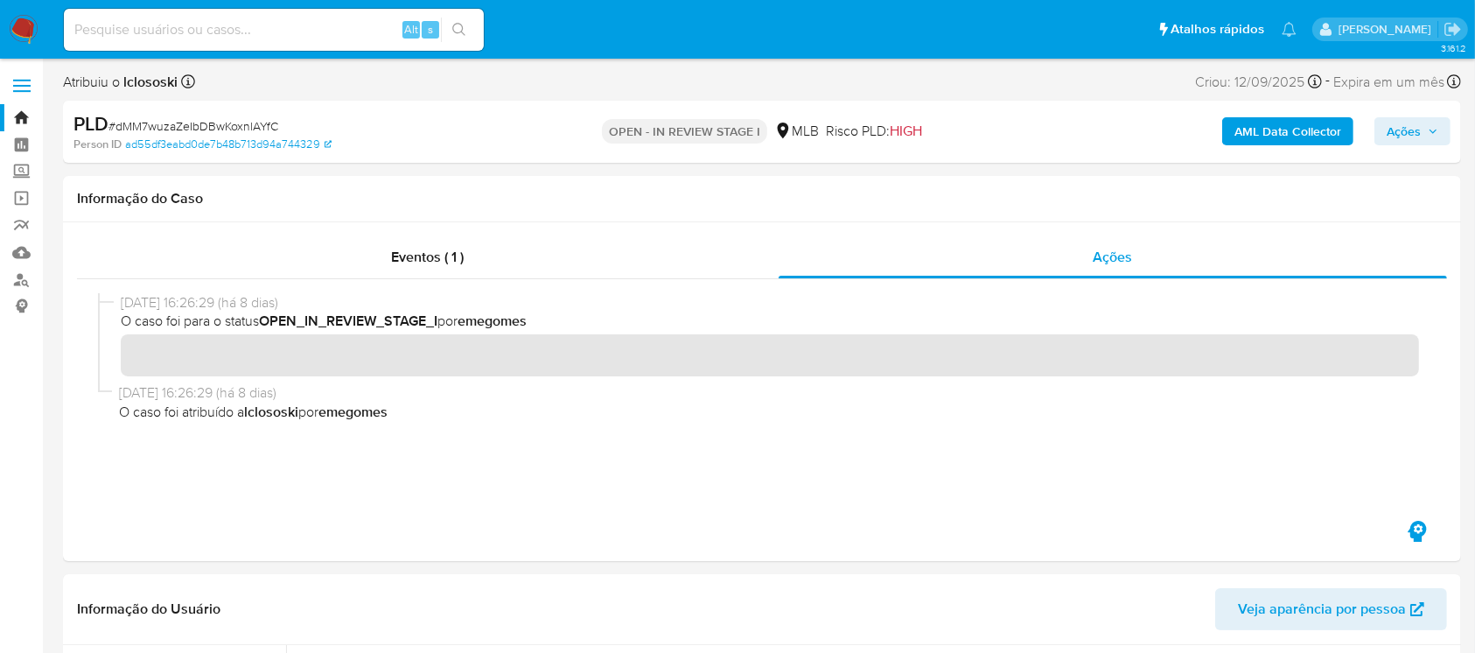
click at [155, 121] on span "# dMM7wuzaZeIbDBwKoxnlAYfC" at bounding box center [194, 126] width 170 height 18
copy span "dMM7wuzaZeIbDBwKoxnlAYfC"
click at [20, 30] on img at bounding box center [24, 30] width 30 height 30
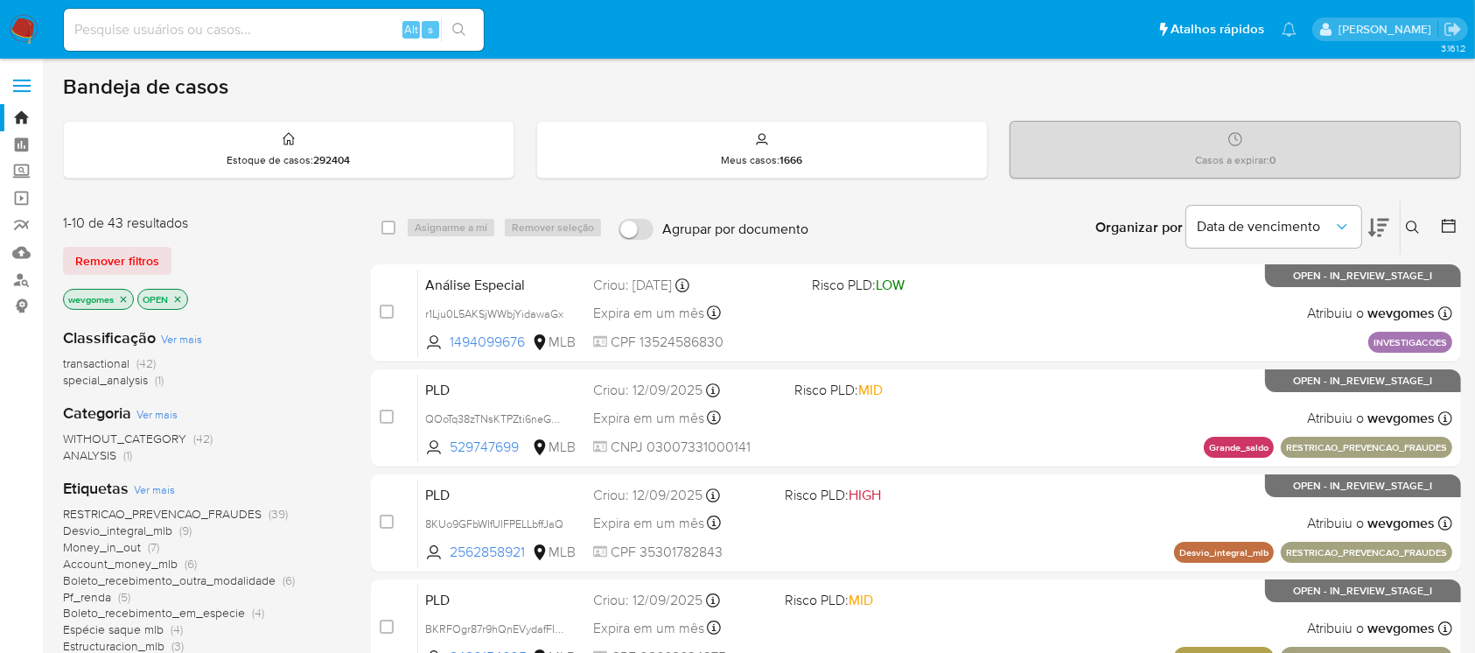
click at [25, 30] on img at bounding box center [24, 30] width 30 height 30
click at [93, 601] on span "Pf_renda" at bounding box center [87, 597] width 48 height 18
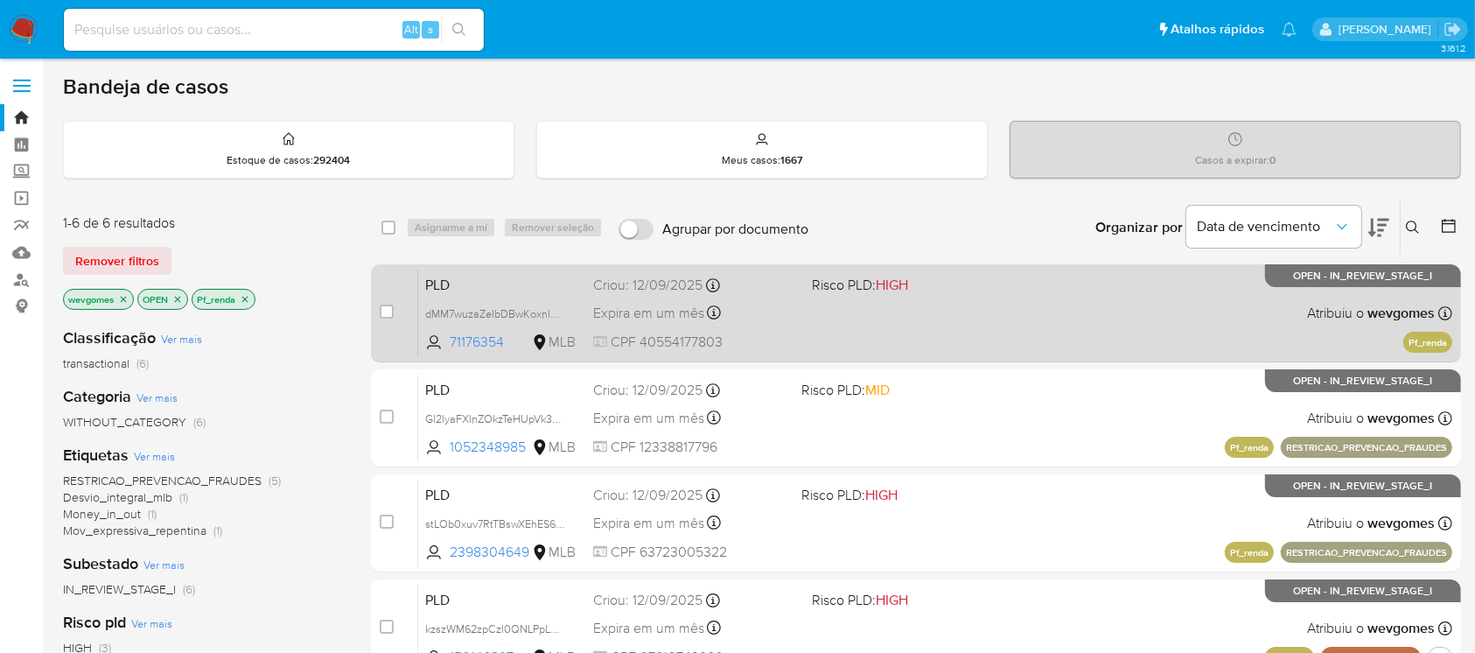
click at [921, 328] on div "PLD dMM7wuzaZeIbDBwKoxnlAYfC 71176354 MLB Risco PLD: HIGH Criou: [DATE] Criou: …" at bounding box center [935, 313] width 1034 height 88
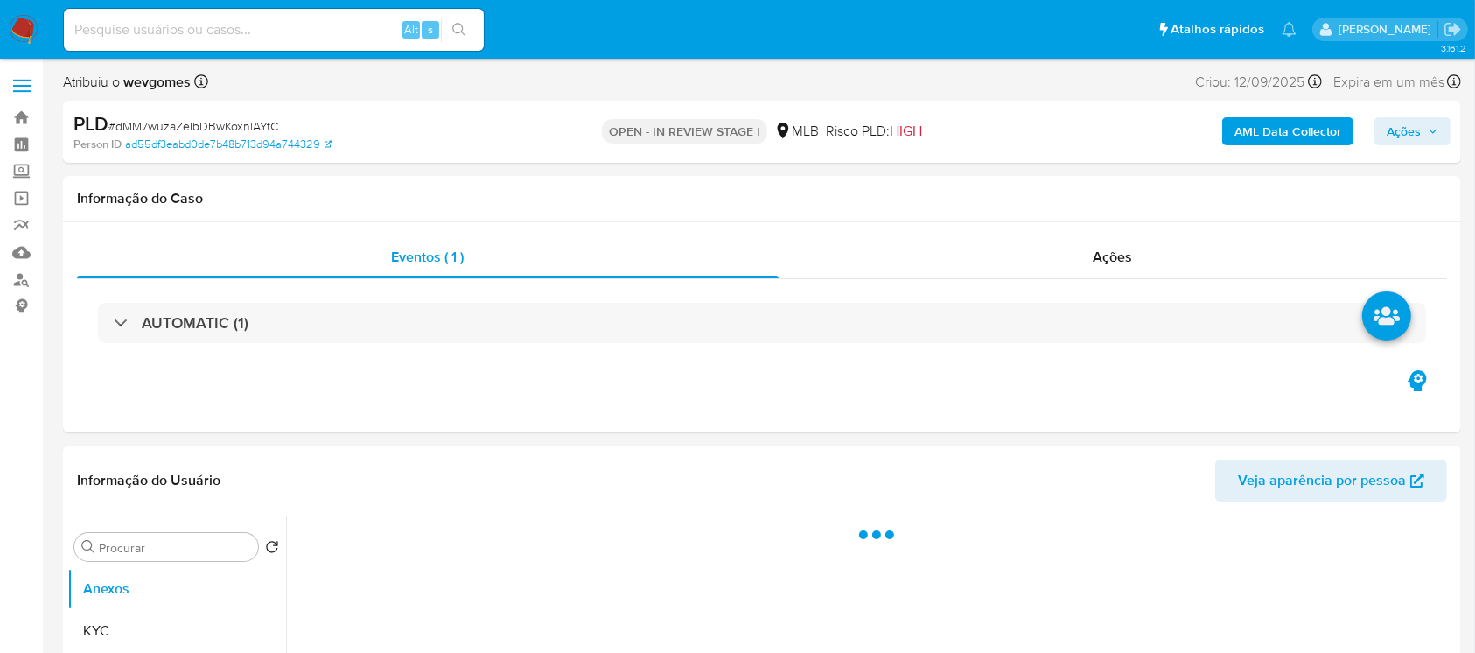
select select "10"
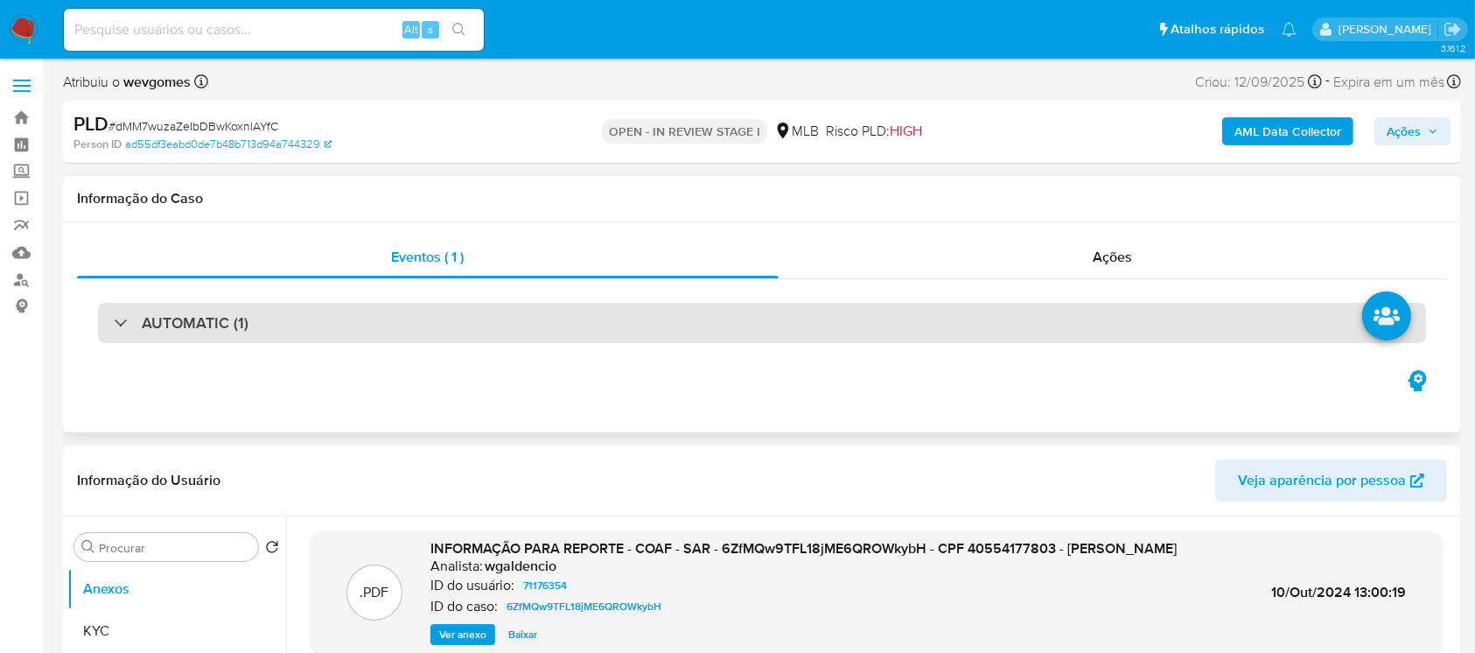
click at [379, 324] on div "AUTOMATIC (1)" at bounding box center [762, 323] width 1328 height 40
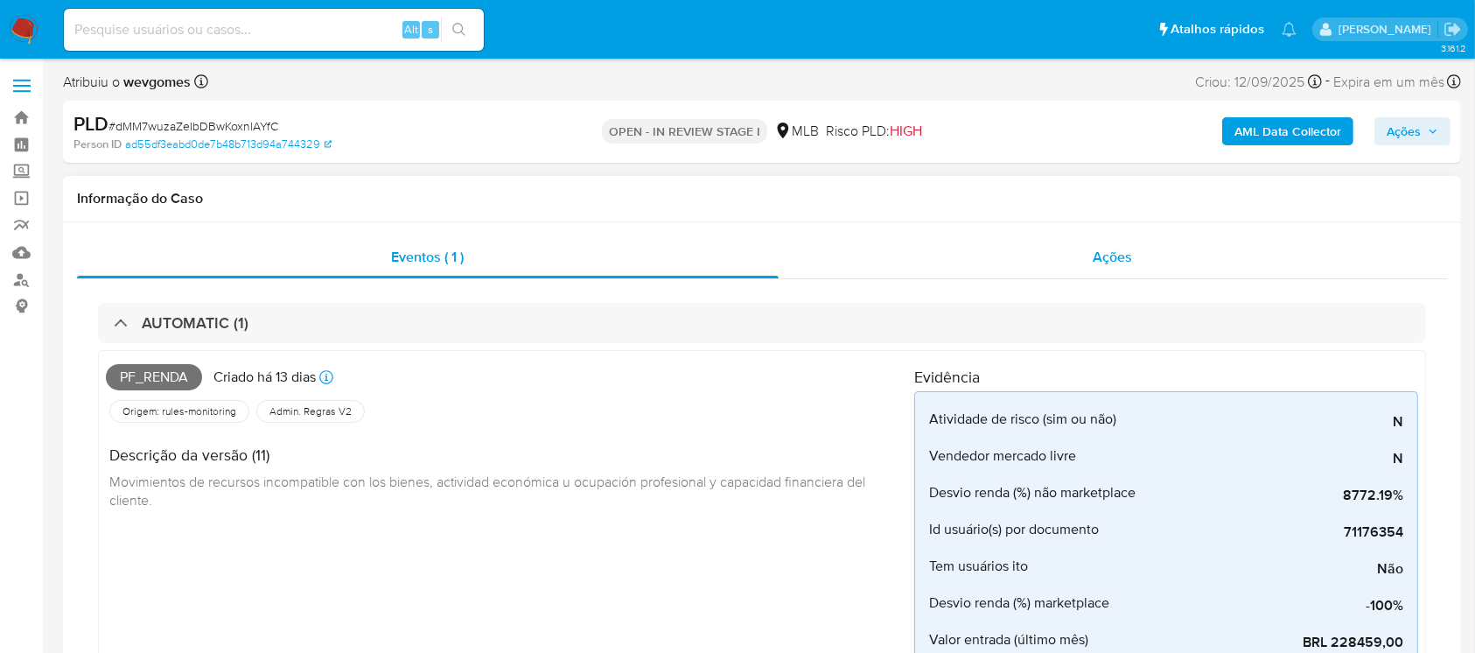
click at [870, 264] on div "Ações" at bounding box center [1113, 257] width 669 height 42
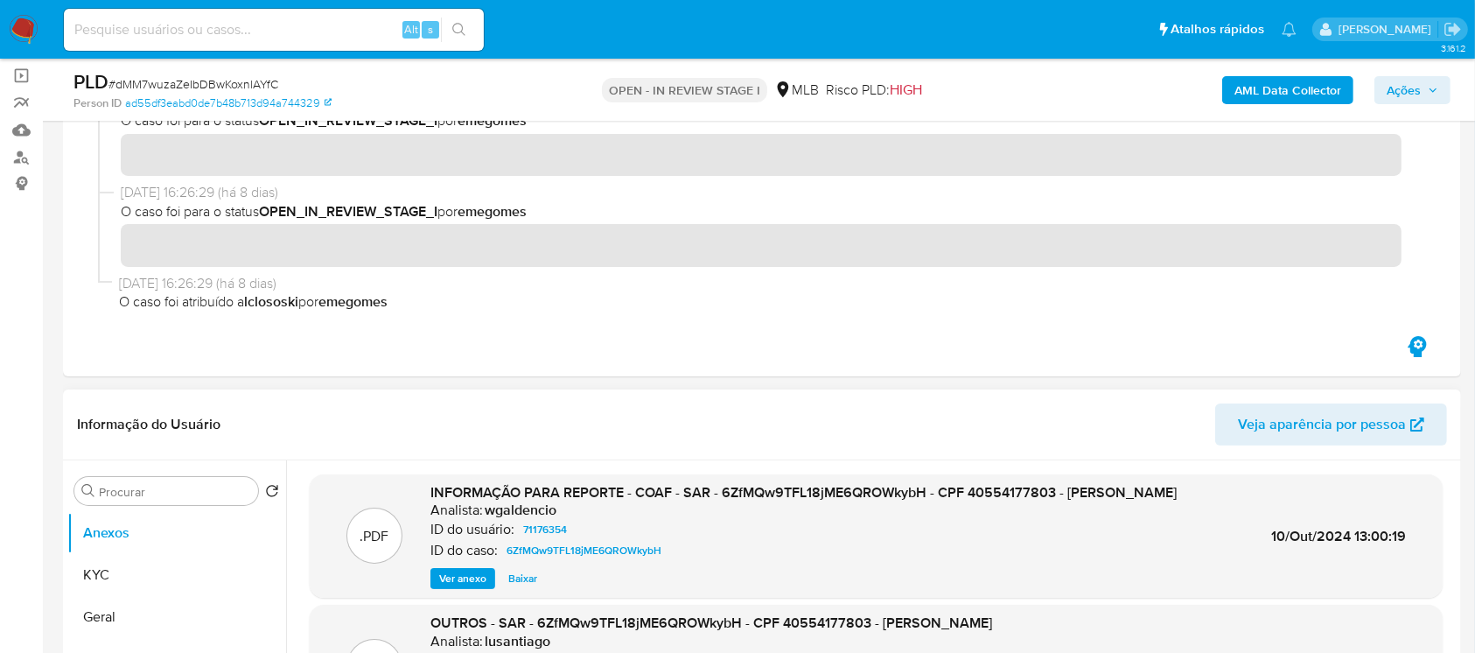
scroll to position [311, 0]
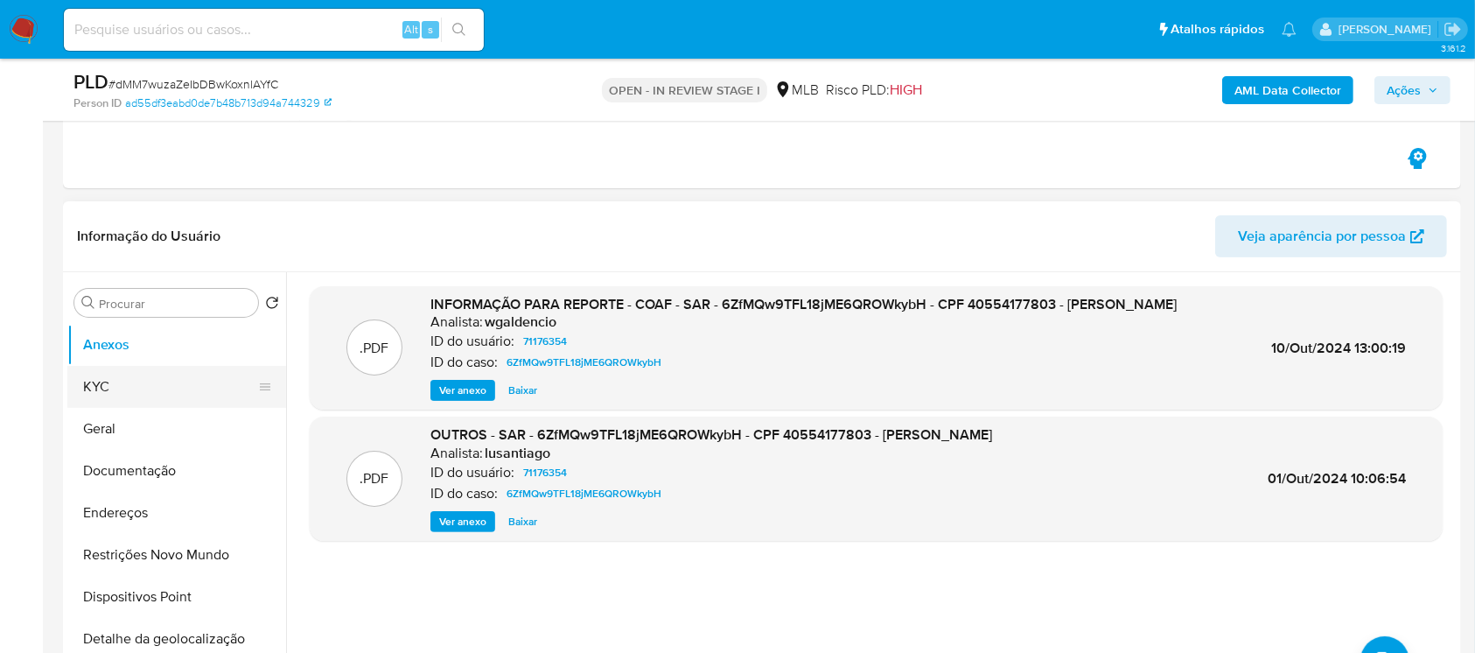
click at [102, 384] on button "KYC" at bounding box center [169, 387] width 205 height 42
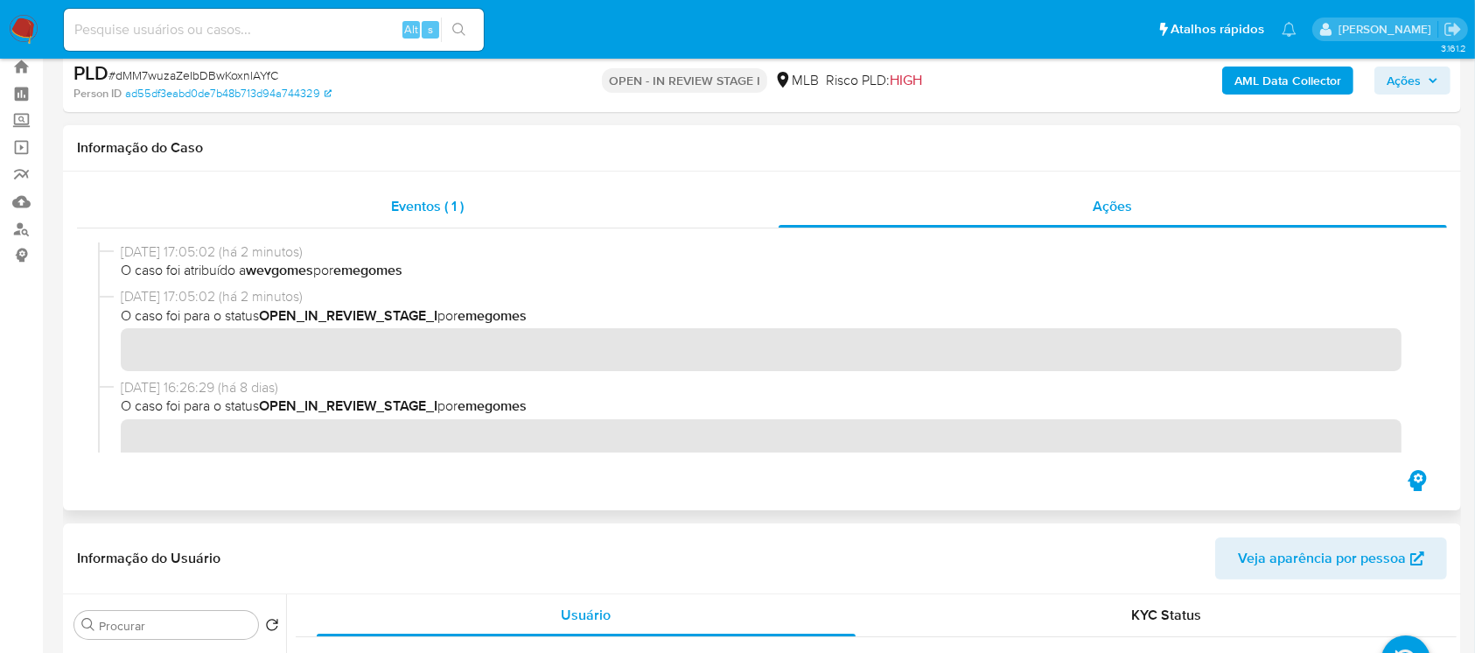
scroll to position [0, 0]
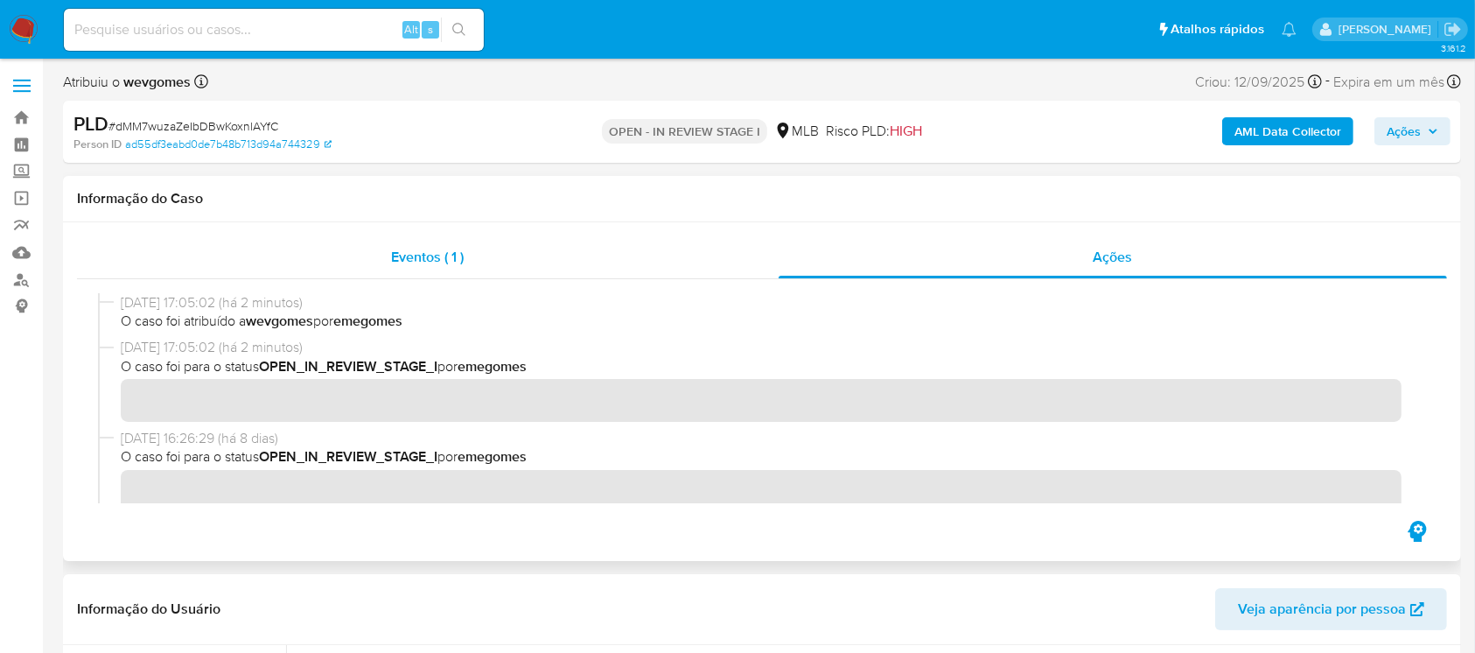
click at [341, 256] on div "Eventos ( 1 )" at bounding box center [428, 257] width 702 height 42
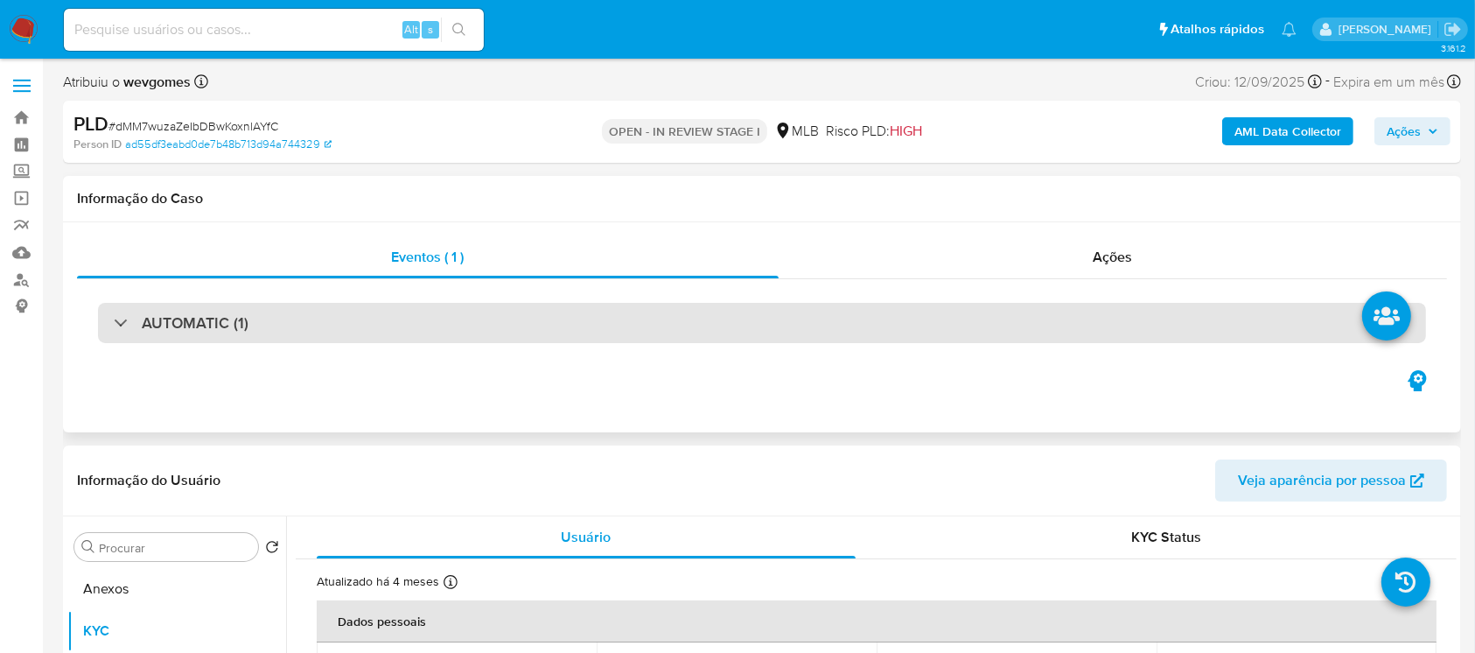
click at [459, 329] on div "AUTOMATIC (1)" at bounding box center [762, 323] width 1328 height 40
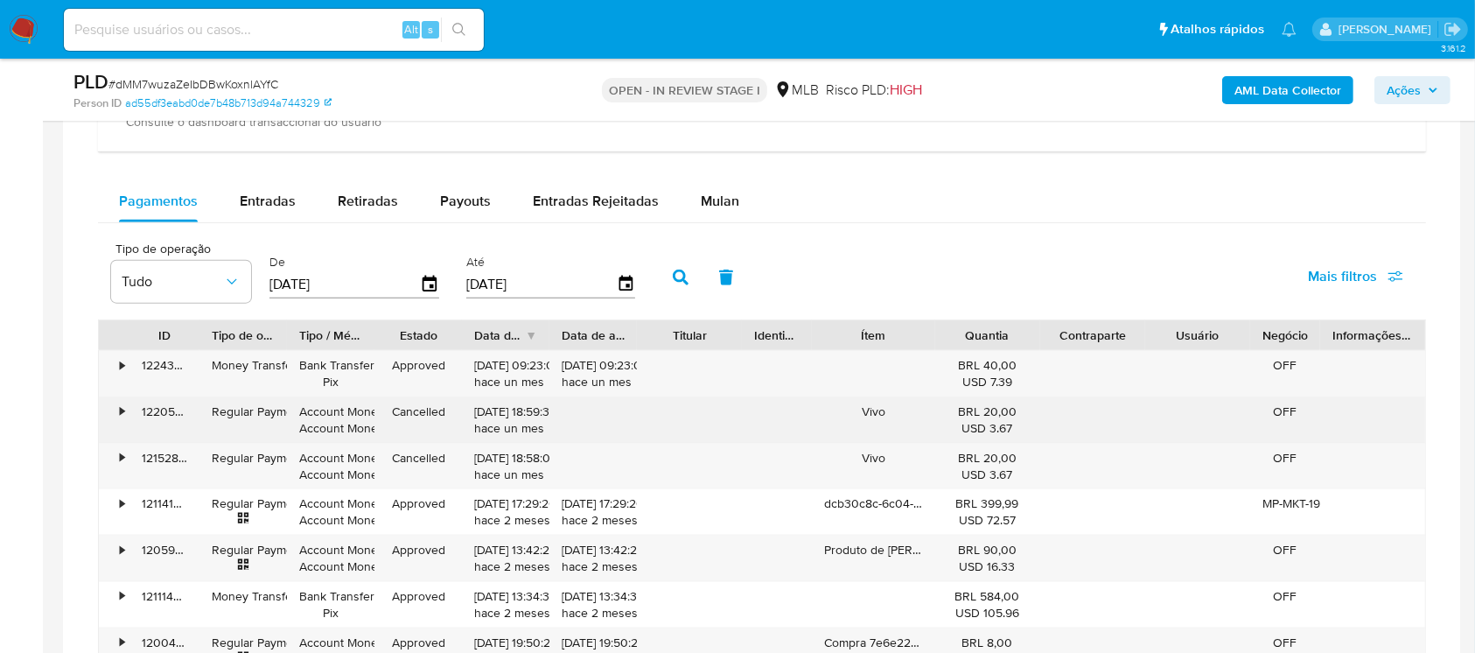
scroll to position [2022, 0]
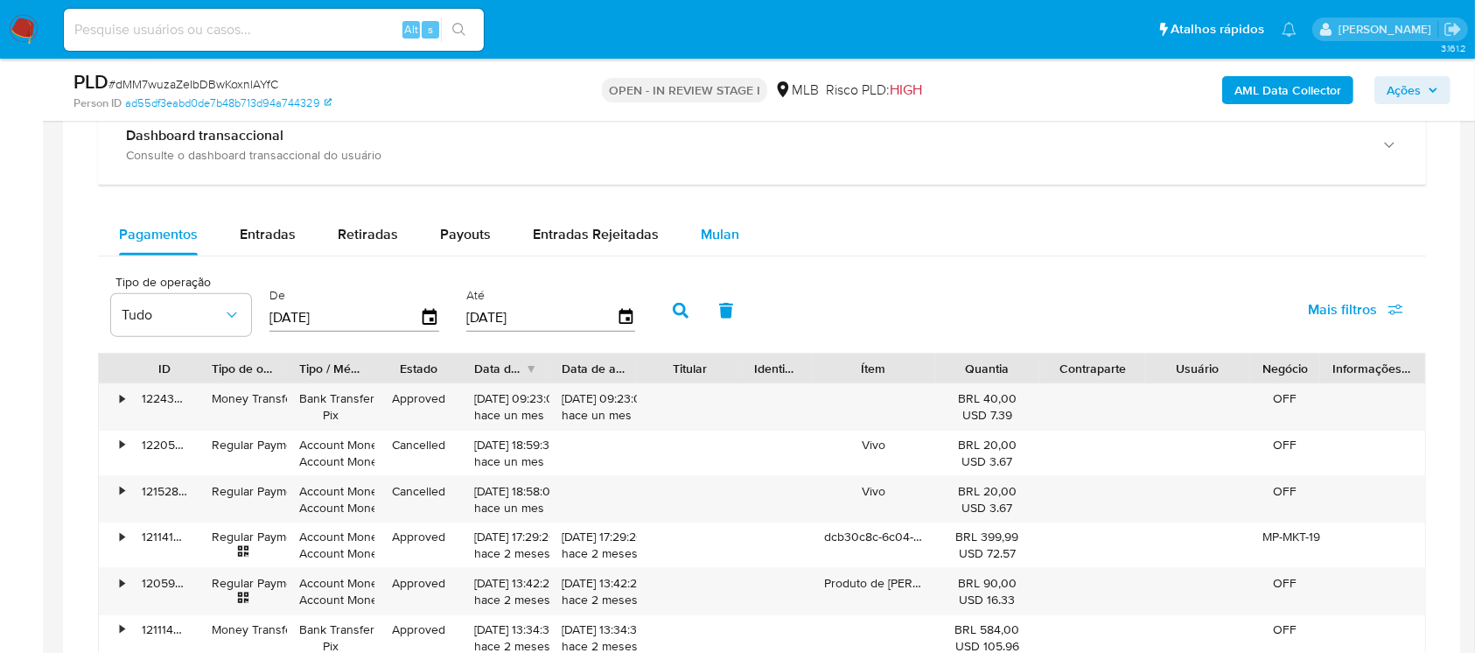
click at [724, 242] on span "Mulan" at bounding box center [720, 234] width 39 height 20
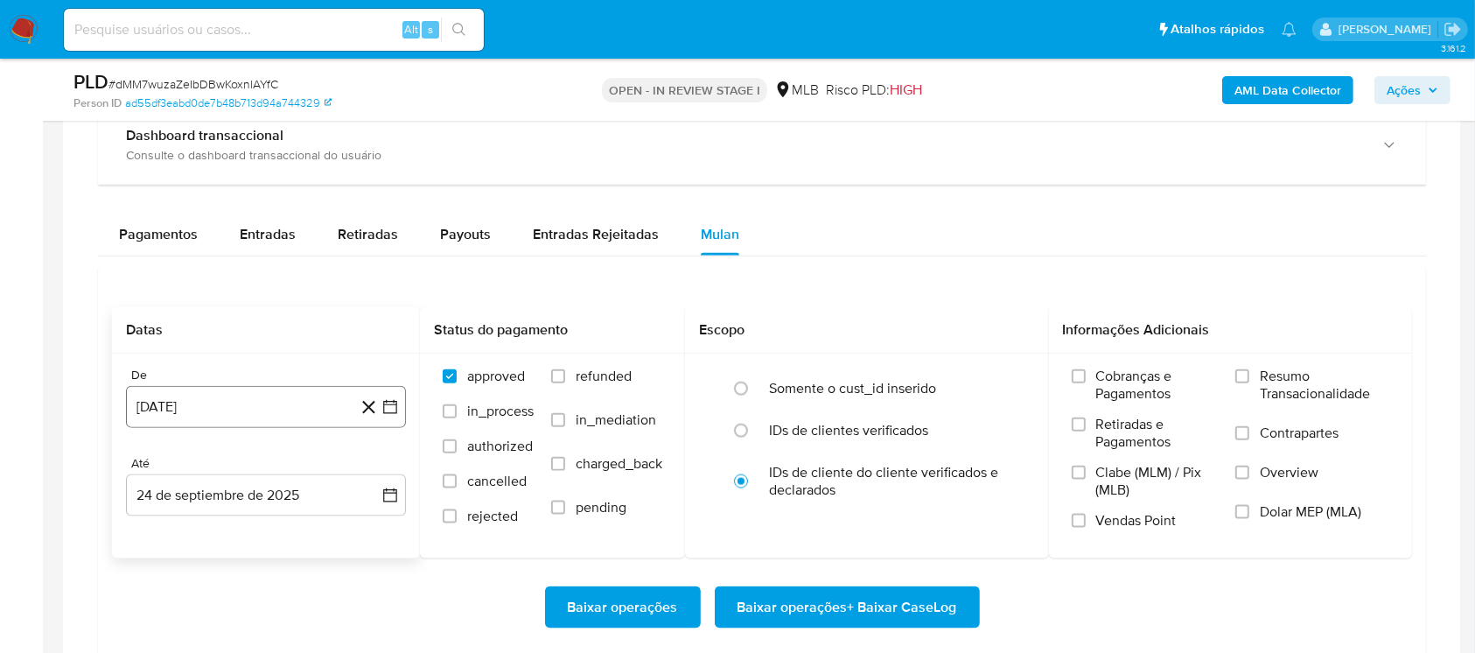
click at [194, 412] on button "[DATE]" at bounding box center [266, 407] width 280 height 42
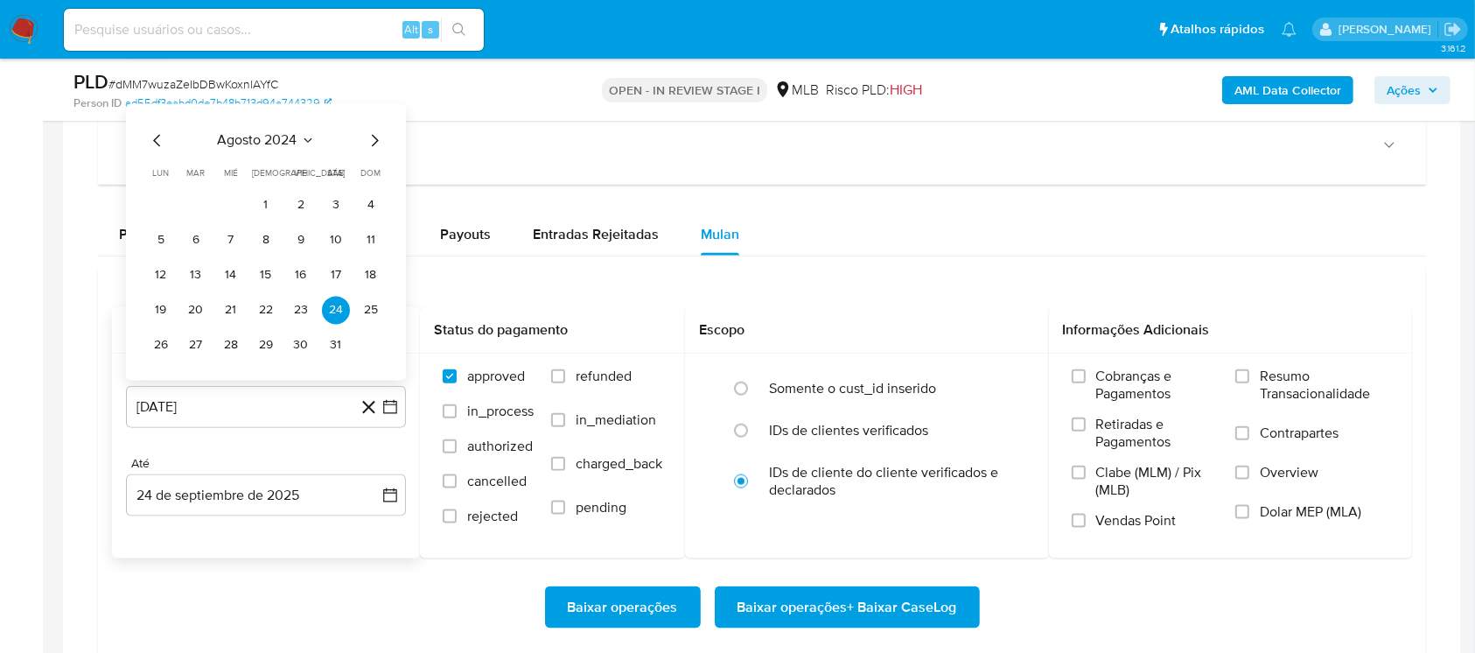
click at [242, 145] on span "agosto 2024" at bounding box center [258, 141] width 80 height 18
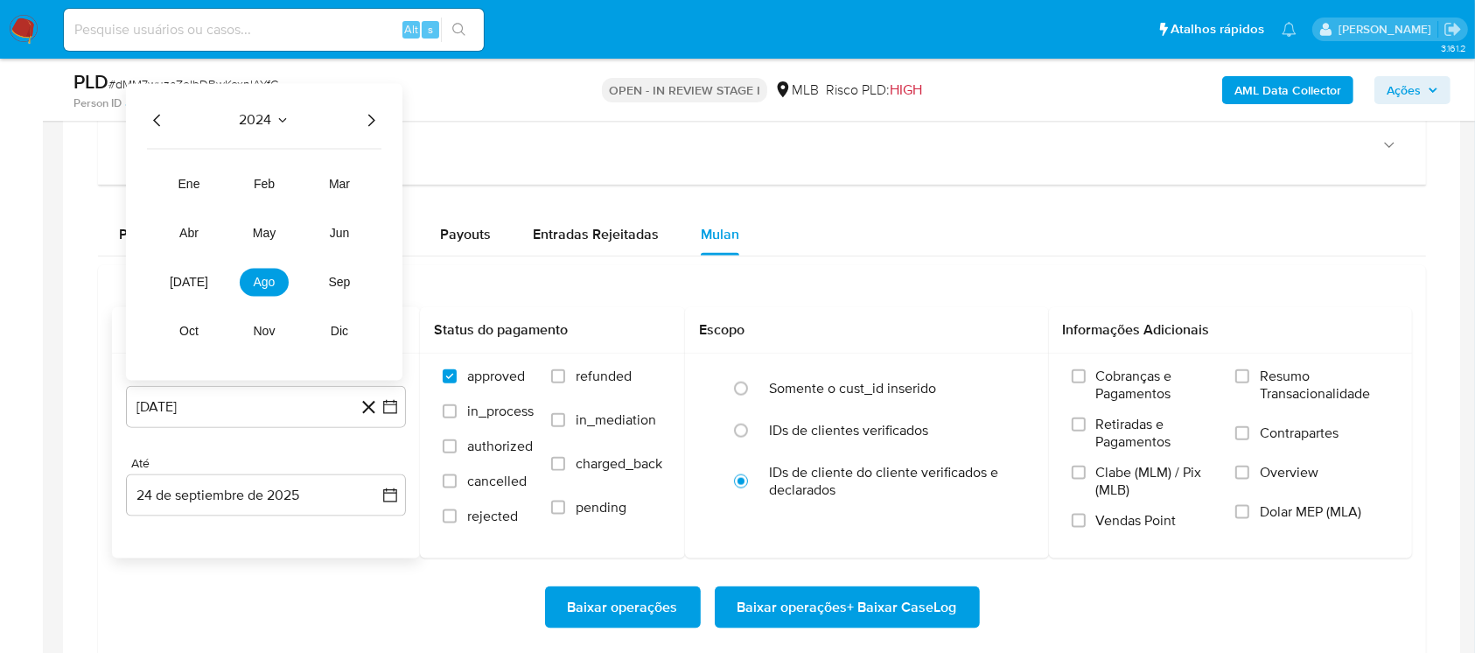
click at [374, 119] on icon "Año siguiente" at bounding box center [371, 121] width 7 height 12
click at [272, 286] on span "ago" at bounding box center [265, 283] width 22 height 14
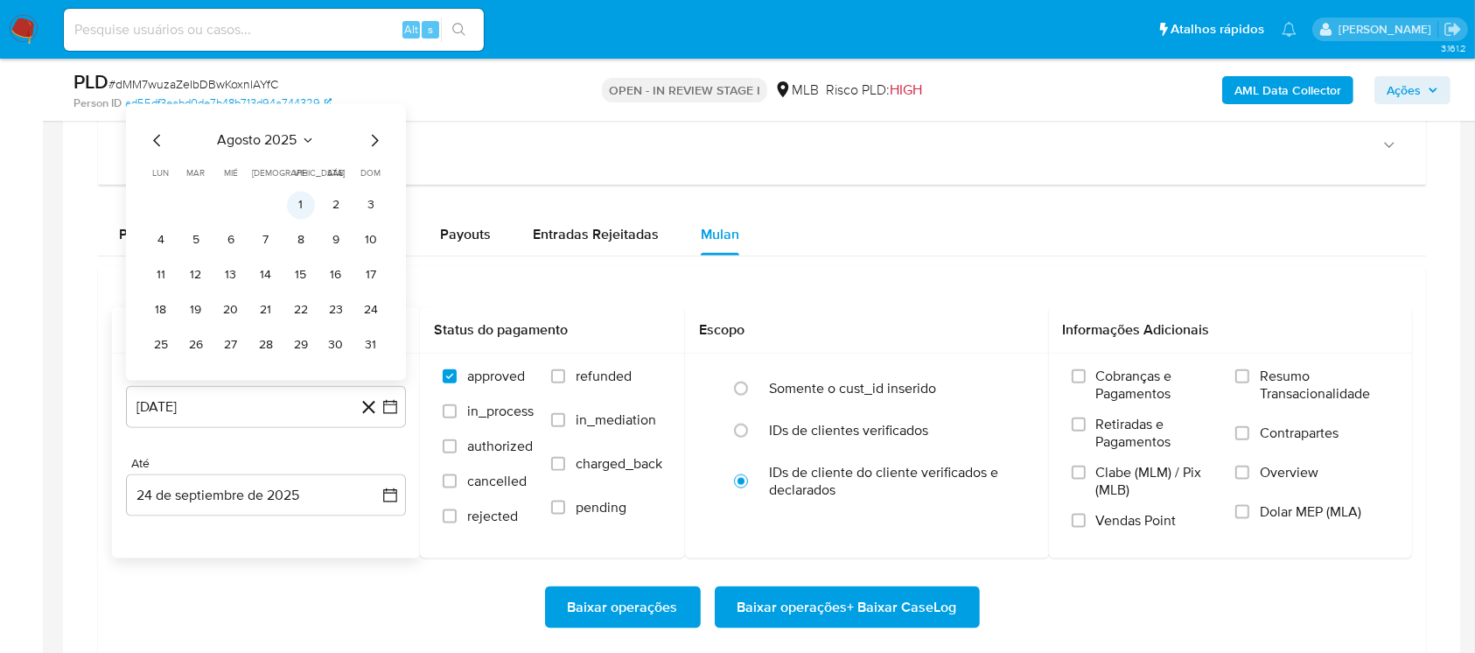
click at [293, 208] on button "1" at bounding box center [301, 206] width 28 height 28
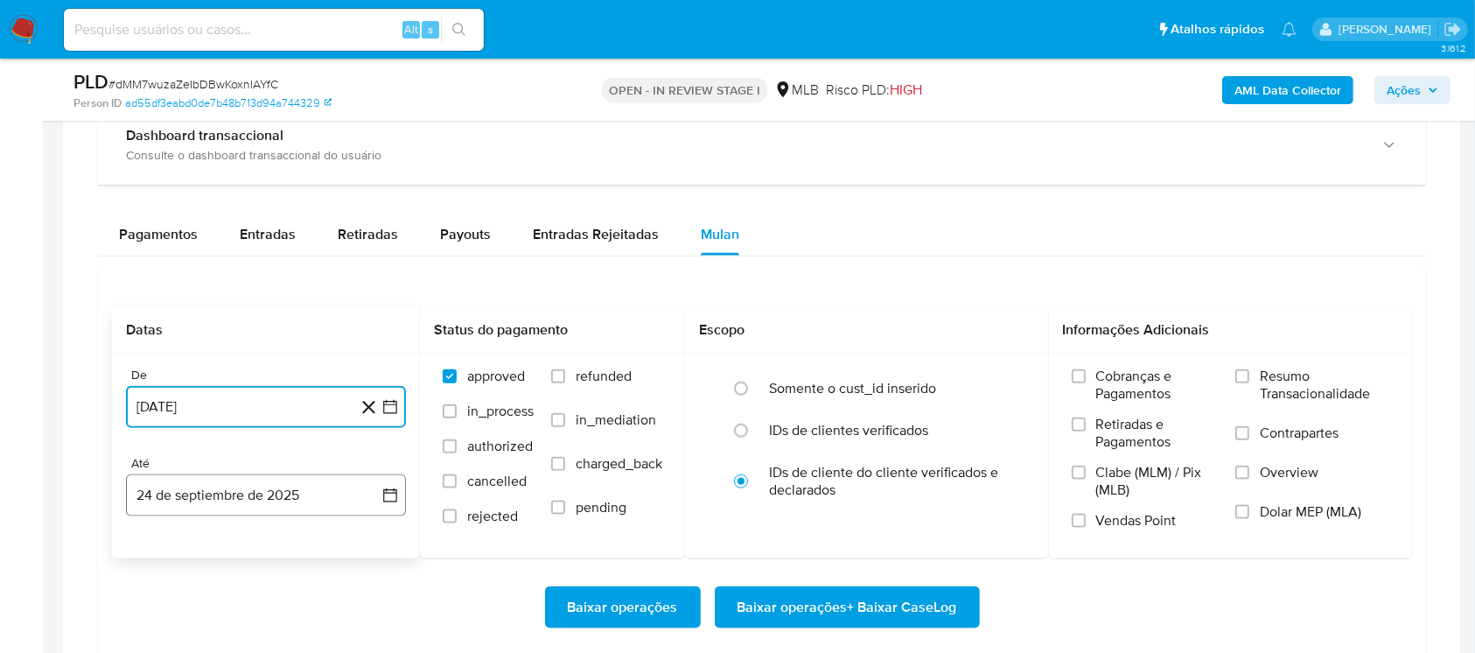
click at [181, 491] on button "24 de septiembre de 2025" at bounding box center [266, 495] width 280 height 42
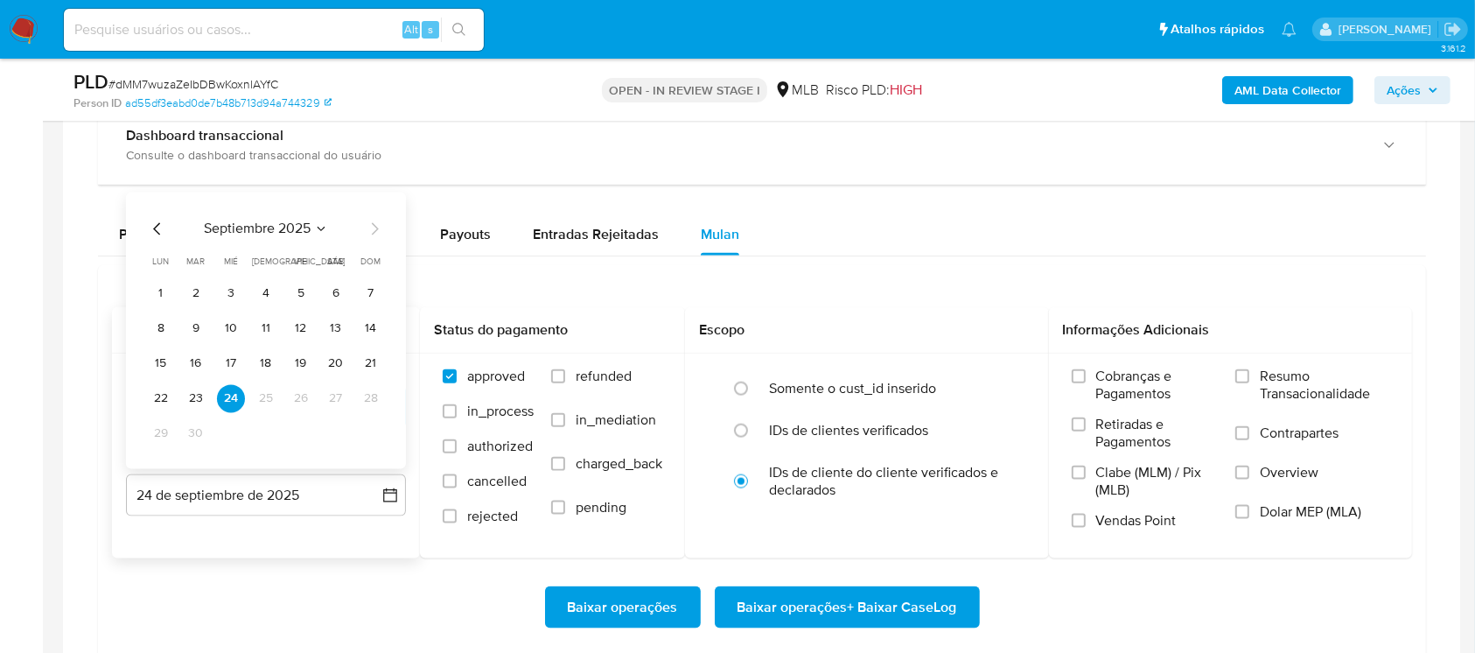
click at [161, 230] on icon "Mes anterior" at bounding box center [157, 229] width 21 height 21
click at [376, 438] on button "31" at bounding box center [371, 434] width 28 height 28
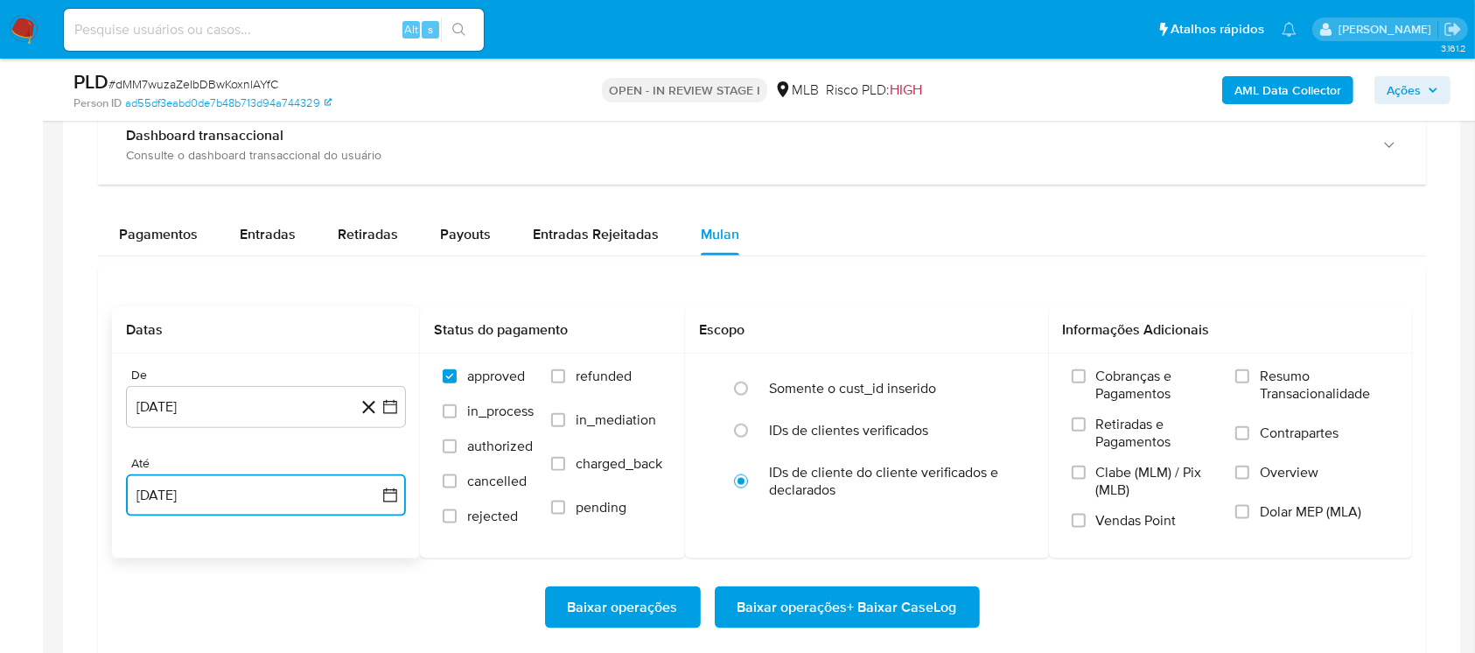
click at [294, 494] on button "[DATE]" at bounding box center [266, 495] width 280 height 42
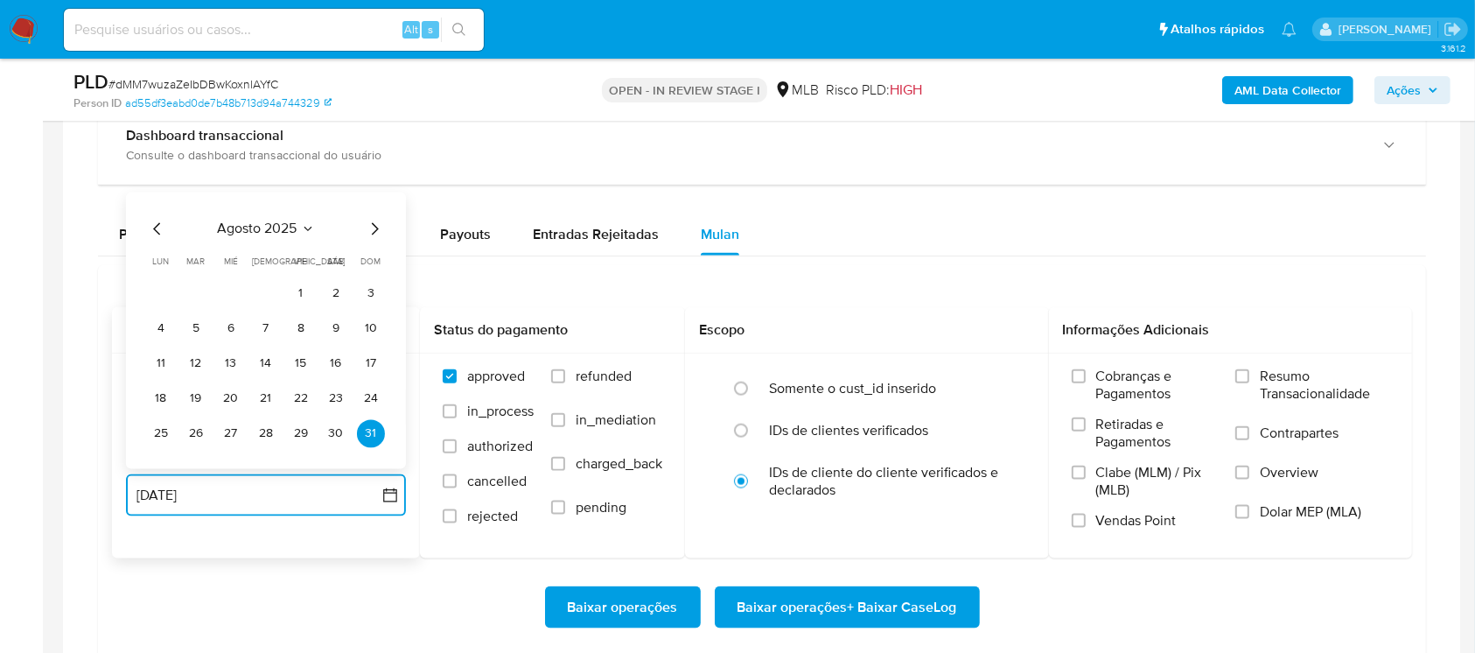
click at [365, 221] on icon "Mes siguiente" at bounding box center [374, 229] width 21 height 21
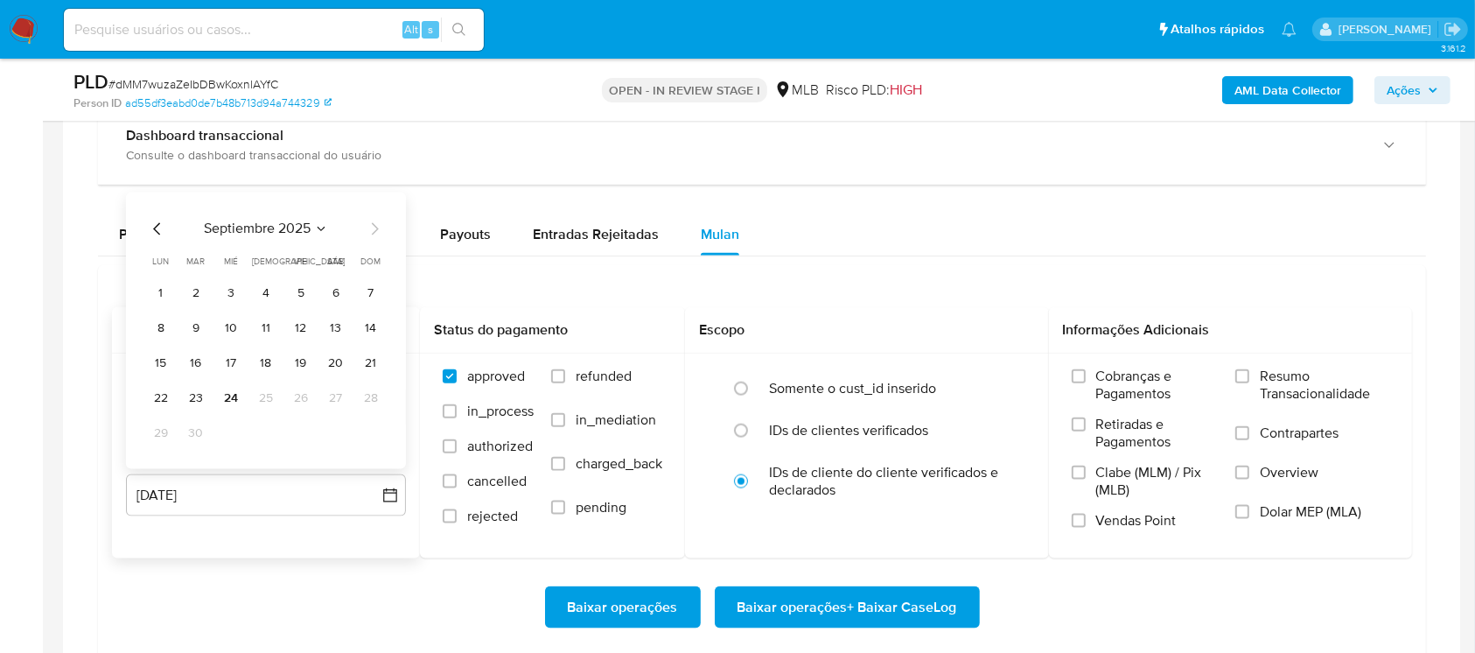
click at [243, 407] on td "24" at bounding box center [231, 399] width 28 height 28
click at [233, 403] on button "24" at bounding box center [231, 399] width 28 height 28
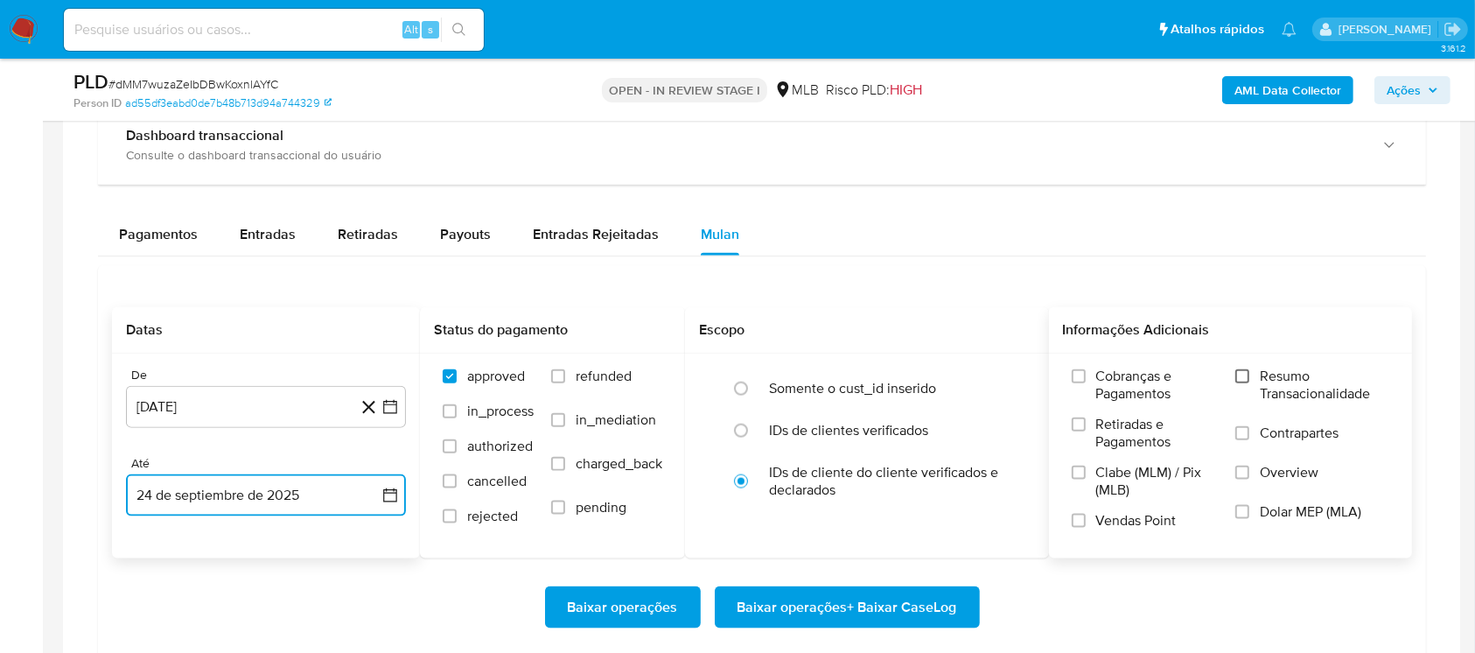
click at [1246, 371] on input "Resumo Transacionalidade" at bounding box center [1243, 376] width 14 height 14
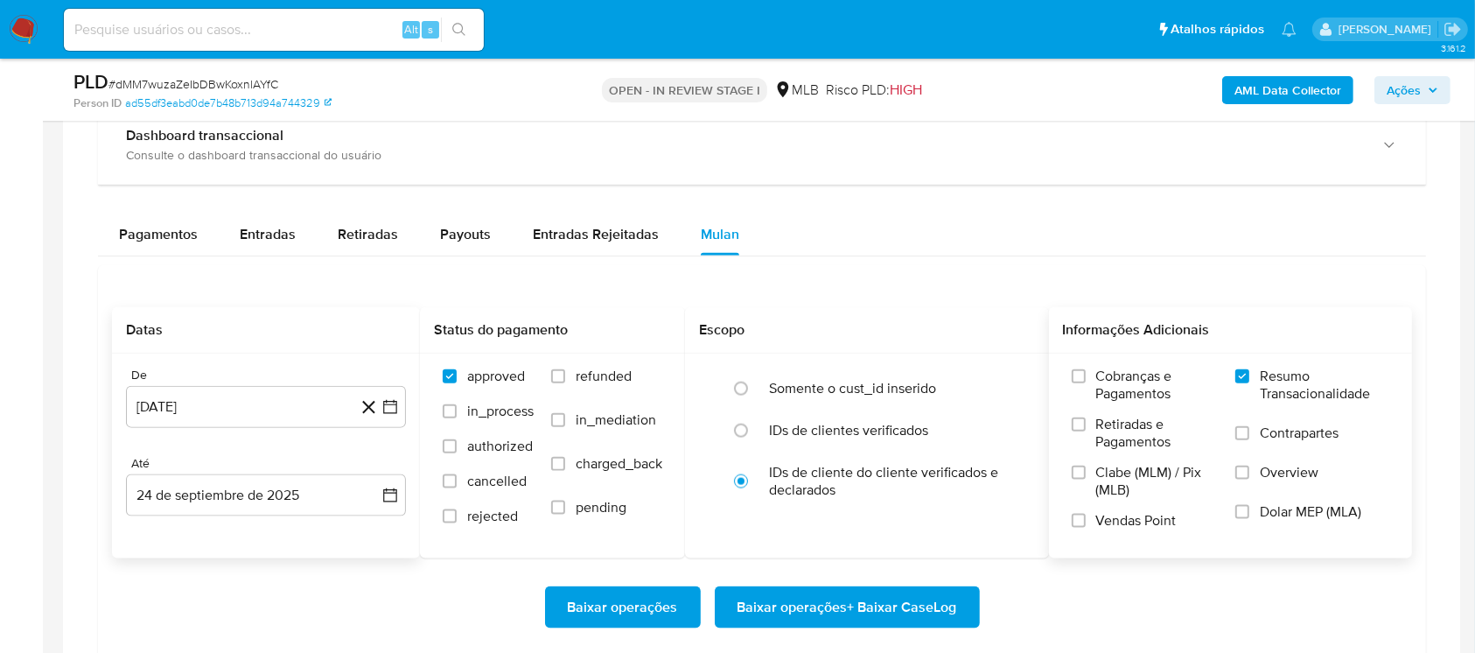
click at [789, 607] on span "Baixar operações + Baixar CaseLog" at bounding box center [848, 607] width 220 height 39
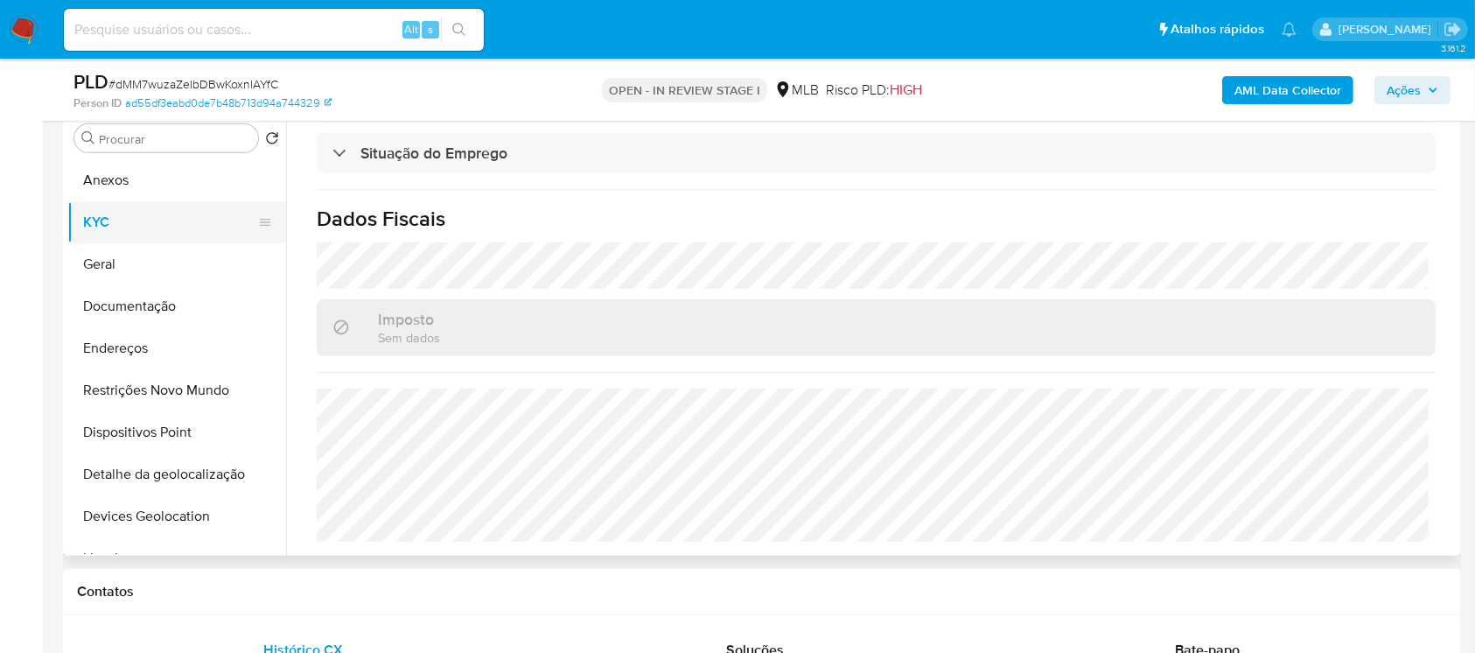
scroll to position [933, 0]
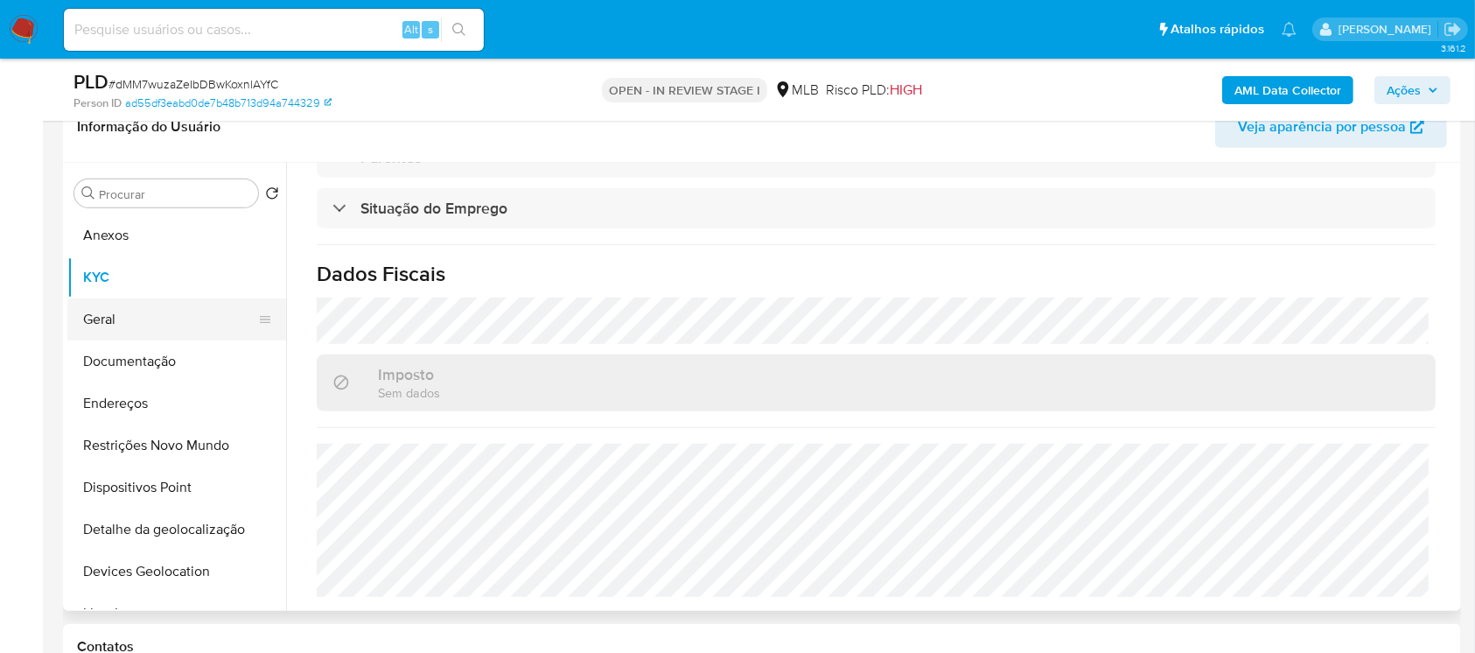
click at [115, 324] on button "Geral" at bounding box center [169, 319] width 205 height 42
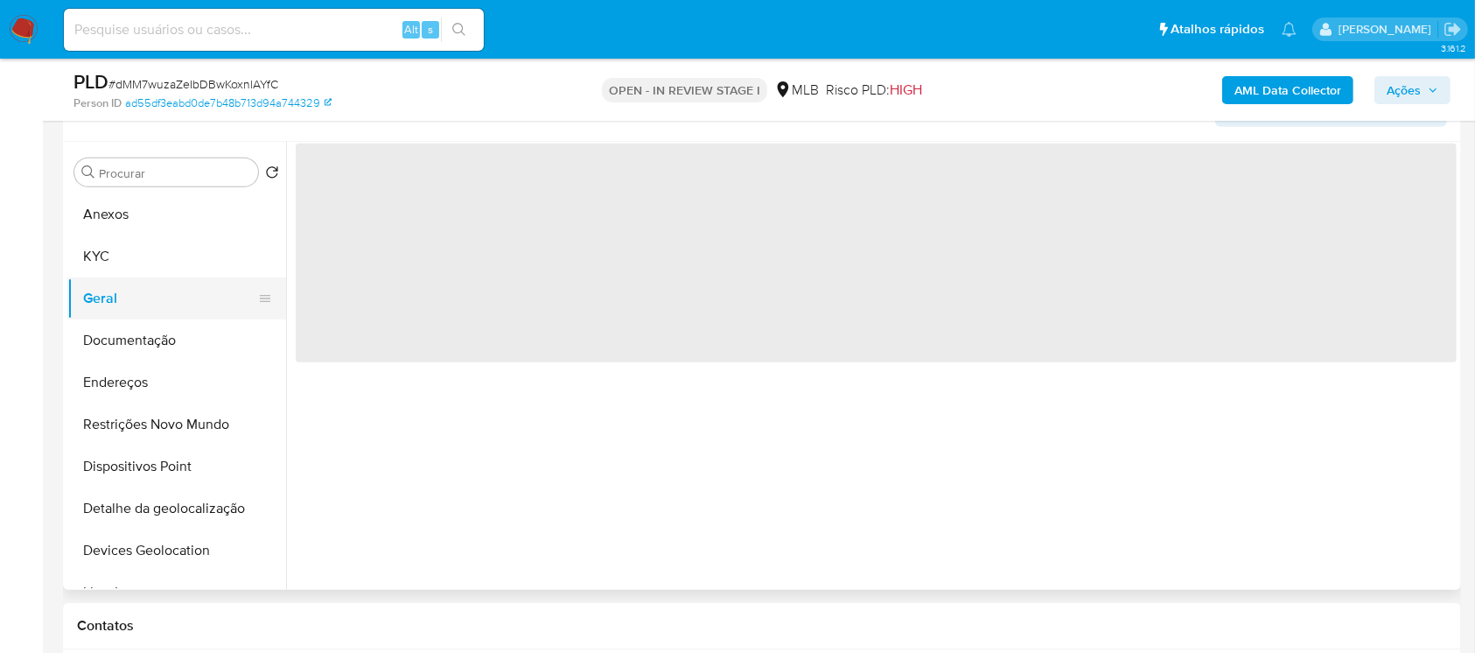
scroll to position [0, 0]
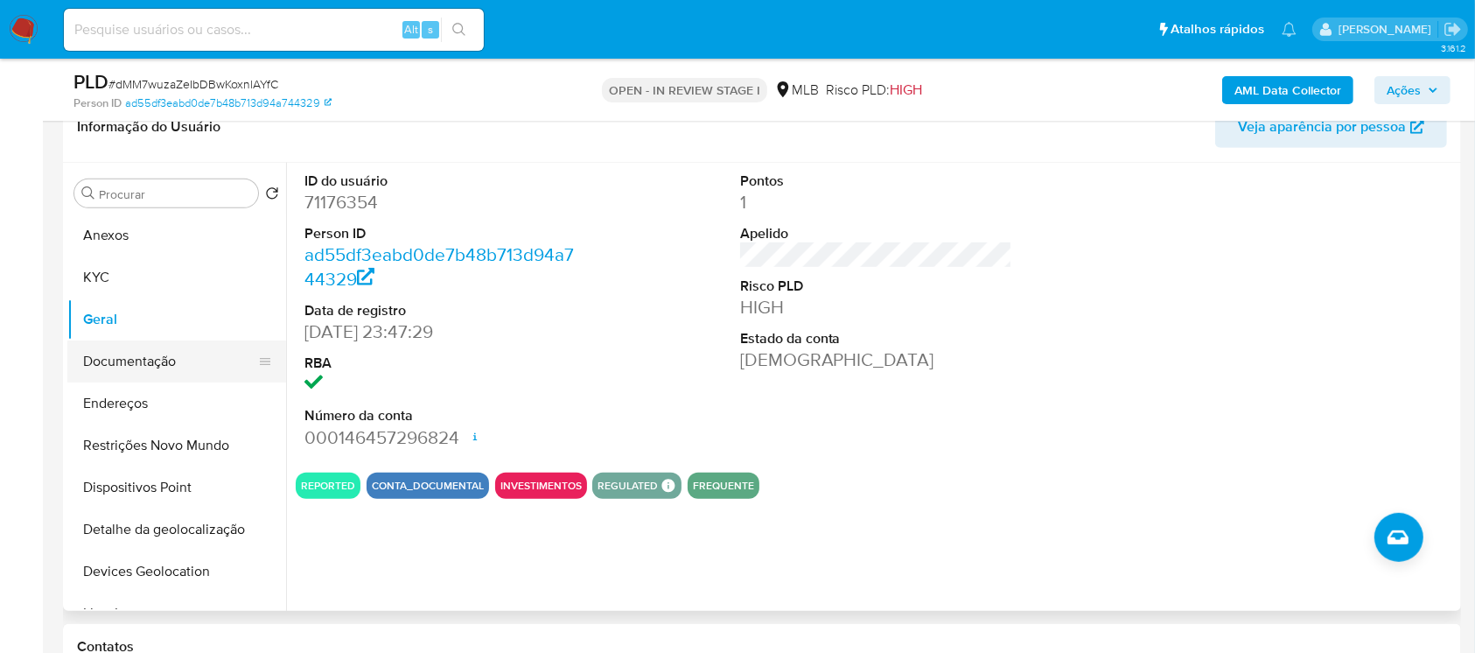
click at [118, 352] on button "Documentação" at bounding box center [169, 361] width 205 height 42
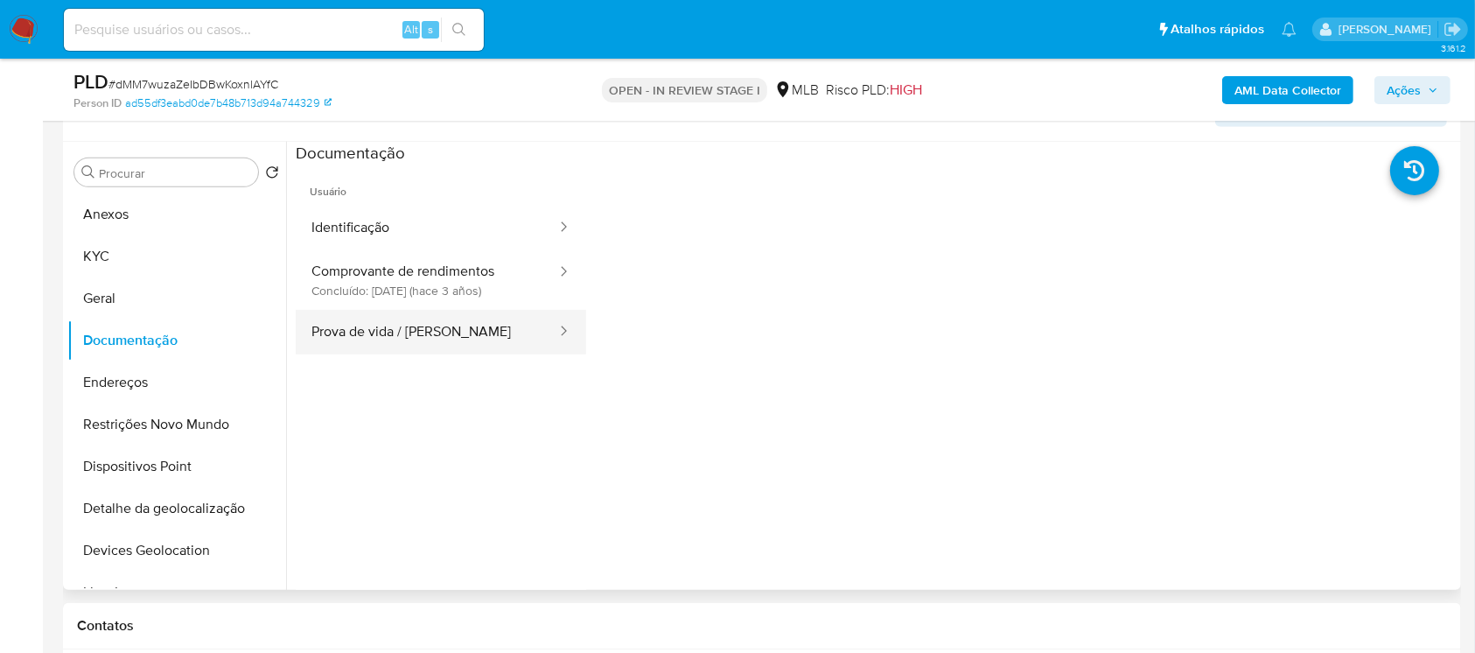
click at [370, 328] on button "Prova de vida / [PERSON_NAME]" at bounding box center [427, 332] width 263 height 45
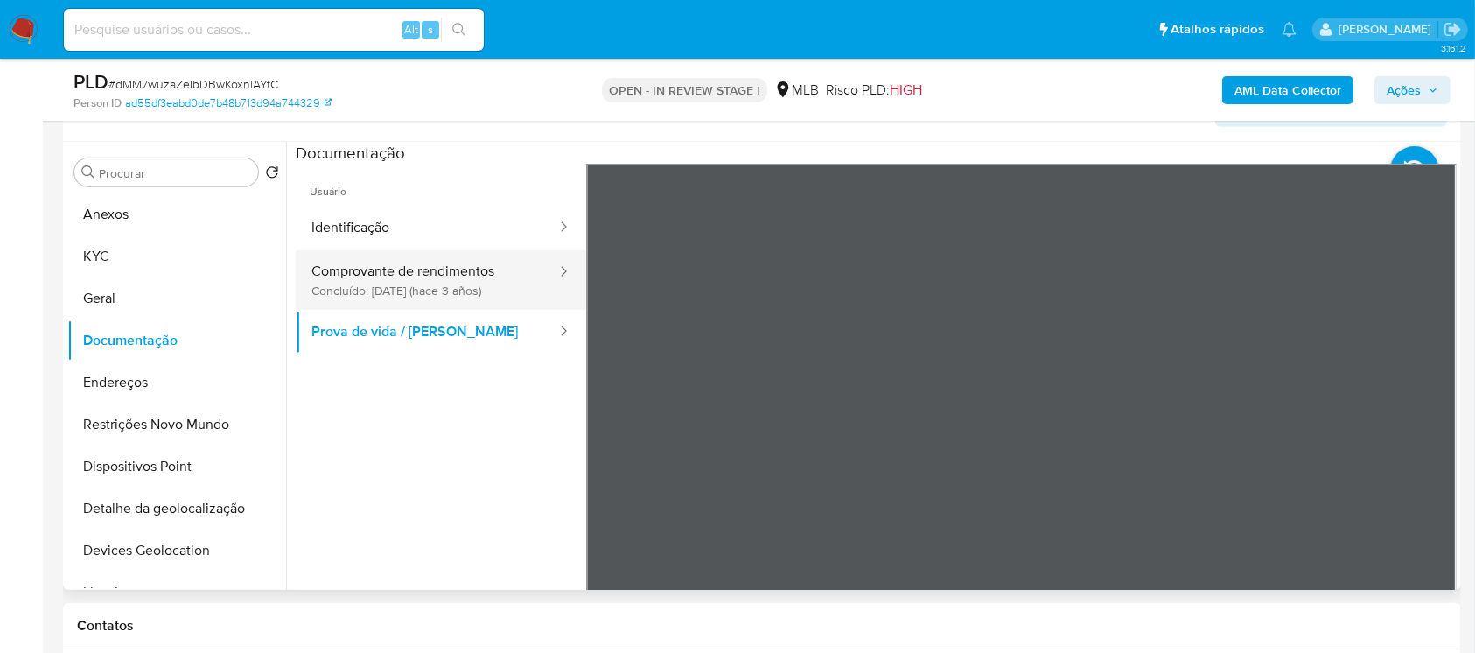
click at [351, 286] on button "Comprovante de rendimentos Concluído: [DATE] (hace 3 años)" at bounding box center [427, 280] width 263 height 60
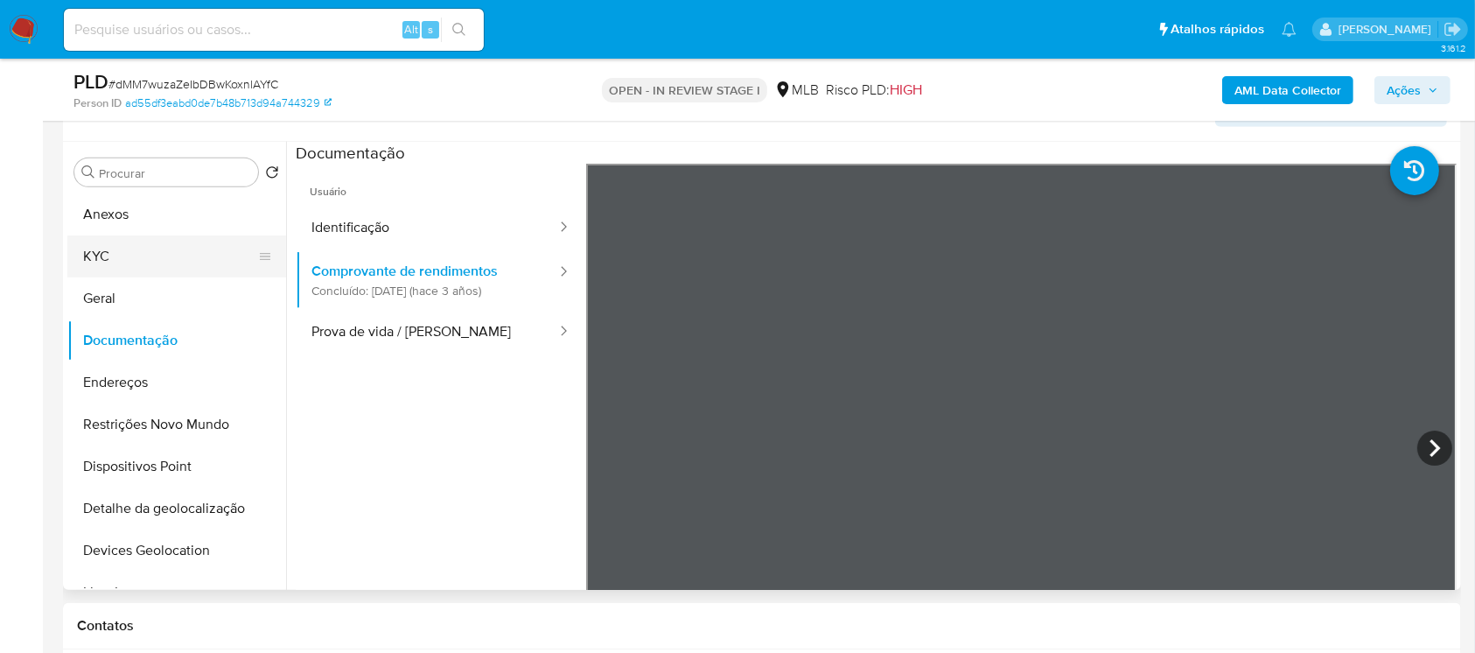
click at [105, 263] on button "KYC" at bounding box center [169, 256] width 205 height 42
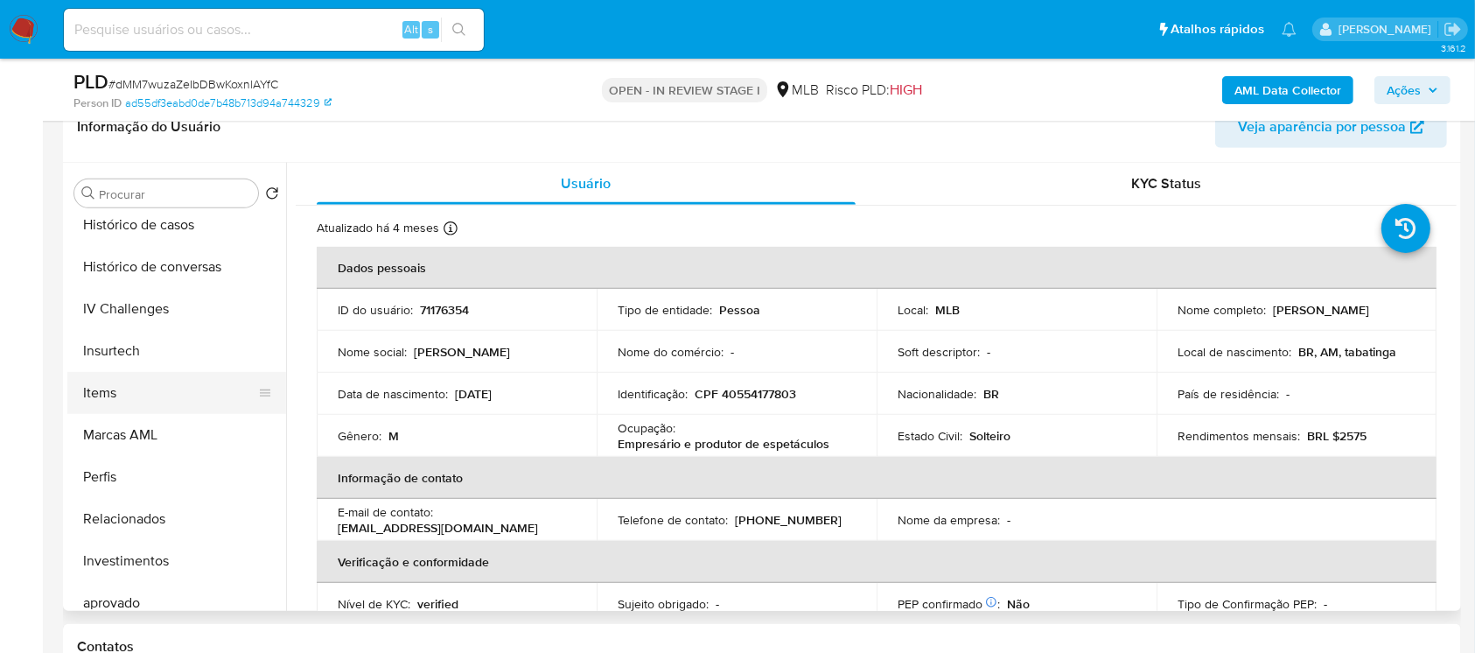
scroll to position [752, 0]
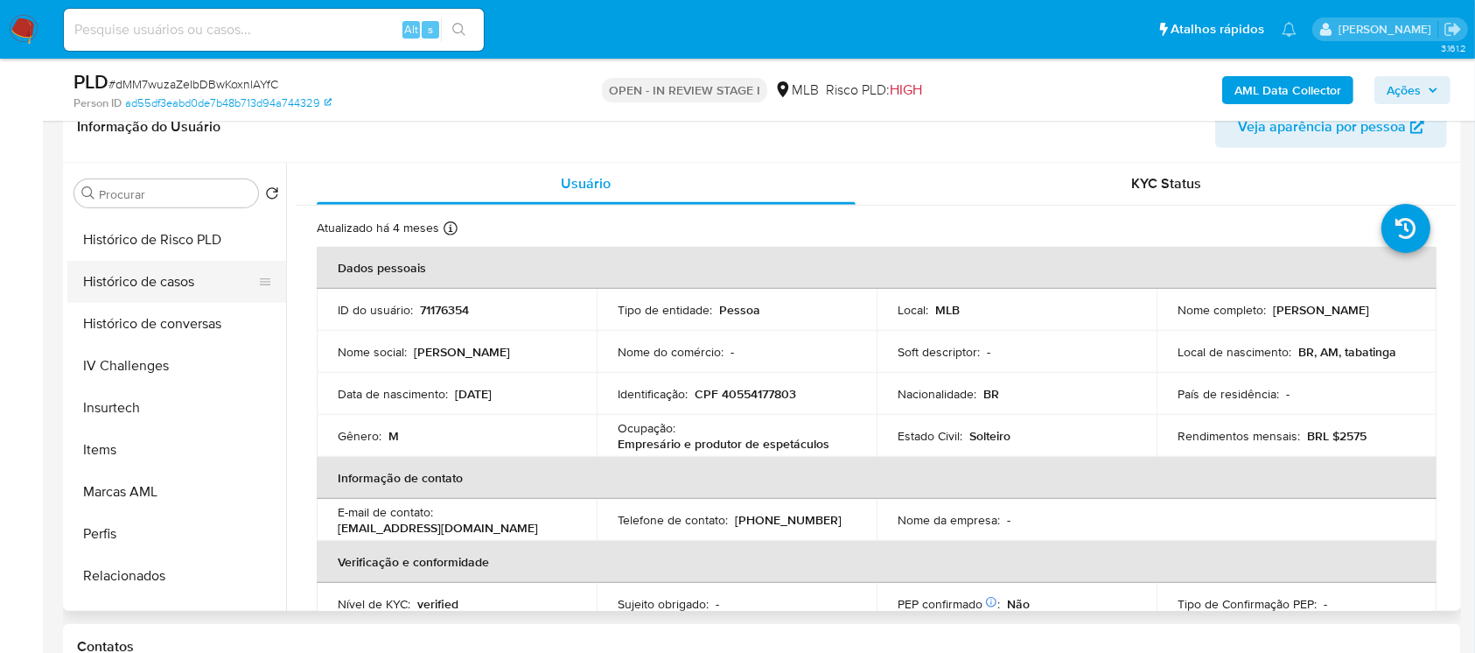
click at [112, 291] on button "Histórico de casos" at bounding box center [169, 282] width 205 height 42
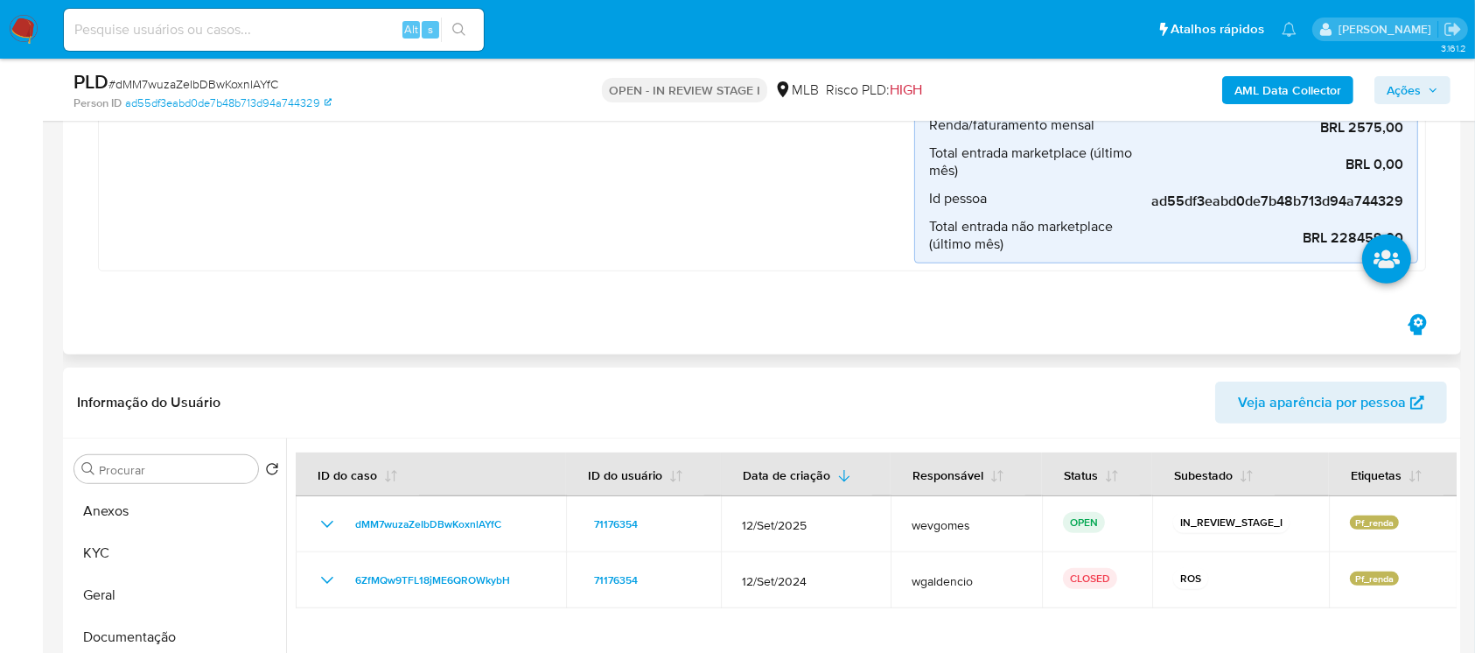
scroll to position [777, 0]
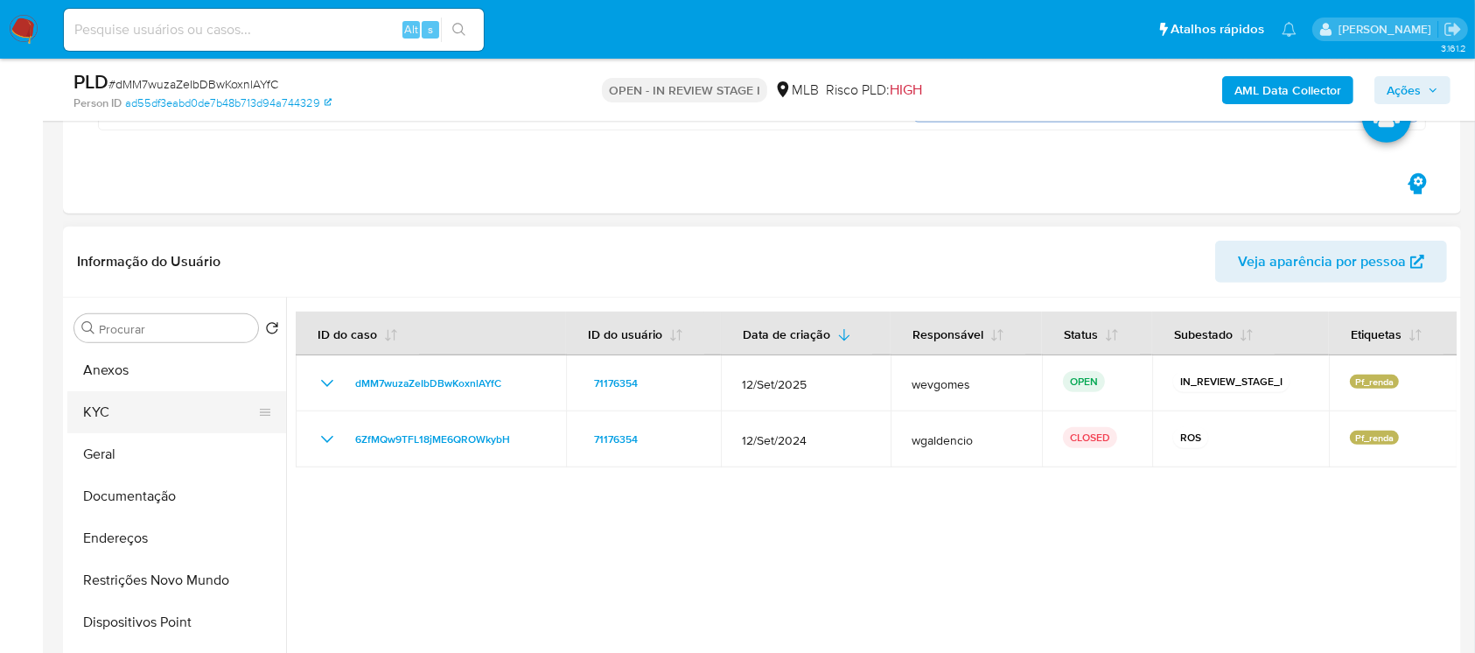
click at [102, 411] on button "KYC" at bounding box center [169, 412] width 205 height 42
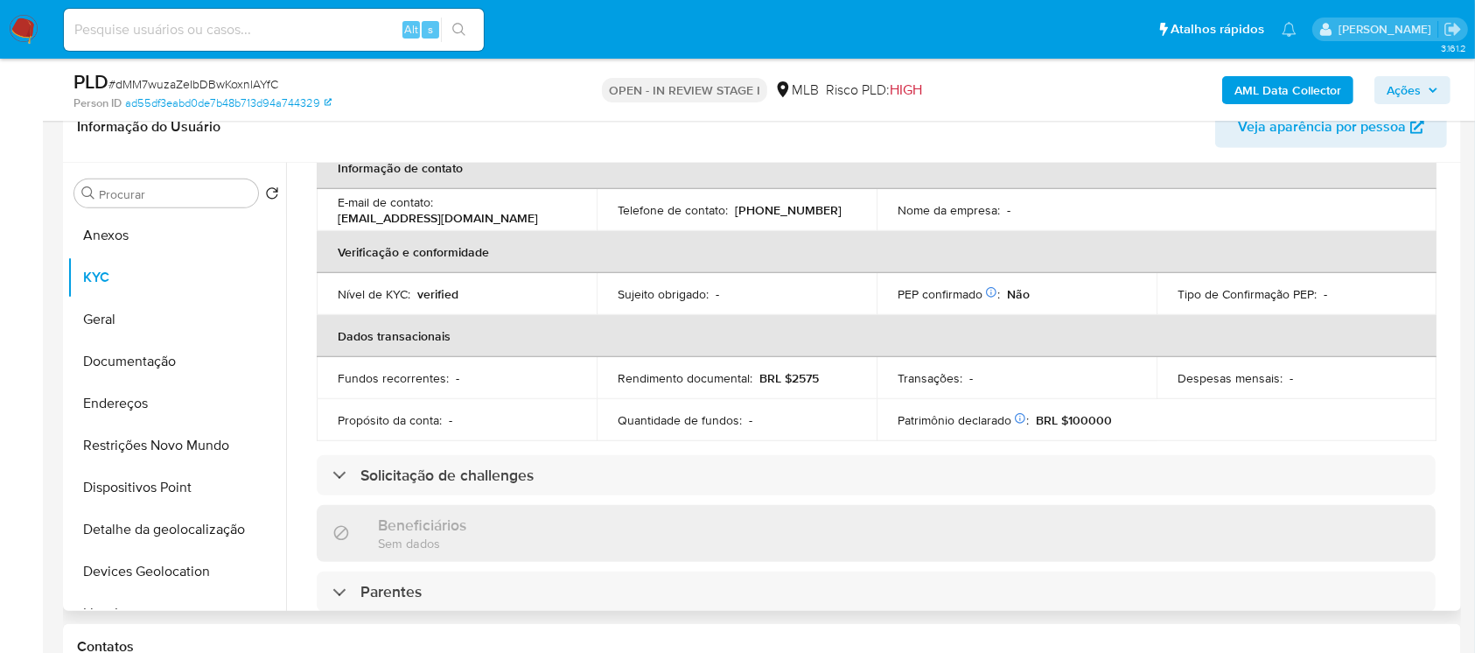
scroll to position [311, 0]
click at [129, 363] on button "Documentação" at bounding box center [169, 361] width 205 height 42
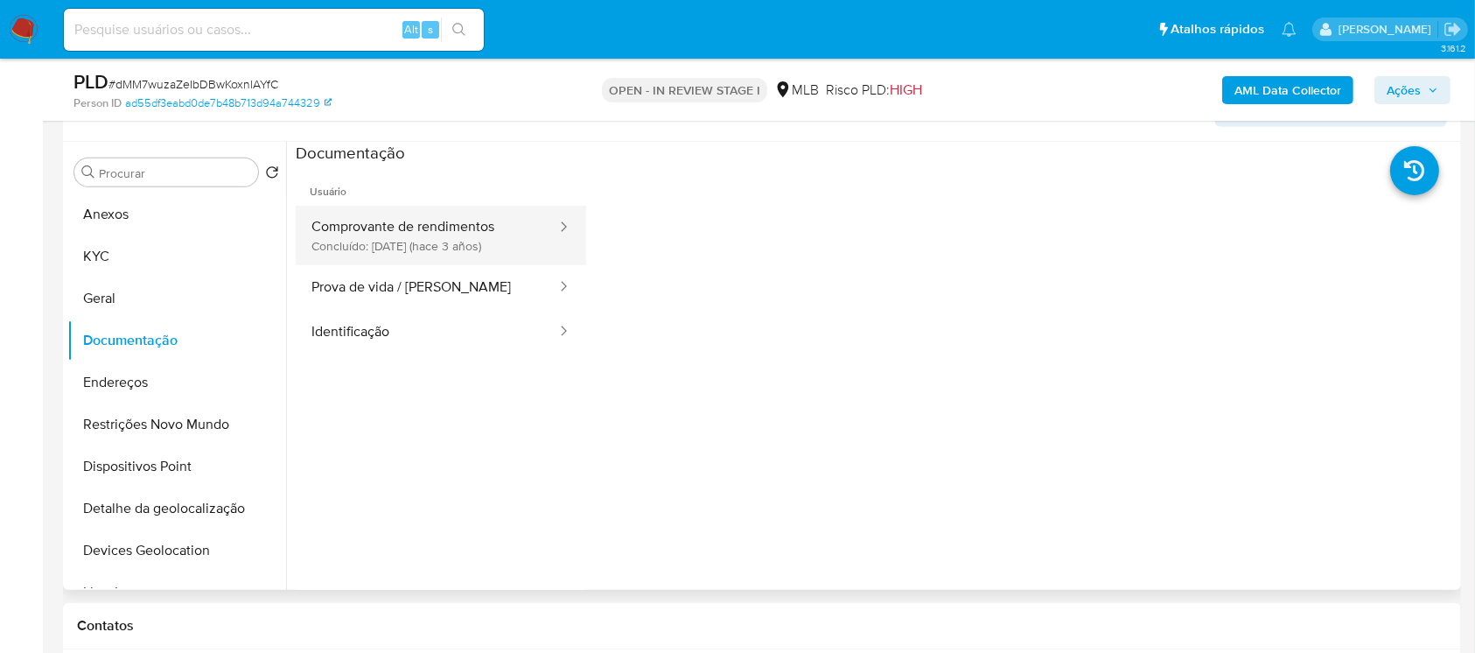
click at [347, 245] on button "Comprovante de rendimentos Concluído: [DATE] (hace 3 años)" at bounding box center [427, 236] width 263 height 60
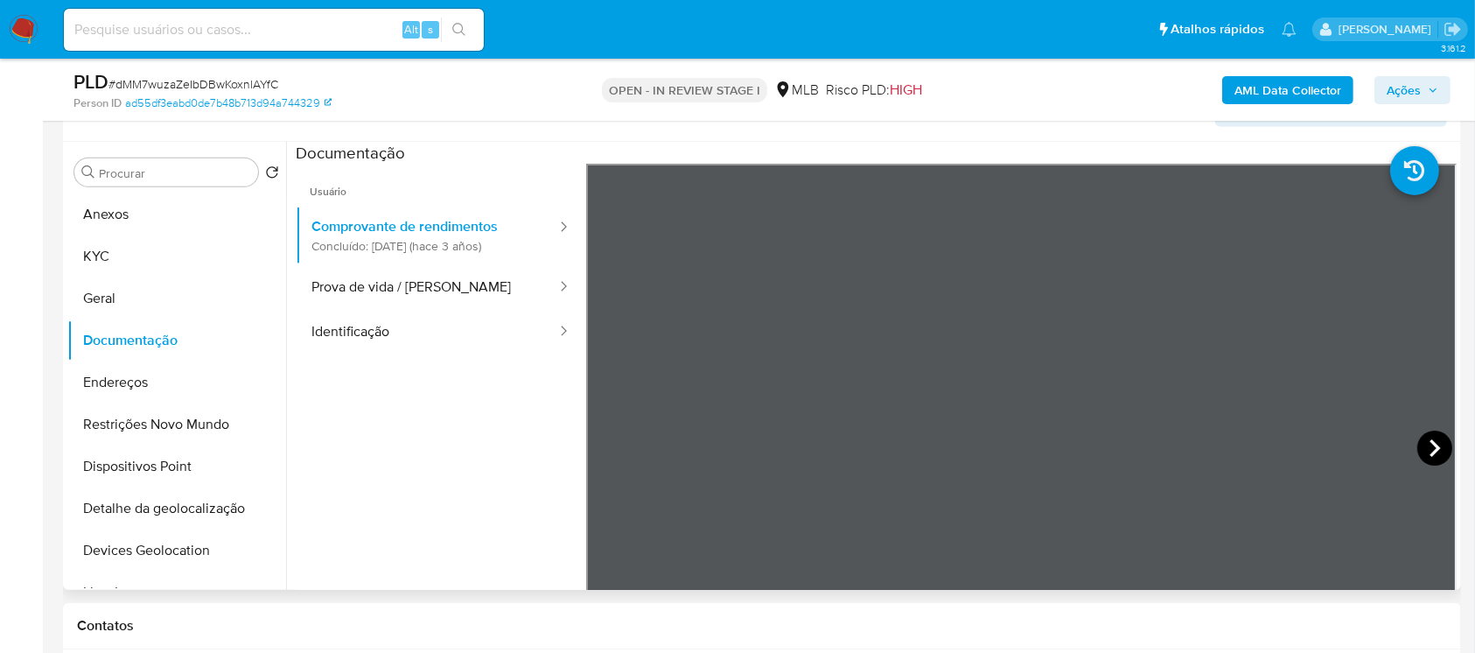
click at [1430, 439] on icon at bounding box center [1435, 448] width 11 height 18
click at [1035, 151] on section at bounding box center [876, 433] width 1161 height 582
click at [105, 256] on button "KYC" at bounding box center [169, 256] width 205 height 42
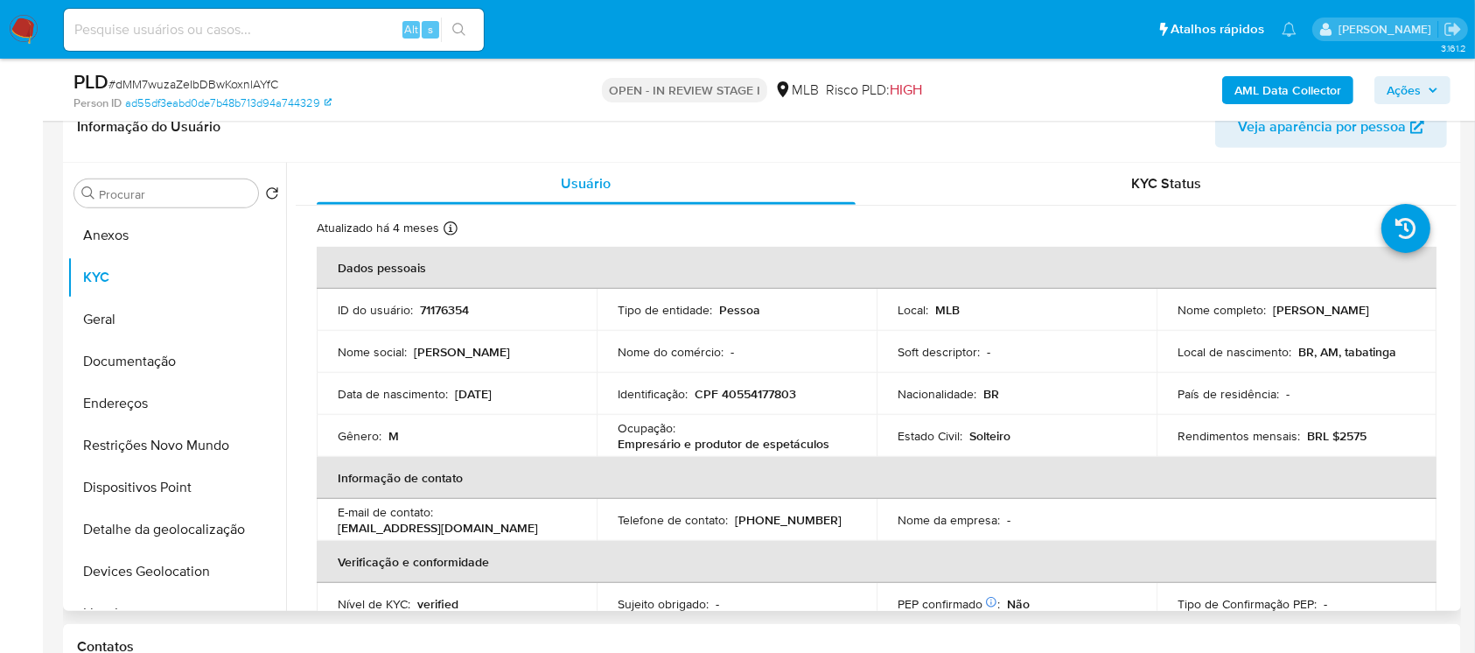
drag, startPoint x: 1173, startPoint y: 315, endPoint x: 1337, endPoint y: 316, distance: 163.6
click at [1337, 316] on div "Nome completo : [PERSON_NAME]" at bounding box center [1297, 310] width 238 height 16
copy p "[PERSON_NAME]"
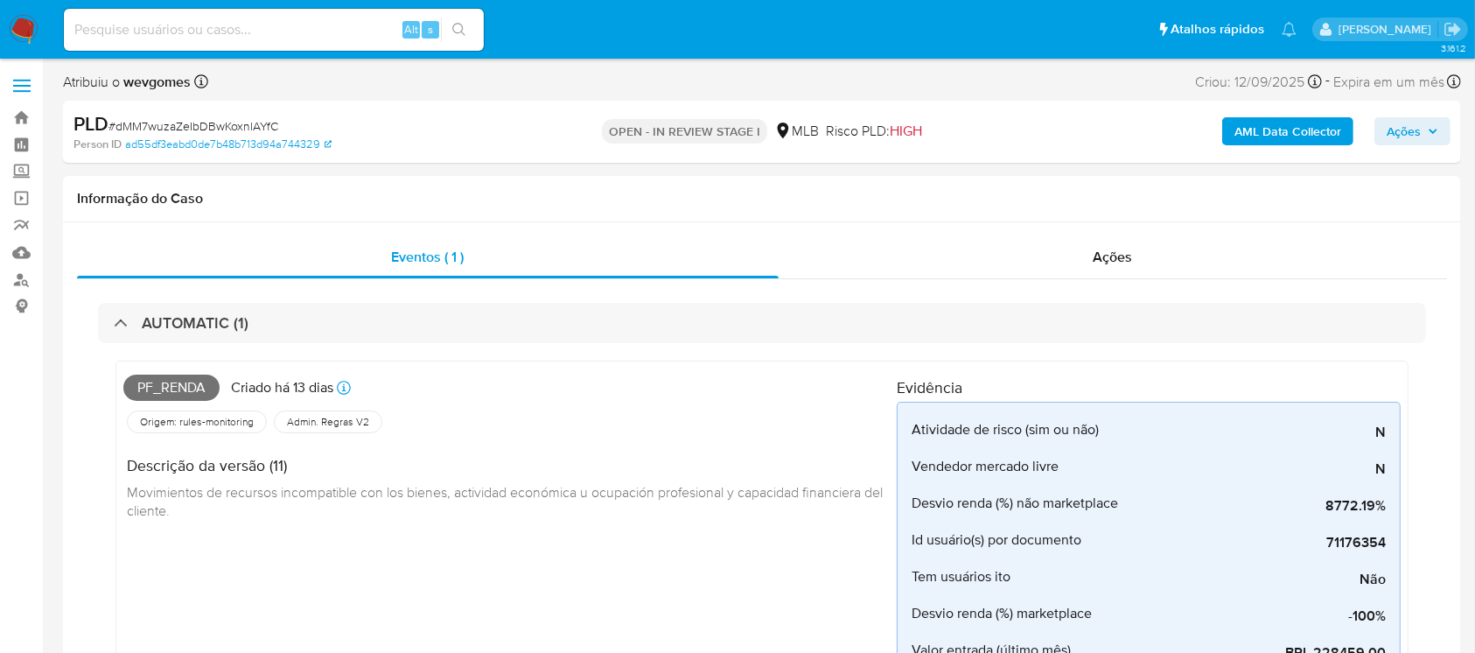
click at [1257, 135] on b "AML Data Collector" at bounding box center [1288, 131] width 107 height 28
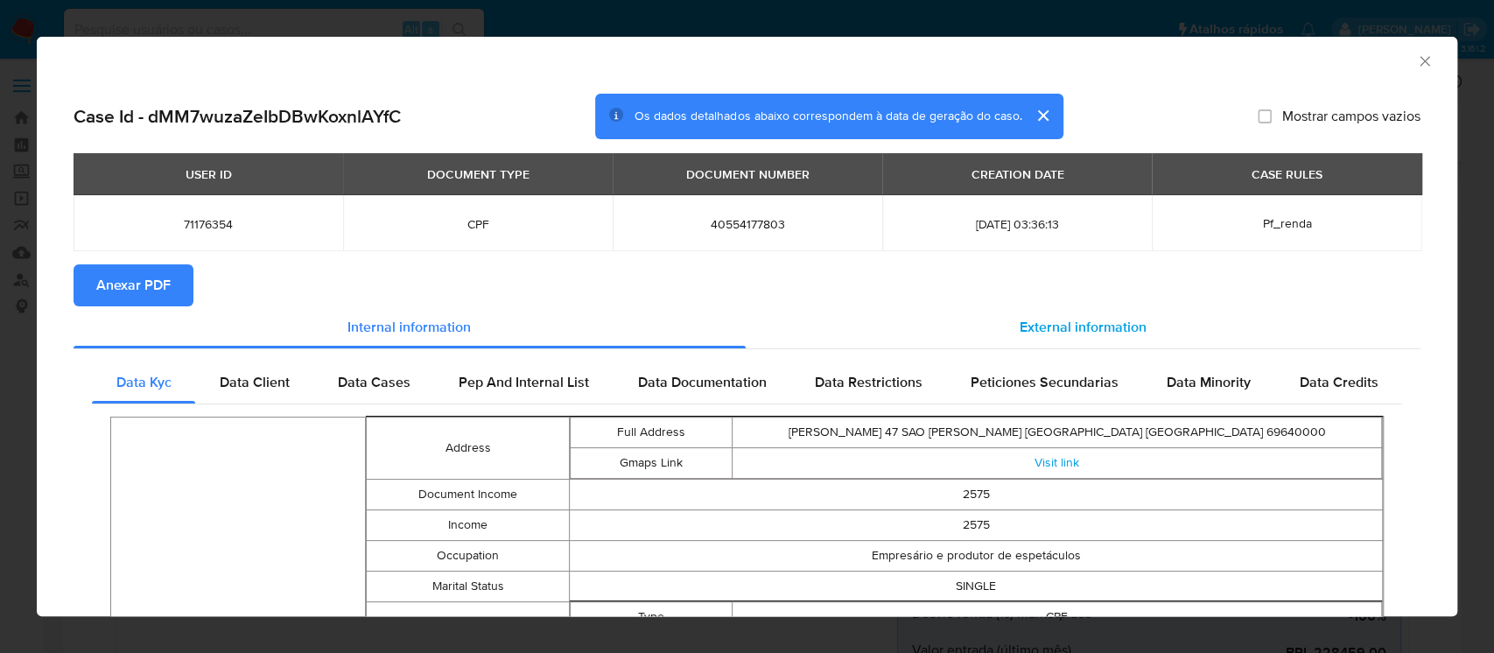
click at [1019, 326] on span "External information" at bounding box center [1082, 327] width 127 height 20
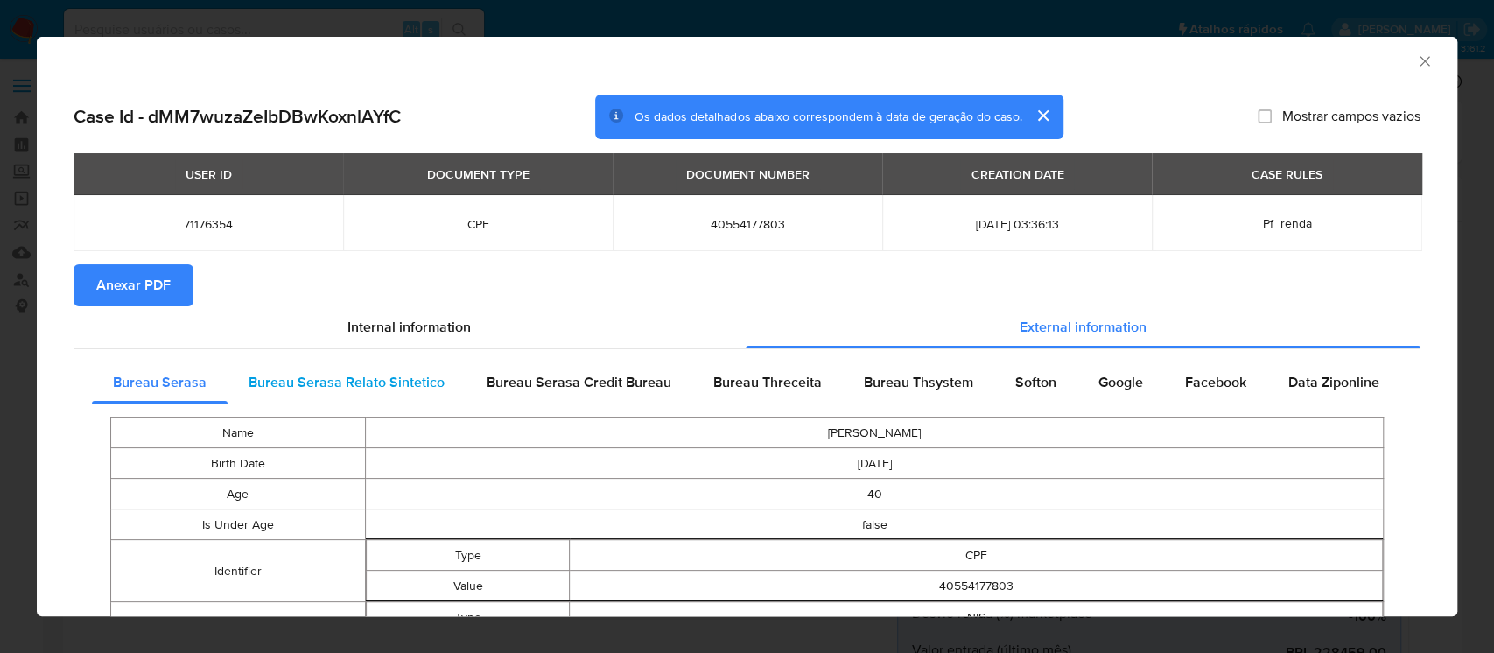
click at [376, 385] on span "Bureau Serasa Relato Sintetico" at bounding box center [347, 382] width 196 height 20
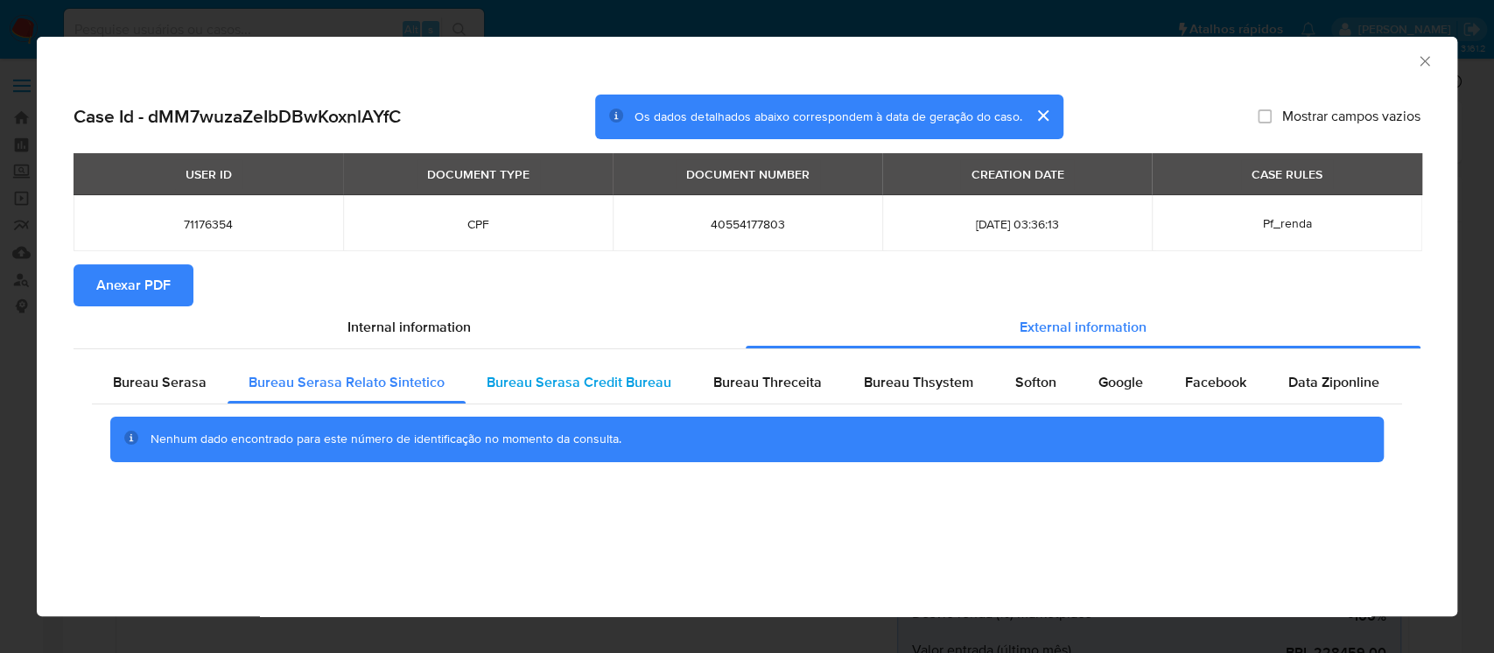
click at [576, 394] on div "Bureau Serasa Credit Bureau" at bounding box center [579, 382] width 227 height 42
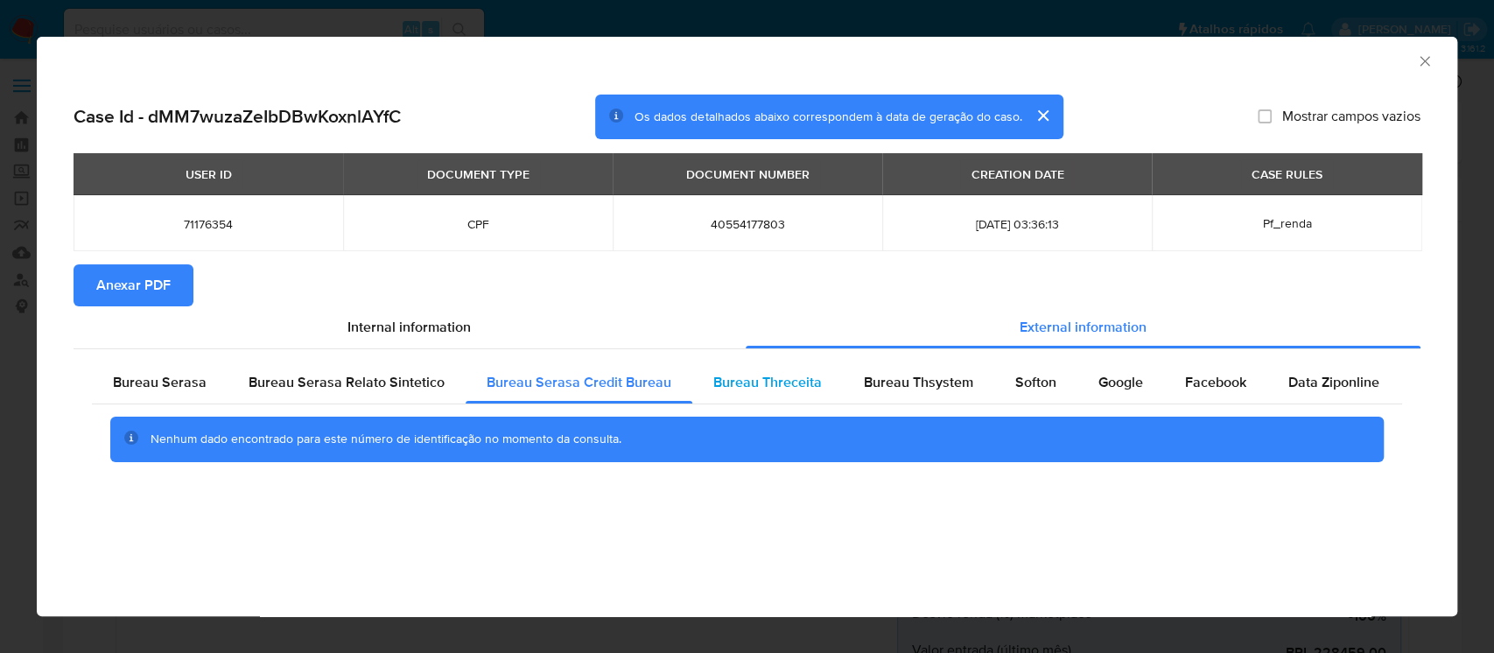
click at [721, 389] on span "Bureau Threceita" at bounding box center [767, 382] width 109 height 20
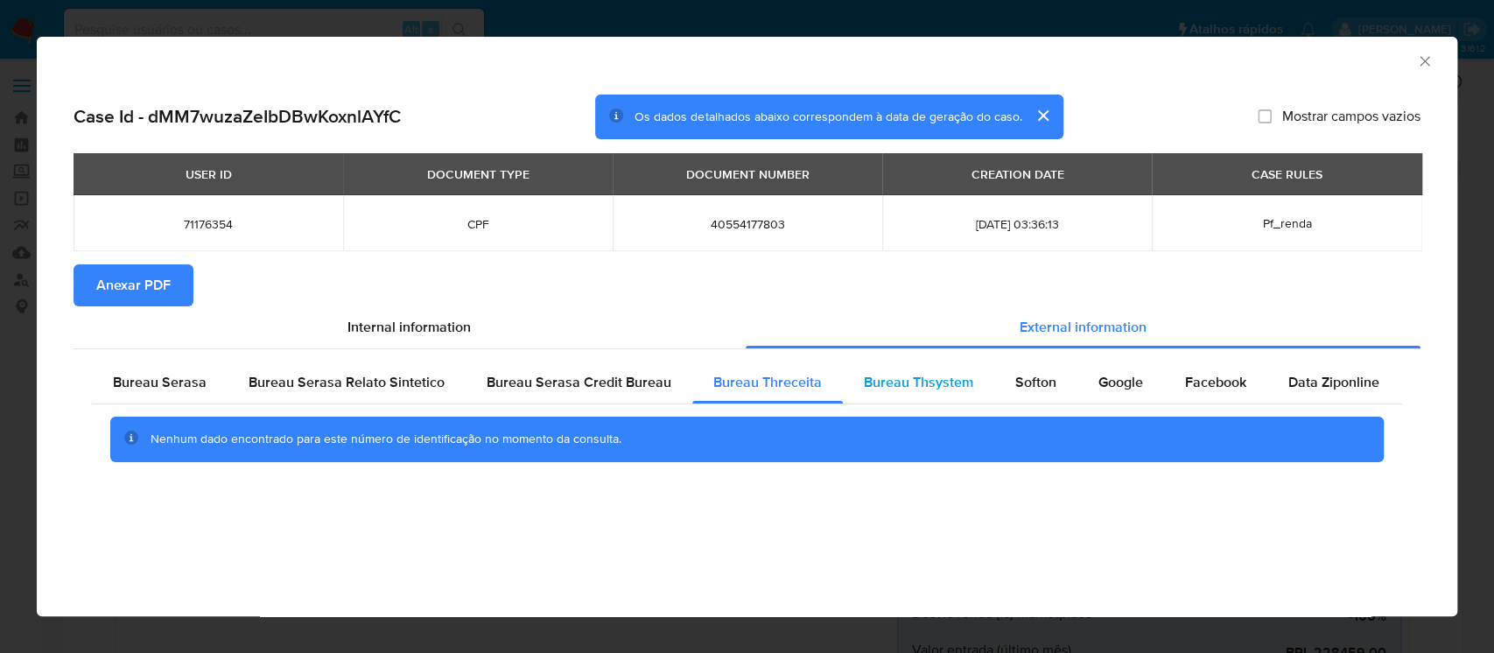
click at [903, 391] on span "Bureau Thsystem" at bounding box center [918, 382] width 109 height 20
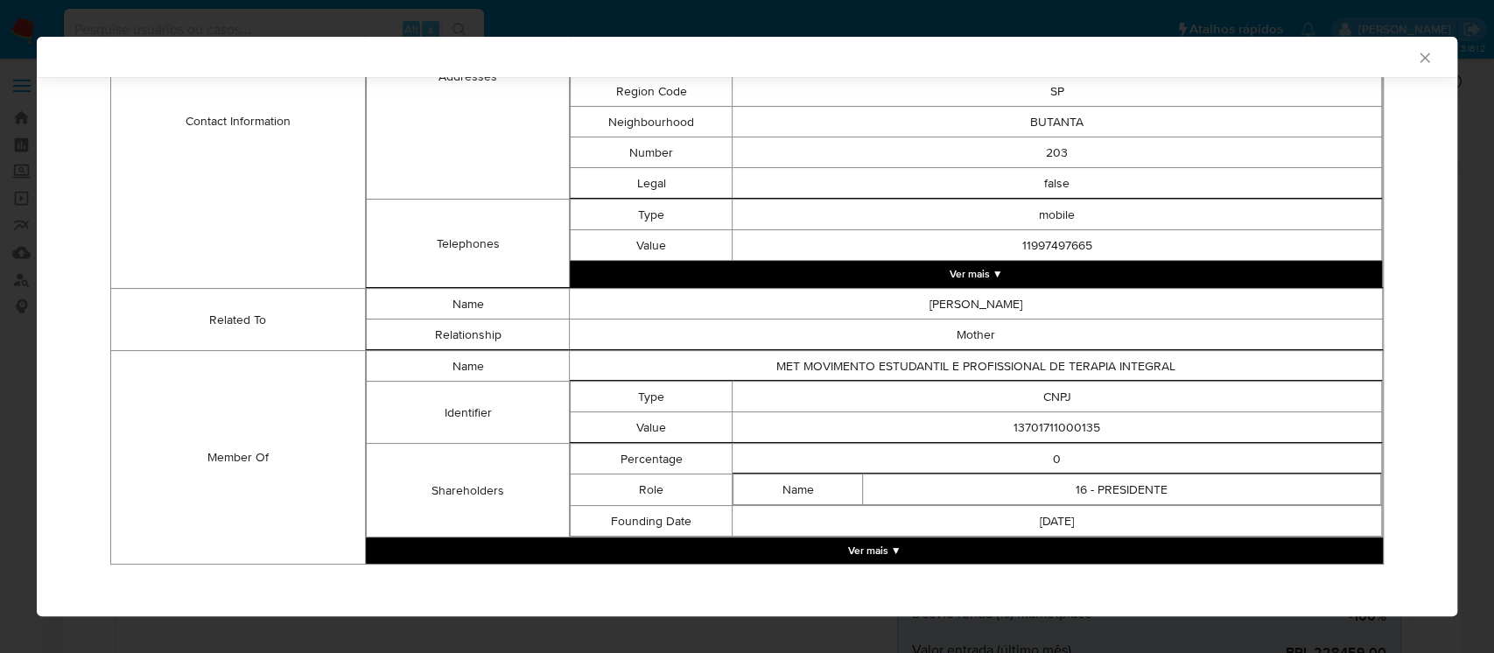
scroll to position [682, 0]
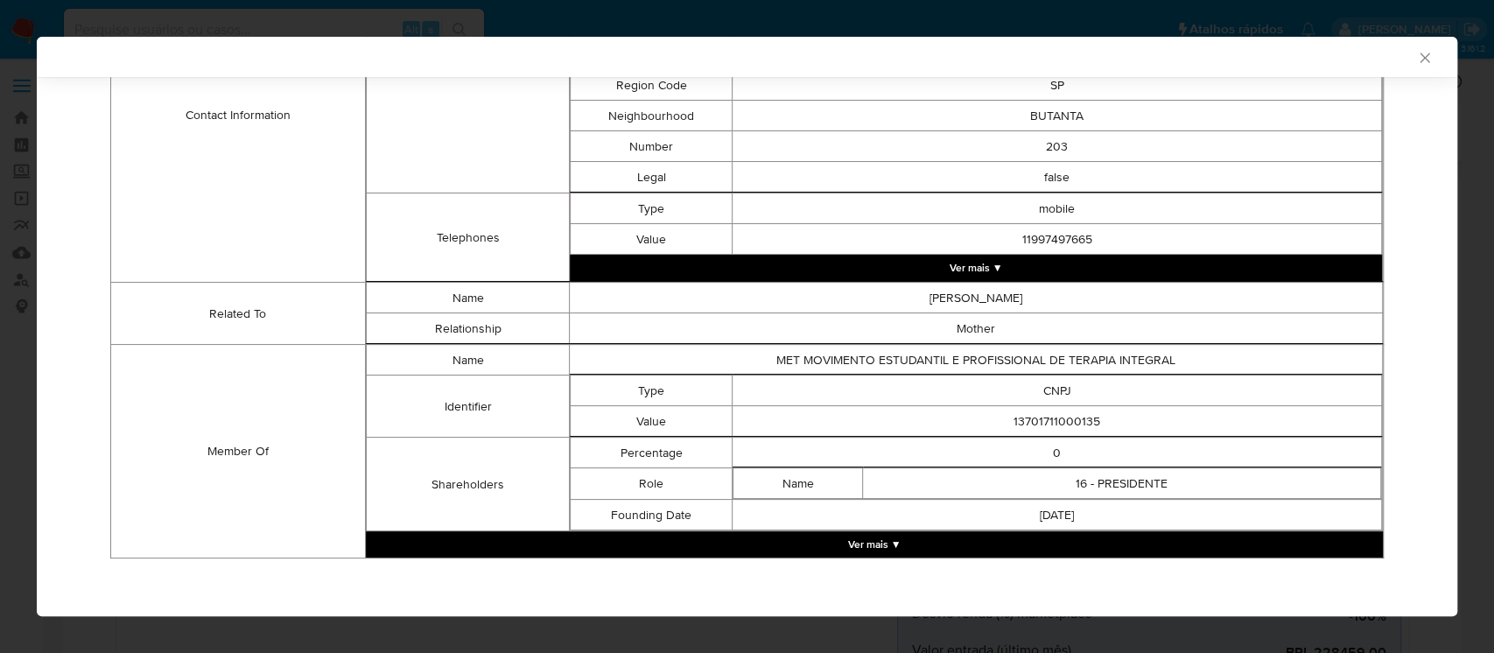
click at [1038, 418] on td "13701711000135" at bounding box center [1056, 421] width 649 height 31
copy td "13701711000135"
click at [979, 270] on button "Ver mais ▼" at bounding box center [976, 268] width 812 height 26
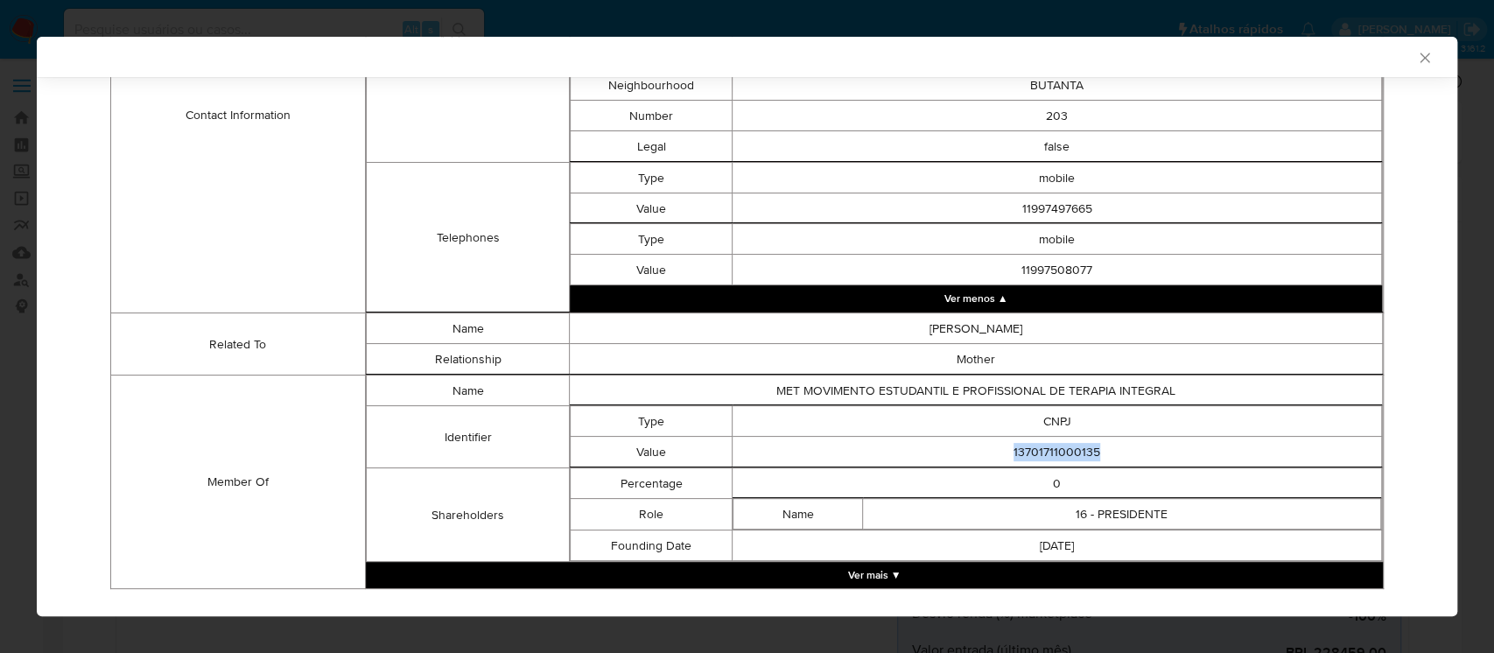
scroll to position [743, 0]
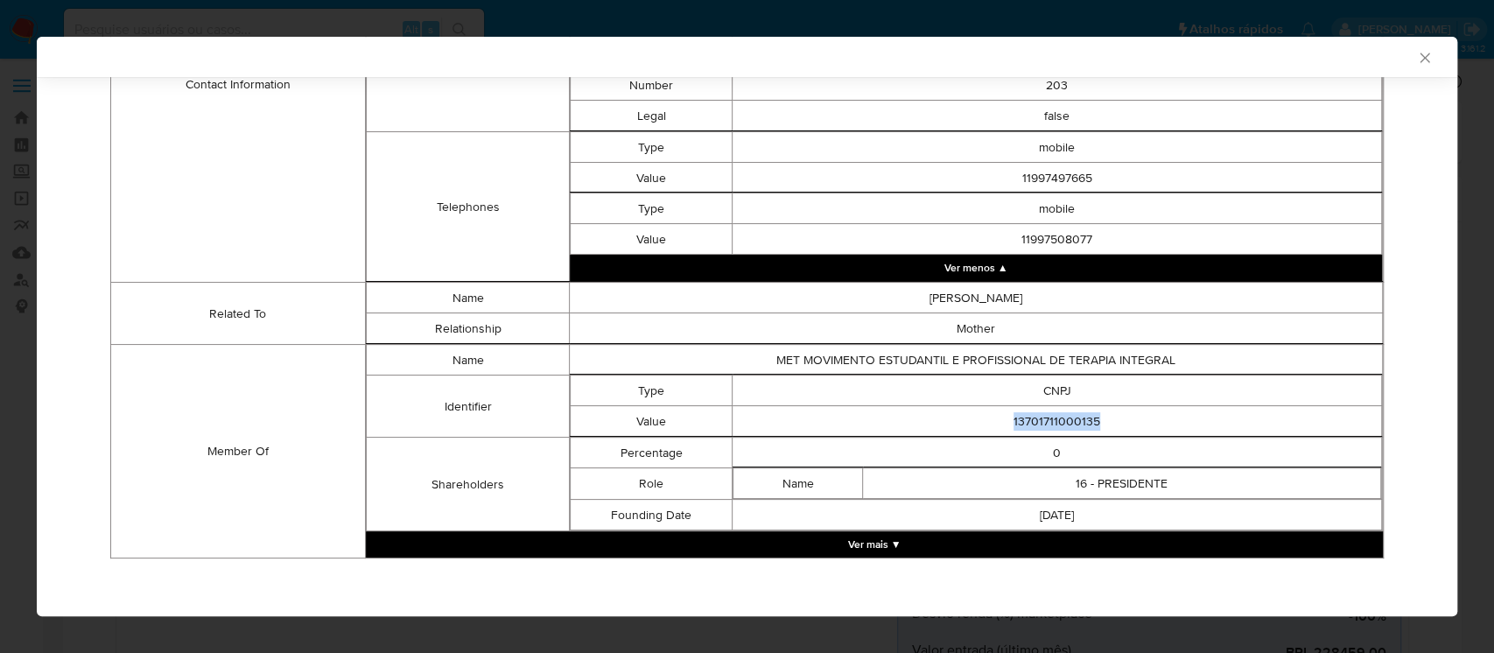
click at [882, 540] on button "Ver mais ▼" at bounding box center [874, 544] width 1017 height 26
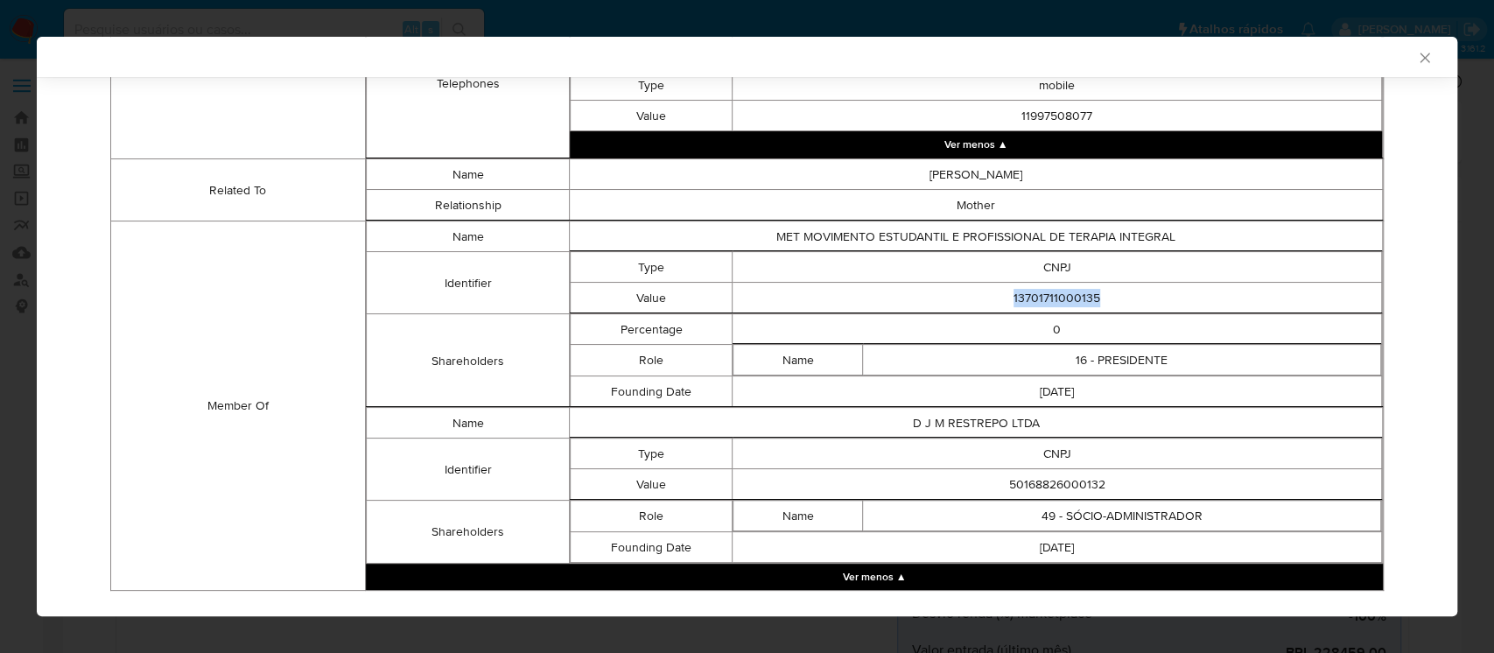
scroll to position [898, 0]
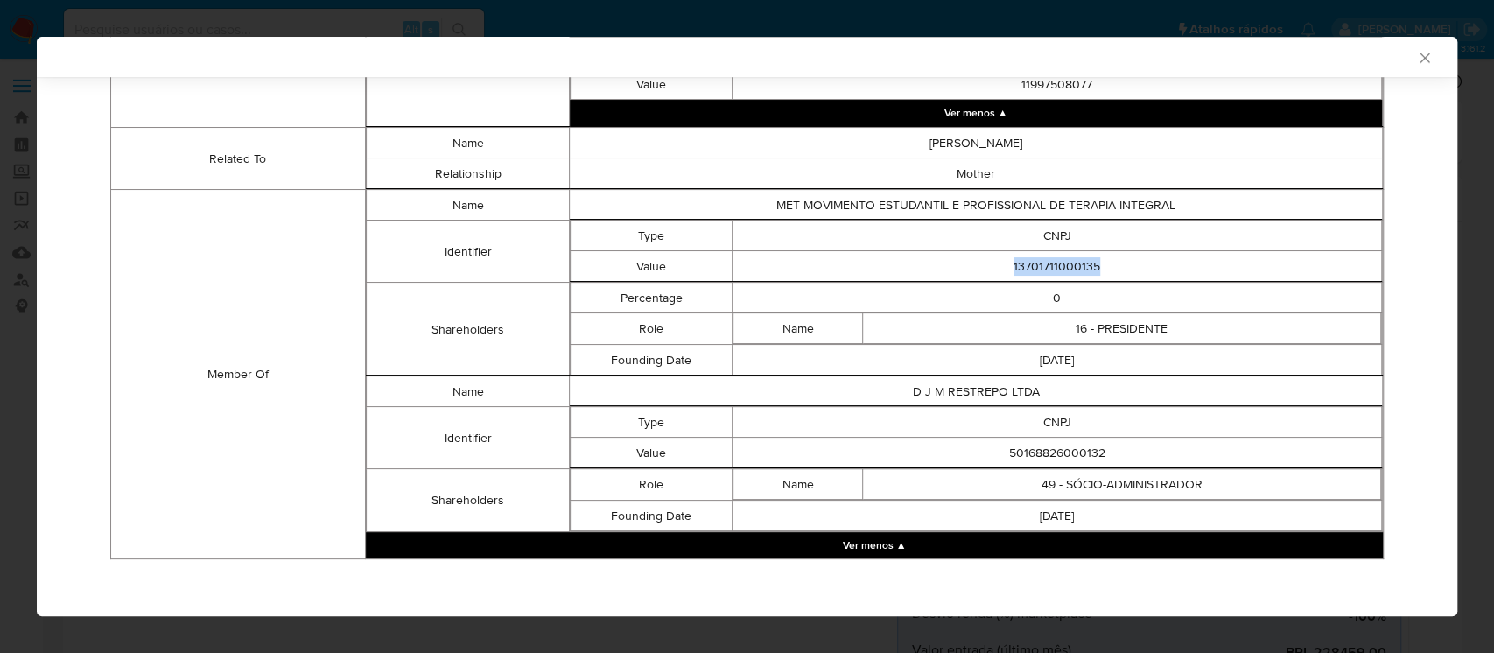
click at [1050, 345] on td "[DATE]" at bounding box center [1056, 360] width 649 height 31
click at [1034, 270] on td "13701711000135" at bounding box center [1056, 266] width 649 height 31
copy td "13701711000135"
click at [1035, 452] on td "50168826000132" at bounding box center [1056, 453] width 649 height 31
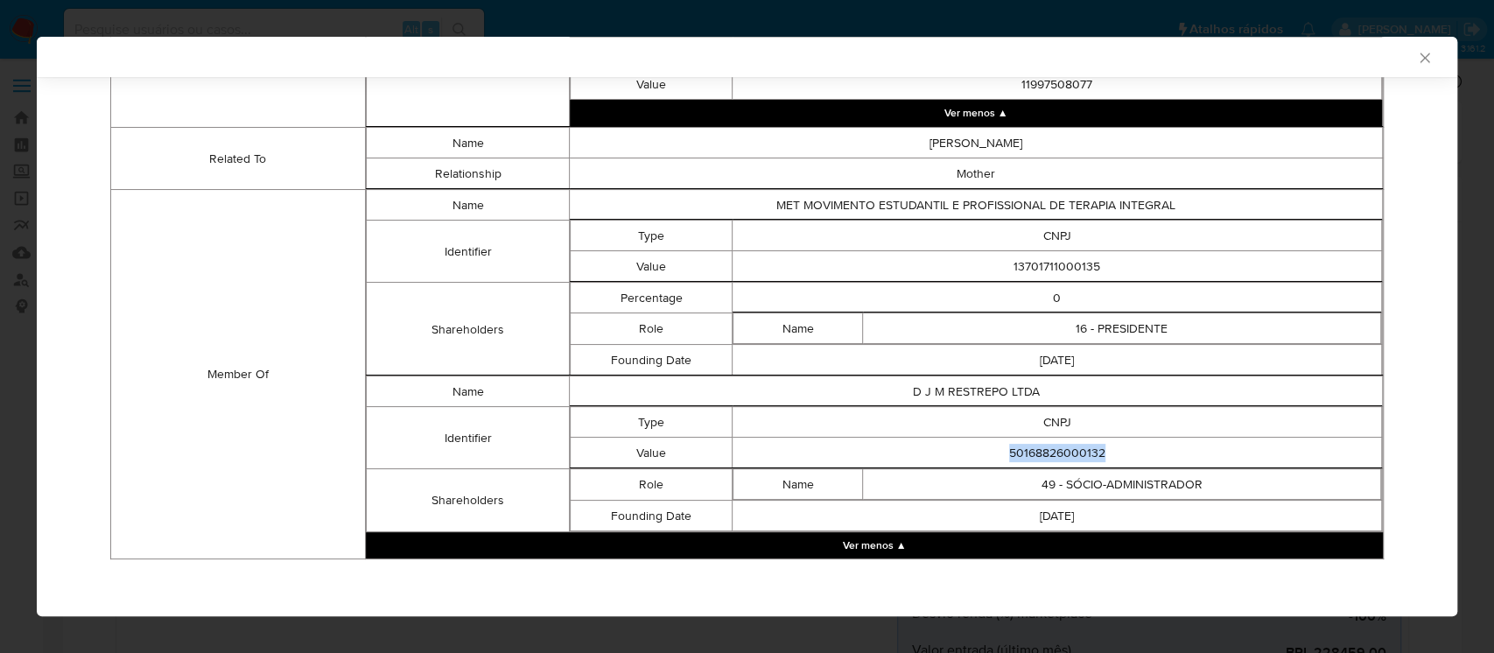
click at [1035, 452] on td "50168826000132" at bounding box center [1056, 453] width 649 height 31
copy td "50168826000132"
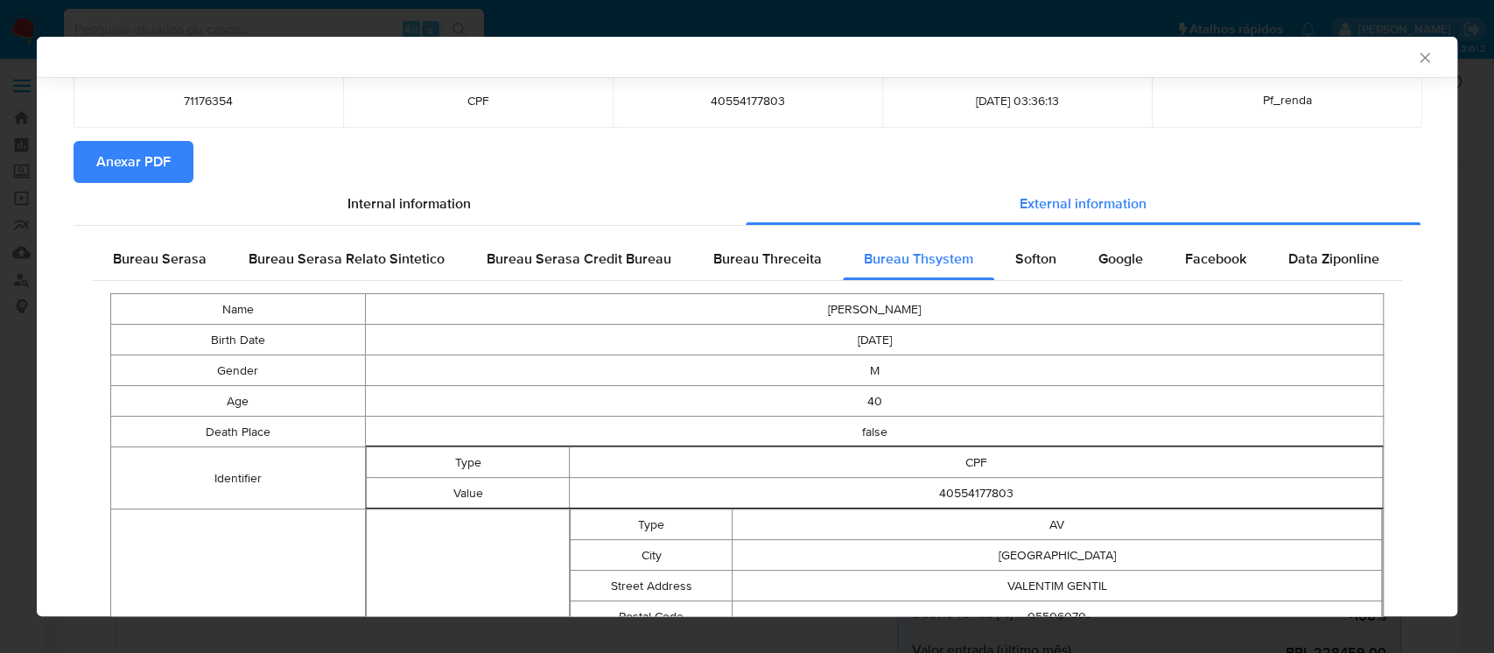
scroll to position [0, 0]
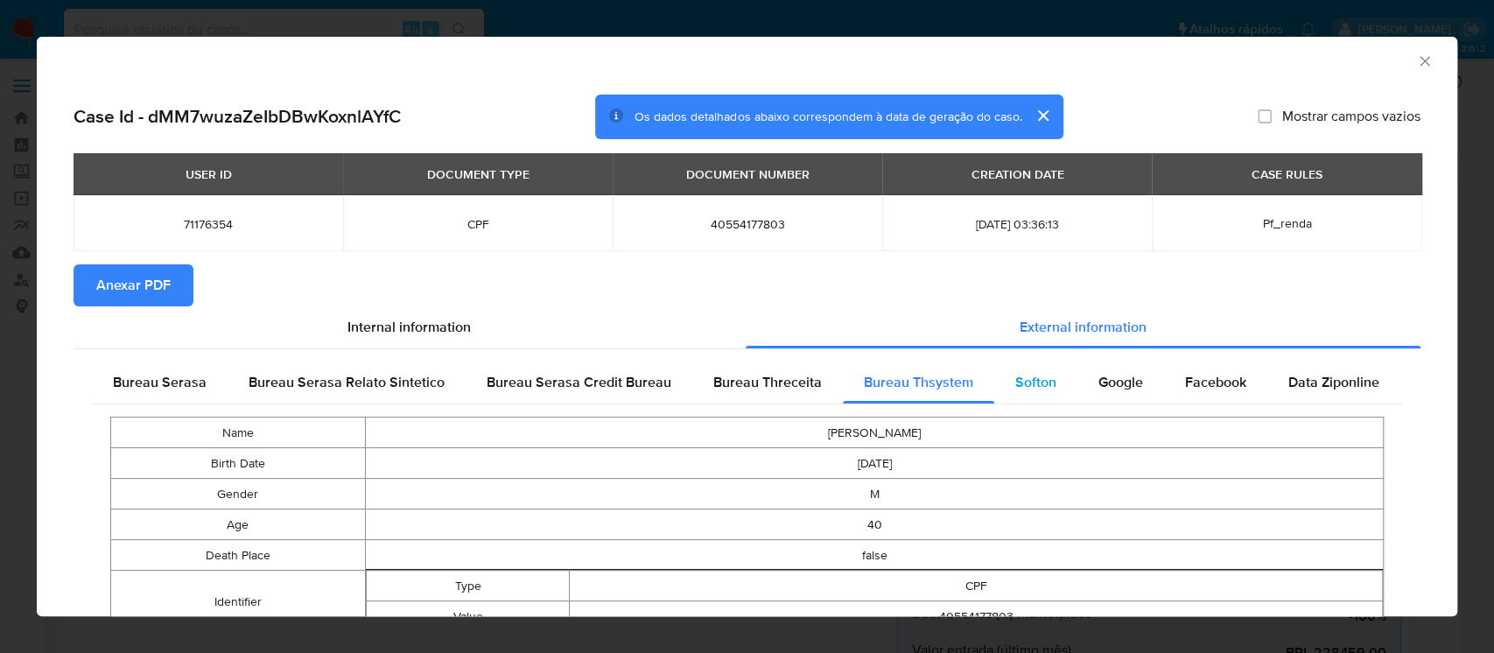
click at [1015, 382] on span "Softon" at bounding box center [1035, 382] width 41 height 20
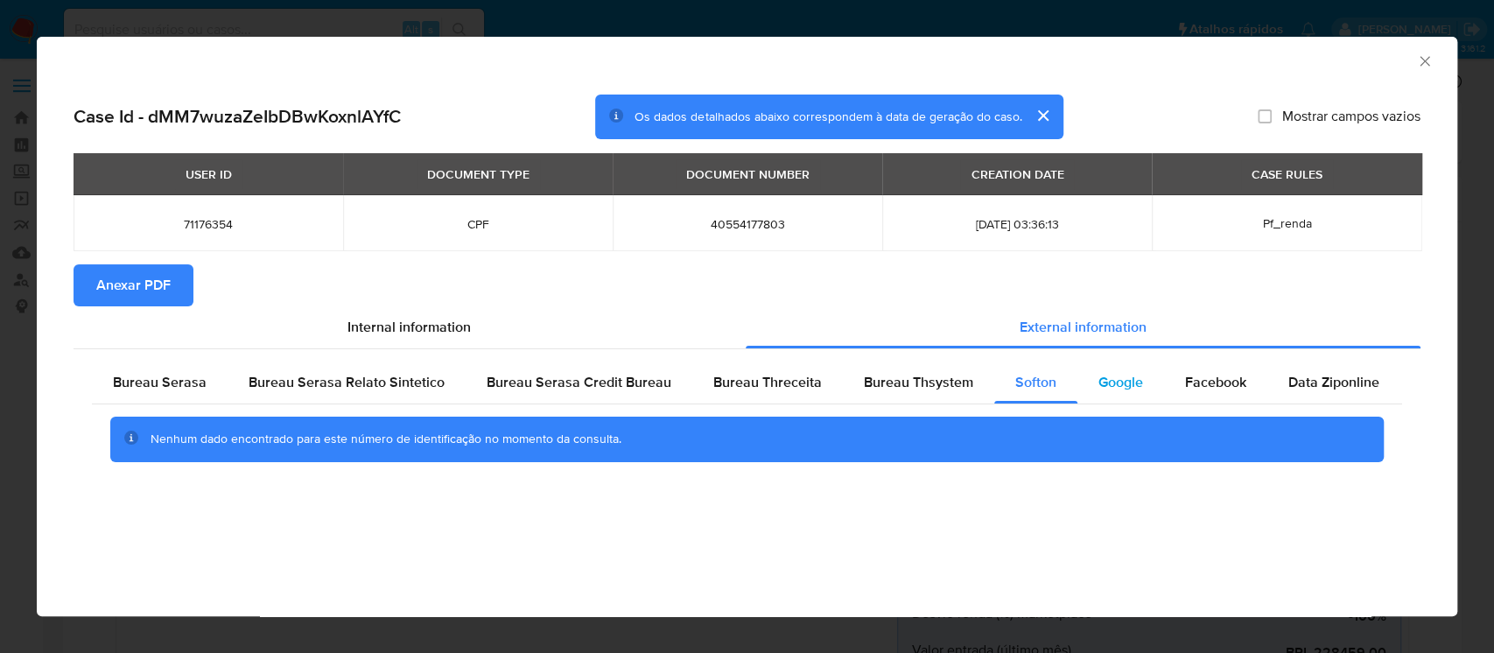
click at [1106, 386] on span "Google" at bounding box center [1120, 382] width 45 height 20
click at [1222, 384] on span "Facebook" at bounding box center [1215, 382] width 61 height 20
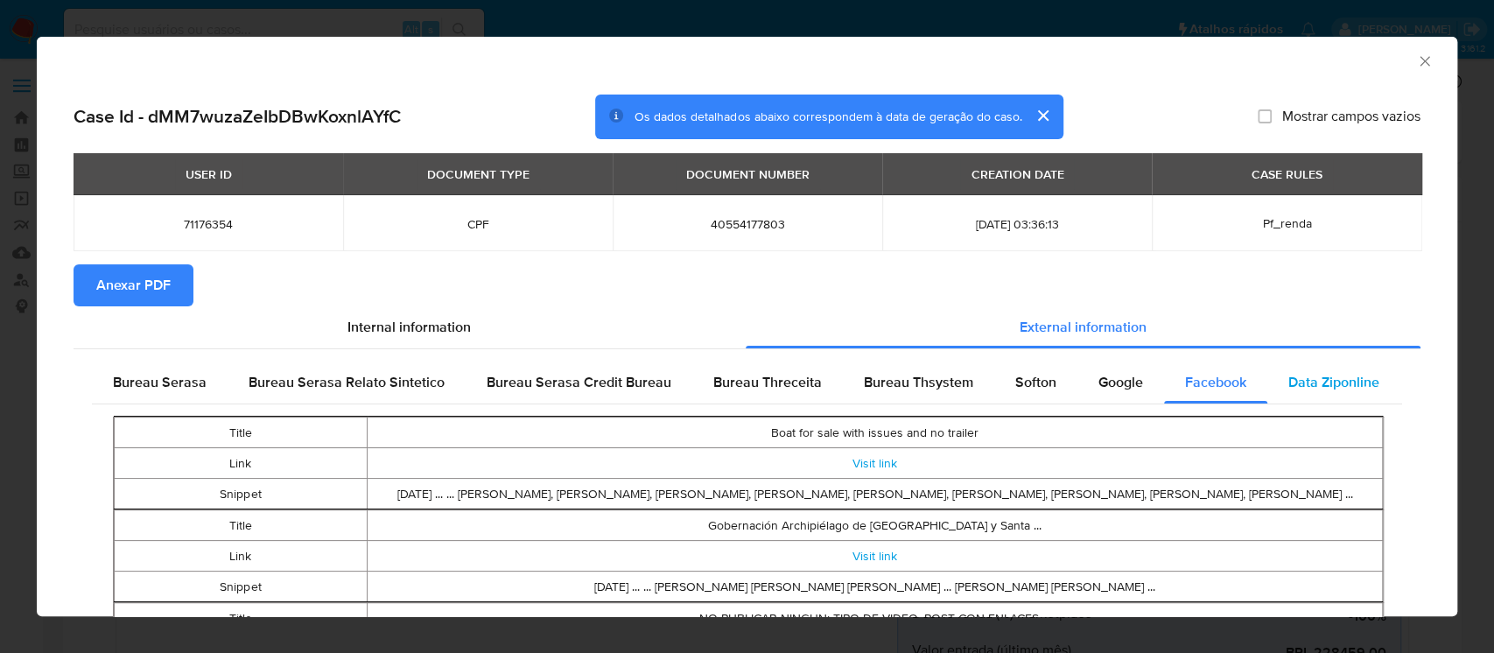
click at [1313, 389] on span "Data Ziponline" at bounding box center [1333, 382] width 91 height 20
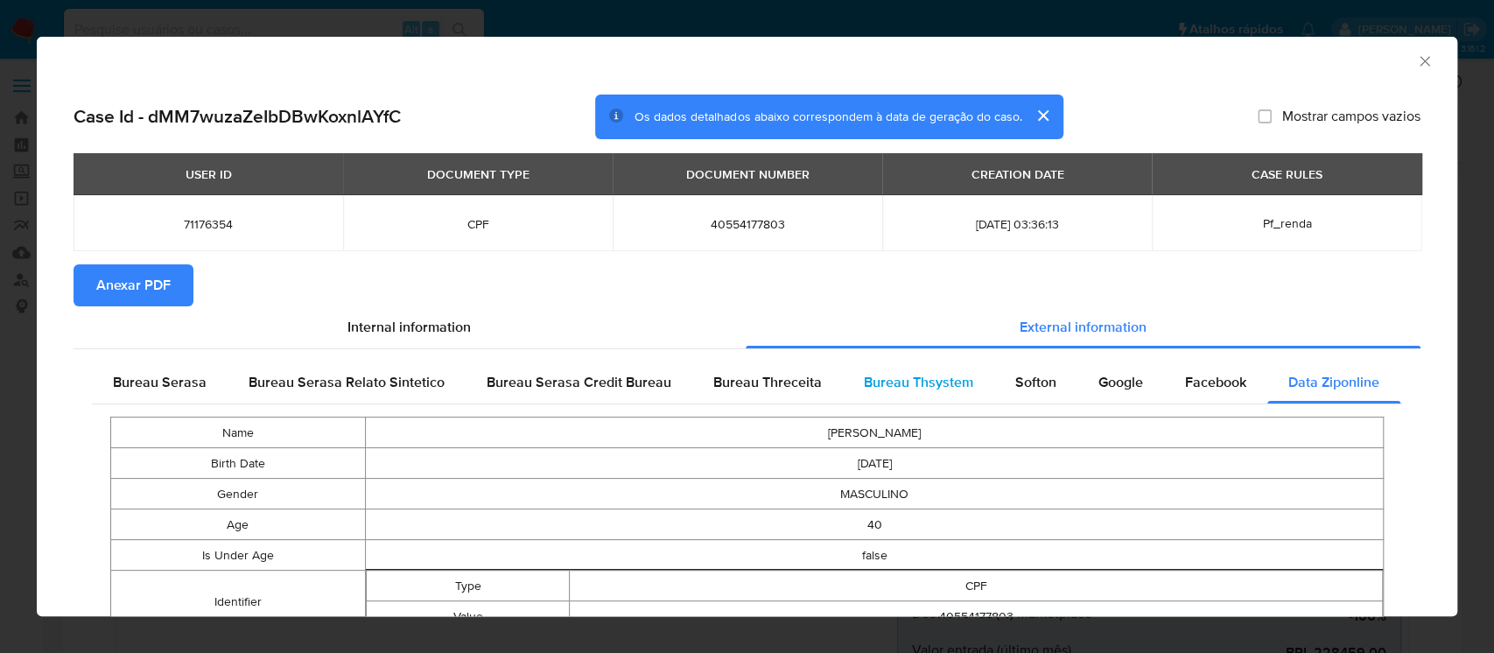
click at [904, 389] on span "Bureau Thsystem" at bounding box center [918, 382] width 109 height 20
click at [1416, 64] on icon "Fechar a janela" at bounding box center [1425, 62] width 18 height 18
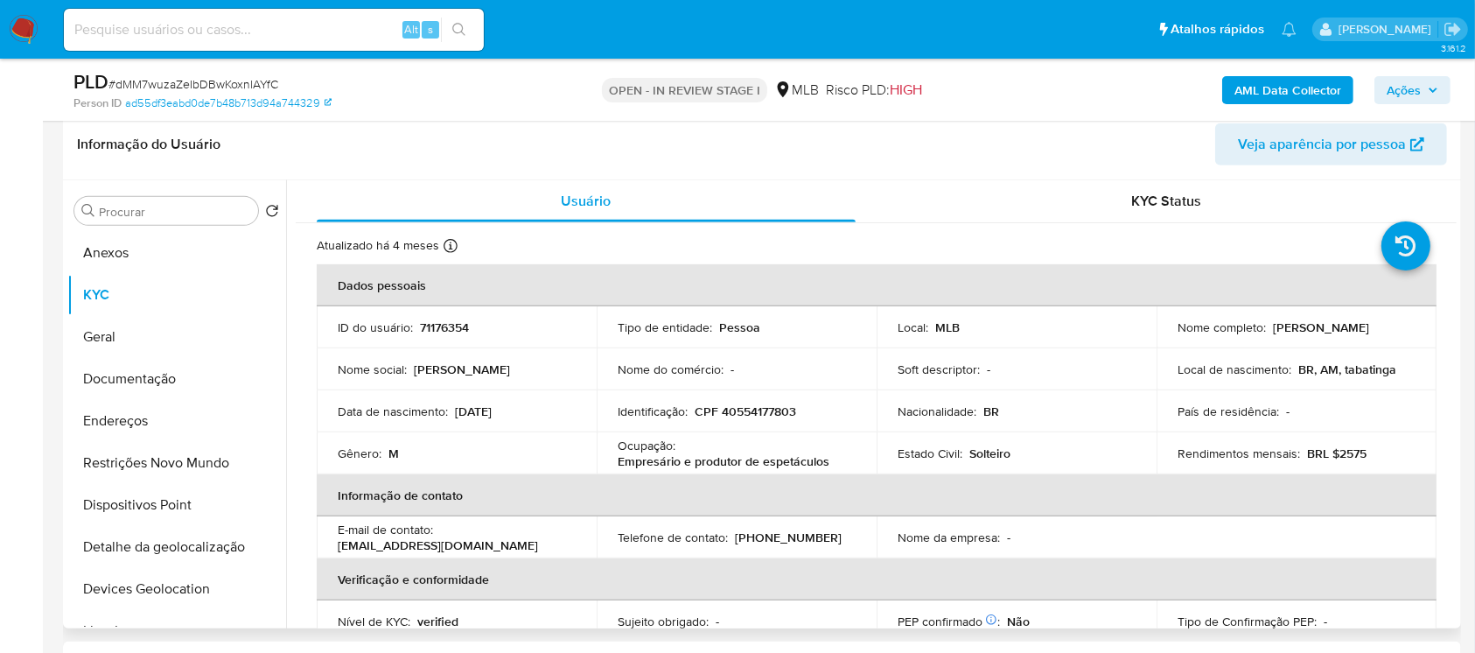
scroll to position [933, 0]
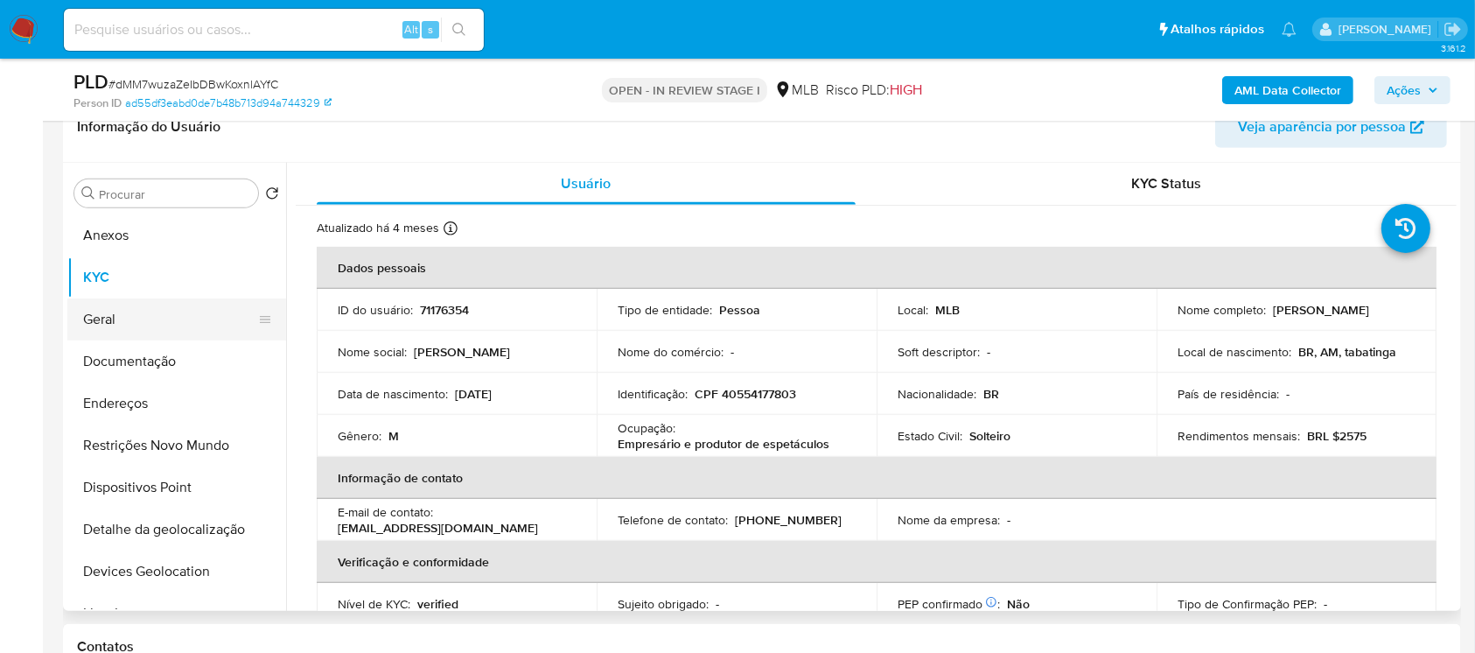
click at [111, 325] on button "Geral" at bounding box center [169, 319] width 205 height 42
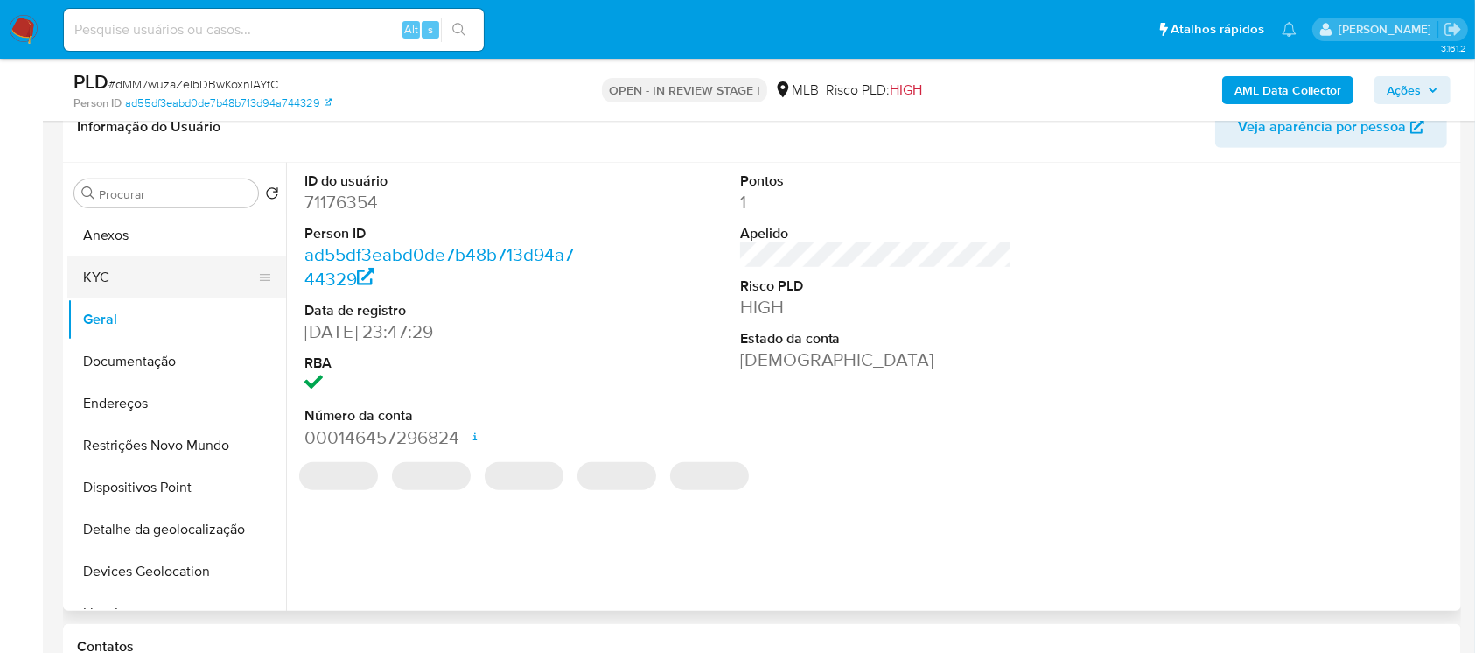
click at [95, 276] on button "KYC" at bounding box center [169, 277] width 205 height 42
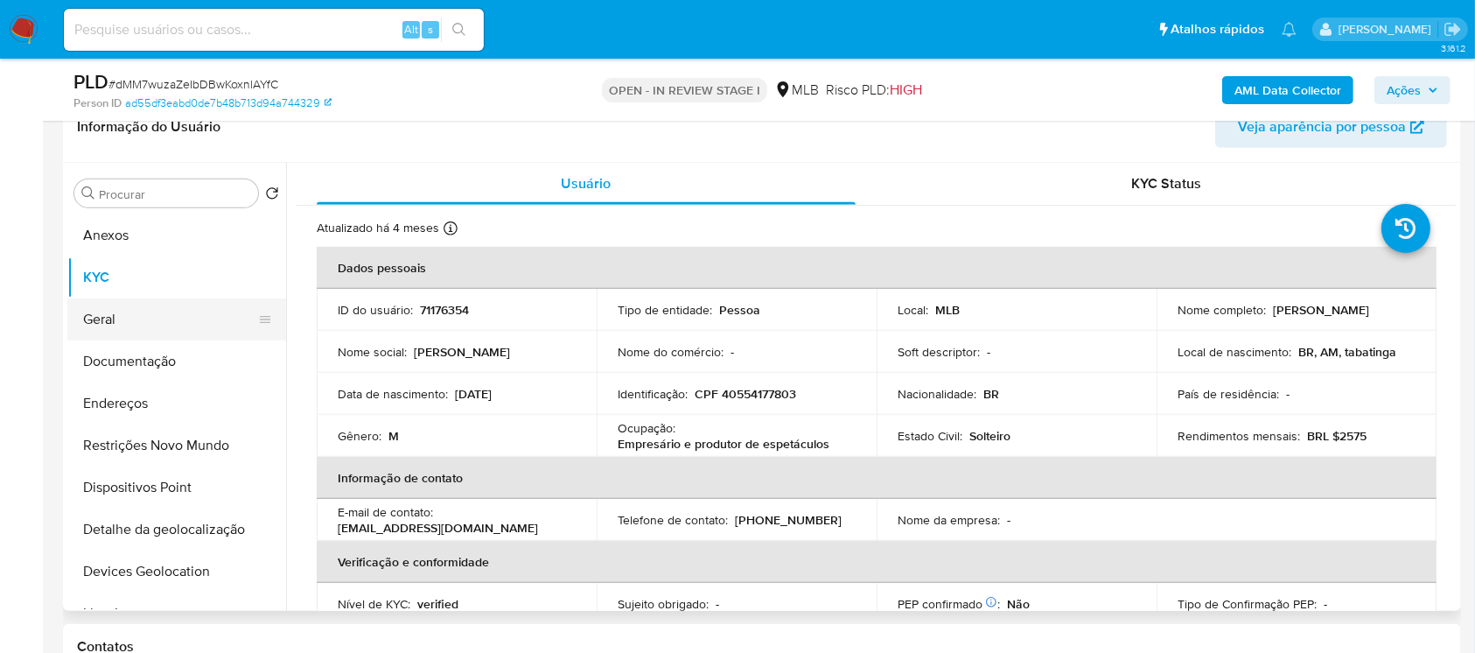
click at [149, 313] on button "Geral" at bounding box center [169, 319] width 205 height 42
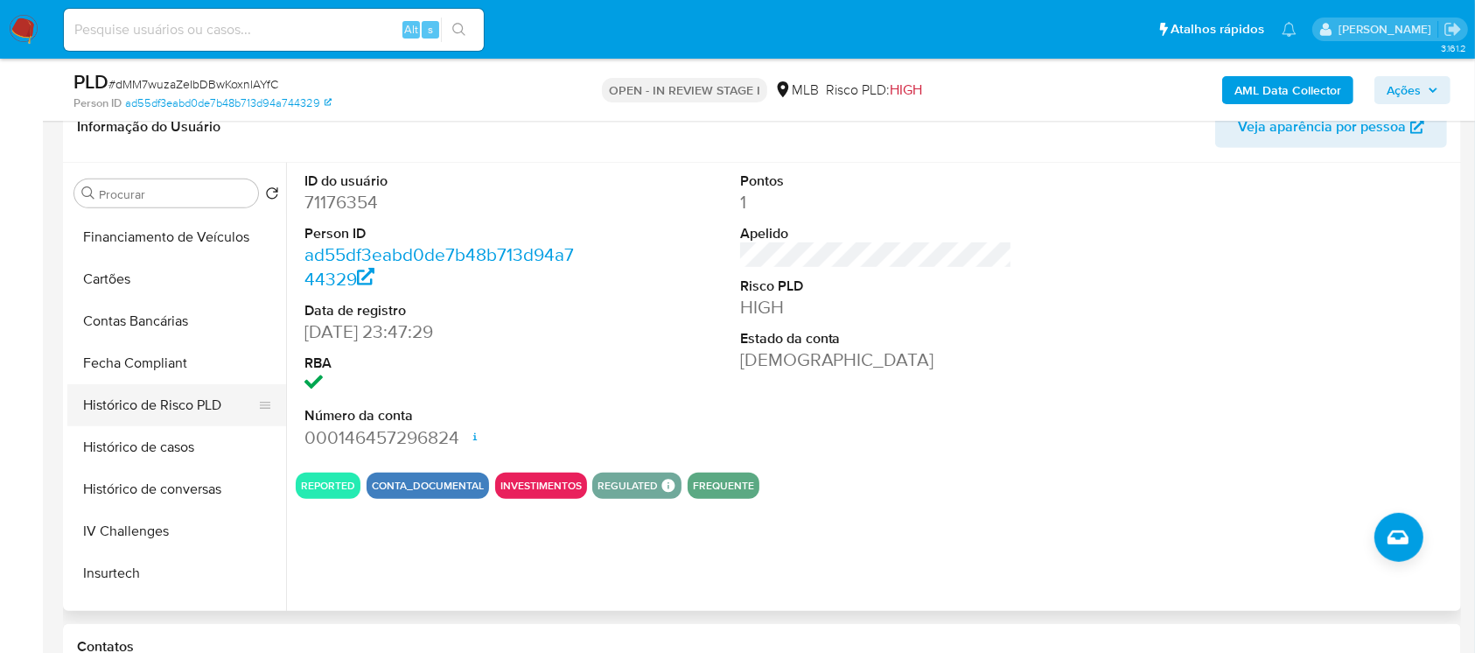
scroll to position [777, 0]
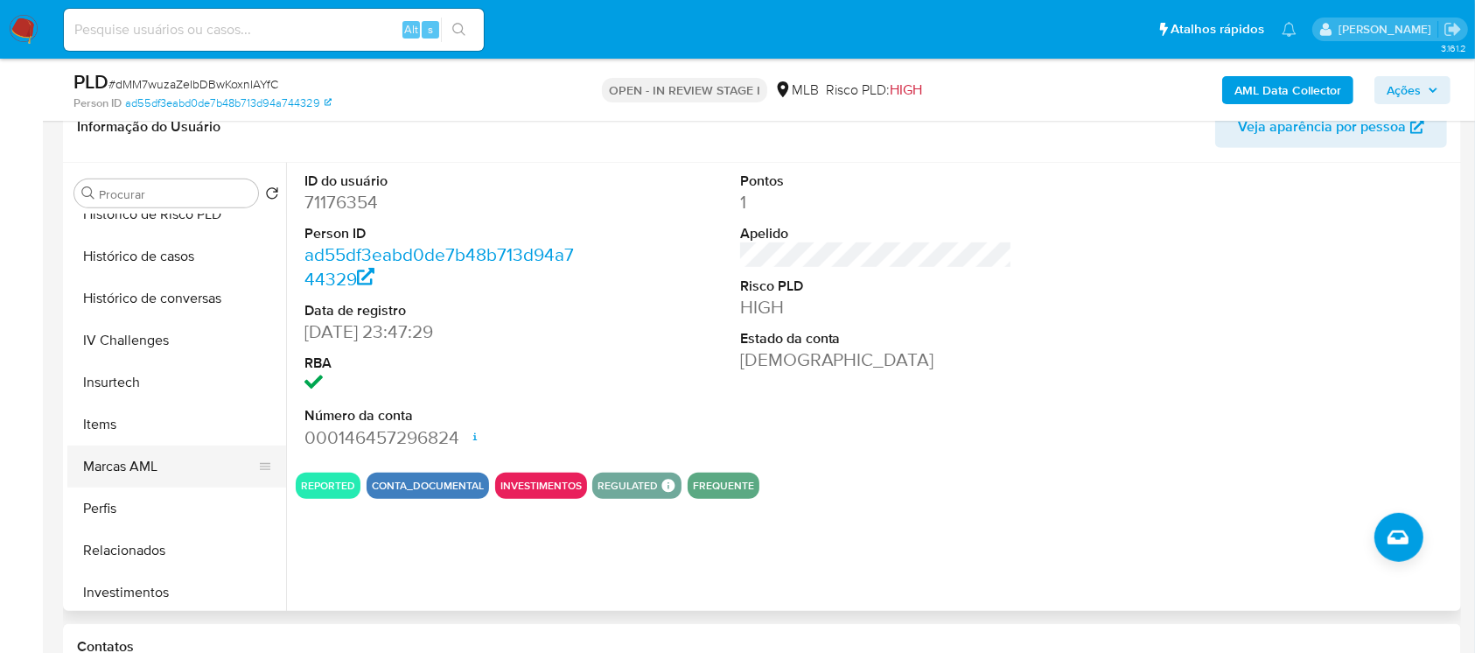
click at [122, 456] on button "Marcas AML" at bounding box center [169, 466] width 205 height 42
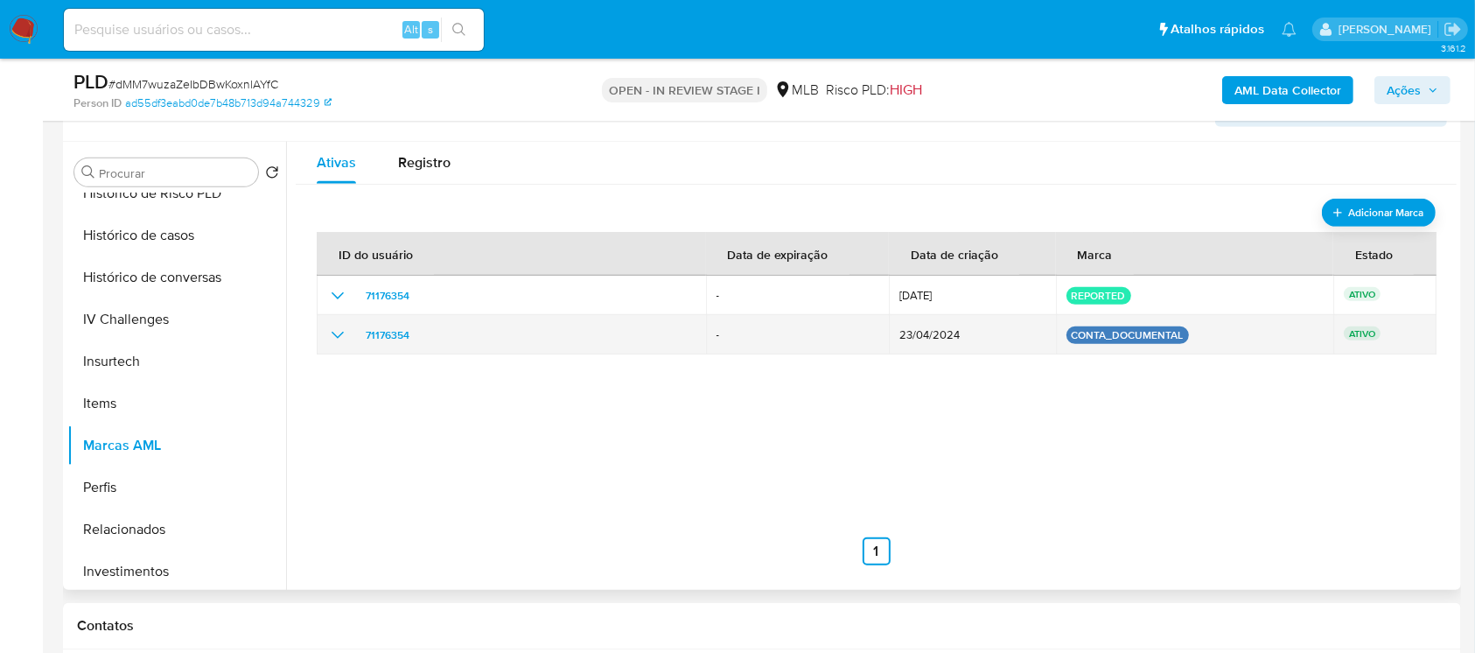
click at [336, 340] on icon "show_hidden_detail_by_id_71176354" at bounding box center [337, 335] width 21 height 21
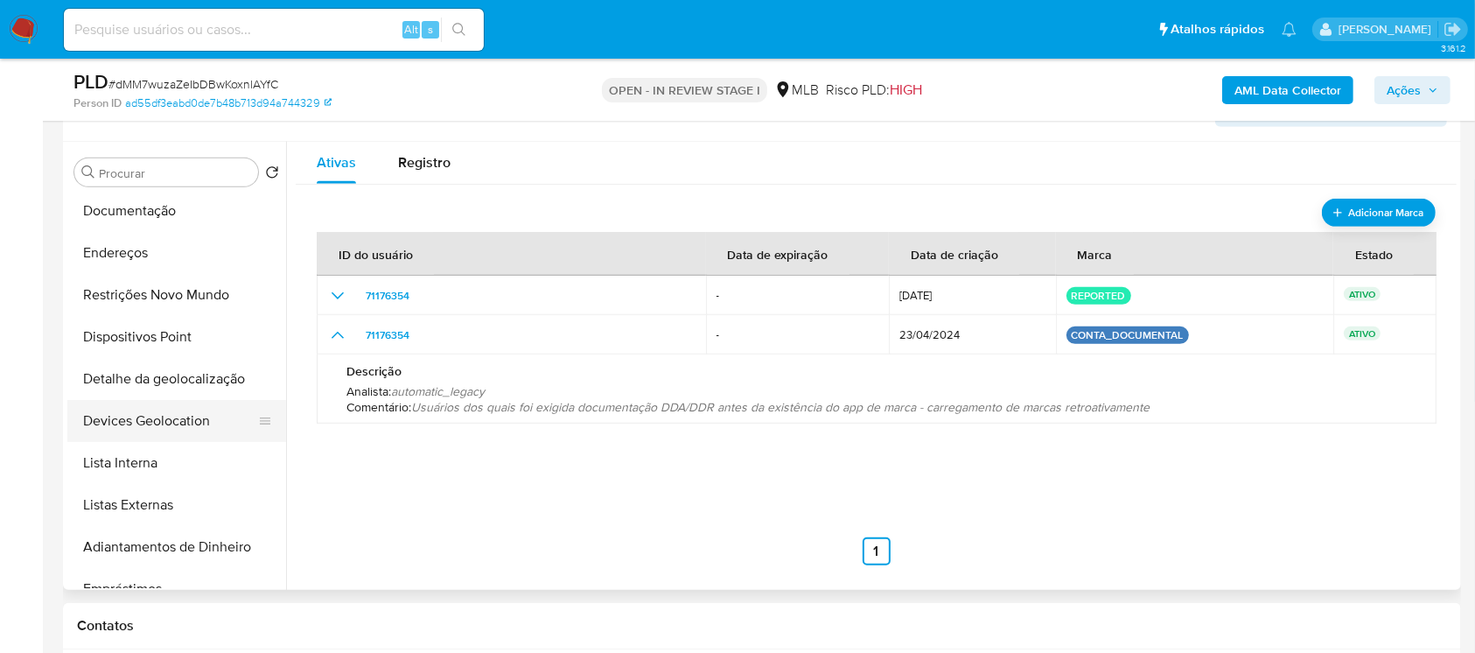
scroll to position [0, 0]
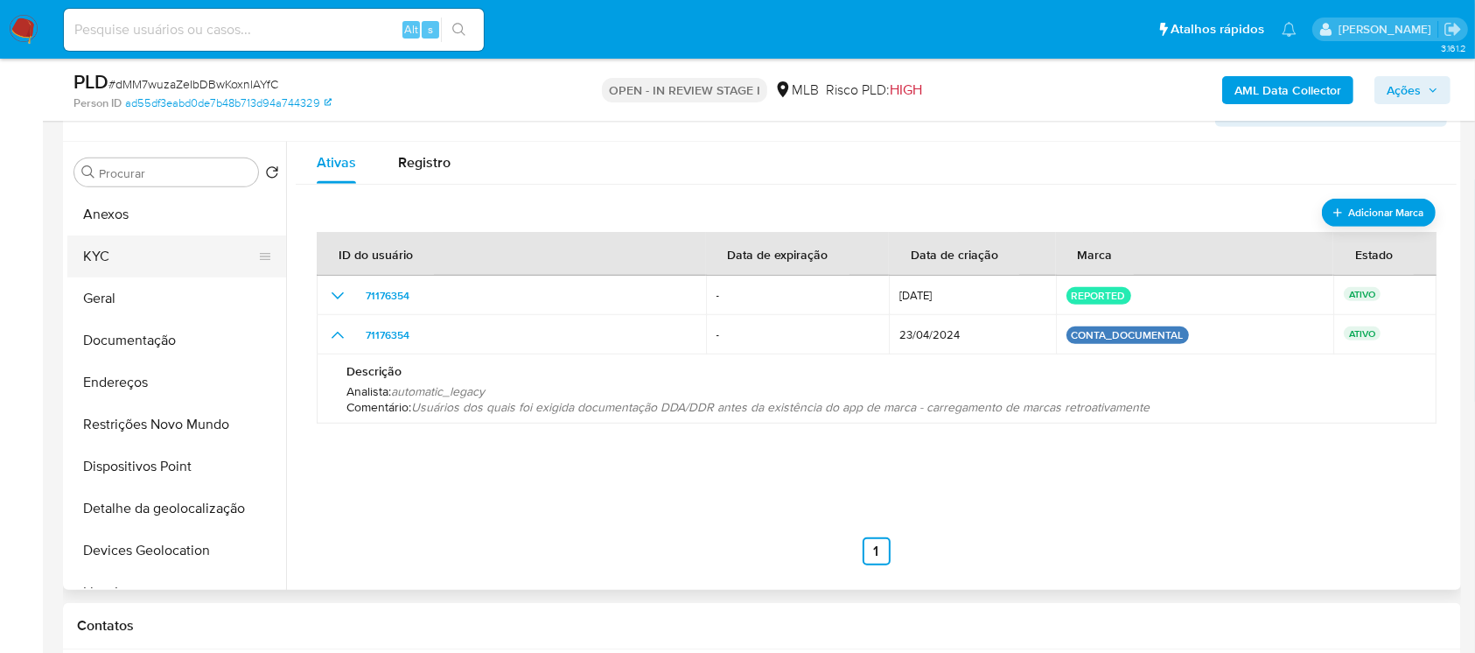
click at [112, 251] on button "KYC" at bounding box center [169, 256] width 205 height 42
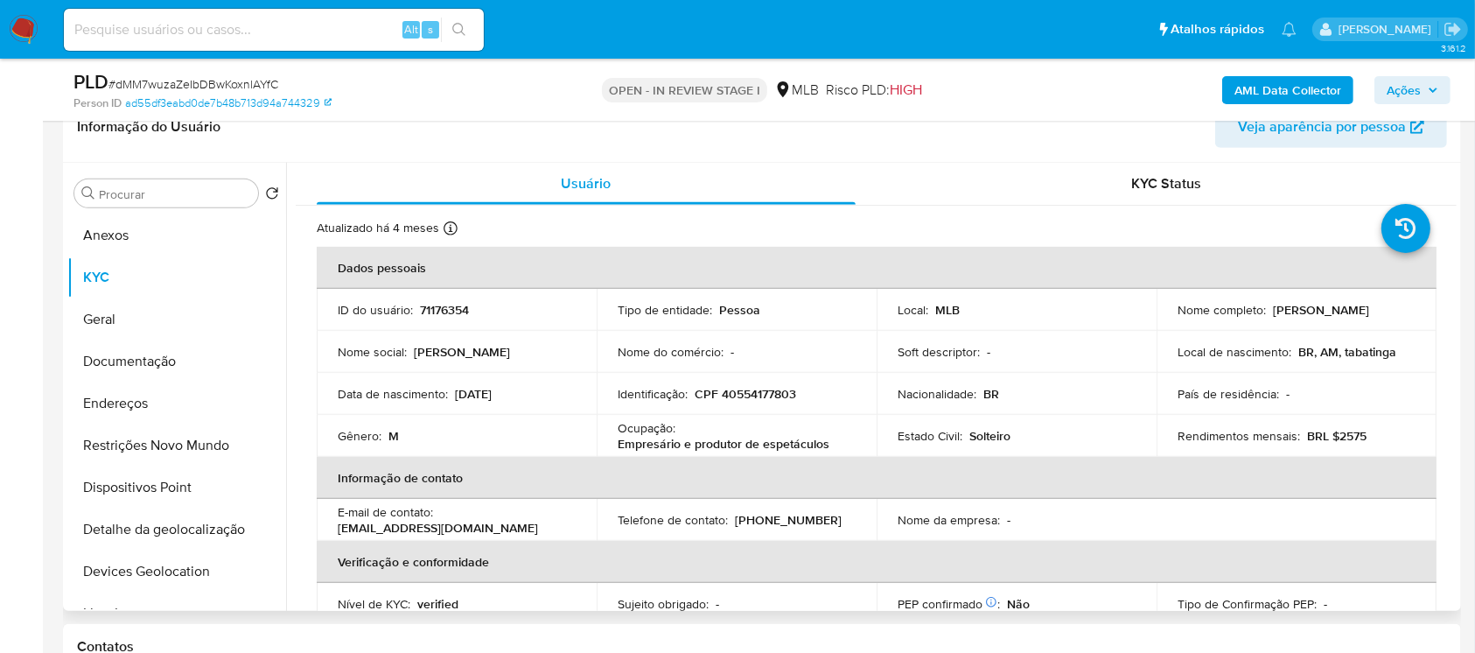
click at [734, 390] on p "CPF 40554177803" at bounding box center [746, 394] width 102 height 16
copy p "40554177803"
click at [128, 320] on button "Geral" at bounding box center [169, 319] width 205 height 42
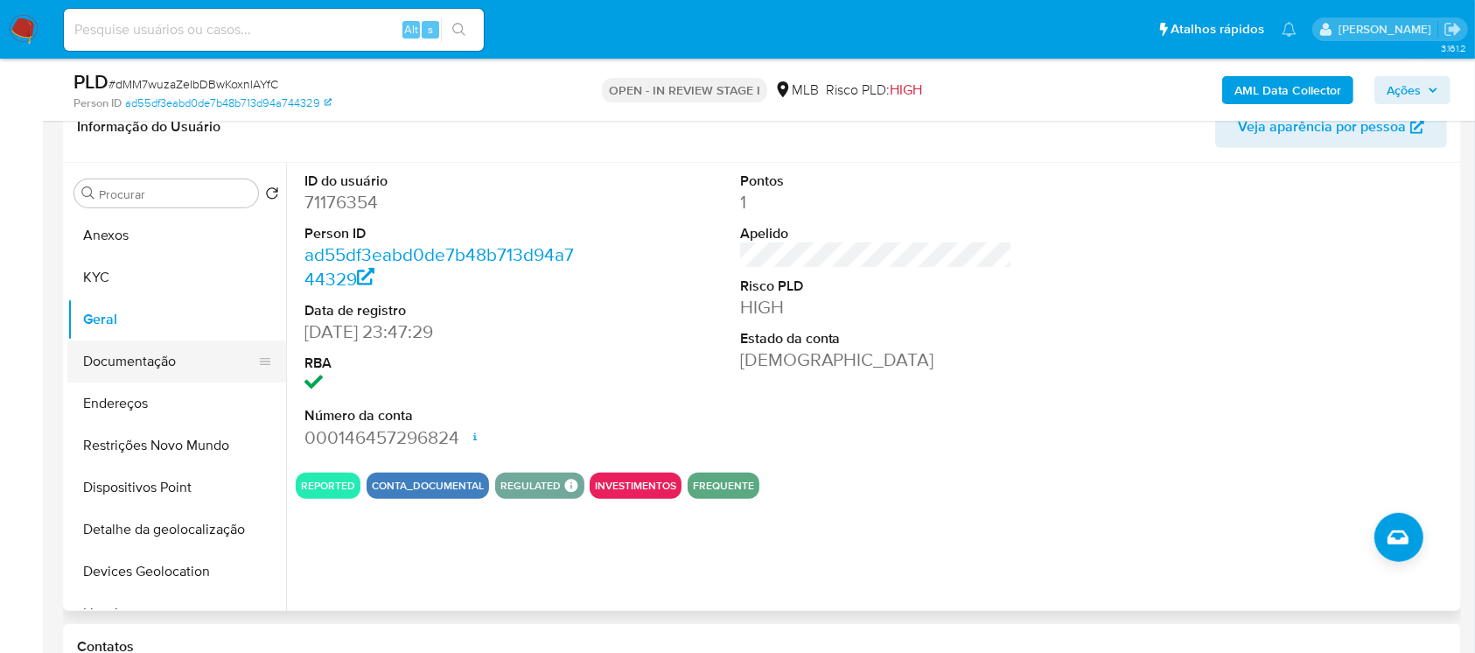
click at [117, 368] on button "Documentação" at bounding box center [169, 361] width 205 height 42
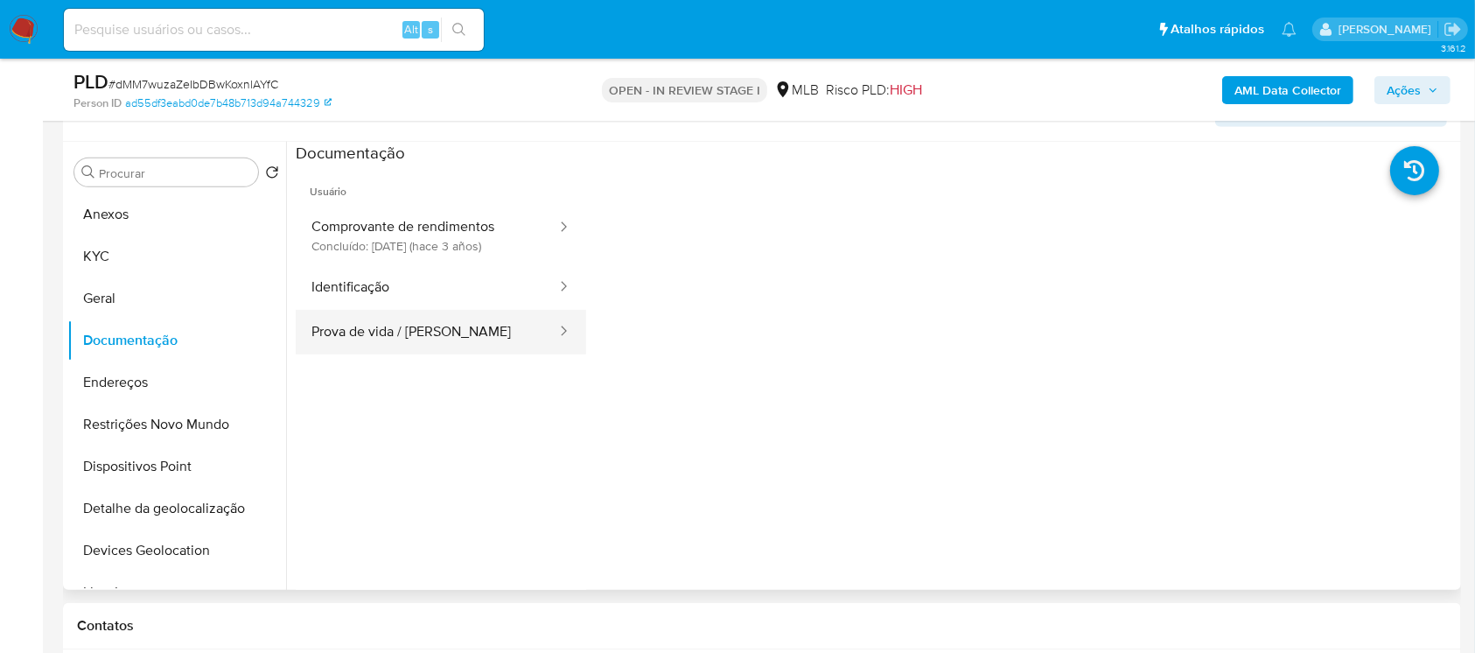
click at [359, 333] on button "Prova de vida / [PERSON_NAME]" at bounding box center [427, 332] width 263 height 45
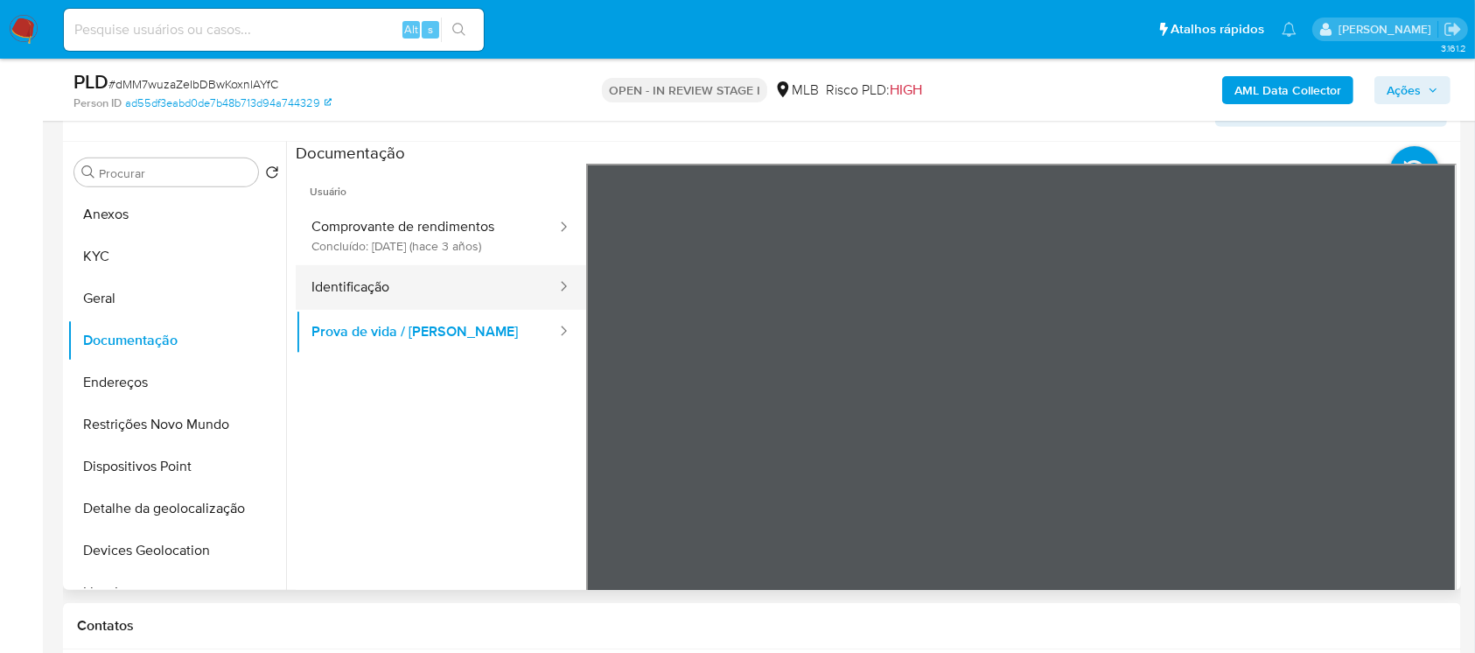
click at [378, 298] on button "Identificação" at bounding box center [427, 287] width 263 height 45
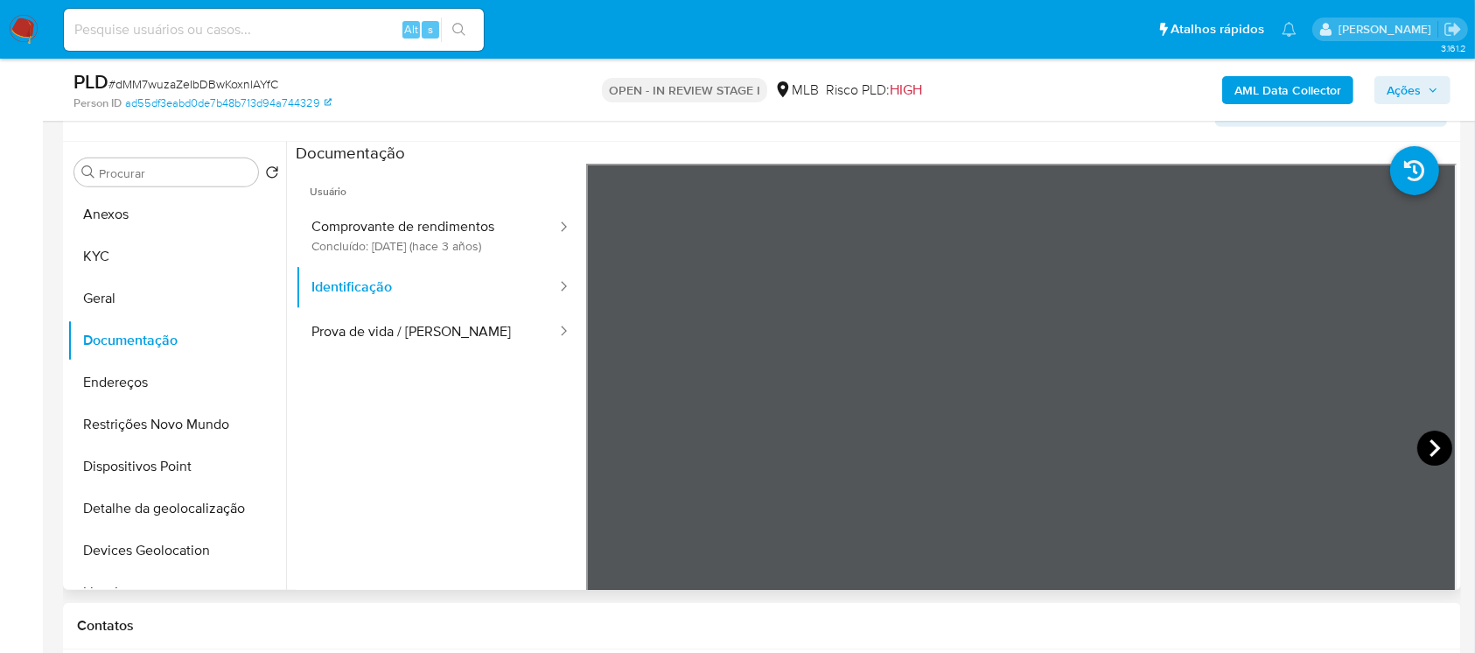
click at [1422, 443] on icon at bounding box center [1435, 448] width 35 height 35
click at [593, 459] on icon at bounding box center [608, 448] width 35 height 35
click at [1422, 449] on icon at bounding box center [1435, 448] width 35 height 35
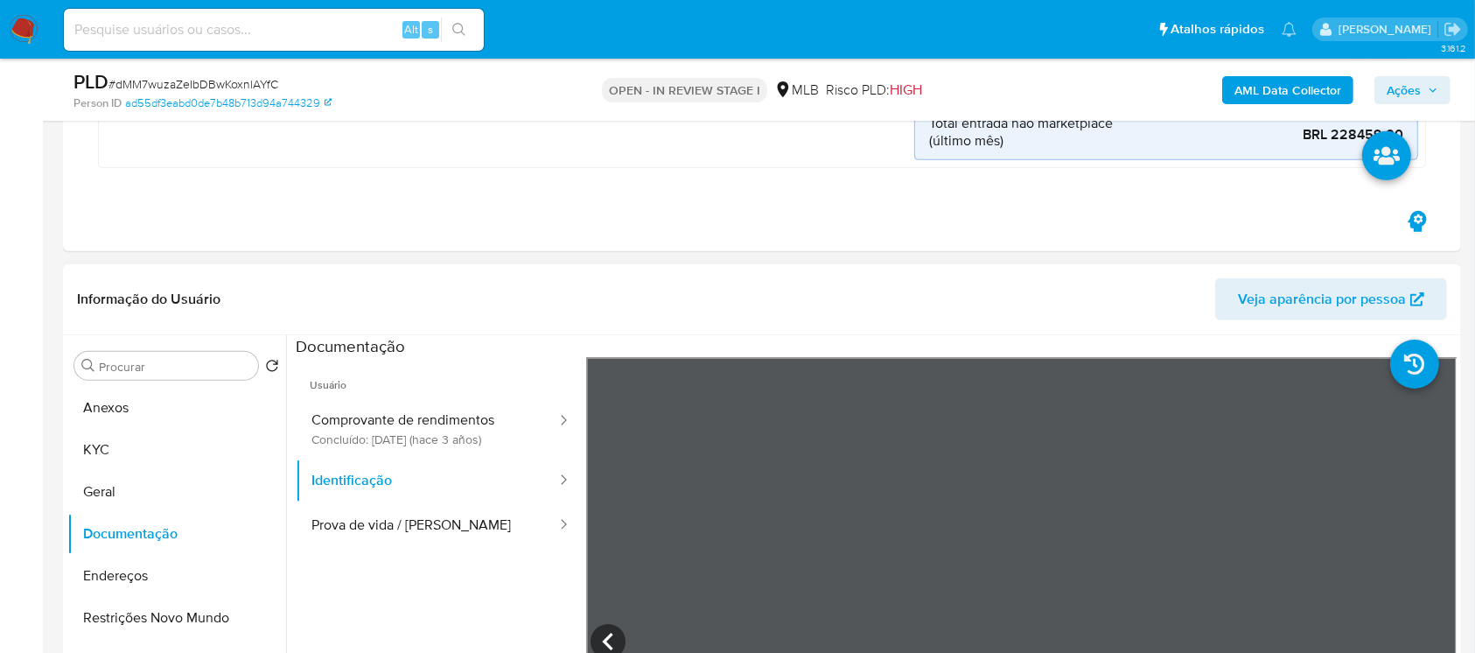
scroll to position [777, 0]
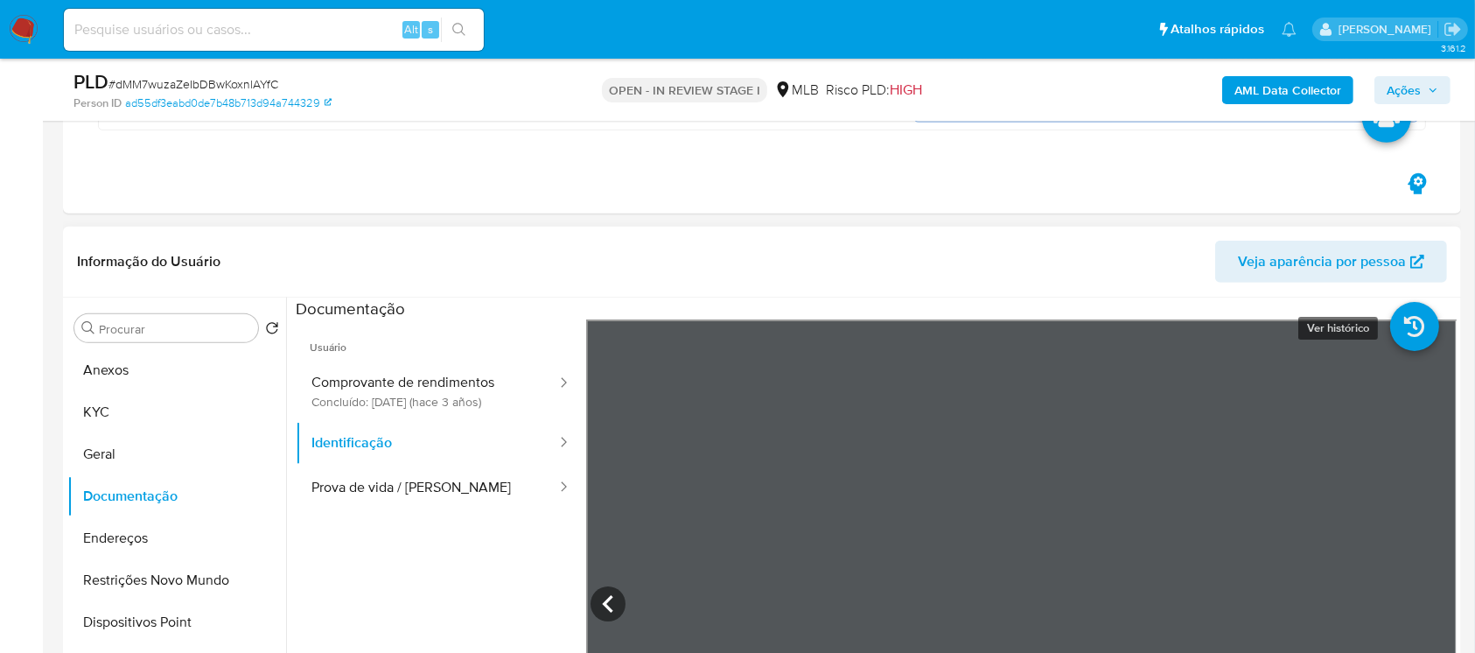
click at [1405, 337] on icon at bounding box center [1414, 326] width 49 height 49
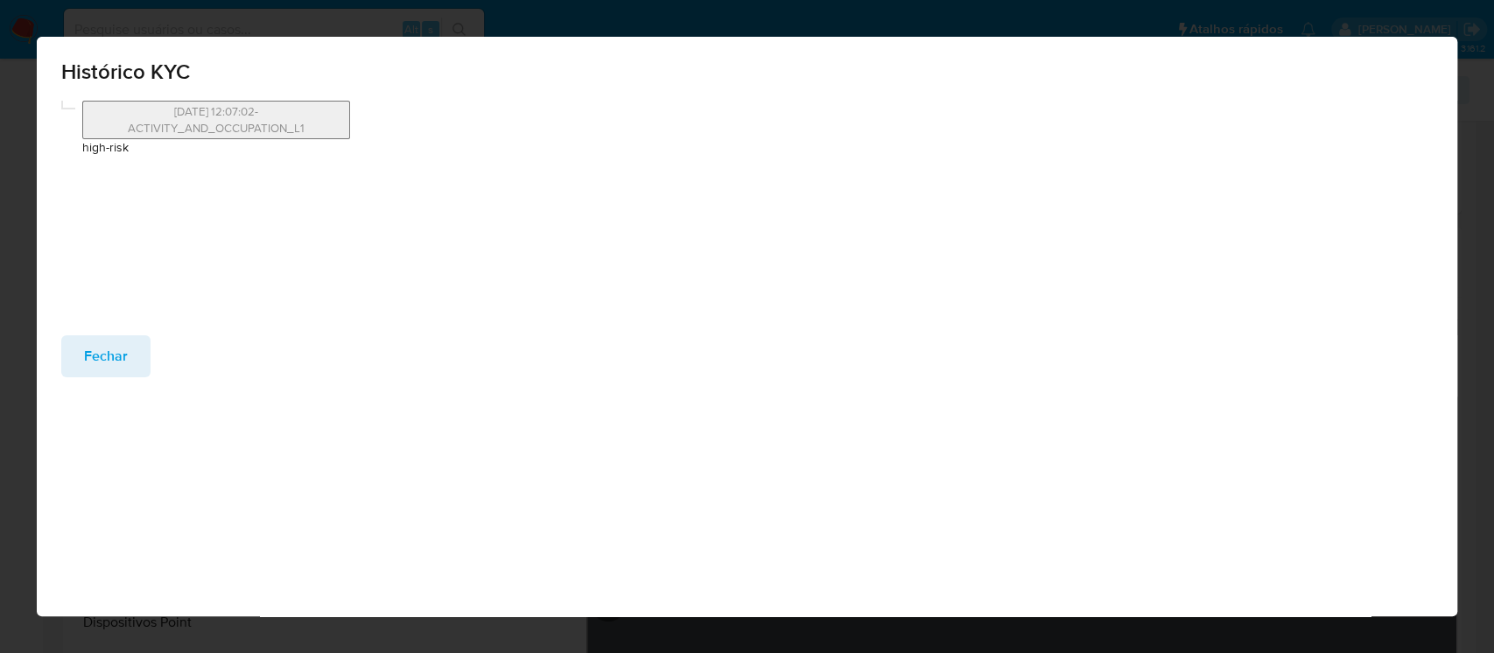
click at [95, 359] on span "Fechar" at bounding box center [106, 356] width 44 height 39
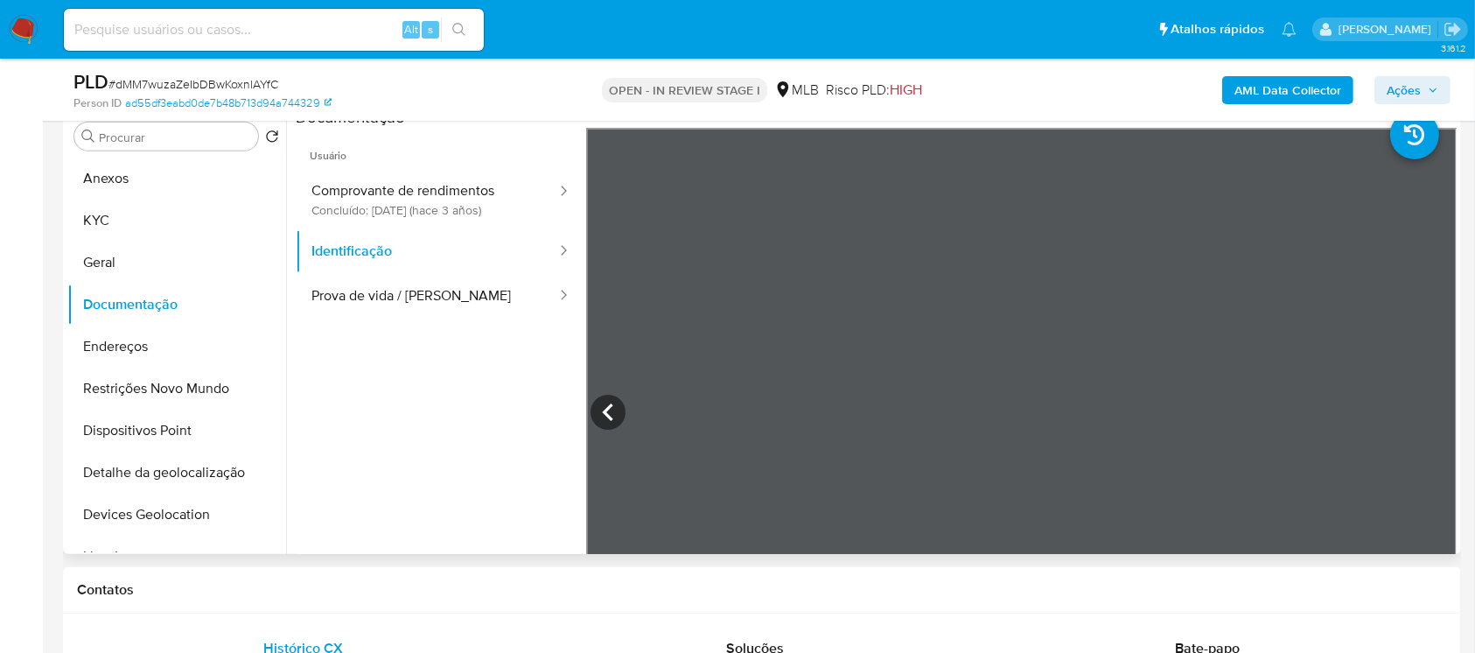
scroll to position [933, 0]
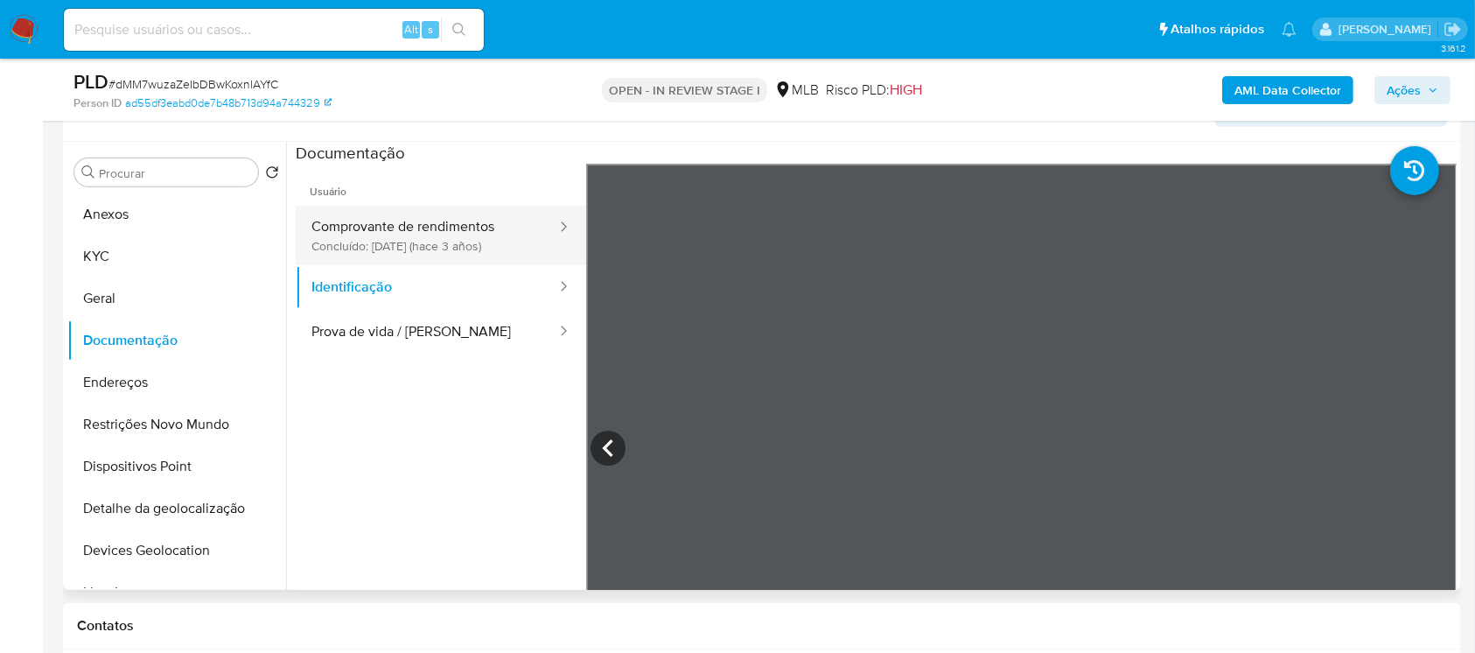
click at [353, 249] on button "Comprovante de rendimentos Concluído: [DATE] (hace 3 años)" at bounding box center [427, 236] width 263 height 60
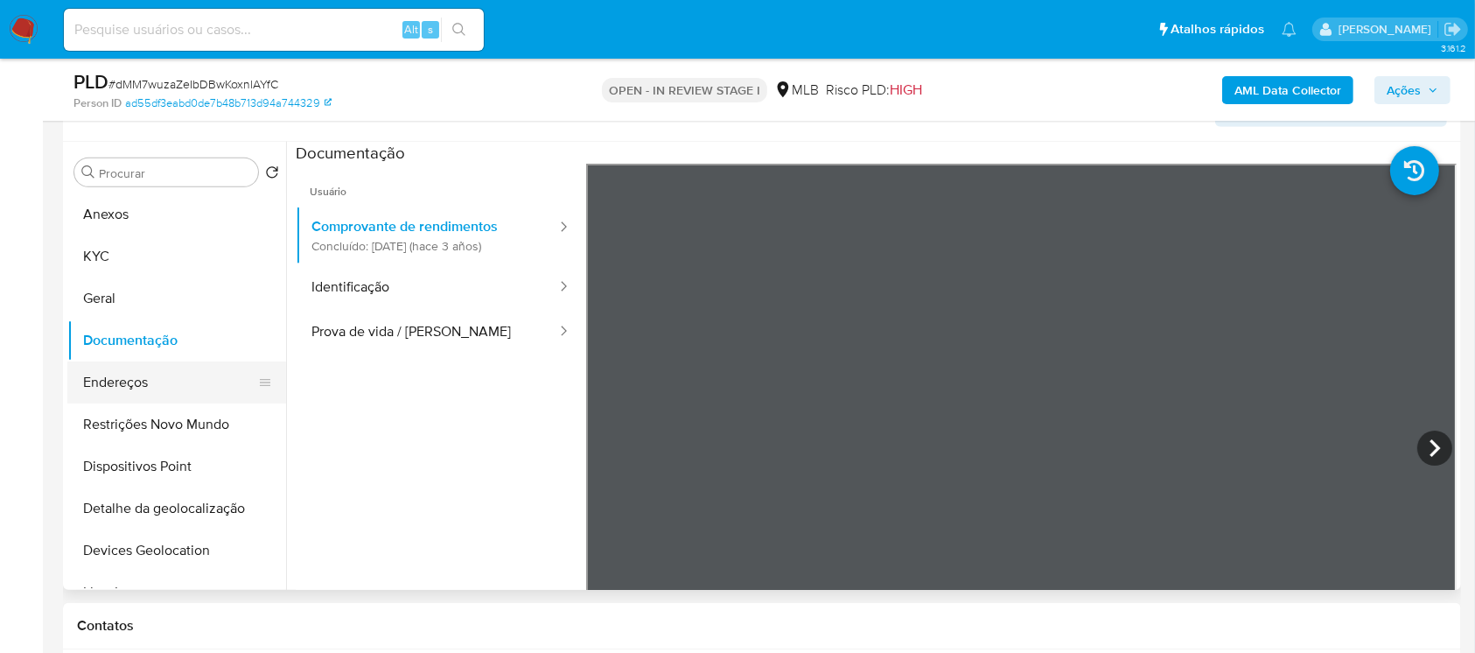
click at [103, 372] on button "Endereços" at bounding box center [169, 382] width 205 height 42
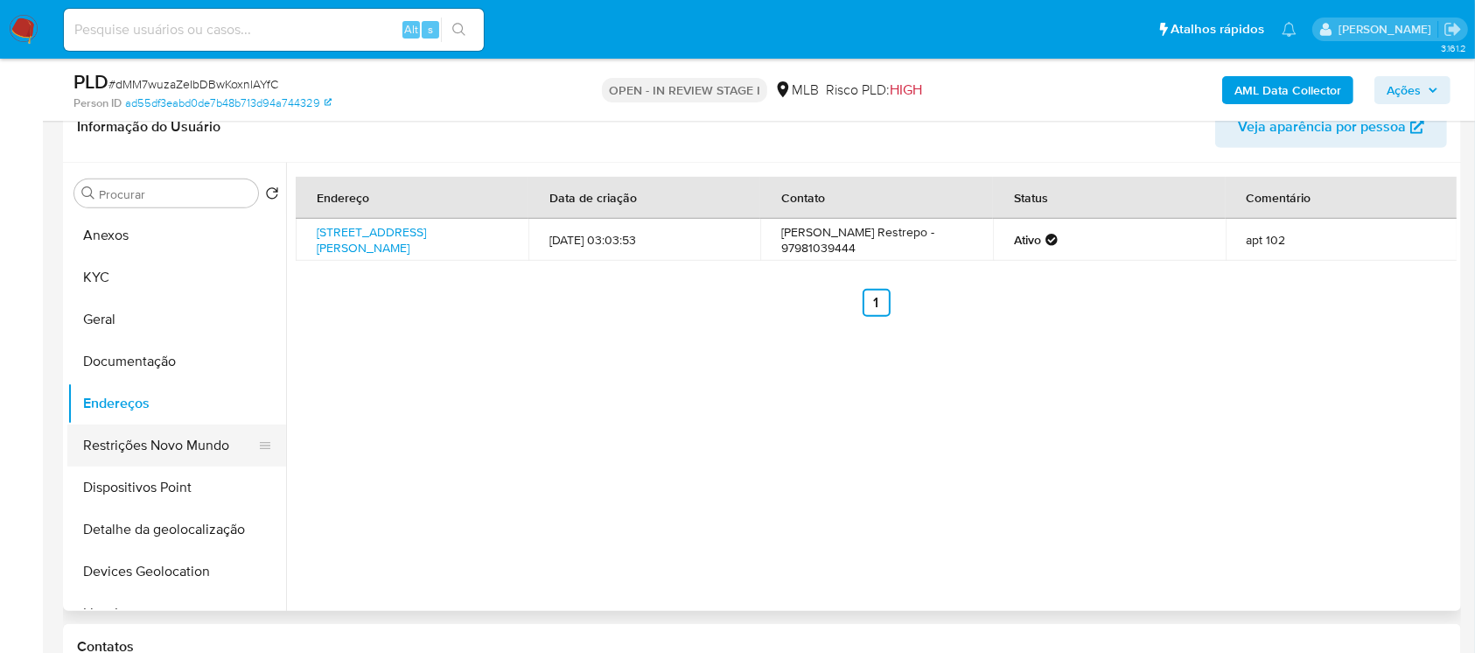
click at [123, 419] on button "Endereços" at bounding box center [176, 403] width 219 height 42
click at [126, 454] on button "Restrições Novo Mundo" at bounding box center [169, 445] width 205 height 42
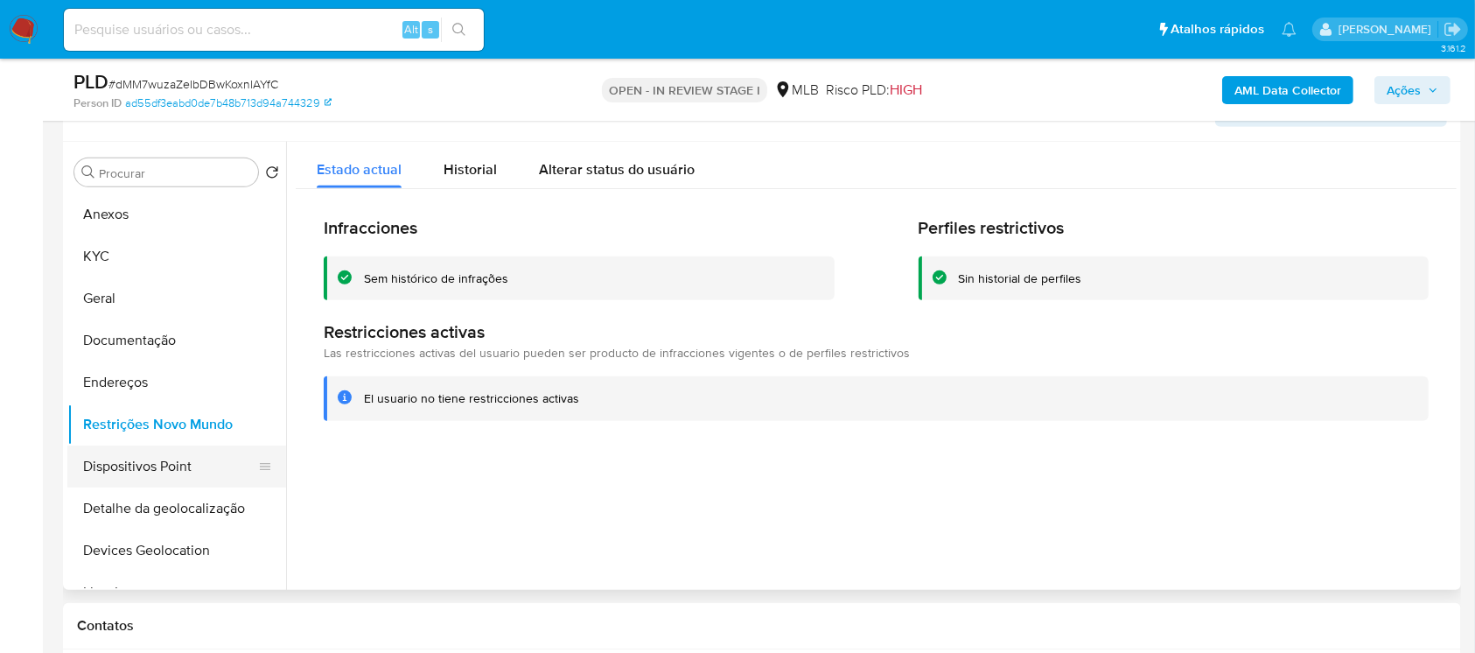
click at [126, 467] on button "Dispositivos Point" at bounding box center [169, 466] width 205 height 42
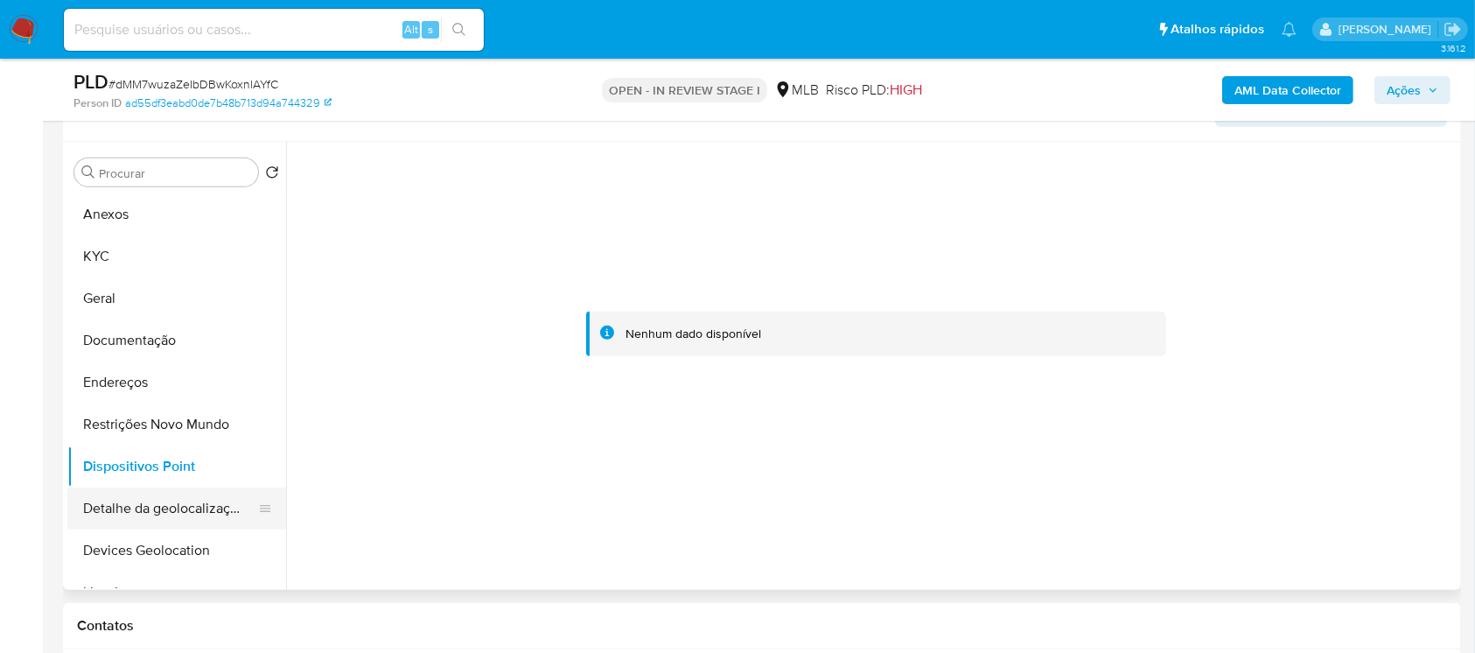
click at [117, 508] on button "Detalhe da geolocalização" at bounding box center [169, 508] width 205 height 42
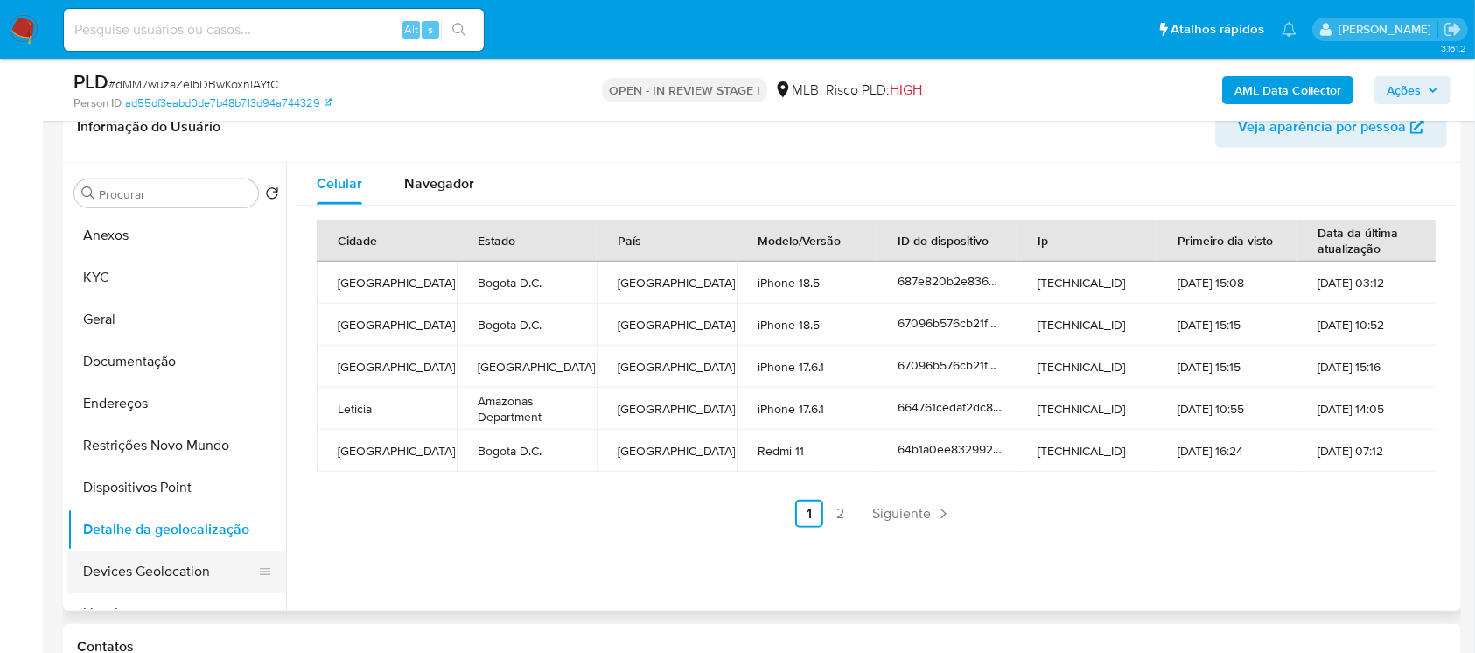
click at [122, 553] on button "Devices Geolocation" at bounding box center [169, 571] width 205 height 42
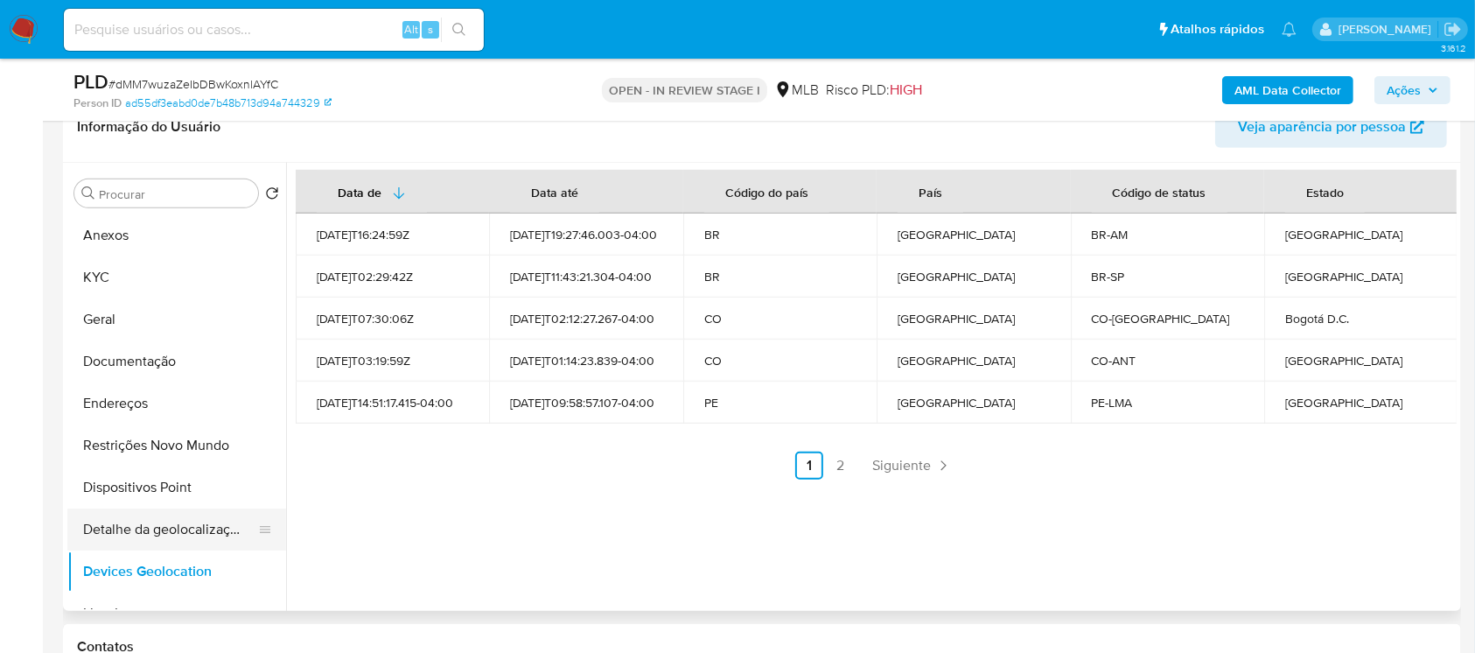
click at [131, 530] on button "Detalhe da geolocalização" at bounding box center [169, 529] width 205 height 42
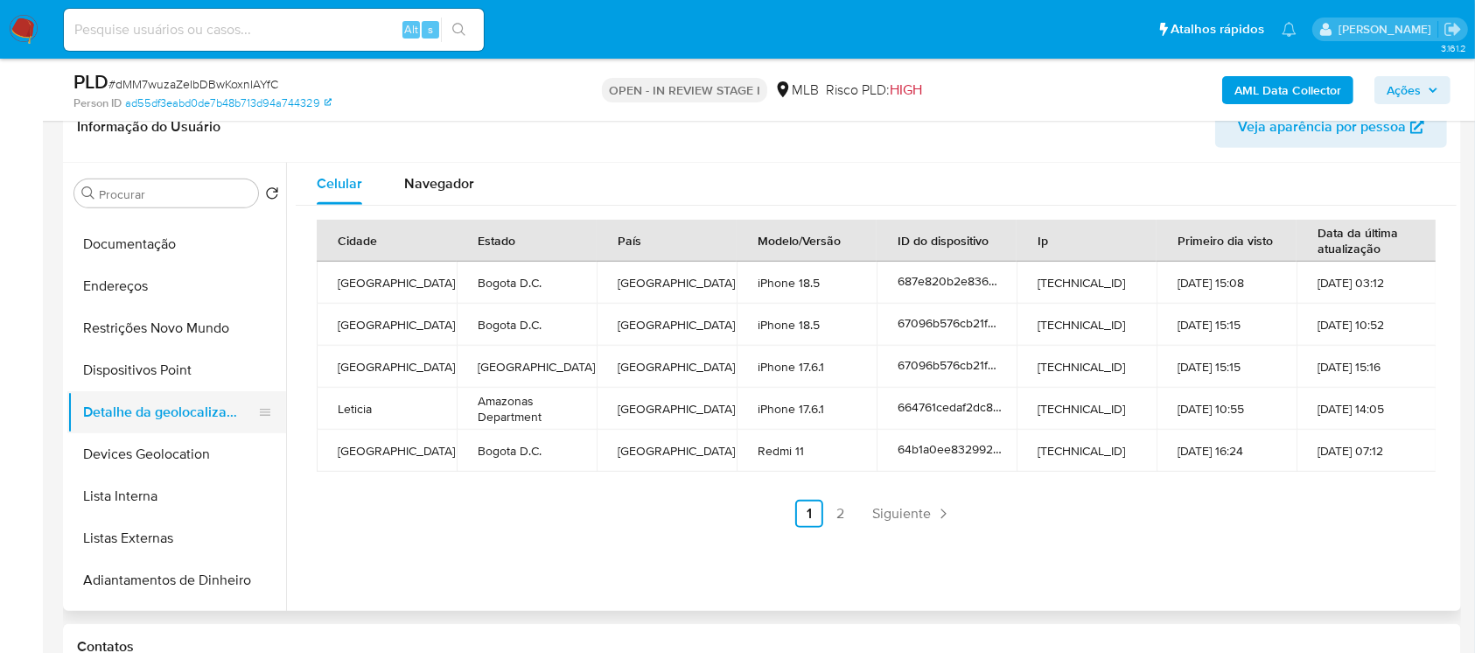
scroll to position [155, 0]
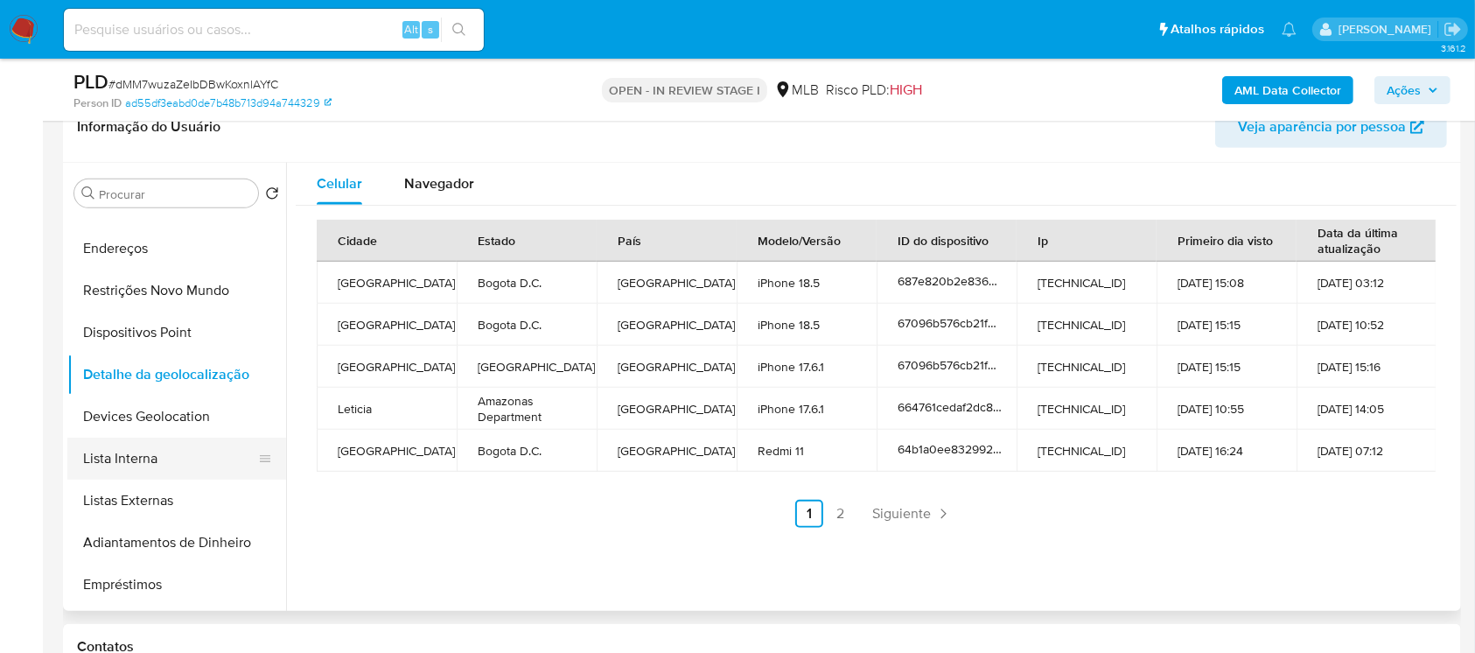
drag, startPoint x: 134, startPoint y: 429, endPoint x: 133, endPoint y: 438, distance: 8.8
click at [134, 428] on button "Devices Geolocation" at bounding box center [176, 417] width 219 height 42
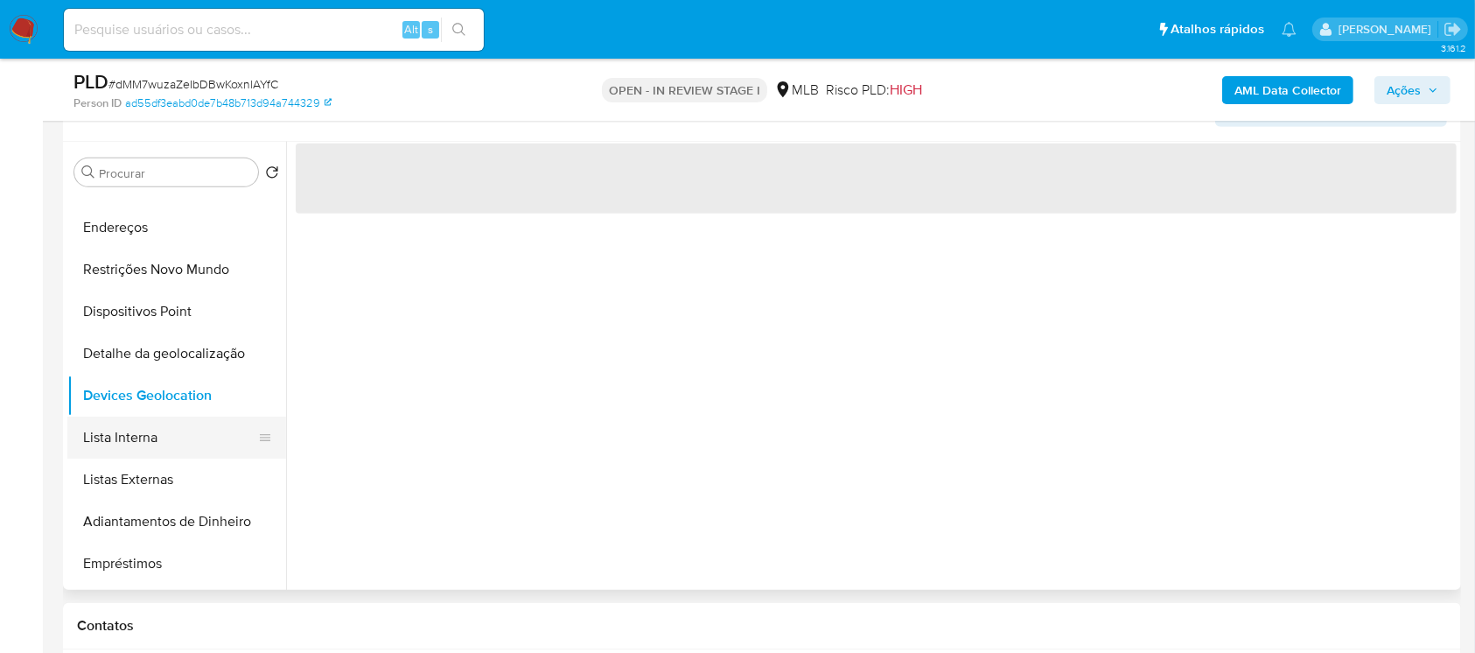
click at [117, 445] on button "Lista Interna" at bounding box center [169, 438] width 205 height 42
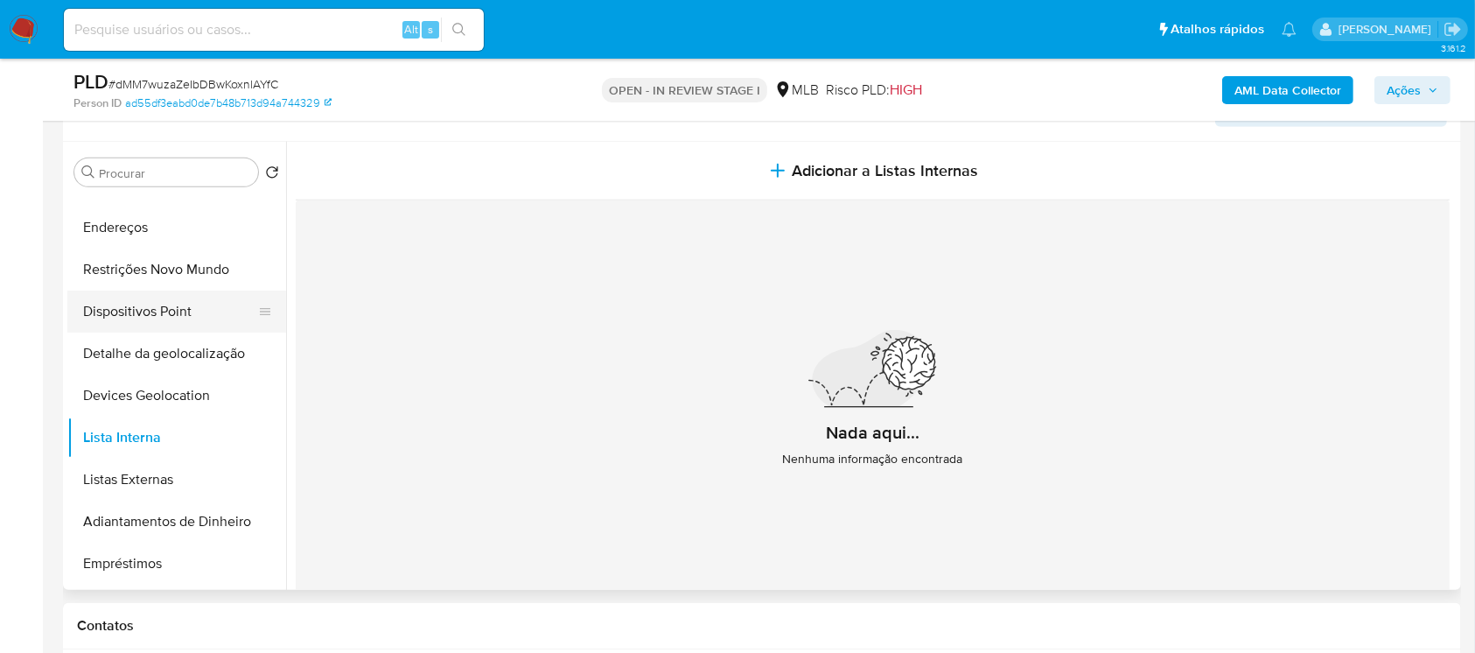
click at [122, 323] on button "Dispositivos Point" at bounding box center [169, 312] width 205 height 42
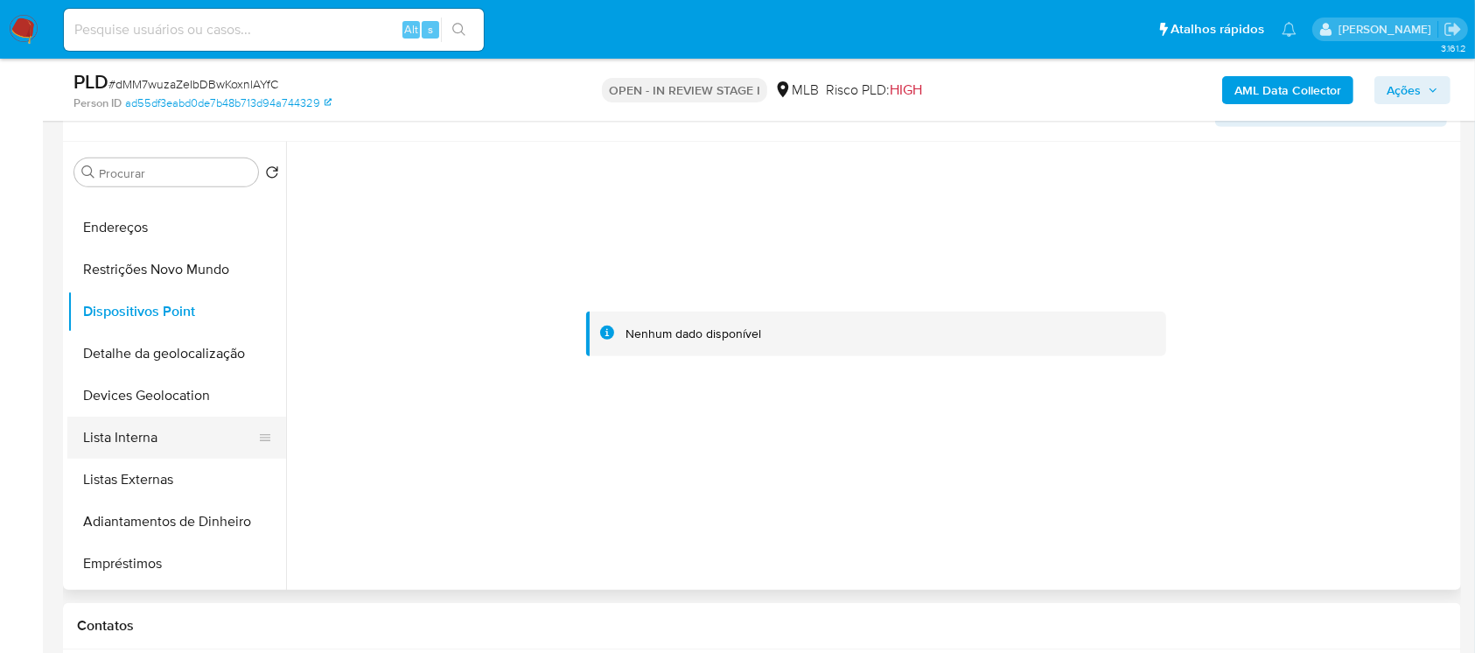
click at [117, 451] on button "Lista Interna" at bounding box center [169, 438] width 205 height 42
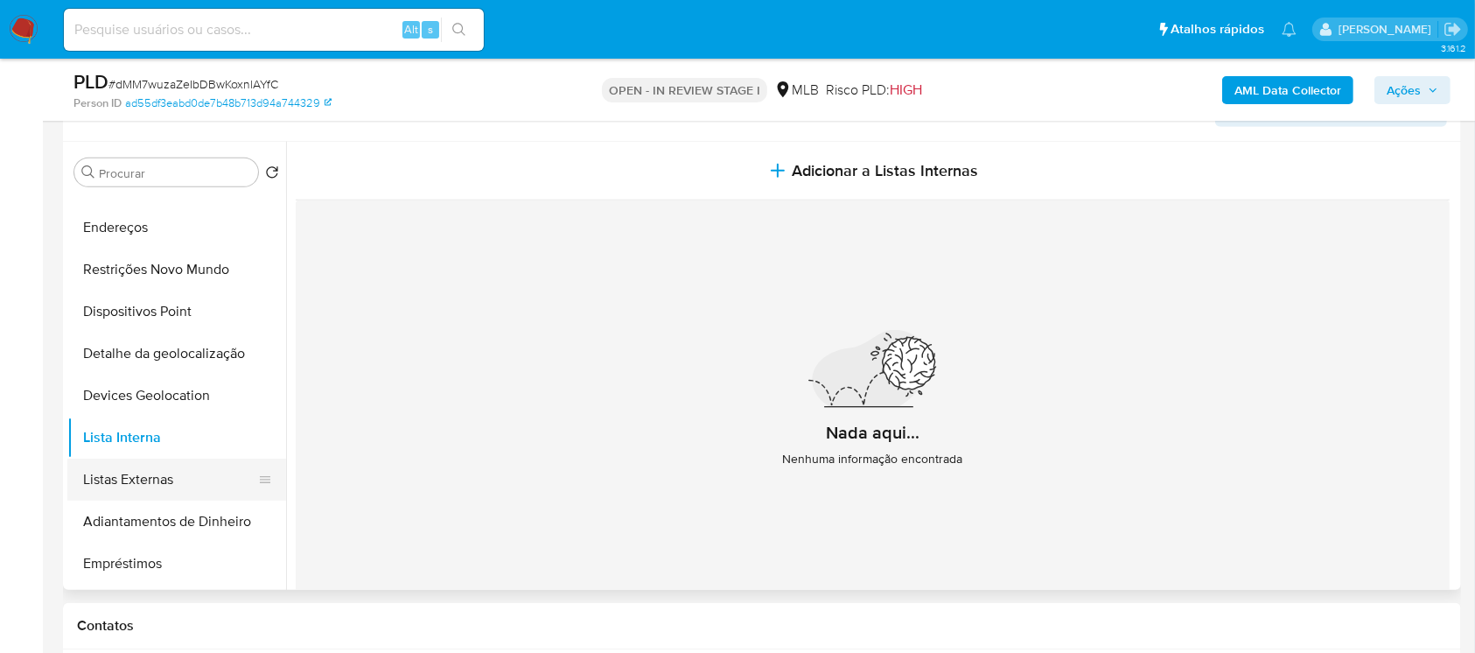
click at [114, 484] on button "Listas Externas" at bounding box center [169, 480] width 205 height 42
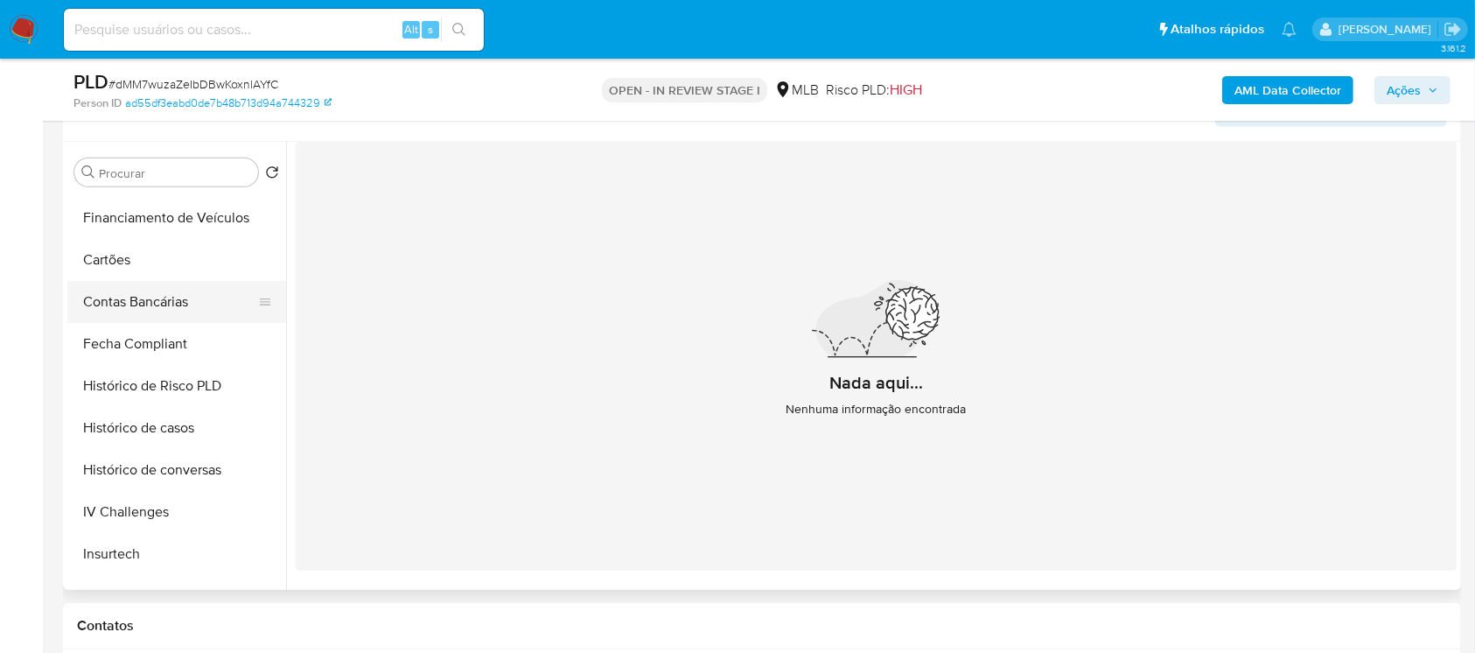
scroll to position [622, 0]
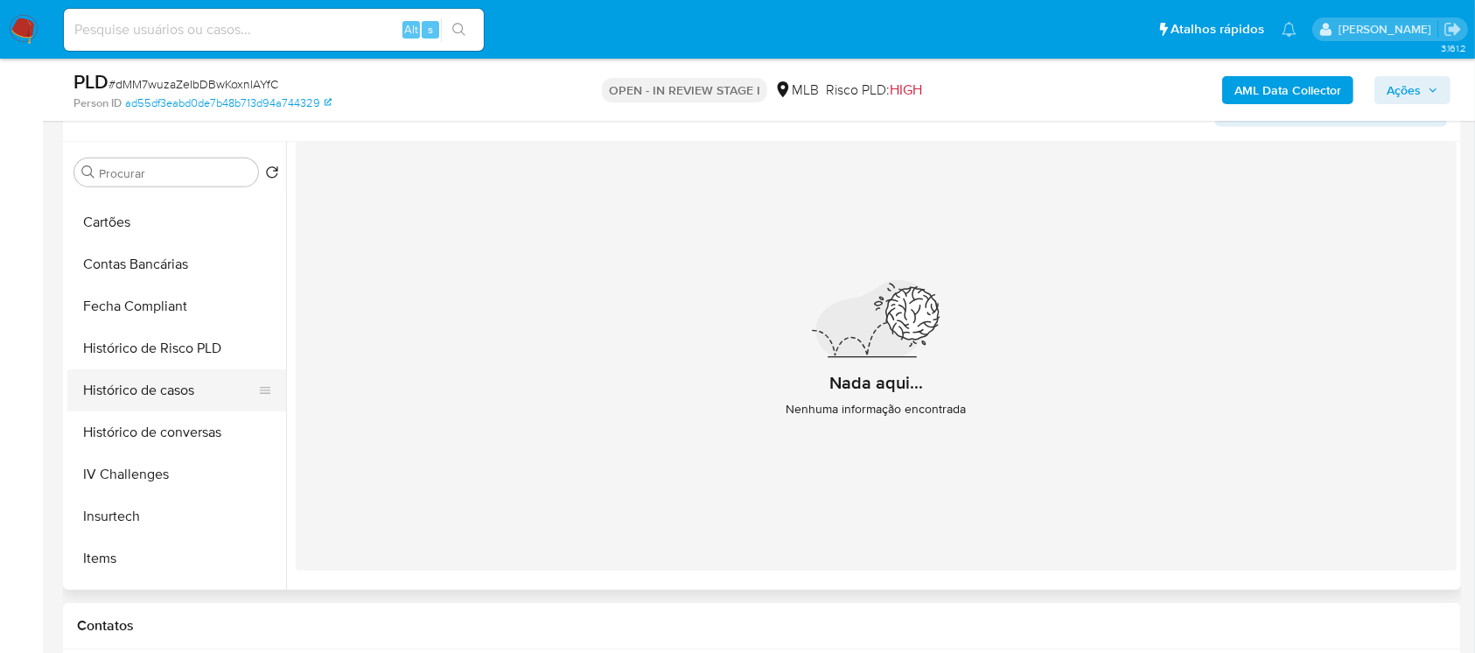
click at [137, 403] on button "Histórico de casos" at bounding box center [169, 390] width 205 height 42
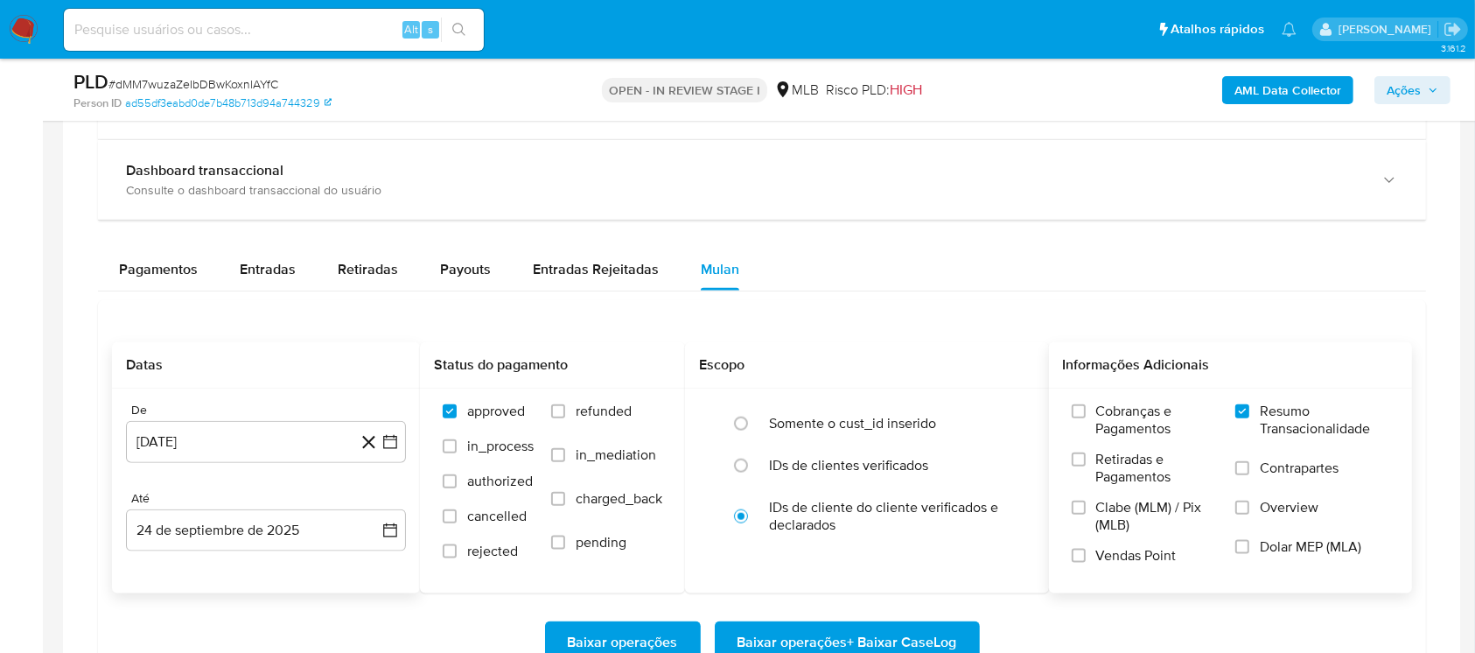
scroll to position [2022, 0]
